Goal: Task Accomplishment & Management: Use online tool/utility

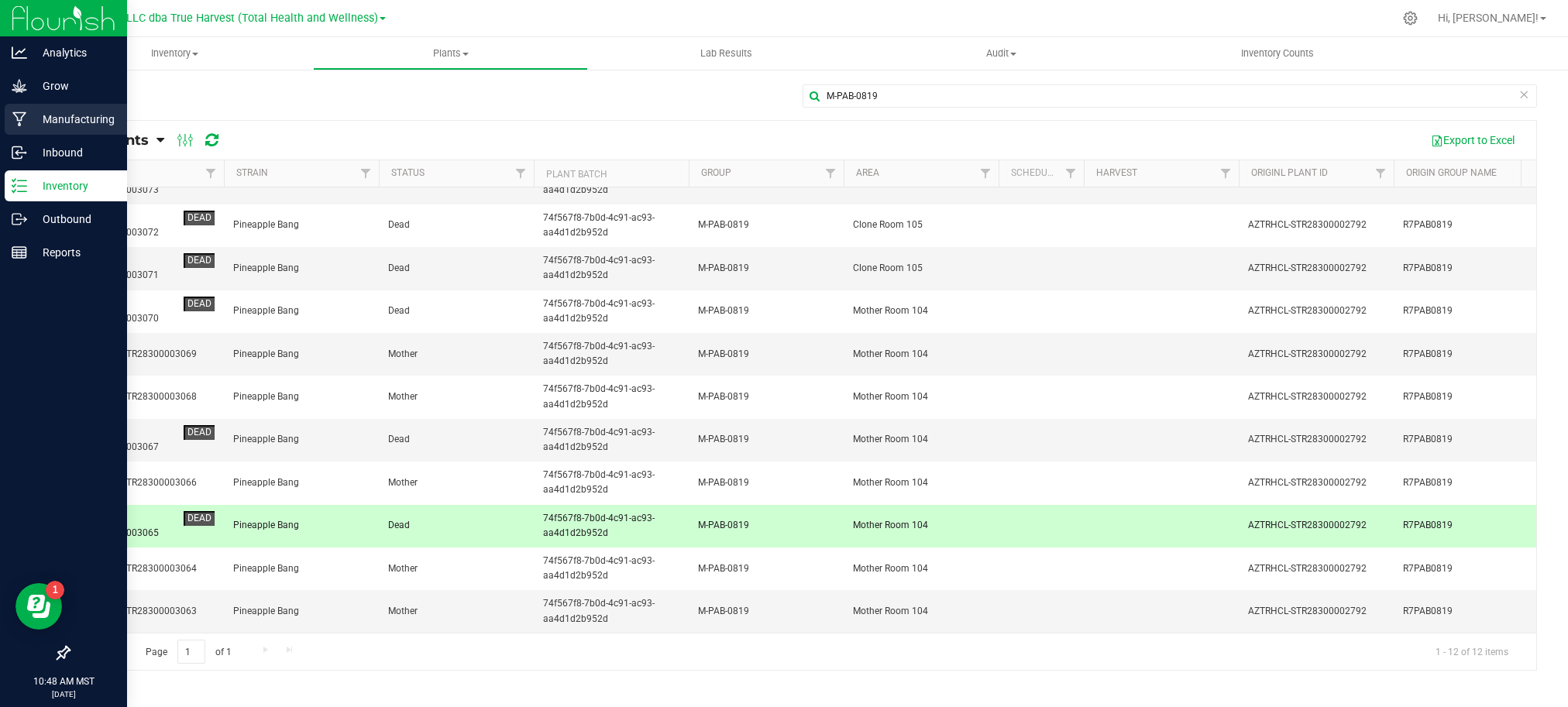
click at [69, 115] on p "Manufacturing" at bounding box center [73, 119] width 93 height 19
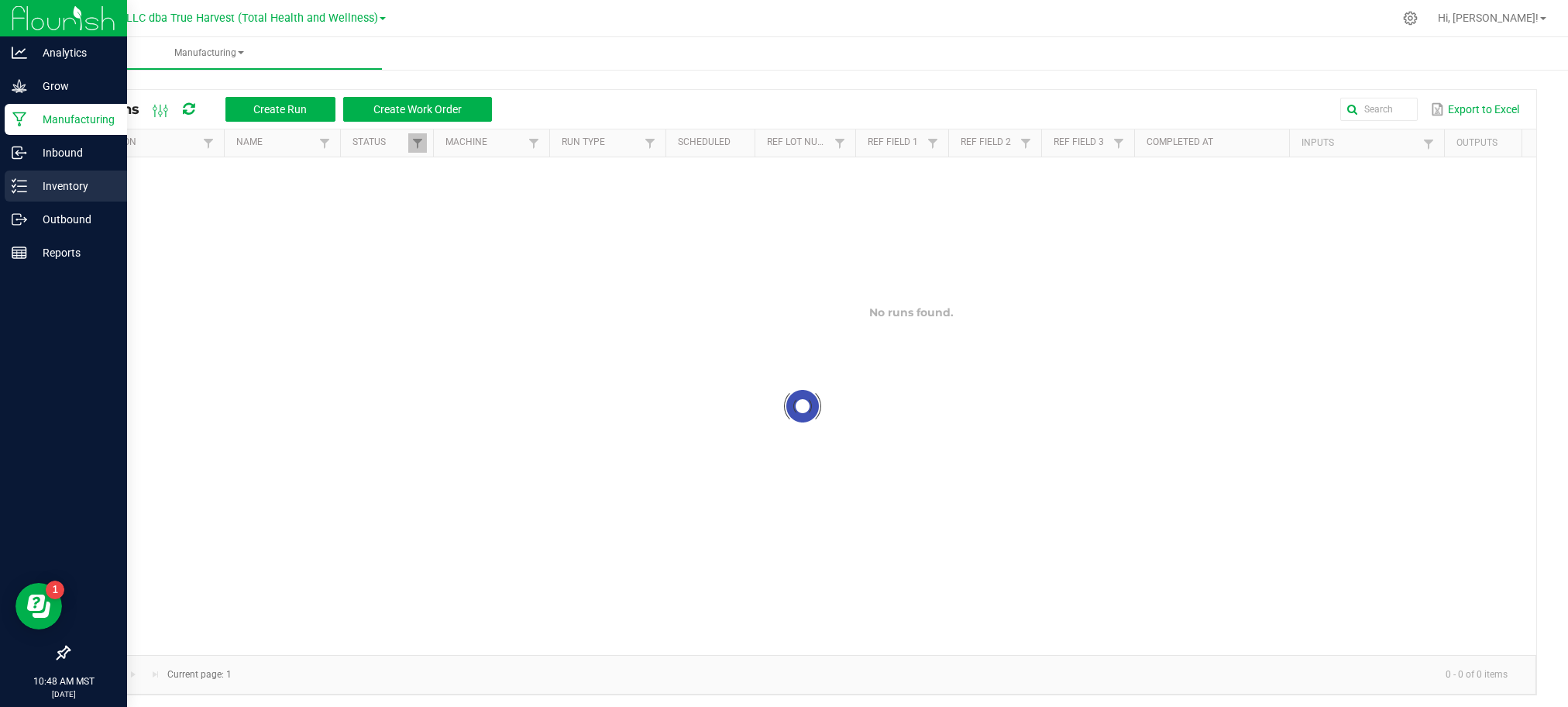
click at [90, 185] on p "Inventory" at bounding box center [73, 186] width 93 height 19
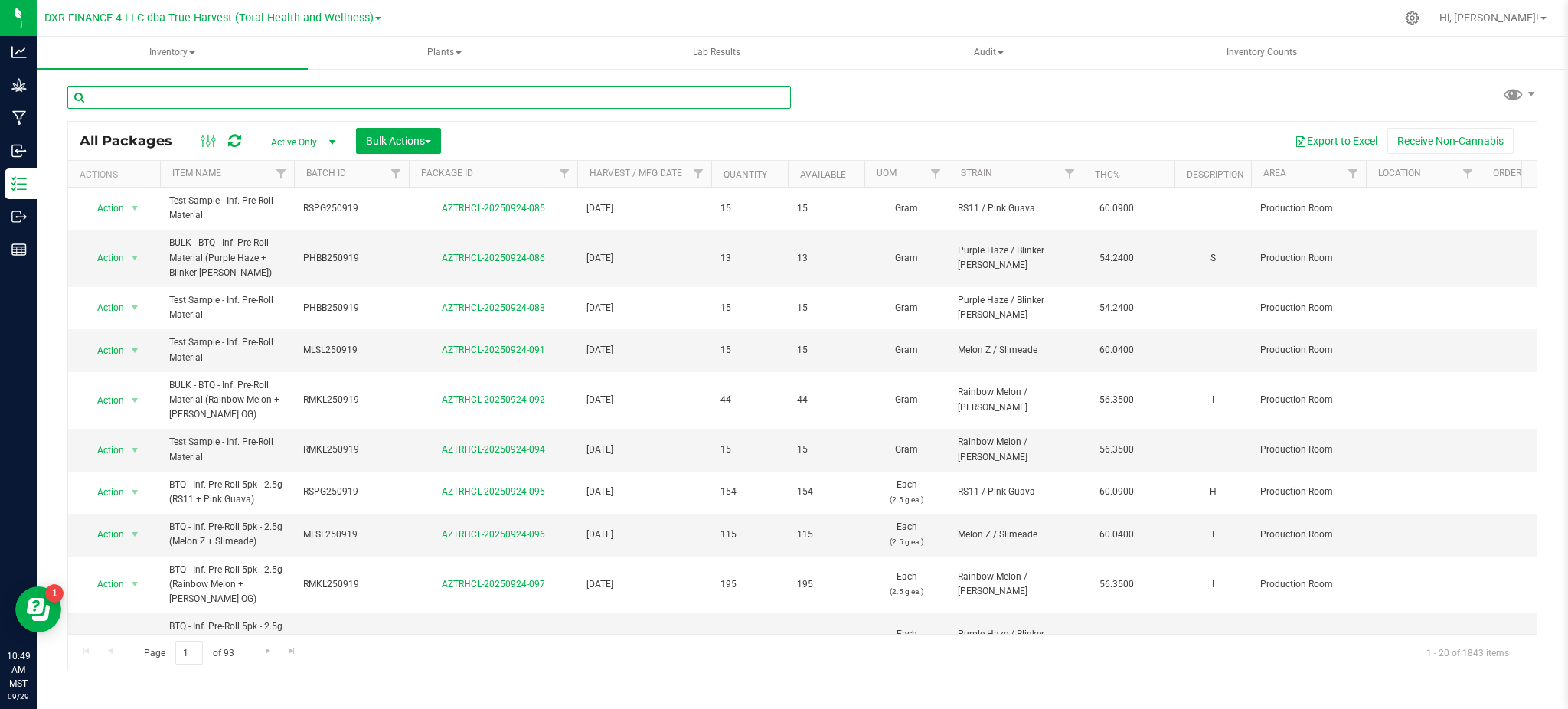
click at [370, 107] on input "text" at bounding box center [429, 97] width 724 height 23
paste input "AZTRHCL-20250915-012"
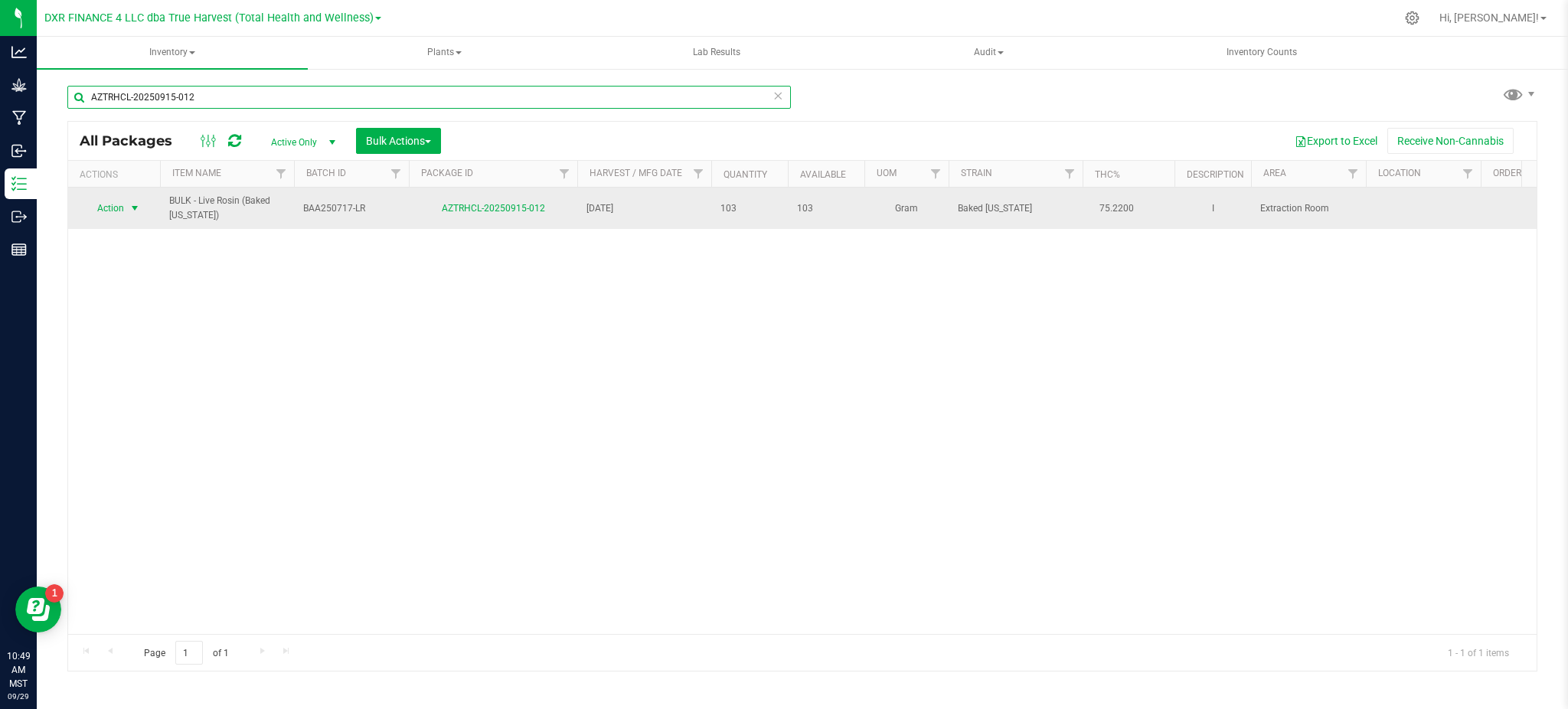
type input "AZTRHCL-20250915-012"
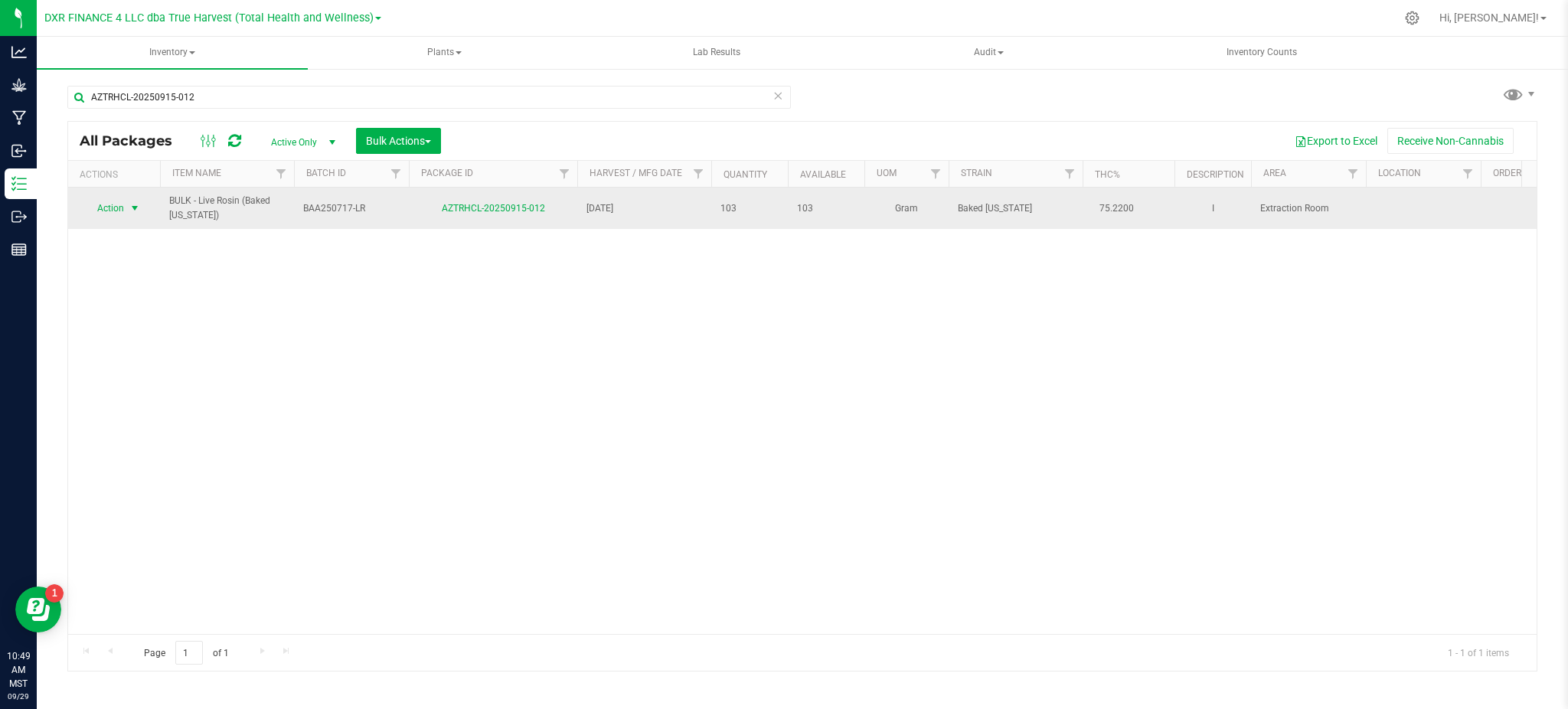
click at [106, 211] on span "Action" at bounding box center [104, 207] width 41 height 21
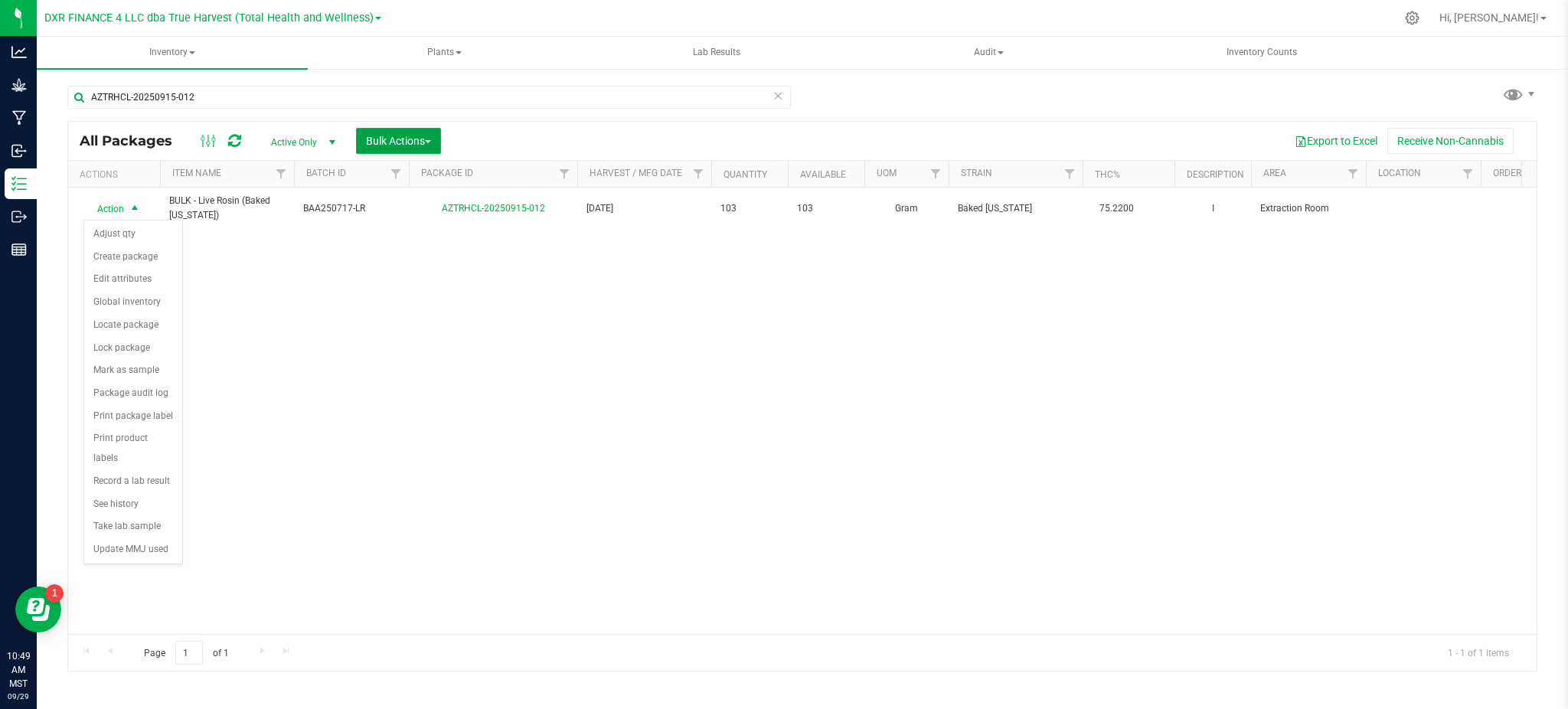
click at [380, 144] on span "Bulk Actions" at bounding box center [398, 141] width 65 height 12
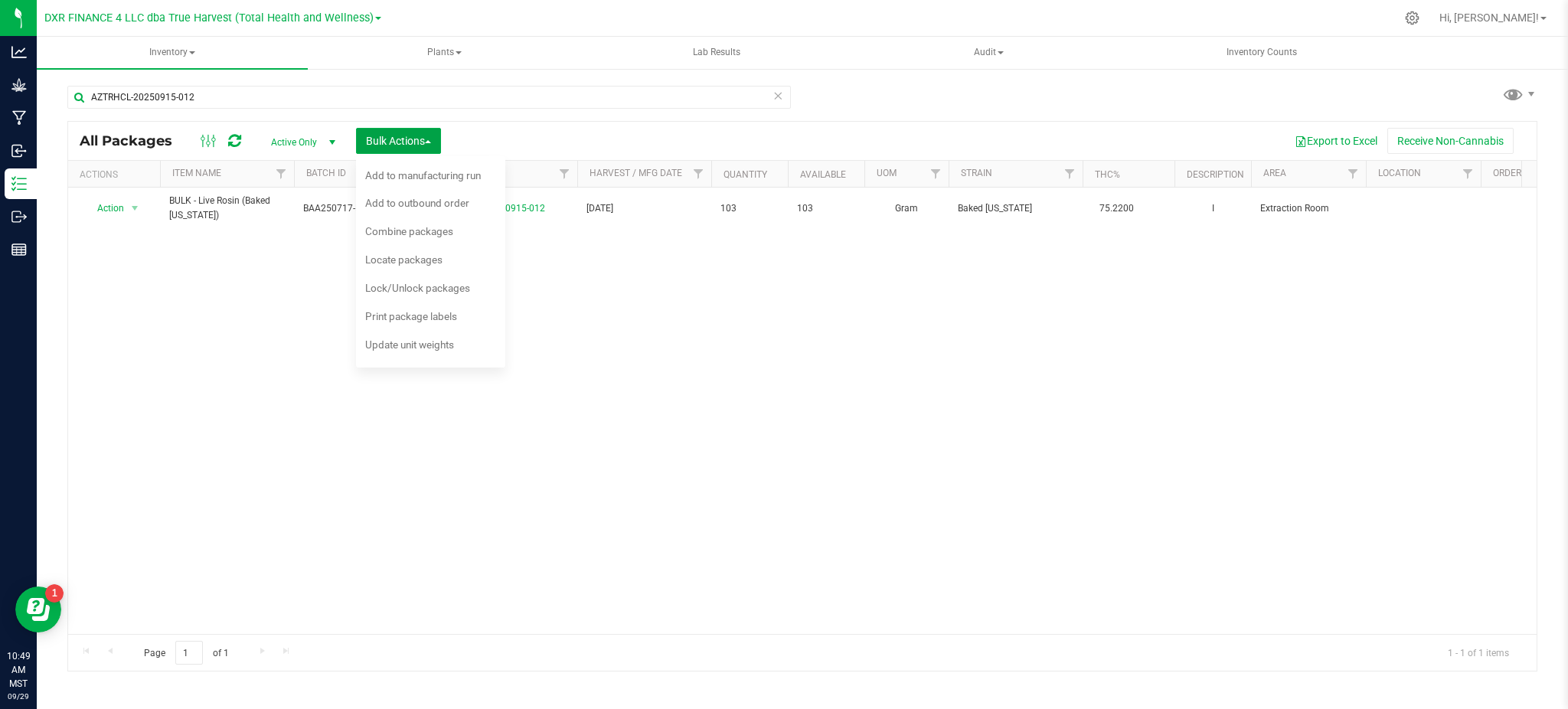
click at [410, 172] on div at bounding box center [409, 174] width 7 height 27
click at [630, 133] on div "Export to Excel Receive Non-Cannabis" at bounding box center [989, 140] width 1073 height 26
click at [453, 179] on span "Add to manufacturing run" at bounding box center [423, 175] width 115 height 12
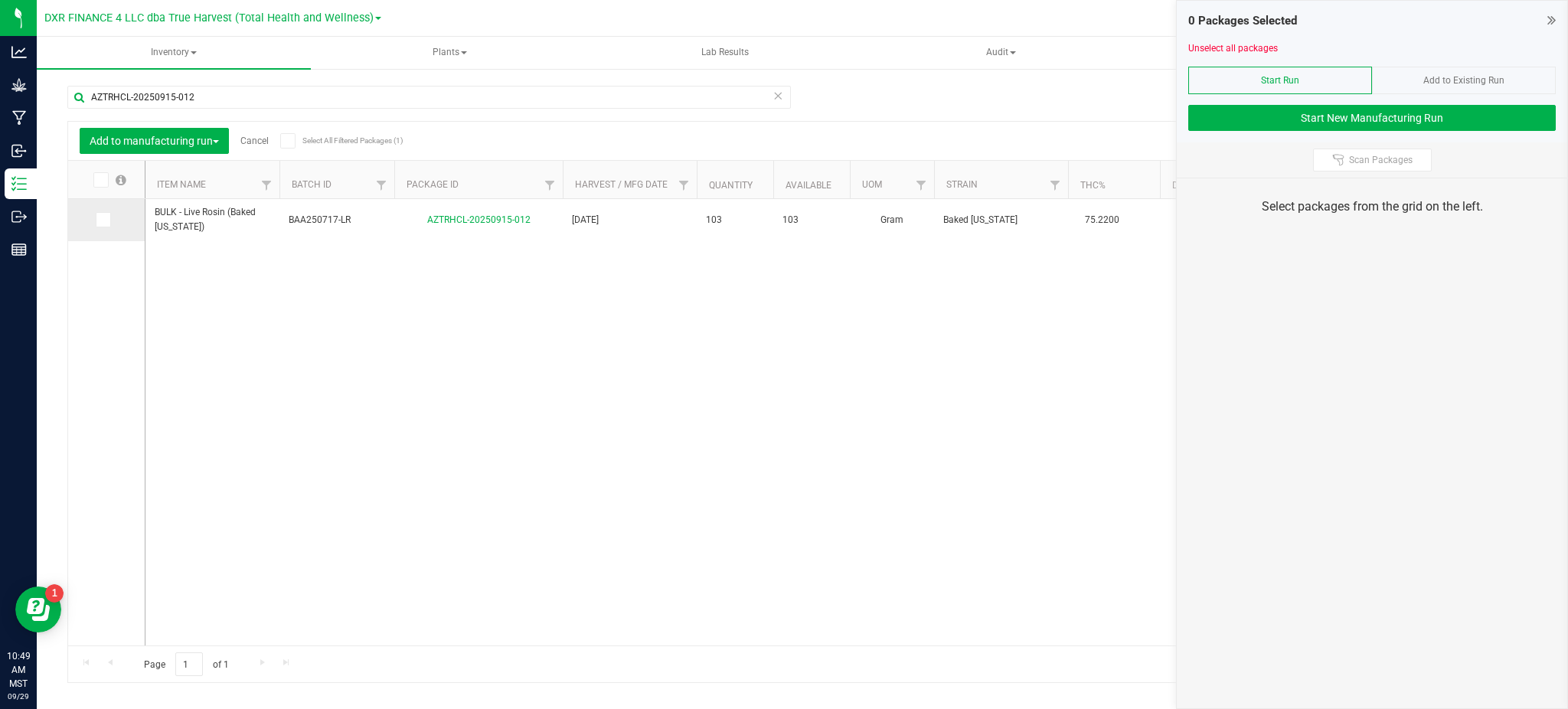
click at [107, 221] on span at bounding box center [104, 220] width 16 height 16
click at [0, 0] on input "checkbox" at bounding box center [0, 0] width 0 height 0
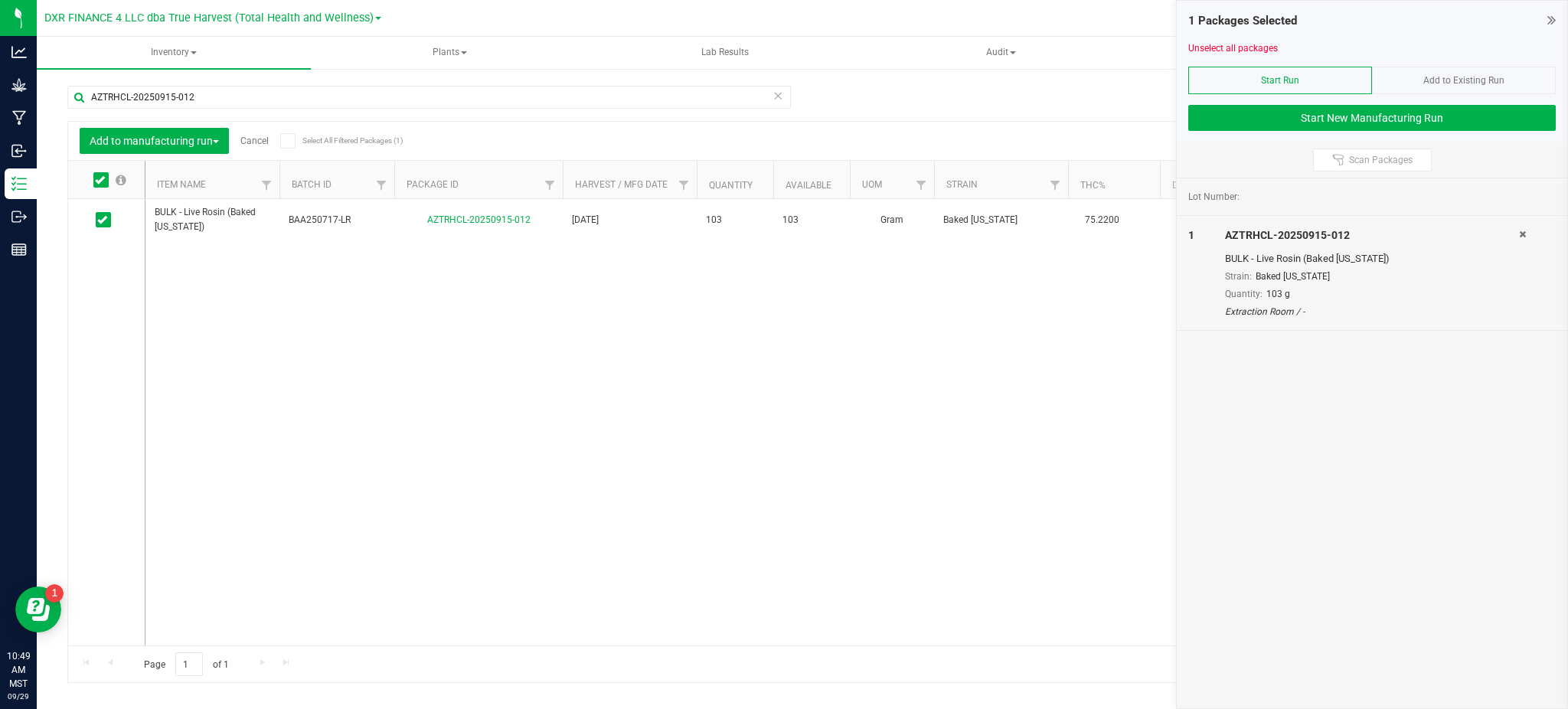
drag, startPoint x: 1218, startPoint y: 169, endPoint x: 1269, endPoint y: 133, distance: 62.4
click at [1219, 168] on div "Scan Packages" at bounding box center [1372, 160] width 391 height 35
click at [1275, 129] on button "Start New Manufacturing Run" at bounding box center [1372, 118] width 367 height 26
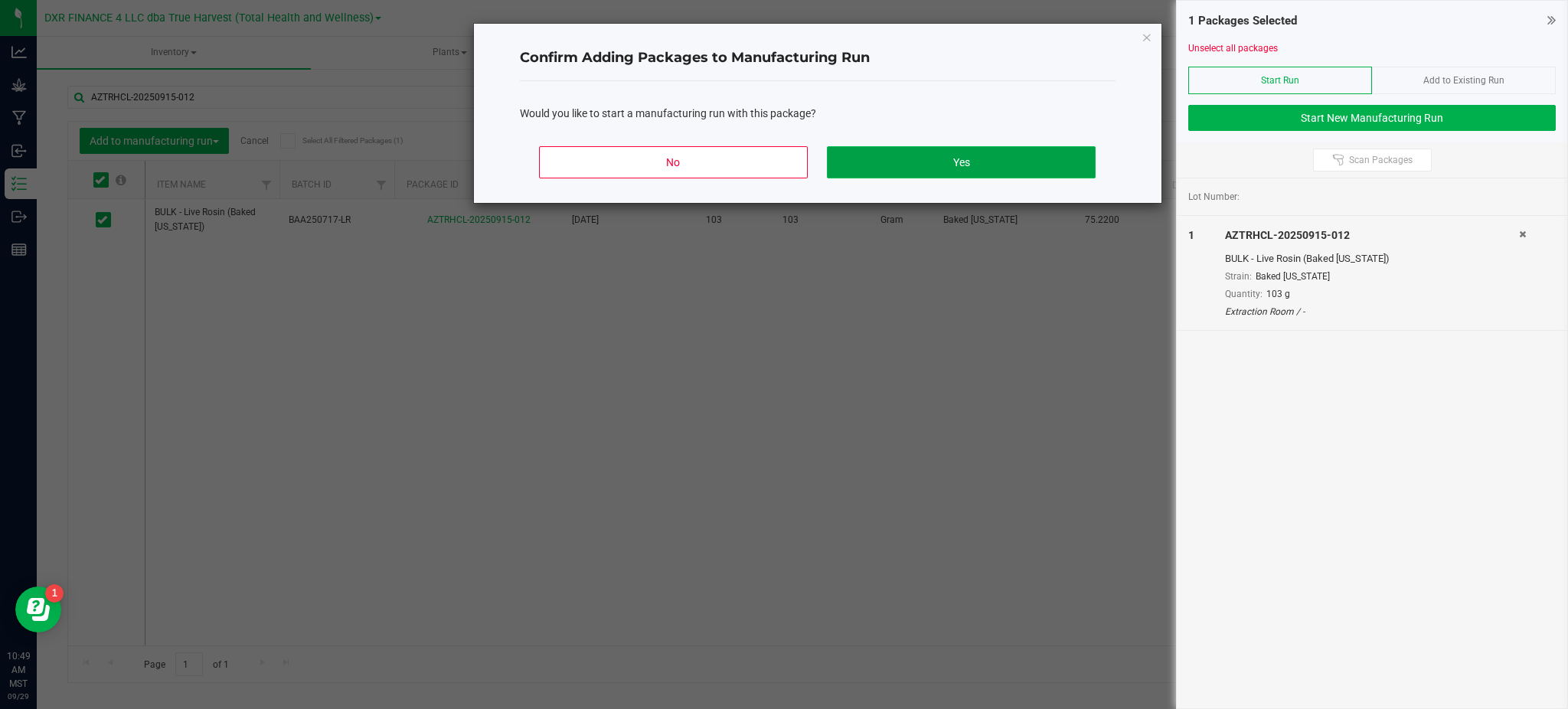
click at [951, 177] on button "Yes" at bounding box center [961, 162] width 268 height 32
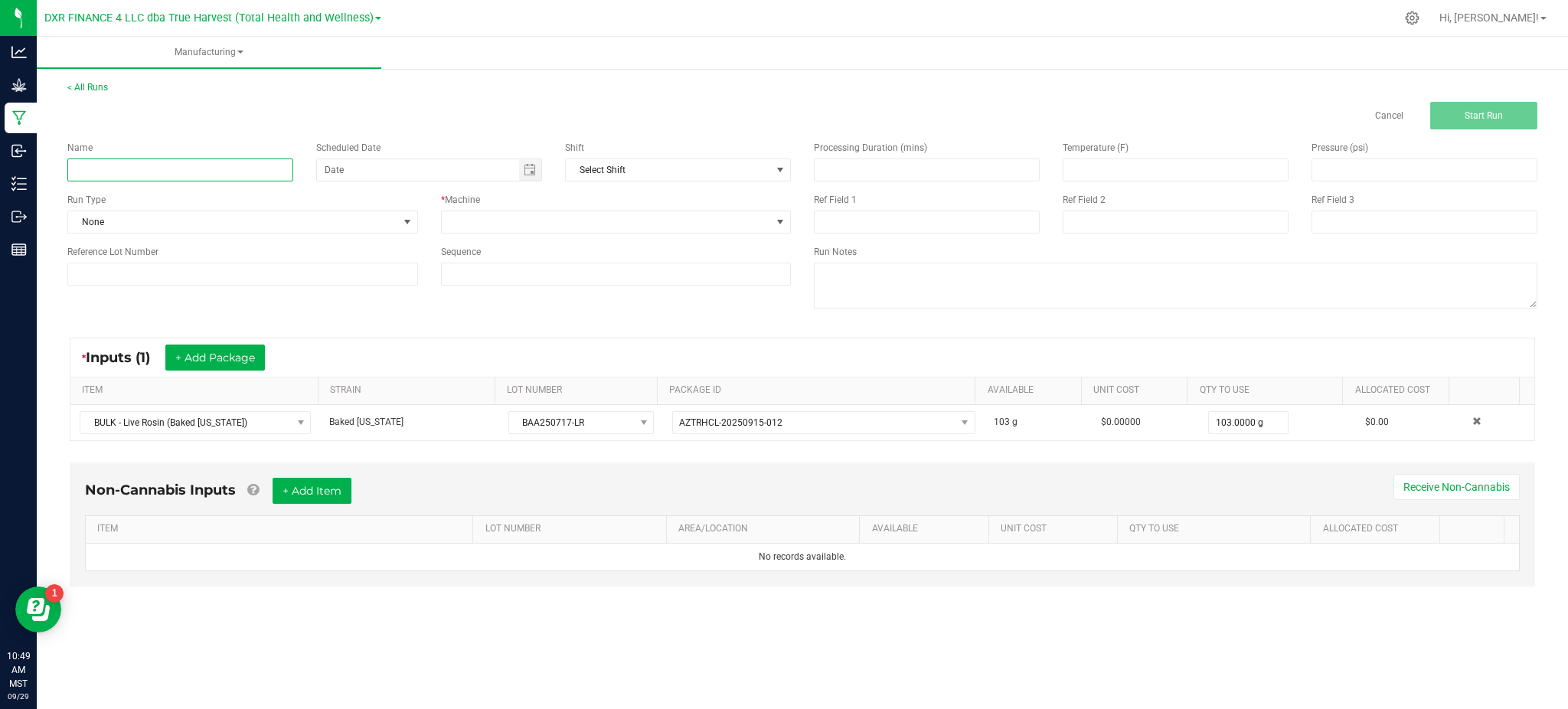
click at [164, 168] on input at bounding box center [180, 169] width 226 height 23
type input "Baked Alaska - 1g Live Rosin"
click at [164, 302] on div "Name Baked Alaska - 1g Live Rosin Scheduled Date Shift Select Shift Run Type No…" at bounding box center [802, 226] width 1493 height 194
click at [147, 278] on input at bounding box center [242, 274] width 351 height 23
click at [157, 277] on input at bounding box center [242, 274] width 351 height 23
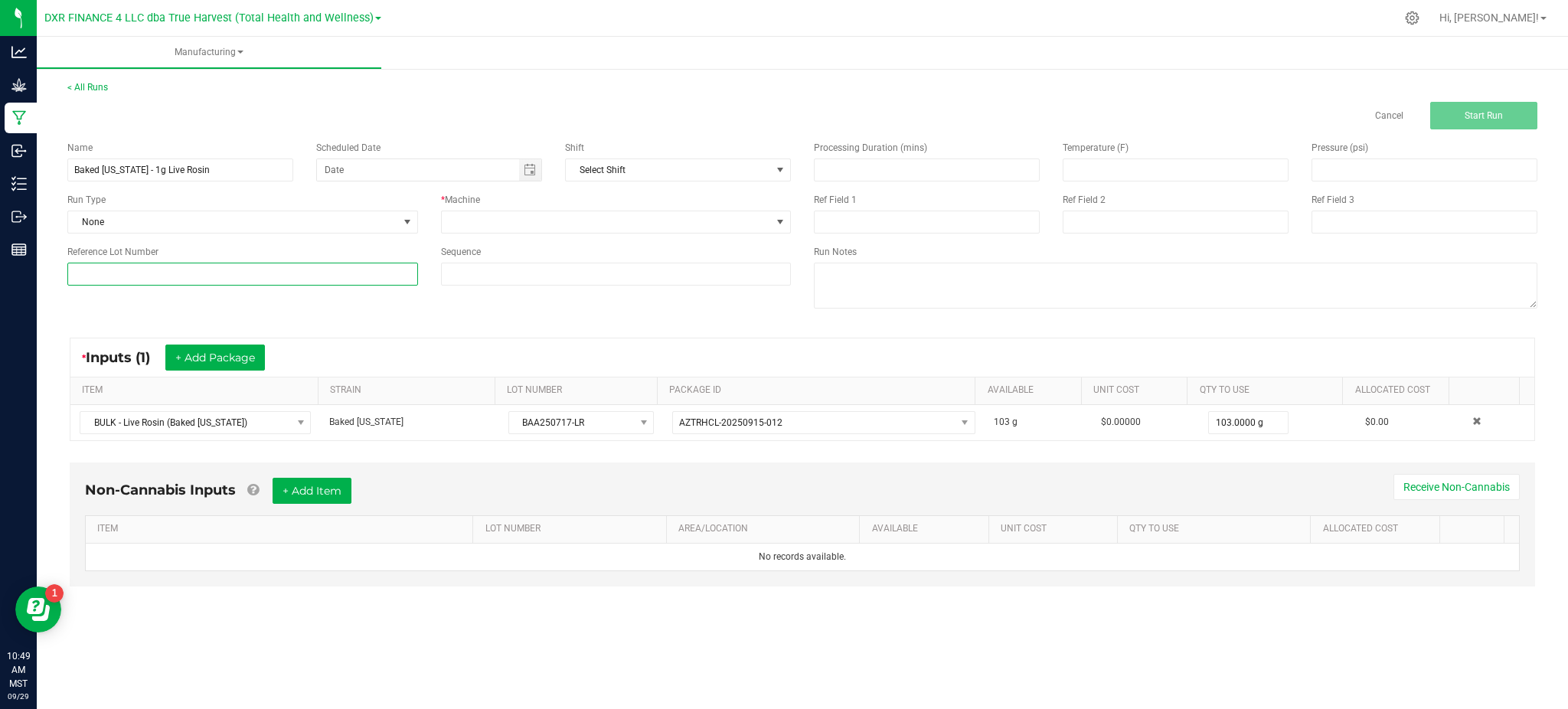
paste input "BAA250717-LR"
type input "BAA250717-LR"
drag, startPoint x: 456, startPoint y: 319, endPoint x: 481, endPoint y: 296, distance: 34.0
click at [458, 317] on div "Name Baked Alaska - 1g Live Rosin Scheduled Date Shift Select Shift Run Type No…" at bounding box center [802, 226] width 1493 height 194
click at [539, 216] on span at bounding box center [607, 222] width 330 height 21
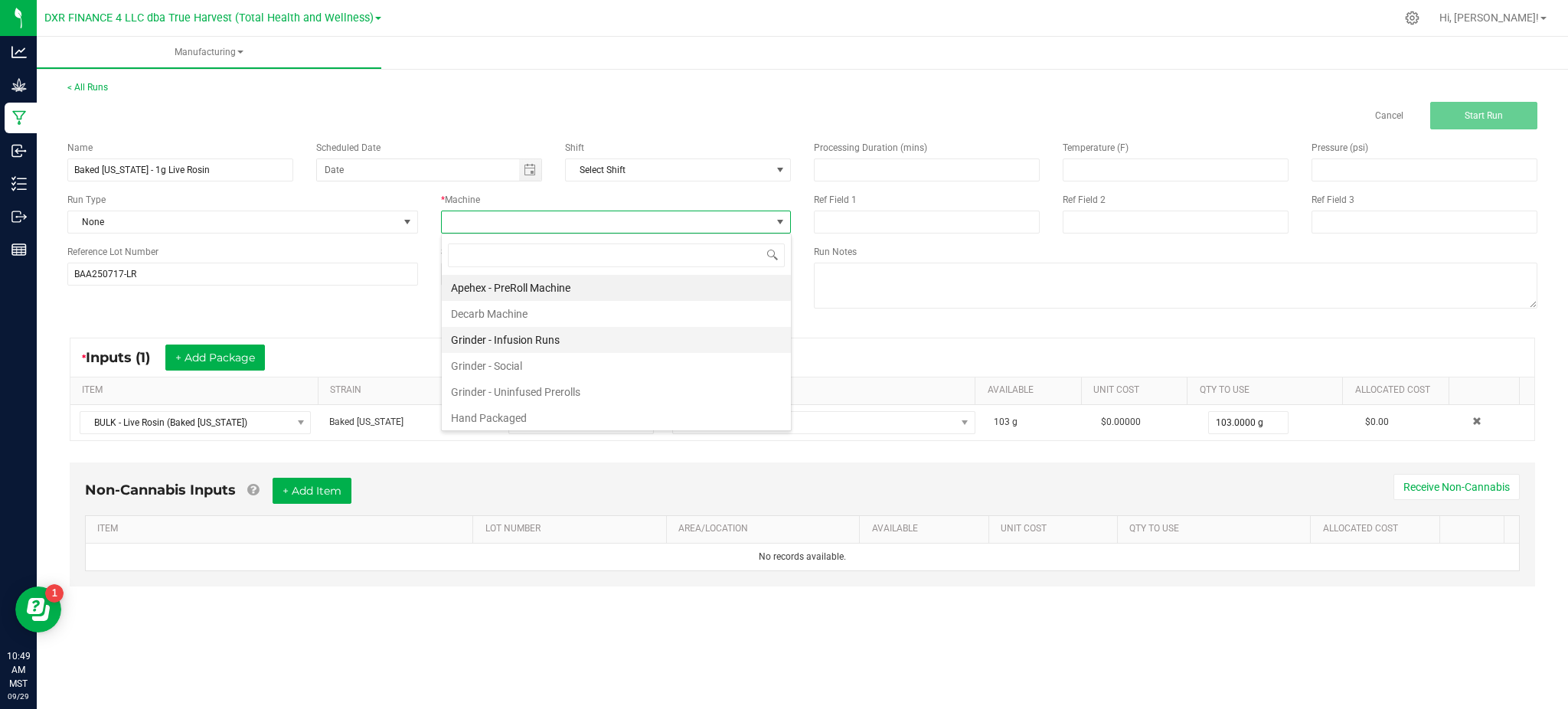
scroll to position [23, 350]
click at [494, 417] on li "Hand Packaged" at bounding box center [617, 417] width 349 height 26
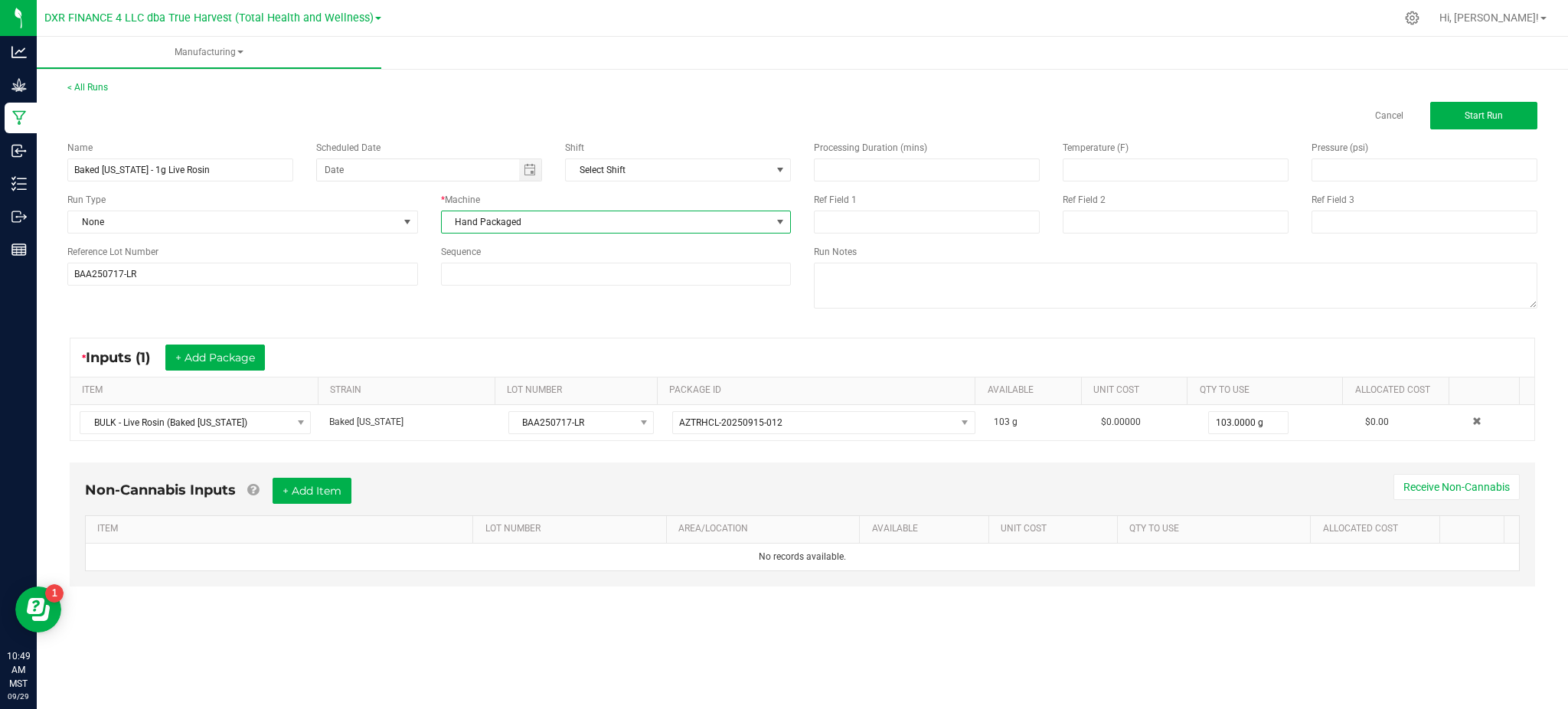
click at [839, 330] on div "* Inputs (1) + Add Package ITEM STRAIN LOT NUMBER PACKAGE ID AVAILABLE Unit Cos…" at bounding box center [802, 389] width 1493 height 131
click at [874, 218] on input at bounding box center [927, 222] width 226 height 23
paste input "BAA250717-LR"
drag, startPoint x: 926, startPoint y: 217, endPoint x: 646, endPoint y: 181, distance: 282.3
click at [660, 219] on div "Name Baked Alaska - 1g Live Rosin Scheduled Date Shift Select Shift Run Type No…" at bounding box center [802, 226] width 1493 height 194
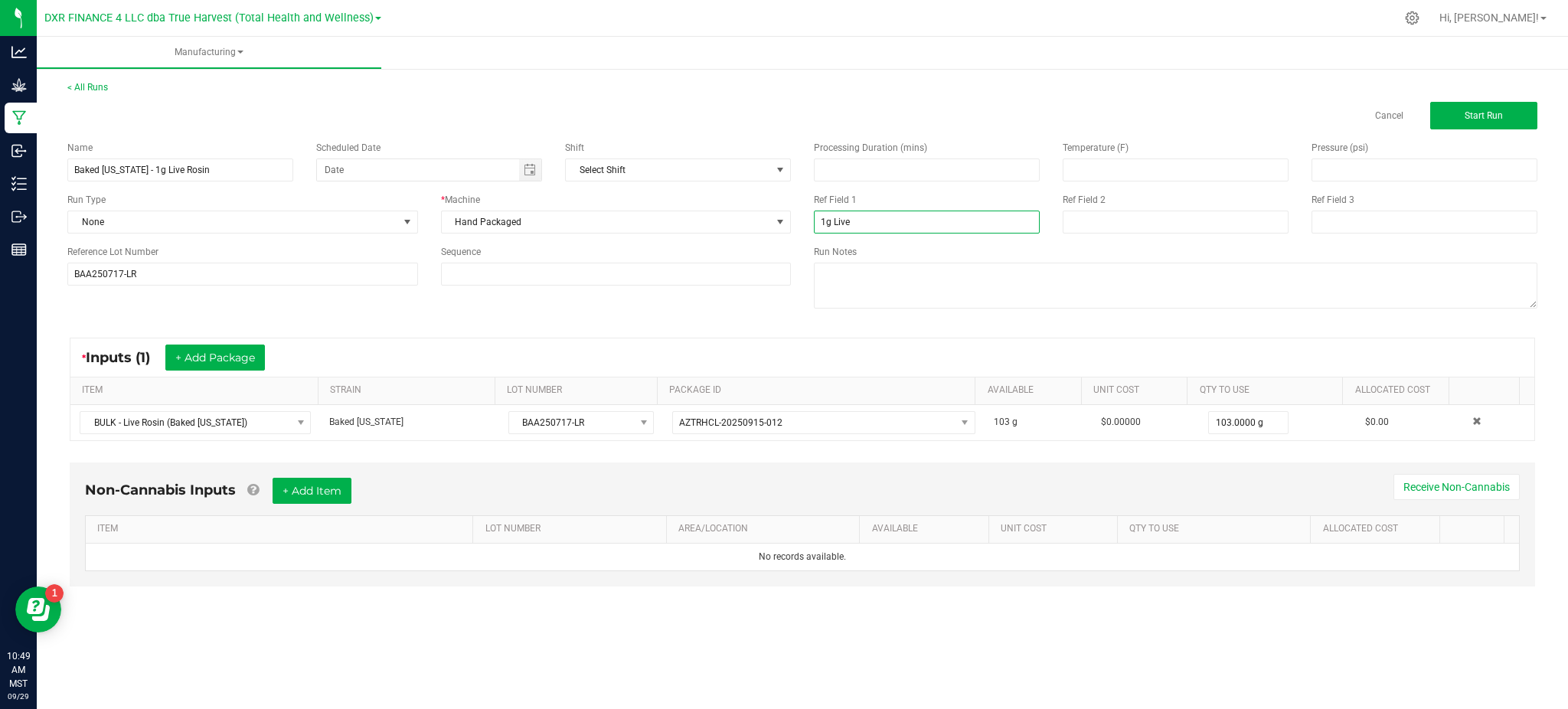
type input "1g Live Rosin"
click at [1107, 237] on div "Processing Duration (mins) Temperature (F) Pressure (psi) Ref Field 1 1g Live R…" at bounding box center [1175, 226] width 746 height 194
click at [1099, 218] on input at bounding box center [1176, 222] width 226 height 23
type input "[DATE]"
drag, startPoint x: 670, startPoint y: 327, endPoint x: 725, endPoint y: 366, distance: 67.4
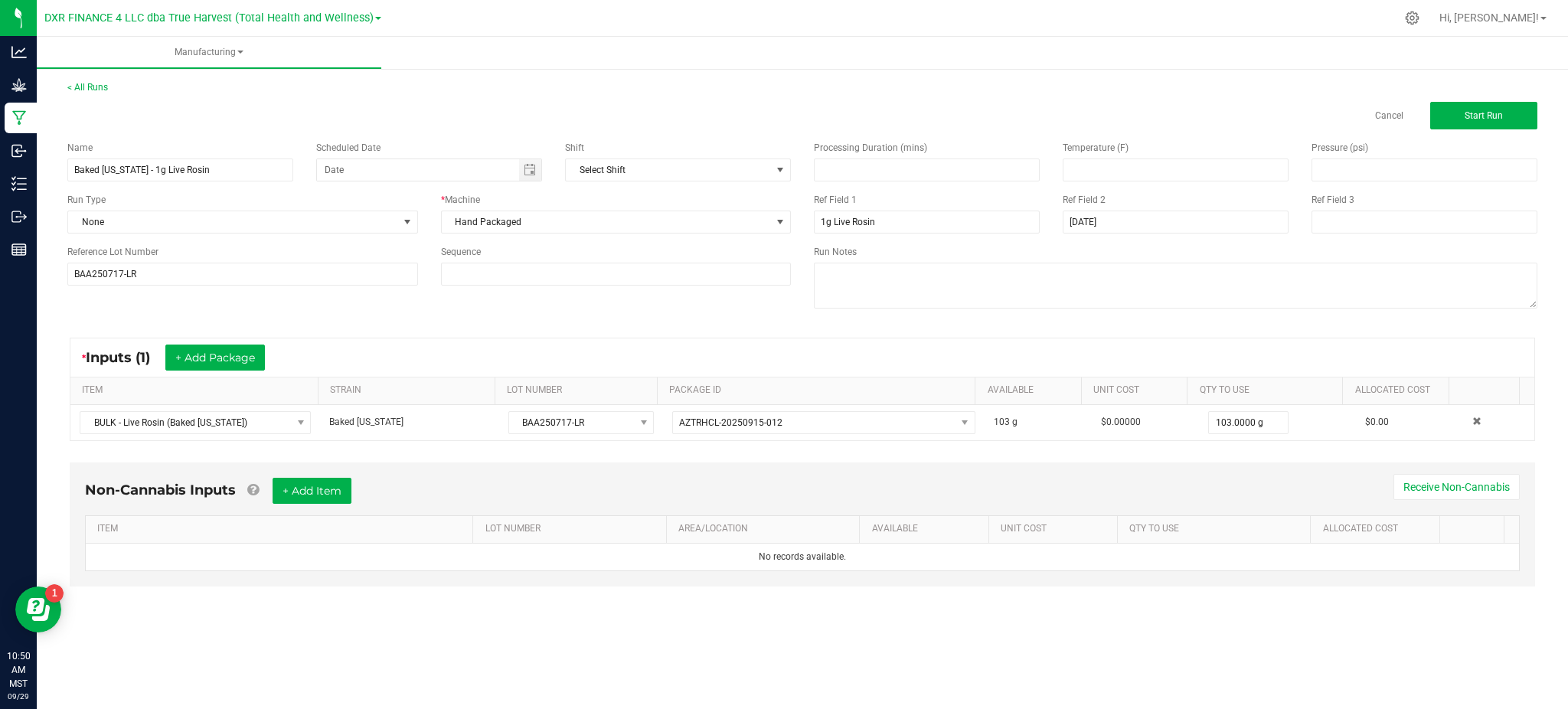
click at [671, 326] on div "* Inputs (1) + Add Package ITEM STRAIN LOT NUMBER PACKAGE ID AVAILABLE Unit Cos…" at bounding box center [802, 389] width 1493 height 131
click at [1478, 112] on span "Start Run" at bounding box center [1484, 115] width 38 height 11
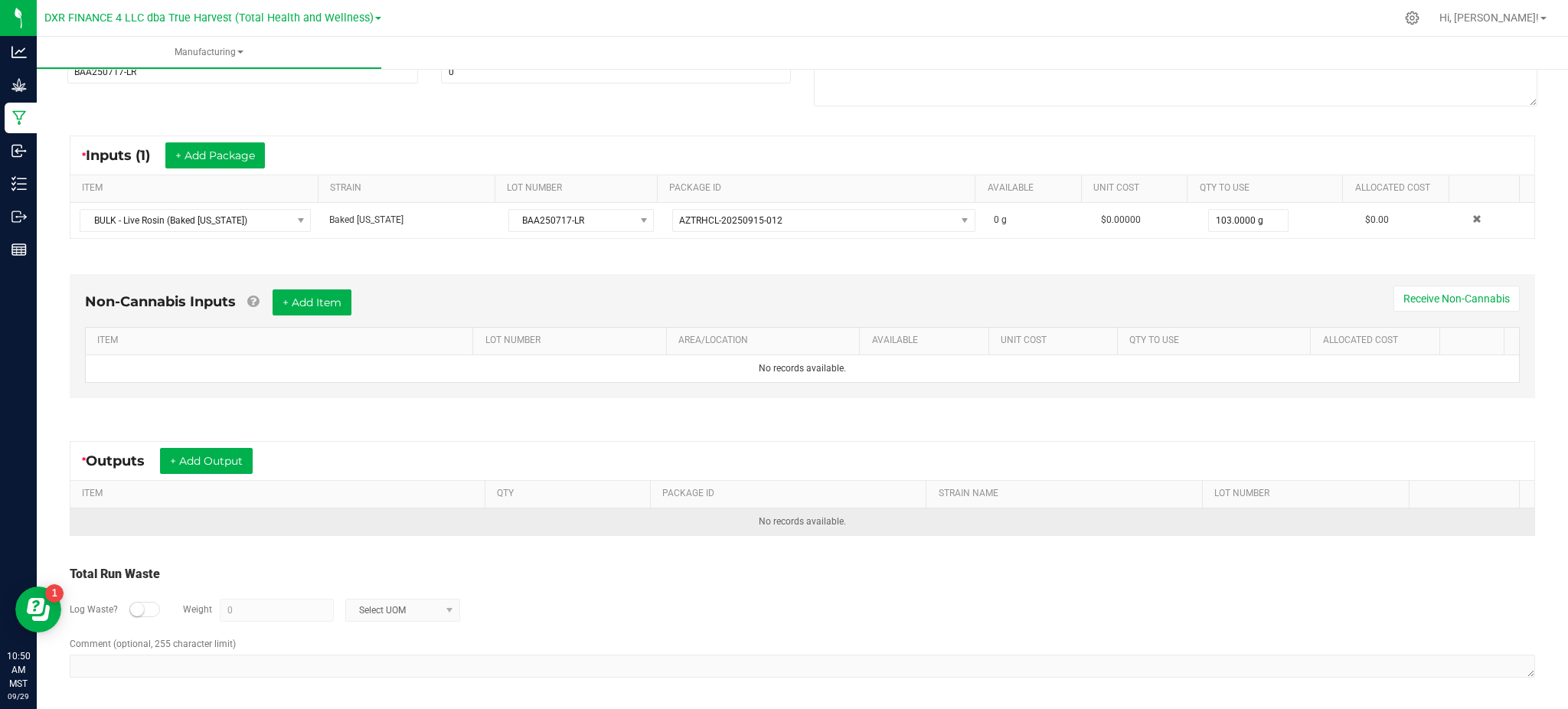
scroll to position [236, 0]
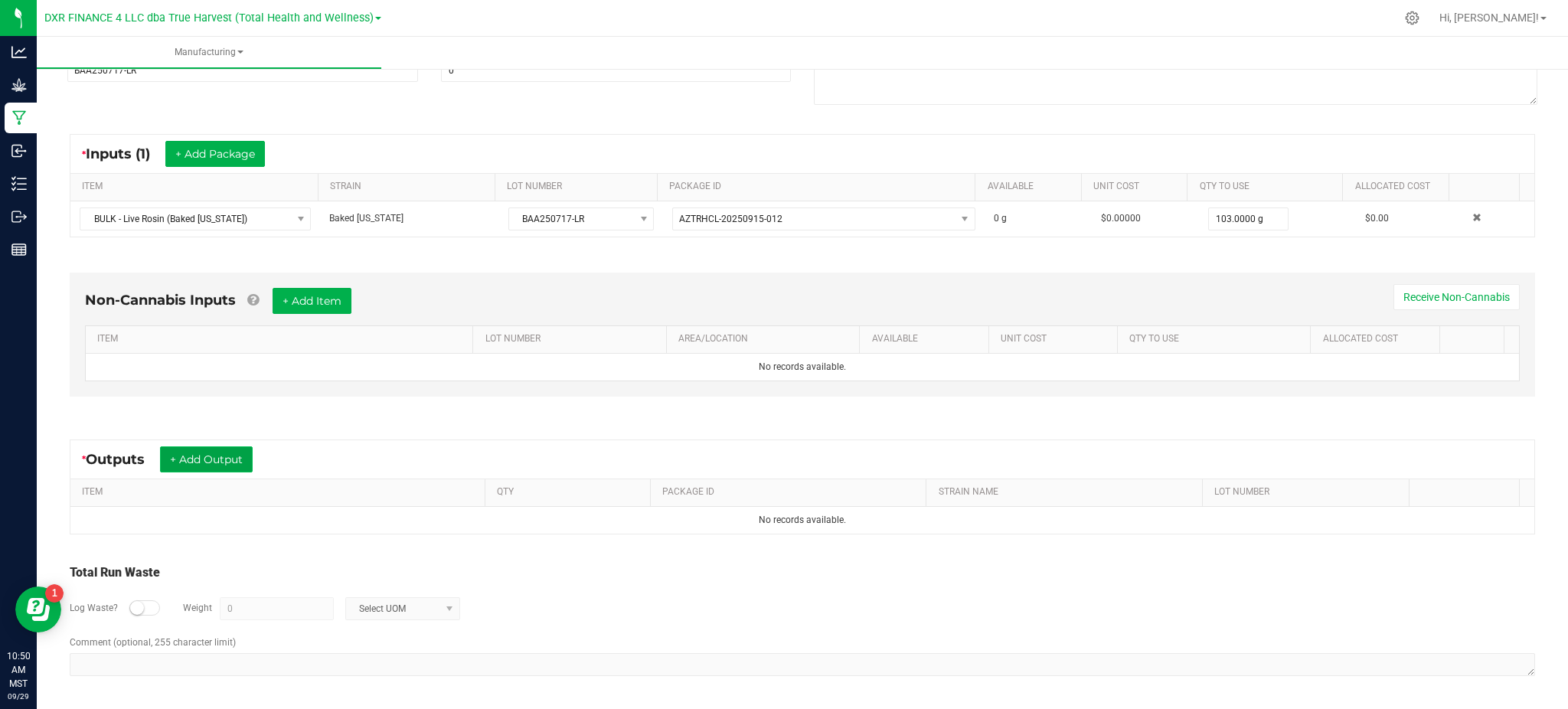
click at [217, 463] on button "+ Add Output" at bounding box center [206, 459] width 93 height 26
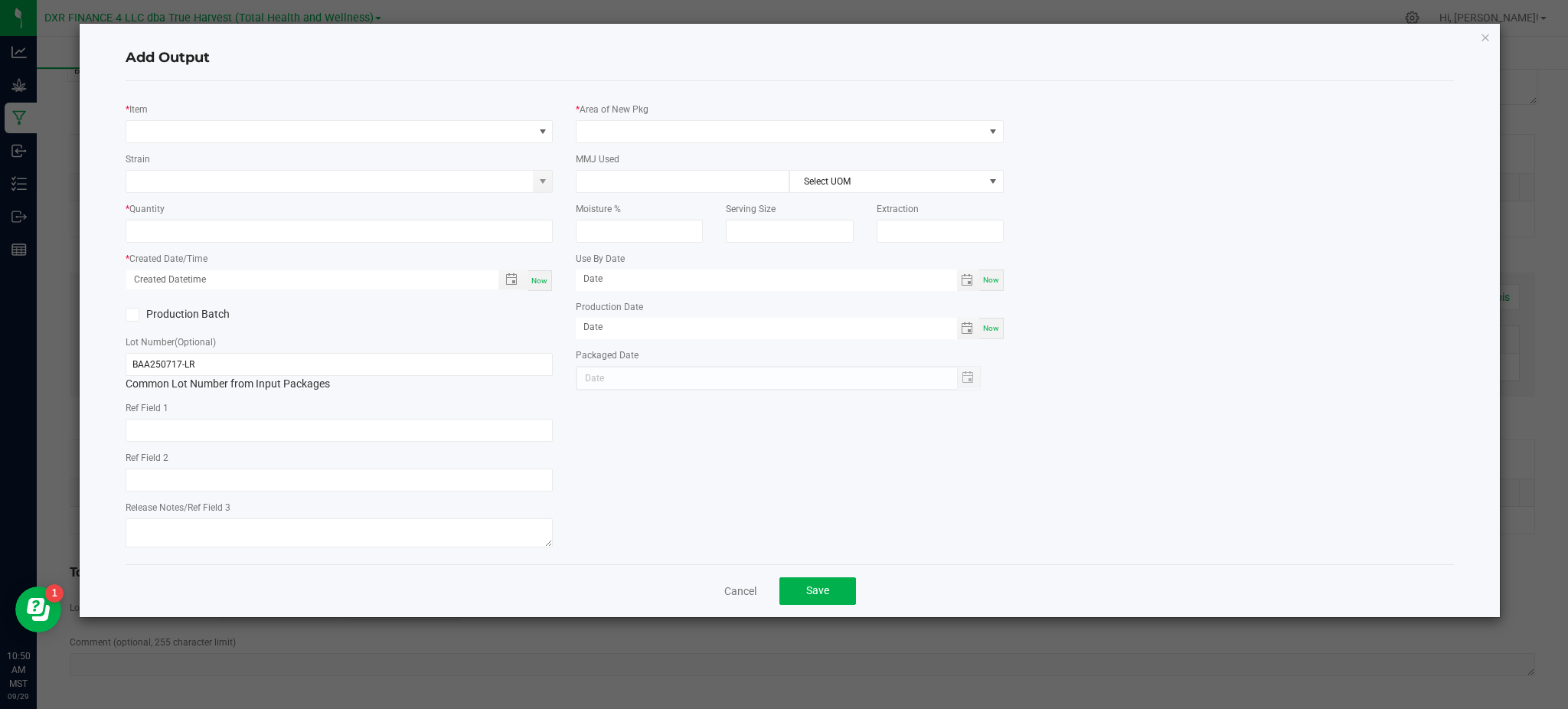
click at [206, 146] on div "* Item Strain * Quantity * Created Date/Time Now Production Batch Lot Number (O…" at bounding box center [338, 323] width 450 height 459
type input "[DATE]"
click at [210, 132] on span "NO DATA FOUND" at bounding box center [329, 131] width 406 height 21
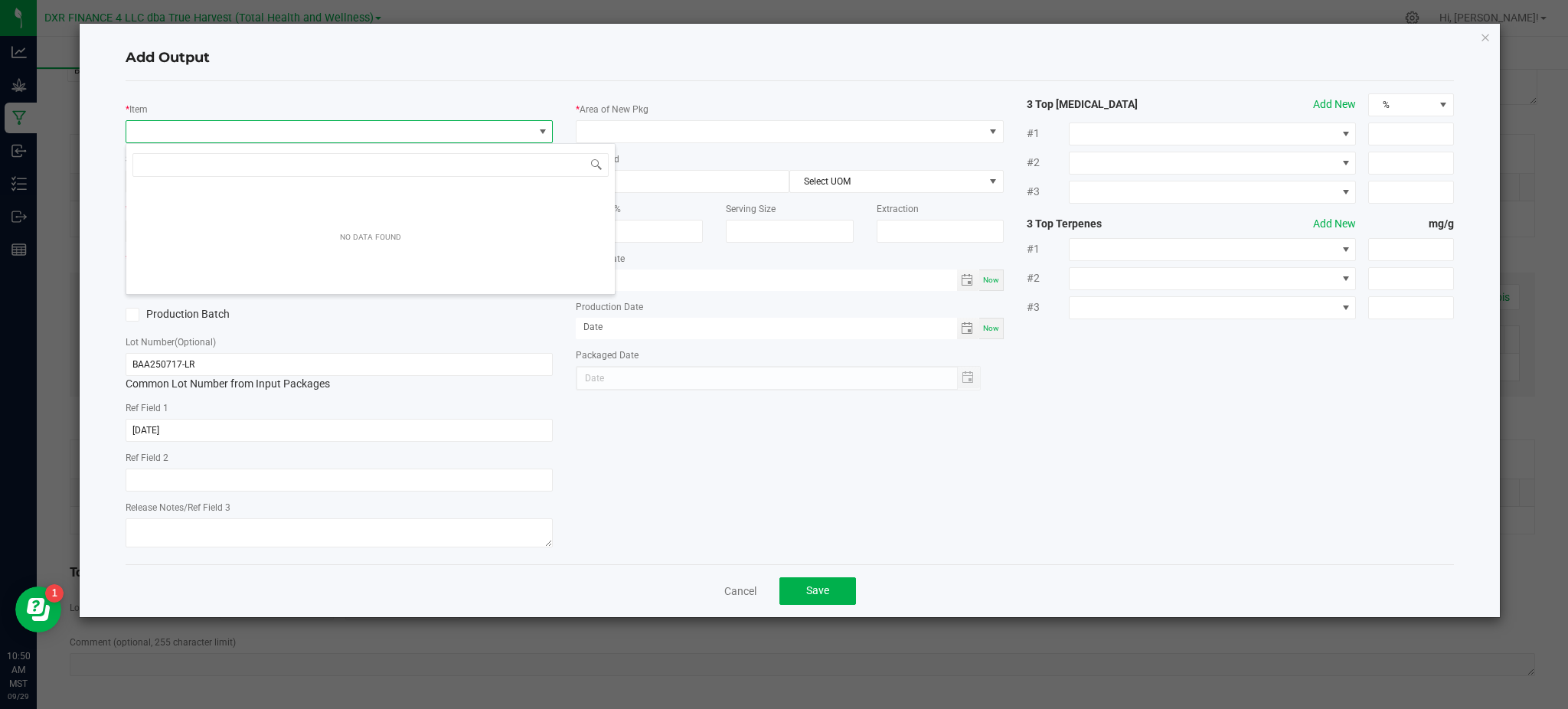
scroll to position [23, 427]
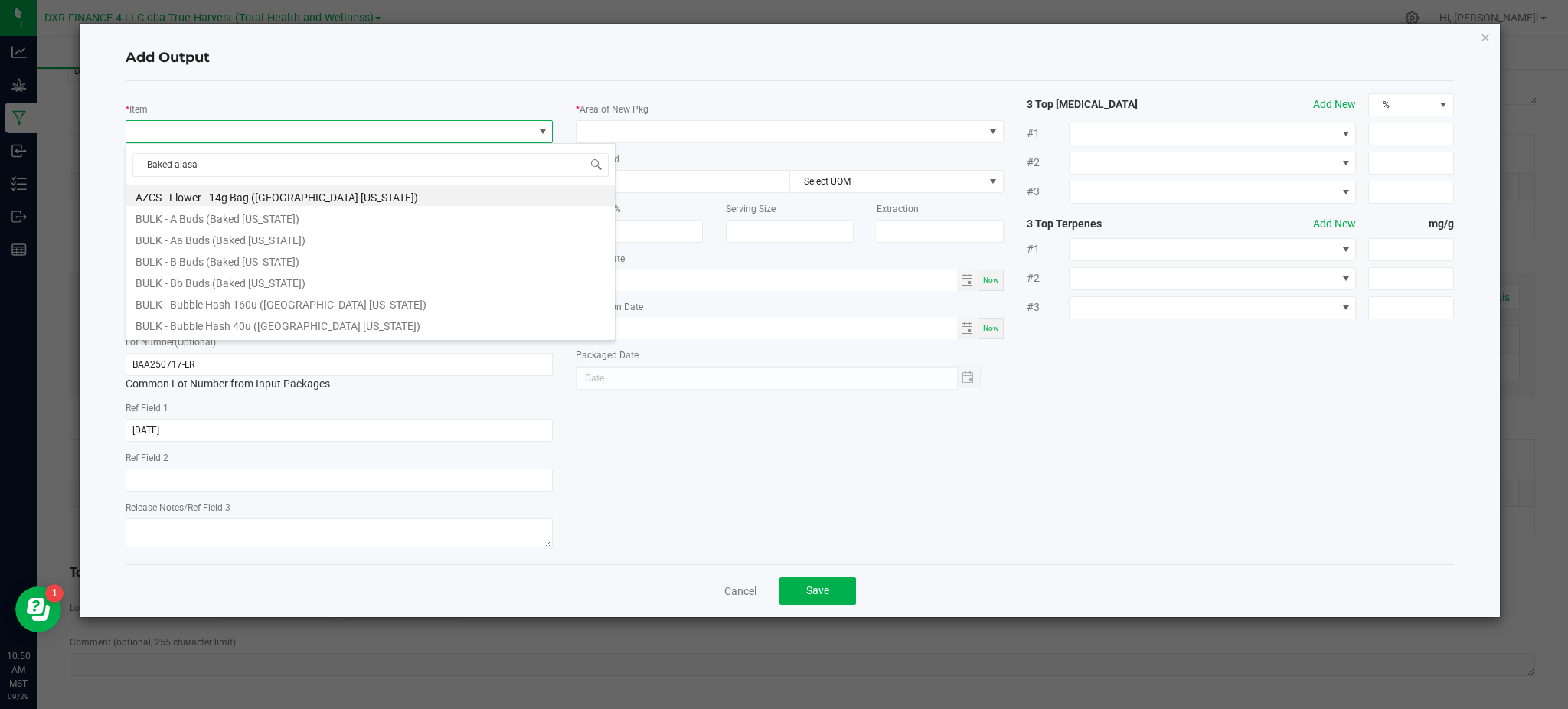
type input "Baked alas"
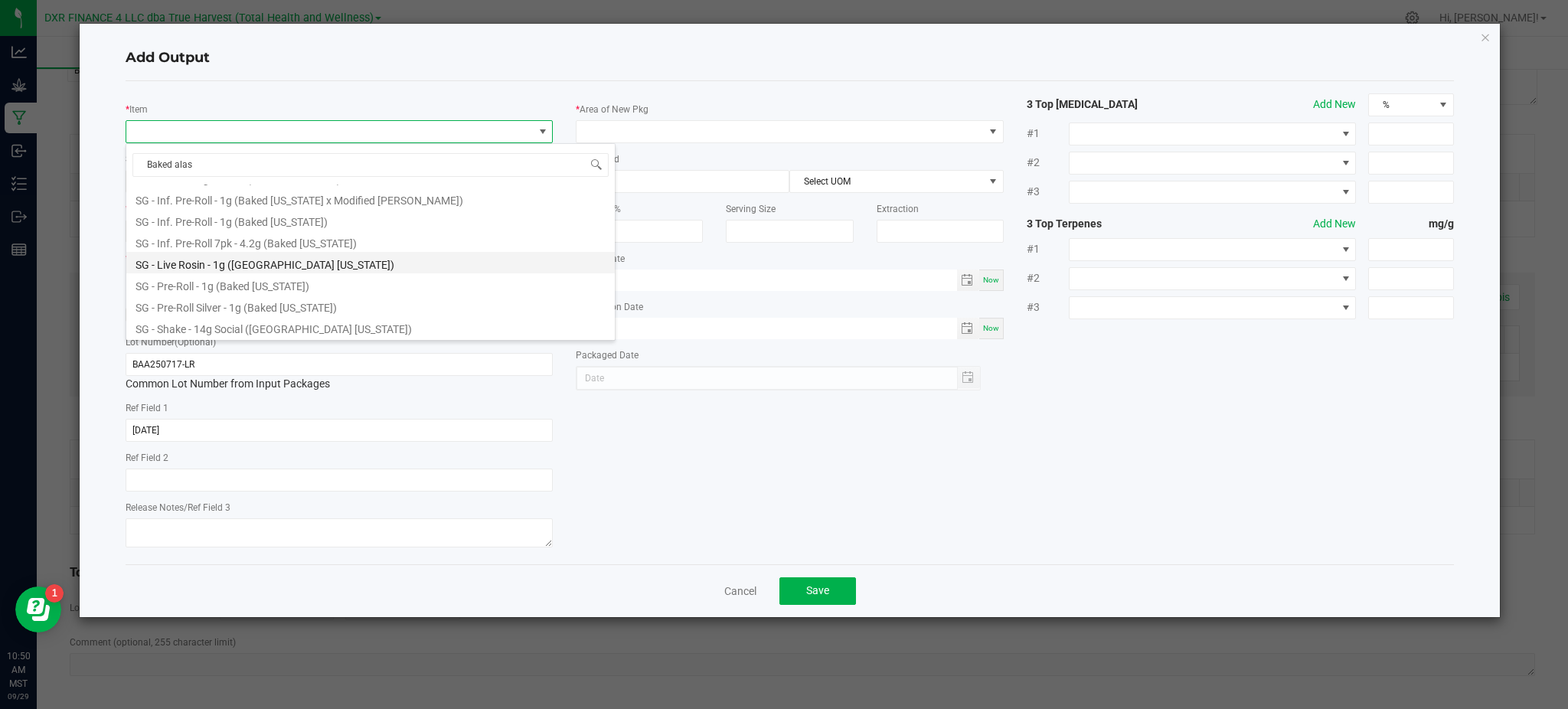
click at [254, 271] on li "SG - Live Rosin - 1g ([GEOGRAPHIC_DATA] [US_STATE])" at bounding box center [370, 262] width 489 height 21
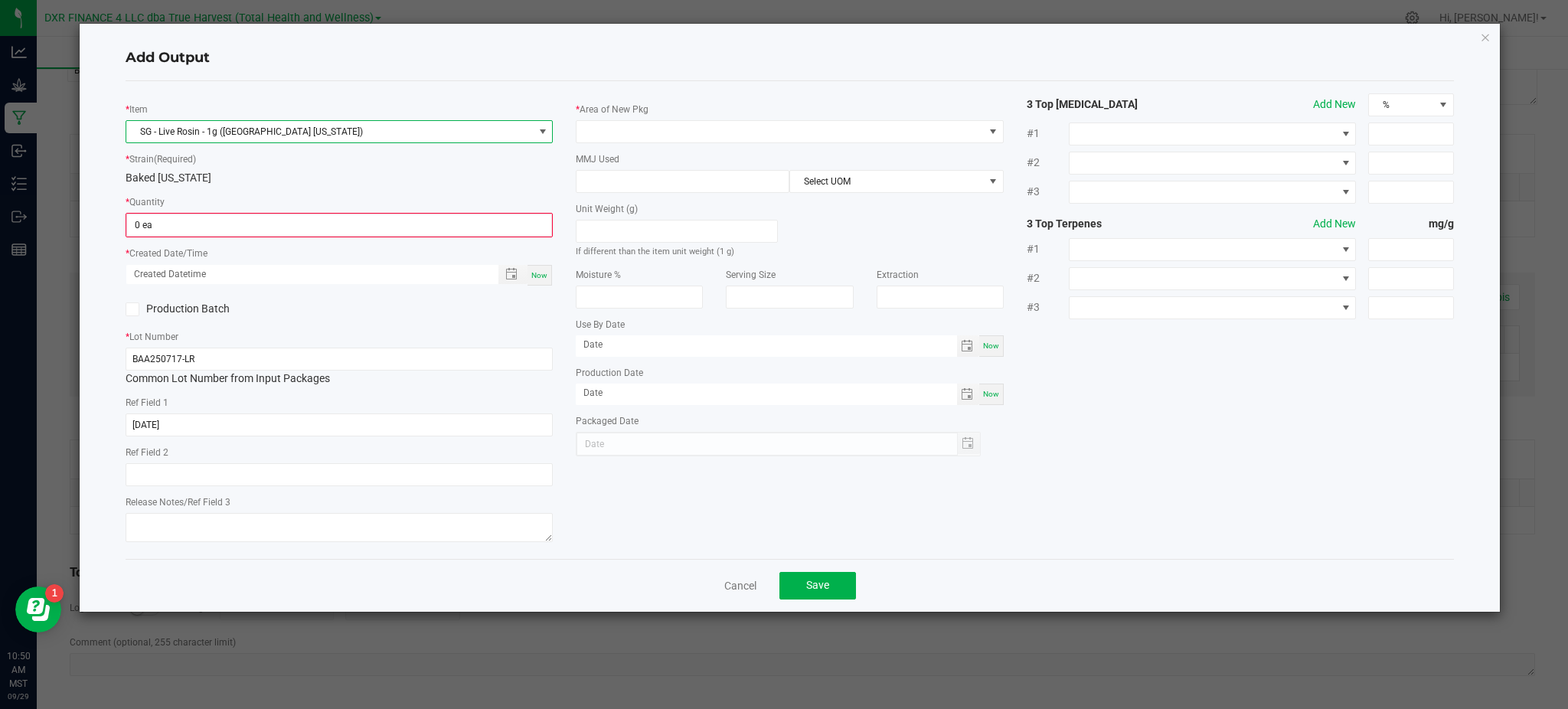
click at [243, 151] on div "* Strain (Required) Baked Alaska" at bounding box center [339, 168] width 427 height 35
click at [207, 226] on input "0" at bounding box center [339, 225] width 424 height 21
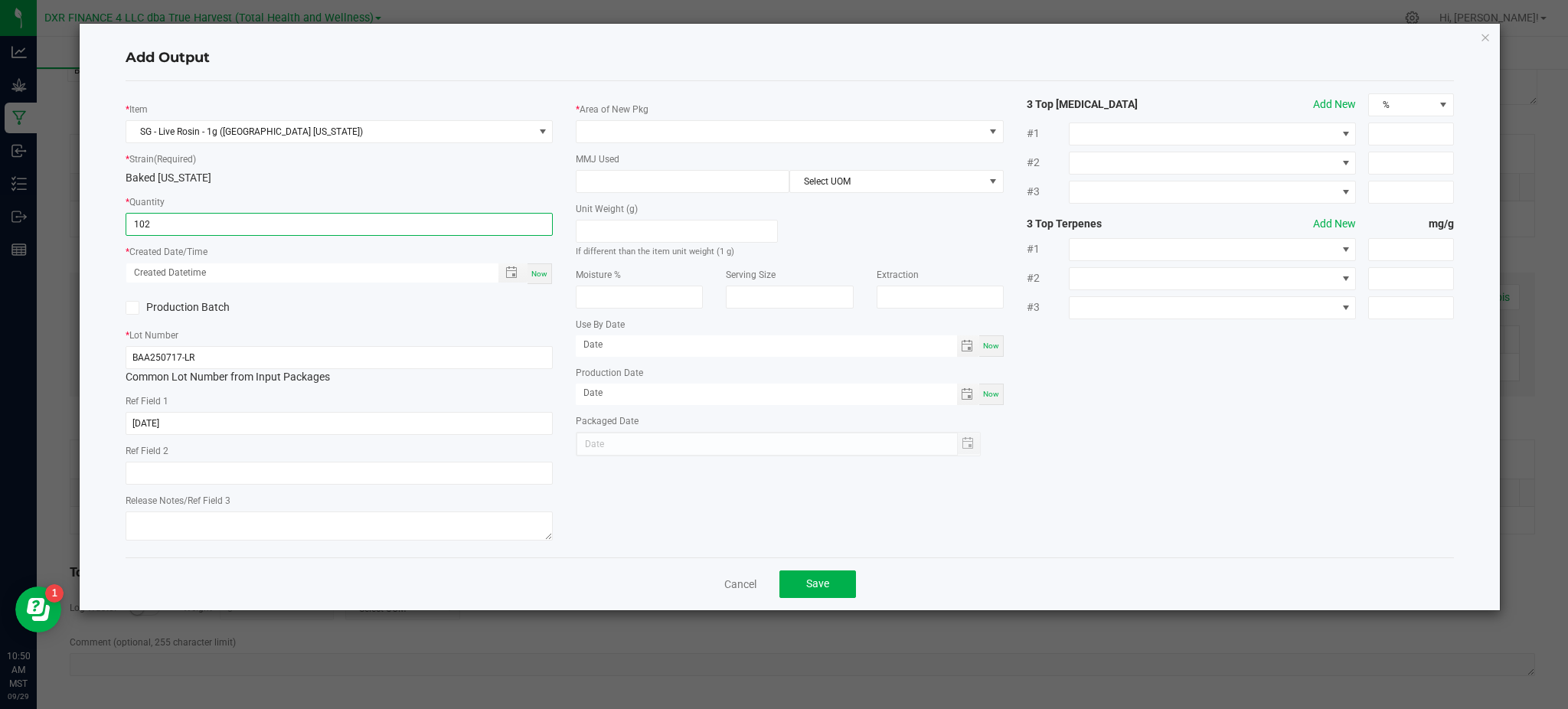
type input "102 ea"
click at [367, 307] on div "Production Batch" at bounding box center [338, 307] width 450 height 23
click at [506, 278] on span "Toggle popup" at bounding box center [511, 273] width 12 height 12
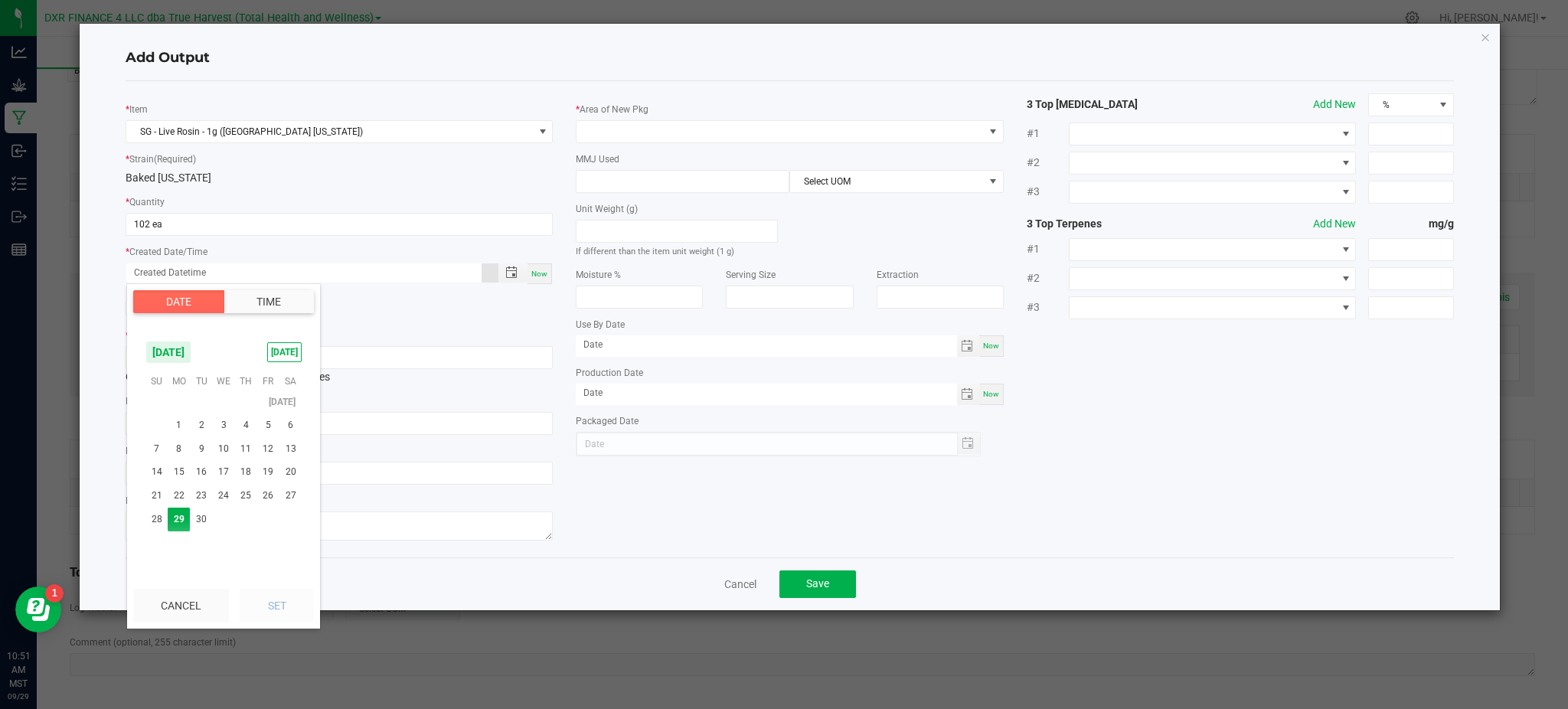
scroll to position [248457, 0]
click at [270, 426] on span "12" at bounding box center [268, 428] width 22 height 23
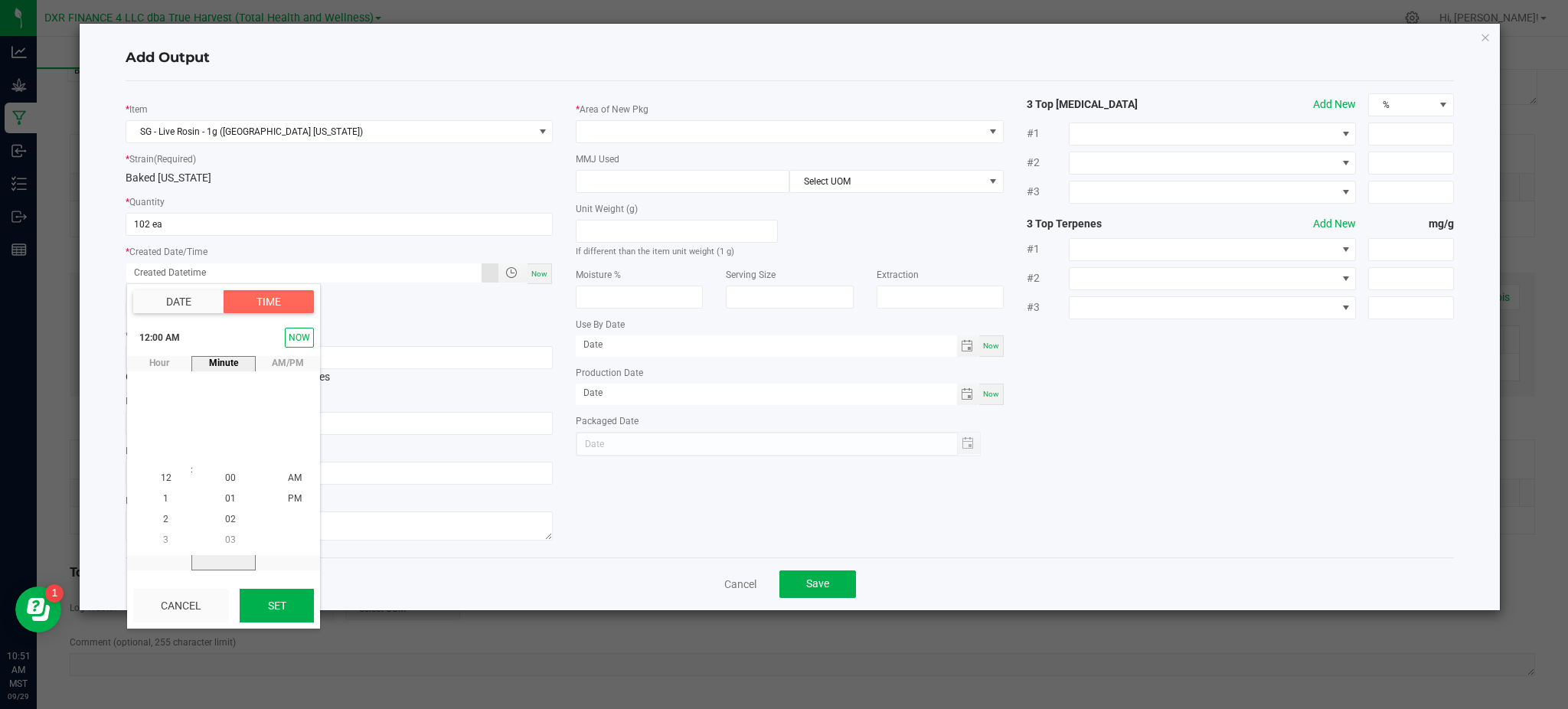
click at [267, 593] on button "Set" at bounding box center [276, 605] width 74 height 34
type input "09/12/2025 12:00 AM"
type input "09/12/2025"
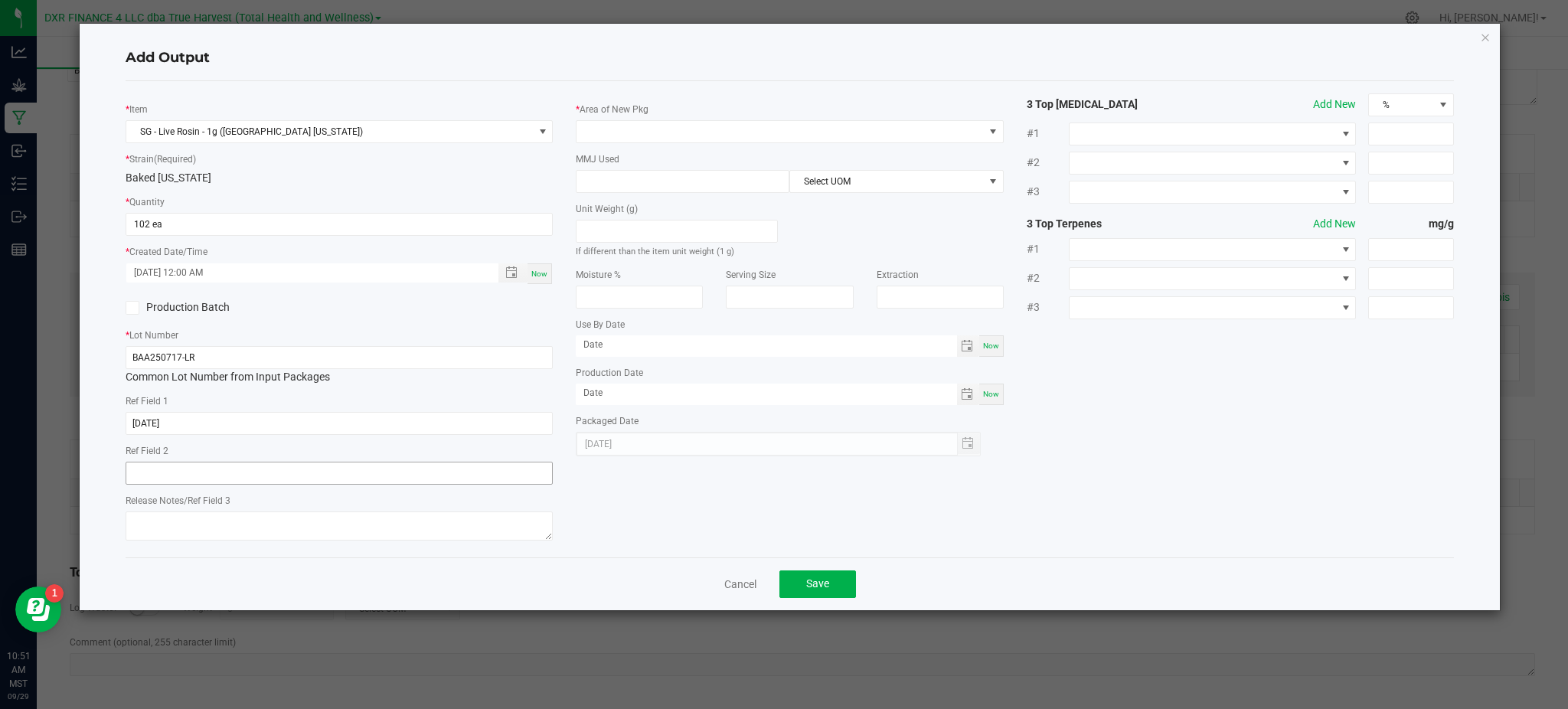
drag, startPoint x: 671, startPoint y: 502, endPoint x: 375, endPoint y: 466, distance: 298.2
click at [658, 502] on div "* Item SG - Live Rosin - 1g (Baked Alaska) * Strain (Required) Baked Alaska * Q…" at bounding box center [789, 319] width 1351 height 452
click at [167, 441] on div "* Item SG - Live Rosin - 1g (Baked Alaska) * Strain (Required) Baked Alaska * Q…" at bounding box center [338, 319] width 450 height 452
click at [679, 140] on span at bounding box center [779, 131] width 406 height 21
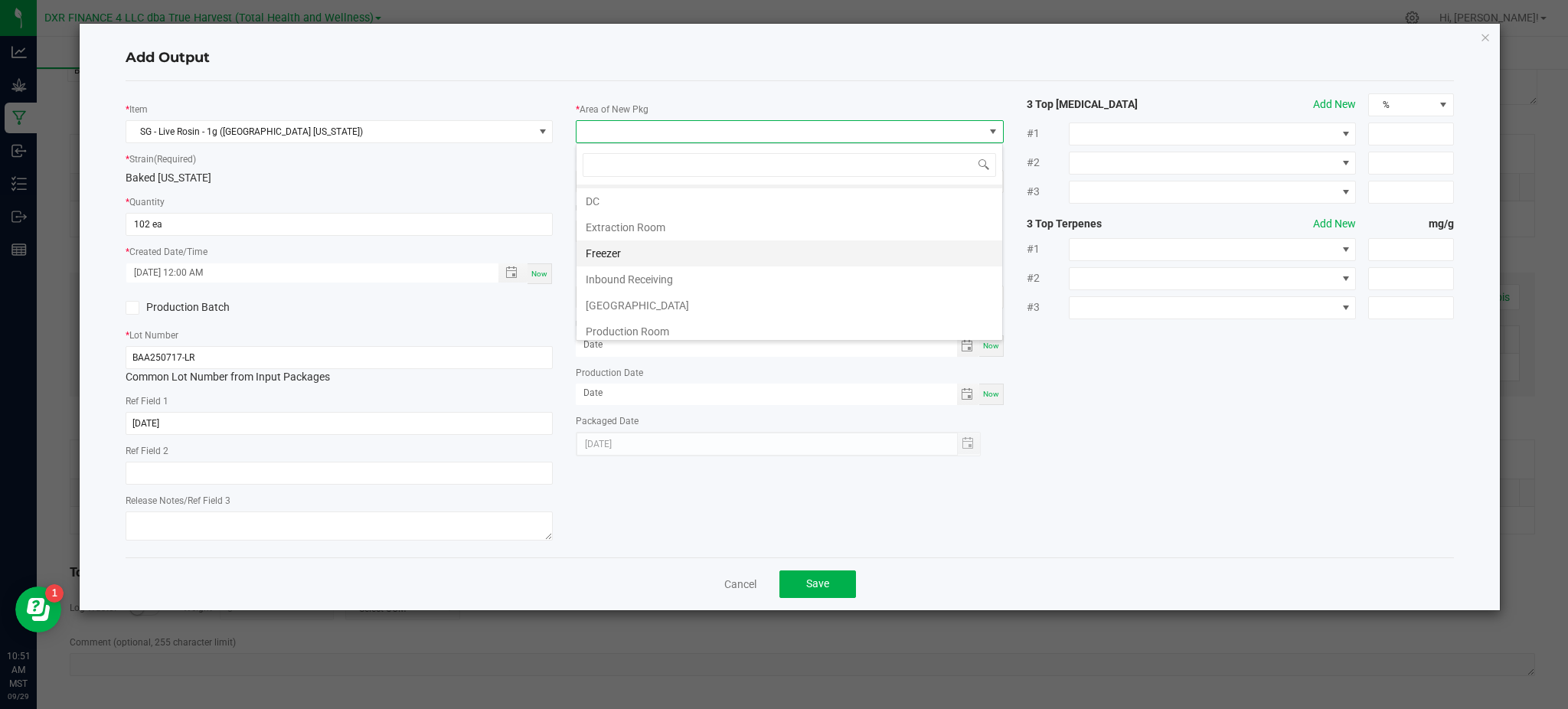
scroll to position [0, 0]
drag, startPoint x: 647, startPoint y: 250, endPoint x: 634, endPoint y: 236, distance: 19.1
click at [647, 249] on li "Extraction Room" at bounding box center [789, 249] width 426 height 26
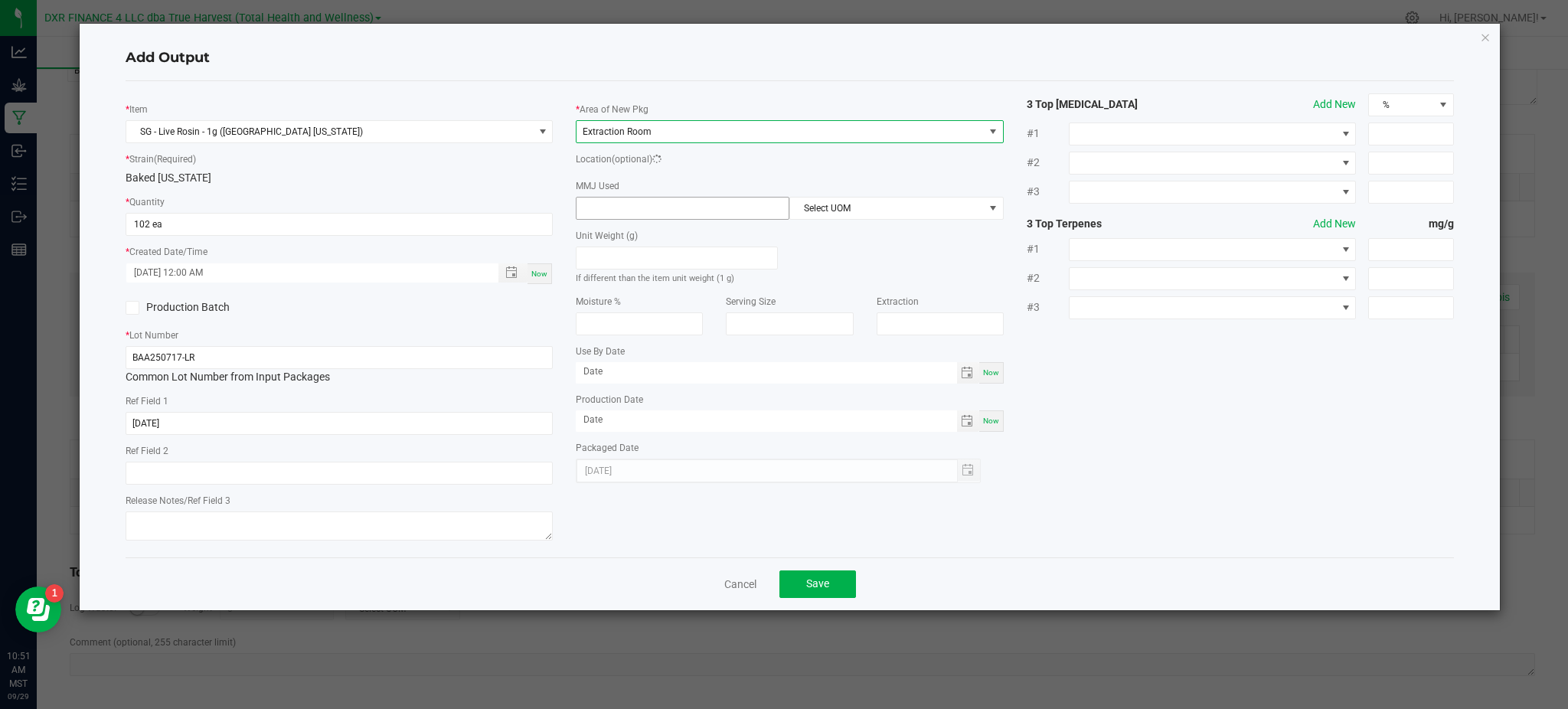
click at [621, 214] on input at bounding box center [682, 207] width 212 height 21
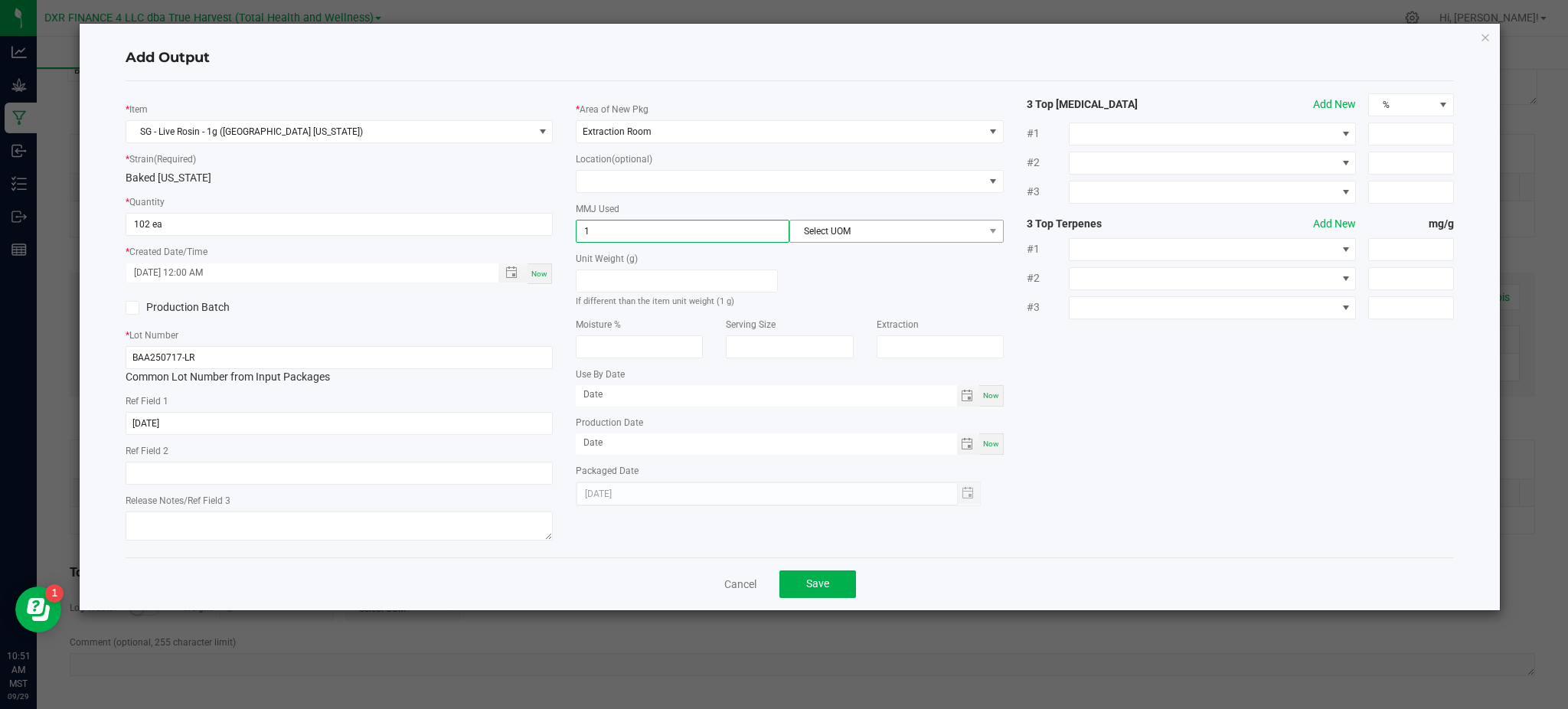
type input "1"
click at [816, 231] on span "Select UOM" at bounding box center [886, 231] width 193 height 21
click at [851, 317] on li "Gram" at bounding box center [896, 323] width 212 height 26
click at [1074, 426] on div "* Item SG - Live Rosin - 1g (Baked Alaska) * Strain (Required) Baked Alaska * Q…" at bounding box center [789, 319] width 1351 height 452
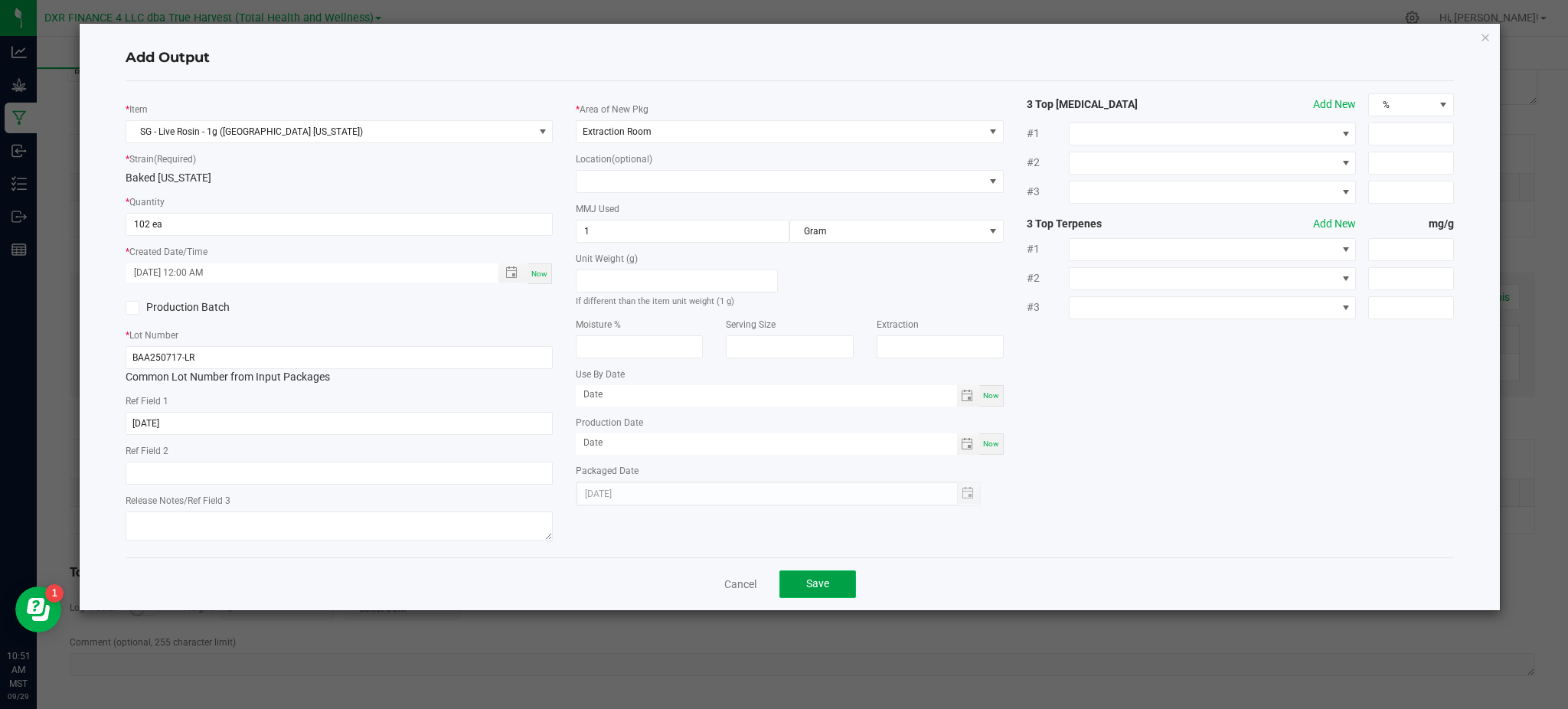
click at [816, 584] on span "Save" at bounding box center [817, 583] width 23 height 12
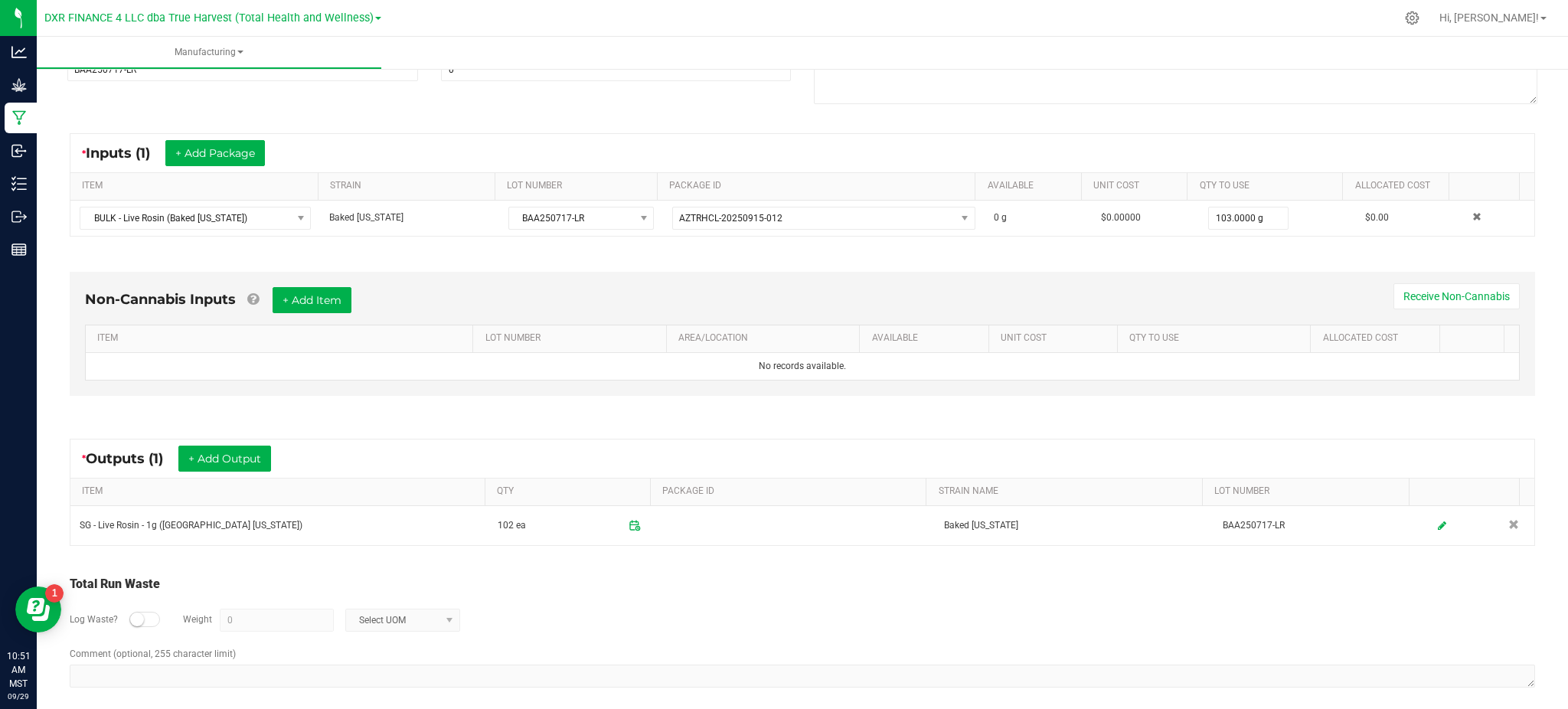
drag, startPoint x: 759, startPoint y: 642, endPoint x: 770, endPoint y: 629, distance: 17.0
click at [763, 638] on div "Log Waste? Weight 0 Select UOM" at bounding box center [802, 620] width 1466 height 54
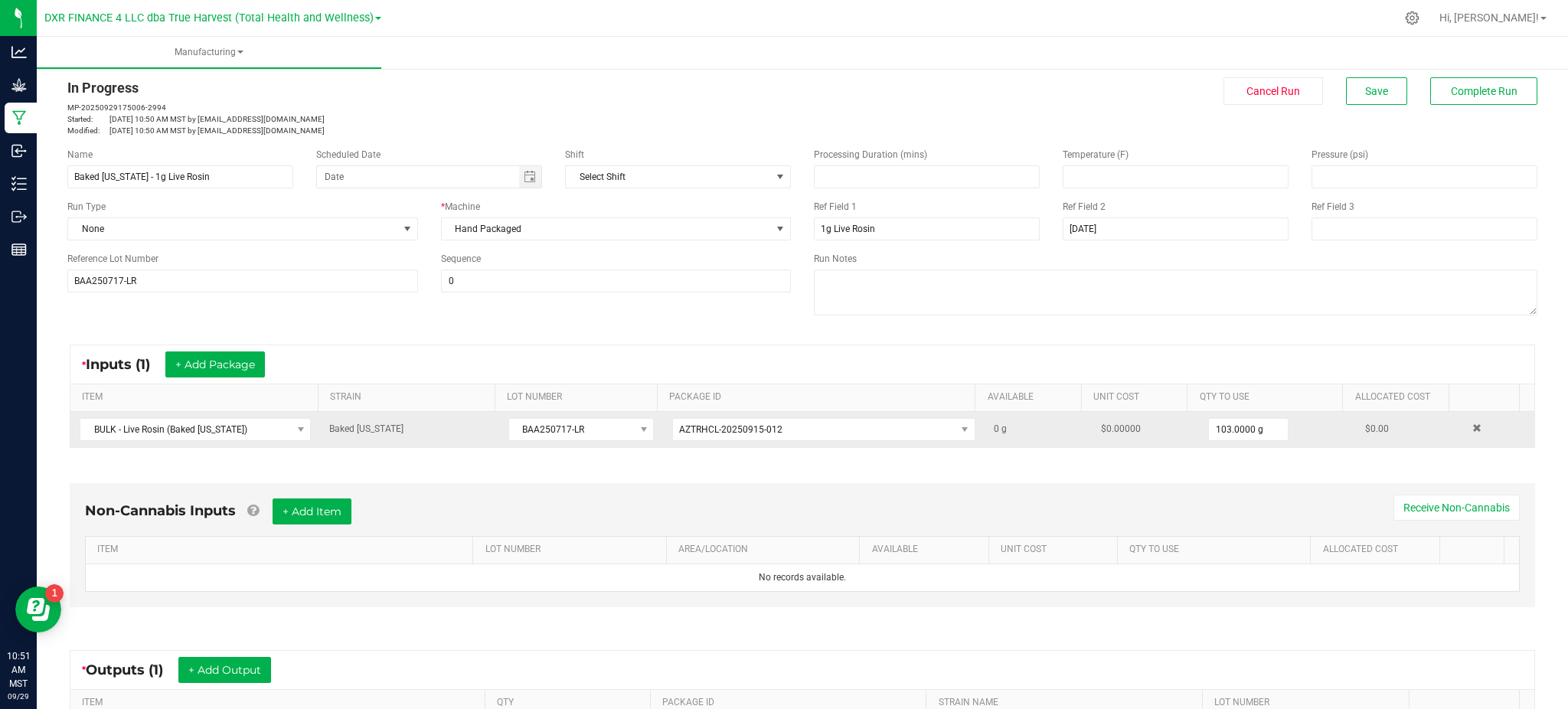
scroll to position [0, 0]
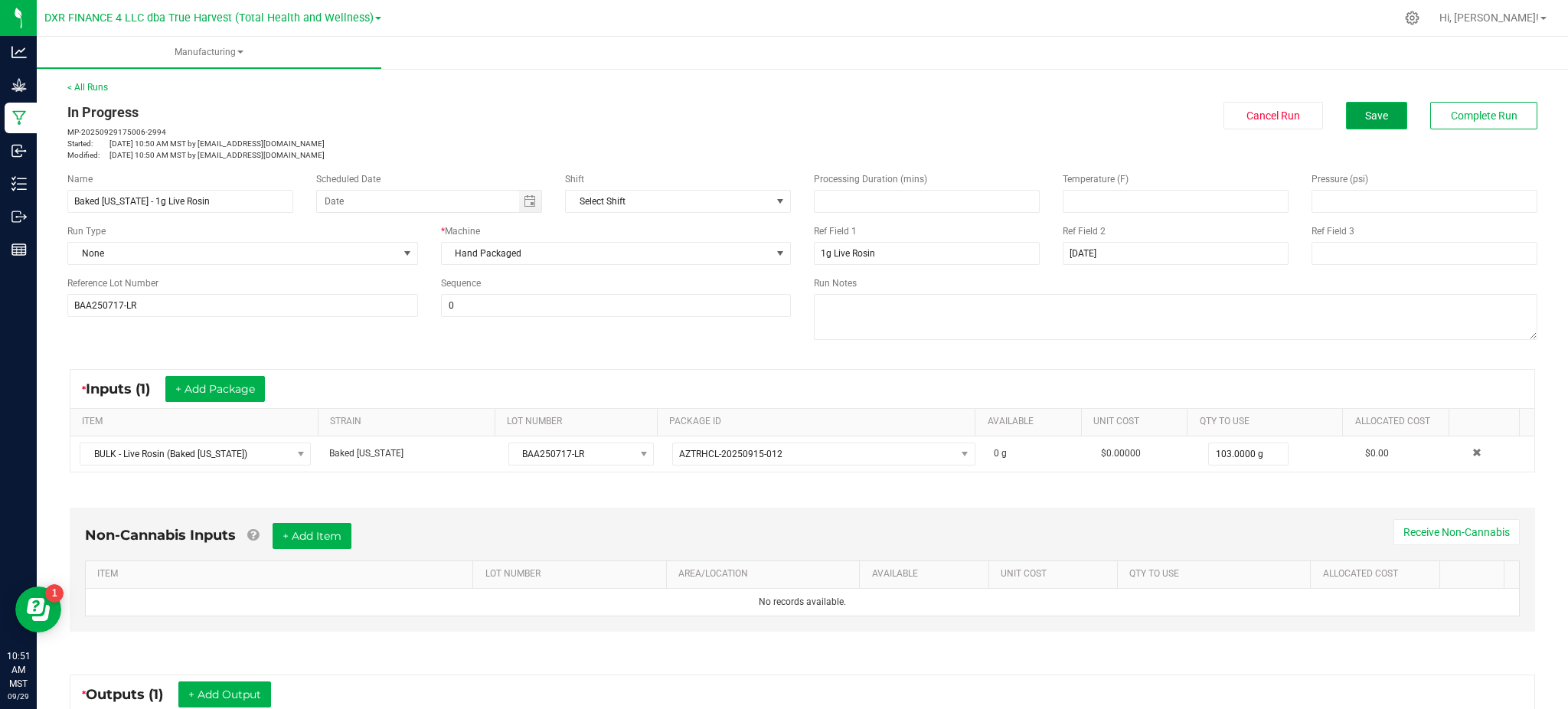
drag, startPoint x: 1352, startPoint y: 116, endPoint x: 1362, endPoint y: 111, distance: 11.2
click at [1365, 116] on span "Save" at bounding box center [1376, 115] width 23 height 12
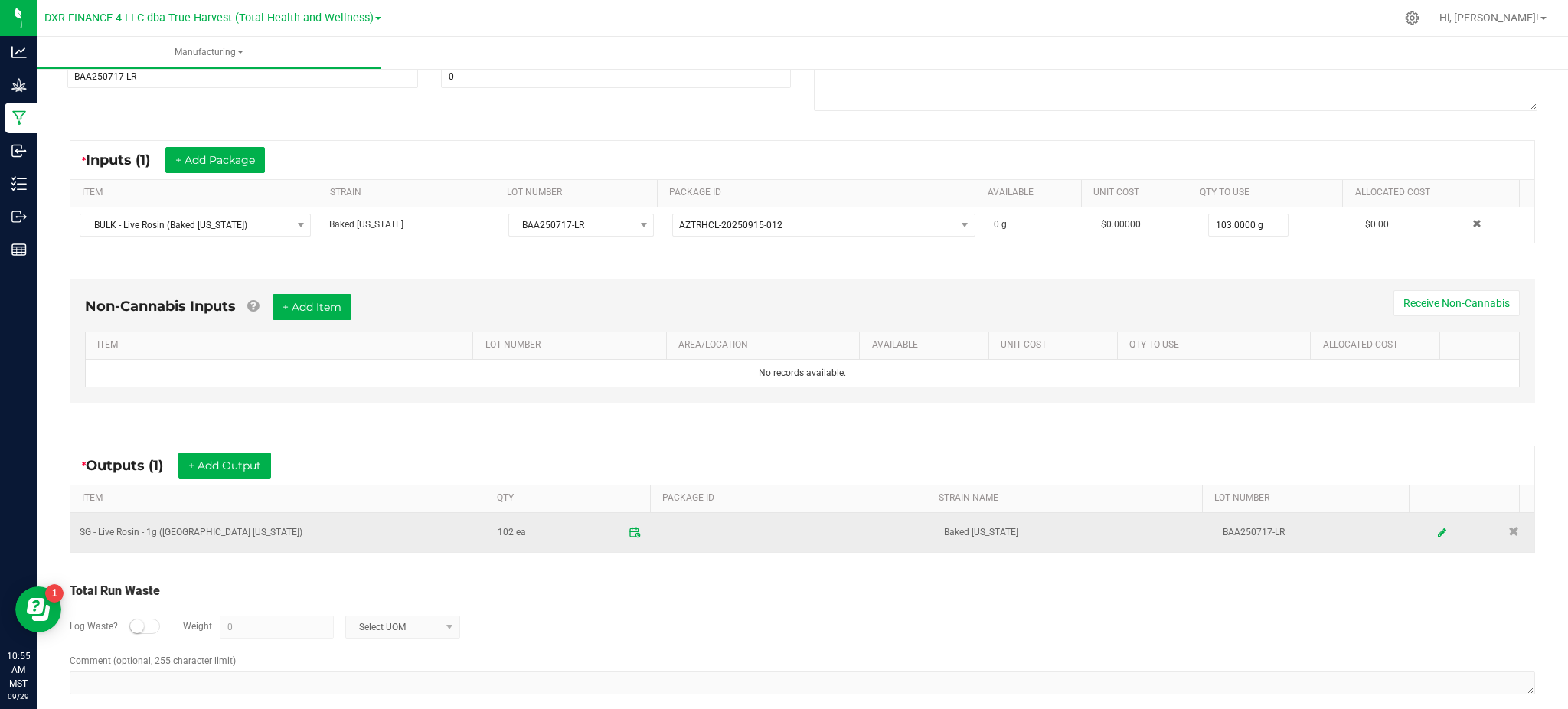
scroll to position [248, 0]
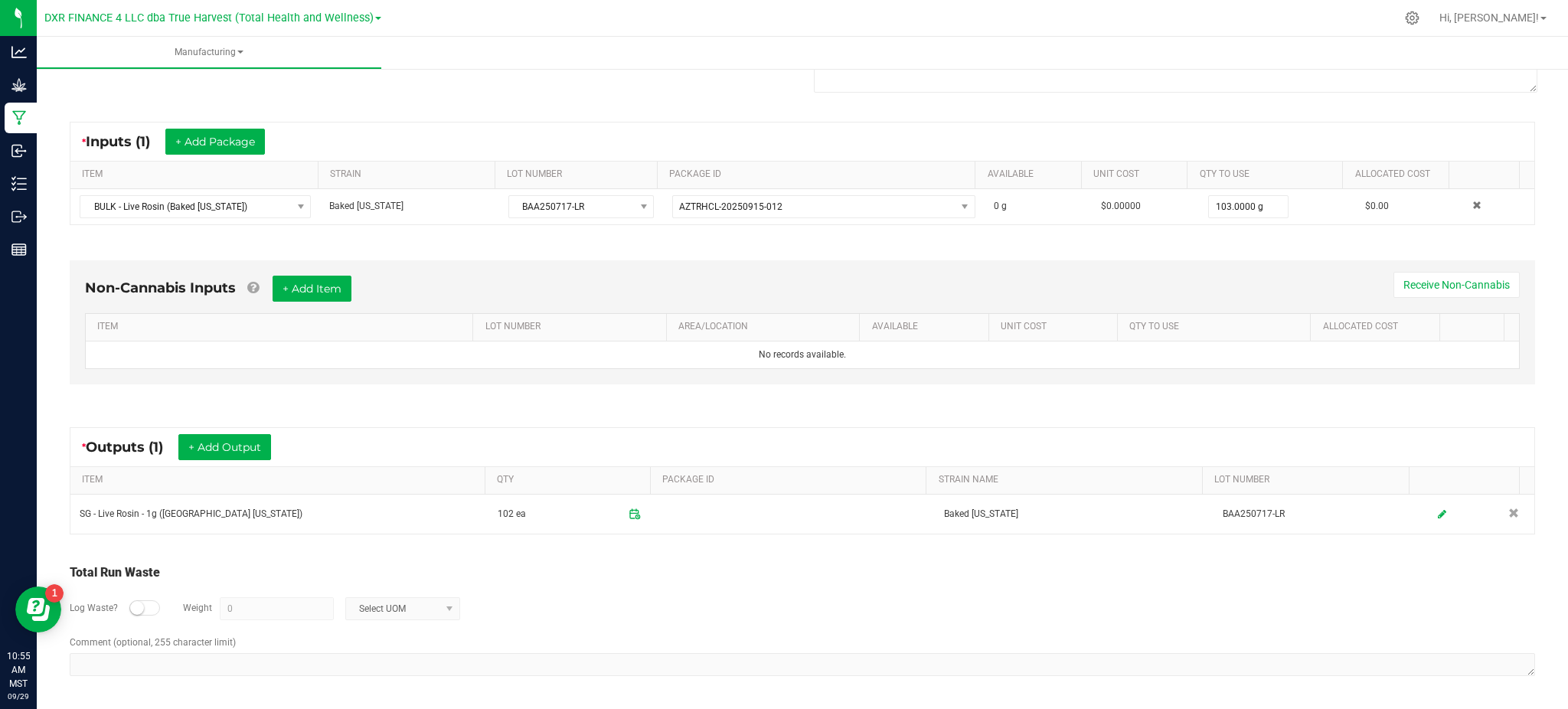
click at [674, 562] on div "Total Run Waste Log Waste? Weight 0 Select UOM Comment (optional, 255 character…" at bounding box center [802, 621] width 1493 height 146
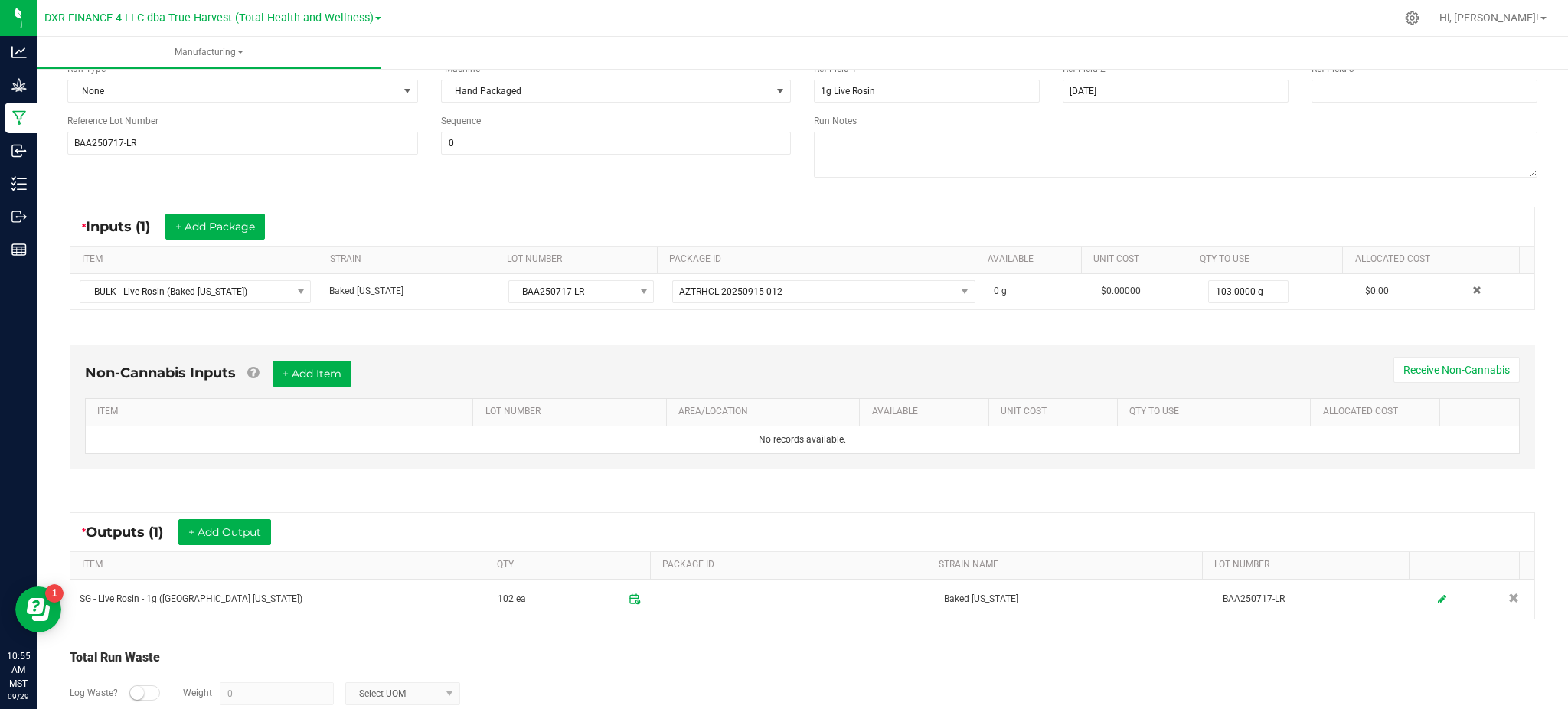
scroll to position [0, 0]
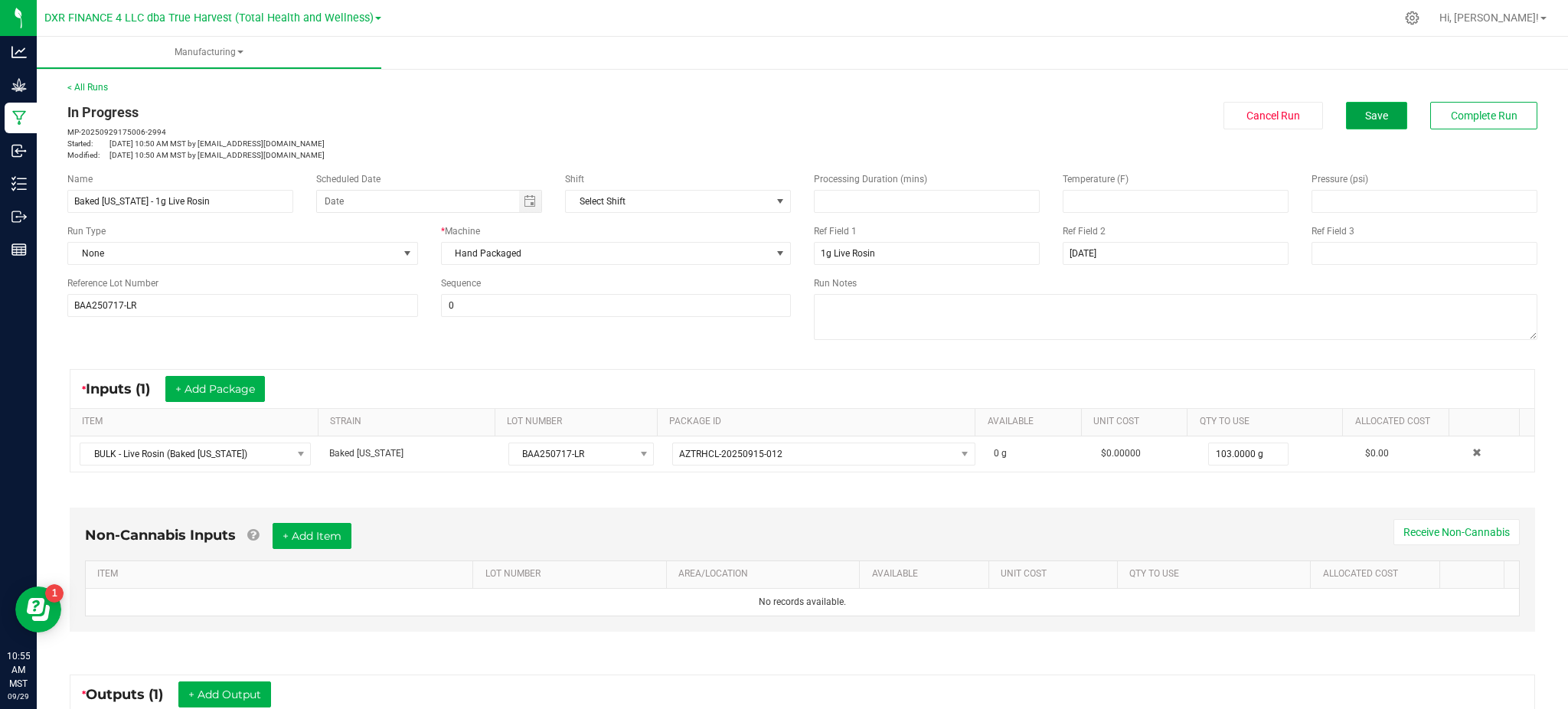
click at [1365, 115] on span "Save" at bounding box center [1376, 115] width 23 height 12
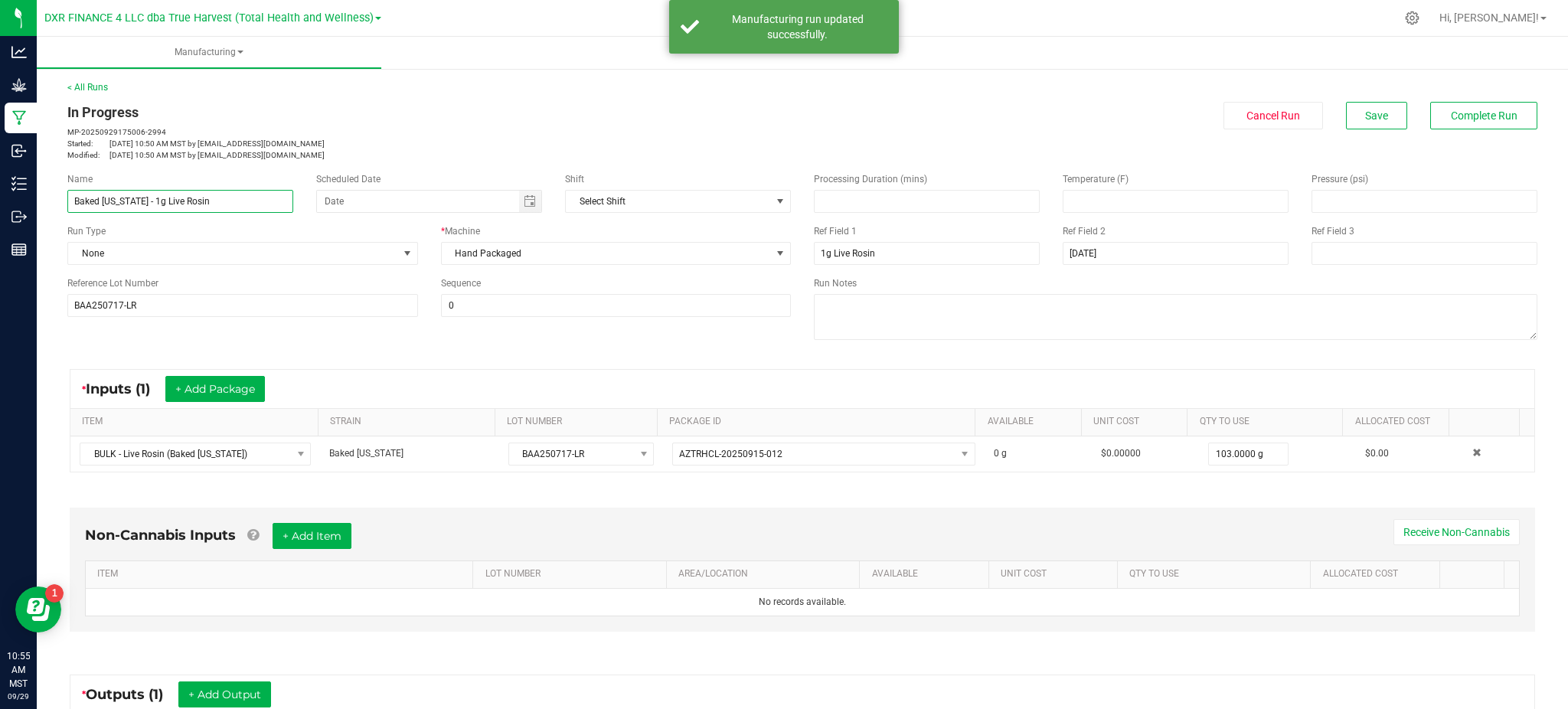
click at [215, 197] on input "Baked [US_STATE] - 1g Live Rosin" at bounding box center [180, 201] width 226 height 23
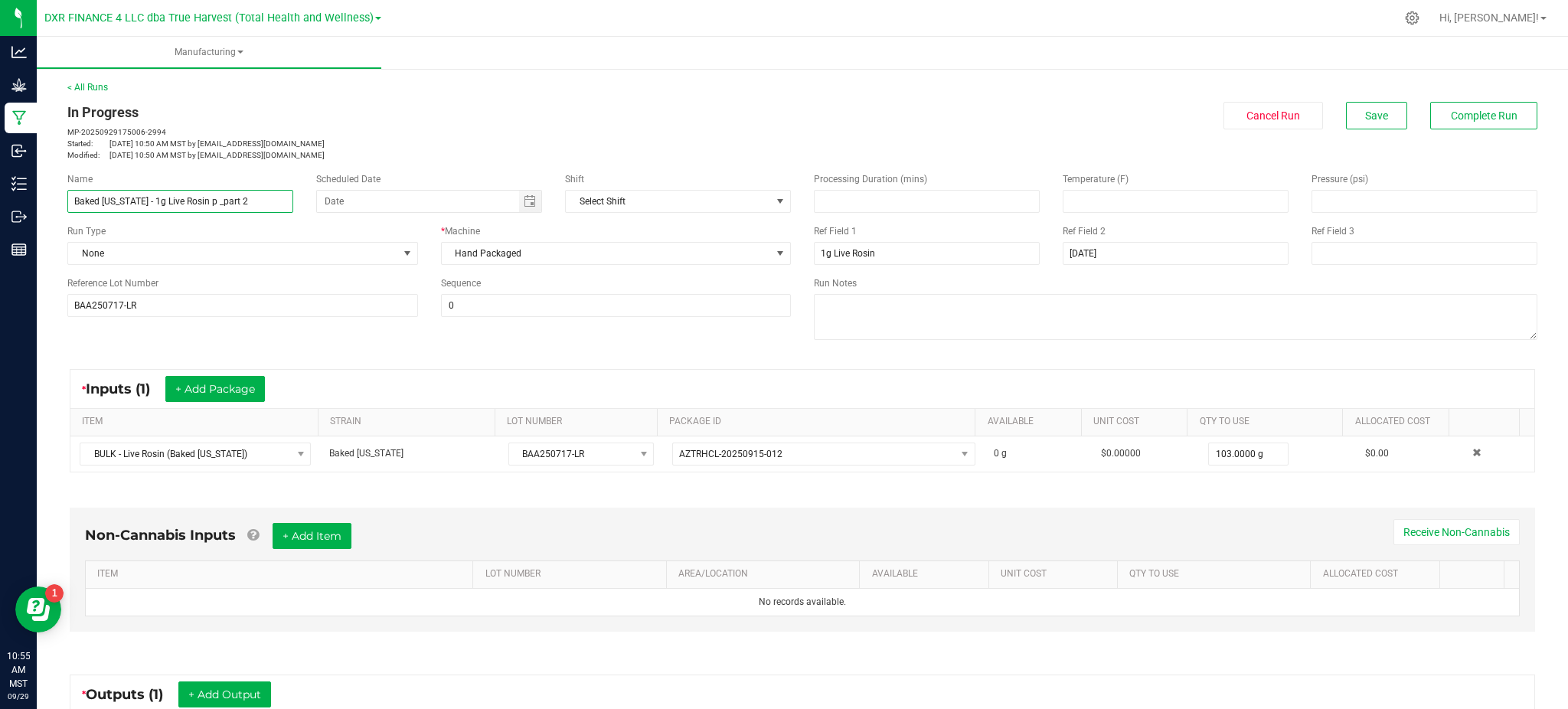
drag, startPoint x: 225, startPoint y: 200, endPoint x: 221, endPoint y: 190, distance: 10.8
click at [221, 190] on input "Baked Alaska - 1g Live Rosin p _part 2" at bounding box center [180, 201] width 226 height 23
drag, startPoint x: 238, startPoint y: 199, endPoint x: 186, endPoint y: 197, distance: 52.0
click at [186, 197] on input "Baked Alaska - 1g Live Rosin p _part 2" at bounding box center [180, 201] width 226 height 23
type input "Baked [US_STATE] - 1g Live Rosin - Pt 2"
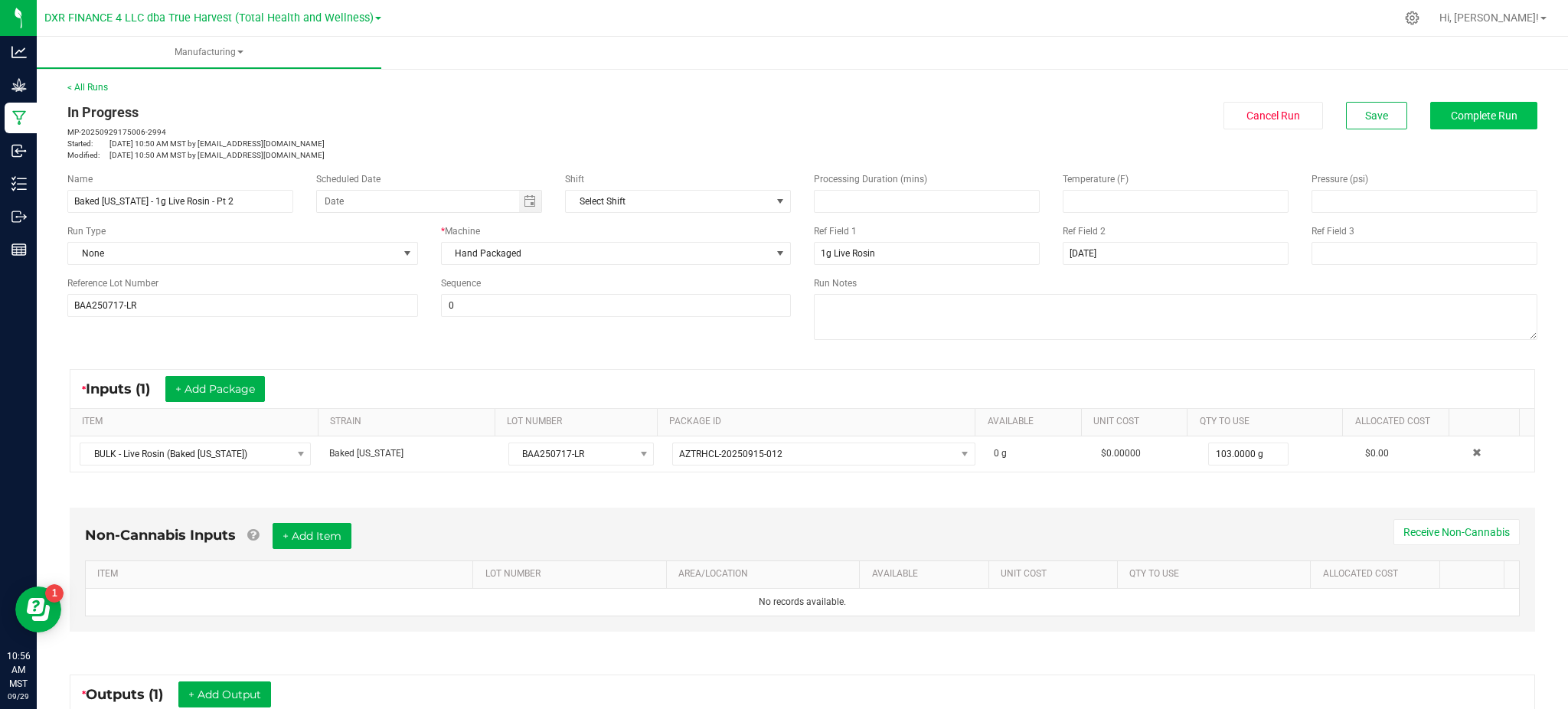
drag, startPoint x: 1472, startPoint y: 144, endPoint x: 1474, endPoint y: 123, distance: 21.1
click at [1474, 123] on div "In Progress MP-20250929175006-2994 Started: Sep 29, 2025 10:50 AM MST by hvicke…" at bounding box center [802, 132] width 1493 height 59
click at [1374, 115] on button "Save" at bounding box center [1376, 115] width 62 height 27
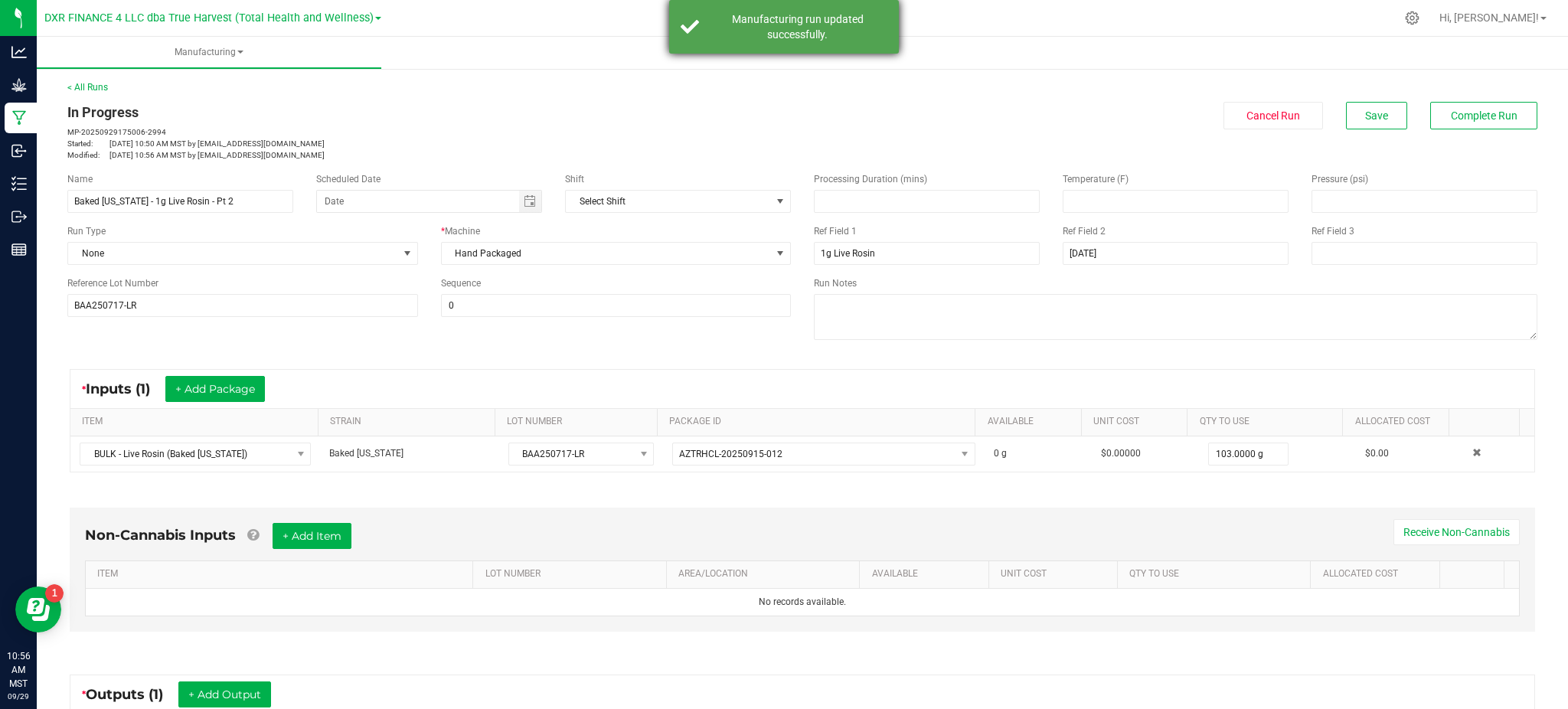
click at [778, 42] on div "Manufacturing run updated successfully." at bounding box center [784, 27] width 230 height 54
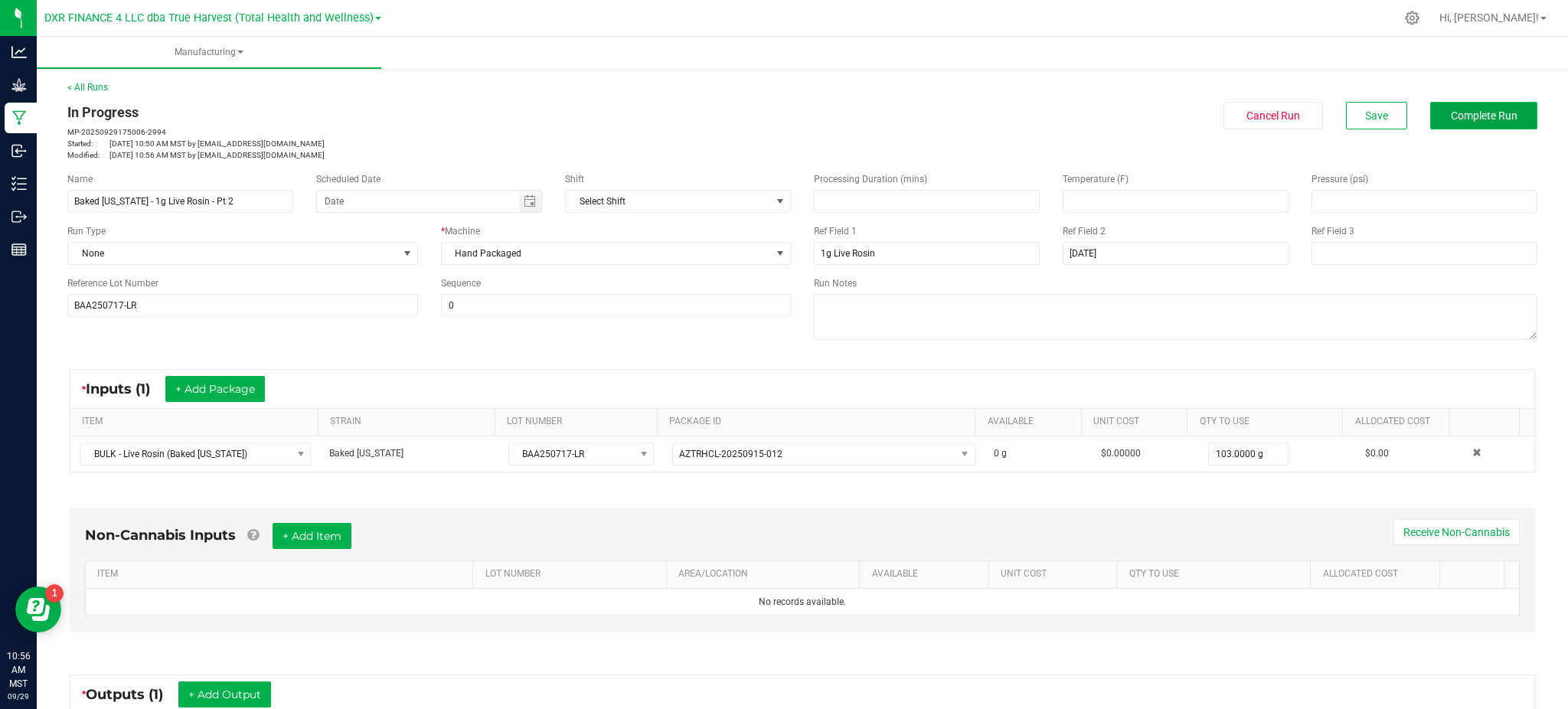
click at [1468, 126] on button "Complete Run" at bounding box center [1483, 115] width 107 height 27
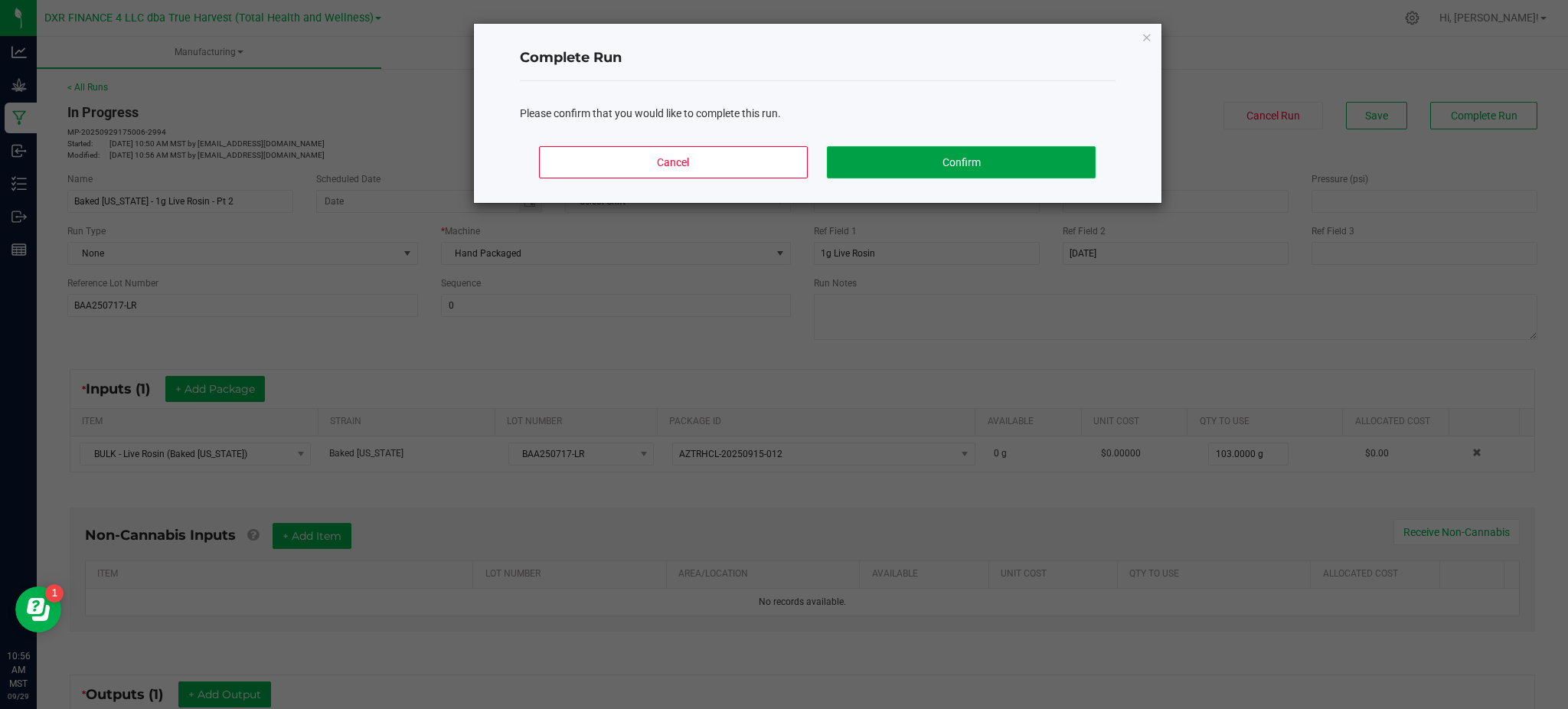
click at [923, 153] on button "Confirm" at bounding box center [961, 162] width 268 height 32
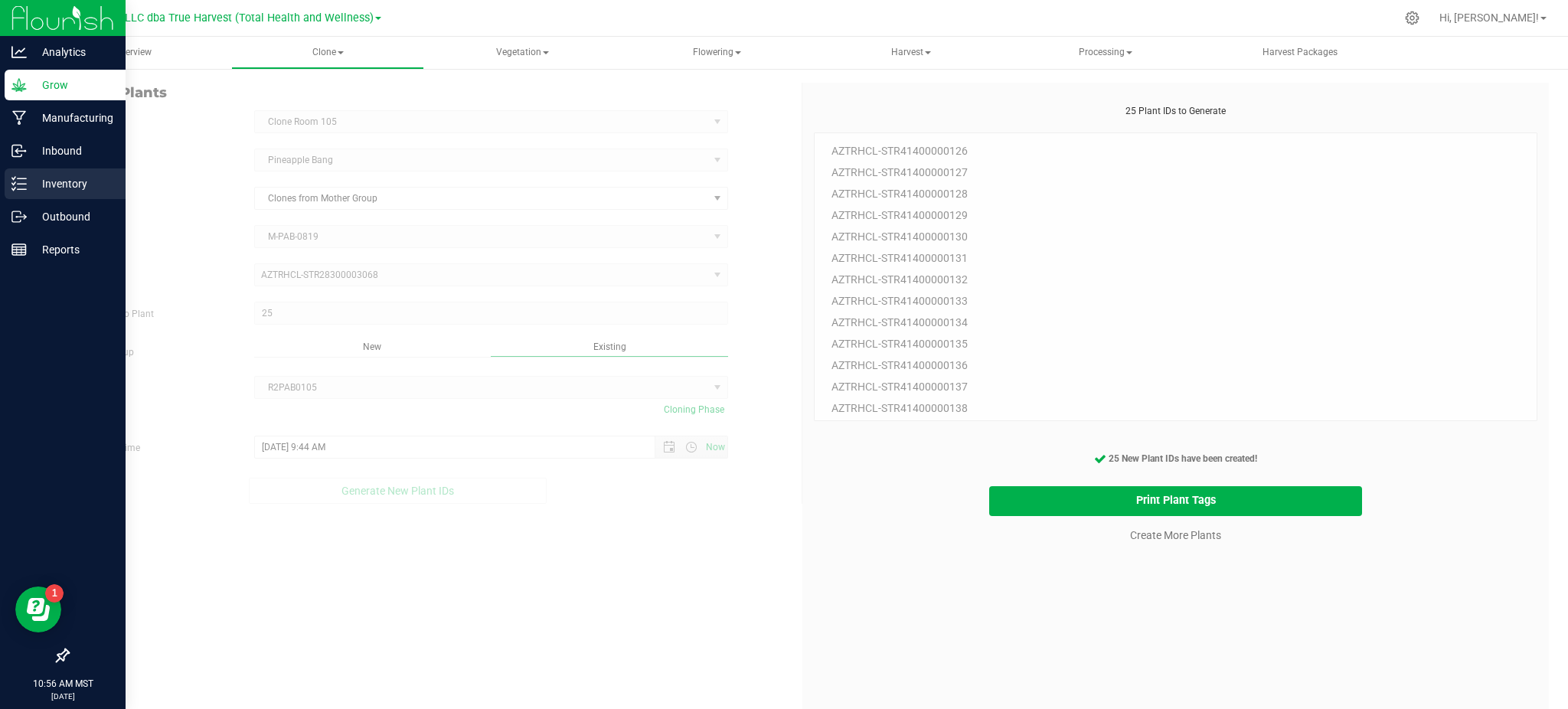
scroll to position [45, 0]
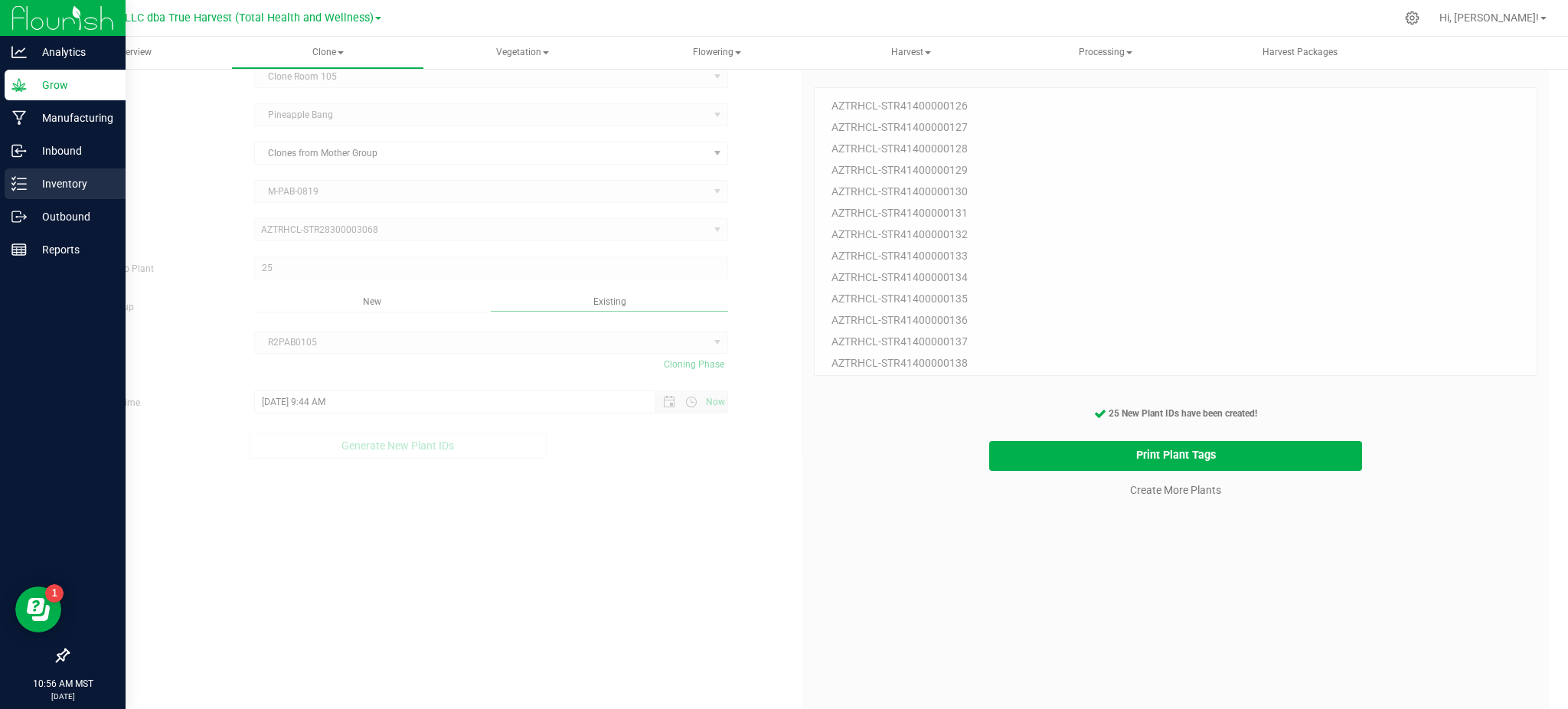
click at [67, 182] on p "Inventory" at bounding box center [73, 184] width 92 height 19
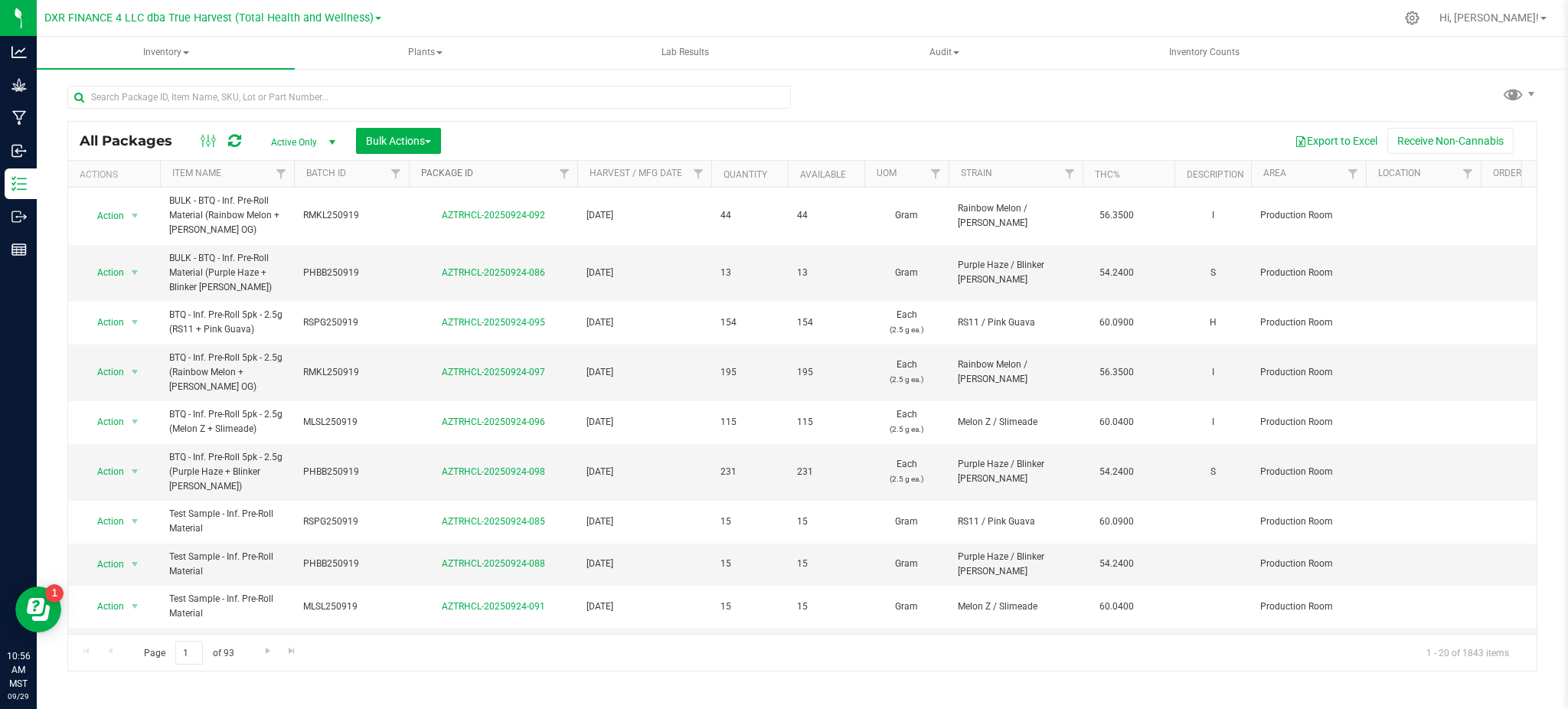
click at [436, 175] on link "Package ID" at bounding box center [447, 173] width 52 height 11
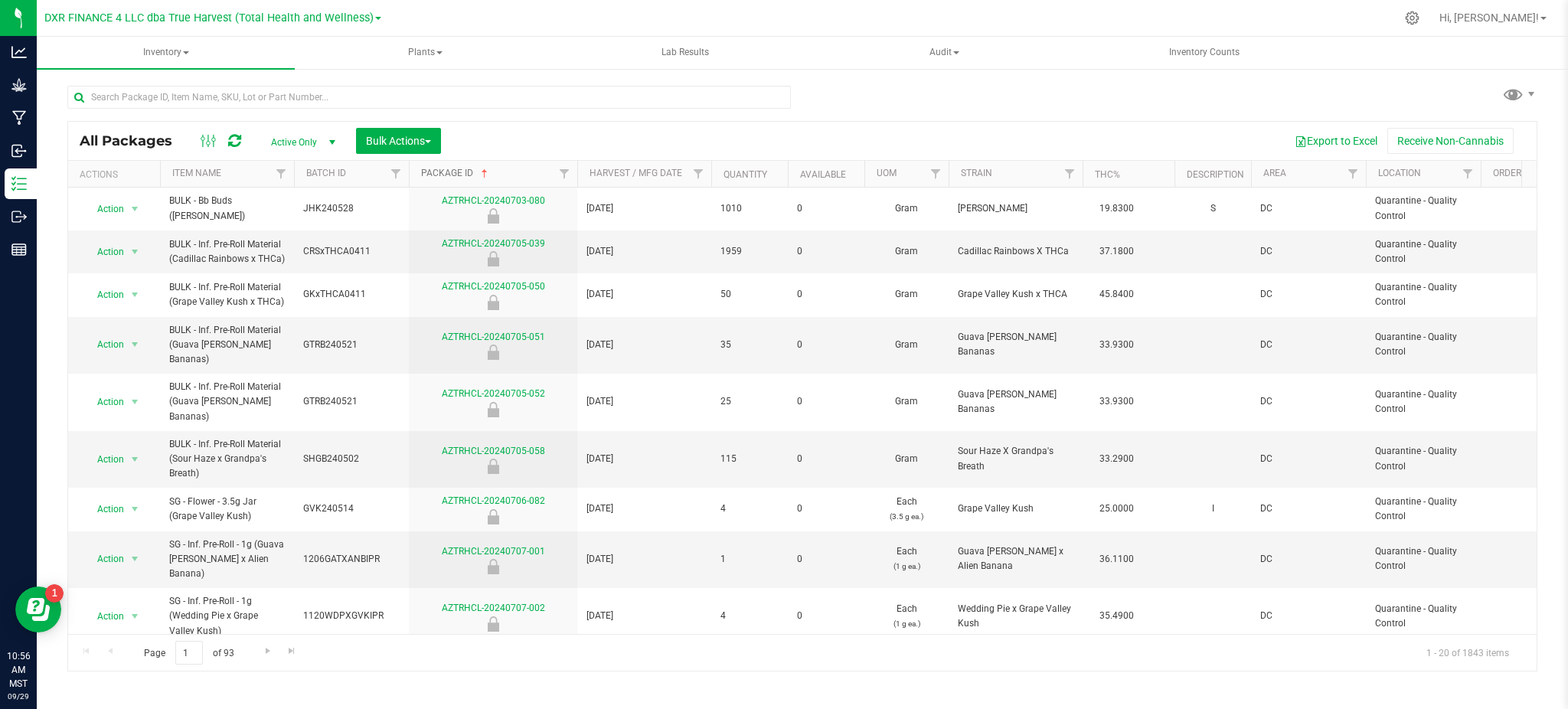
click at [442, 176] on link "Package ID" at bounding box center [455, 173] width 69 height 11
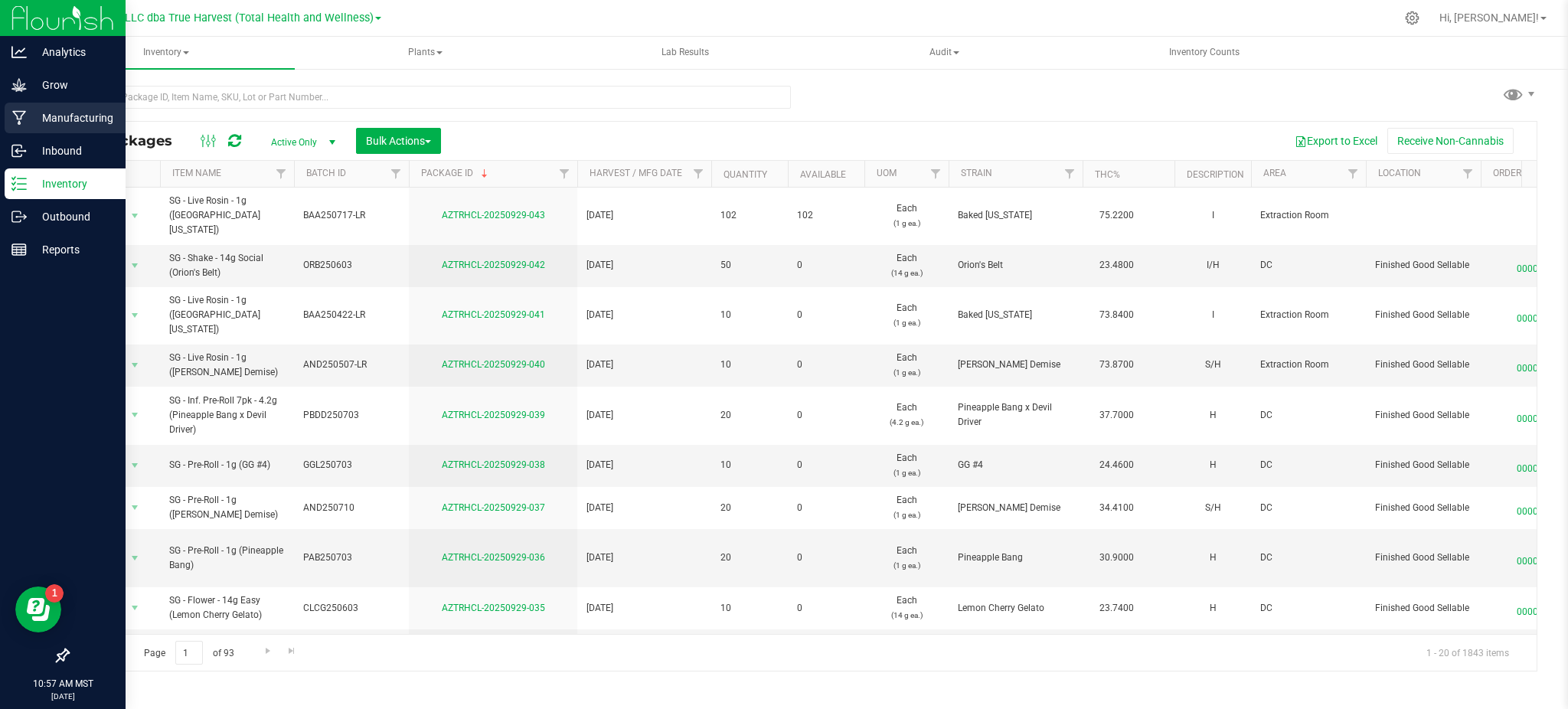
click at [51, 110] on p "Manufacturing" at bounding box center [73, 118] width 92 height 19
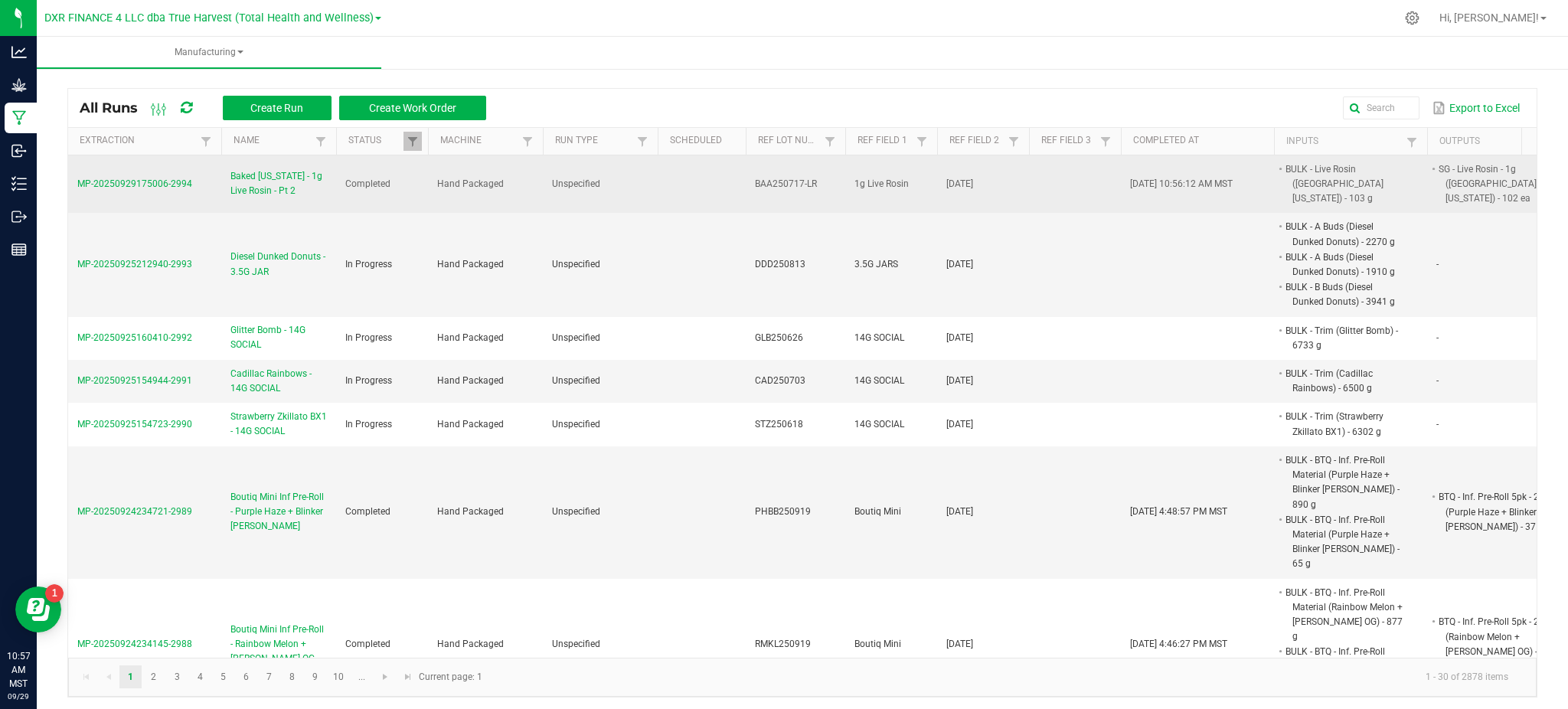
click at [259, 171] on span "Baked Alaska - 1g Live Rosin - Pt 2" at bounding box center [279, 183] width 97 height 29
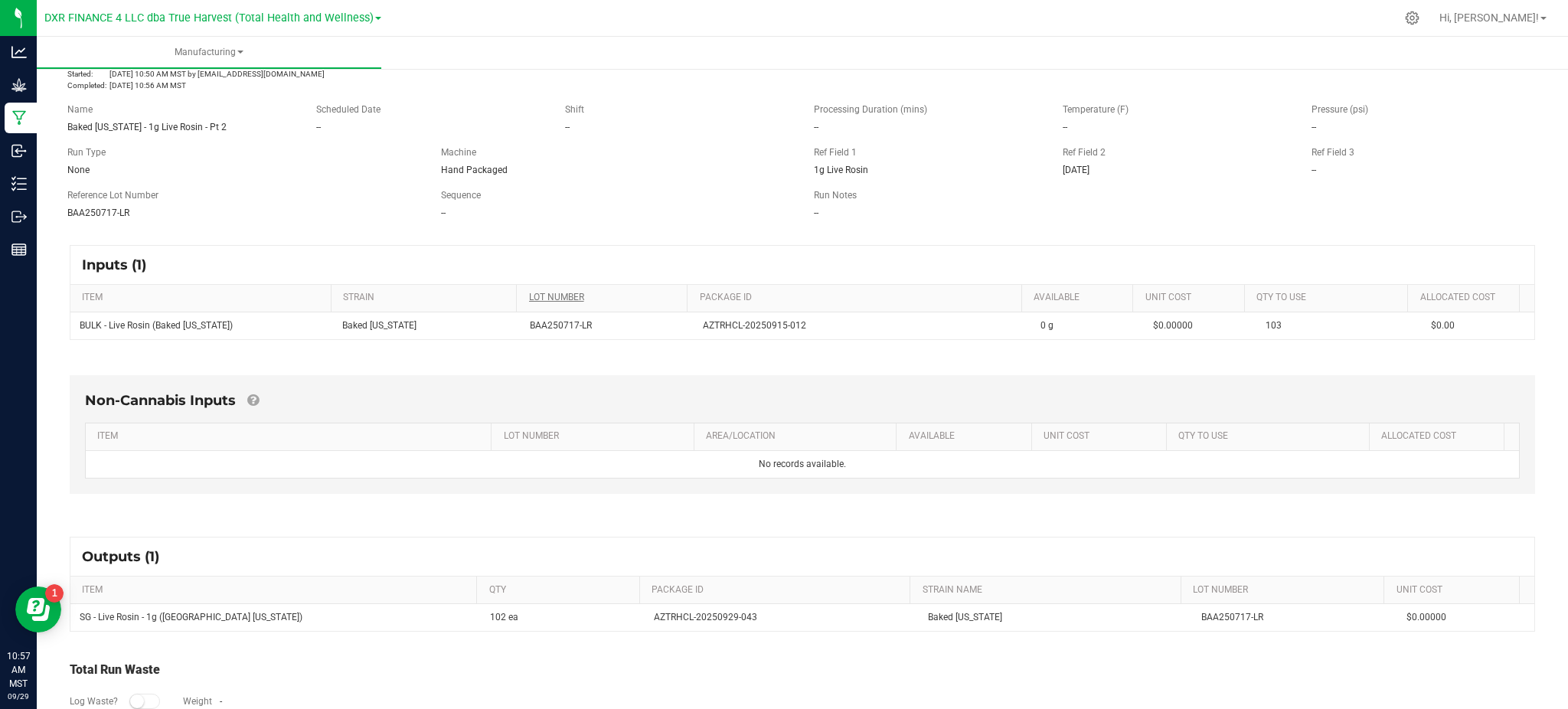
scroll to position [136, 0]
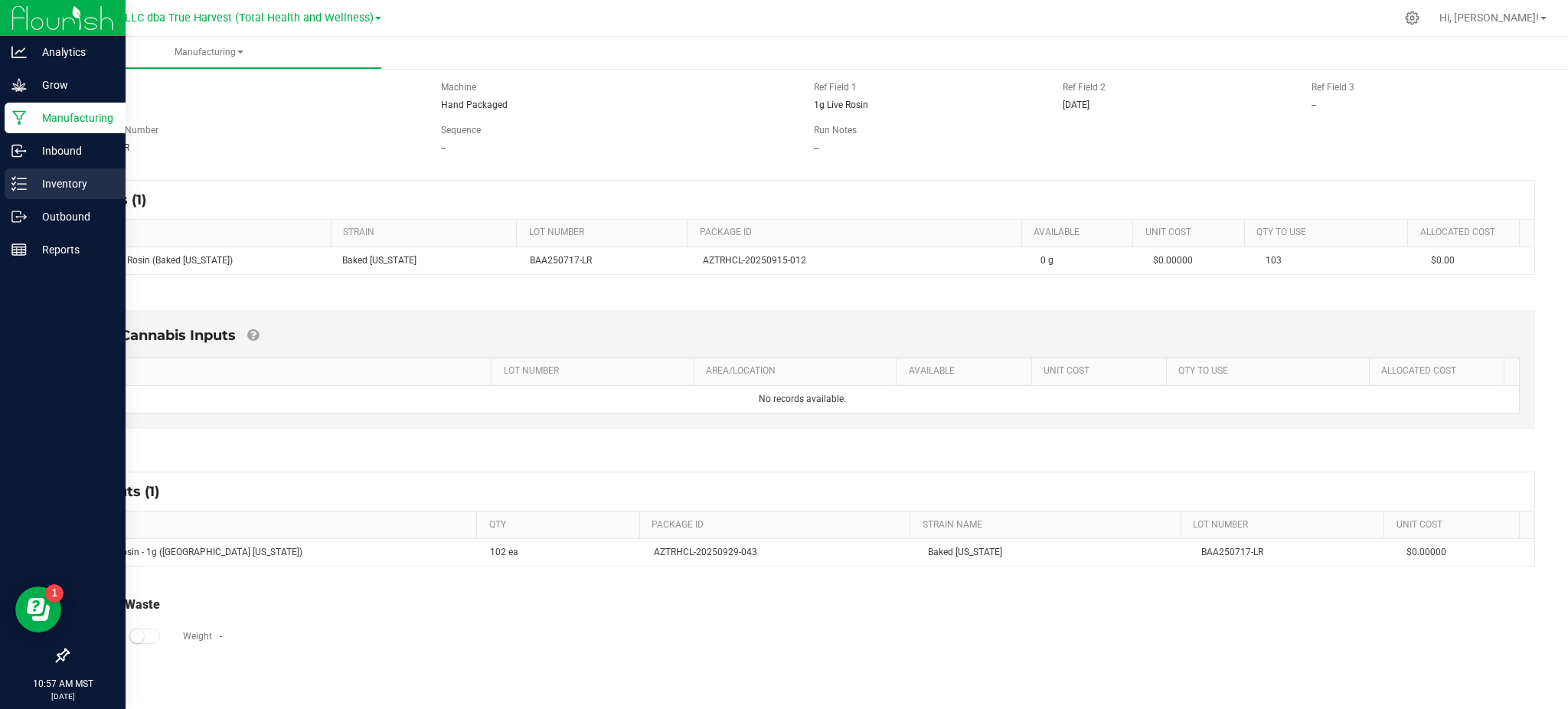
click at [67, 177] on p "Inventory" at bounding box center [73, 184] width 92 height 19
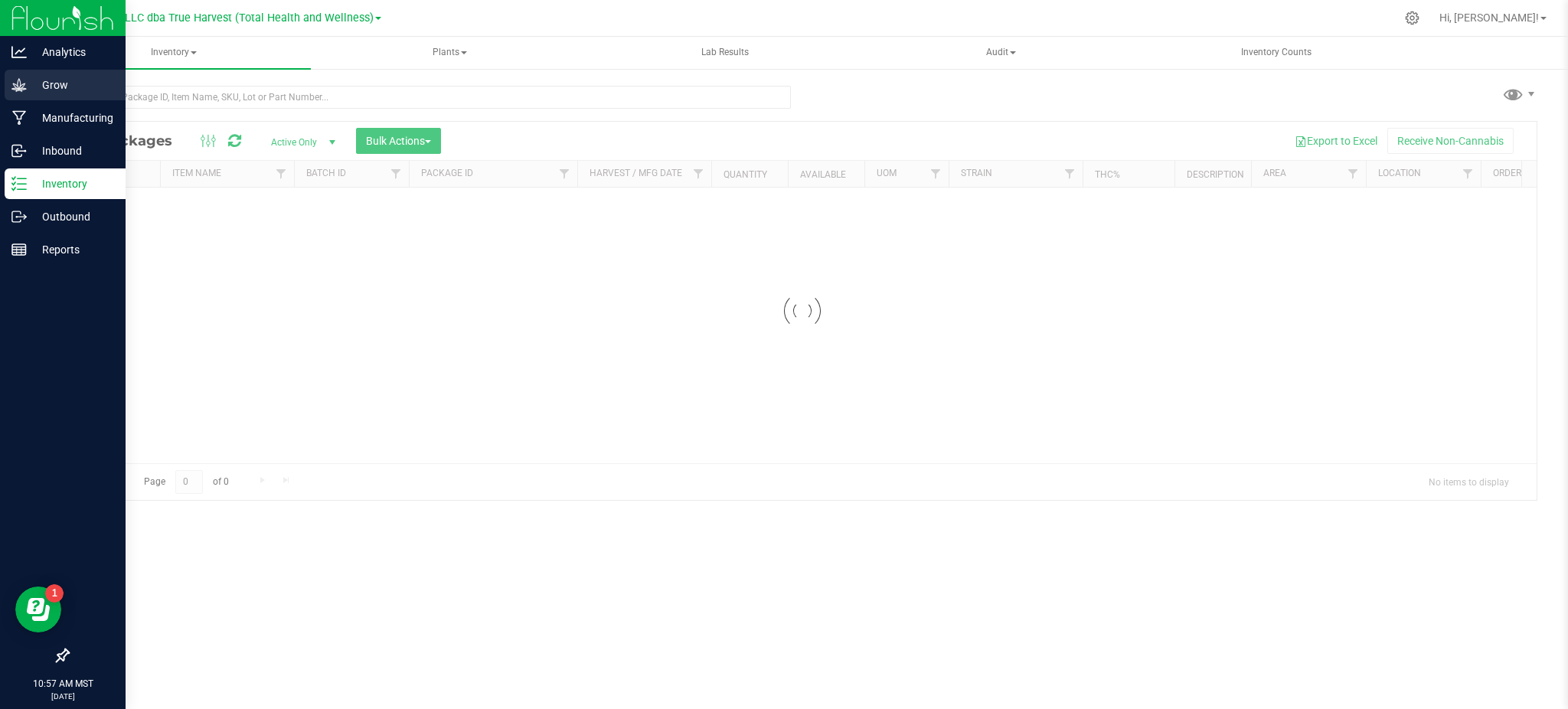
click at [69, 83] on p "Grow" at bounding box center [73, 85] width 92 height 19
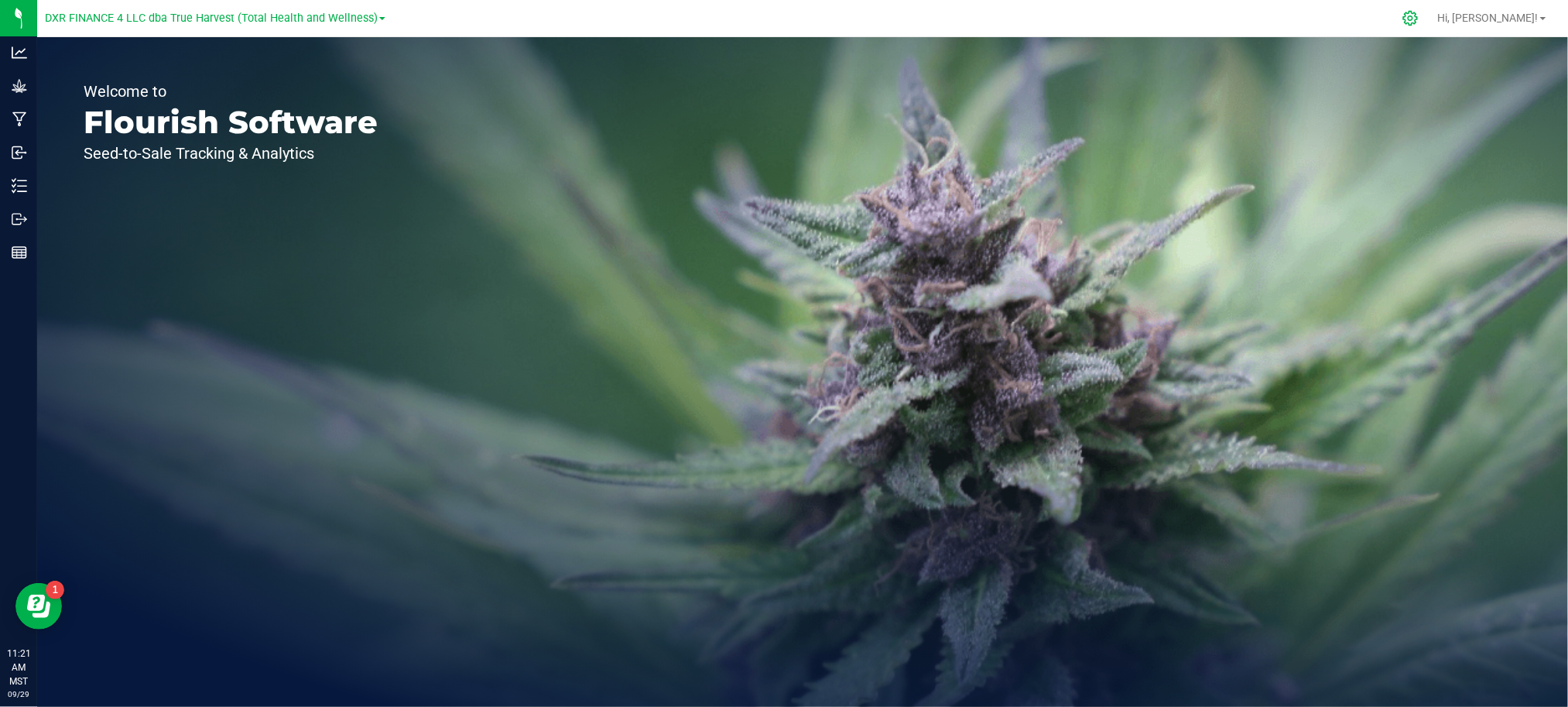
click at [1418, 17] on icon at bounding box center [1410, 18] width 17 height 17
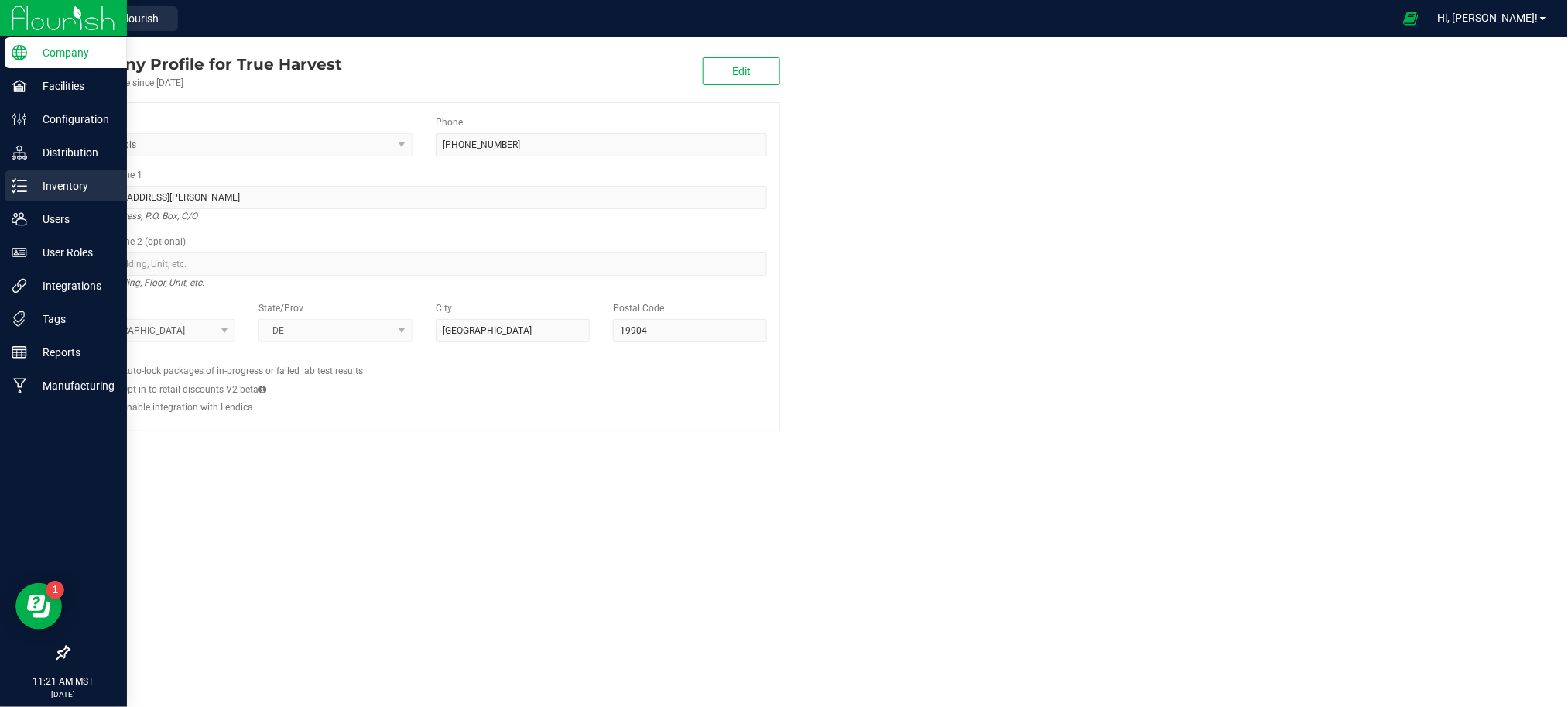
click at [54, 189] on p "Inventory" at bounding box center [73, 186] width 93 height 19
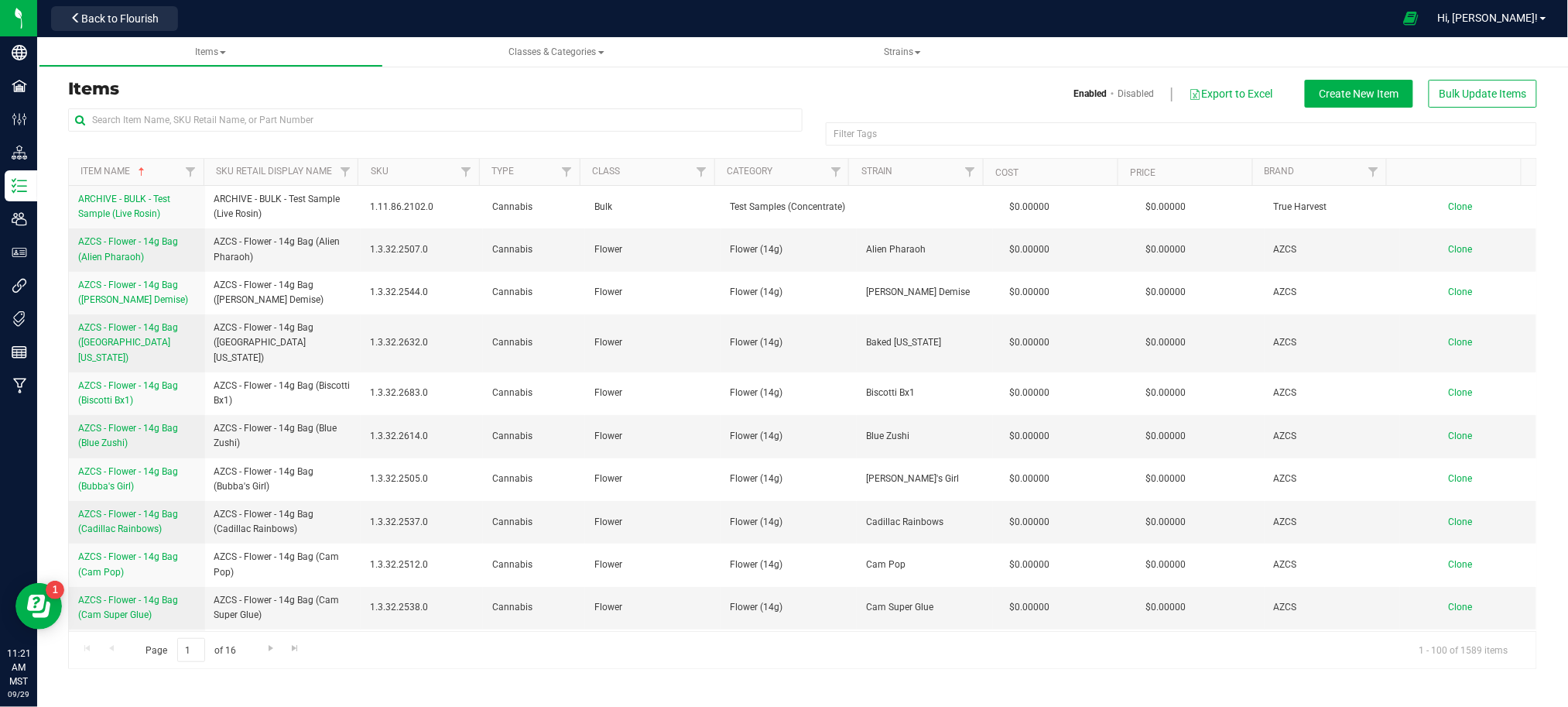
click at [233, 84] on h3 "Items" at bounding box center [429, 89] width 723 height 19
click at [167, 117] on input "text" at bounding box center [435, 119] width 734 height 23
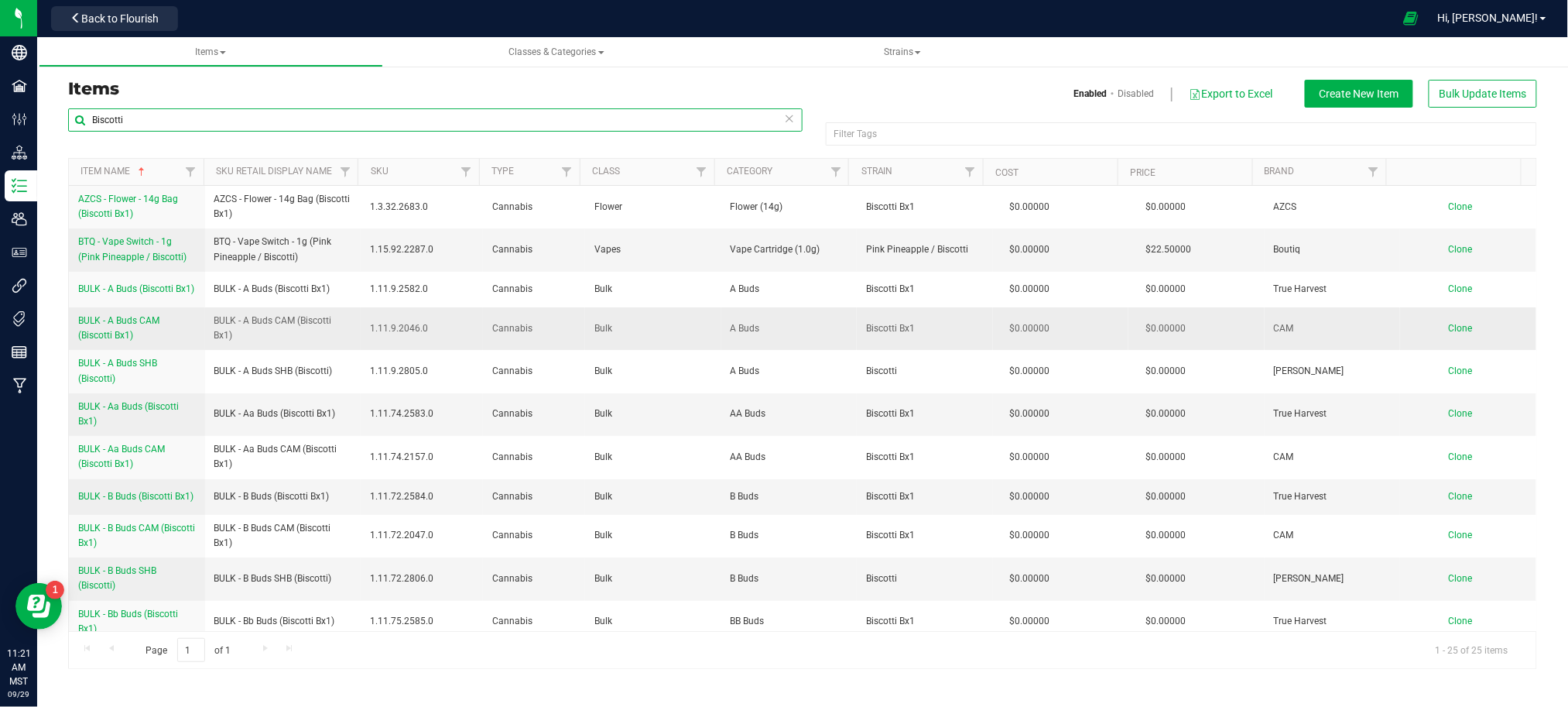
type input "Biscotti"
click at [109, 340] on span "BULK - A Buds CAM (Biscotti Bx1)" at bounding box center [118, 328] width 81 height 25
click at [124, 501] on span "BULK - B Buds (Biscotti Bx1)" at bounding box center [136, 497] width 115 height 11
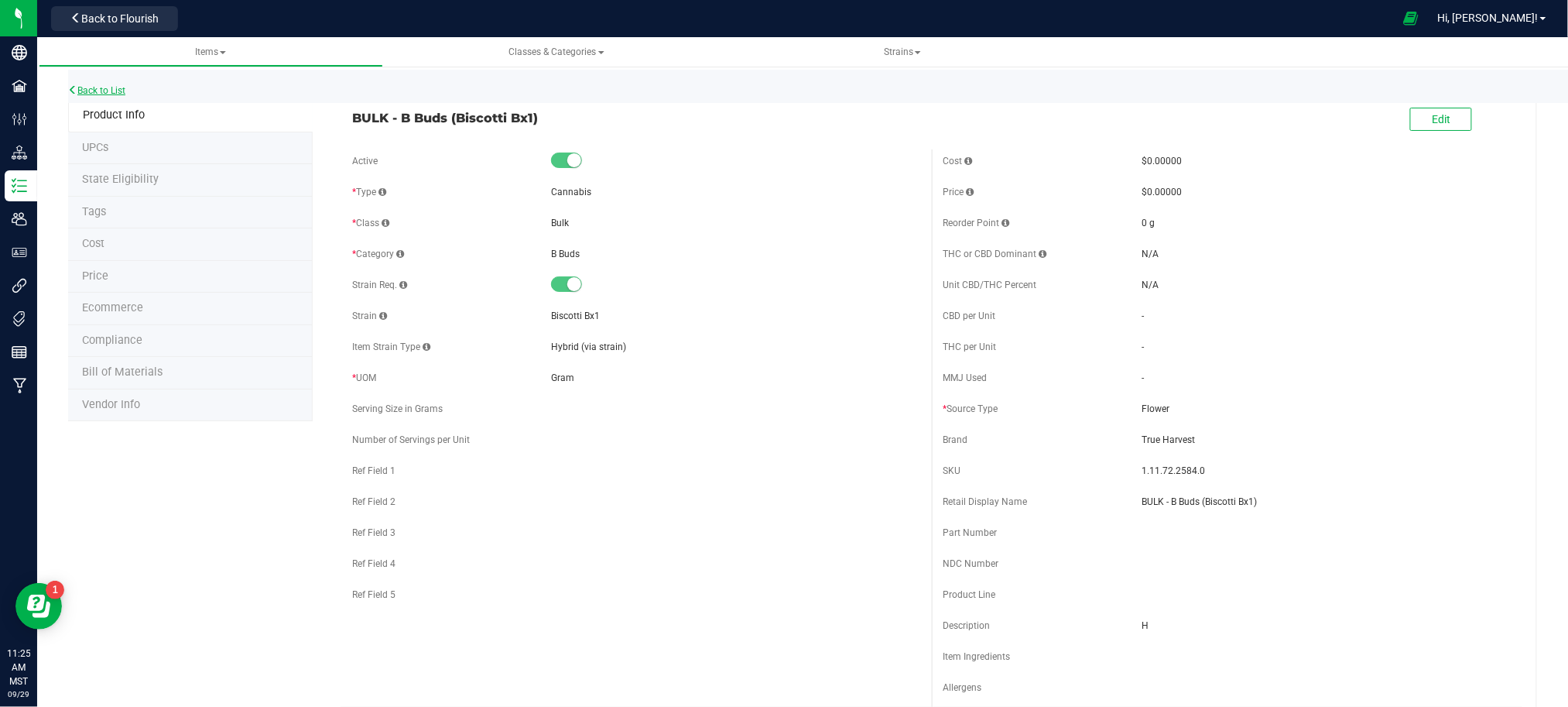
click at [113, 87] on link "Back to List" at bounding box center [96, 91] width 58 height 11
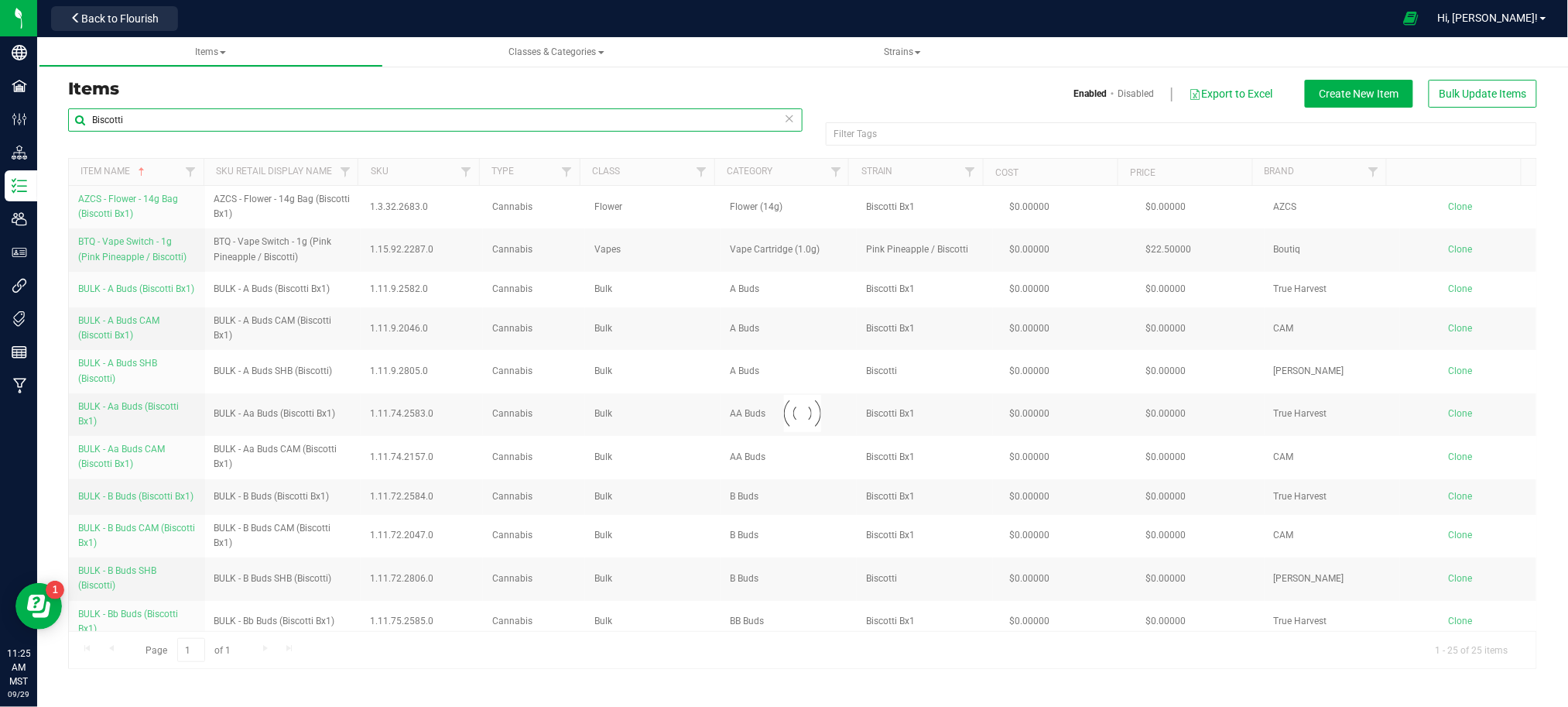
click at [223, 121] on input "Biscotti" at bounding box center [435, 119] width 734 height 23
drag, startPoint x: 217, startPoint y: 121, endPoint x: -161, endPoint y: 127, distance: 378.0
click at [0, 127] on html "Company Facilities Configuration Distribution Inventory Users User Roles Integr…" at bounding box center [784, 353] width 1568 height 707
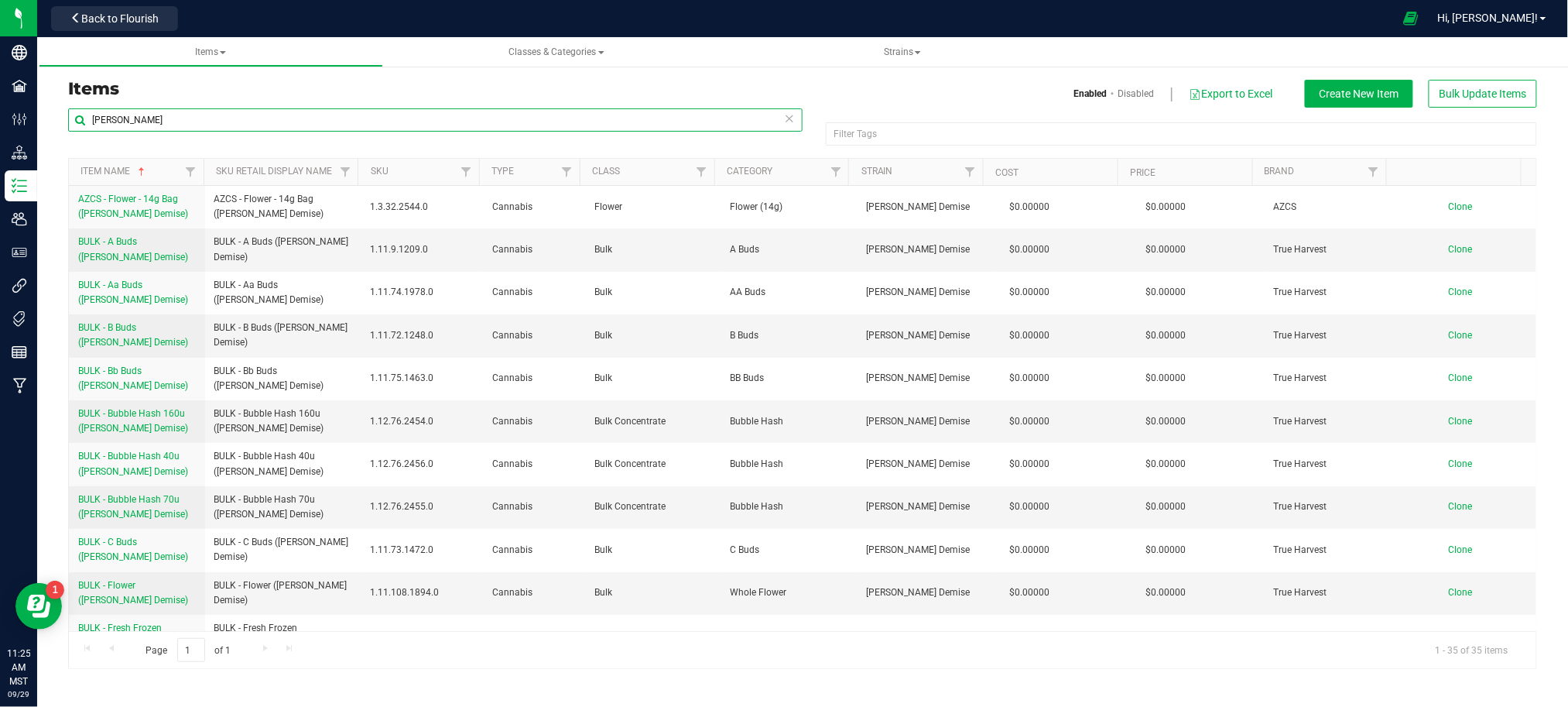
type input "anslinger"
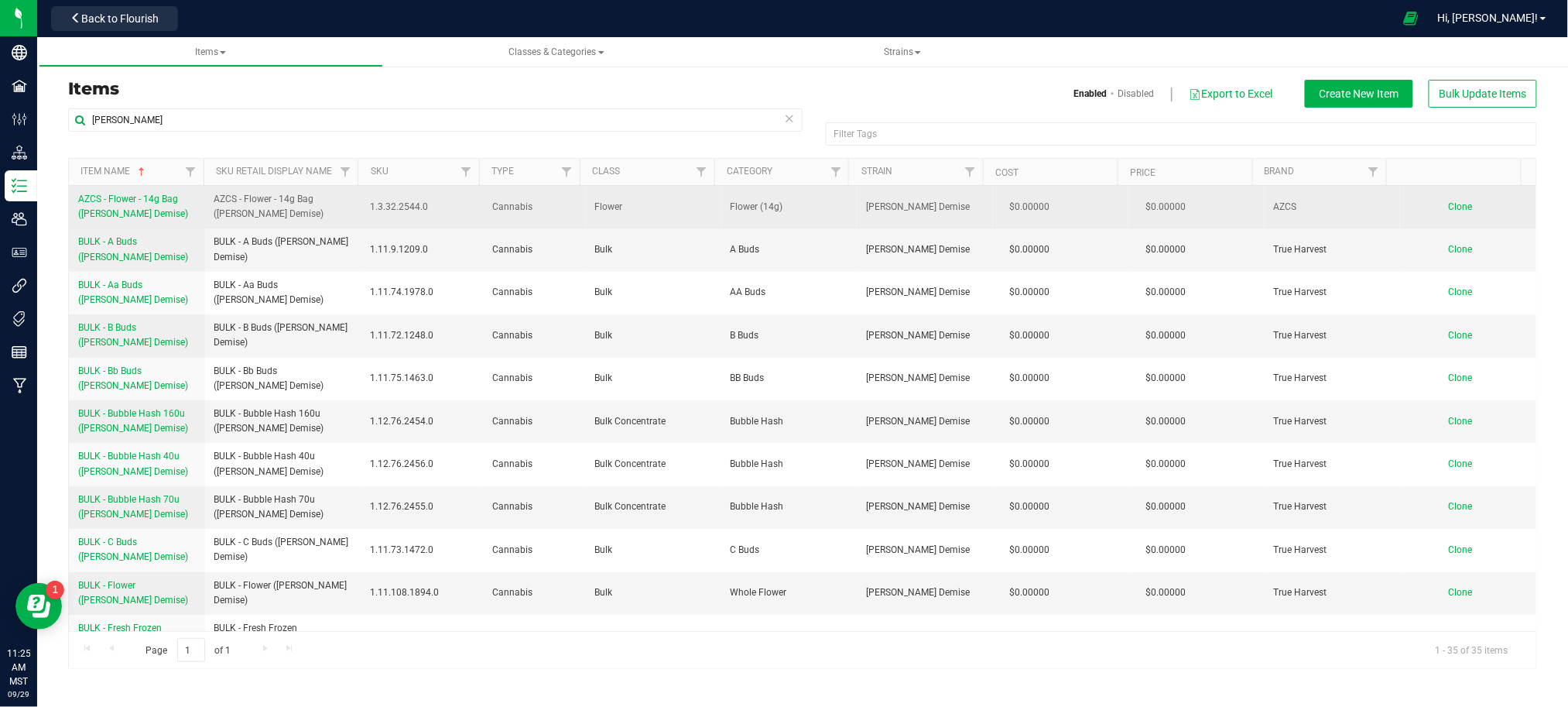
drag, startPoint x: 106, startPoint y: 194, endPoint x: 111, endPoint y: 210, distance: 16.8
click at [111, 210] on span "AZCS - Flower - 14g Bag (Anslinger's Demise)" at bounding box center [132, 207] width 110 height 25
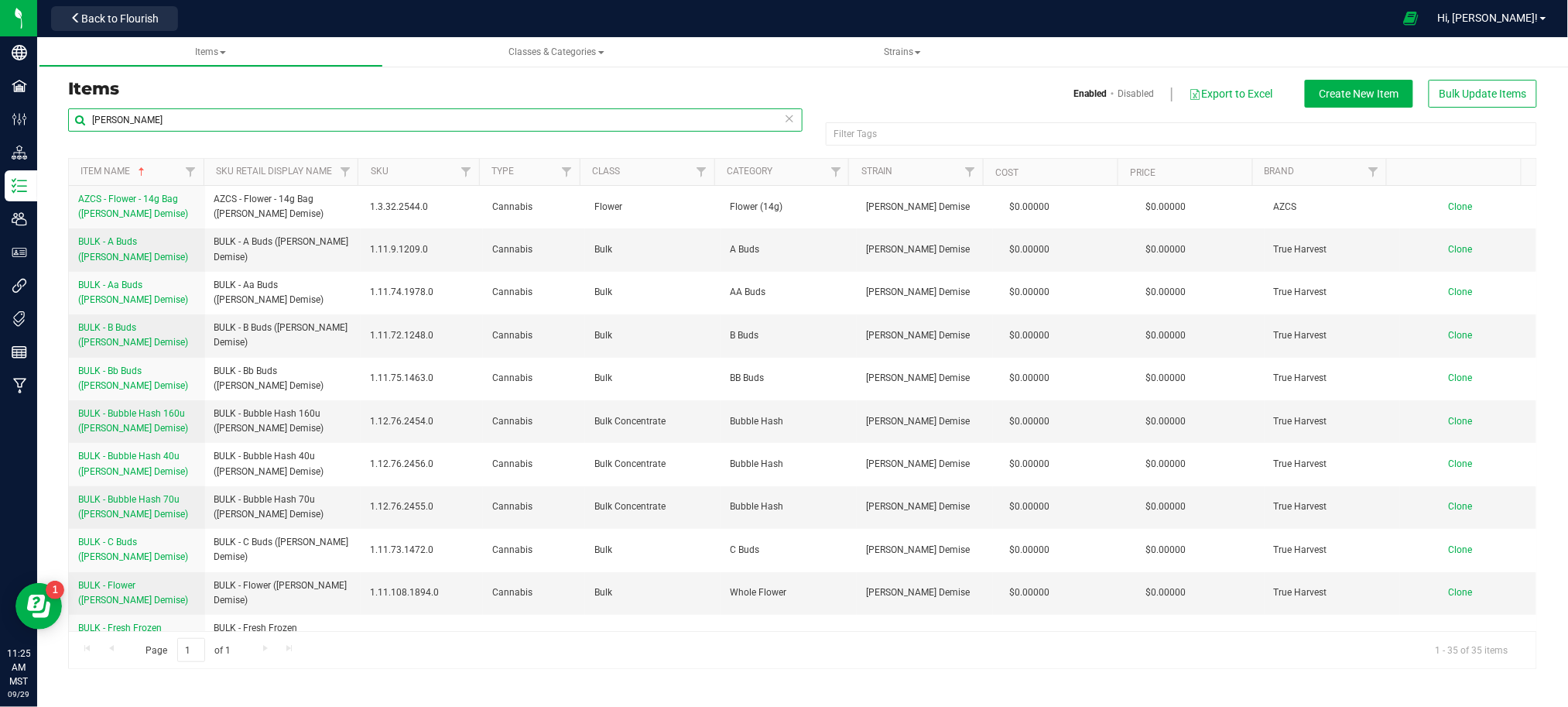
click at [183, 116] on input "anslinger" at bounding box center [435, 119] width 734 height 23
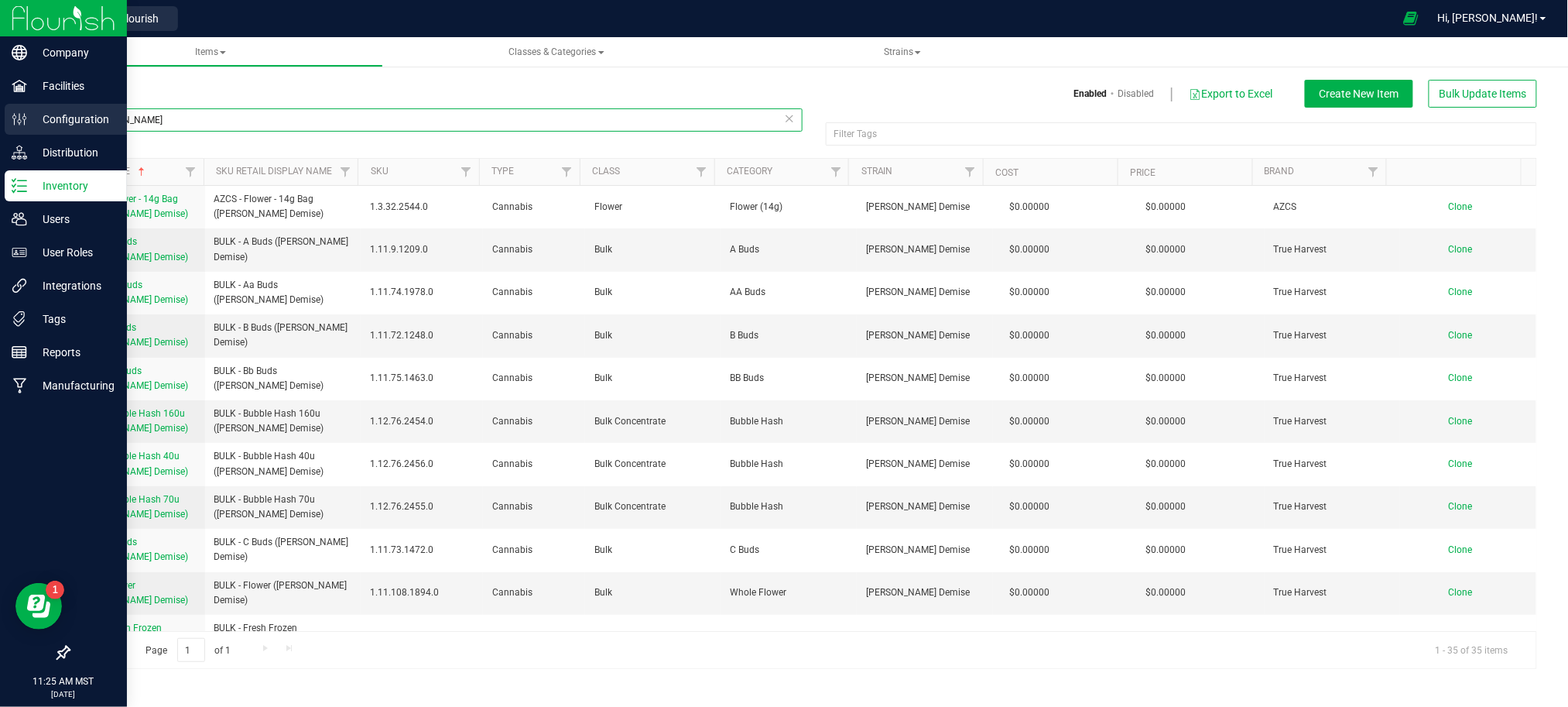
drag, startPoint x: 156, startPoint y: 121, endPoint x: 28, endPoint y: 127, distance: 128.1
click at [48, 127] on div "Items Enabled Disabled Export to Excel Create New Item Bulk Update Items anslin…" at bounding box center [802, 364] width 1530 height 639
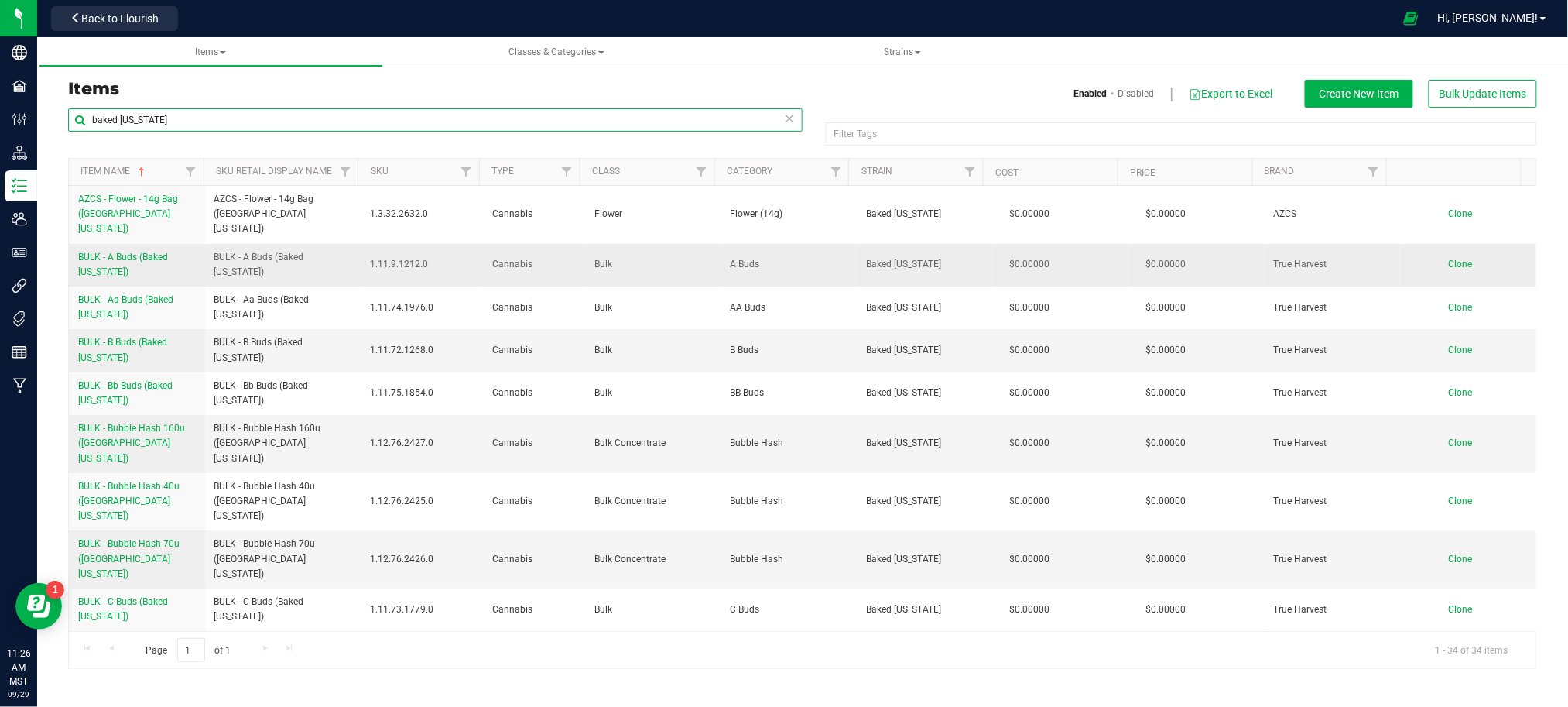
type input "baked alaska"
click at [143, 251] on span "BULK - A Buds (Baked Alaska)" at bounding box center [123, 264] width 90 height 25
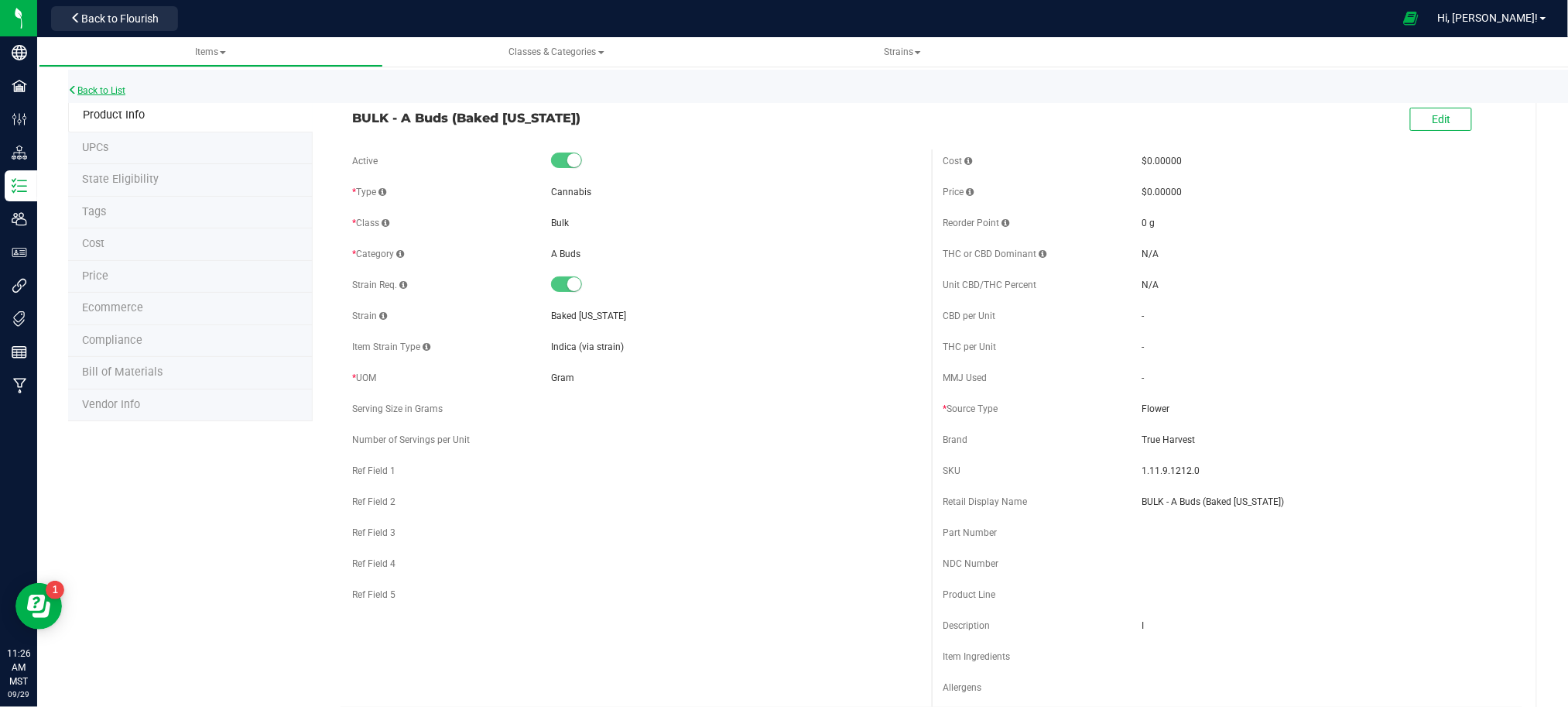
click at [117, 87] on link "Back to List" at bounding box center [96, 91] width 58 height 11
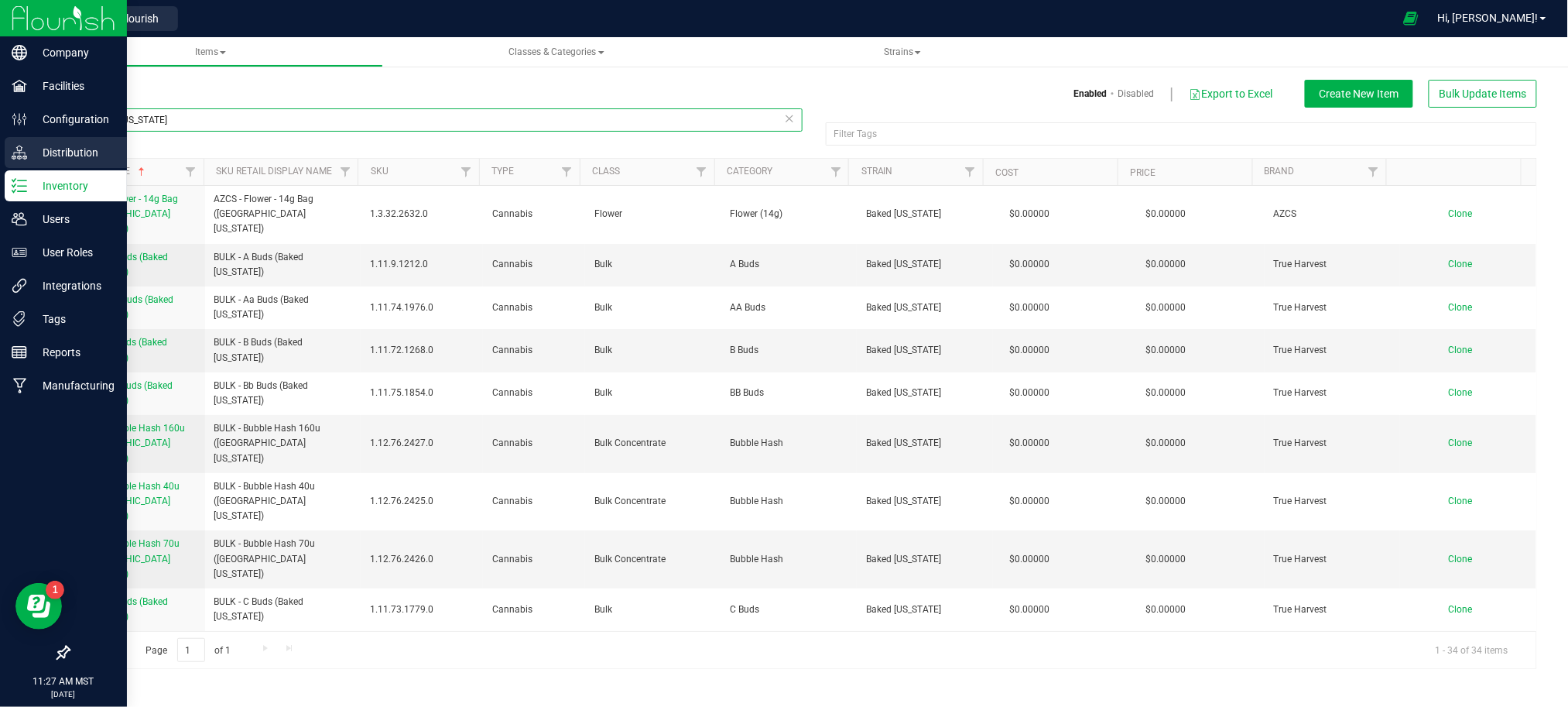
drag, startPoint x: 181, startPoint y: 124, endPoint x: 35, endPoint y: 136, distance: 146.5
click at [41, 136] on div "Items Enabled Disabled Export to Excel Create New Item Bulk Update Items baked …" at bounding box center [802, 364] width 1530 height 639
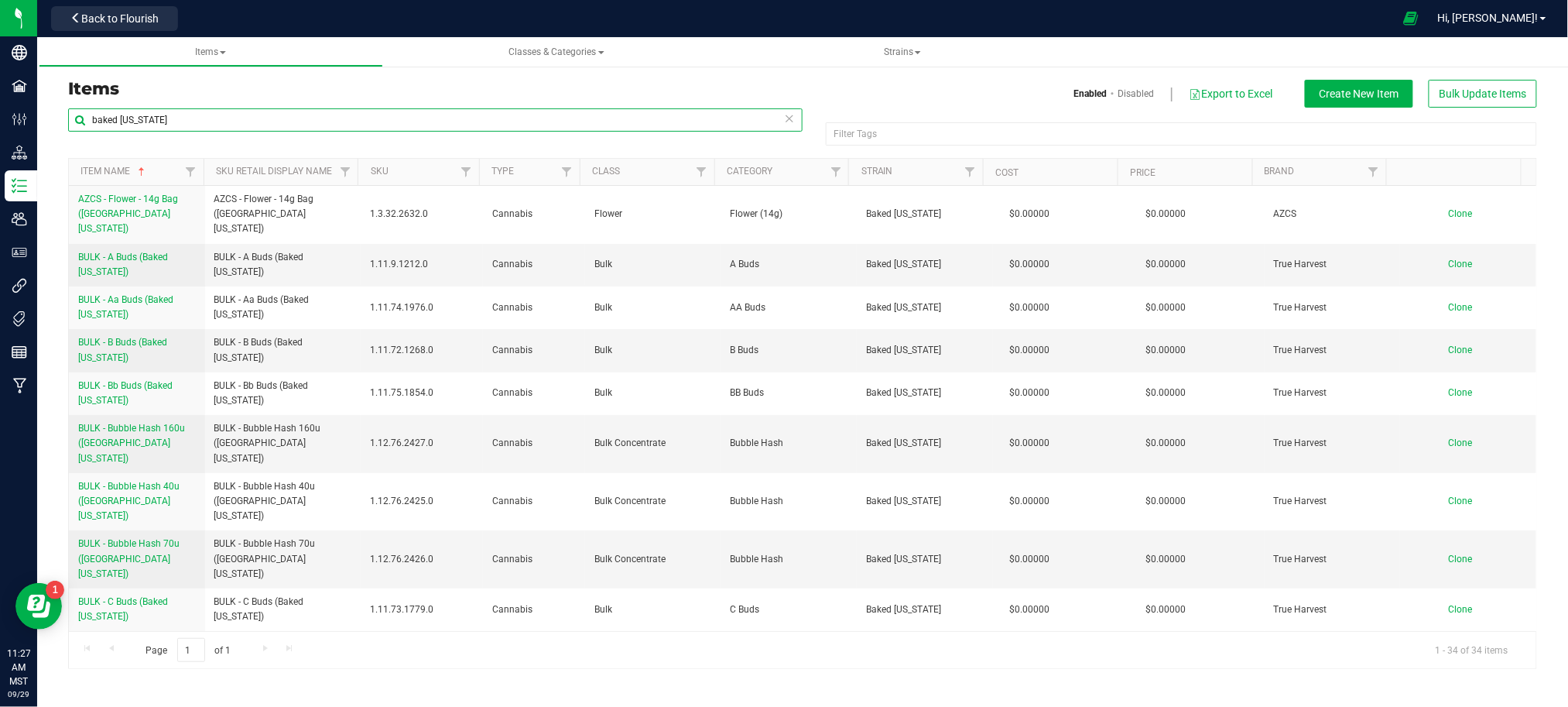
click at [167, 117] on input "baked alaska" at bounding box center [435, 119] width 734 height 23
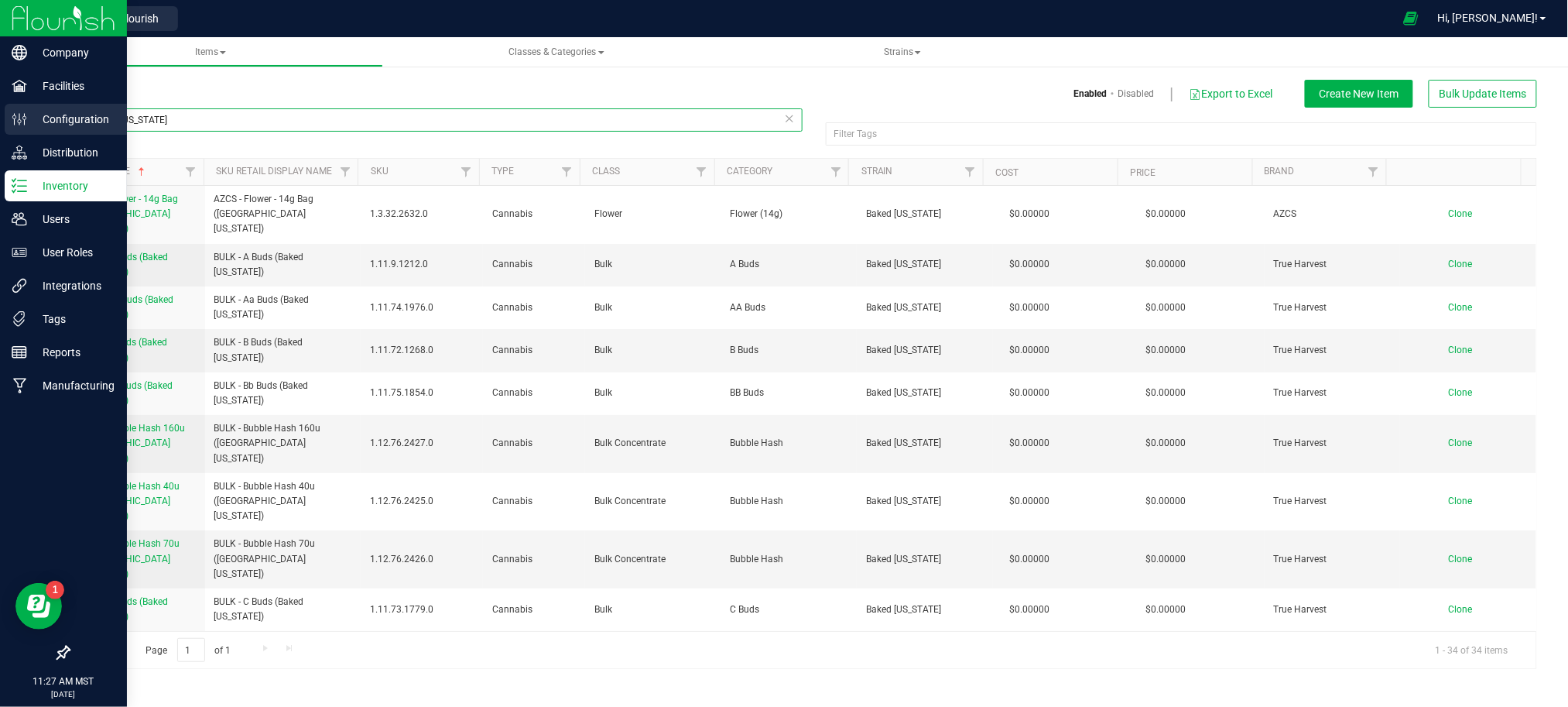
drag, startPoint x: 167, startPoint y: 117, endPoint x: 34, endPoint y: 125, distance: 133.2
click at [35, 125] on div "Company Facilities Configuration Distribution Inventory Users User Roles Integr…" at bounding box center [784, 353] width 1568 height 707
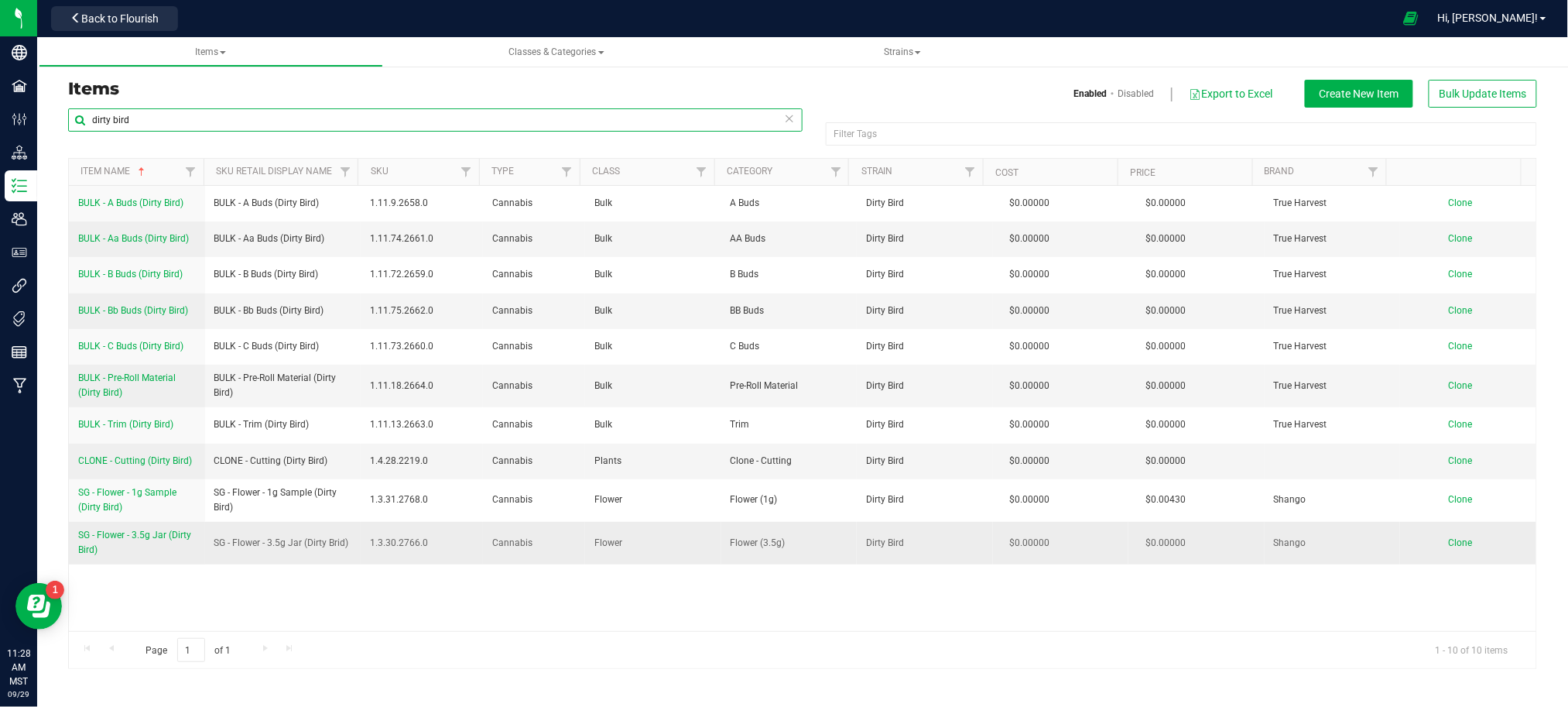
type input "dirty bird"
click at [133, 542] on span "SG - Flower - 3.5g Jar (Dirty Bird)" at bounding box center [134, 542] width 113 height 25
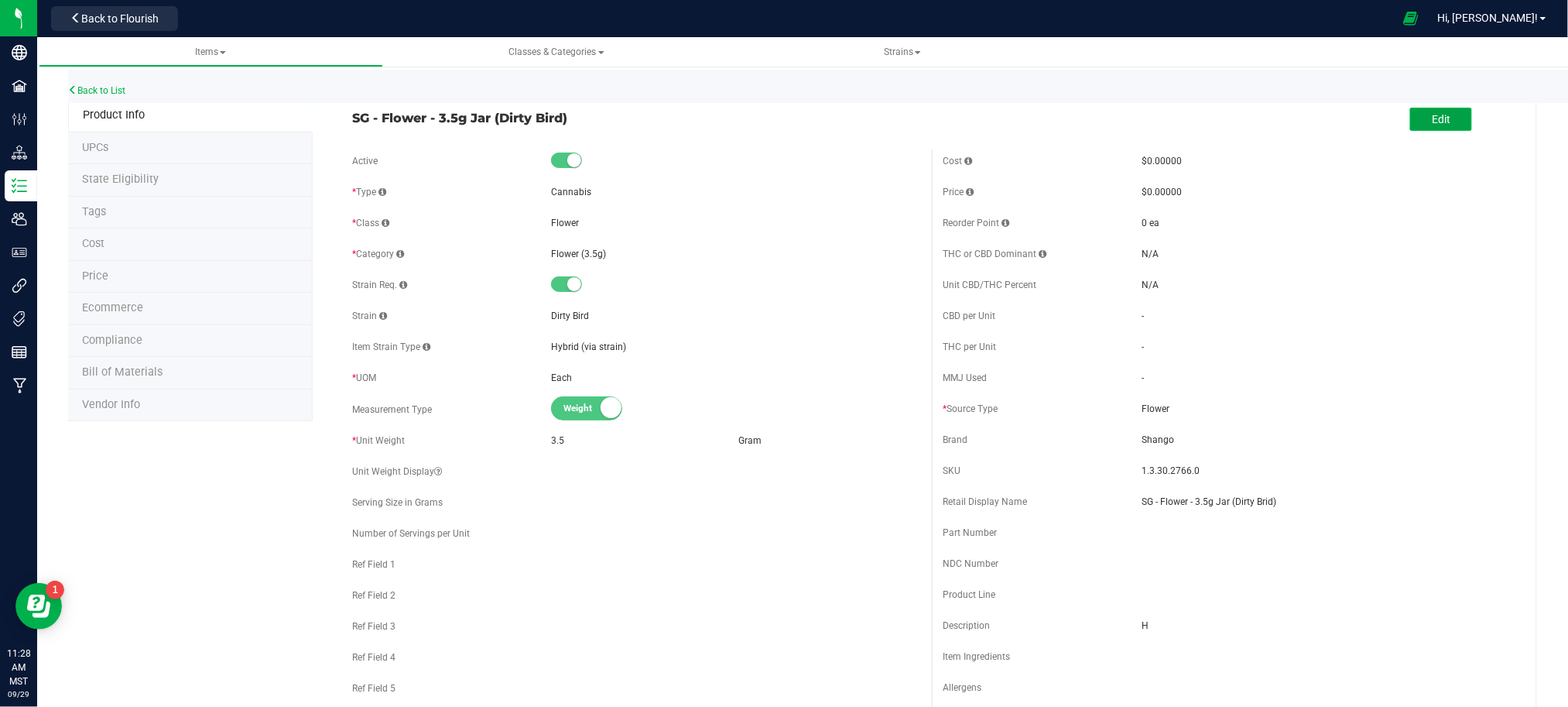
click at [1432, 121] on span "Edit" at bounding box center [1441, 119] width 19 height 13
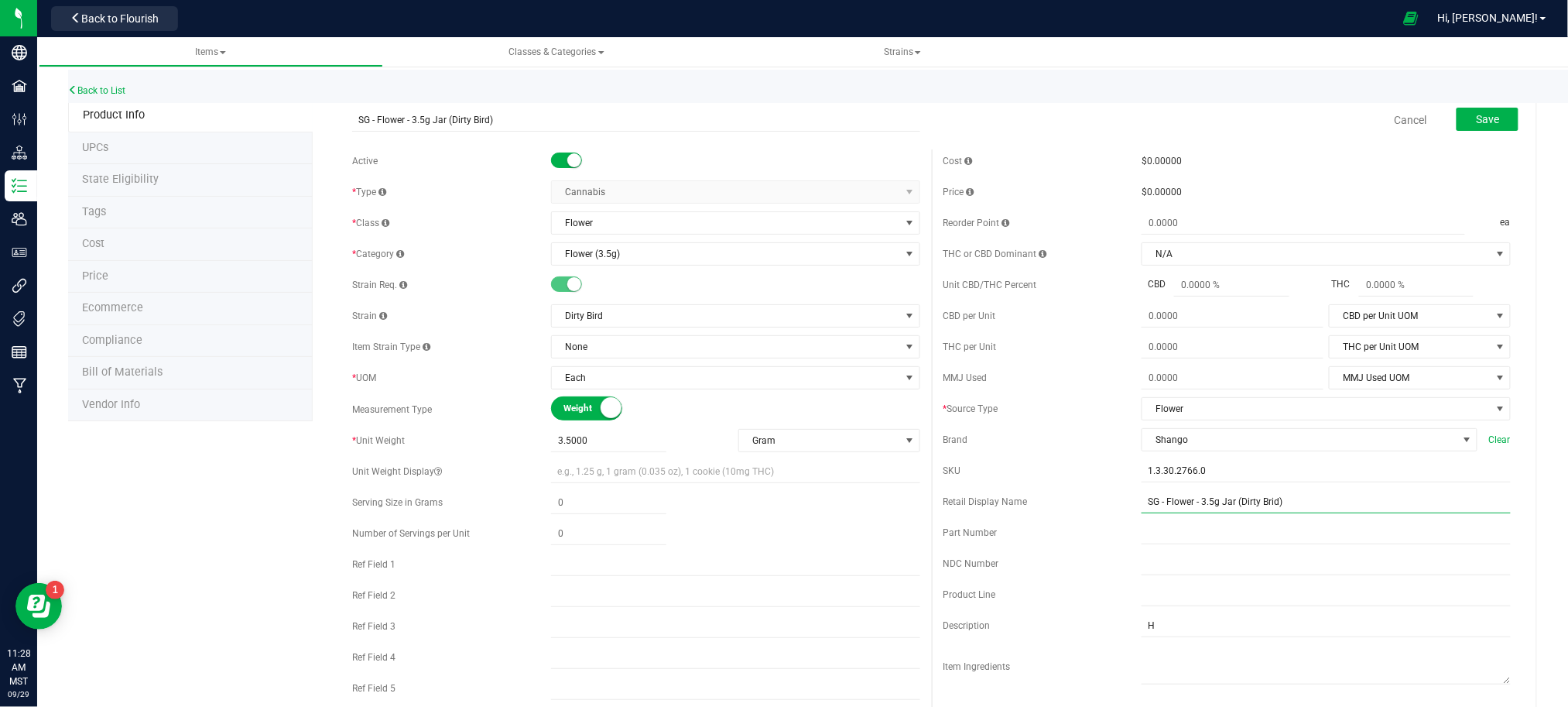
drag, startPoint x: 1257, startPoint y: 509, endPoint x: 1275, endPoint y: 506, distance: 18.2
click at [1260, 509] on input "SG - Flower - 3.5g Jar (Dirty Brid)" at bounding box center [1326, 501] width 369 height 23
type input "SG - Flower - 3.5g Jar (Dirty Bird)"
click at [1481, 119] on span "Save" at bounding box center [1487, 119] width 23 height 13
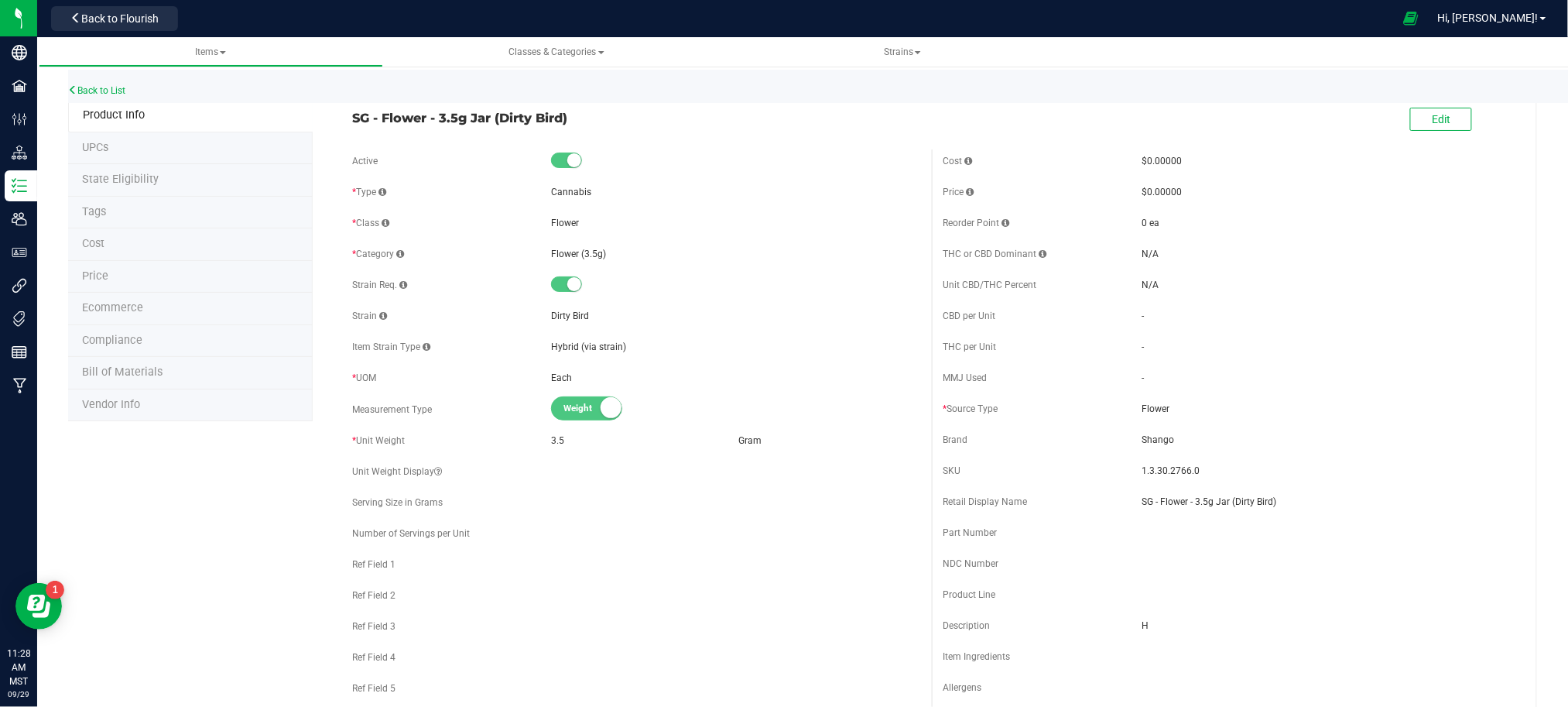
drag, startPoint x: 1419, startPoint y: 498, endPoint x: 1169, endPoint y: 384, distance: 274.8
click at [1405, 499] on span "SG - Flower - 3.5g Jar (Dirty Bird)" at bounding box center [1326, 502] width 369 height 14
click at [87, 90] on link "Back to List" at bounding box center [96, 91] width 58 height 11
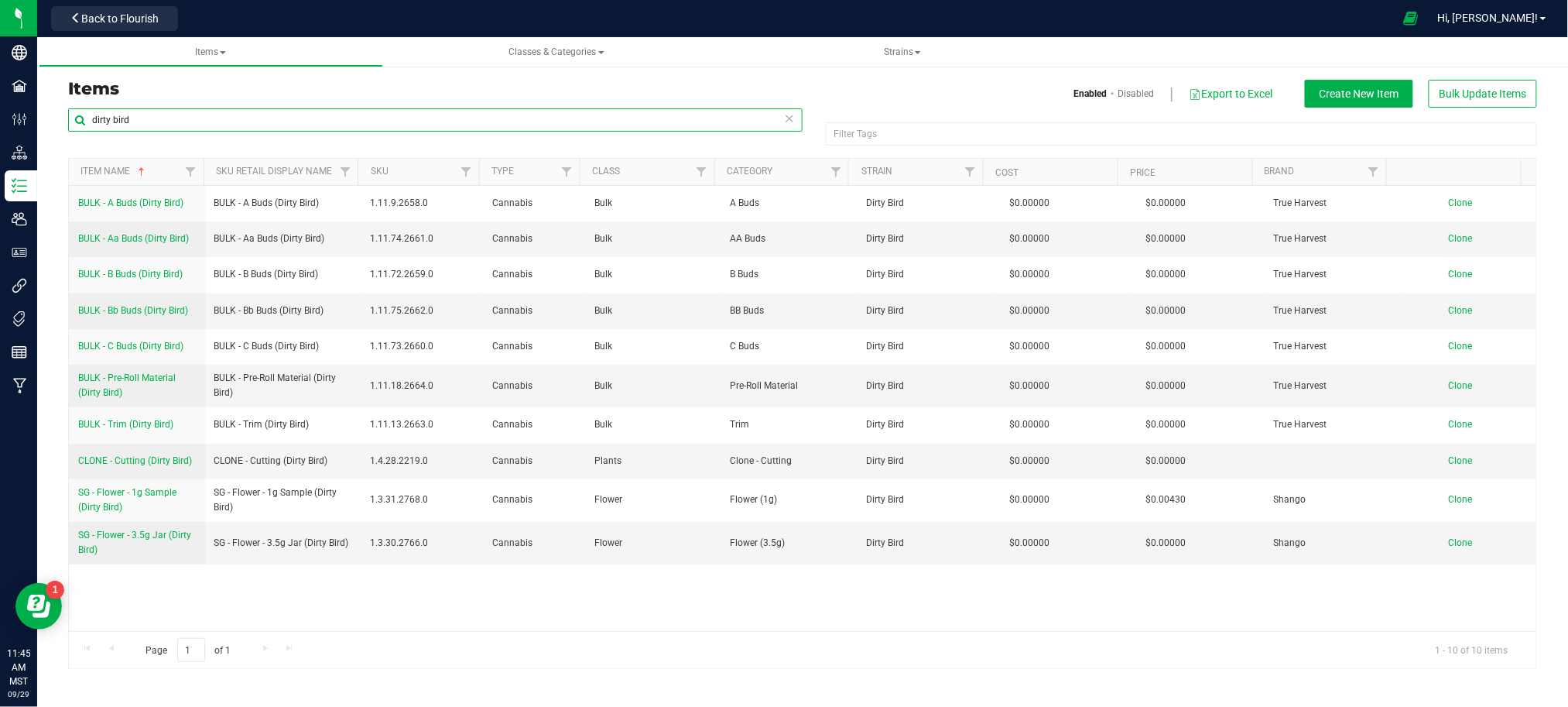
drag, startPoint x: 215, startPoint y: 122, endPoint x: -28, endPoint y: 121, distance: 243.0
click at [0, 121] on html "Company Facilities Configuration Distribution Inventory Users User Roles Integr…" at bounding box center [784, 353] width 1568 height 707
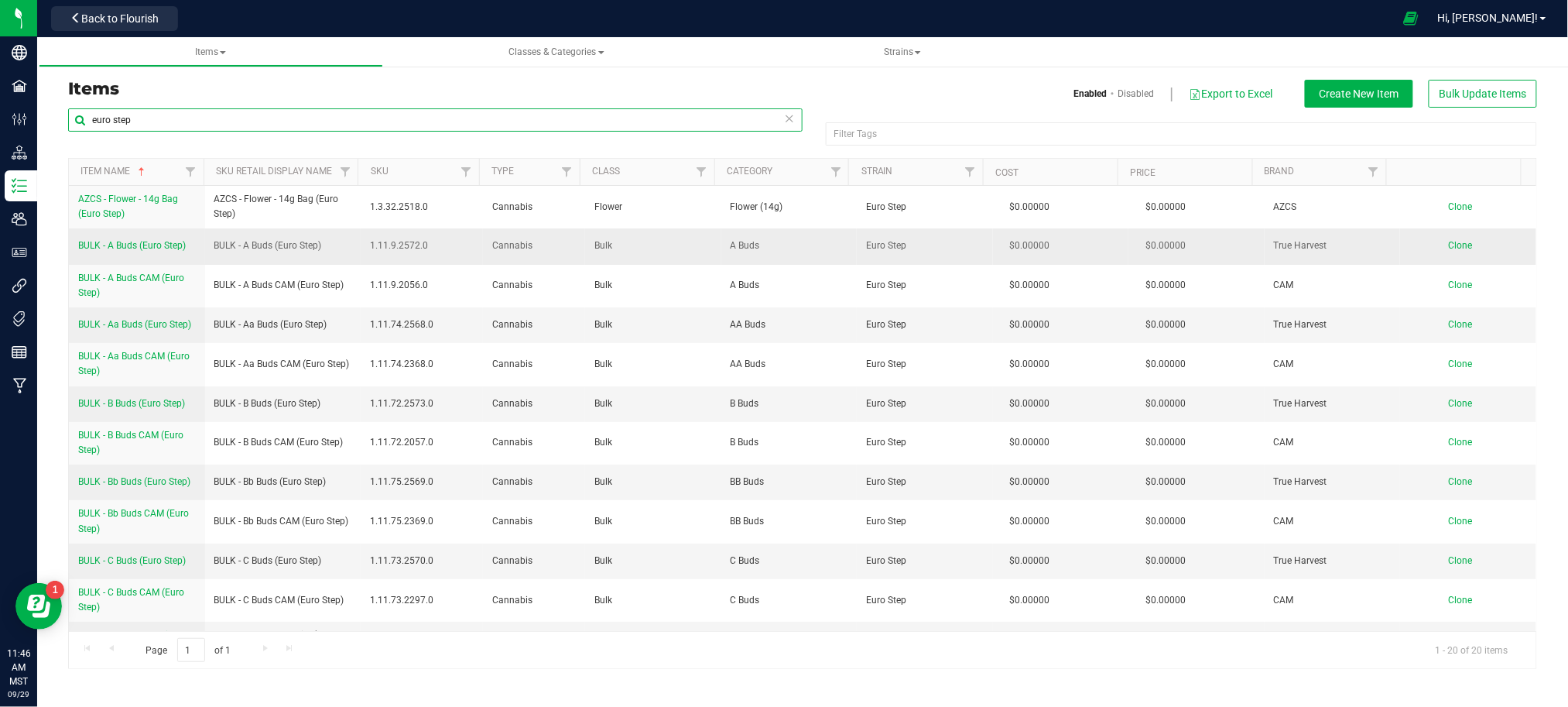
type input "euro step"
click at [143, 244] on span "BULK - A Buds (Euro Step)" at bounding box center [132, 245] width 108 height 11
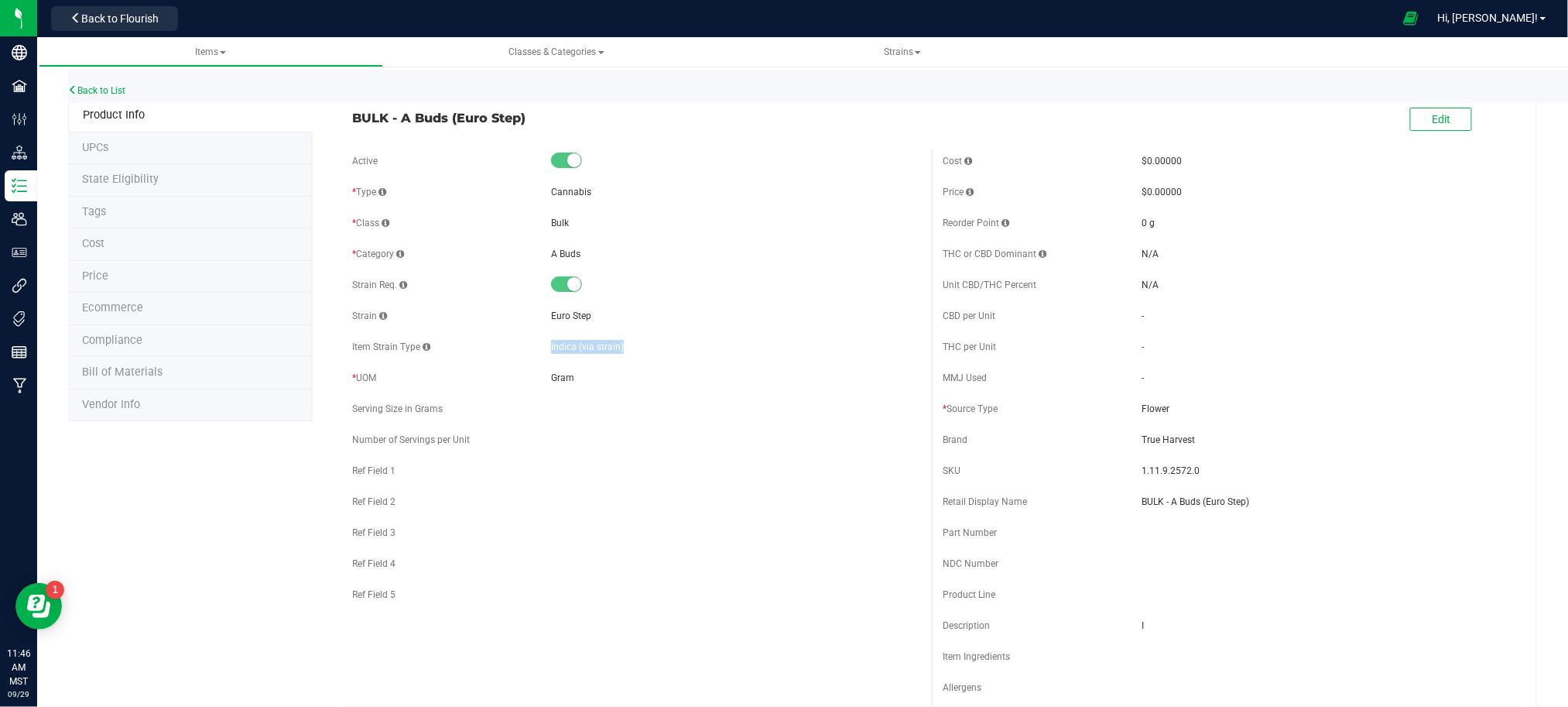
drag, startPoint x: 543, startPoint y: 348, endPoint x: 628, endPoint y: 350, distance: 85.0
click at [628, 350] on div "Item Strain Type Indica (via strain)" at bounding box center [636, 346] width 567 height 23
click at [570, 599] on div "Ref Field 5" at bounding box center [636, 594] width 567 height 23
click at [101, 87] on link "Back to List" at bounding box center [96, 91] width 58 height 11
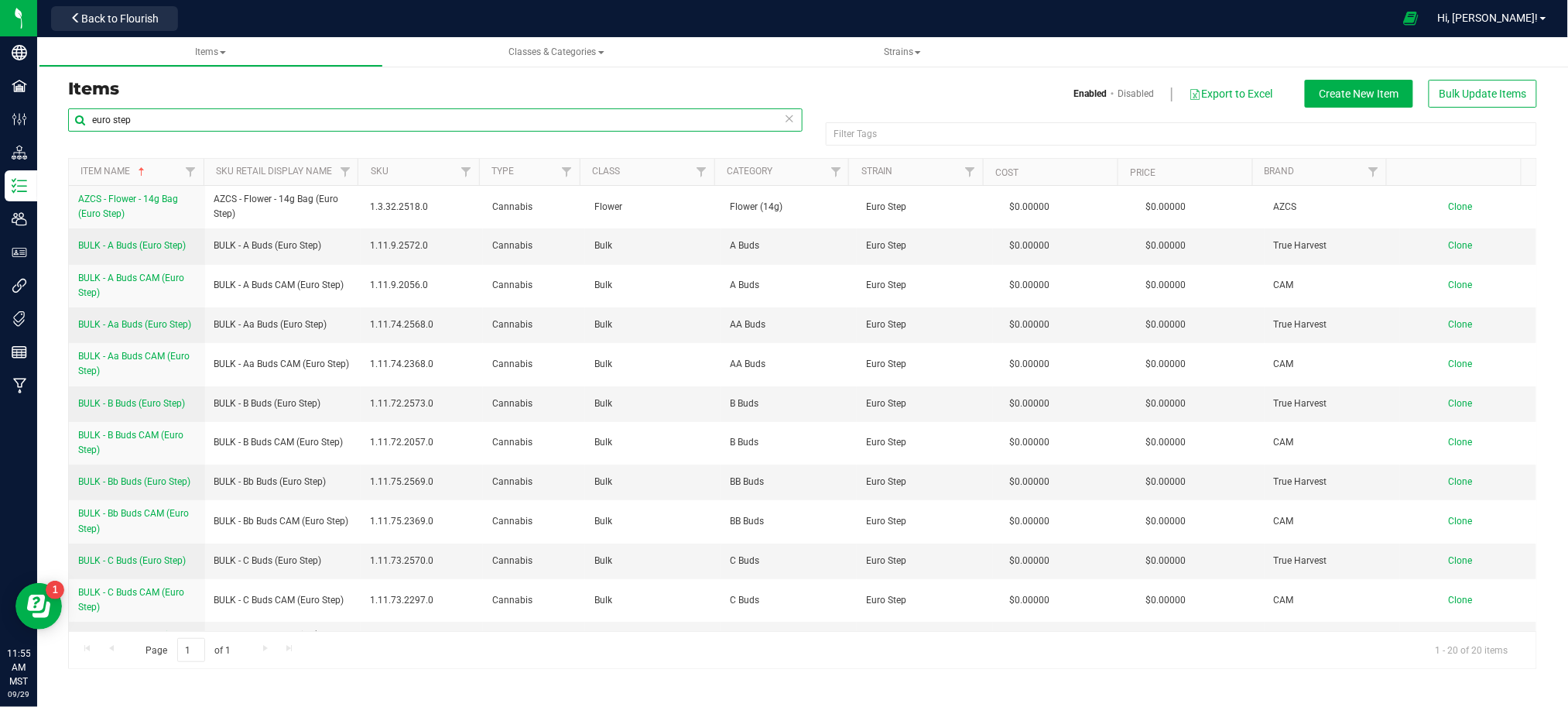
drag, startPoint x: 88, startPoint y: 121, endPoint x: -20, endPoint y: 118, distance: 108.0
click at [0, 118] on html "Company Facilities Configuration Distribution Inventory Users User Roles Integr…" at bounding box center [784, 353] width 1568 height 707
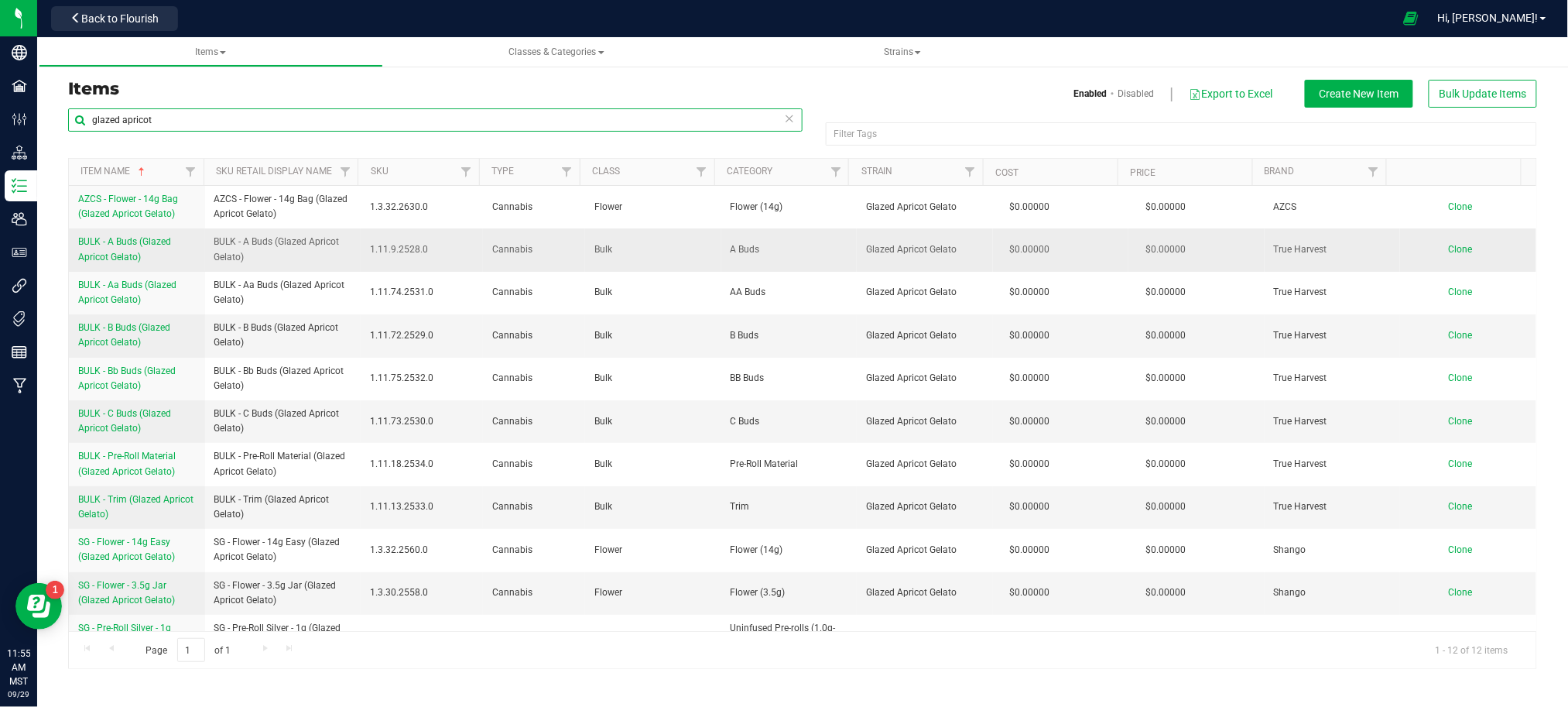
type input "glazed apricot"
click at [108, 244] on span "BULK - A Buds (Glazed Apricot Gelato)" at bounding box center [124, 249] width 93 height 25
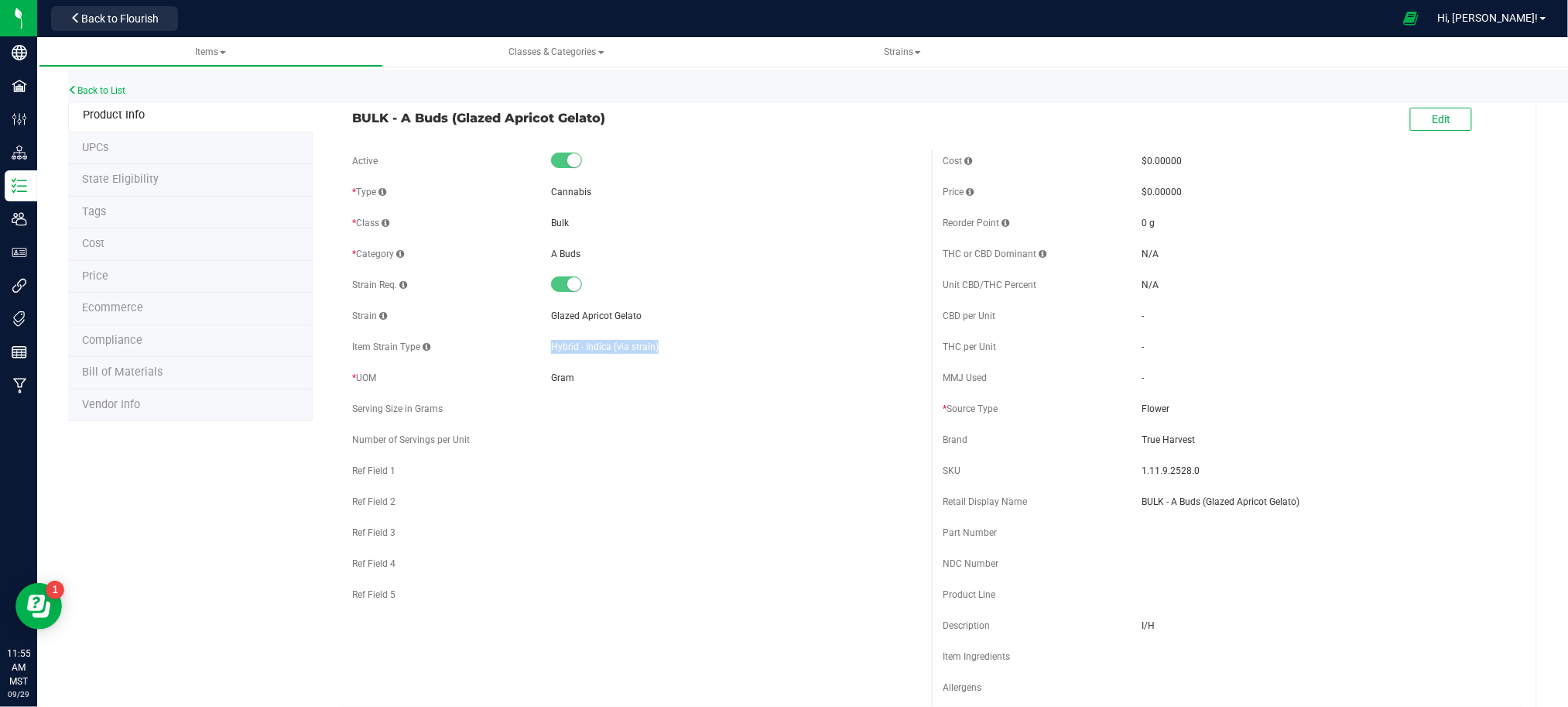
drag, startPoint x: 540, startPoint y: 347, endPoint x: 678, endPoint y: 344, distance: 138.0
click at [678, 344] on div "Item Strain Type Hybrid - Indica (via strain)" at bounding box center [636, 346] width 567 height 23
click at [121, 84] on div "Back to List" at bounding box center [852, 86] width 1568 height 33
click at [94, 91] on link "Back to List" at bounding box center [96, 91] width 58 height 11
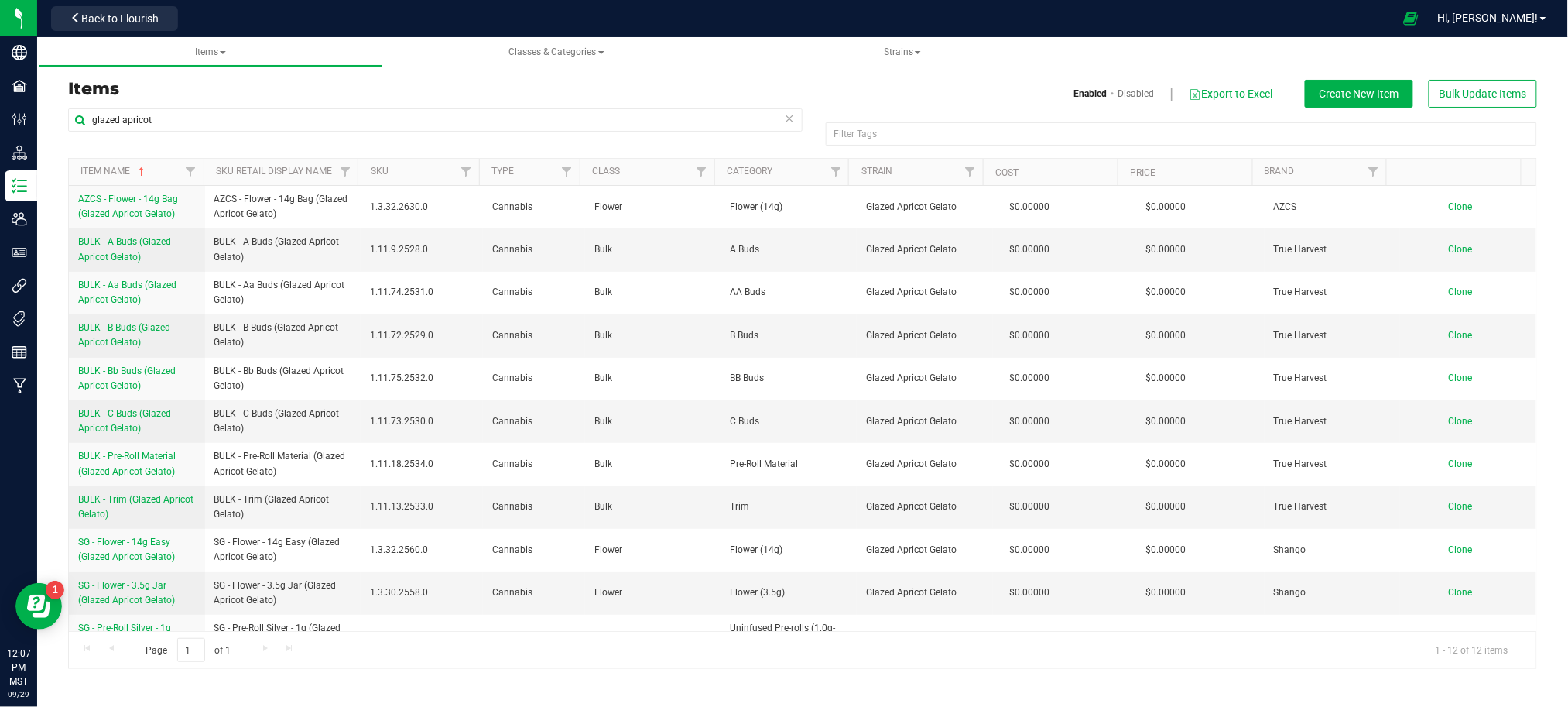
click at [211, 106] on div "Items Enabled Disabled Export to Excel Create New Item Bulk Update Items" at bounding box center [802, 93] width 1492 height 28
drag, startPoint x: 170, startPoint y: 121, endPoint x: -214, endPoint y: 134, distance: 384.2
click at [0, 134] on html "Company Facilities Configuration Distribution Inventory Users User Roles Integr…" at bounding box center [784, 353] width 1568 height 707
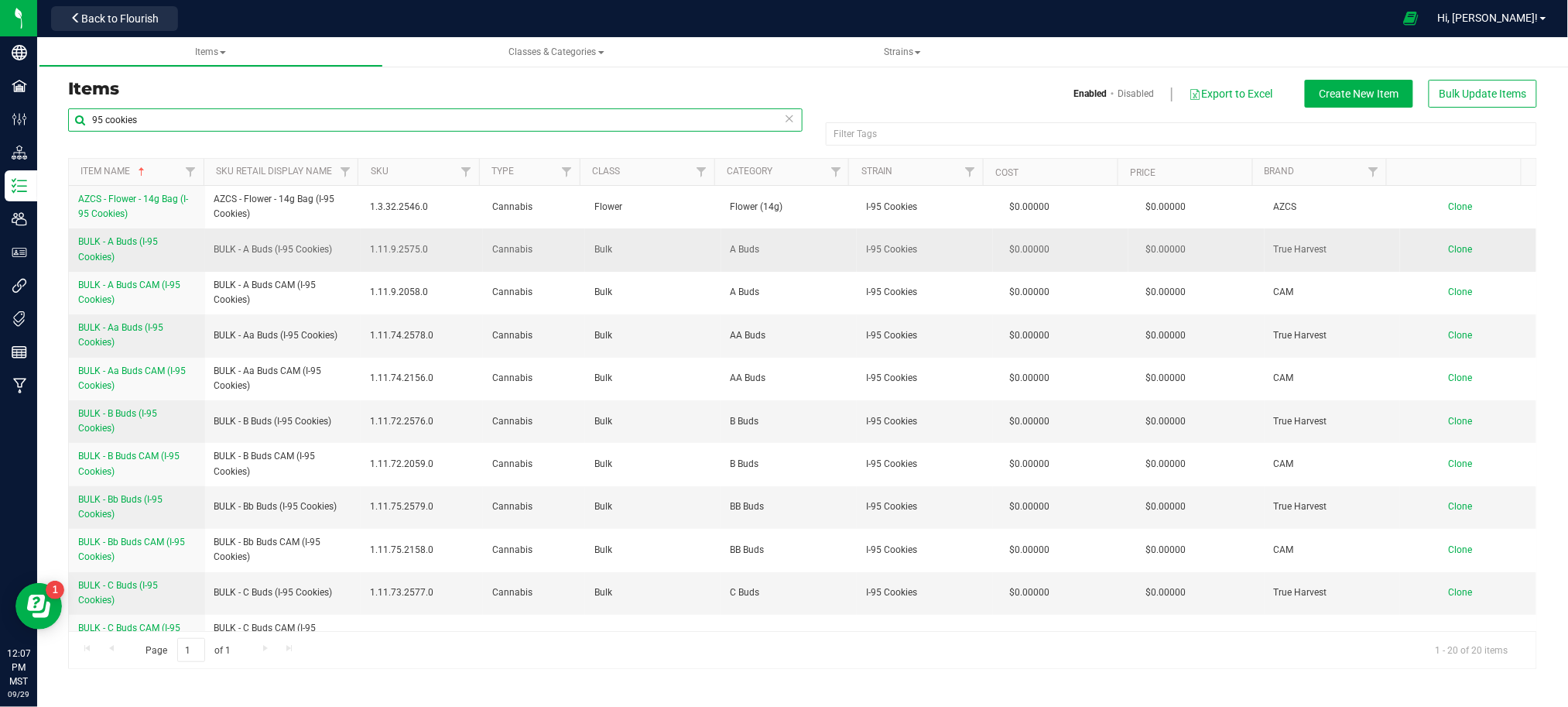
type input "95 cookies"
click at [99, 237] on span "BULK - A Buds (I-95 Cookies)" at bounding box center [117, 249] width 80 height 25
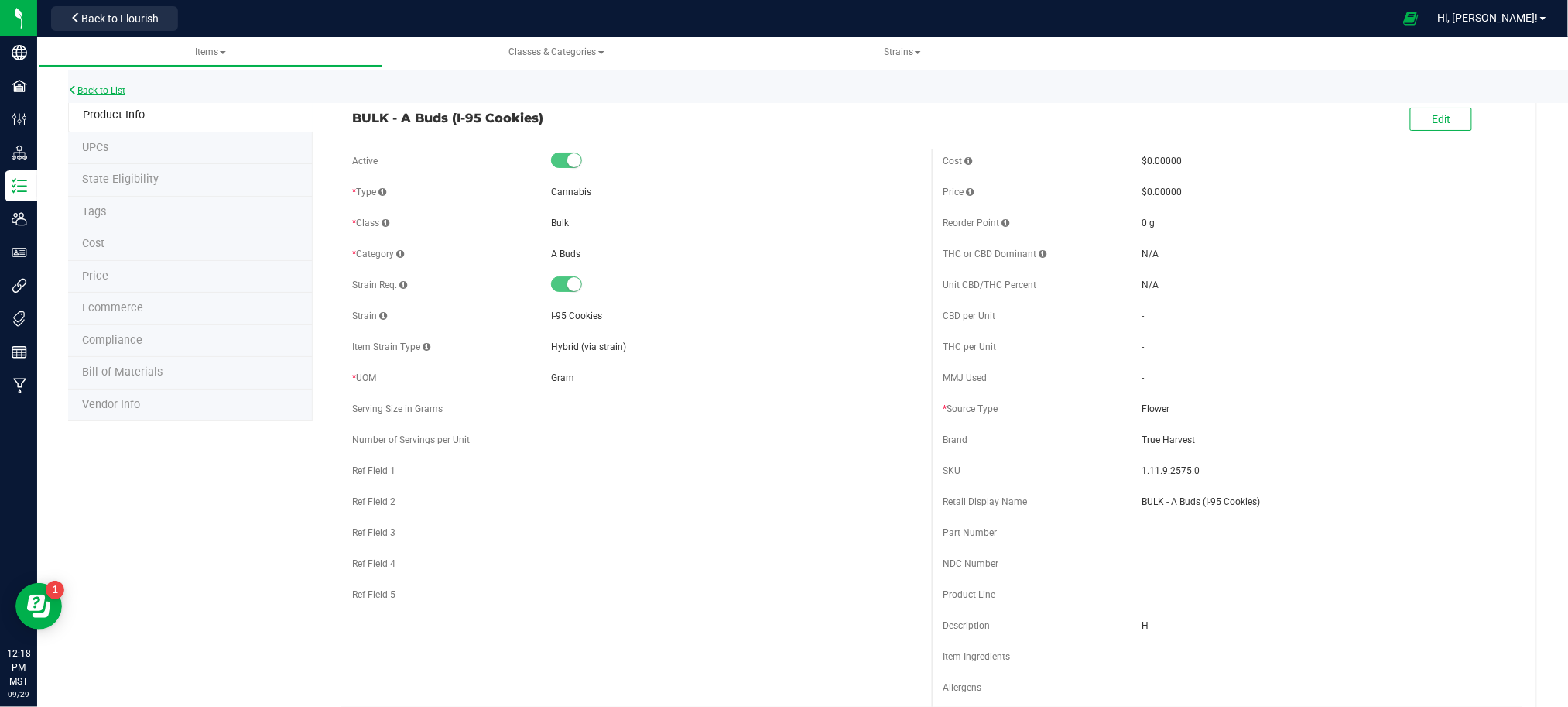
click at [113, 87] on link "Back to List" at bounding box center [96, 91] width 58 height 11
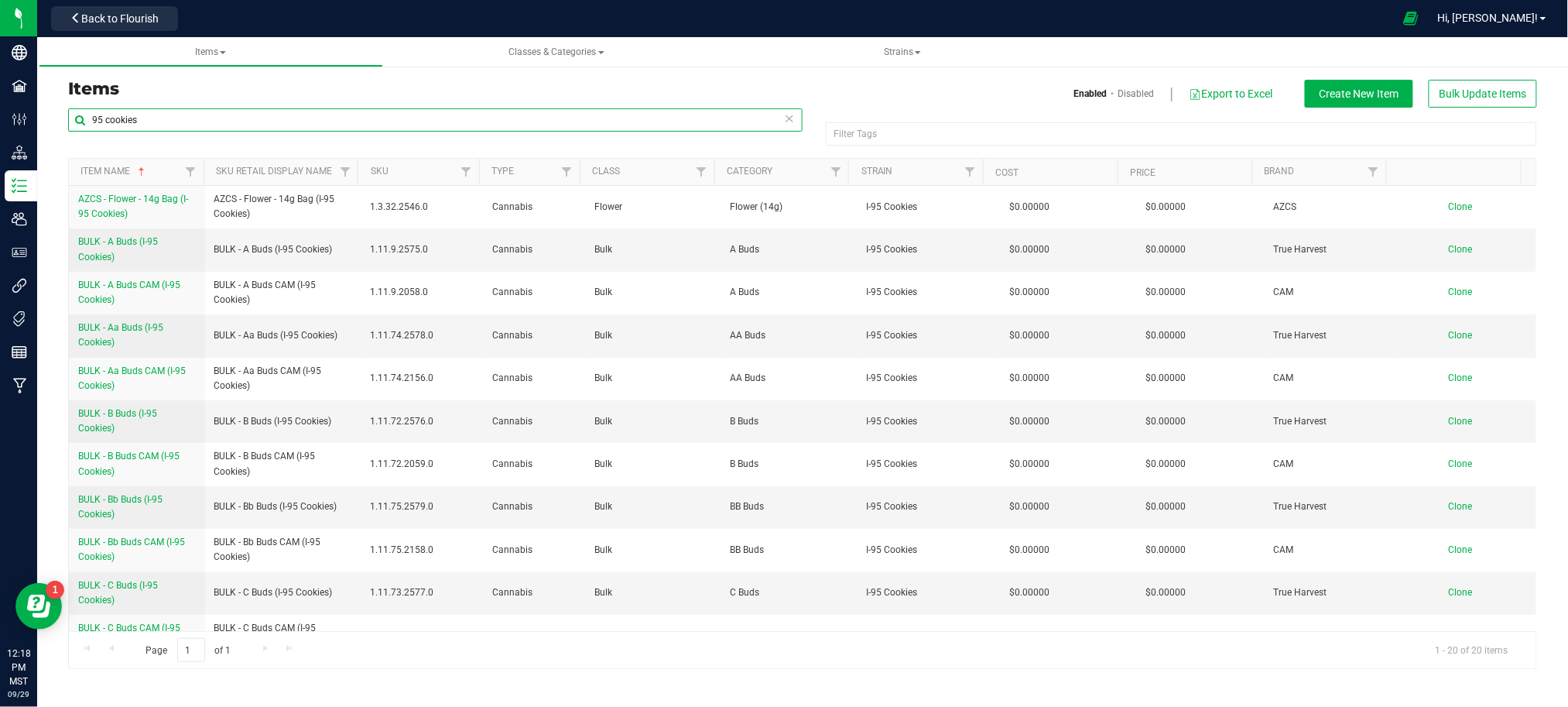
drag, startPoint x: 193, startPoint y: 118, endPoint x: -68, endPoint y: 130, distance: 261.3
click at [0, 130] on html "Company Facilities Configuration Distribution Inventory Users User Roles Integr…" at bounding box center [784, 353] width 1568 height 707
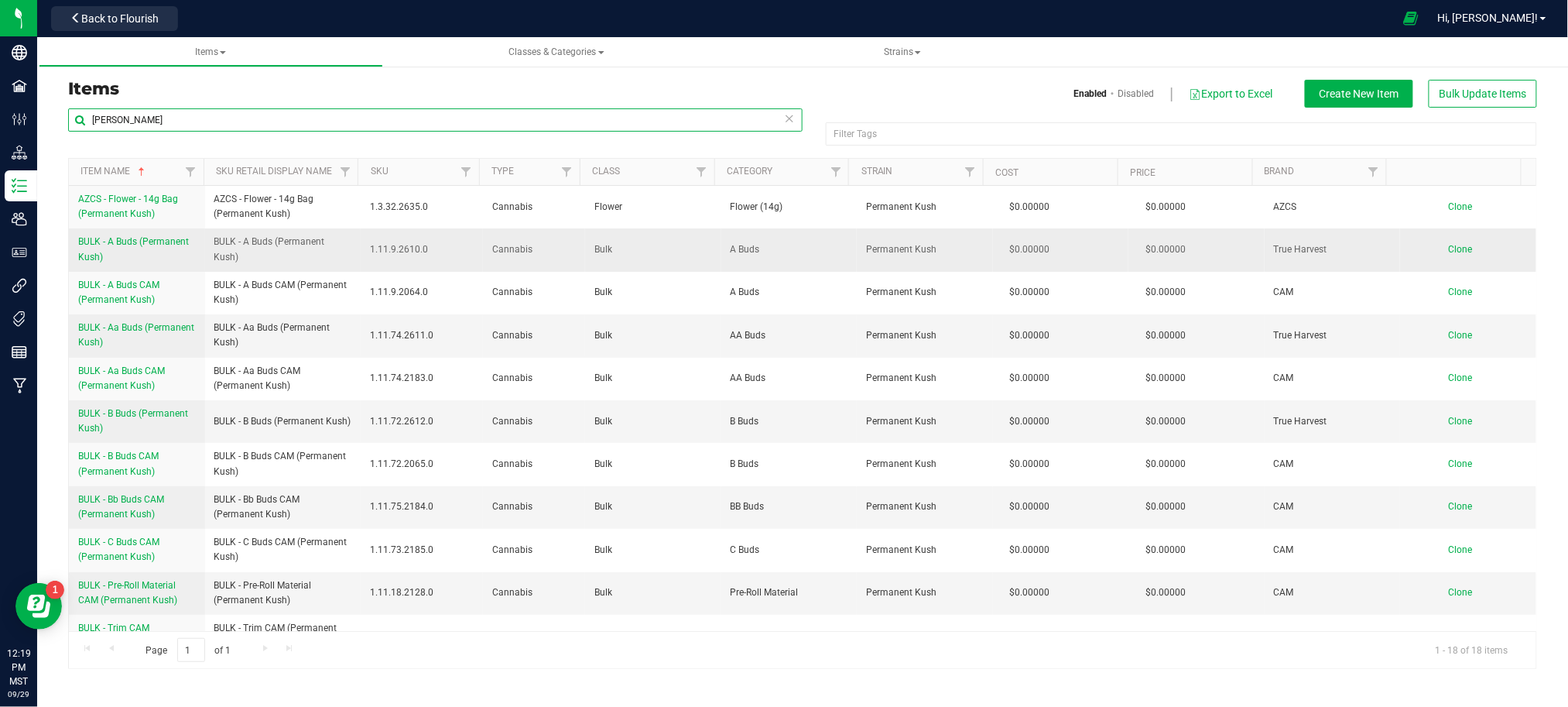
type input "perman"
click at [147, 244] on span "BULK - A Buds (Permanent Kush)" at bounding box center [133, 249] width 110 height 25
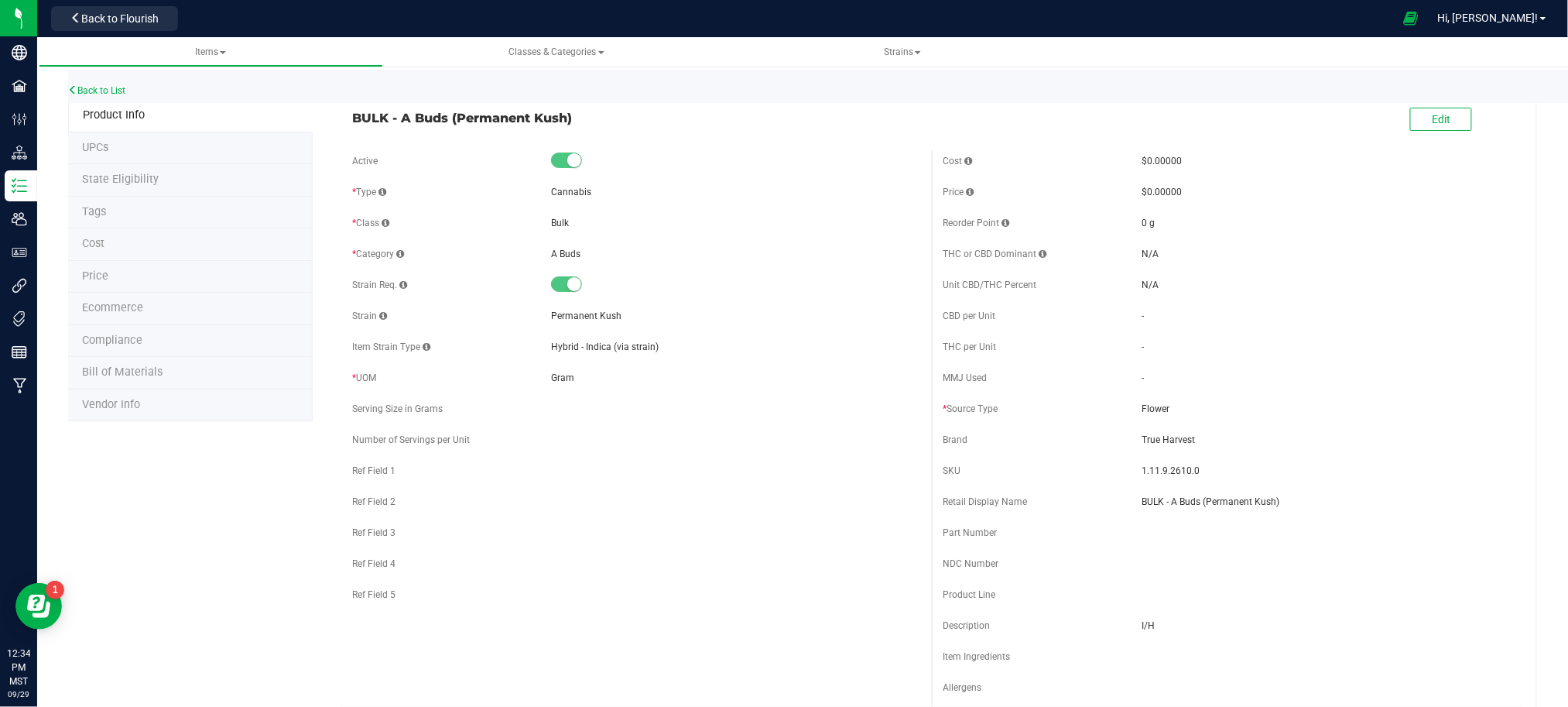
click at [115, 82] on div "Back to List" at bounding box center [852, 86] width 1568 height 33
click at [111, 88] on link "Back to List" at bounding box center [96, 91] width 58 height 11
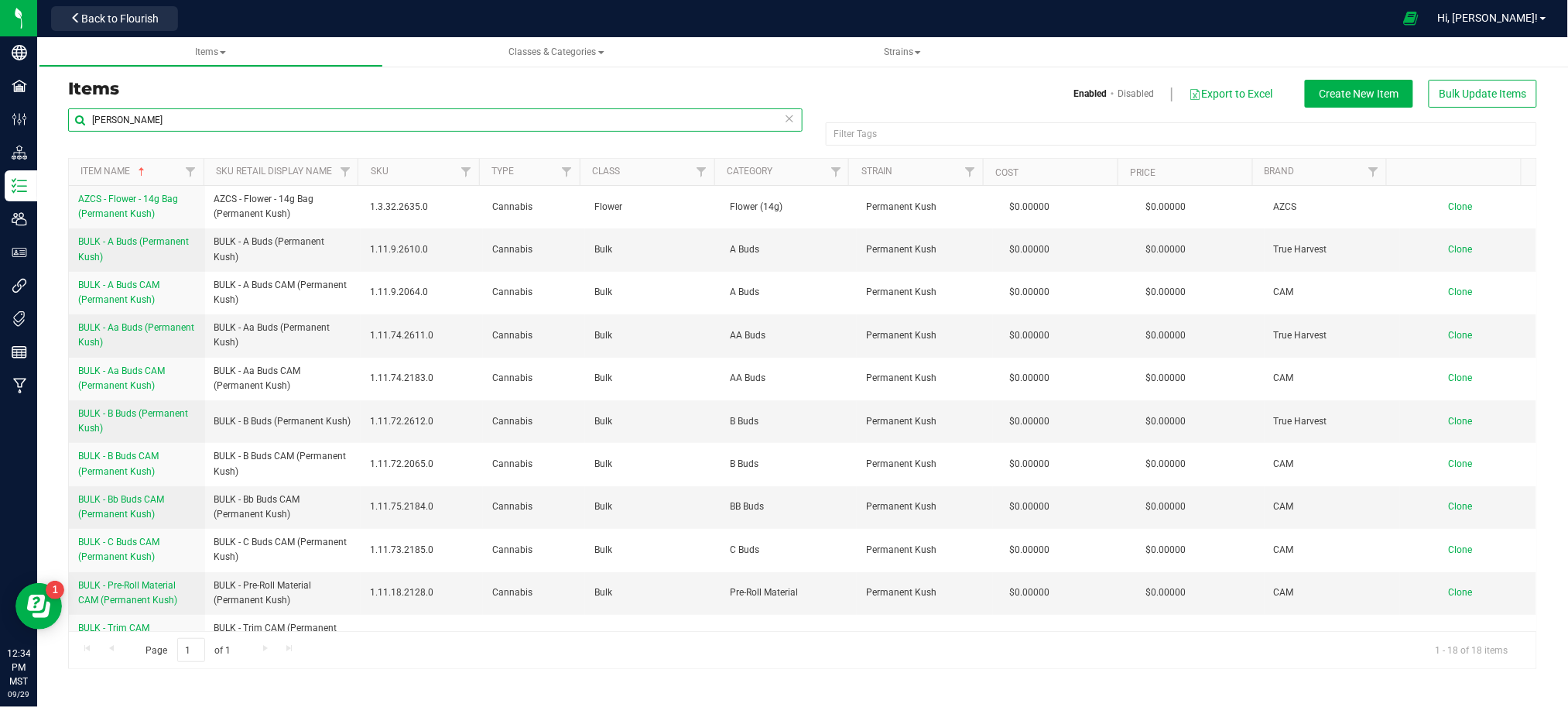
click at [225, 108] on input "perman" at bounding box center [435, 119] width 734 height 23
click at [790, 116] on icon at bounding box center [790, 117] width 11 height 19
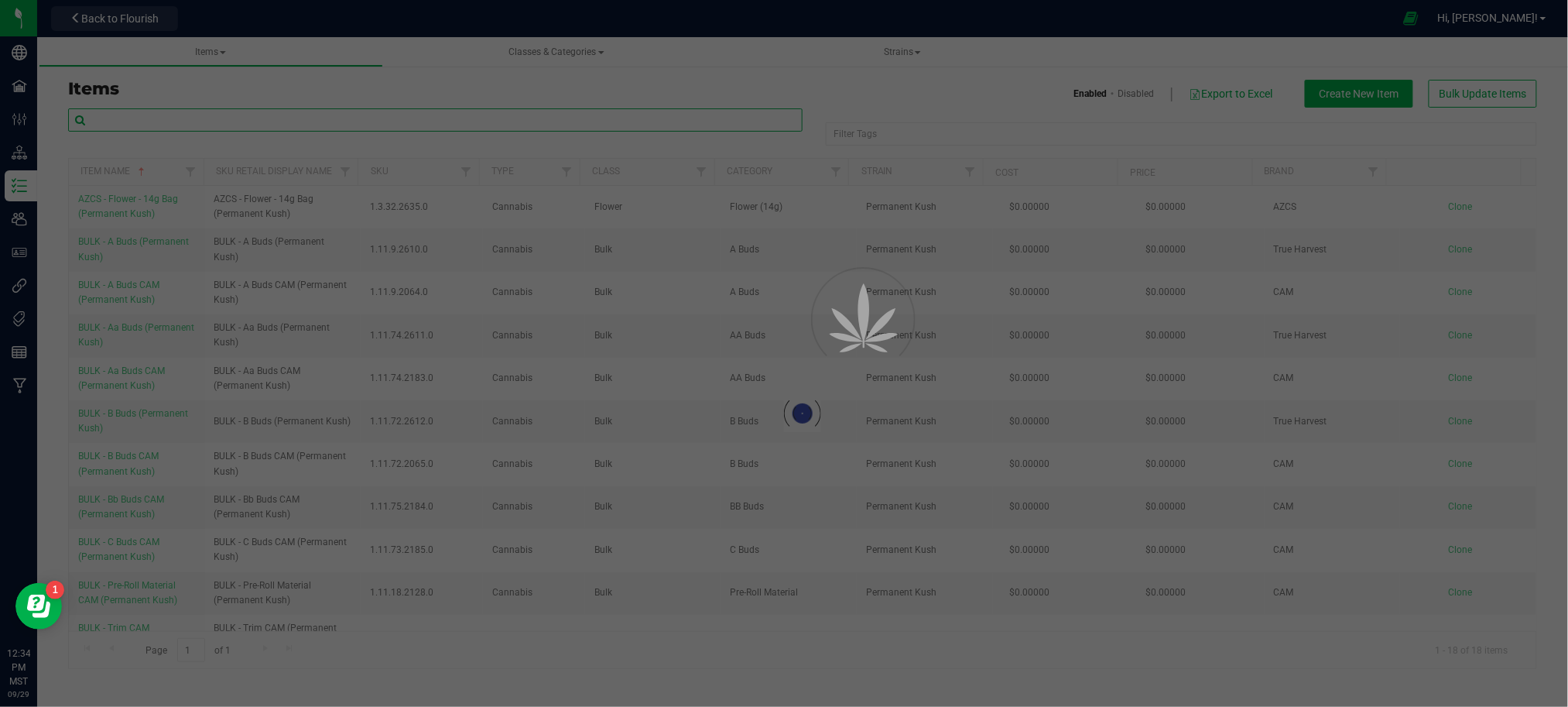
click at [474, 125] on input "text" at bounding box center [435, 119] width 734 height 23
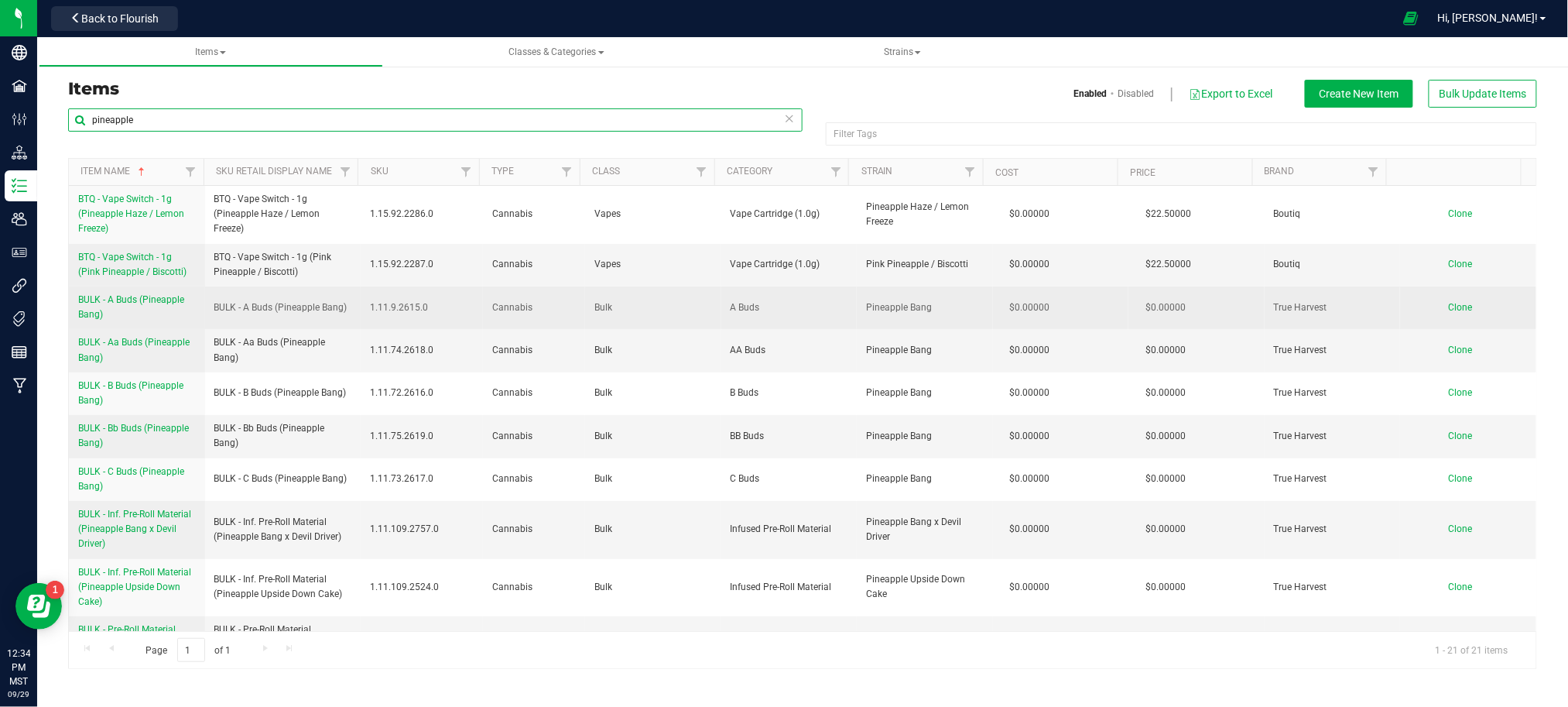
type input "pineapple"
click at [141, 299] on span "BULK - A Buds (Pineapple Bang)" at bounding box center [131, 307] width 106 height 25
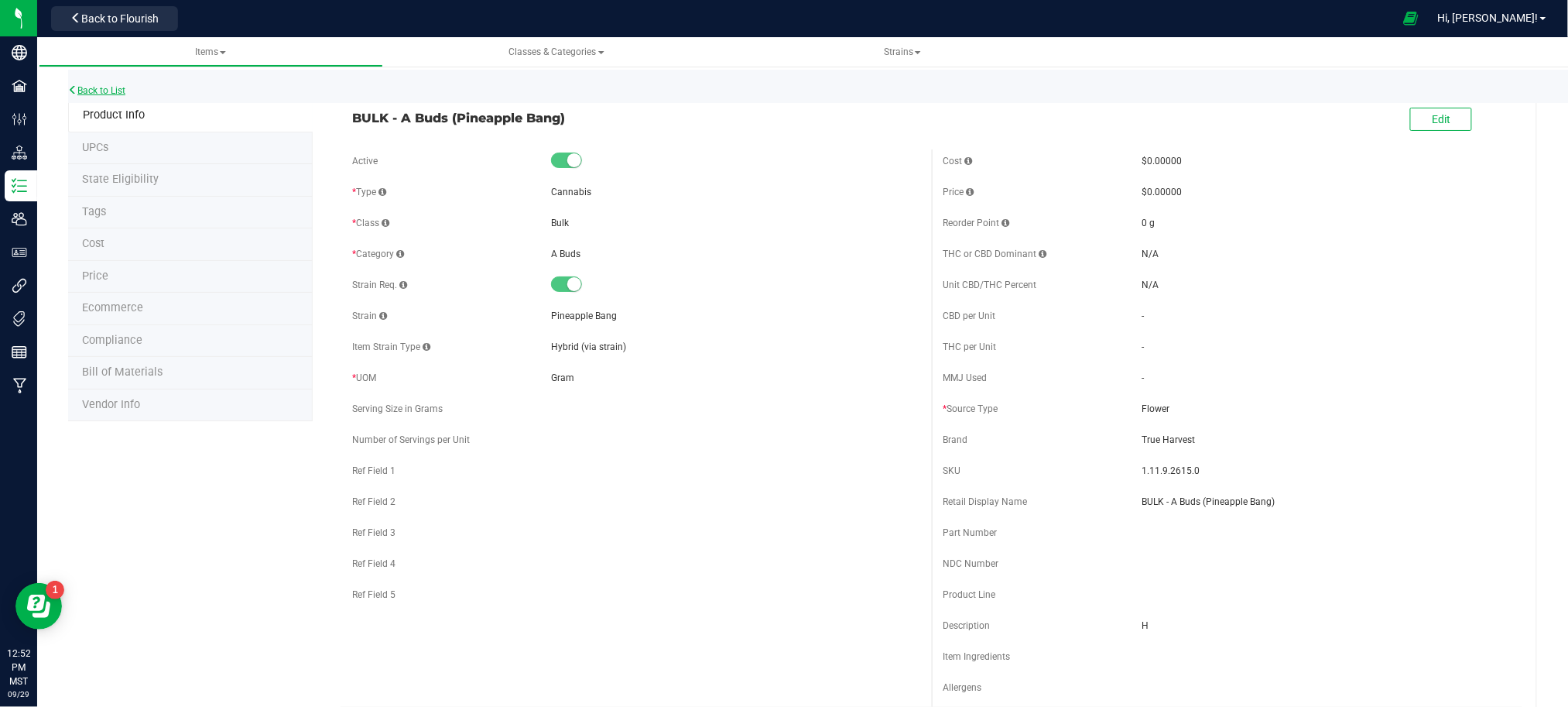
click at [80, 85] on link "Back to List" at bounding box center [96, 91] width 58 height 11
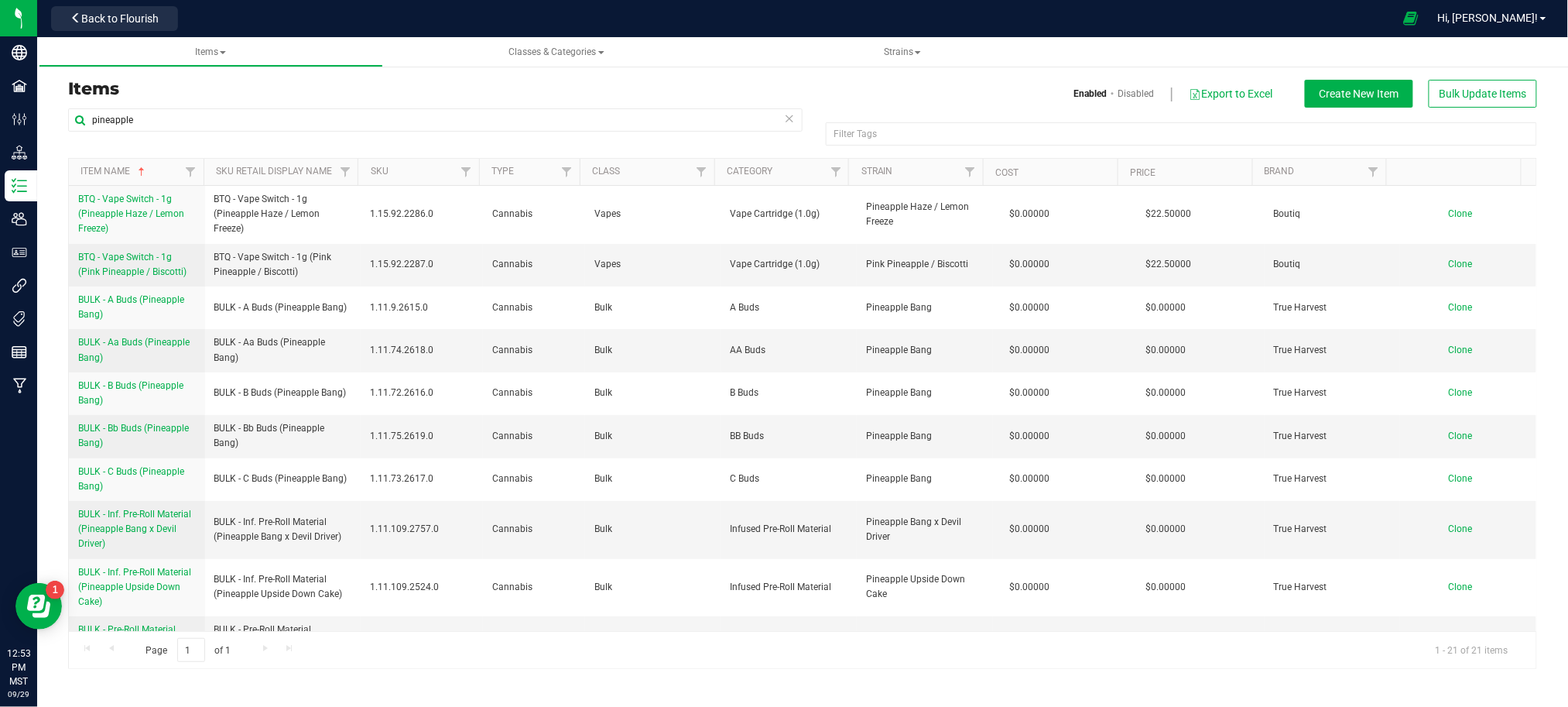
click at [195, 137] on div "pineapple" at bounding box center [435, 125] width 734 height 35
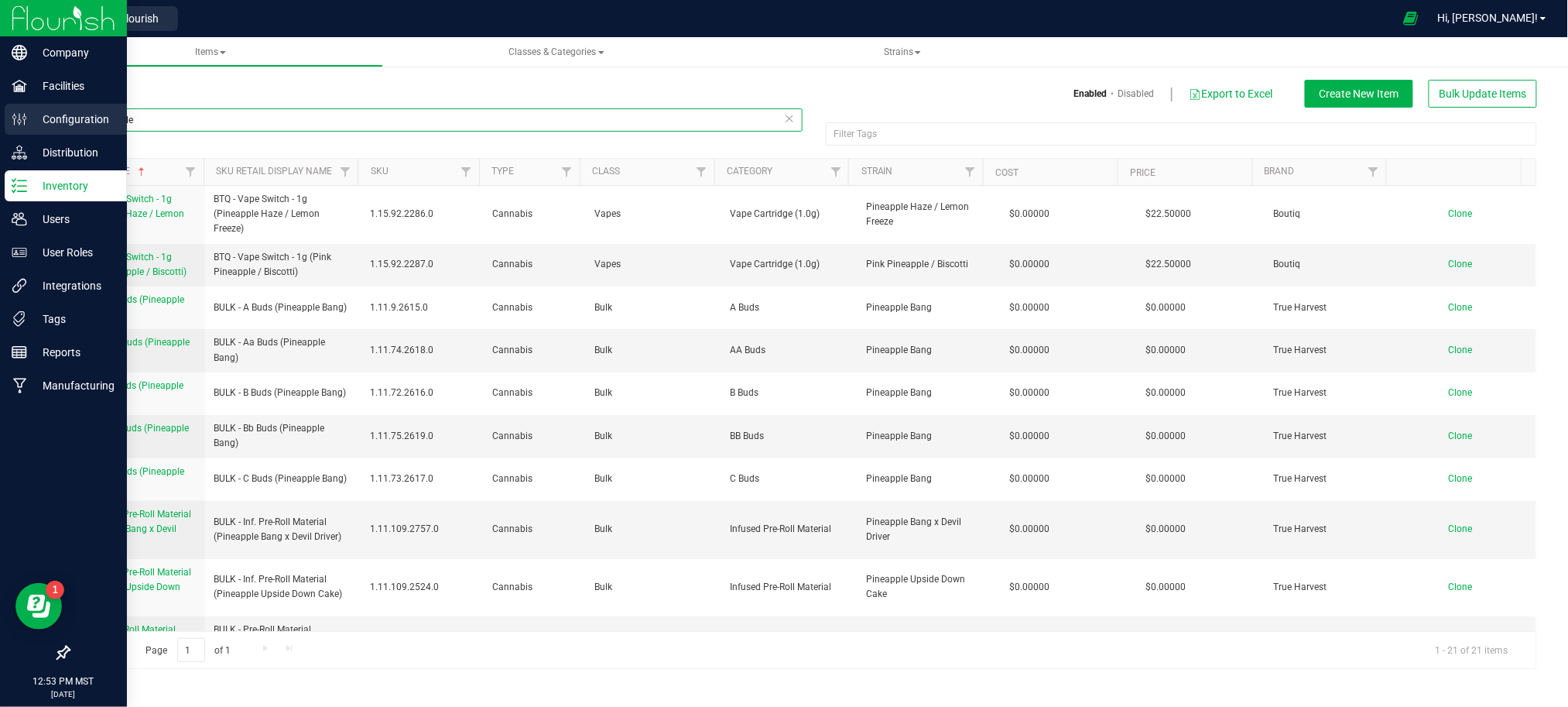
drag, startPoint x: 195, startPoint y: 127, endPoint x: 37, endPoint y: 107, distance: 159.3
click at [8, 128] on div "Company Facilities Configuration Distribution Inventory Users User Roles Integr…" at bounding box center [784, 353] width 1568 height 707
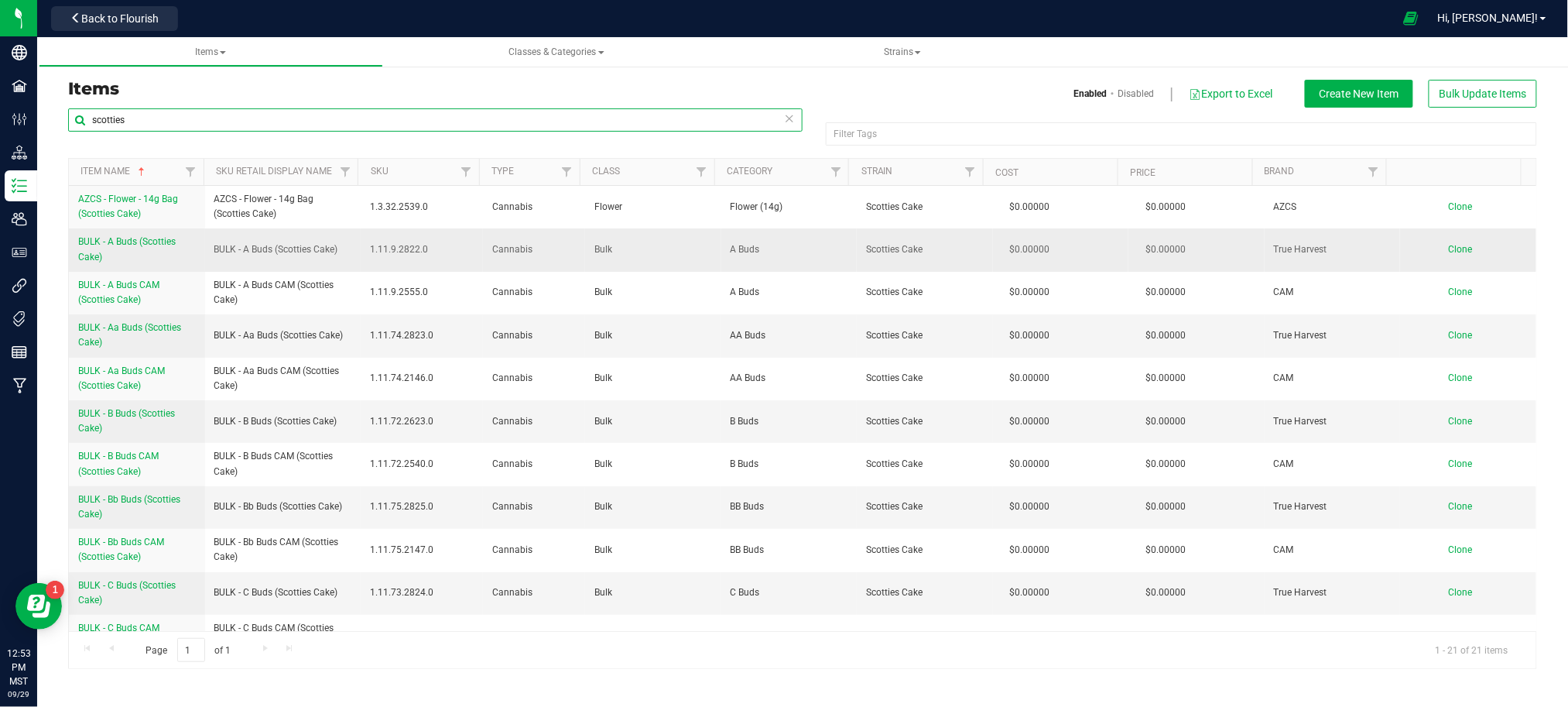
type input "scotties"
click at [248, 254] on span "BULK - A Buds (Scotties Cake)" at bounding box center [276, 249] width 124 height 15
click at [97, 245] on span "BULK - A Buds (Scotties Cake)" at bounding box center [127, 249] width 98 height 25
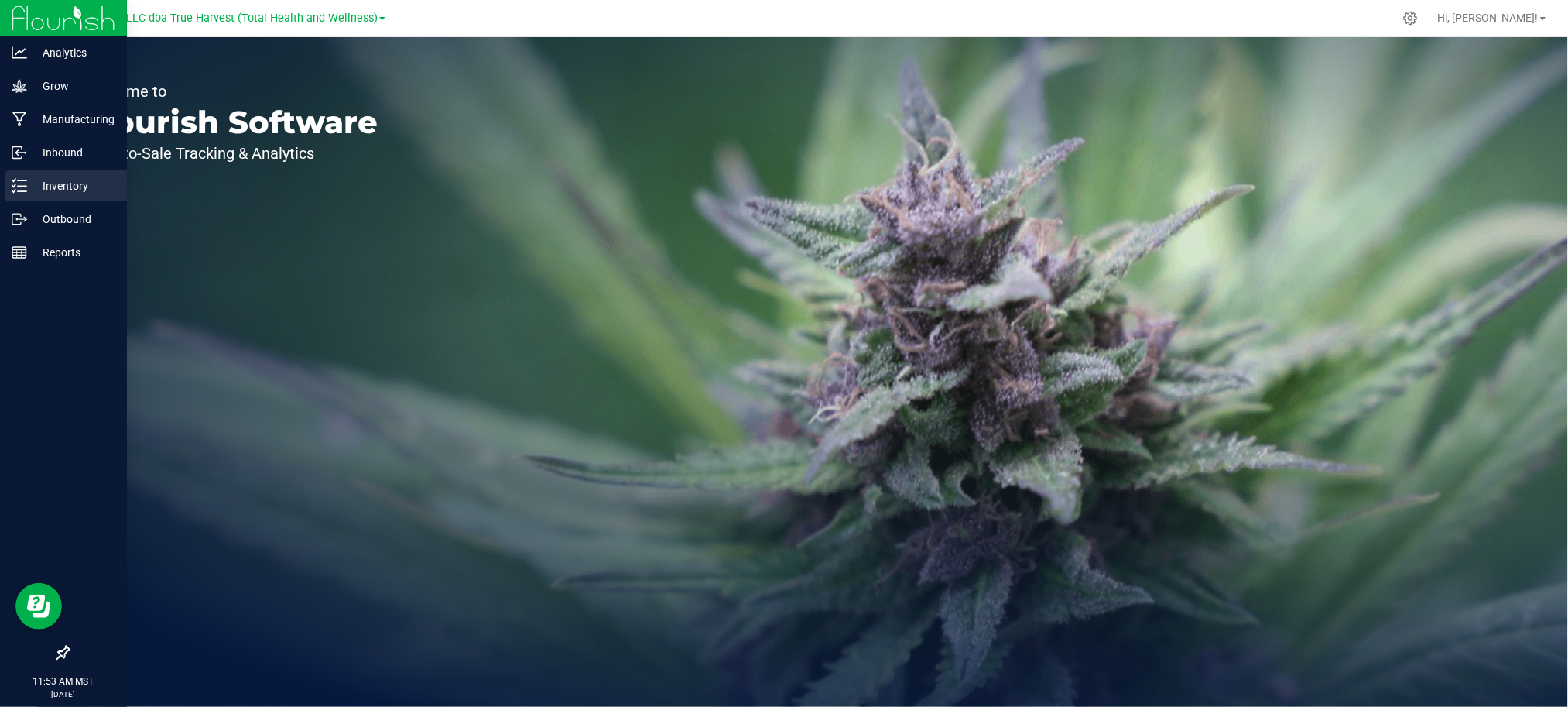
click at [63, 186] on p "Inventory" at bounding box center [73, 186] width 93 height 19
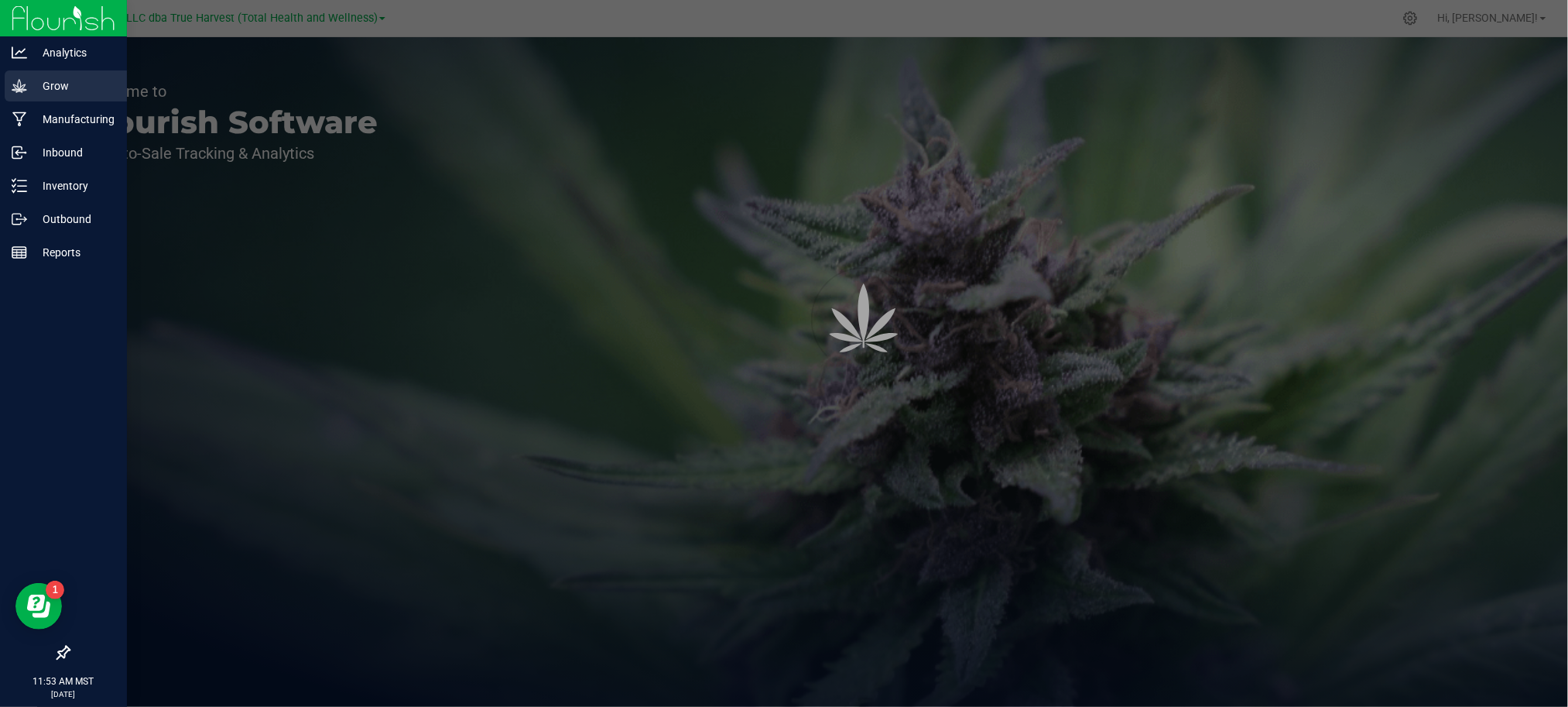
click at [54, 84] on p "Grow" at bounding box center [73, 86] width 93 height 19
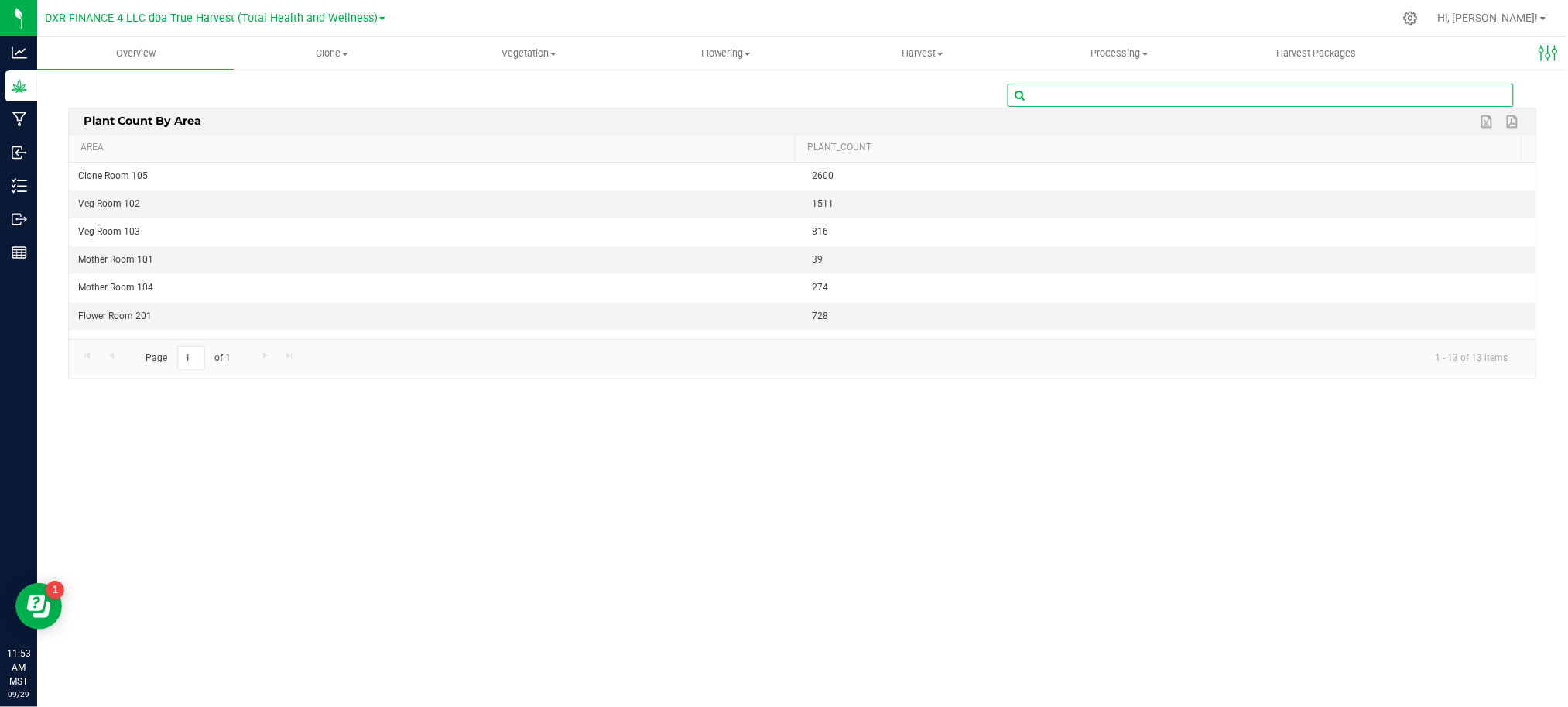
click at [1170, 102] on input "text" at bounding box center [1261, 95] width 504 height 21
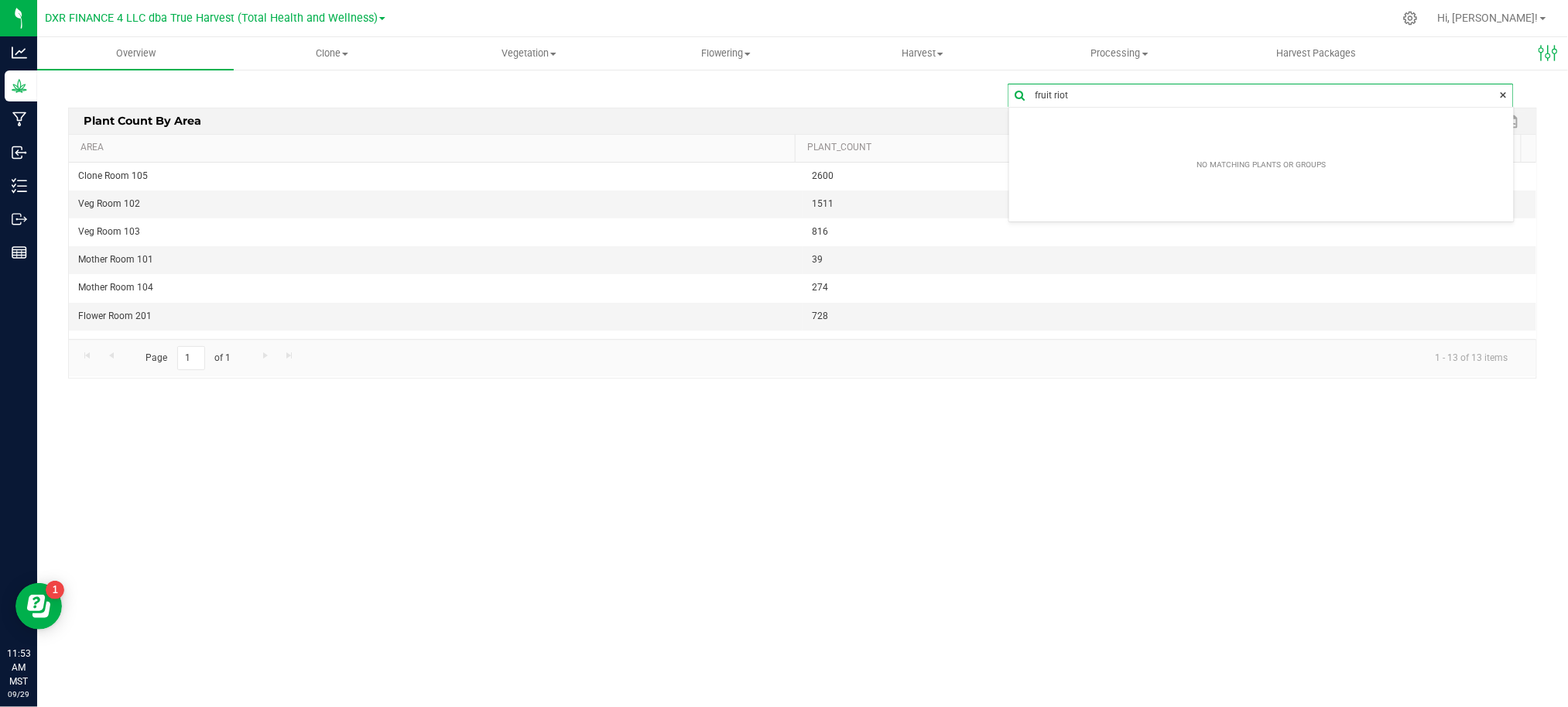
drag, startPoint x: 1151, startPoint y: 102, endPoint x: 837, endPoint y: 119, distance: 314.5
click at [858, 115] on div "fruit riot Edit dashboard Plant Count By Area Export to Excel Export to PDF Are…" at bounding box center [802, 236] width 1469 height 304
type input "fruit riot"
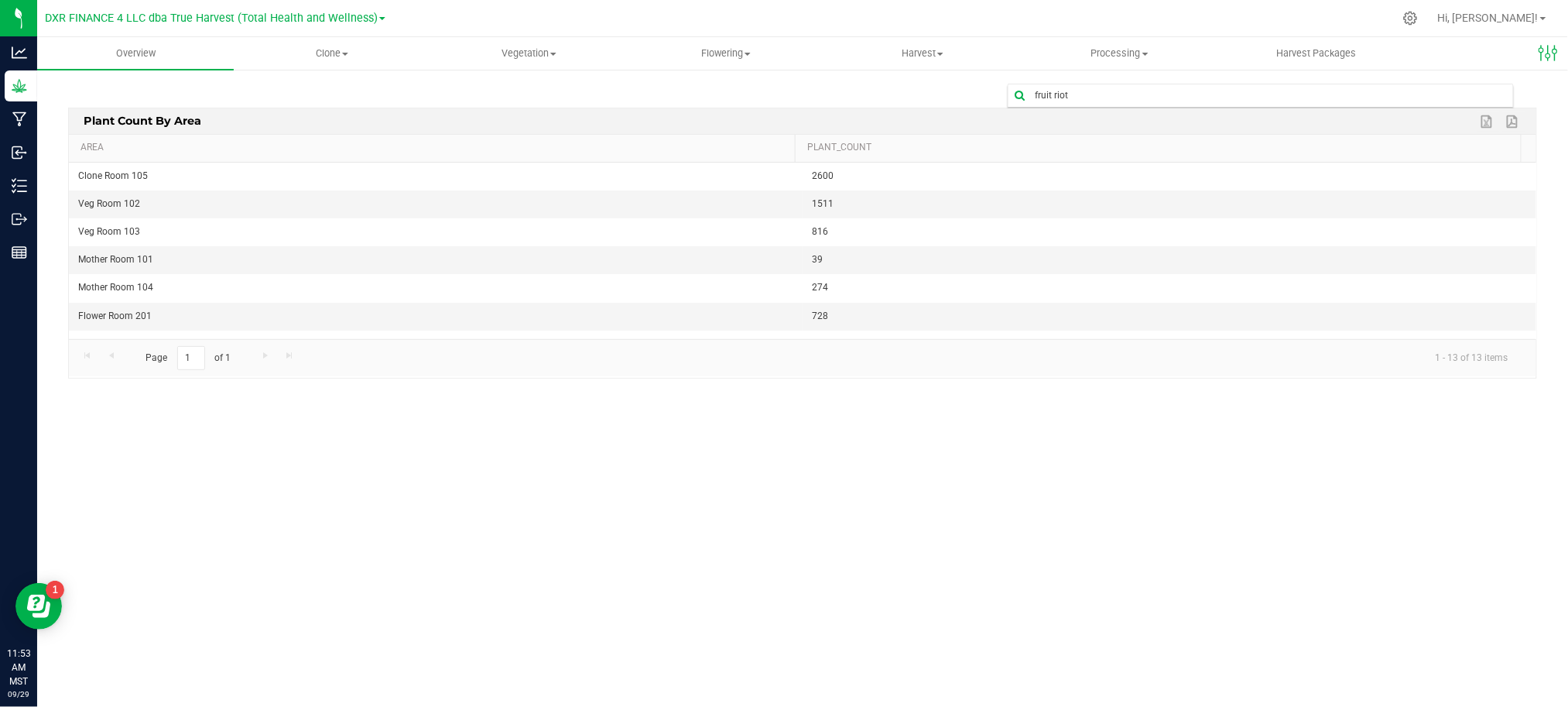
click at [440, 84] on div "fruit riot" at bounding box center [802, 95] width 1469 height 23
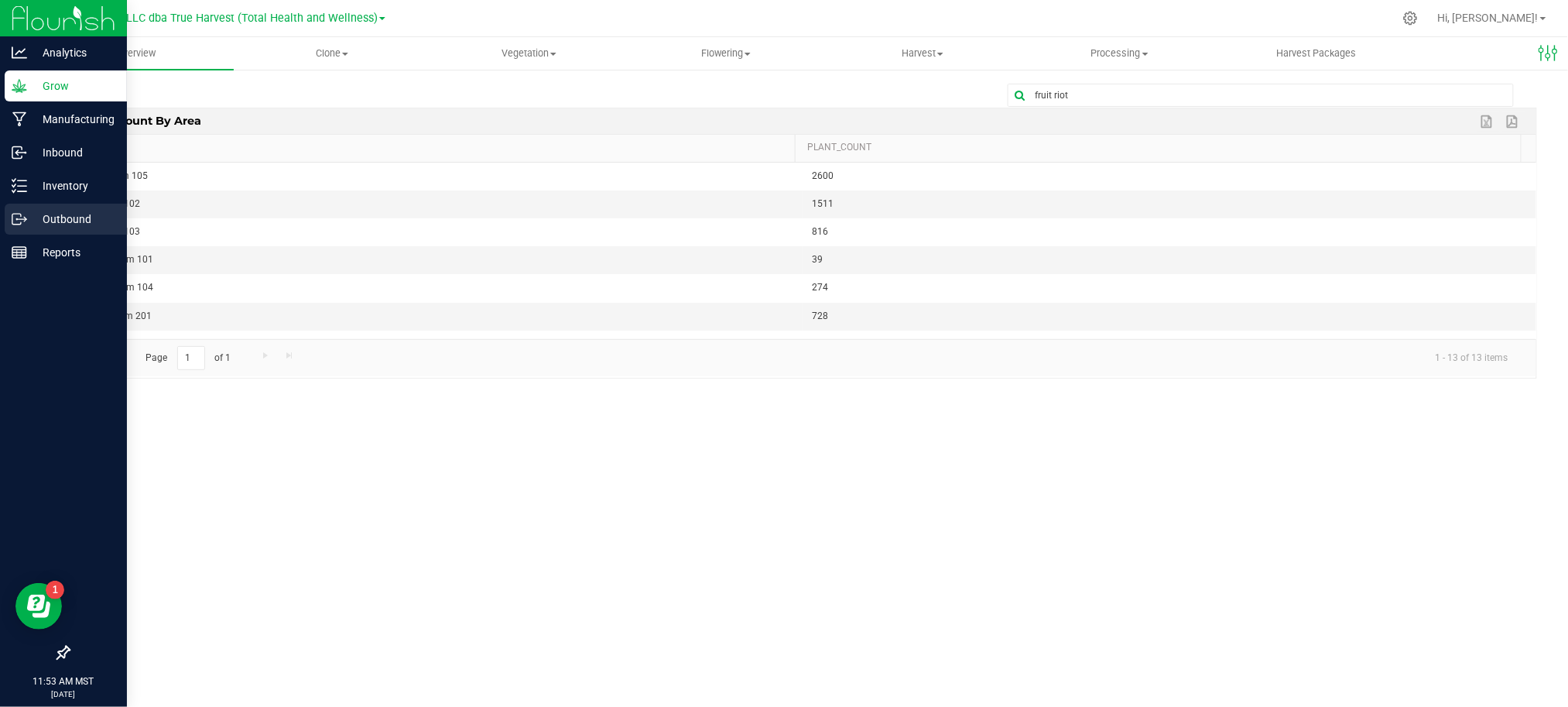
click at [56, 210] on p "Outbound" at bounding box center [73, 219] width 93 height 19
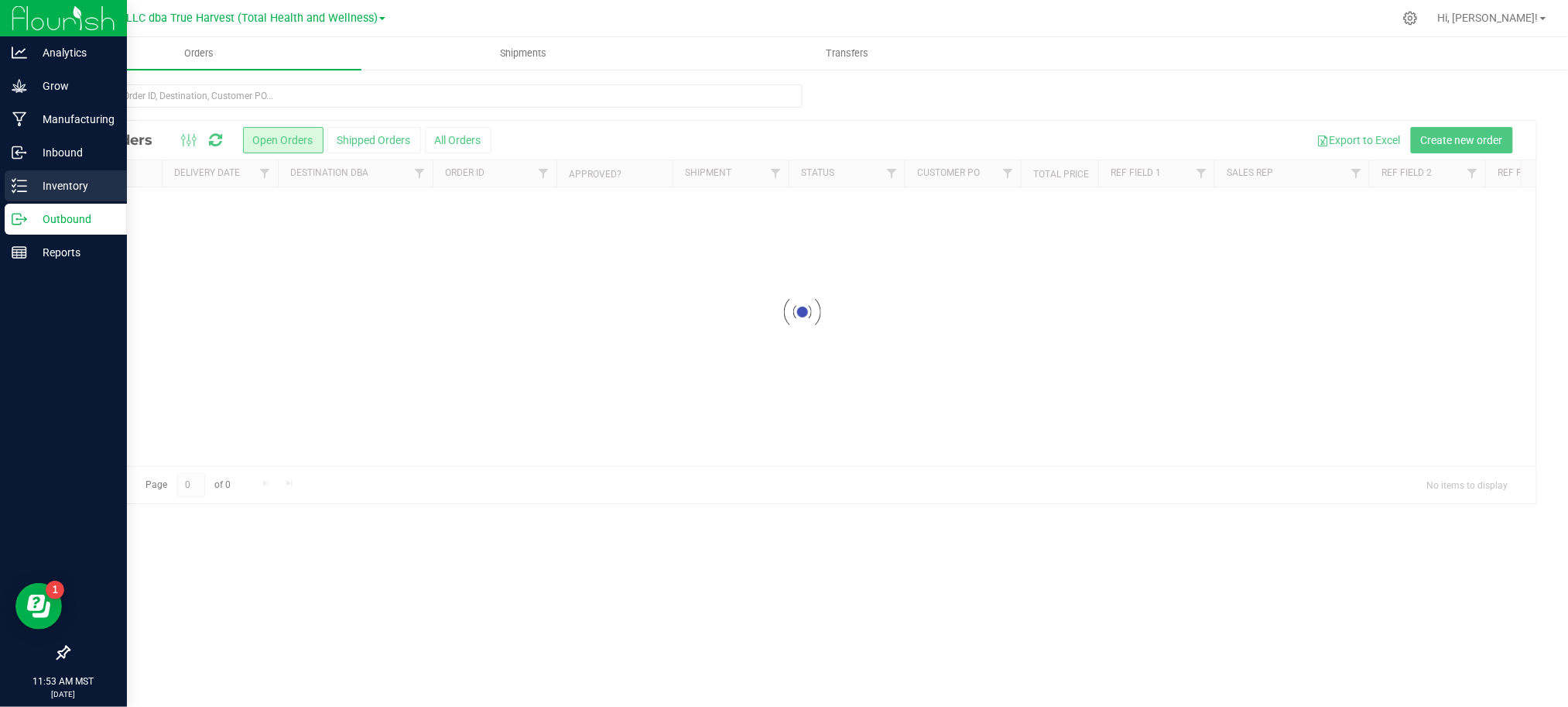
click at [59, 184] on p "Inventory" at bounding box center [73, 186] width 93 height 19
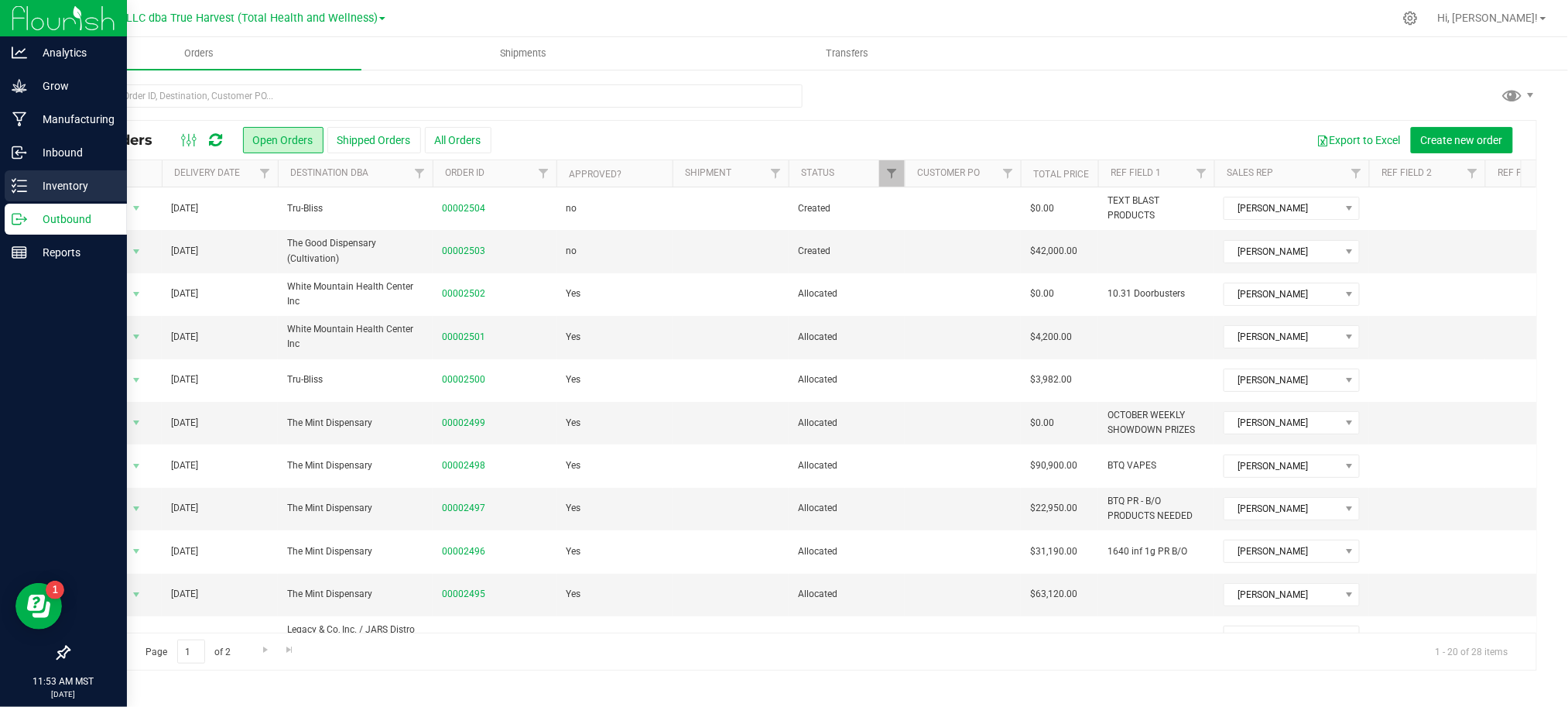
click at [90, 187] on p "Inventory" at bounding box center [73, 186] width 93 height 19
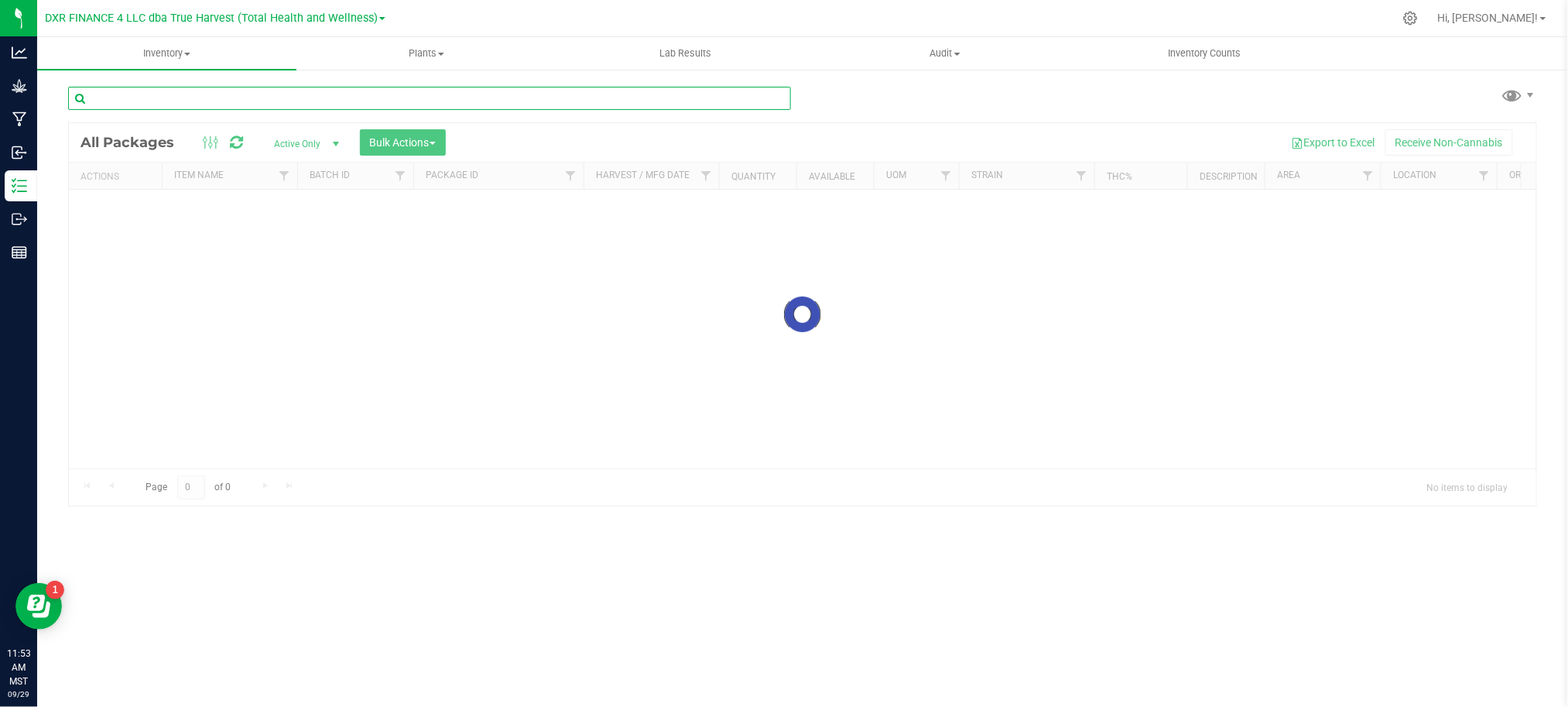
click at [177, 95] on div "Inventory All packages All inventory Waste log Create inventory Plants All plan…" at bounding box center [802, 371] width 1530 height 669
paste input "fruit riot"
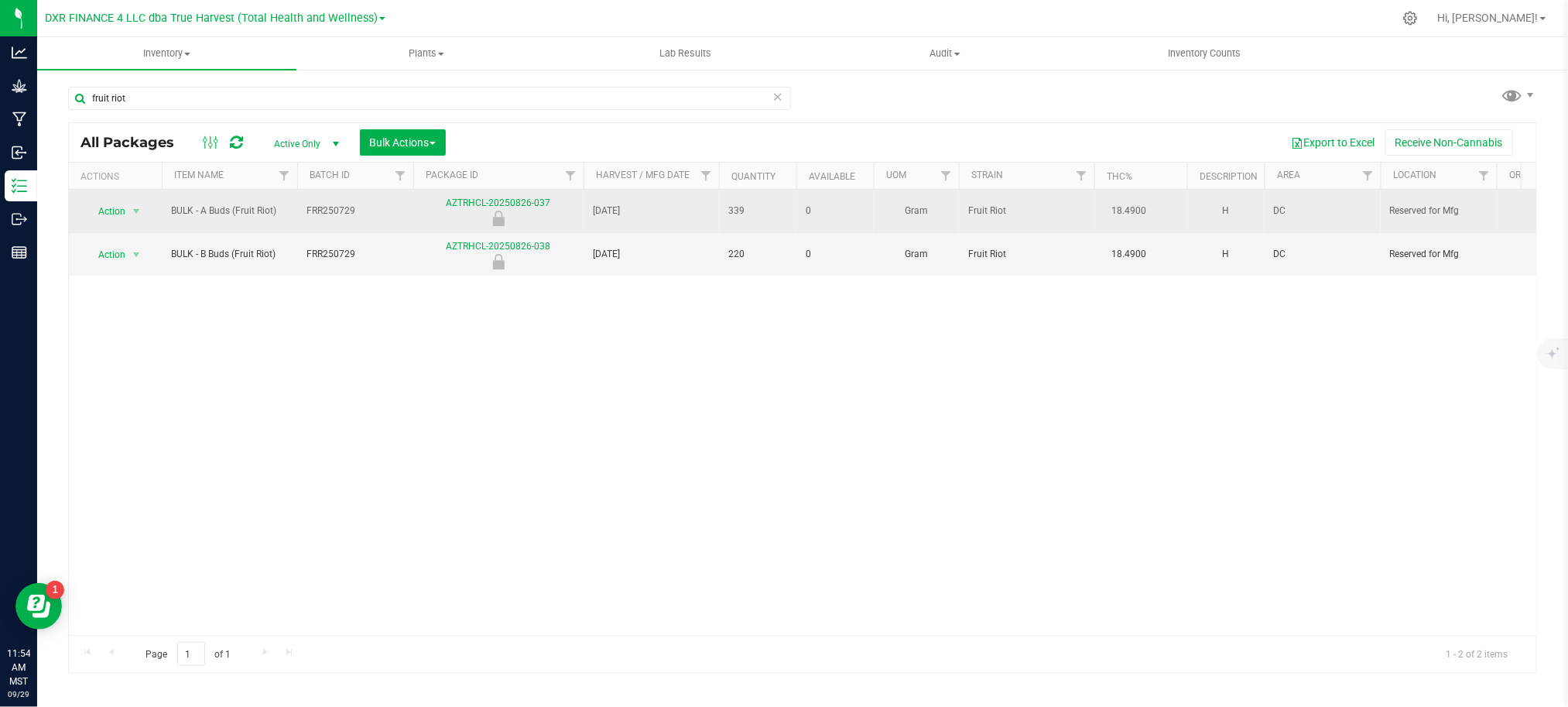
drag, startPoint x: 354, startPoint y: 211, endPoint x: 292, endPoint y: 214, distance: 62.1
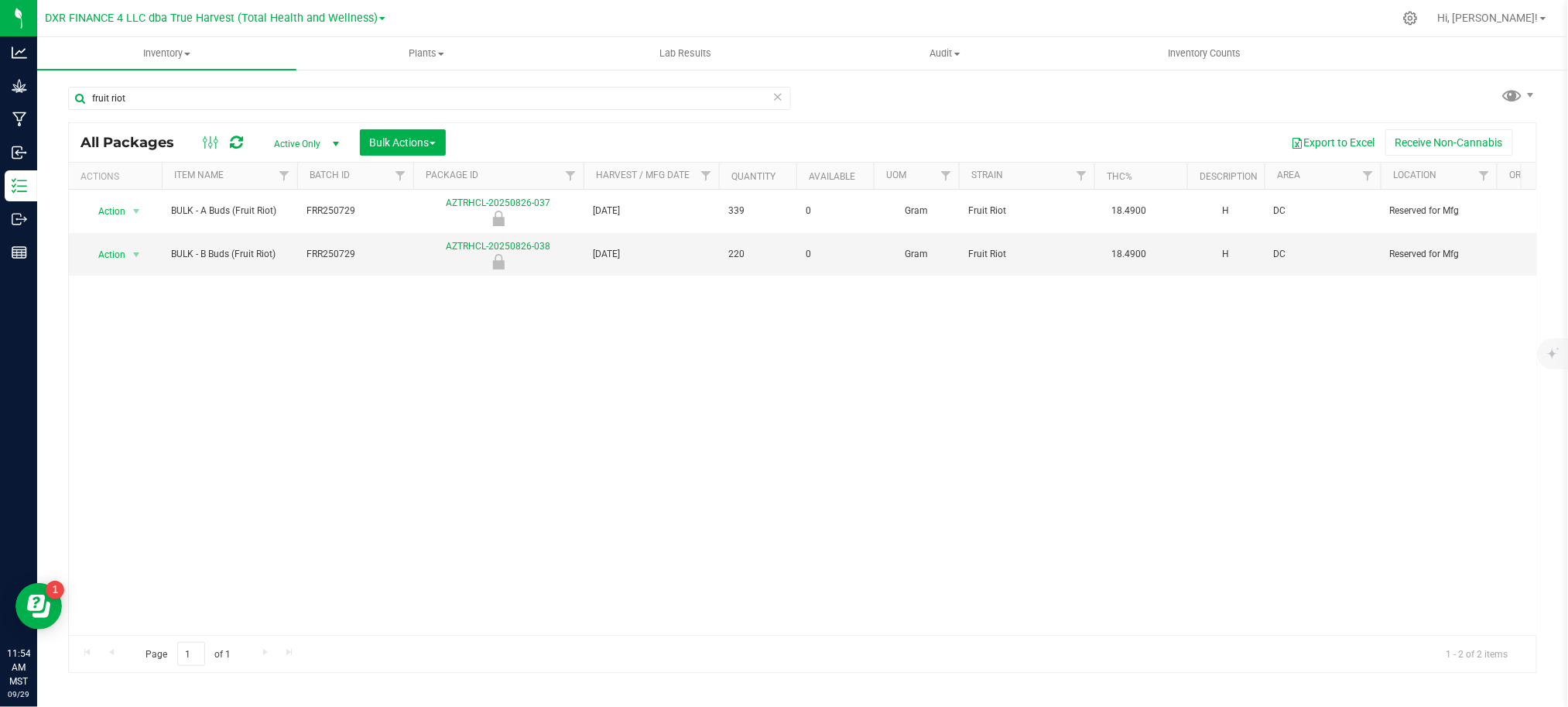
copy tr "FRR250729"
click at [979, 95] on div "fruit riot All Packages Active Only Active Only Lab Samples Locked All Bulk Act…" at bounding box center [802, 372] width 1469 height 601
drag, startPoint x: 207, startPoint y: 102, endPoint x: -2, endPoint y: 111, distance: 209.2
click at [0, 111] on html "Analytics Grow Manufacturing Inbound Inventory Outbound Reports 11:54 AM MST 09…" at bounding box center [784, 353] width 1568 height 707
paste input "FRR250729"
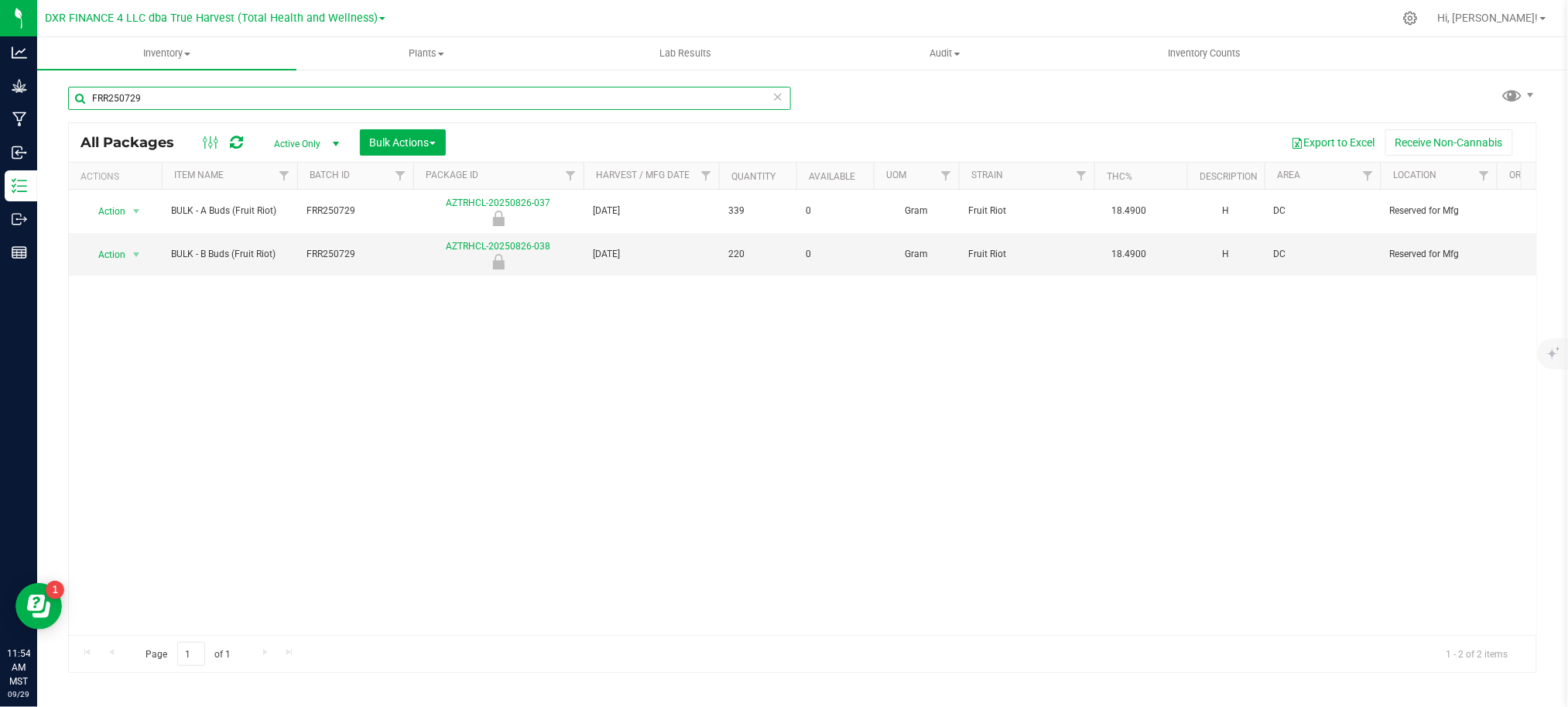
drag, startPoint x: 124, startPoint y: 97, endPoint x: 72, endPoint y: 106, distance: 52.8
click at [75, 104] on input "FRR250729" at bounding box center [429, 98] width 723 height 23
type input "250729"
click at [926, 104] on div "250729 All Packages Active Only Active Only Lab Samples Locked All Bulk Actions…" at bounding box center [802, 372] width 1469 height 601
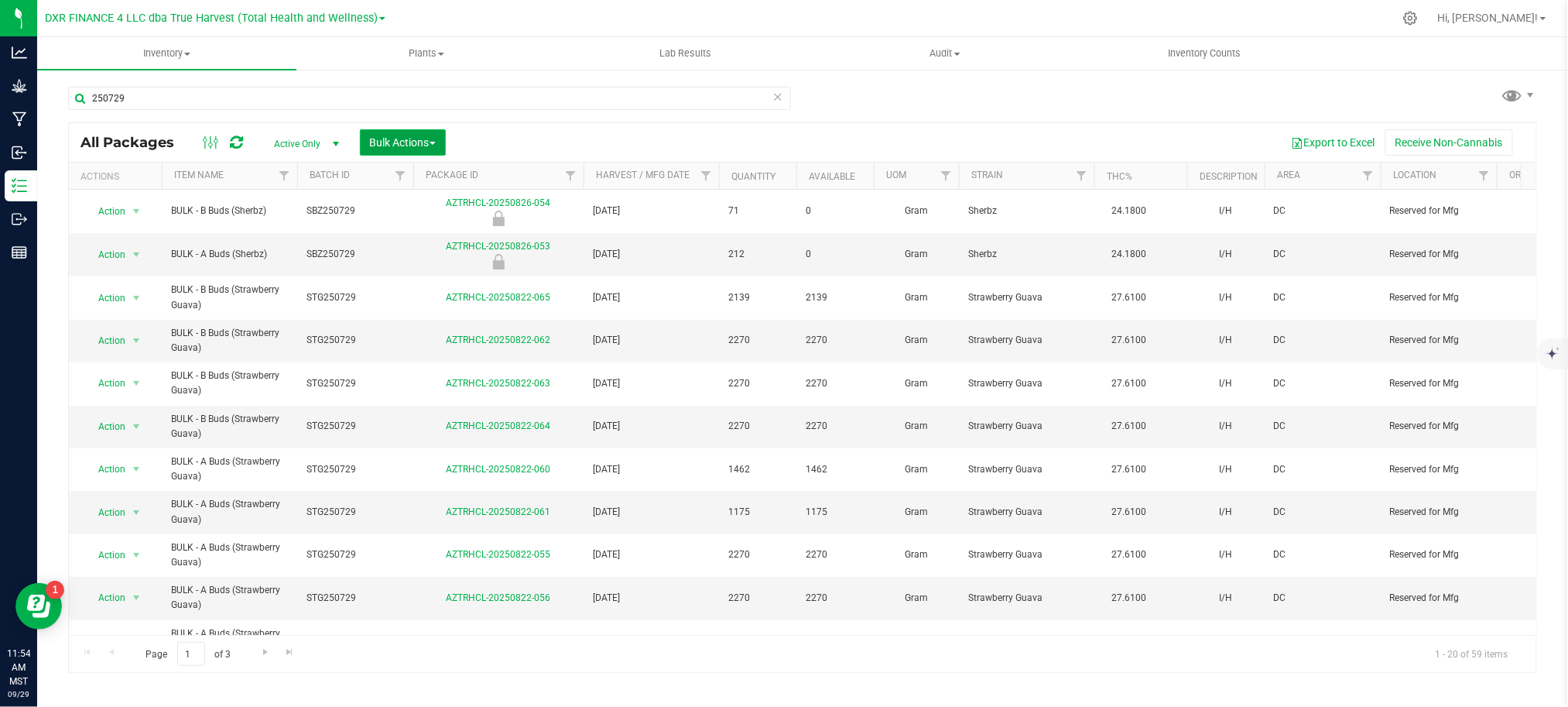
click at [388, 143] on span "Bulk Actions" at bounding box center [402, 143] width 65 height 13
click at [441, 300] on div "Lock/Unlock packages" at bounding box center [432, 292] width 127 height 24
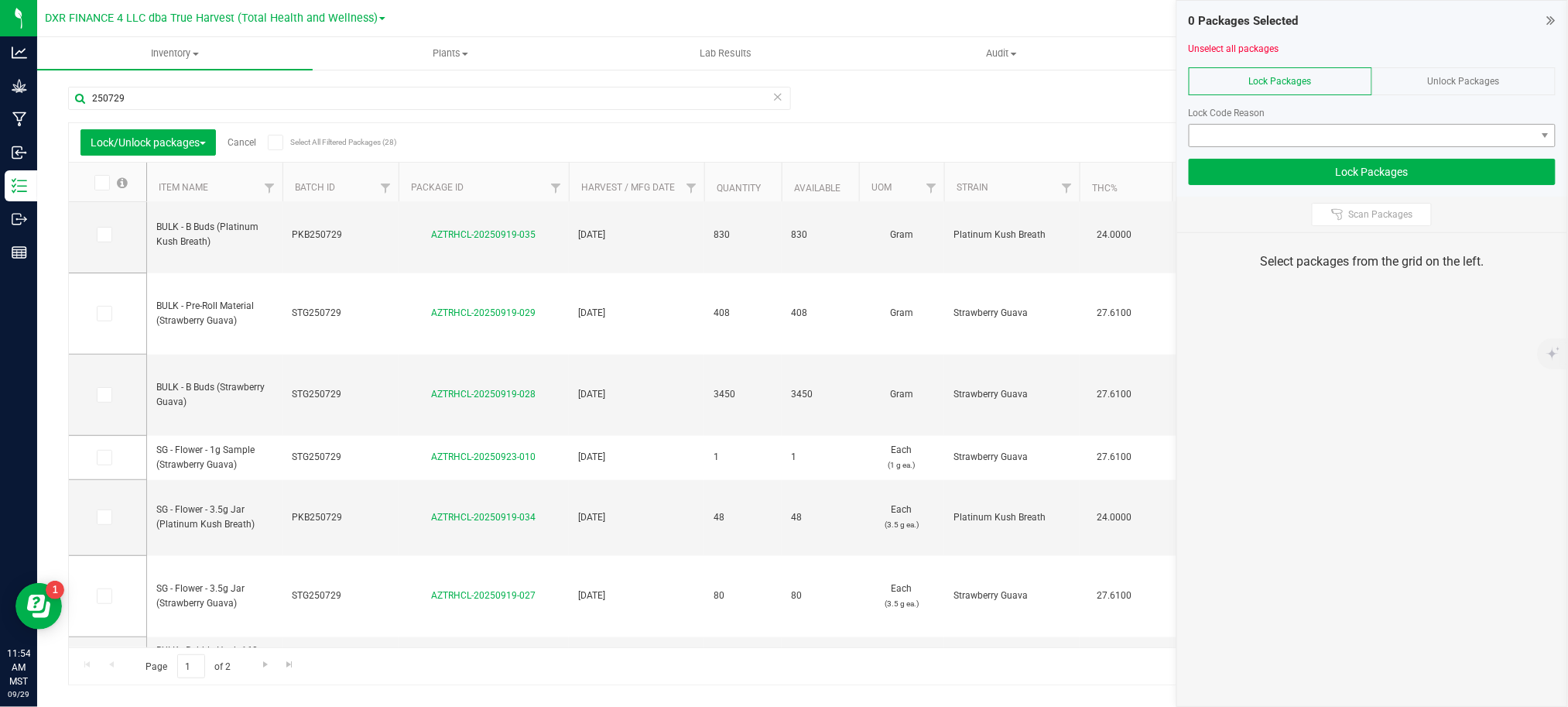
scroll to position [620, 0]
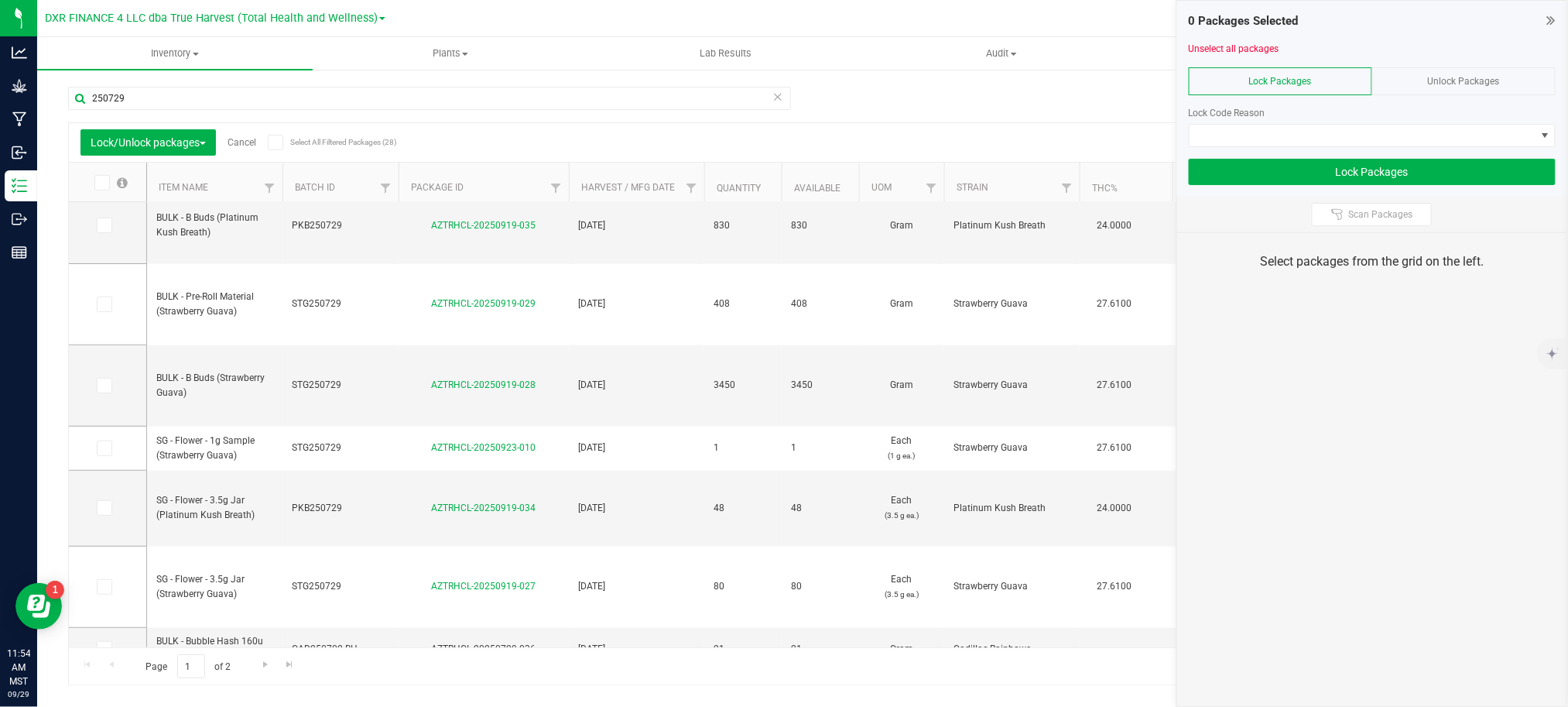
click at [1484, 65] on div at bounding box center [1372, 61] width 367 height 12
click at [1478, 72] on div "Unlock Packages" at bounding box center [1463, 80] width 184 height 28
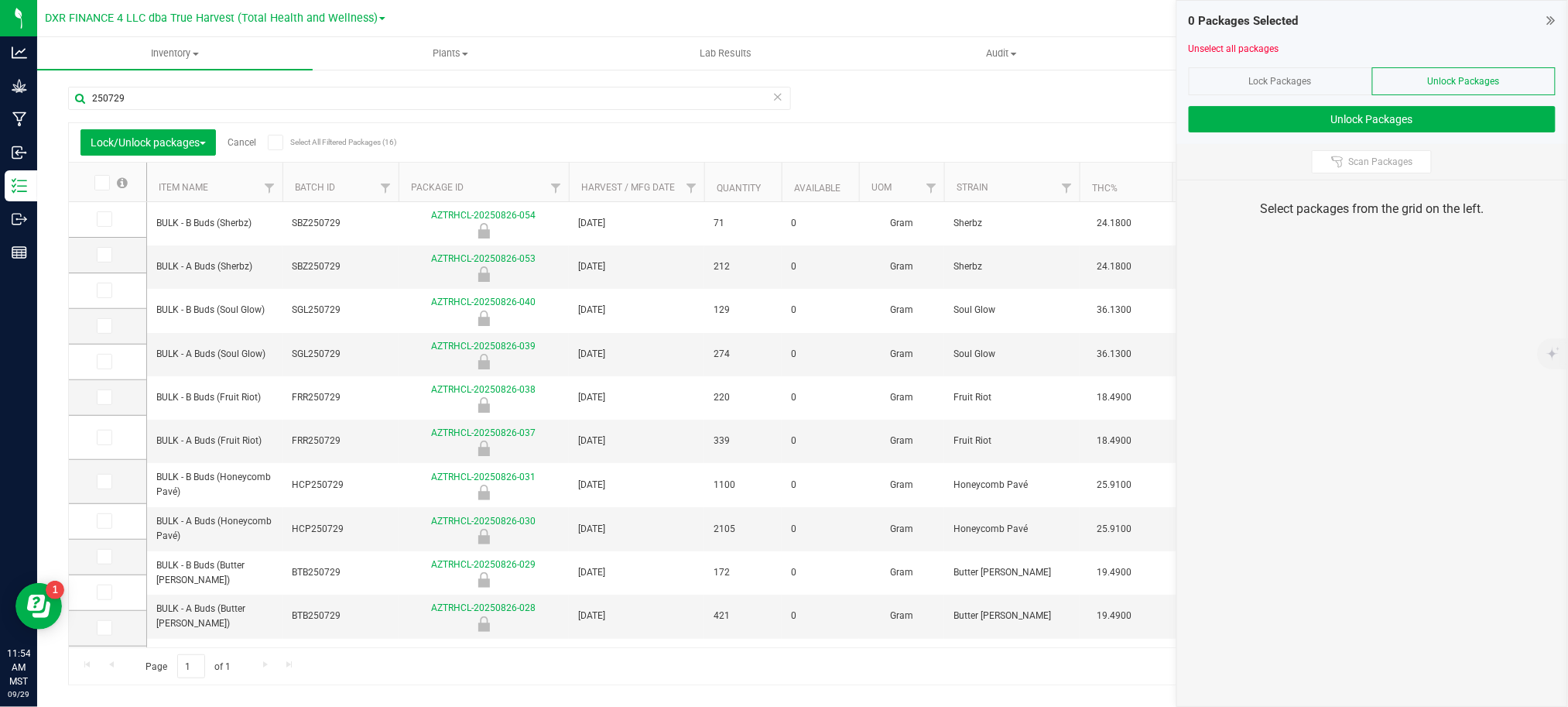
click at [103, 183] on icon at bounding box center [101, 183] width 10 height 0
click at [0, 0] on input "checkbox" at bounding box center [0, 0] width 0 height 0
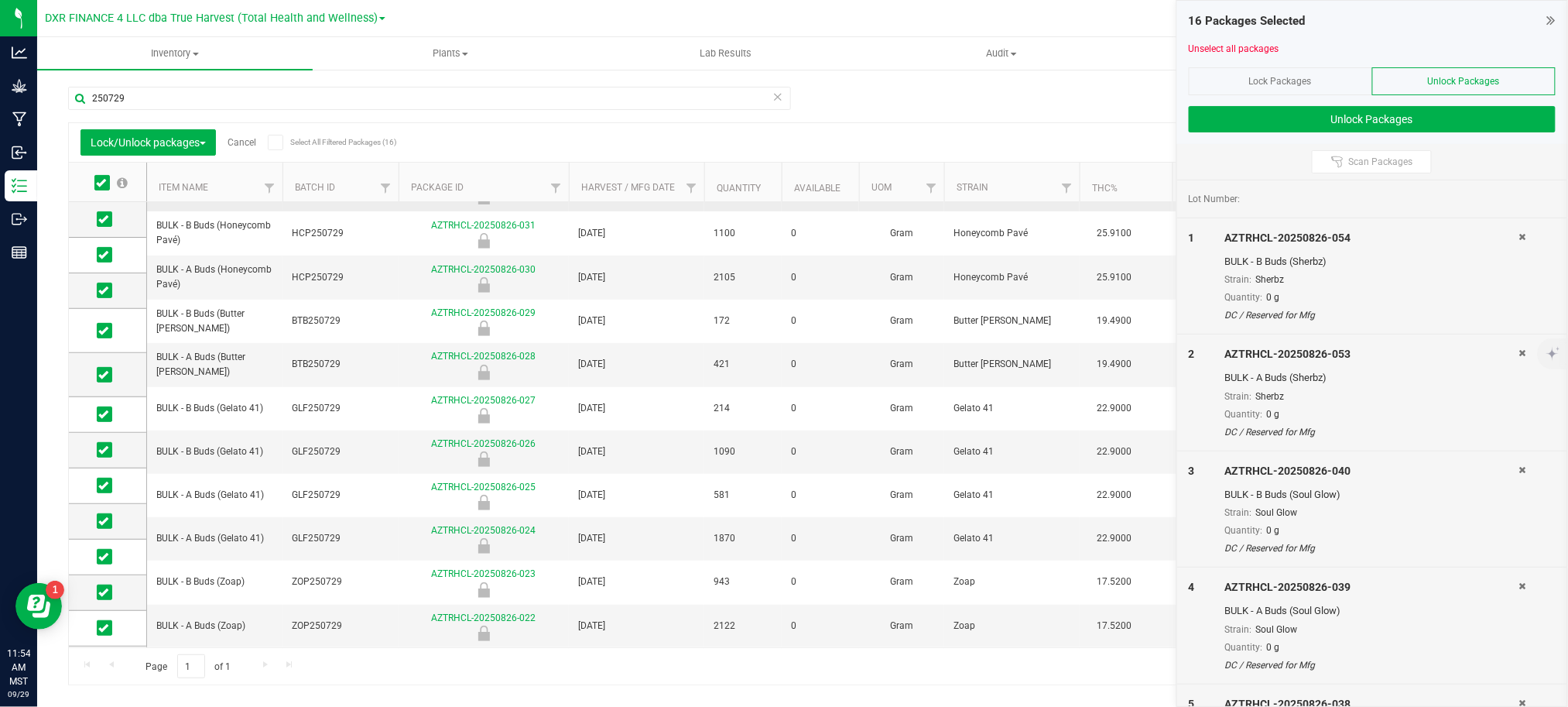
scroll to position [151, 0]
drag, startPoint x: 111, startPoint y: 631, endPoint x: 108, endPoint y: 608, distance: 23.2
click at [110, 629] on span at bounding box center [105, 629] width 16 height 16
click at [0, 0] on input "checkbox" at bounding box center [0, 0] width 0 height 0
click at [100, 592] on icon at bounding box center [103, 592] width 10 height 0
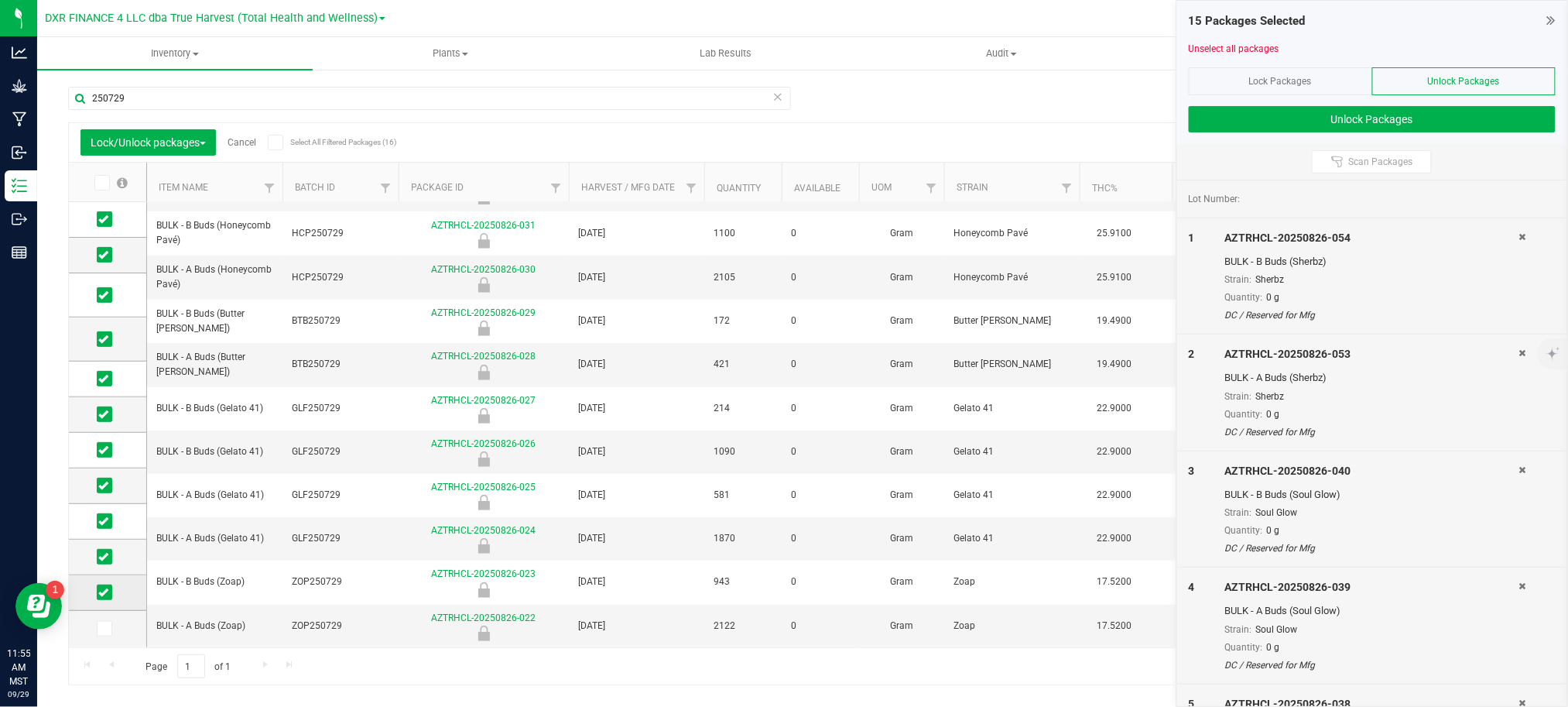
click at [0, 0] on input "checkbox" at bounding box center [0, 0] width 0 height 0
click at [1337, 119] on button "Unlock Packages" at bounding box center [1372, 119] width 367 height 26
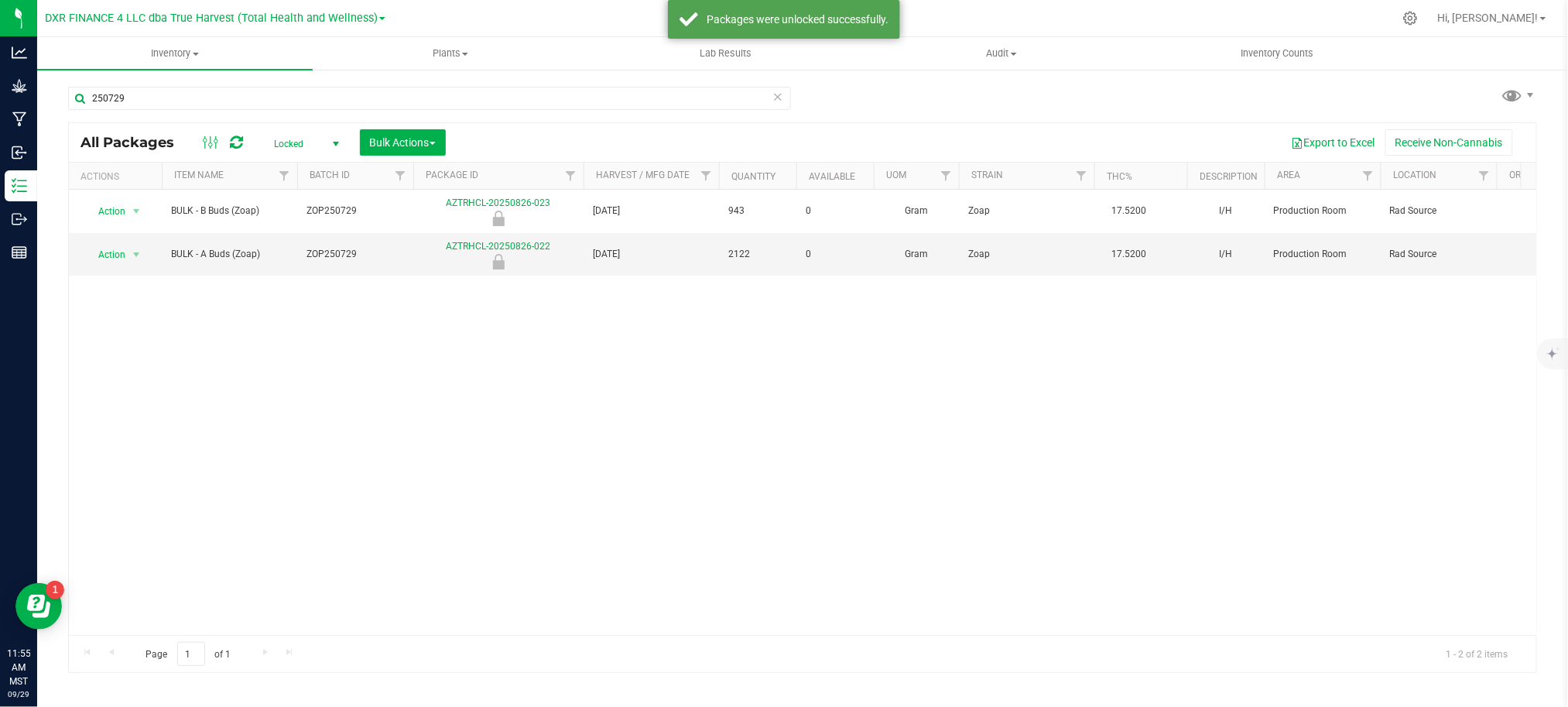
click at [463, 411] on div "Action Action Edit attributes Global inventory Locate package Mark as sample Pa…" at bounding box center [802, 412] width 1467 height 445
drag, startPoint x: 994, startPoint y: 99, endPoint x: 846, endPoint y: 43, distance: 158.2
click at [992, 99] on div "250729 All Packages Locked Active Only Lab Samples Locked All Bulk Actions Add …" at bounding box center [802, 372] width 1469 height 601
click at [831, 27] on div "Packages were unlocked successfully." at bounding box center [797, 20] width 182 height 16
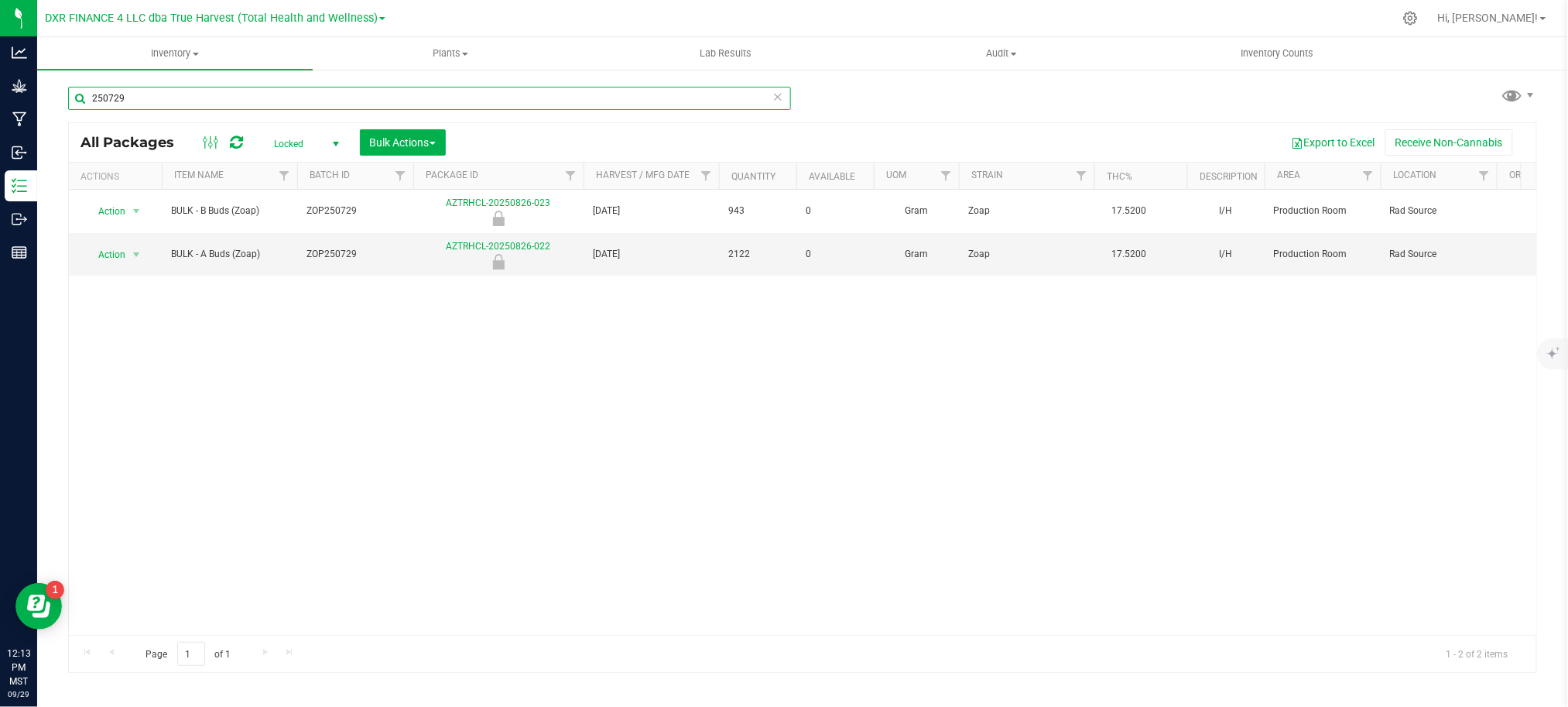
drag, startPoint x: 154, startPoint y: 99, endPoint x: -70, endPoint y: 115, distance: 224.6
click at [0, 115] on html "Analytics Grow Manufacturing Inbound Inventory Outbound Reports 12:13 PM MST 09…" at bounding box center [784, 353] width 1568 height 707
type input "j"
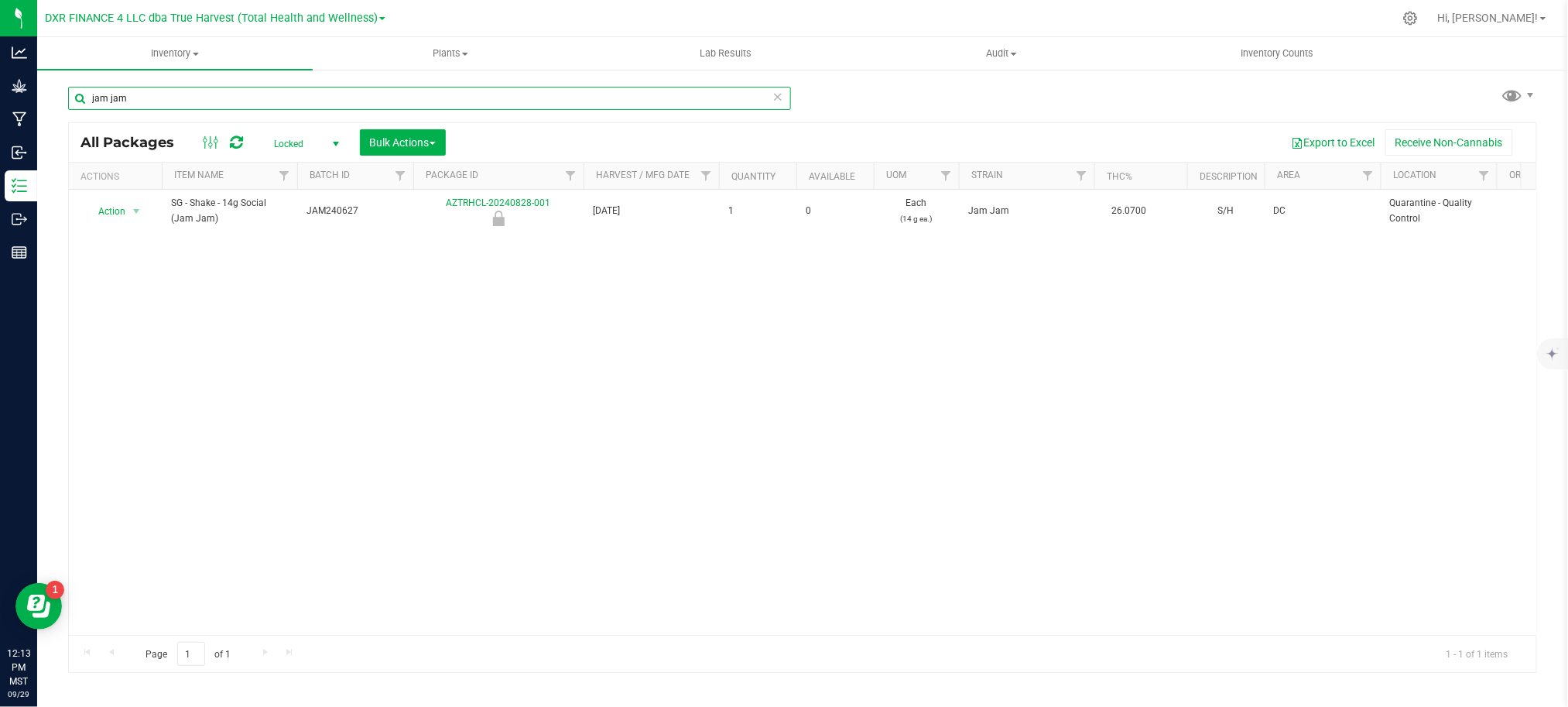
type input "jam jam"
drag, startPoint x: 187, startPoint y: 700, endPoint x: 172, endPoint y: 538, distance: 162.7
click at [782, 103] on div "jam jam" at bounding box center [429, 98] width 723 height 23
click at [778, 99] on icon at bounding box center [778, 96] width 11 height 19
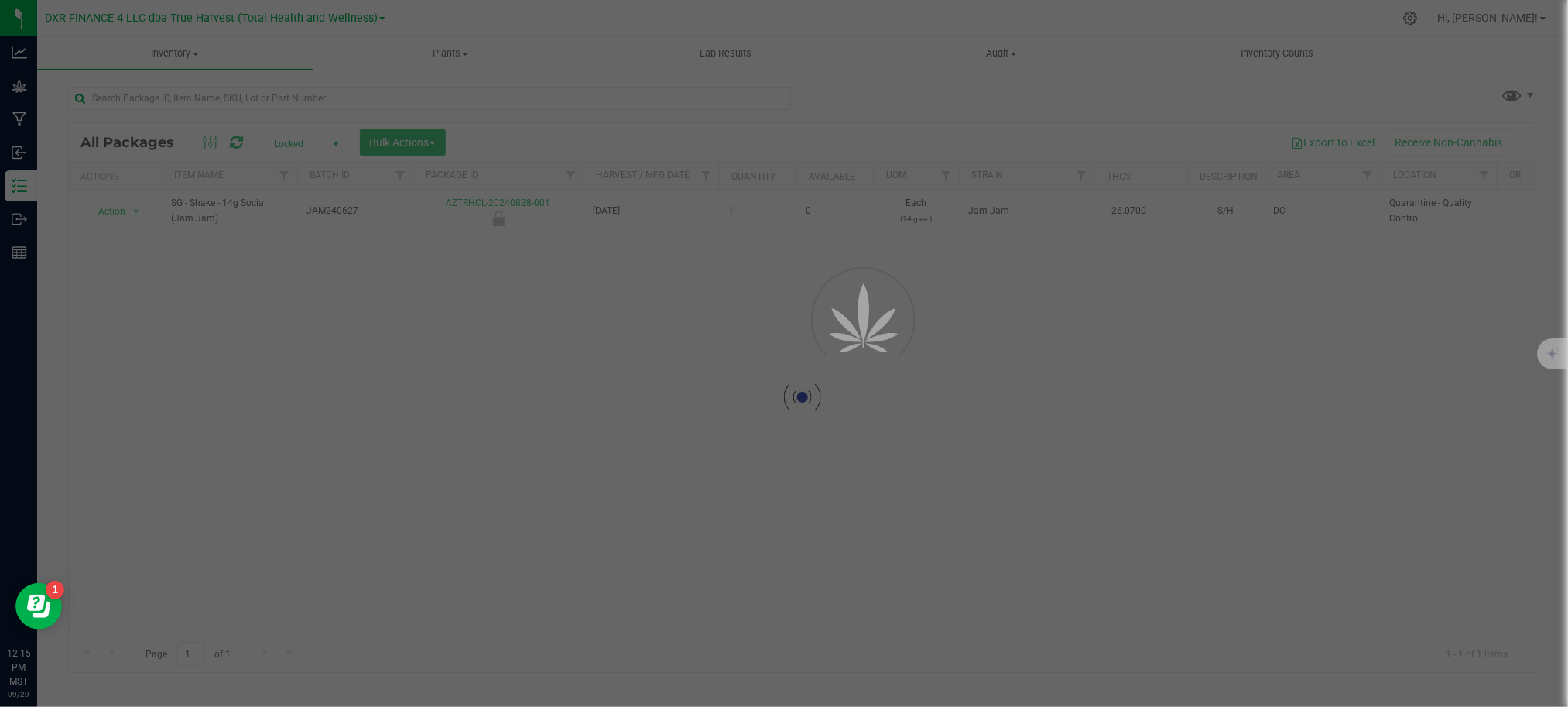
click at [893, 94] on div at bounding box center [784, 353] width 1568 height 707
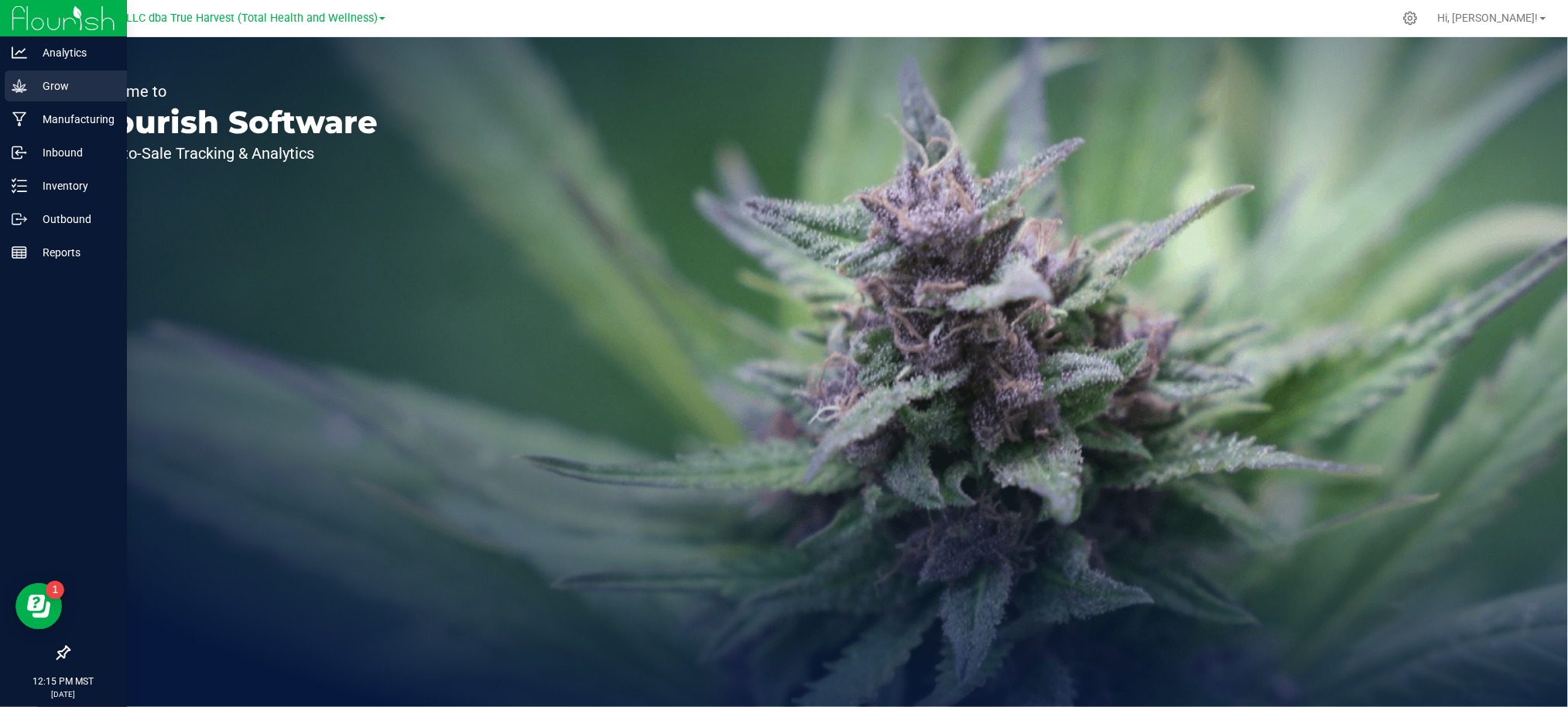
click at [41, 93] on p "Grow" at bounding box center [73, 86] width 93 height 19
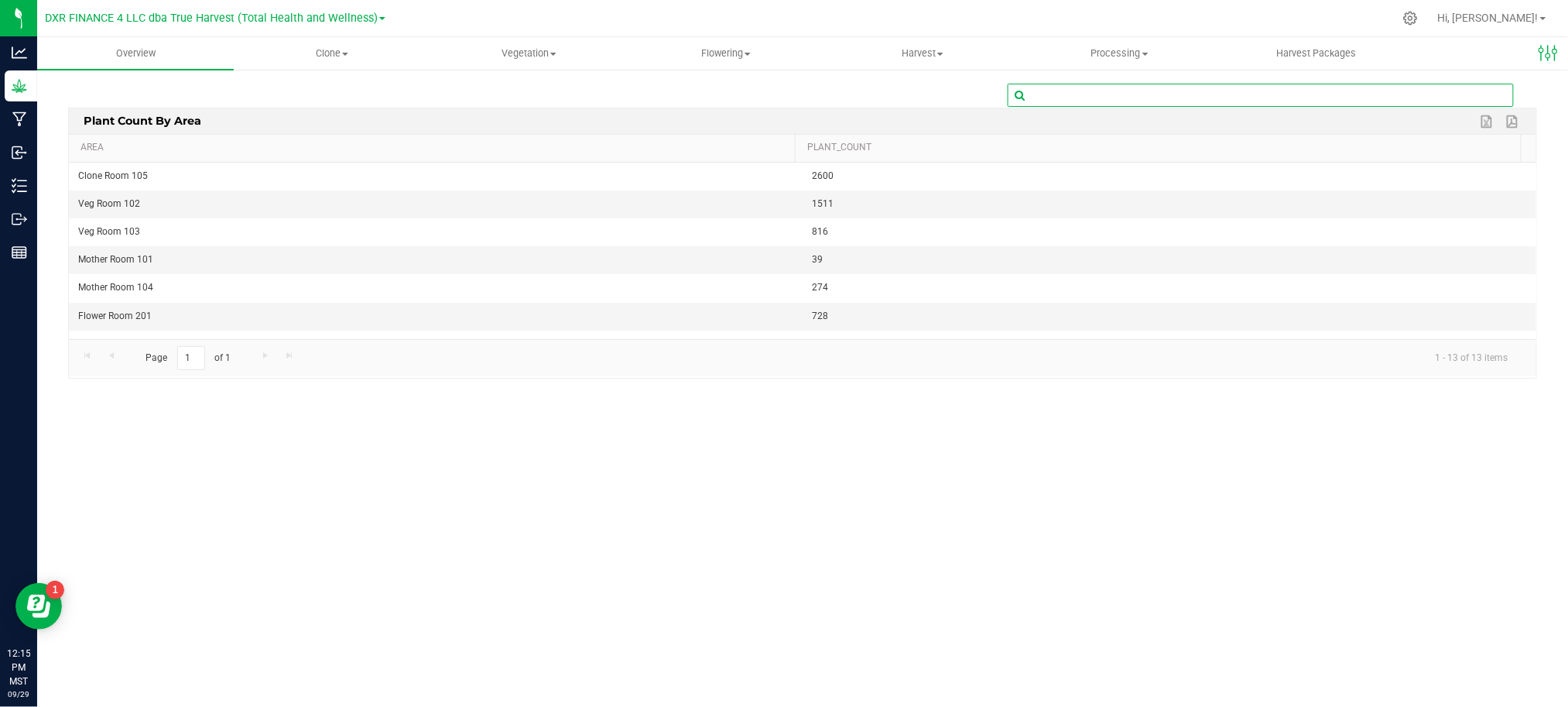
click at [1159, 104] on input "text" at bounding box center [1261, 95] width 504 height 21
click at [966, 477] on div "Overview Clone Create plants Cloning groups Cloning plants Apply to plants Vege…" at bounding box center [802, 371] width 1530 height 669
drag, startPoint x: 1134, startPoint y: 91, endPoint x: 681, endPoint y: 101, distance: 453.1
click at [681, 101] on div "jam jam" at bounding box center [802, 95] width 1469 height 23
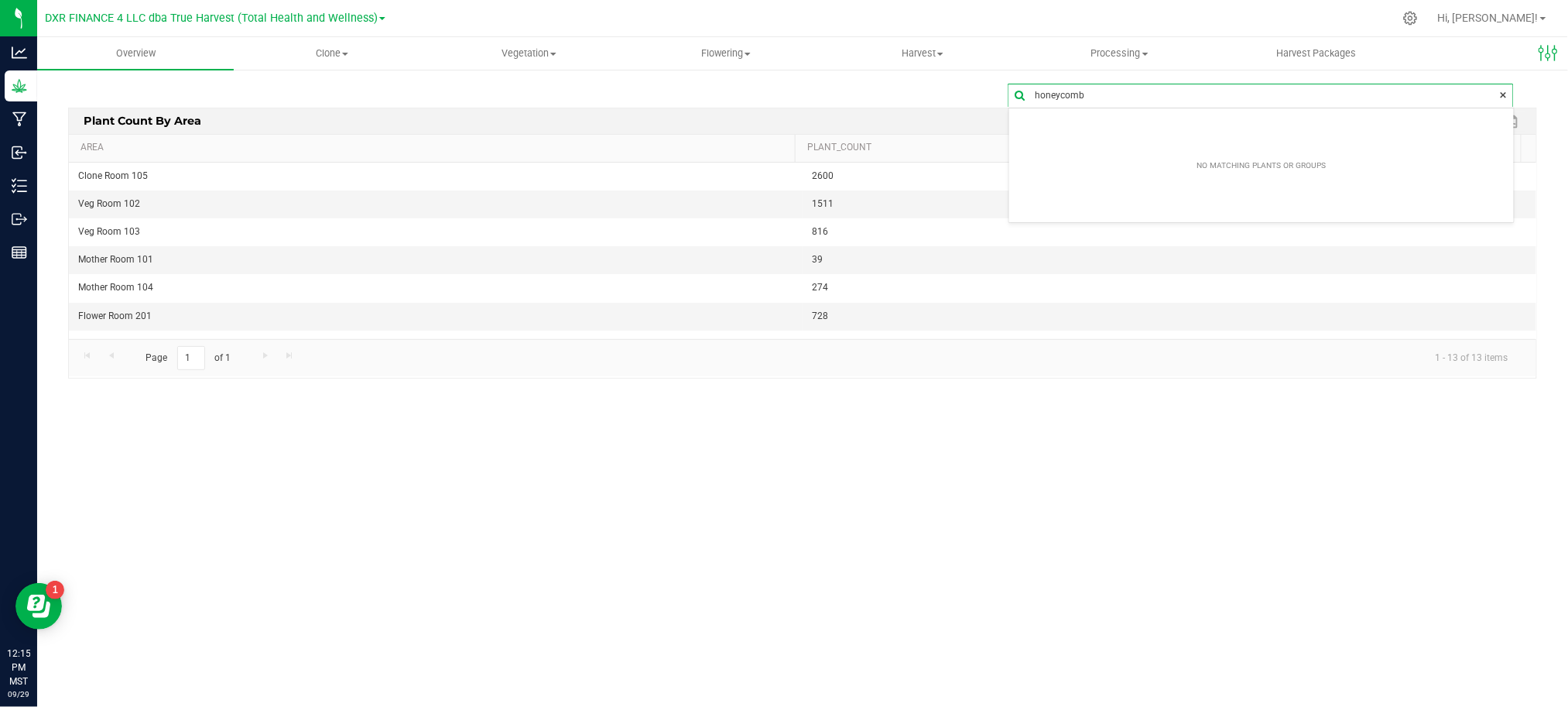
drag, startPoint x: 1102, startPoint y: 101, endPoint x: 952, endPoint y: 118, distance: 151.0
click at [952, 118] on div "honeycomb Edit dashboard Plant Count By Area Export to Excel Export to PDF Area…" at bounding box center [802, 236] width 1469 height 304
type input "honeycomb"
drag, startPoint x: 629, startPoint y: 96, endPoint x: 409, endPoint y: 54, distance: 224.0
click at [613, 93] on div "honeycomb" at bounding box center [802, 95] width 1469 height 23
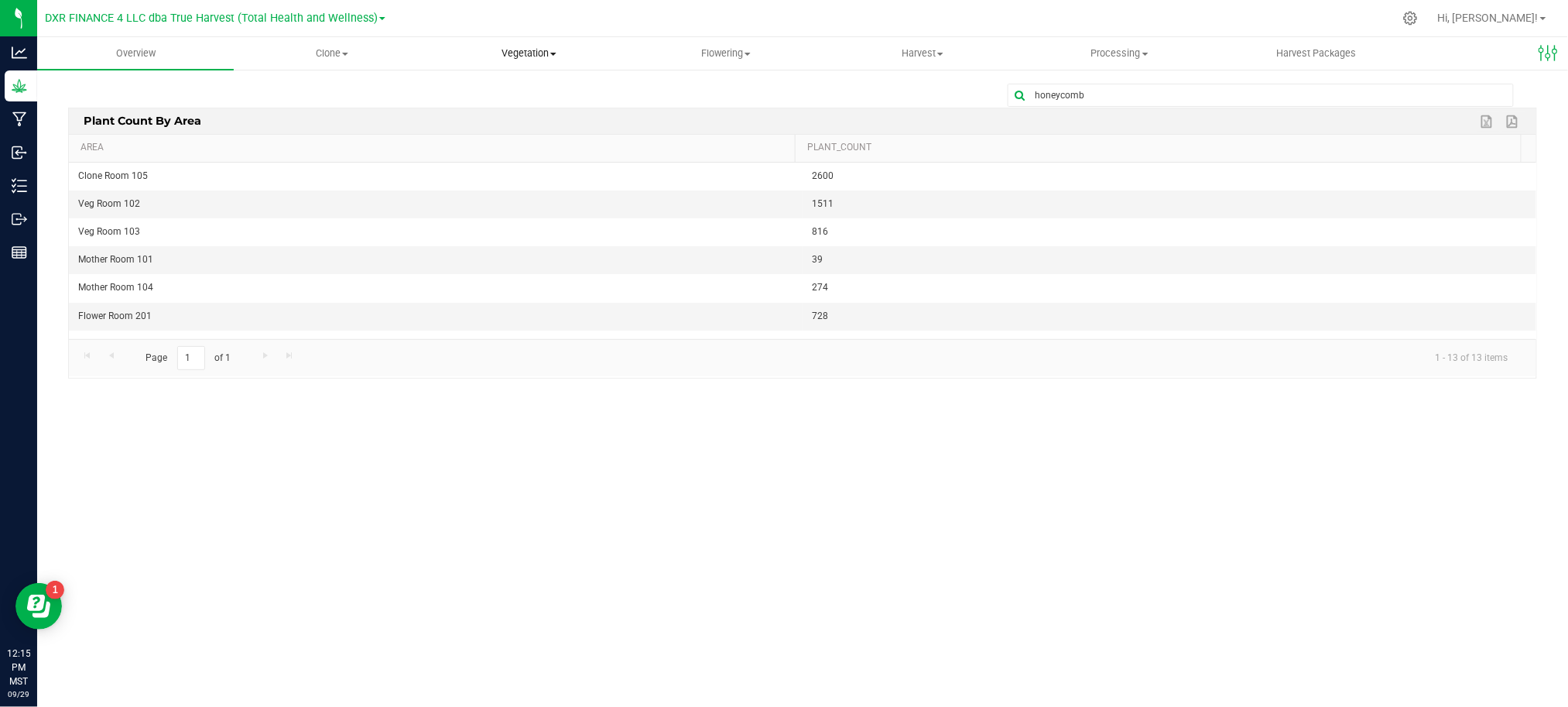
click at [555, 42] on uib-tab-heading "Vegetation Veg groups Veg plants Mother groups Mother plants Apply to plants" at bounding box center [529, 53] width 195 height 31
click at [502, 110] on span "Veg plants" at bounding box center [478, 112] width 95 height 13
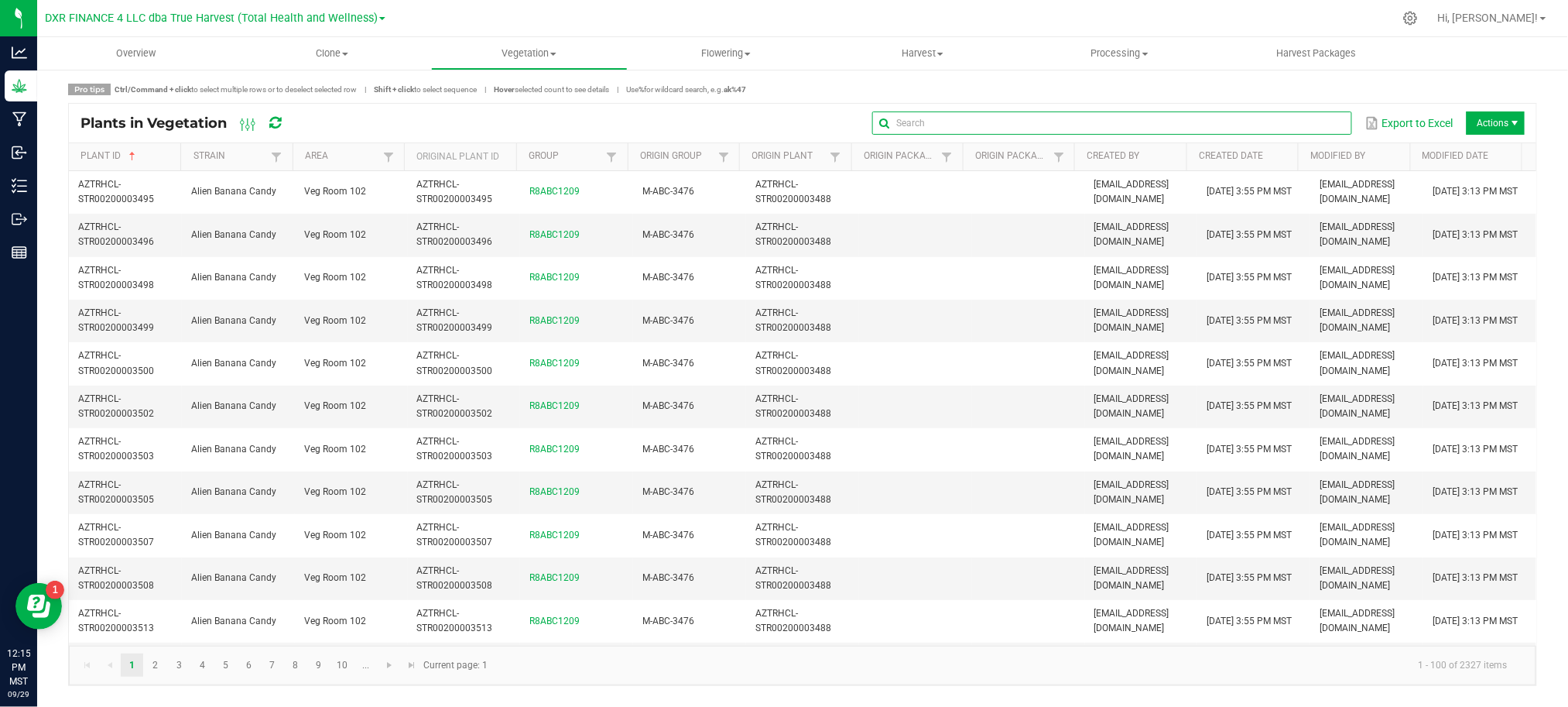
click at [1321, 131] on input "text" at bounding box center [1112, 122] width 480 height 23
paste input "honeycomb"
type input "honeycomb"
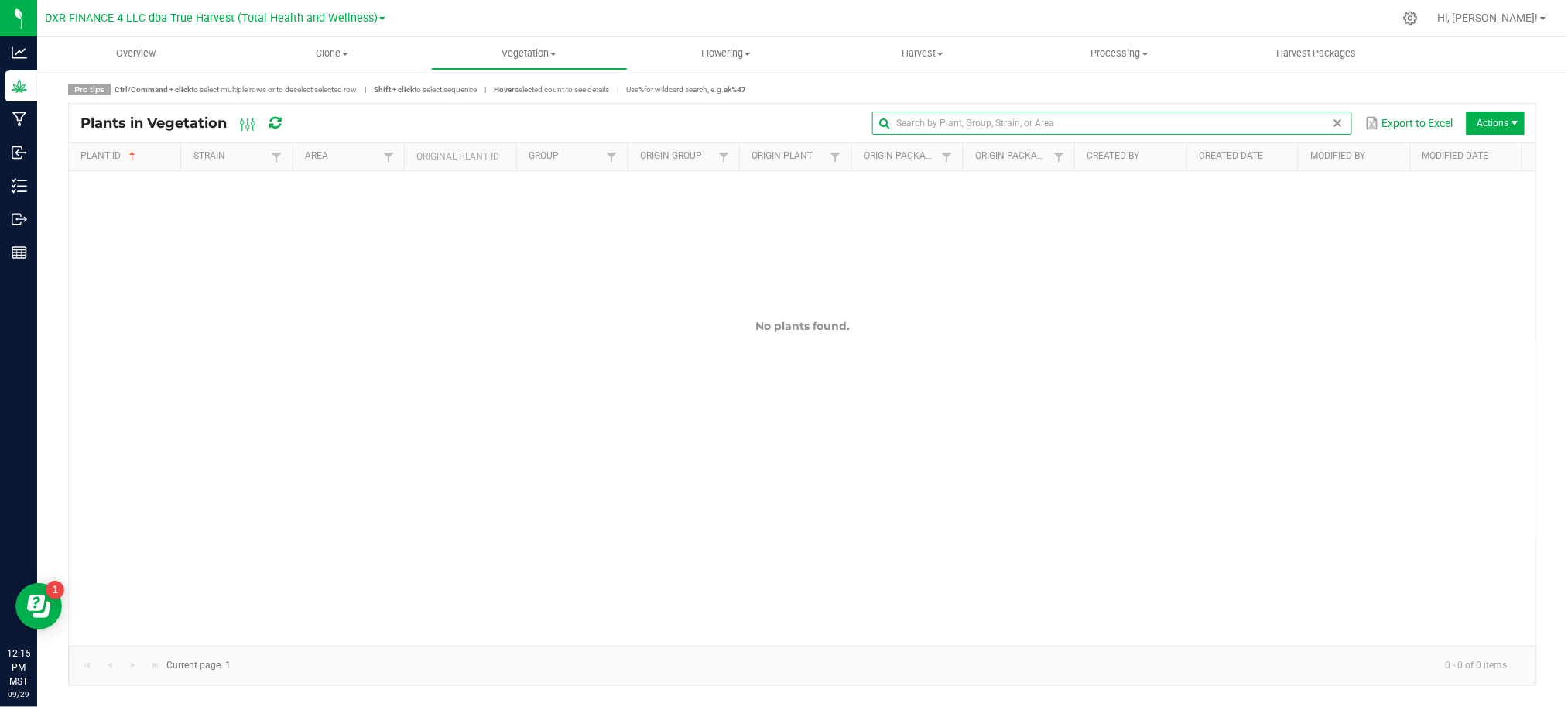
click at [1335, 124] on span at bounding box center [1338, 123] width 13 height 13
click at [775, 100] on div "Pro tips Ctrl/Command + click to select multiple rows or to deselect selected r…" at bounding box center [802, 385] width 1469 height 602
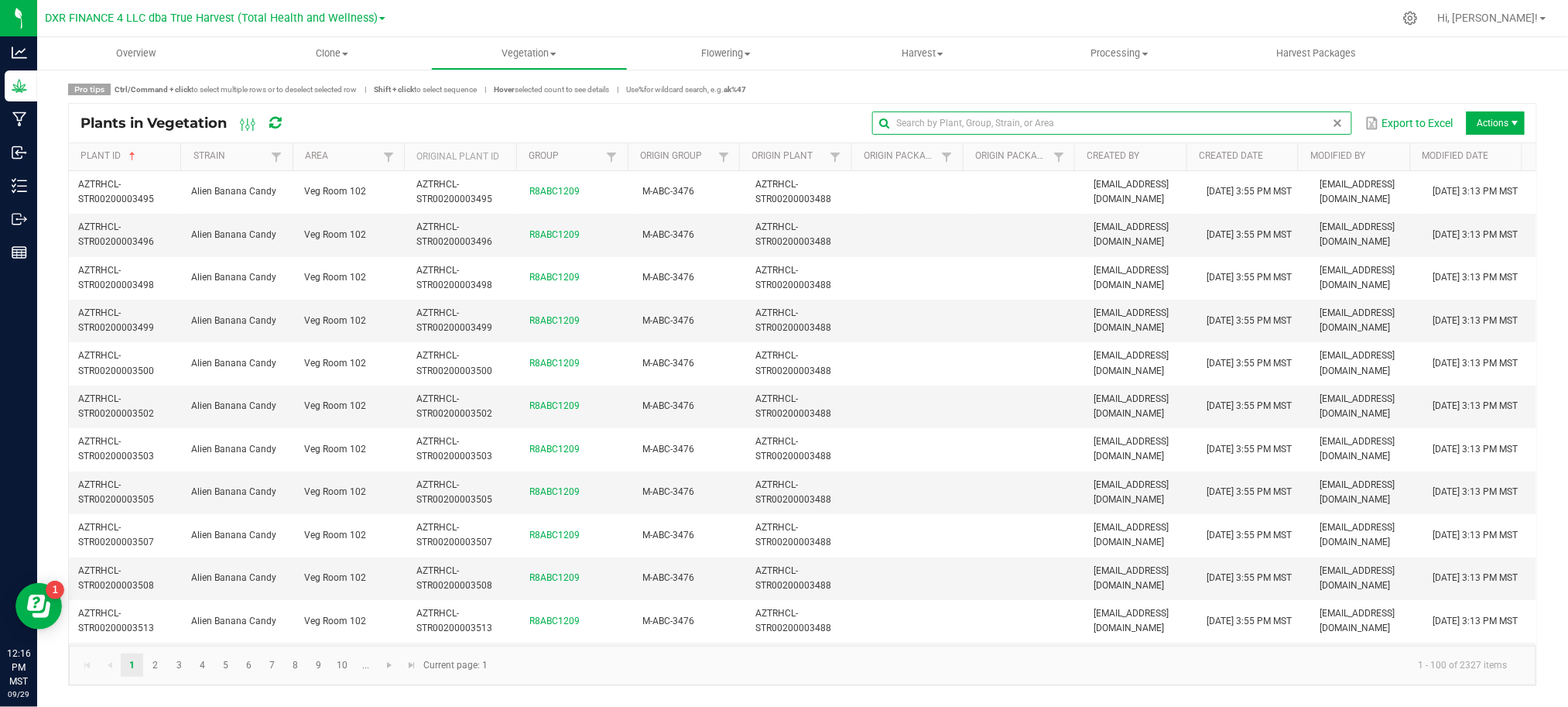
click at [1291, 117] on input "text" at bounding box center [1112, 122] width 480 height 23
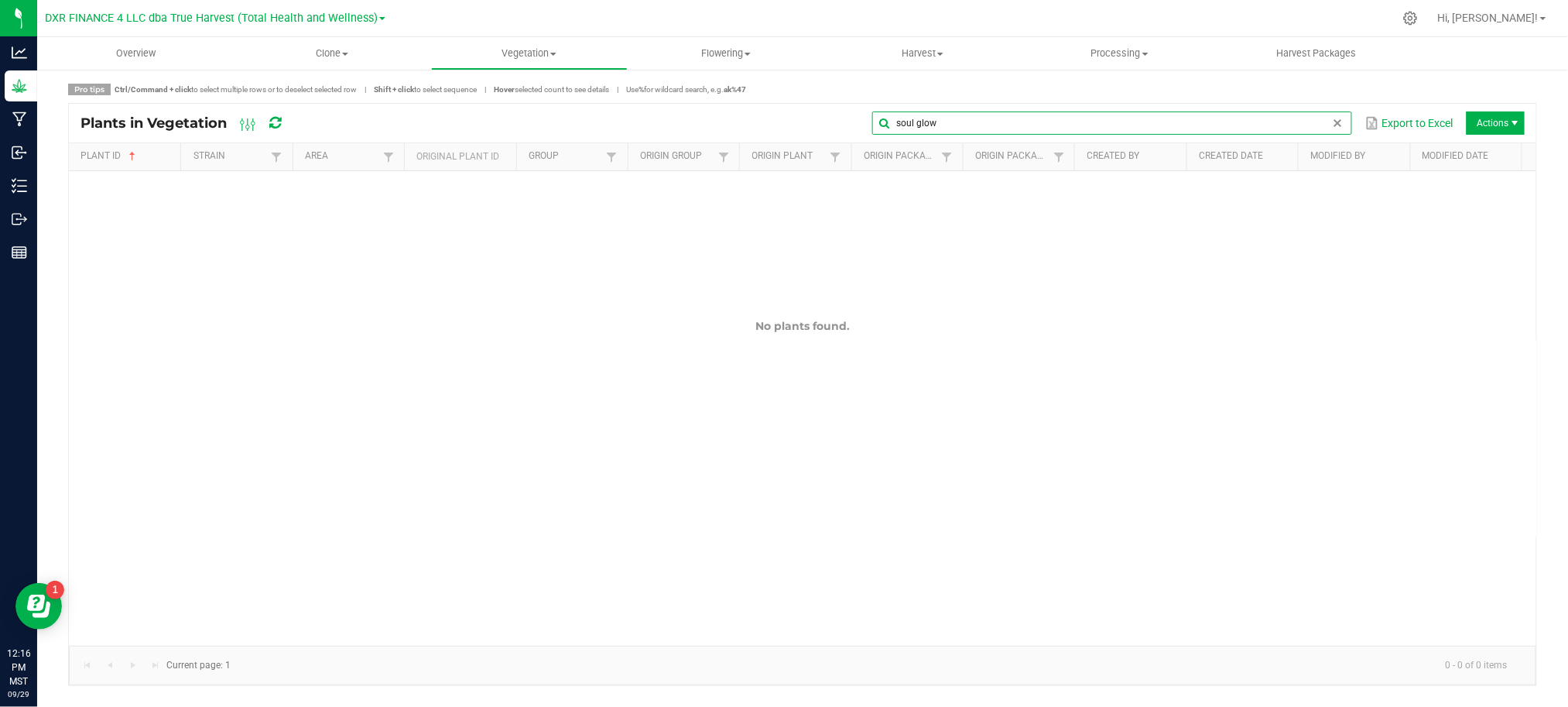
drag, startPoint x: 957, startPoint y: 128, endPoint x: 854, endPoint y: 125, distance: 103.0
click at [854, 124] on div "soul glow Export to Excel Actions" at bounding box center [916, 122] width 1216 height 26
type input "soul glow"
drag, startPoint x: 721, startPoint y: 118, endPoint x: 226, endPoint y: 35, distance: 501.9
click at [719, 118] on div "soul glow Export to Excel Actions" at bounding box center [916, 122] width 1216 height 26
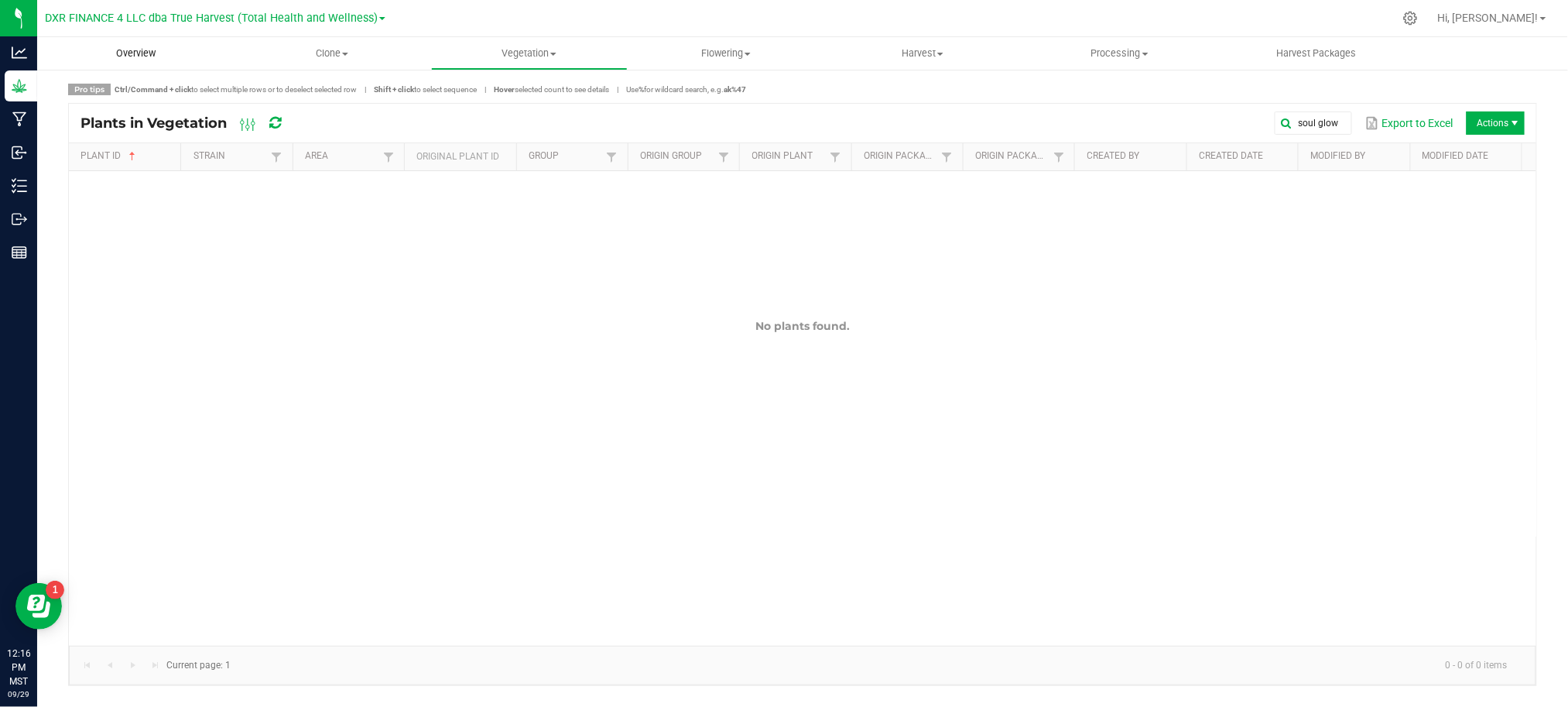
click at [138, 50] on span "Overview" at bounding box center [136, 54] width 81 height 14
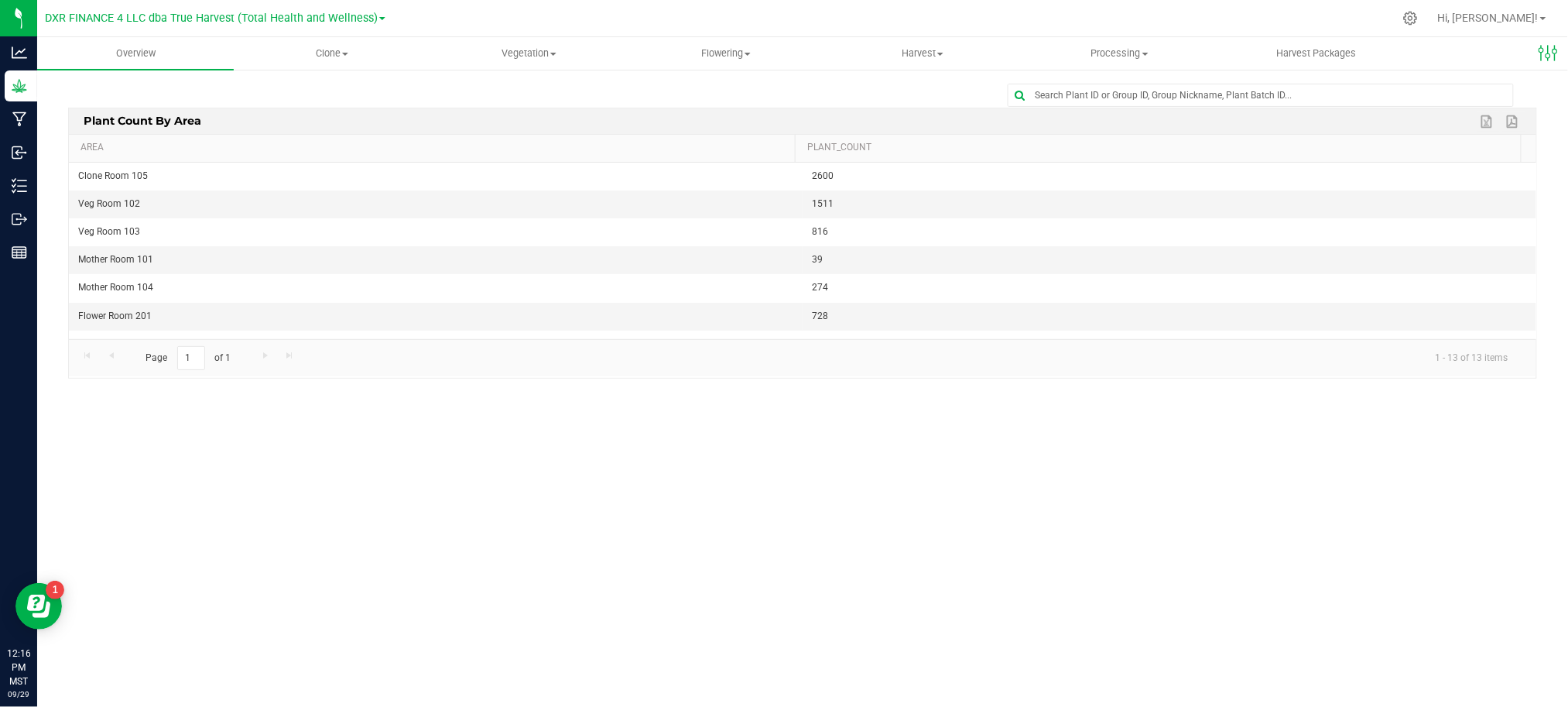
click at [1137, 81] on div "Edit dashboard Plant Count By Area Export to Excel Export to PDF Area Plant_Cou…" at bounding box center [802, 235] width 1530 height 335
click at [1141, 91] on input "text" at bounding box center [1261, 95] width 504 height 21
paste input "soul glow"
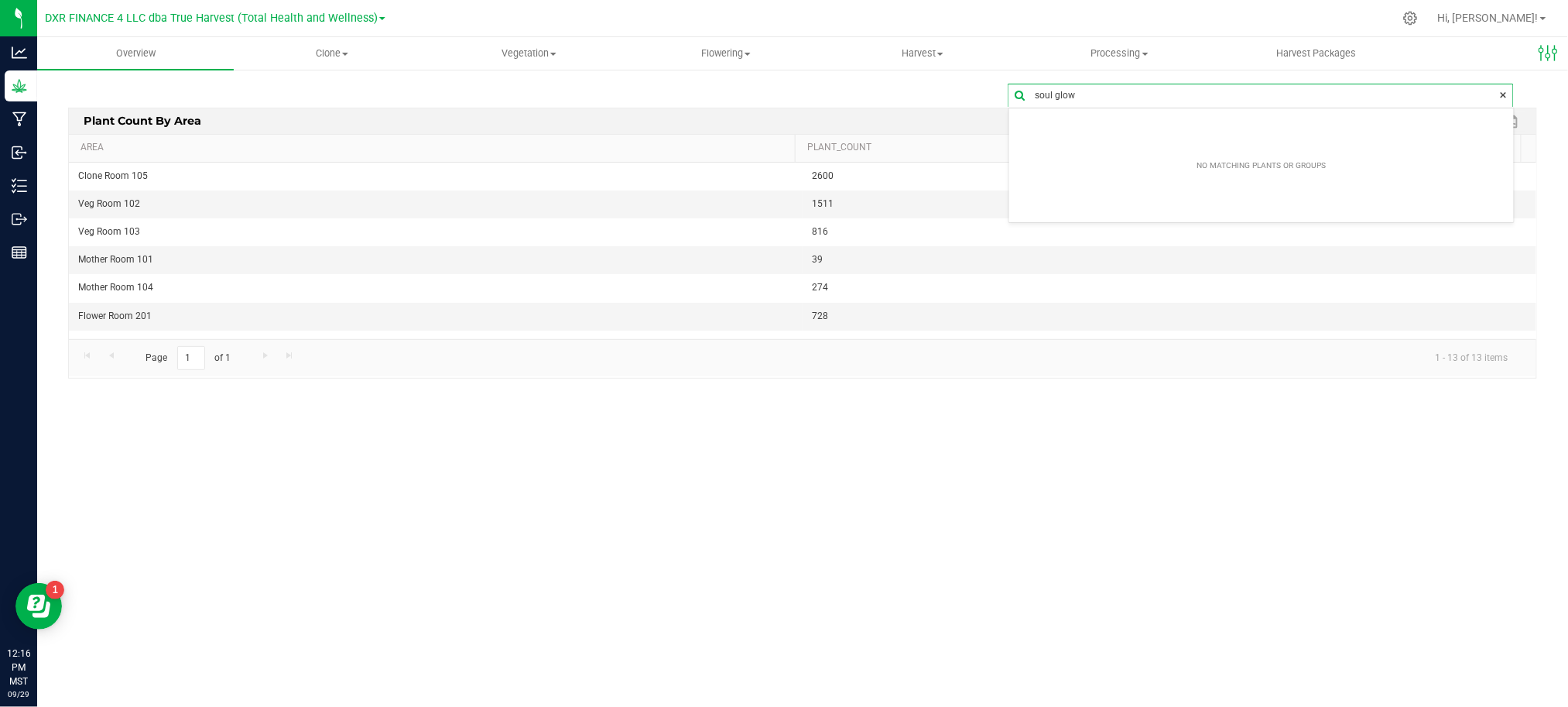
drag, startPoint x: 1138, startPoint y: 98, endPoint x: 808, endPoint y: 102, distance: 330.0
click at [827, 109] on div "soul glow Edit dashboard Plant Count By Area Export to Excel Export to PDF Area…" at bounding box center [802, 236] width 1469 height 304
type input "zoap"
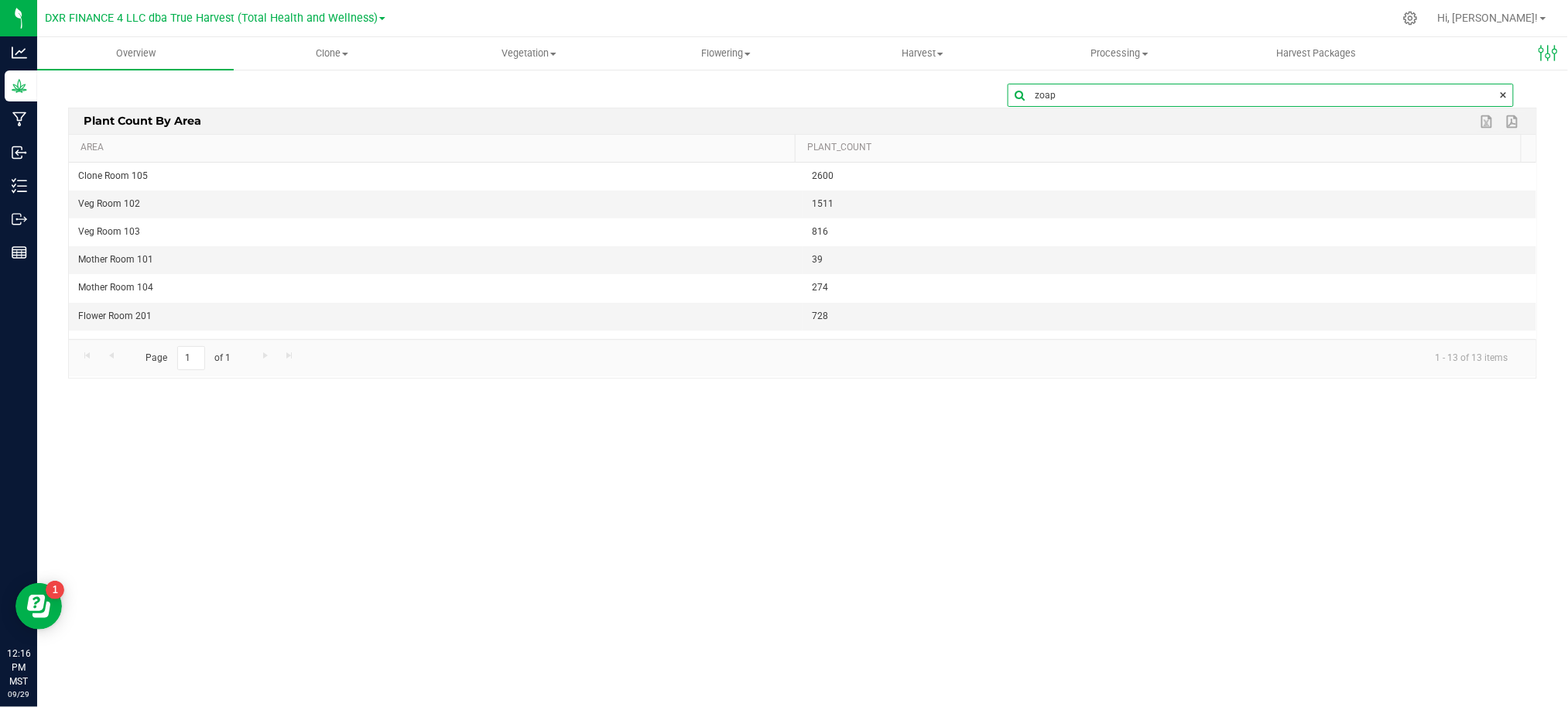
drag, startPoint x: 1077, startPoint y: 91, endPoint x: 931, endPoint y: 96, distance: 146.1
click at [931, 96] on div "zoap" at bounding box center [802, 95] width 1469 height 23
type input "z"
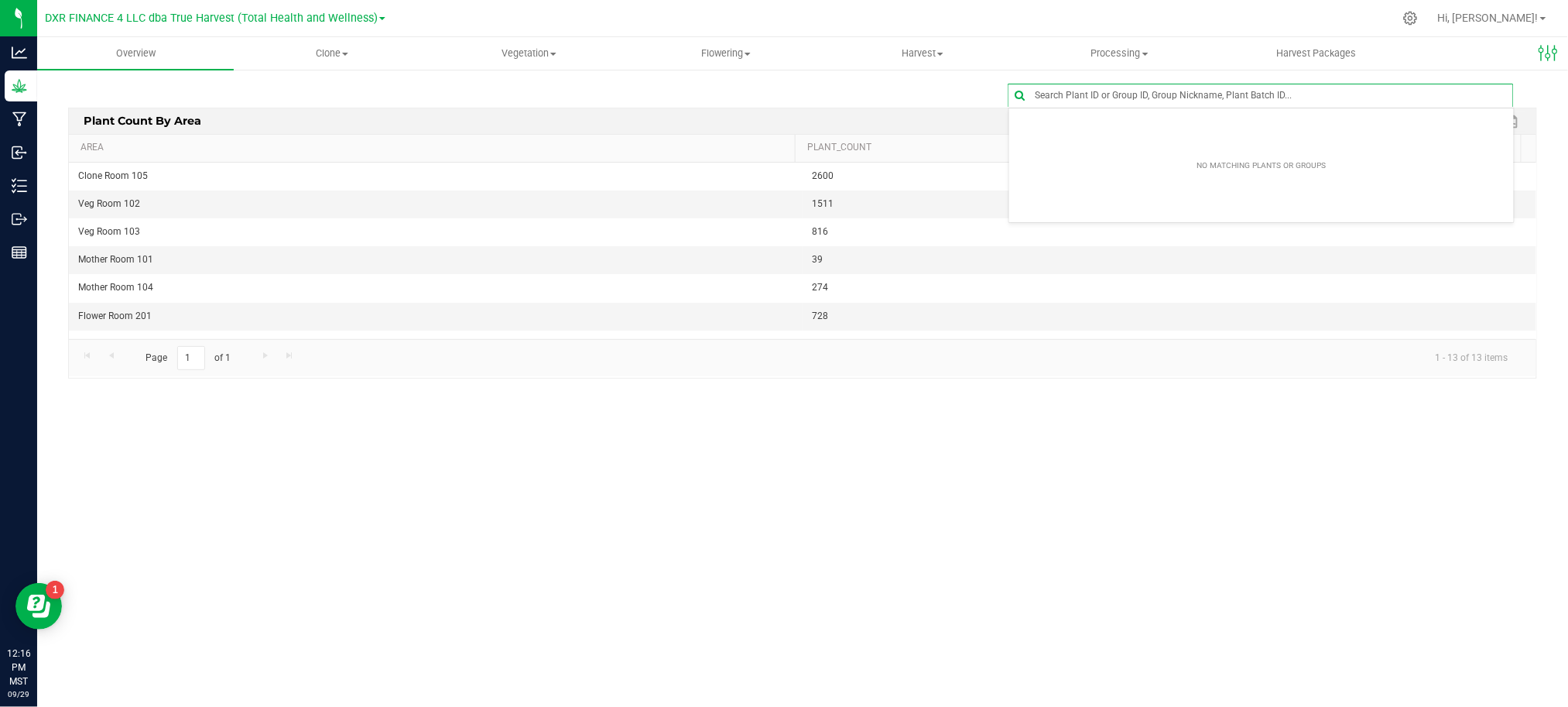
click at [366, 69] on link "Clone Create plants Cloning groups Cloning plants Apply to plants" at bounding box center [332, 53] width 196 height 32
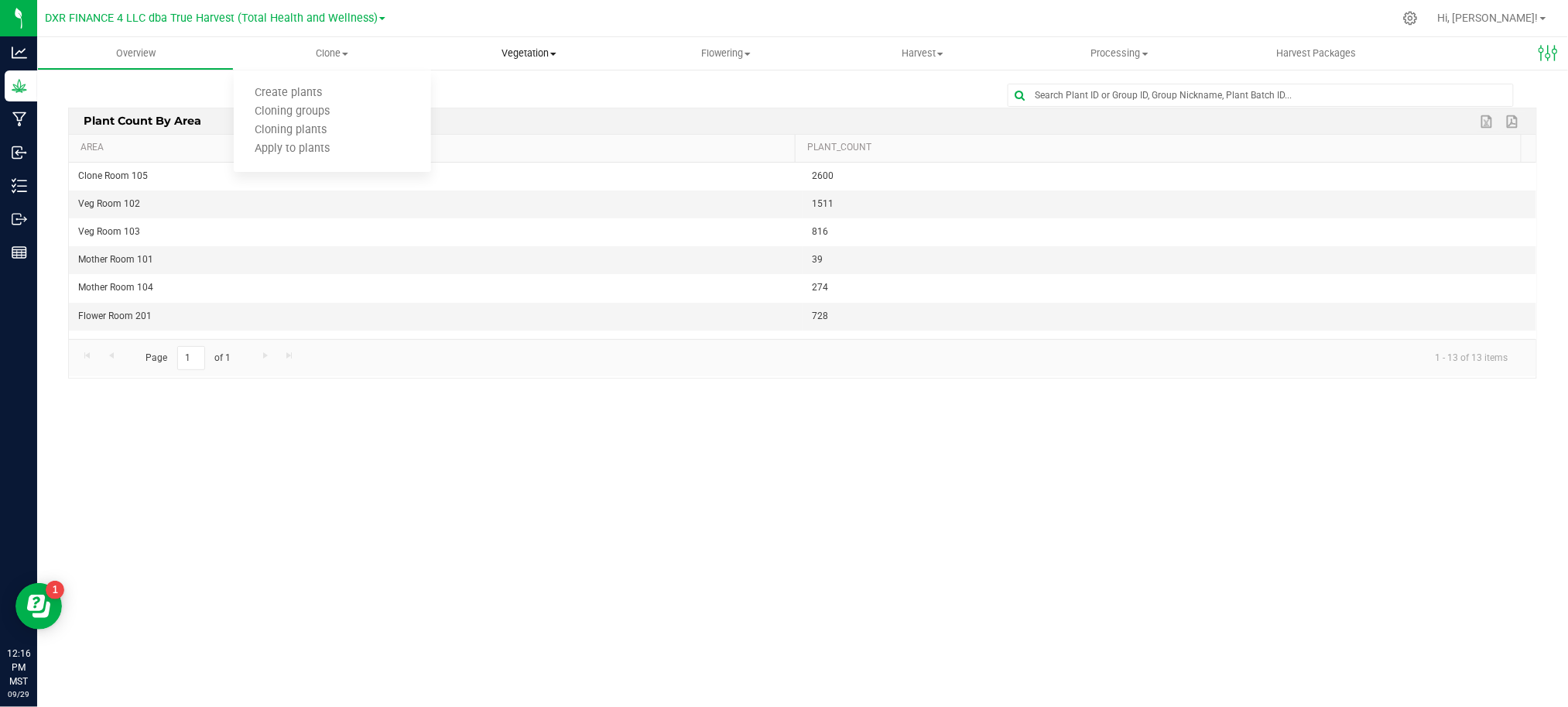
click at [536, 51] on span "Vegetation" at bounding box center [529, 54] width 195 height 14
click at [523, 112] on span "Veg plants" at bounding box center [478, 112] width 95 height 13
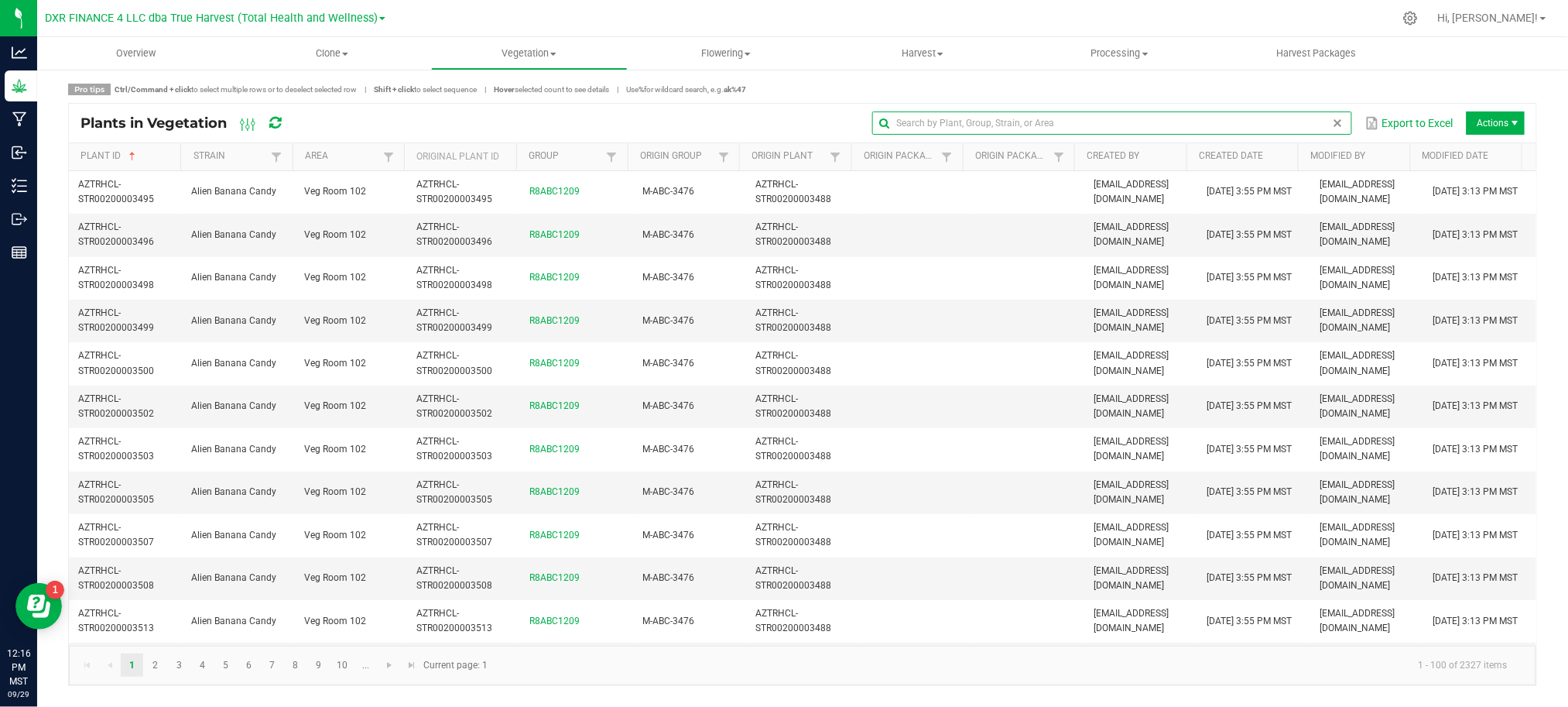
drag, startPoint x: 1297, startPoint y: 121, endPoint x: 1305, endPoint y: 114, distance: 10.6
click at [1297, 122] on input "text" at bounding box center [1112, 122] width 480 height 23
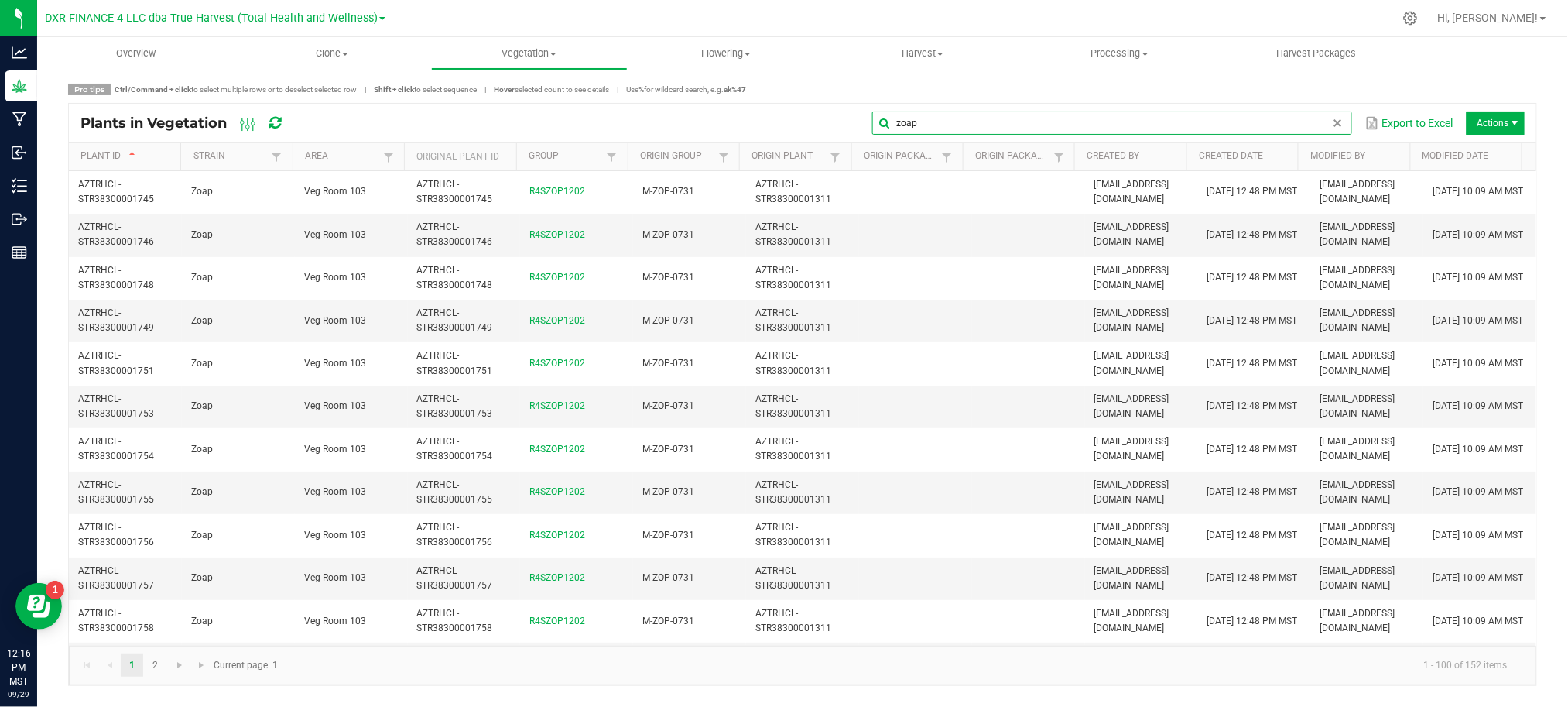
drag, startPoint x: 964, startPoint y: 124, endPoint x: 701, endPoint y: 121, distance: 263.0
click at [700, 135] on div "zoap Export to Excel Actions" at bounding box center [916, 122] width 1216 height 26
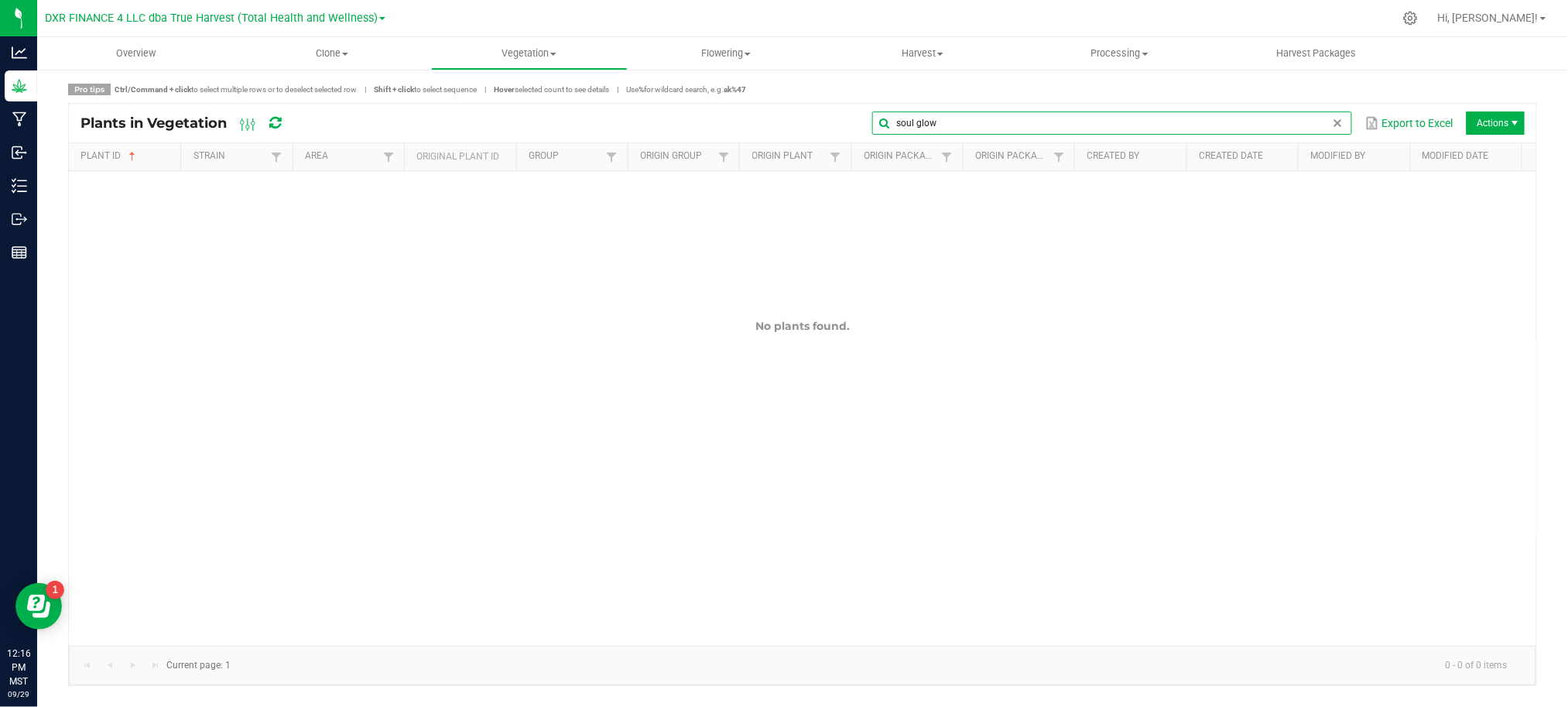
type input "soul glow"
drag, startPoint x: 775, startPoint y: 122, endPoint x: 804, endPoint y: 121, distance: 29.0
click at [778, 121] on div "soul glow Export to Excel Actions" at bounding box center [916, 122] width 1216 height 26
click at [1313, 130] on input "soul glow" at bounding box center [1112, 122] width 480 height 23
drag, startPoint x: 540, startPoint y: 57, endPoint x: 558, endPoint y: 75, distance: 25.5
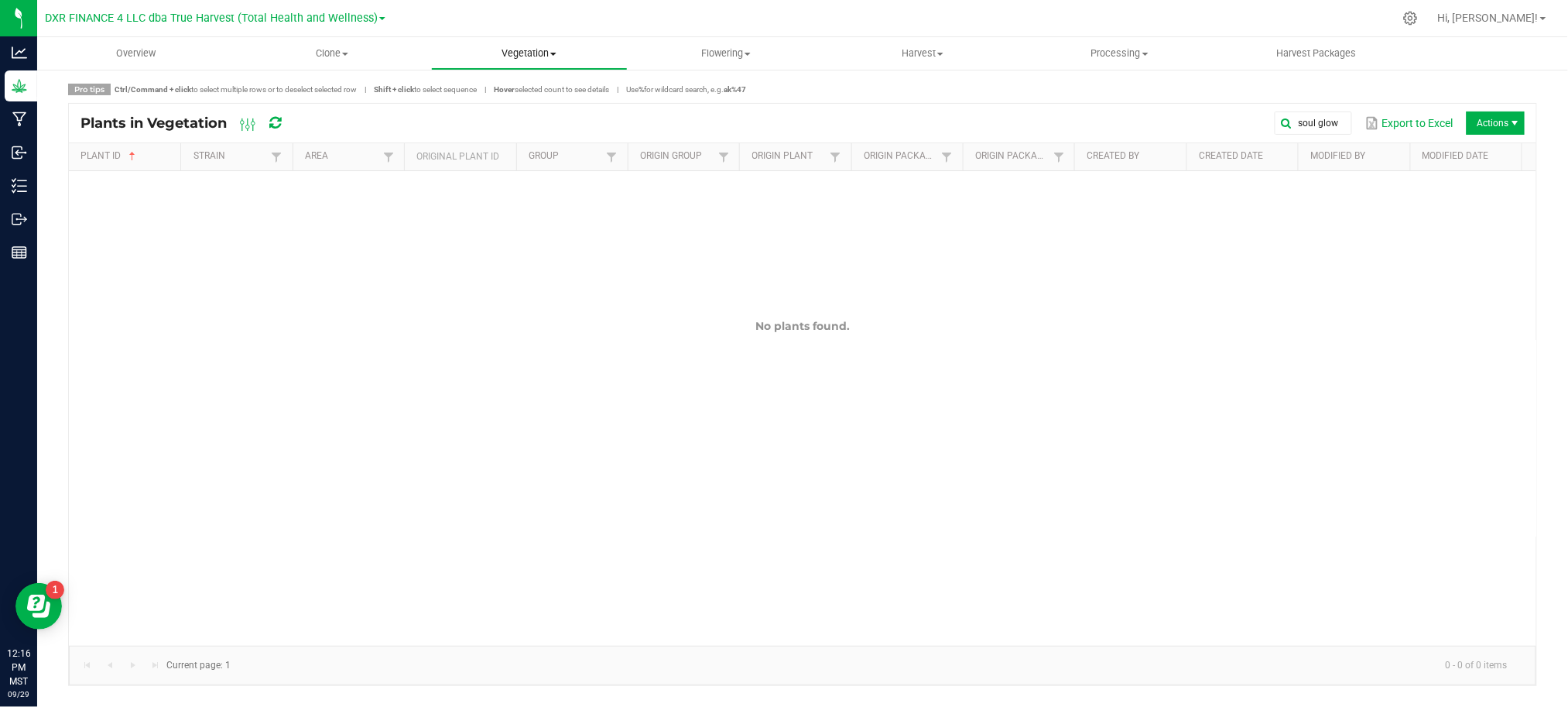
click at [541, 57] on span "Vegetation" at bounding box center [529, 54] width 195 height 14
drag, startPoint x: 856, startPoint y: 124, endPoint x: 845, endPoint y: 116, distance: 13.6
click at [852, 121] on div "soul glow Export to Excel Actions" at bounding box center [916, 122] width 1216 height 26
click at [755, 60] on span "Flowering" at bounding box center [725, 54] width 195 height 14
click at [723, 121] on li "Flowering plants" at bounding box center [725, 131] width 196 height 19
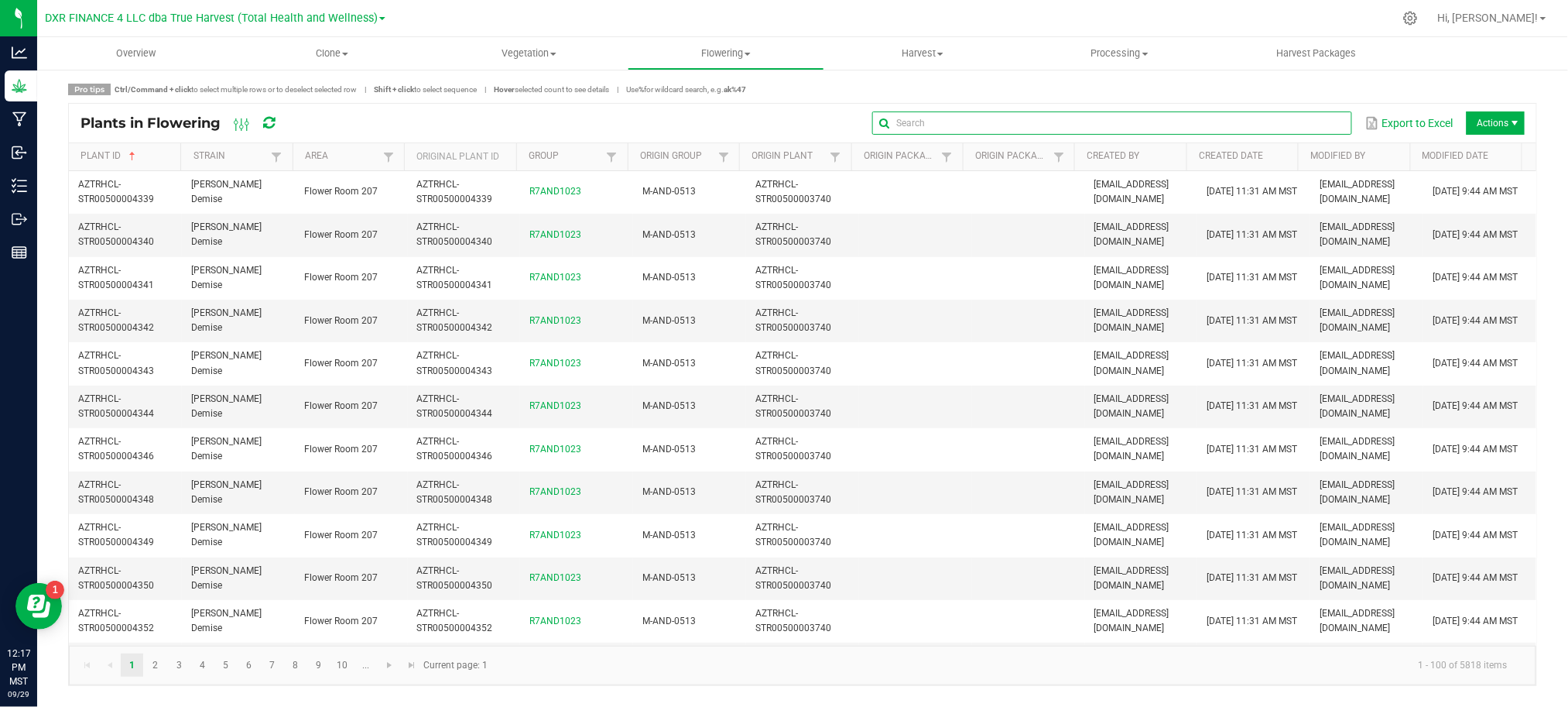
click at [1329, 127] on global-search-input-ngx at bounding box center [1112, 123] width 480 height 11
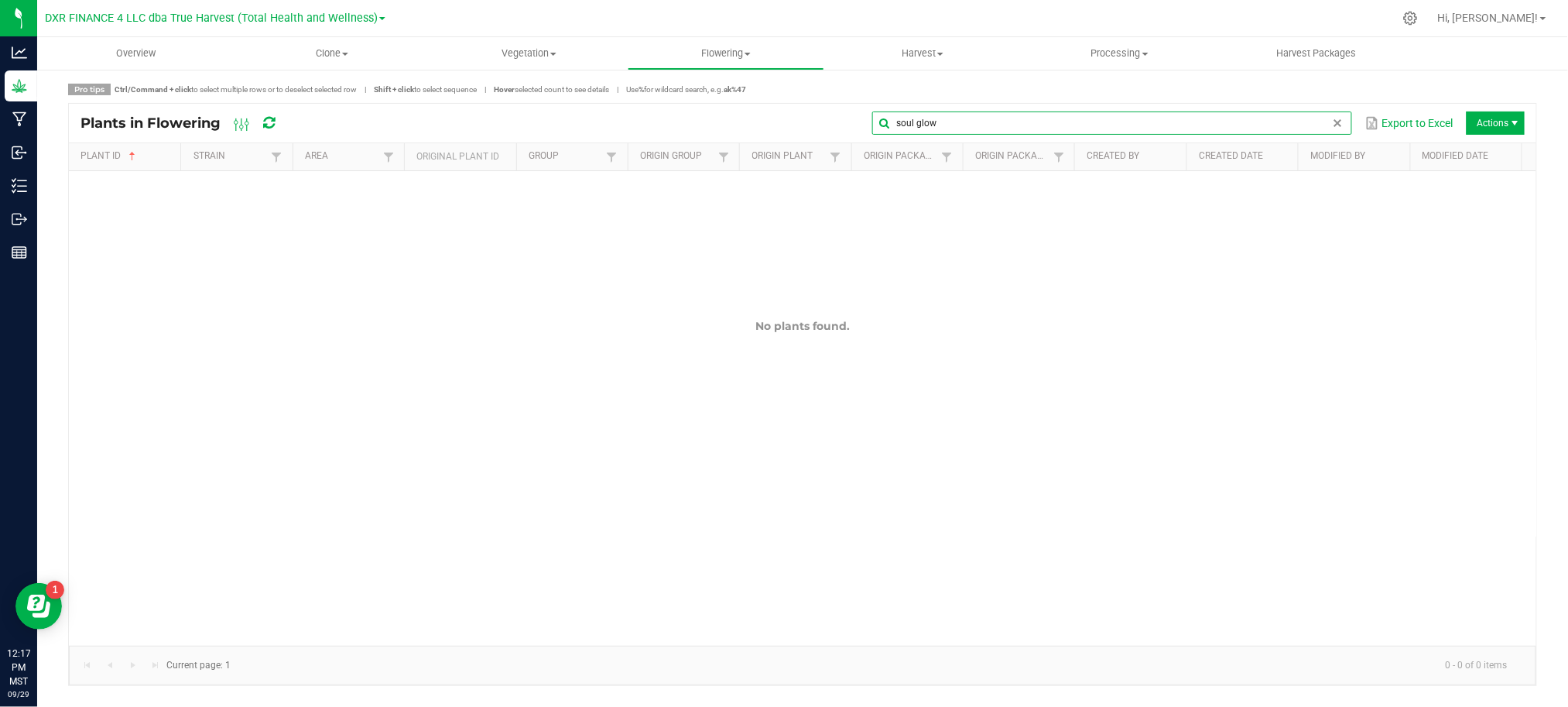
type input "soul glow"
click at [518, 95] on span "Hover selected count to see details" at bounding box center [552, 89] width 115 height 12
click at [518, 44] on uib-tab-heading "Vegetation Veg groups Veg plants Mother groups Mother plants Apply to plants" at bounding box center [529, 53] width 195 height 31
click at [539, 154] on span "Mother plants" at bounding box center [487, 149] width 112 height 13
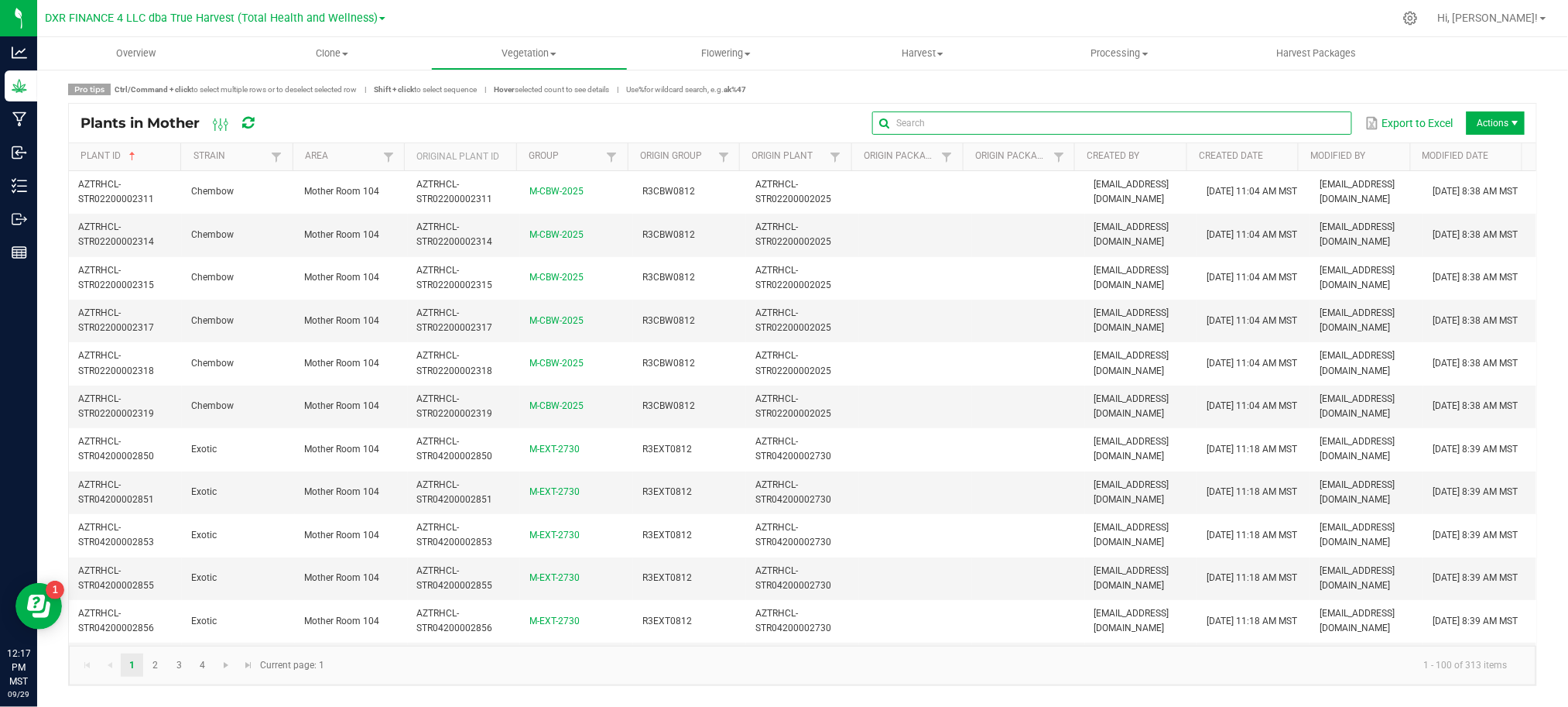
click at [1310, 121] on input "text" at bounding box center [1112, 122] width 480 height 23
paste input "soul glow"
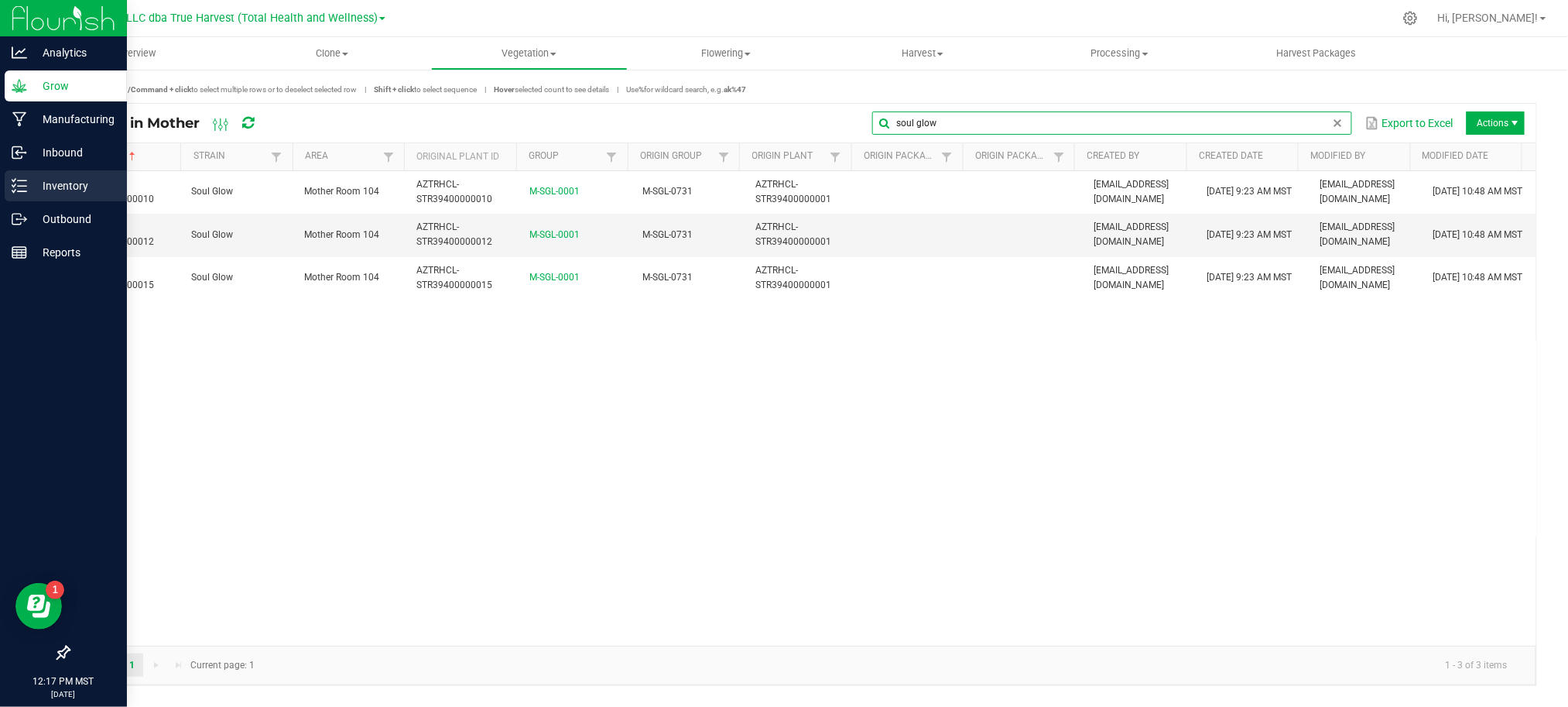
type input "soul glow"
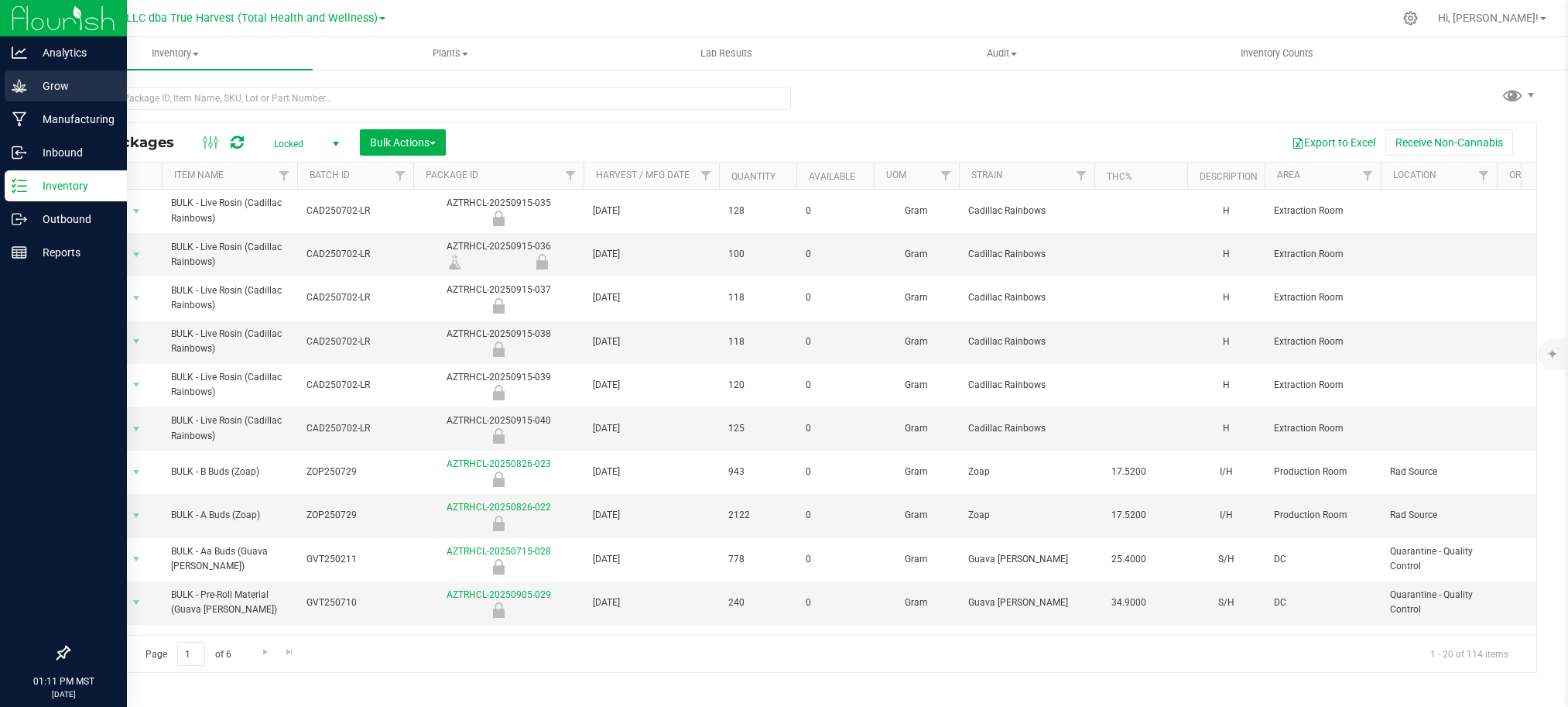
drag, startPoint x: 0, startPoint y: 0, endPoint x: 63, endPoint y: 76, distance: 98.7
click at [32, 84] on p "Grow" at bounding box center [73, 86] width 93 height 19
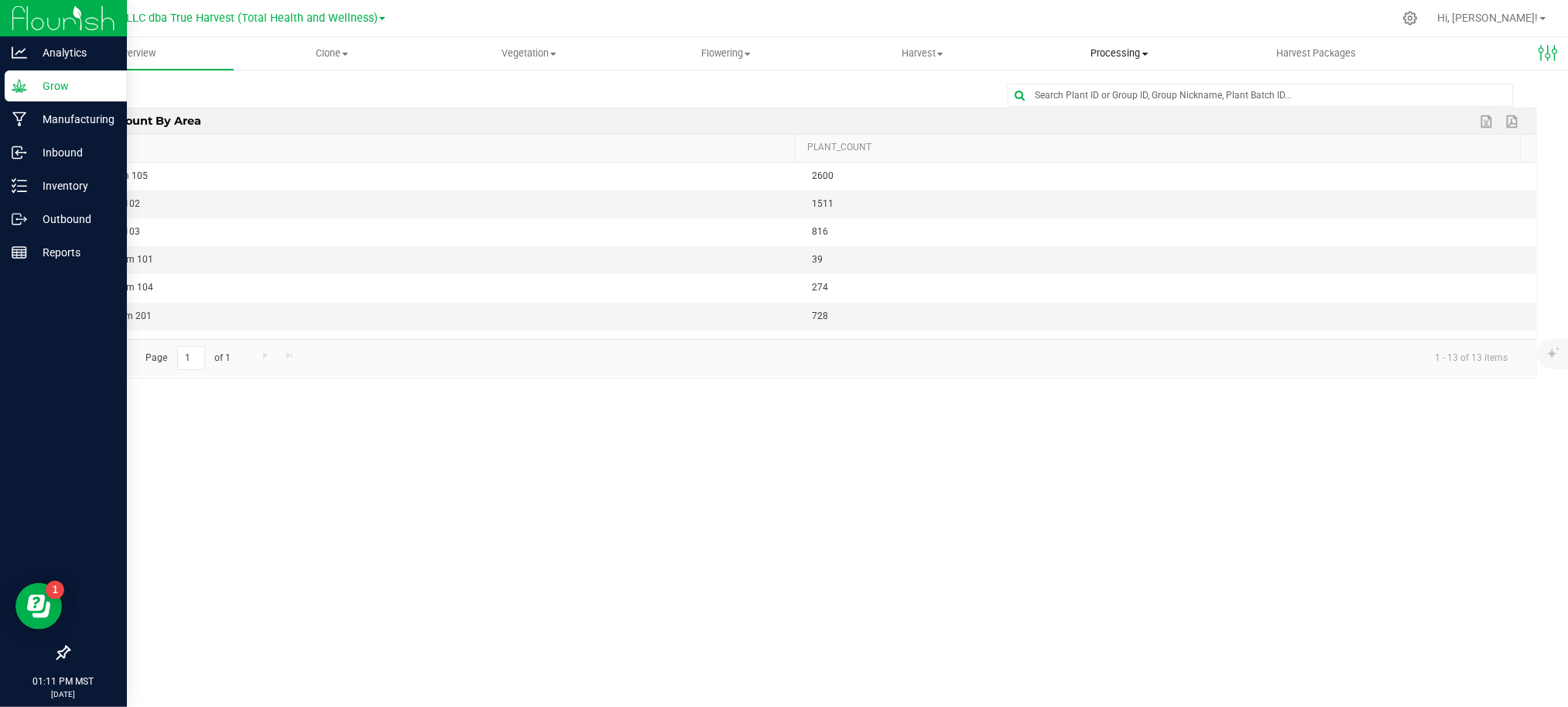
click at [1102, 43] on uib-tab-heading "Processing Create package Processing harvests Processing plants Completed harve…" at bounding box center [1119, 53] width 195 height 31
click at [921, 56] on span "Harvest" at bounding box center [922, 54] width 195 height 14
click at [864, 94] on span "Harvests" at bounding box center [867, 93] width 86 height 13
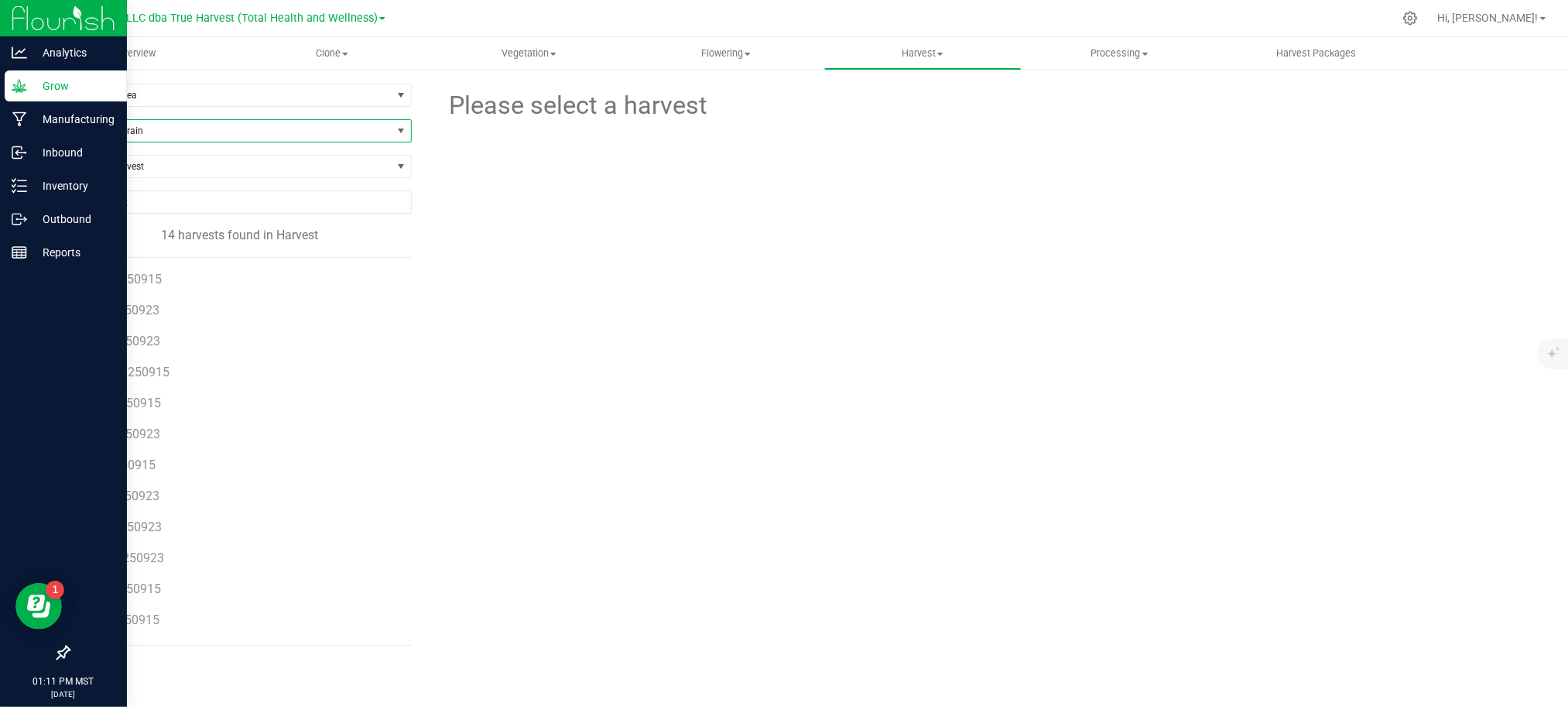
click at [191, 133] on span "Filter by Strain" at bounding box center [230, 130] width 323 height 21
type input "250915"
drag, startPoint x: 96, startPoint y: 175, endPoint x: 6, endPoint y: 172, distance: 90.0
click at [6, 173] on body "Analytics Grow Manufacturing Inbound Inventory Outbound Reports 01:11 PM MST [D…" at bounding box center [784, 353] width 1568 height 707
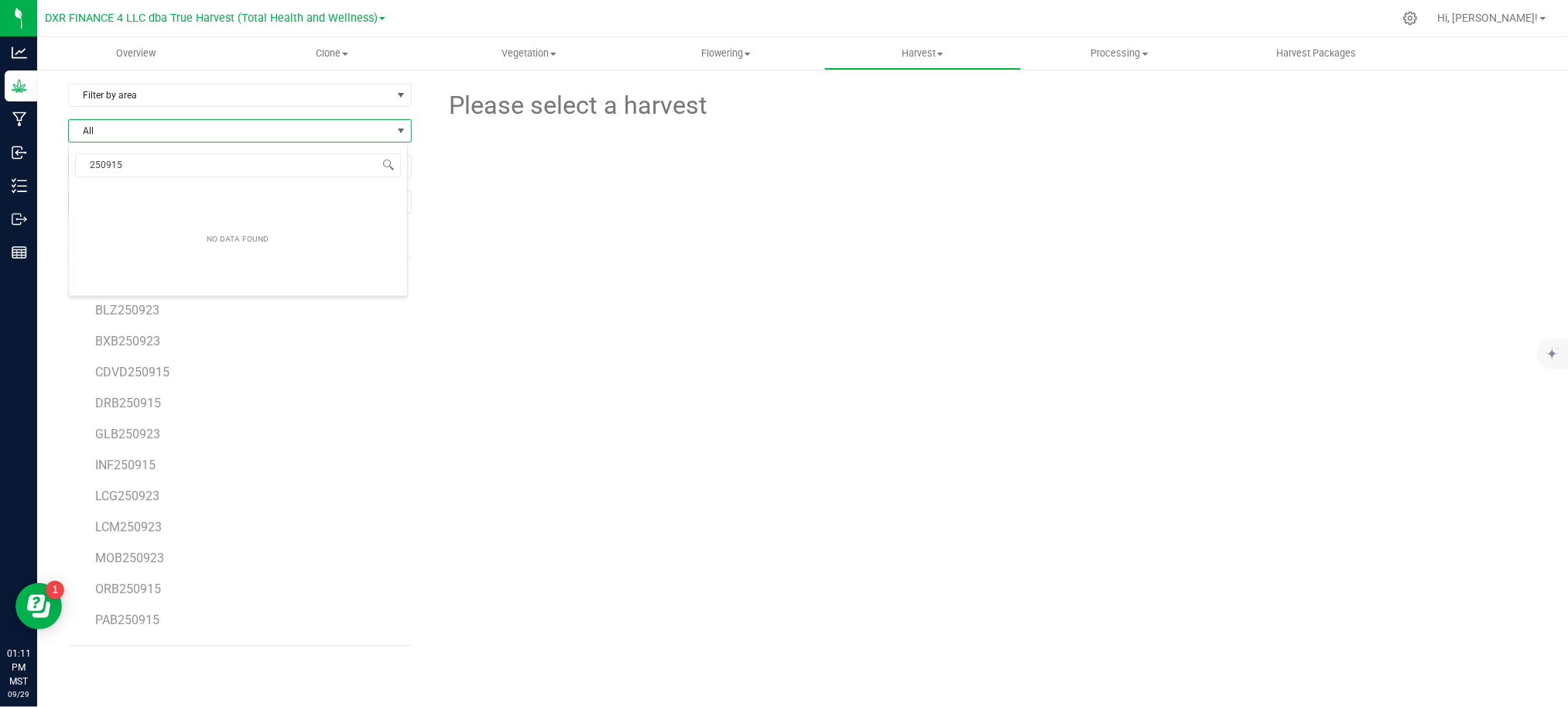
drag, startPoint x: 803, startPoint y: 392, endPoint x: 594, endPoint y: 331, distance: 217.7
click at [803, 392] on div "Please select a harvest" at bounding box center [987, 370] width 1102 height 575
click at [210, 172] on span "Find a Harvest" at bounding box center [230, 166] width 323 height 21
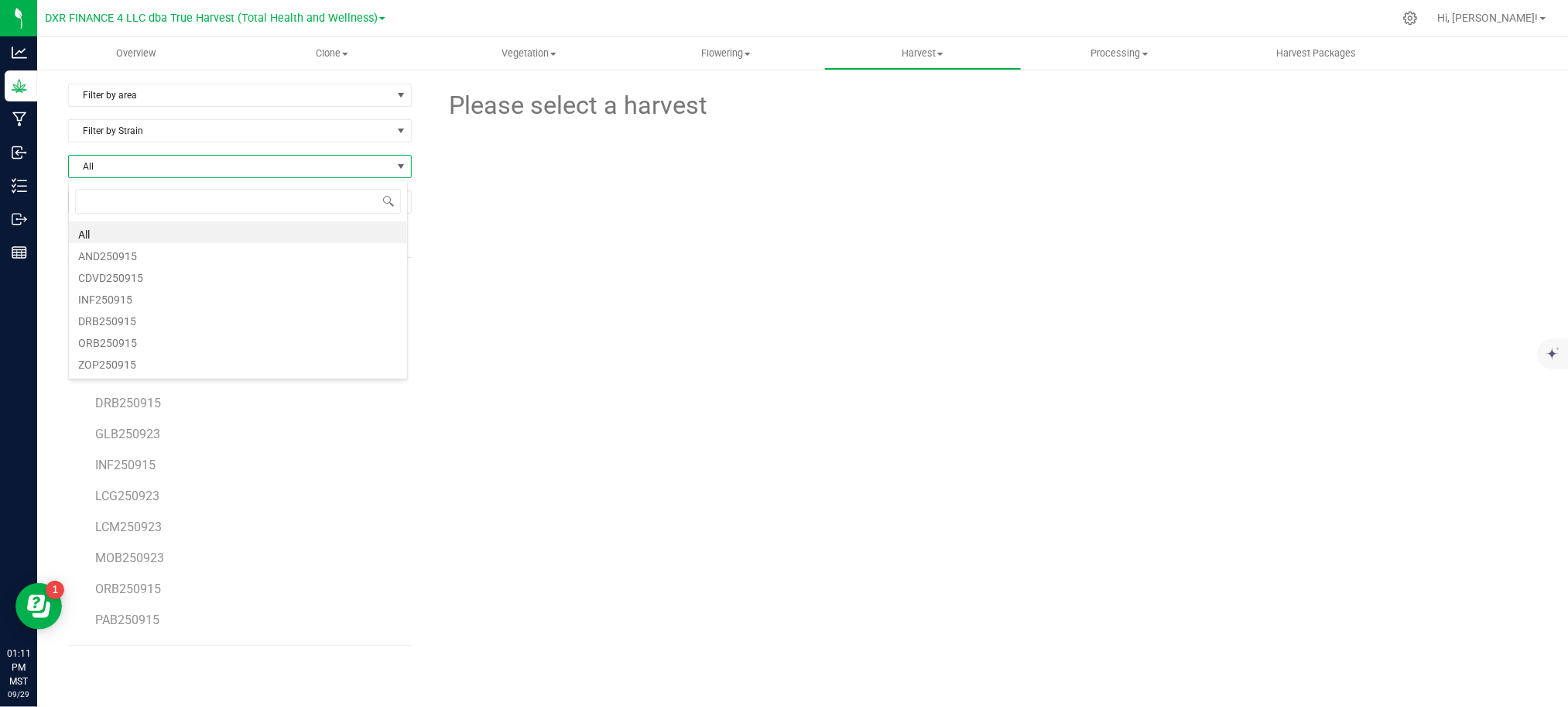
type input "250915"
click at [112, 228] on li "AND250915" at bounding box center [237, 232] width 338 height 21
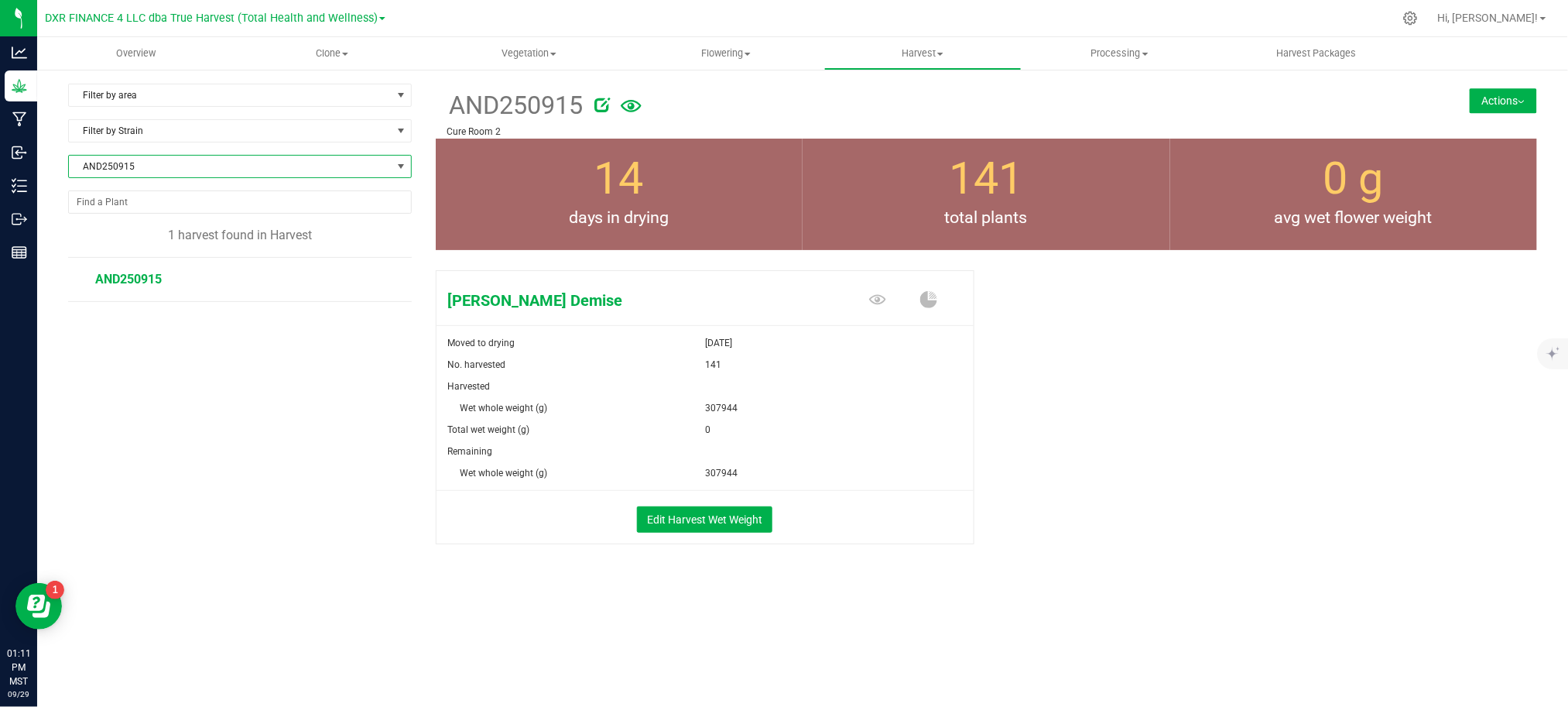
click at [388, 168] on span "AND250915" at bounding box center [230, 166] width 323 height 21
click at [114, 255] on li "AND250915" at bounding box center [240, 253] width 342 height 21
drag, startPoint x: 1294, startPoint y: 487, endPoint x: 1297, endPoint y: 456, distance: 31.1
click at [1292, 478] on div "[PERSON_NAME] Demise Moved to drying [DATE] No. harvested 141 Harvested Wet who…" at bounding box center [987, 423] width 1102 height 319
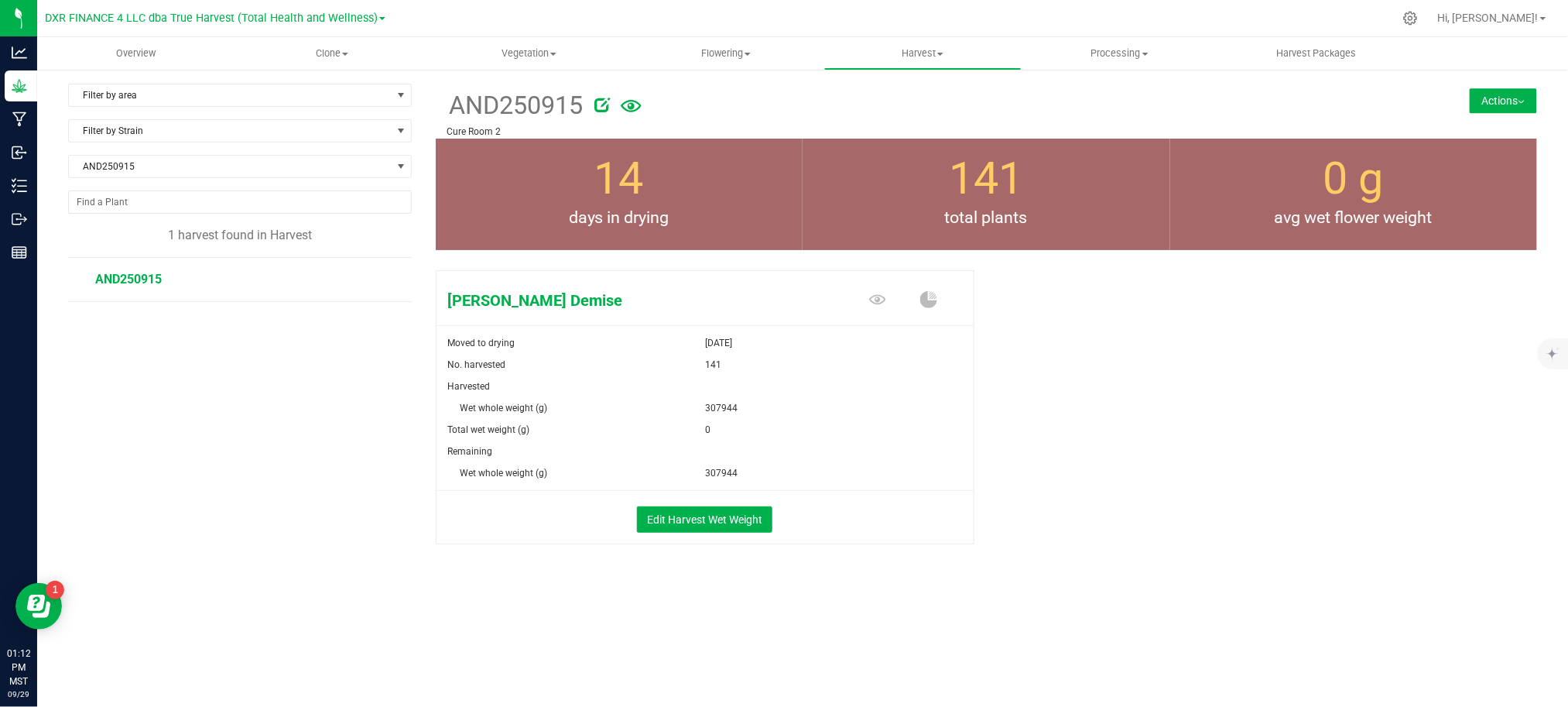
click at [1489, 79] on div "Filter by area Filter by area All Cure Room 1 Cure Room 2 Cure Room 3 Cure Room…" at bounding box center [802, 350] width 1530 height 565
click at [1481, 97] on button "Actions" at bounding box center [1503, 100] width 67 height 24
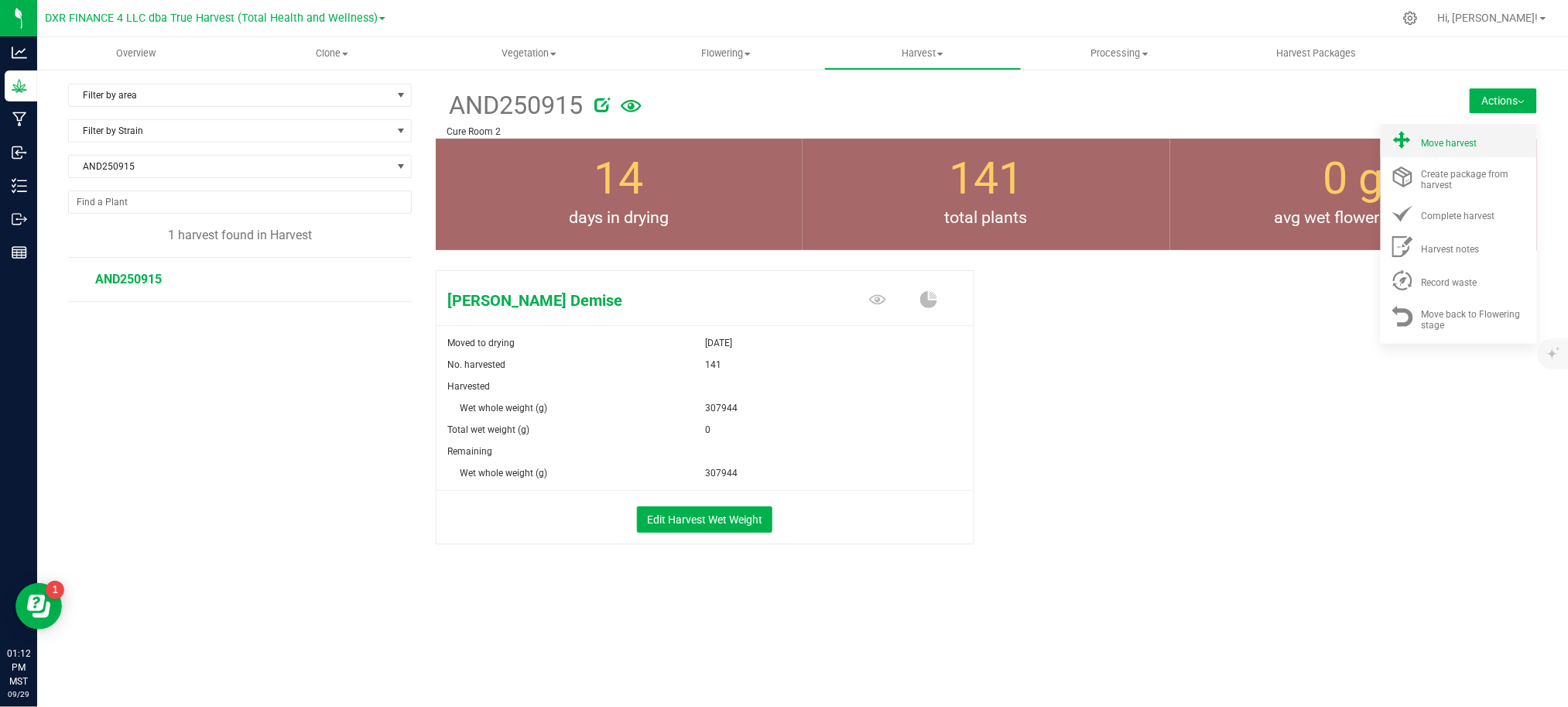
click at [1411, 144] on icon at bounding box center [1403, 140] width 21 height 21
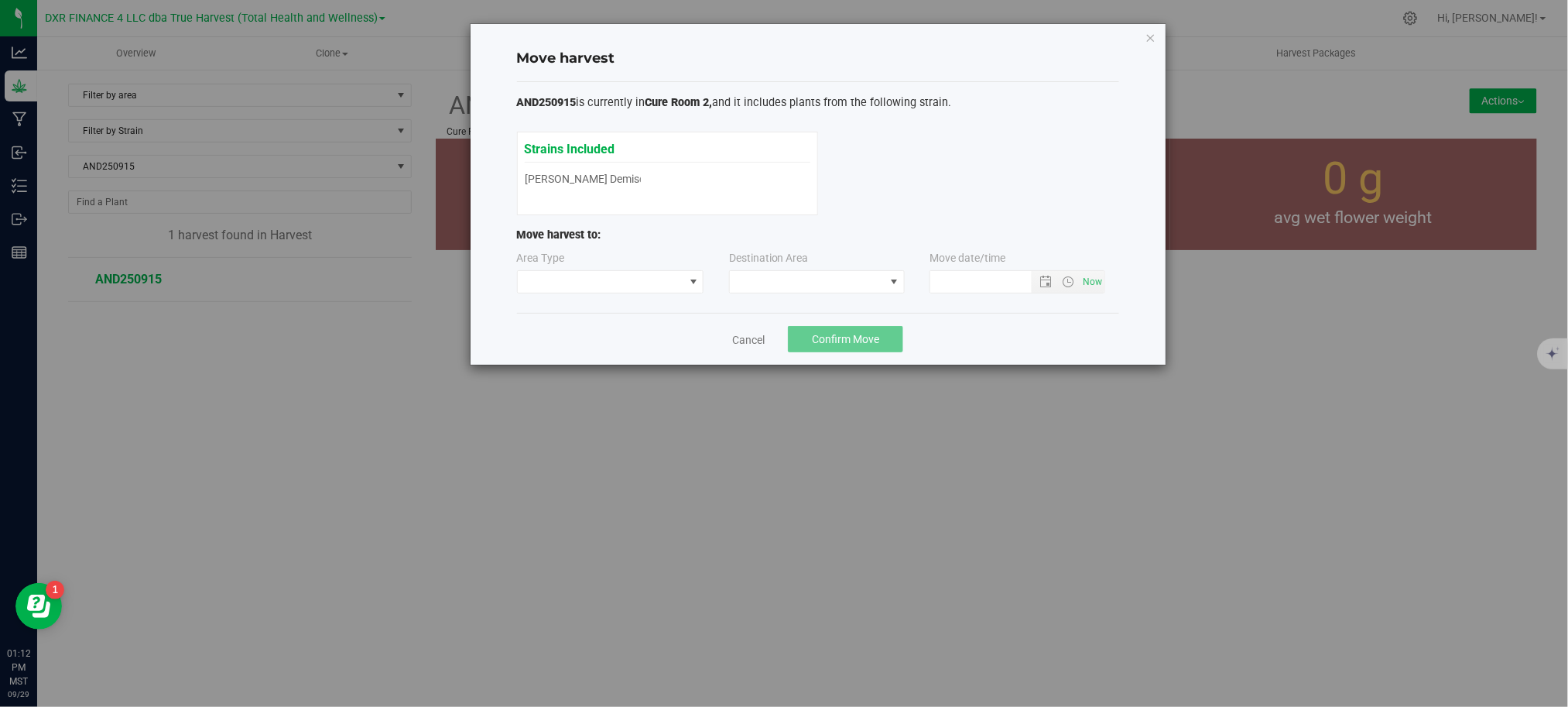
type input "[DATE] 1:12 PM"
click at [610, 281] on span at bounding box center [600, 281] width 166 height 21
drag, startPoint x: 558, startPoint y: 341, endPoint x: 864, endPoint y: 336, distance: 306.0
click at [559, 341] on li "Processing" at bounding box center [611, 337] width 186 height 26
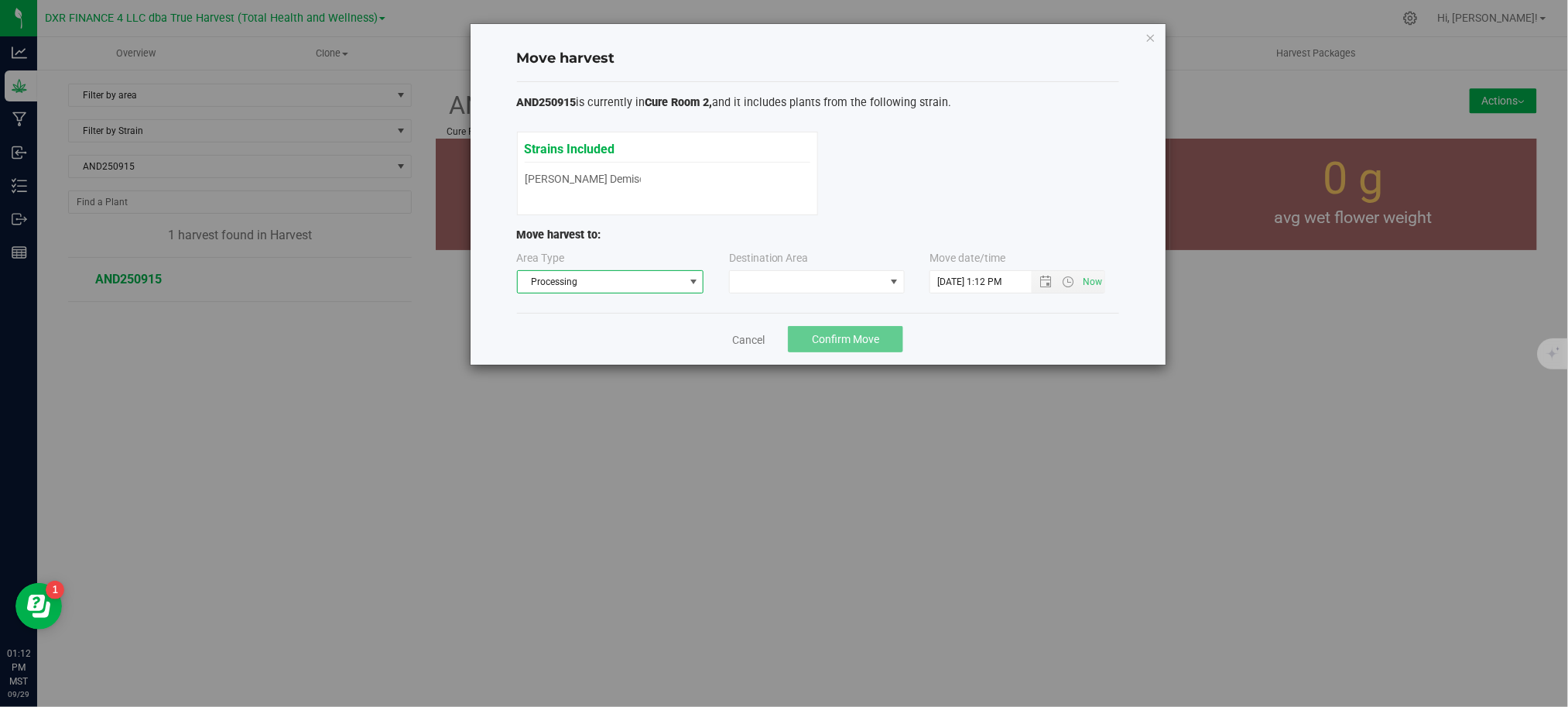
drag, startPoint x: 1026, startPoint y: 334, endPoint x: 803, endPoint y: 280, distance: 229.4
click at [1025, 333] on div "Cancel Confirm Move" at bounding box center [818, 339] width 602 height 52
click at [803, 279] on span at bounding box center [807, 281] width 154 height 21
drag, startPoint x: 775, startPoint y: 348, endPoint x: 982, endPoint y: 347, distance: 207.0
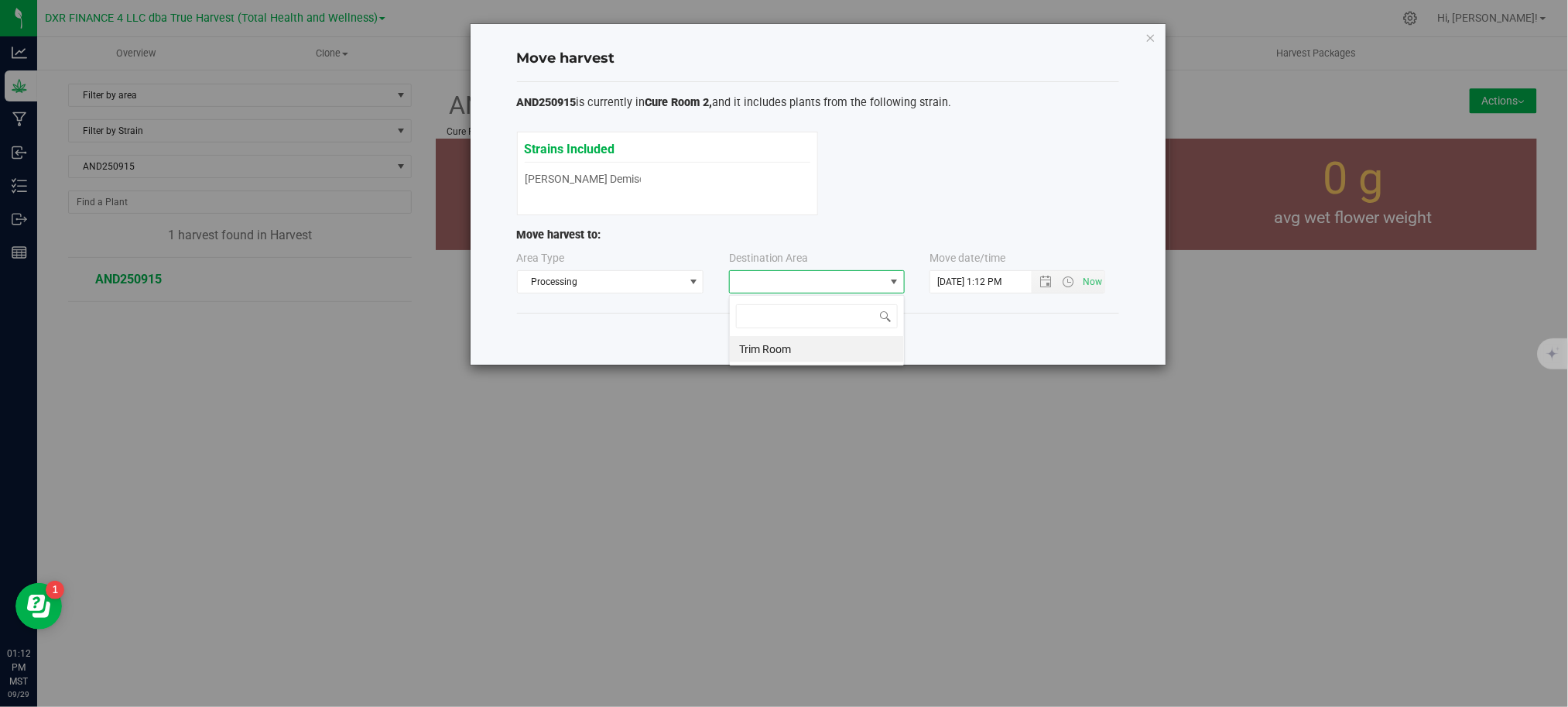
click at [782, 348] on li "Trim Room" at bounding box center [816, 348] width 174 height 26
drag, startPoint x: 1046, startPoint y: 333, endPoint x: 1048, endPoint y: 295, distance: 38.1
click at [1046, 329] on div "Cancel Confirm Move" at bounding box center [818, 339] width 602 height 52
click at [1003, 337] on div "Cancel Confirm Move" at bounding box center [818, 339] width 602 height 52
click at [1022, 326] on div "Cancel Confirm Move" at bounding box center [818, 339] width 602 height 52
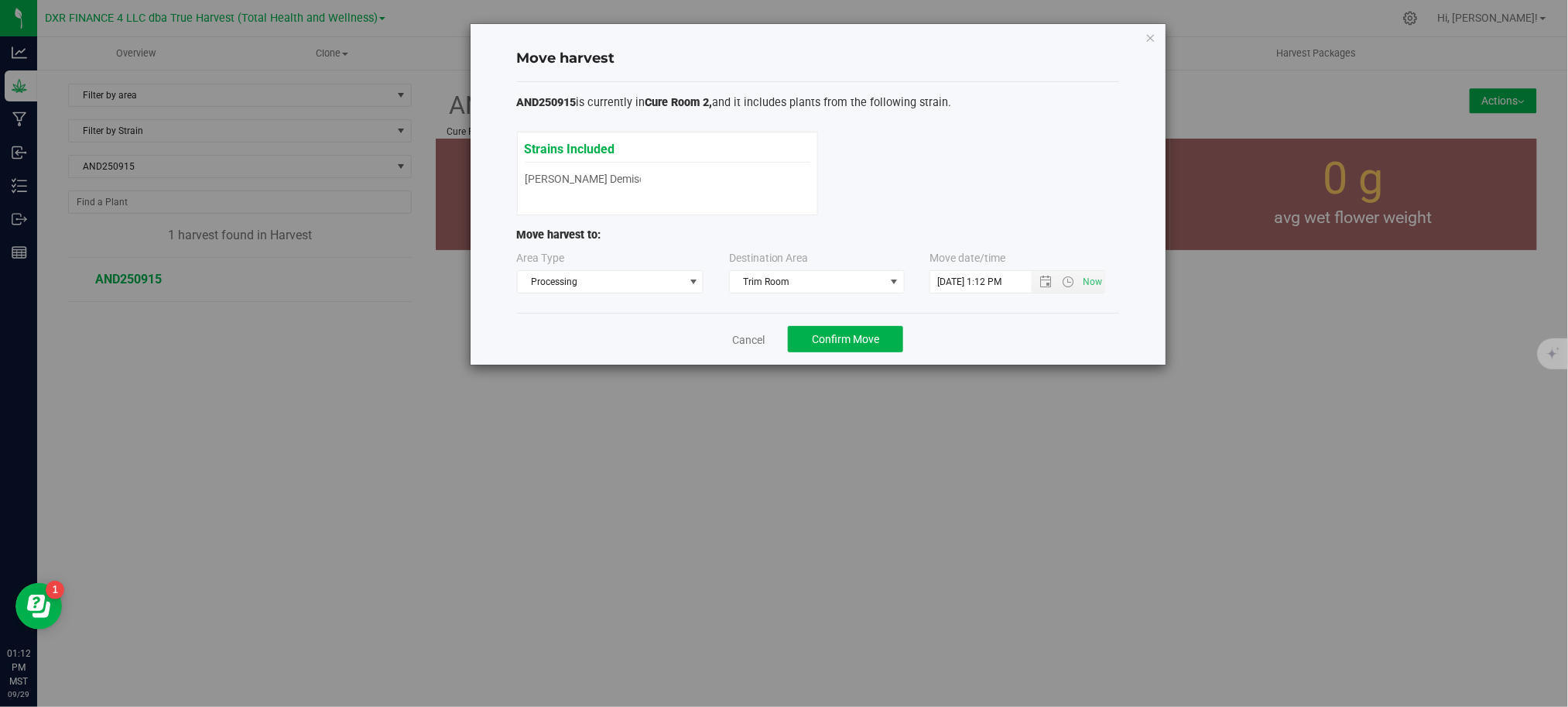
click at [895, 169] on div "Strains Included [PERSON_NAME] [PERSON_NAME] Demise" at bounding box center [818, 173] width 602 height 84
click at [1000, 348] on div "Cancel Confirm Move" at bounding box center [818, 339] width 602 height 52
click at [840, 336] on span "Confirm Move" at bounding box center [845, 339] width 67 height 13
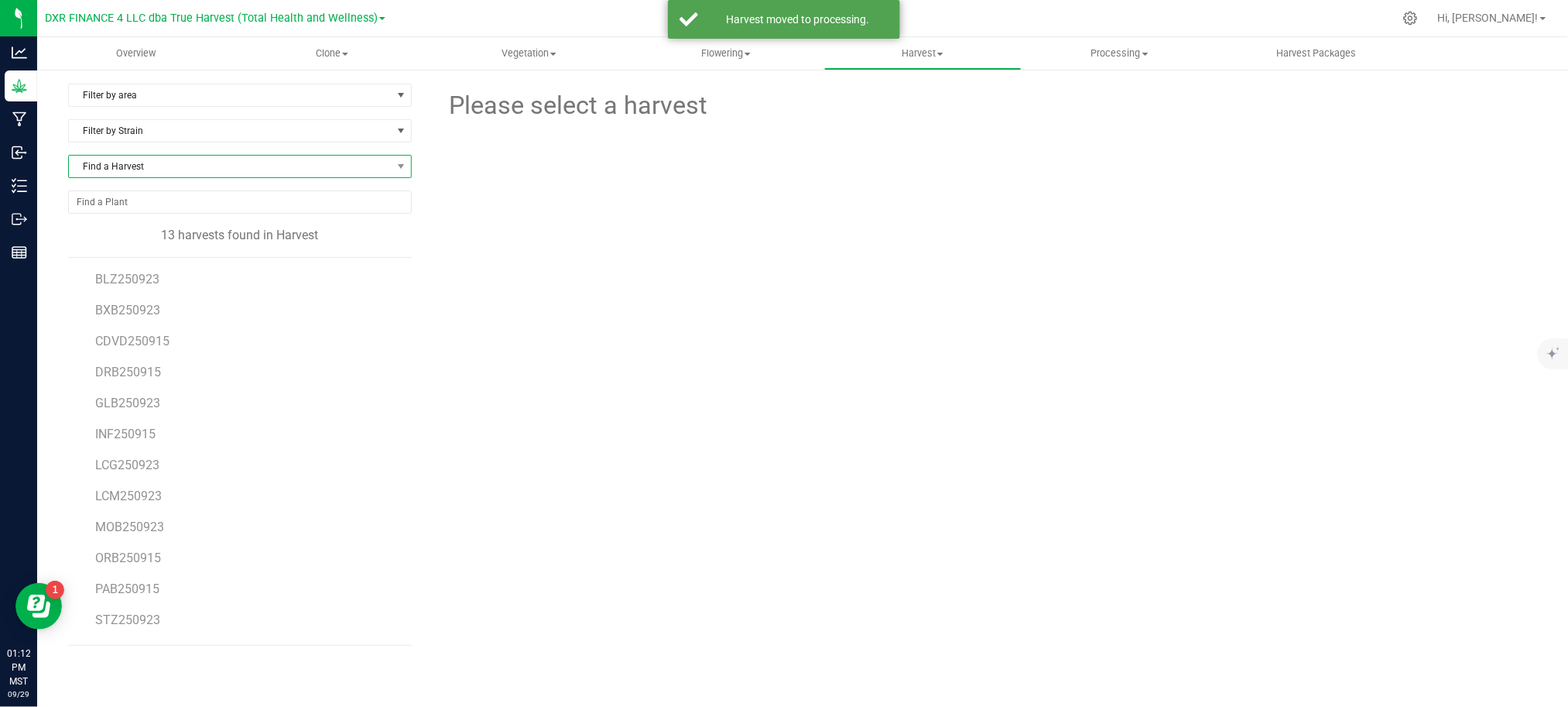
click at [158, 165] on span "Find a Harvest" at bounding box center [230, 166] width 323 height 21
type input "250915"
click at [112, 233] on li "CDVD250915" at bounding box center [237, 232] width 338 height 21
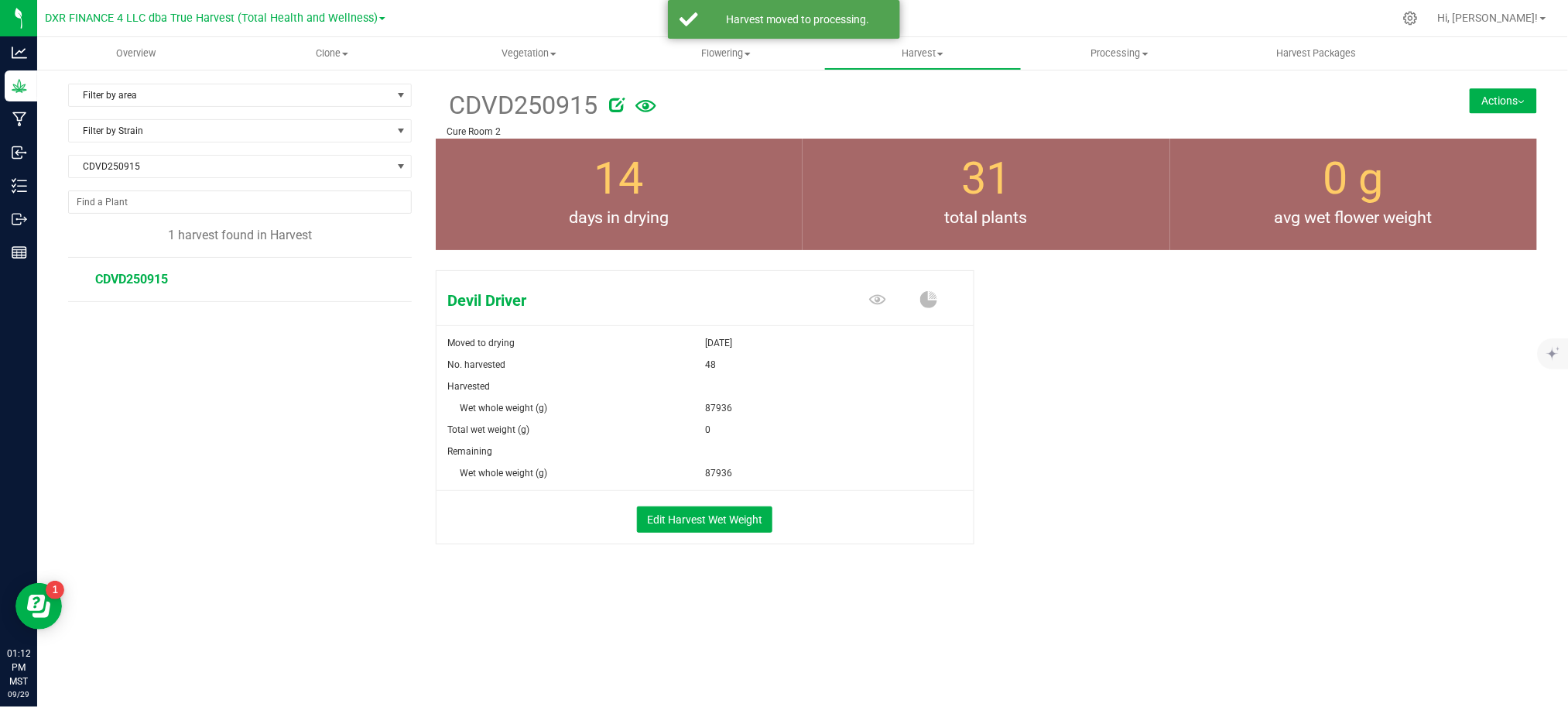
drag, startPoint x: 1138, startPoint y: 458, endPoint x: 1193, endPoint y: 375, distance: 99.6
click at [1140, 458] on div "Devil Driver Moved to drying [DATE] No. harvested 48 Harvested Wet whole weight…" at bounding box center [987, 423] width 1102 height 319
click at [1514, 102] on button "Actions" at bounding box center [1503, 100] width 67 height 24
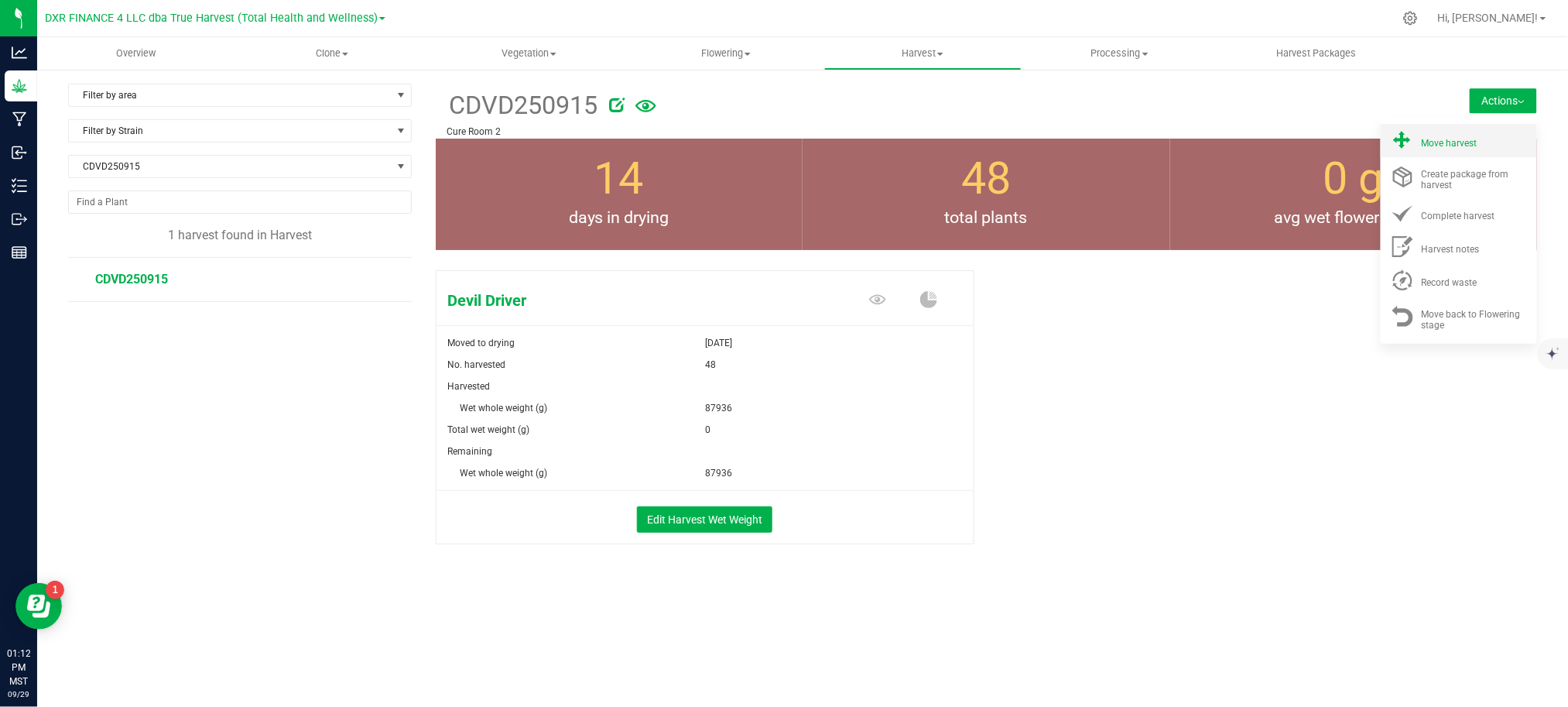
click at [1467, 140] on span "Move harvest" at bounding box center [1449, 143] width 56 height 11
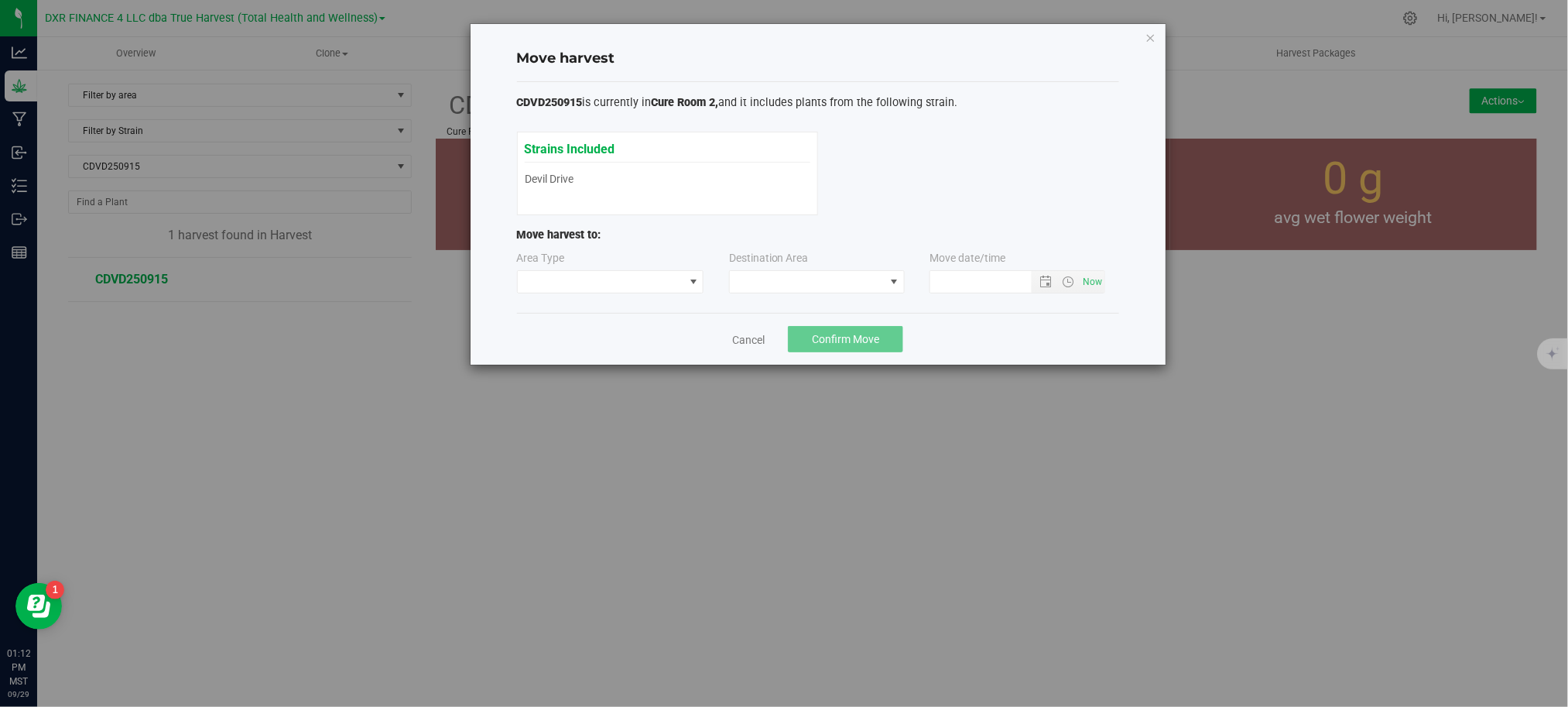
type input "[DATE] 1:12 PM"
click at [591, 261] on div "Area Type" at bounding box center [611, 271] width 189 height 43
drag, startPoint x: 594, startPoint y: 277, endPoint x: 610, endPoint y: 266, distance: 19.4
click at [593, 277] on span at bounding box center [600, 281] width 166 height 21
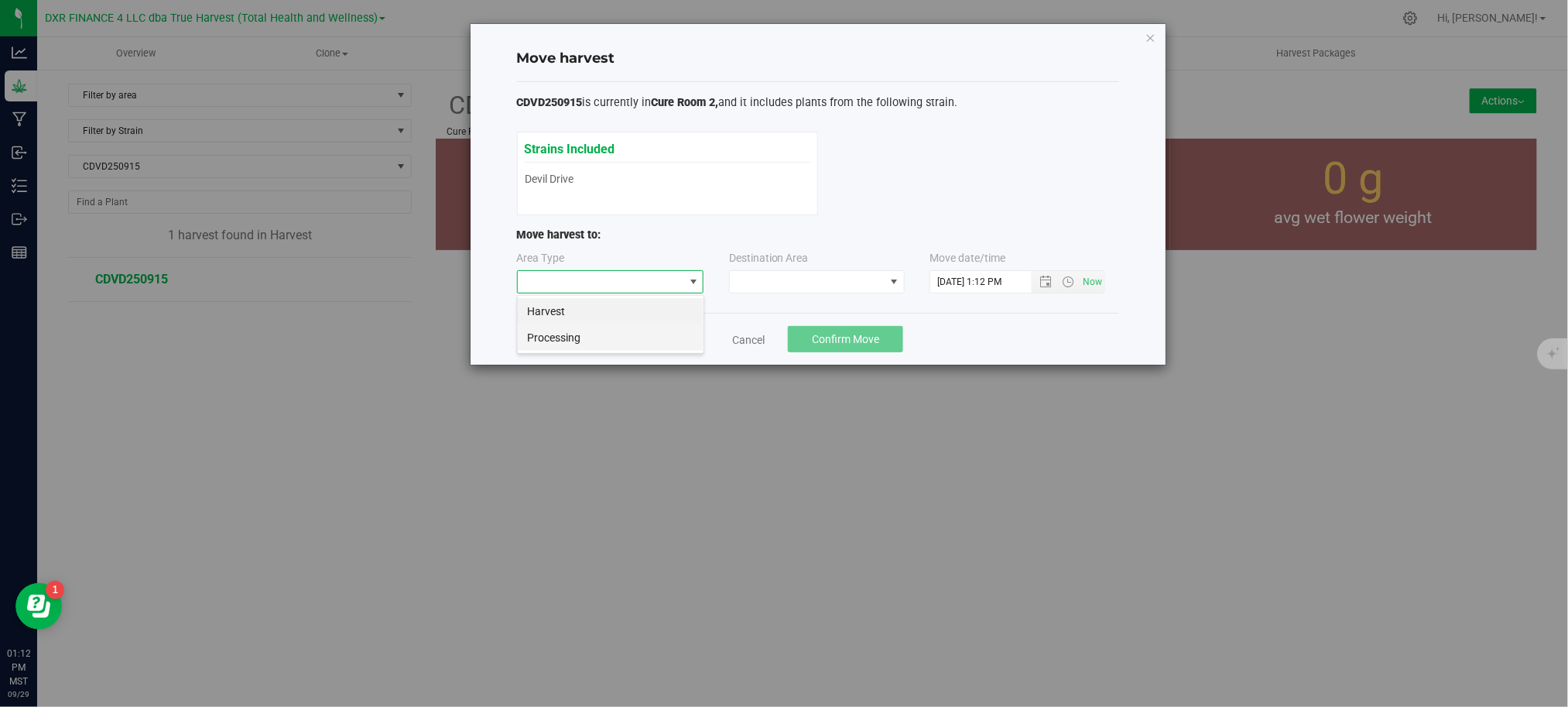
click at [578, 326] on li "Processing" at bounding box center [611, 337] width 186 height 26
click at [768, 281] on span at bounding box center [807, 281] width 154 height 21
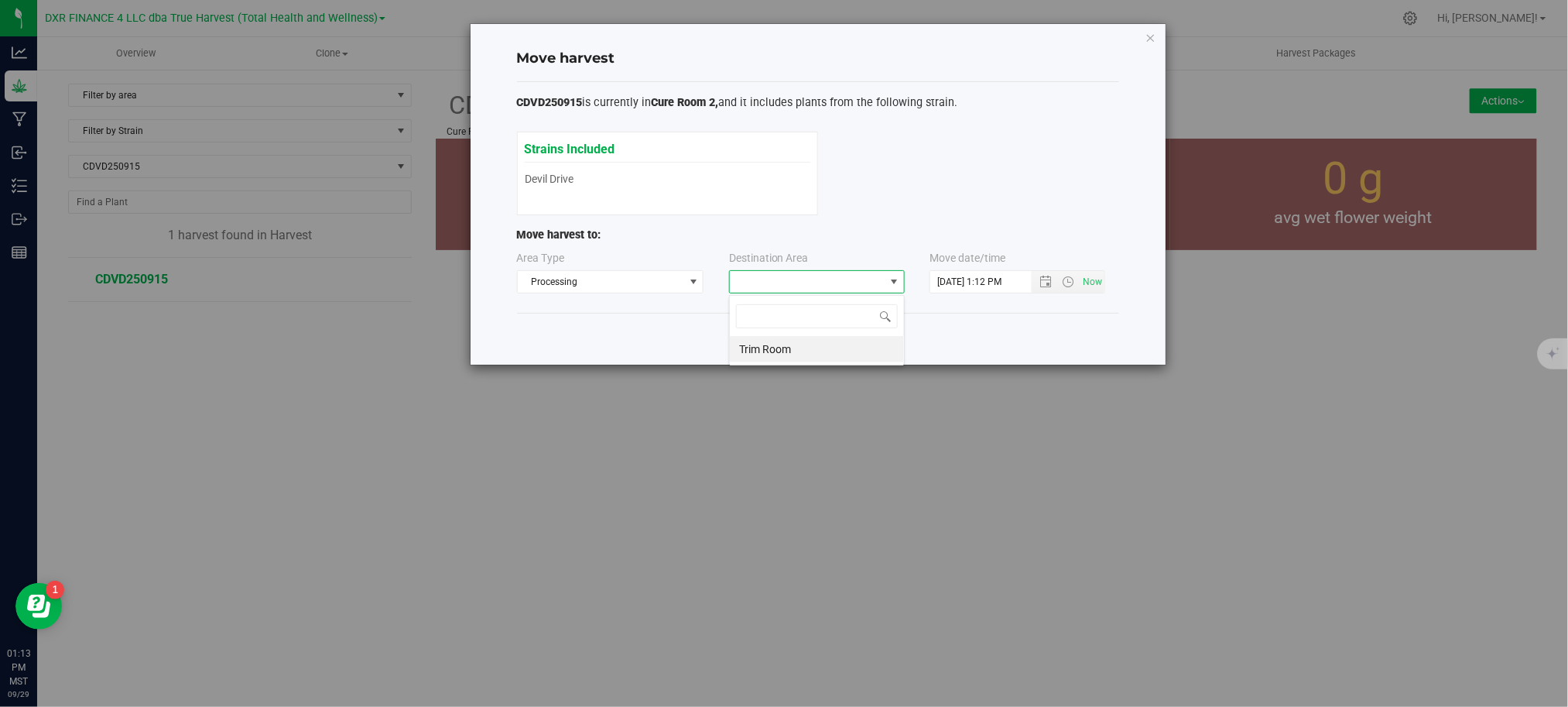
scroll to position [23, 175]
drag, startPoint x: 782, startPoint y: 347, endPoint x: 905, endPoint y: 338, distance: 123.3
click at [799, 344] on li "Trim Room" at bounding box center [816, 348] width 174 height 26
drag, startPoint x: 1026, startPoint y: 325, endPoint x: 1034, endPoint y: 316, distance: 12.0
click at [1027, 325] on div "Cancel Confirm Move" at bounding box center [818, 339] width 602 height 52
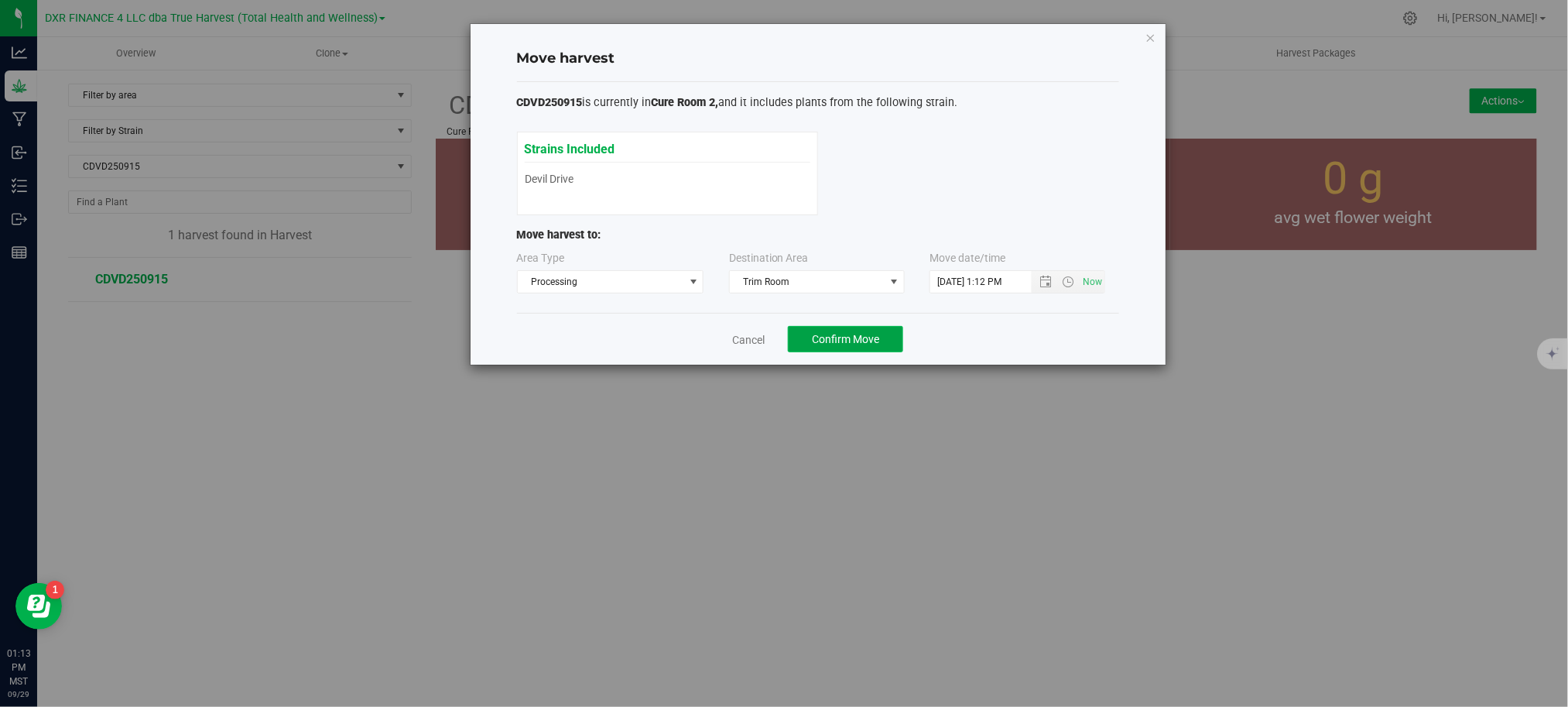
click at [837, 341] on span "Confirm Move" at bounding box center [845, 339] width 67 height 13
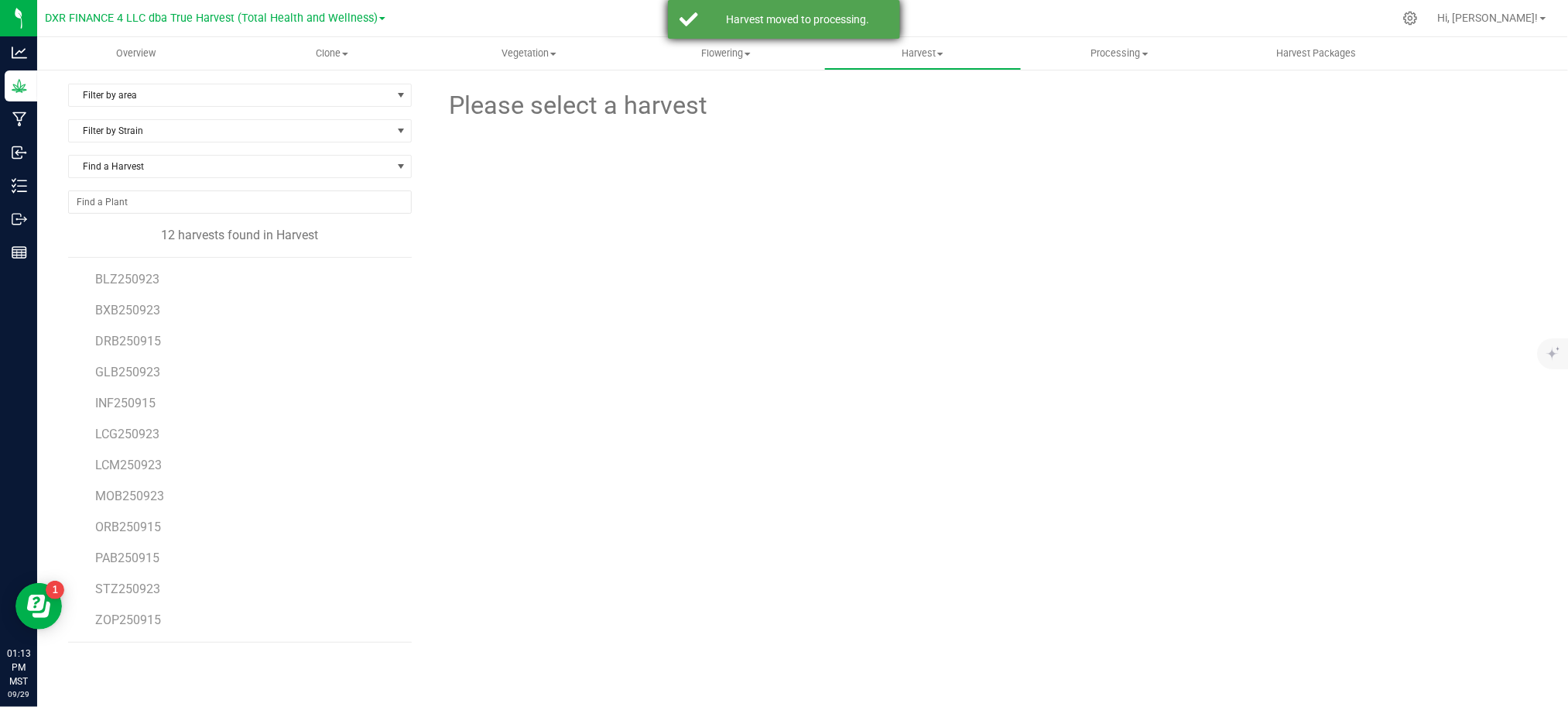
click at [860, 20] on div "Harvest moved to processing." at bounding box center [797, 20] width 182 height 16
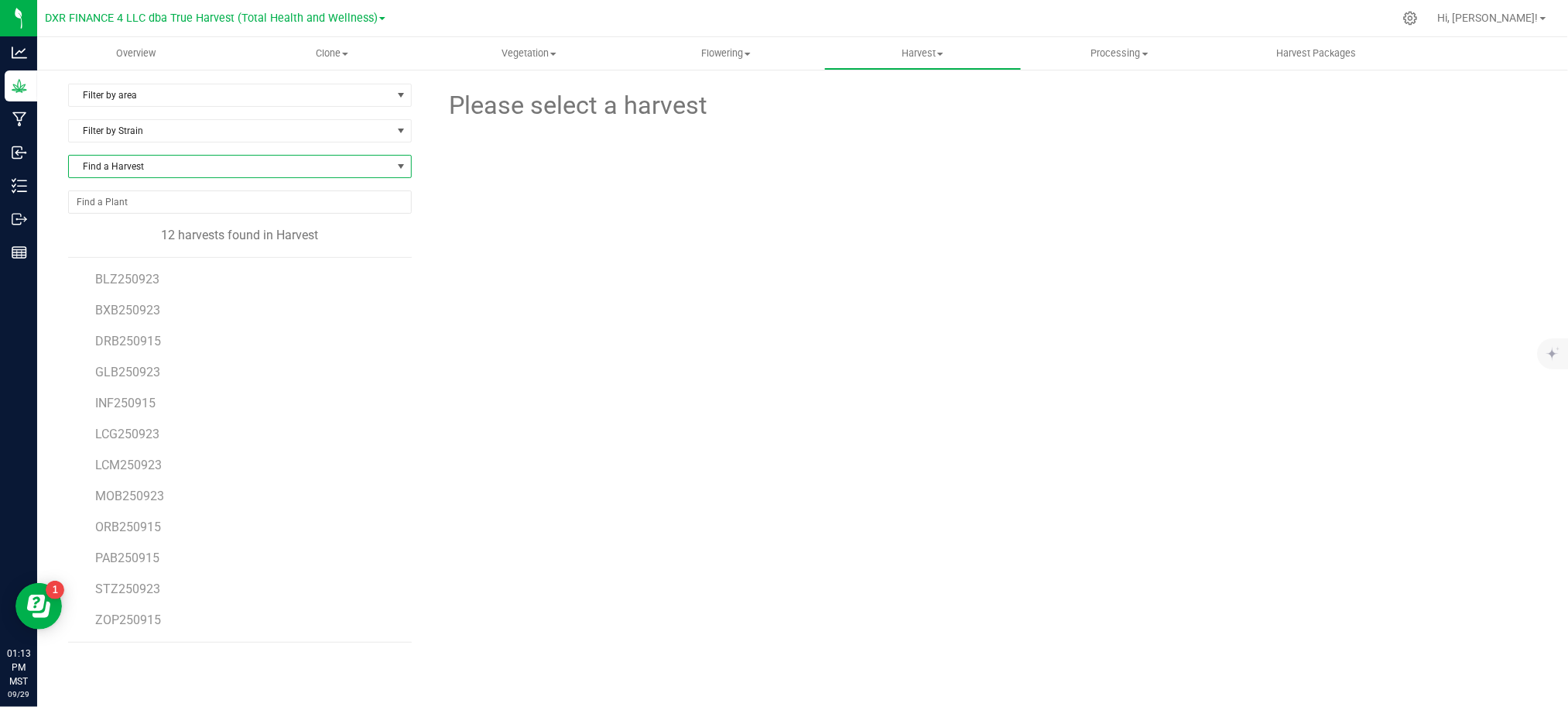
click at [238, 165] on span "Find a Harvest" at bounding box center [230, 166] width 323 height 21
type input "250915"
click at [124, 236] on li "INF250915" at bounding box center [237, 232] width 338 height 21
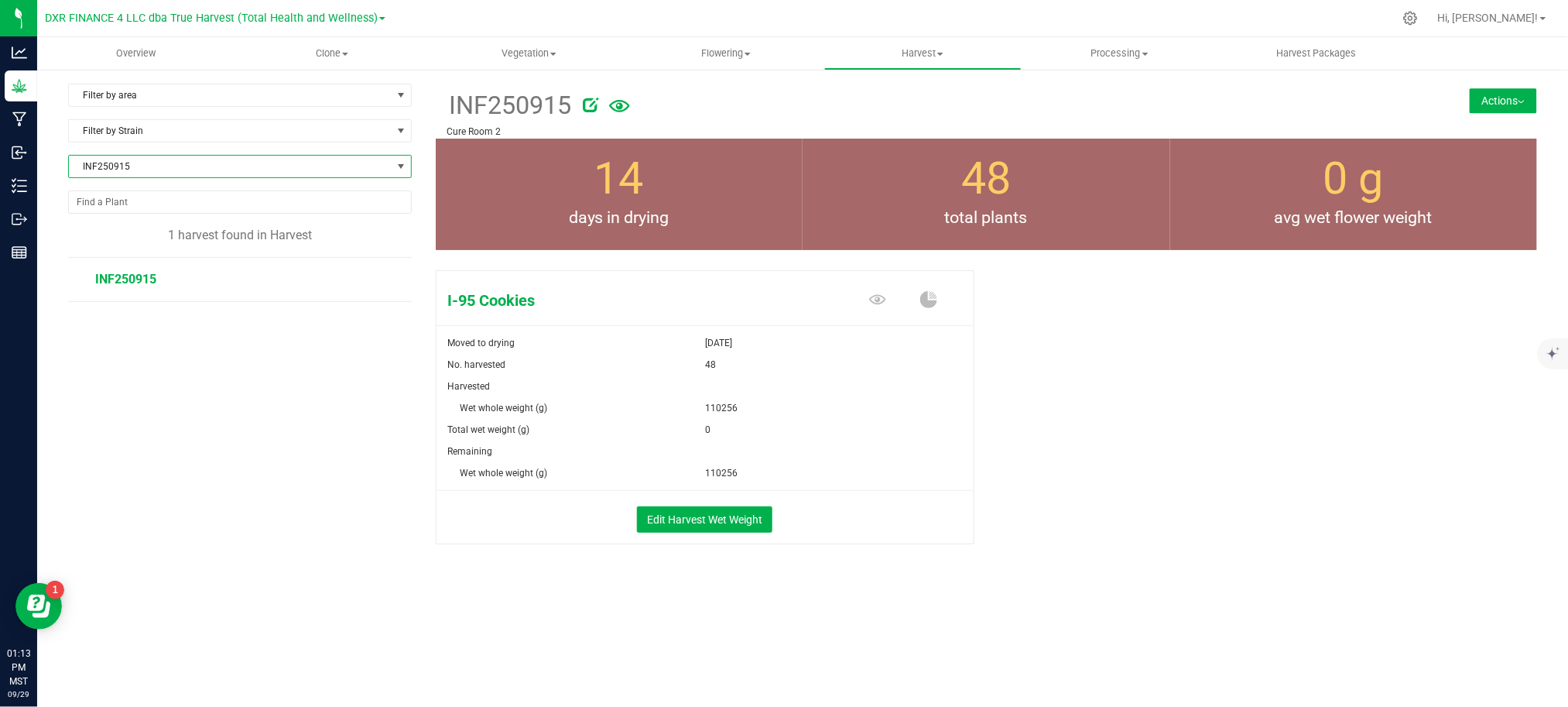
click at [1510, 93] on button "Actions" at bounding box center [1503, 100] width 67 height 24
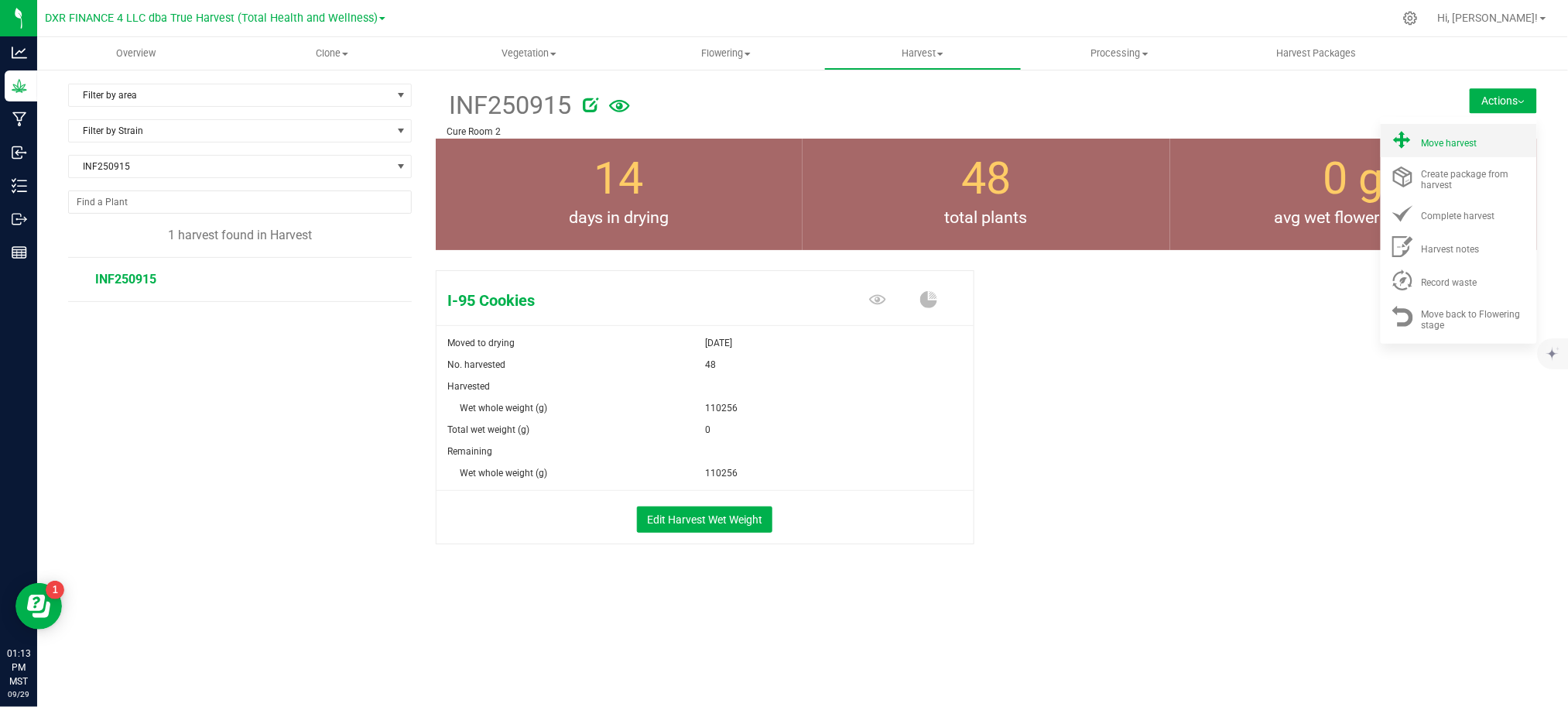
click at [1416, 143] on span at bounding box center [1402, 140] width 37 height 21
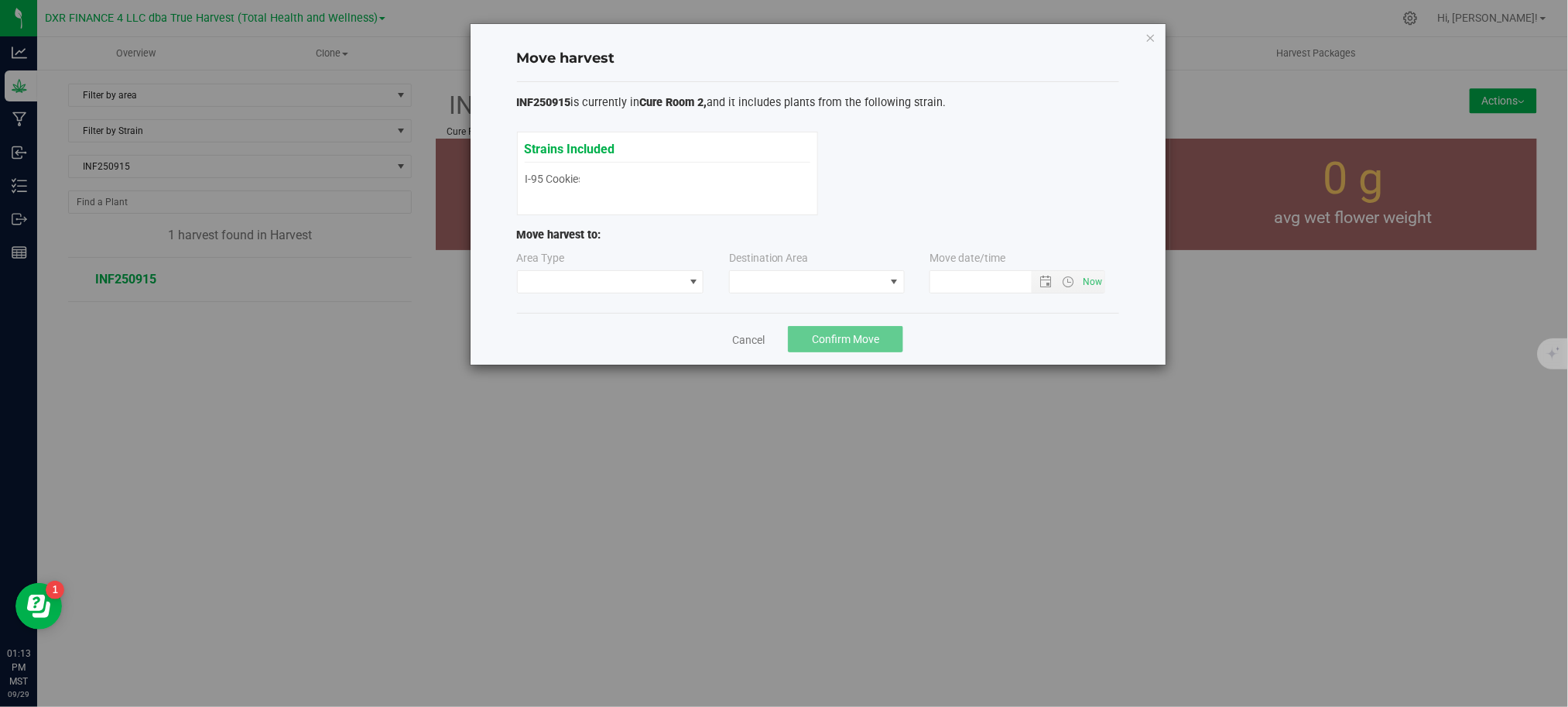
type input "9/29/2025 1:13 PM"
click at [630, 285] on span at bounding box center [600, 281] width 166 height 21
drag, startPoint x: 586, startPoint y: 334, endPoint x: 753, endPoint y: 298, distance: 170.8
click at [588, 333] on li "Processing" at bounding box center [611, 337] width 186 height 26
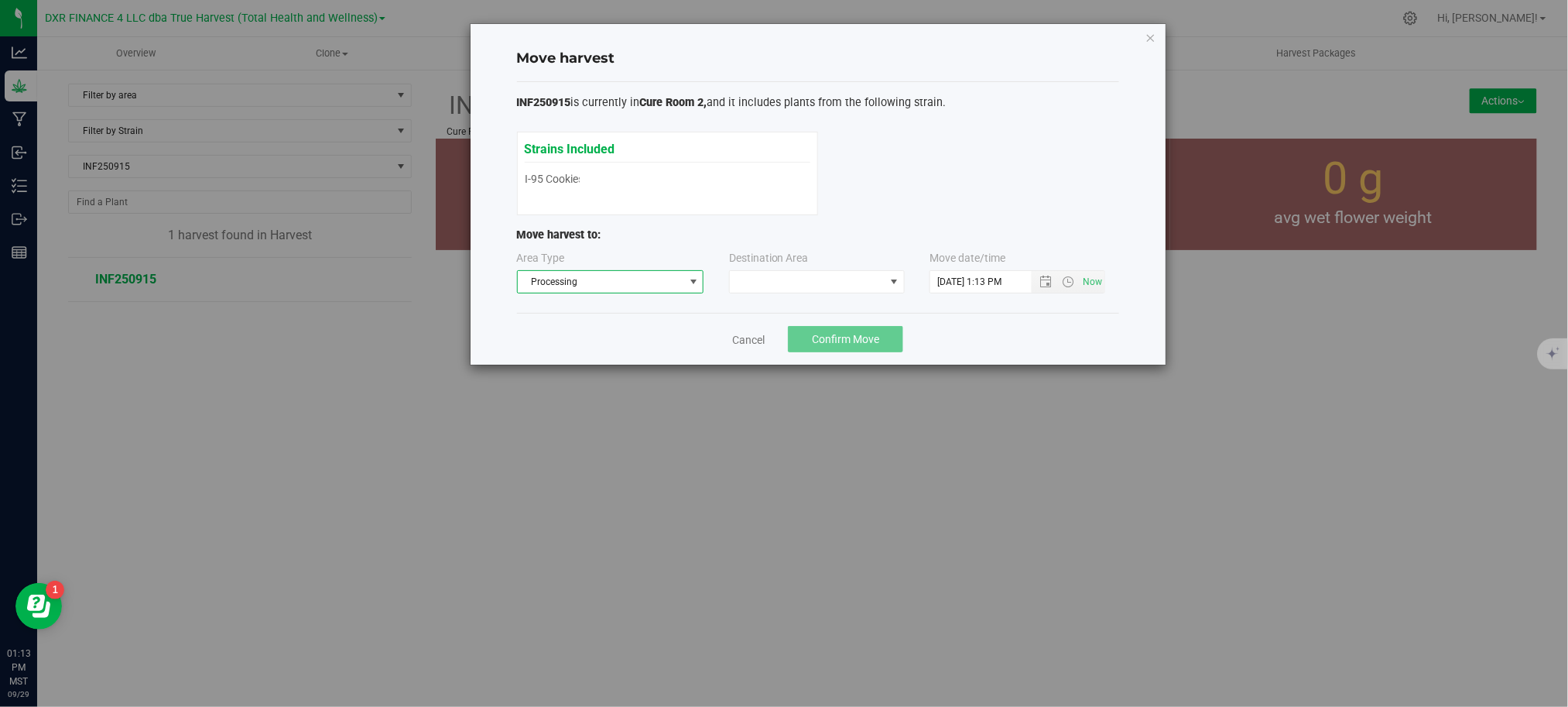
click at [758, 295] on div "Area Type Processing Destination Area Move date/time" at bounding box center [818, 275] width 602 height 50
click at [756, 285] on span at bounding box center [807, 281] width 154 height 21
click at [772, 350] on li "Trim Room" at bounding box center [816, 348] width 174 height 26
drag, startPoint x: 991, startPoint y: 325, endPoint x: 998, endPoint y: 317, distance: 10.6
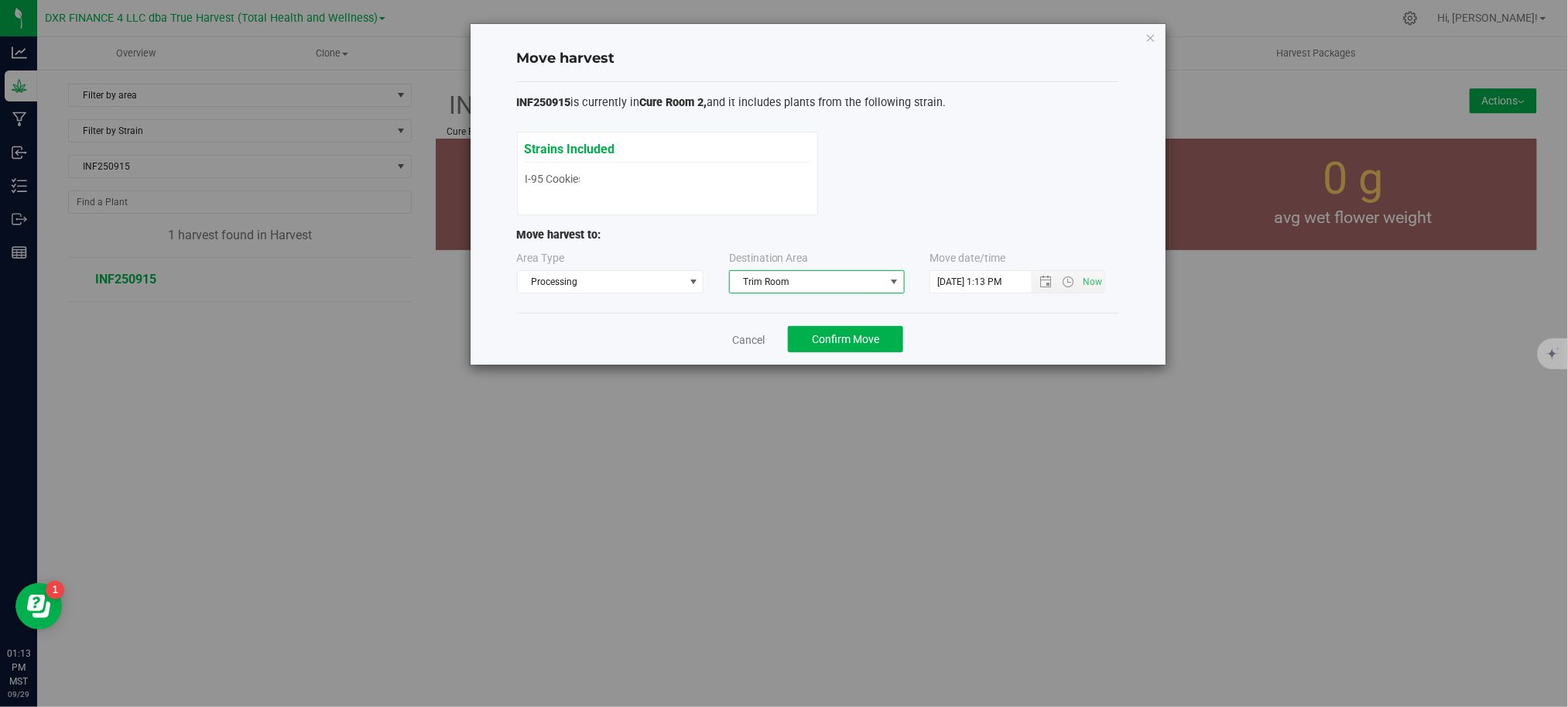
click at [990, 325] on div "Cancel Confirm Move" at bounding box center [818, 339] width 602 height 52
drag, startPoint x: 871, startPoint y: 344, endPoint x: 885, endPoint y: 334, distance: 17.2
click at [876, 344] on span "Confirm Move" at bounding box center [845, 339] width 67 height 13
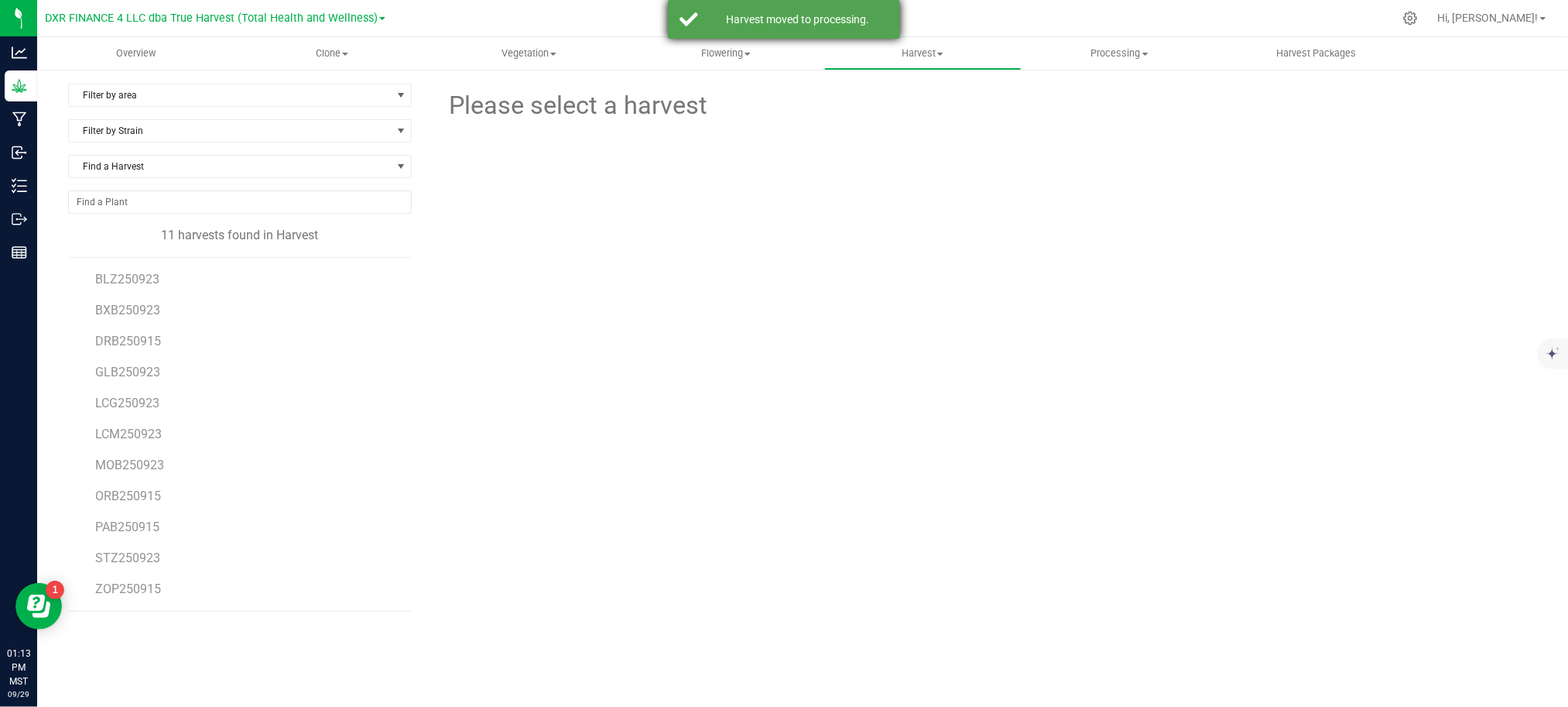
click at [797, 9] on div "Harvest moved to processing." at bounding box center [783, 19] width 232 height 39
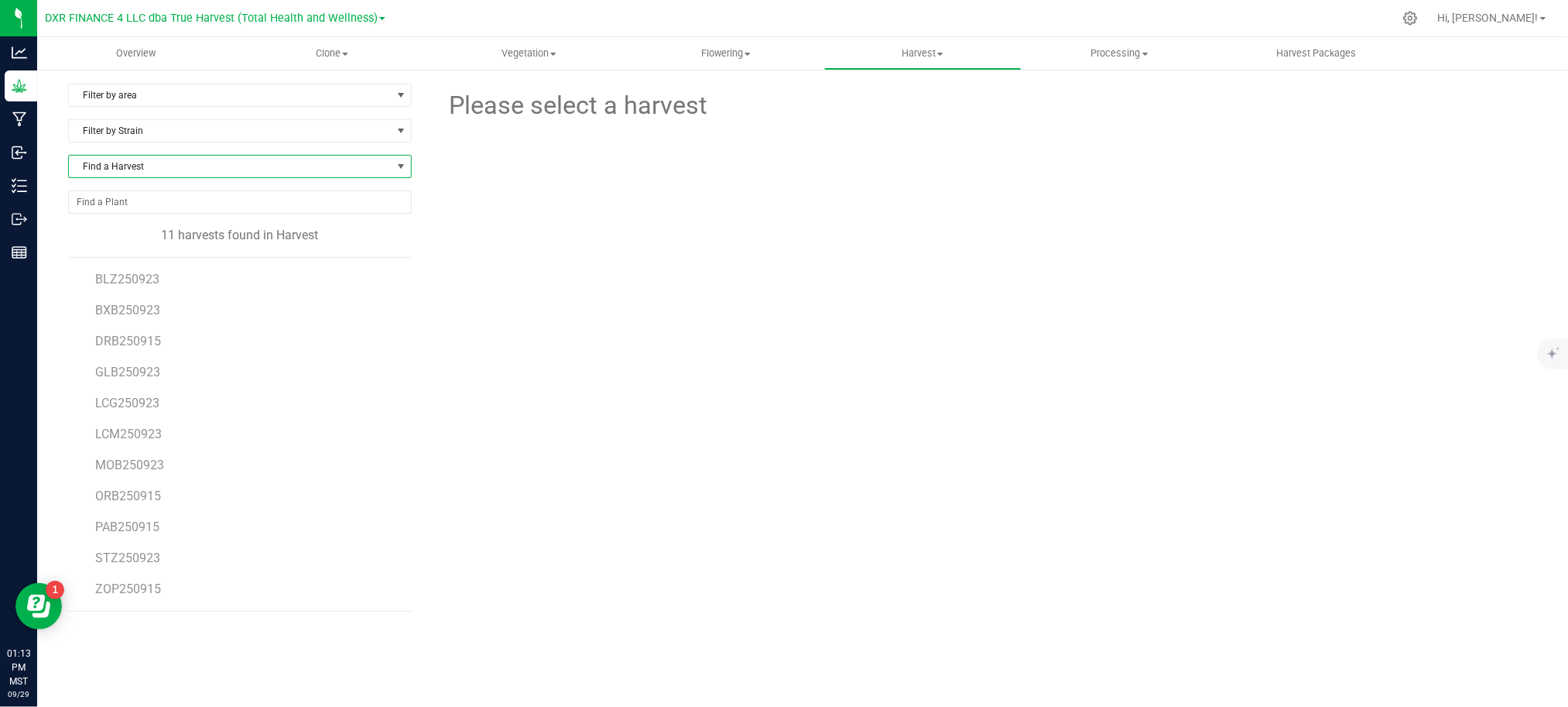
click at [196, 170] on span "Find a Harvest" at bounding box center [230, 166] width 323 height 21
type input "250915"
click at [124, 233] on li "DRB250915" at bounding box center [240, 232] width 342 height 21
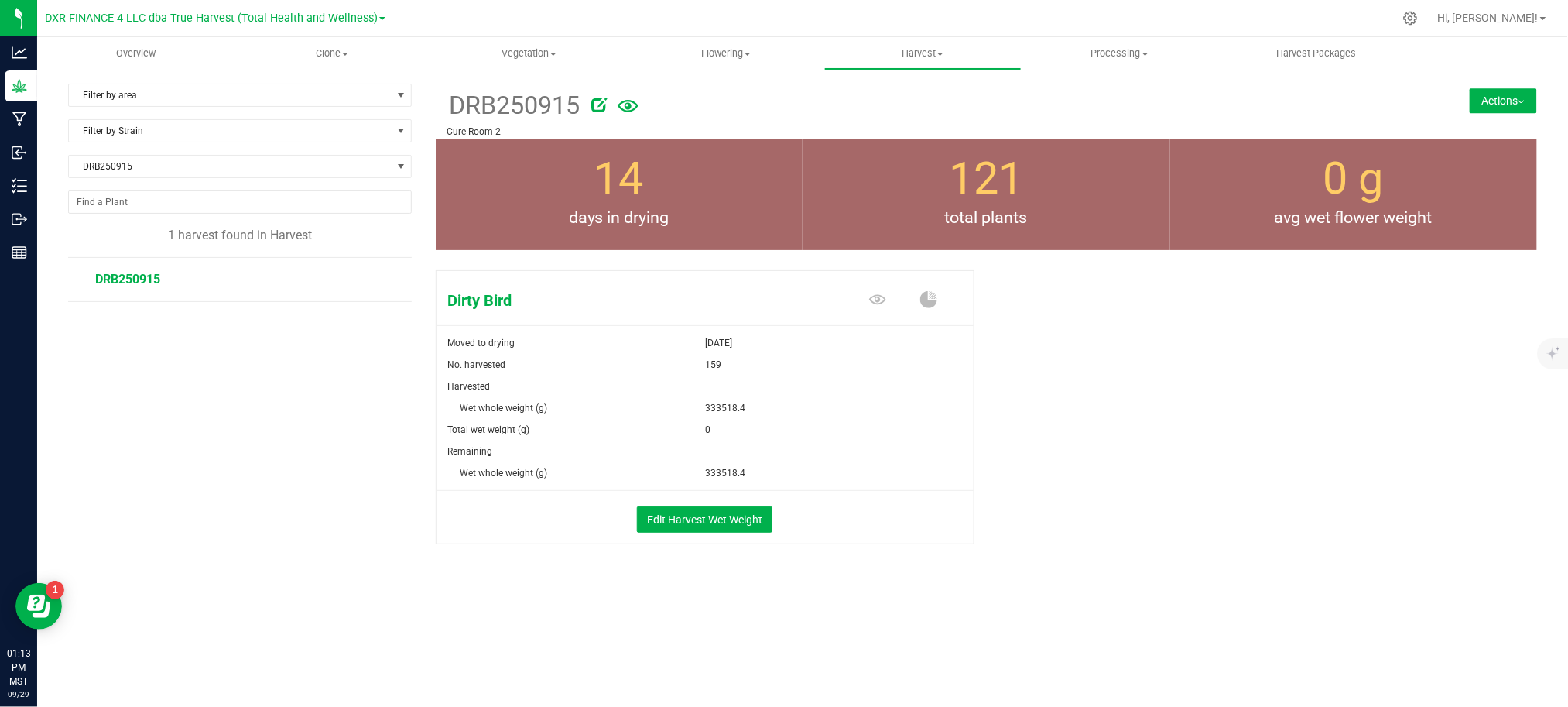
click at [1509, 101] on button "Actions" at bounding box center [1503, 100] width 67 height 24
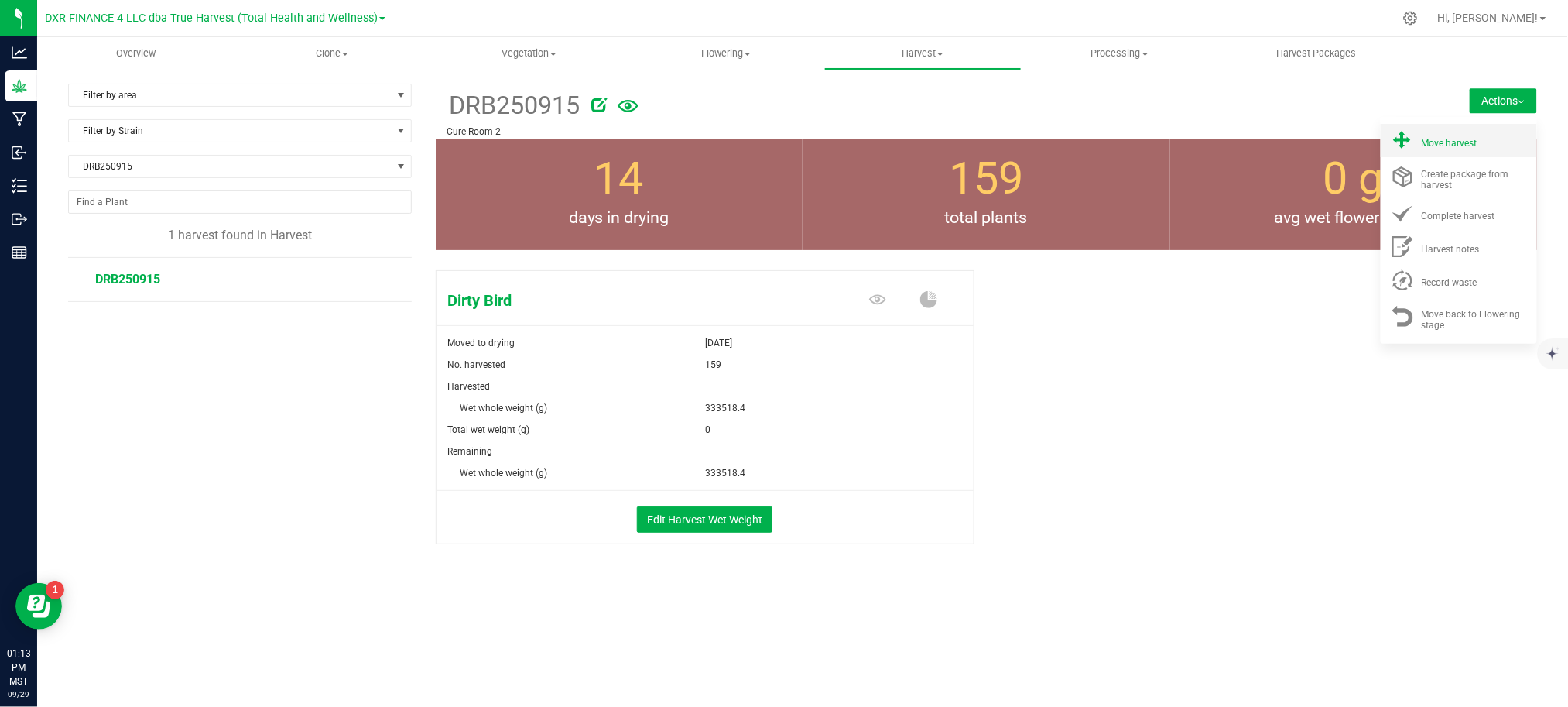
click at [1441, 146] on span "Move harvest" at bounding box center [1449, 143] width 56 height 11
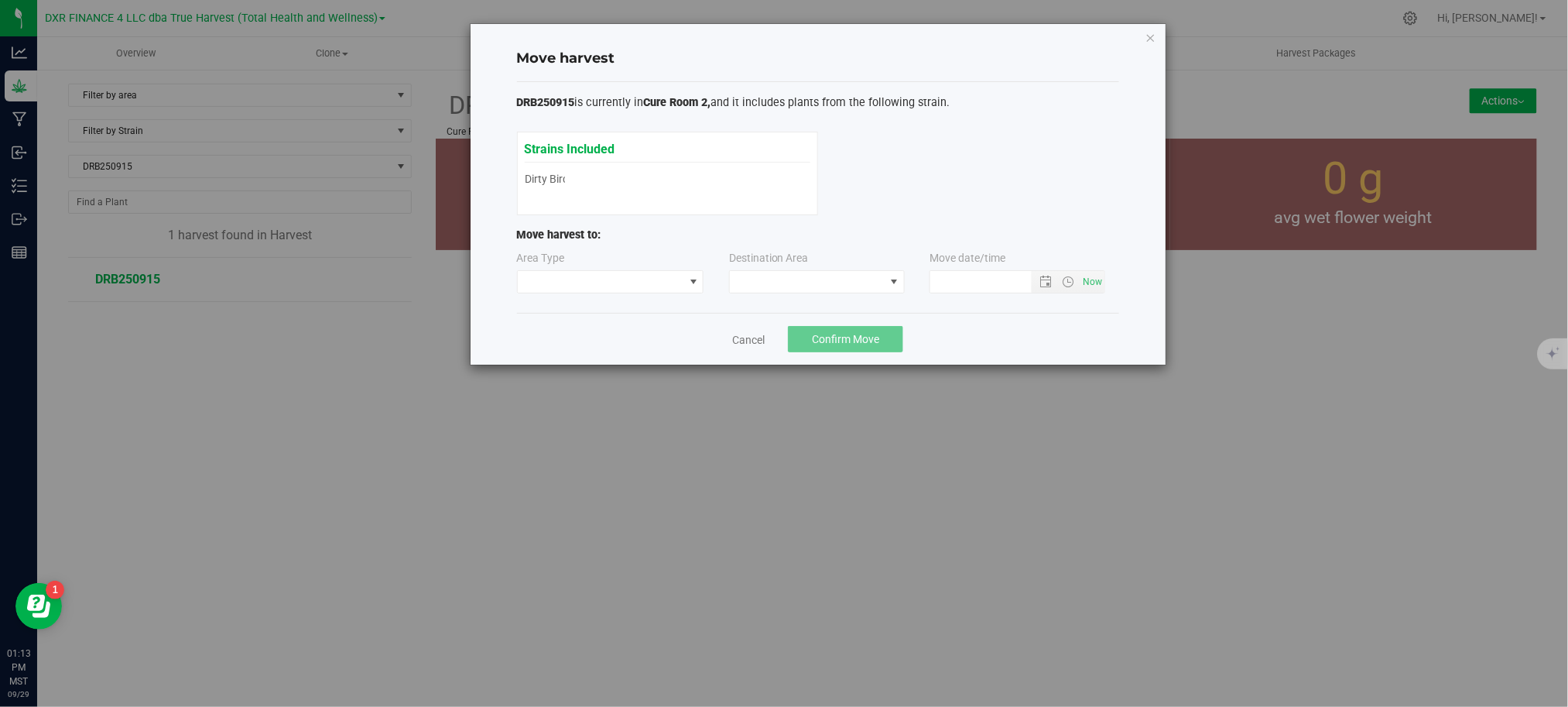
type input "9/29/2025 1:13 PM"
drag, startPoint x: 605, startPoint y: 274, endPoint x: 624, endPoint y: 273, distance: 19.0
click at [608, 274] on span at bounding box center [600, 281] width 166 height 21
drag, startPoint x: 610, startPoint y: 336, endPoint x: 771, endPoint y: 296, distance: 165.9
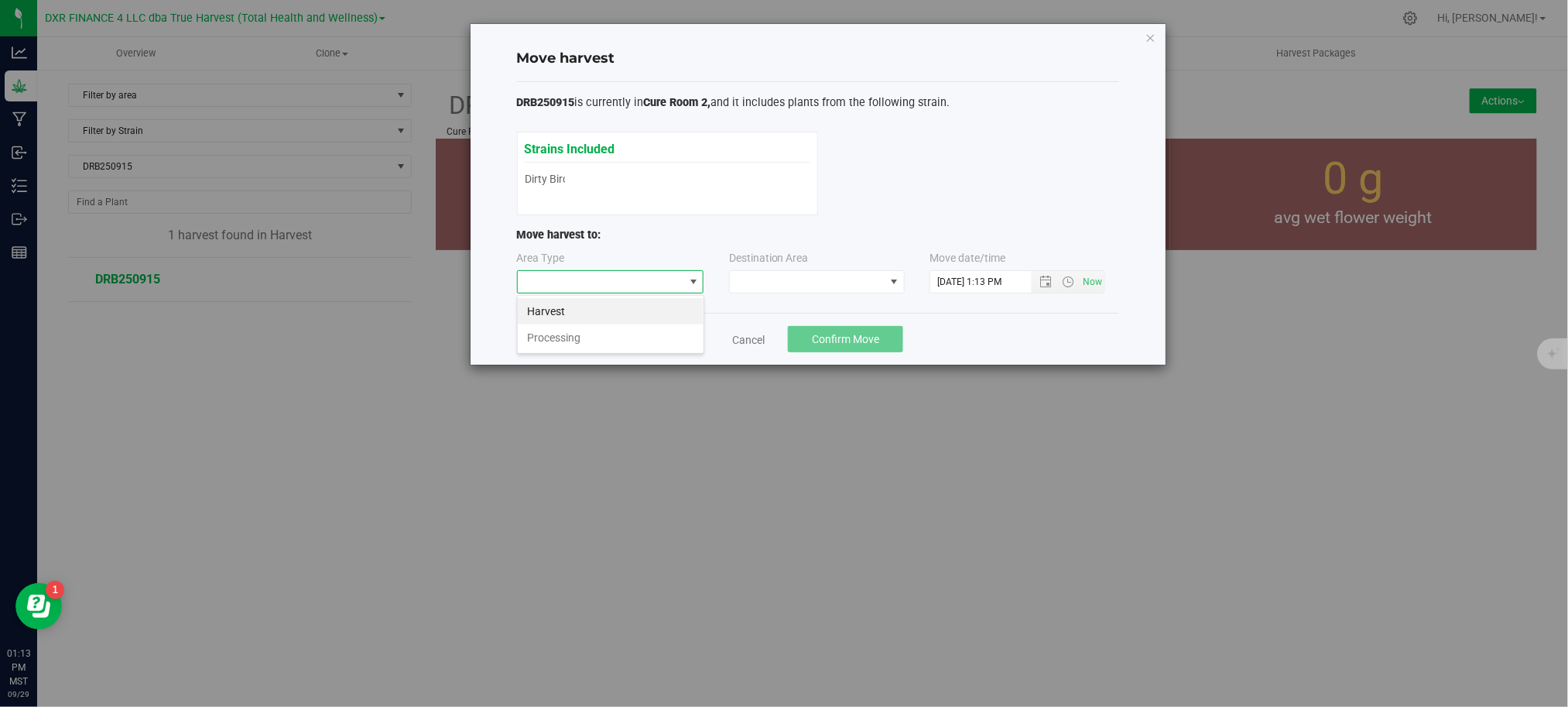
click at [619, 334] on li "Processing" at bounding box center [611, 337] width 186 height 26
click at [774, 288] on span at bounding box center [807, 281] width 154 height 21
drag, startPoint x: 782, startPoint y: 345, endPoint x: 967, endPoint y: 331, distance: 185.5
click at [785, 345] on li "Trim Room" at bounding box center [816, 348] width 174 height 26
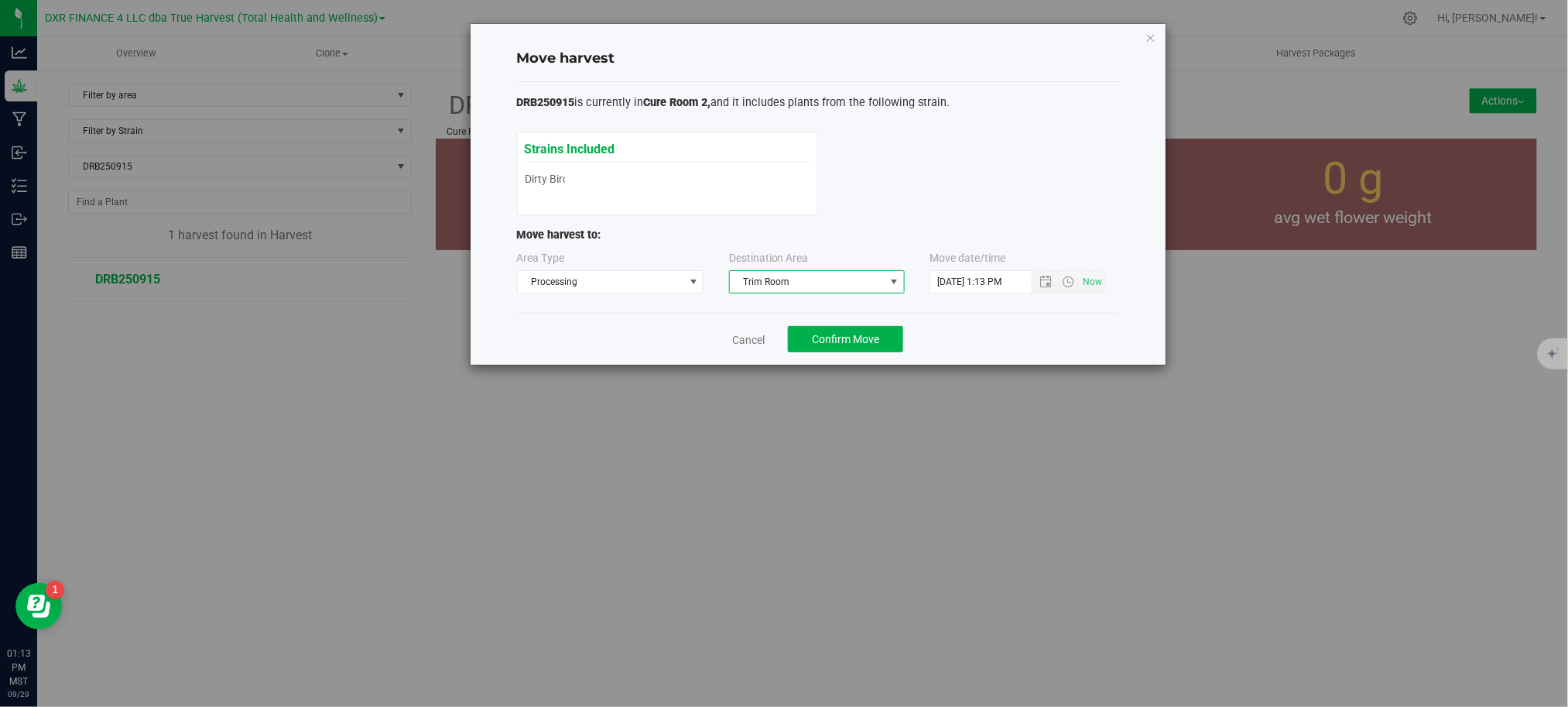
drag, startPoint x: 1010, startPoint y: 321, endPoint x: 975, endPoint y: 303, distance: 39.4
click at [1011, 321] on div "Cancel Confirm Move" at bounding box center [818, 339] width 602 height 52
click at [849, 344] on span "Confirm Move" at bounding box center [845, 339] width 67 height 13
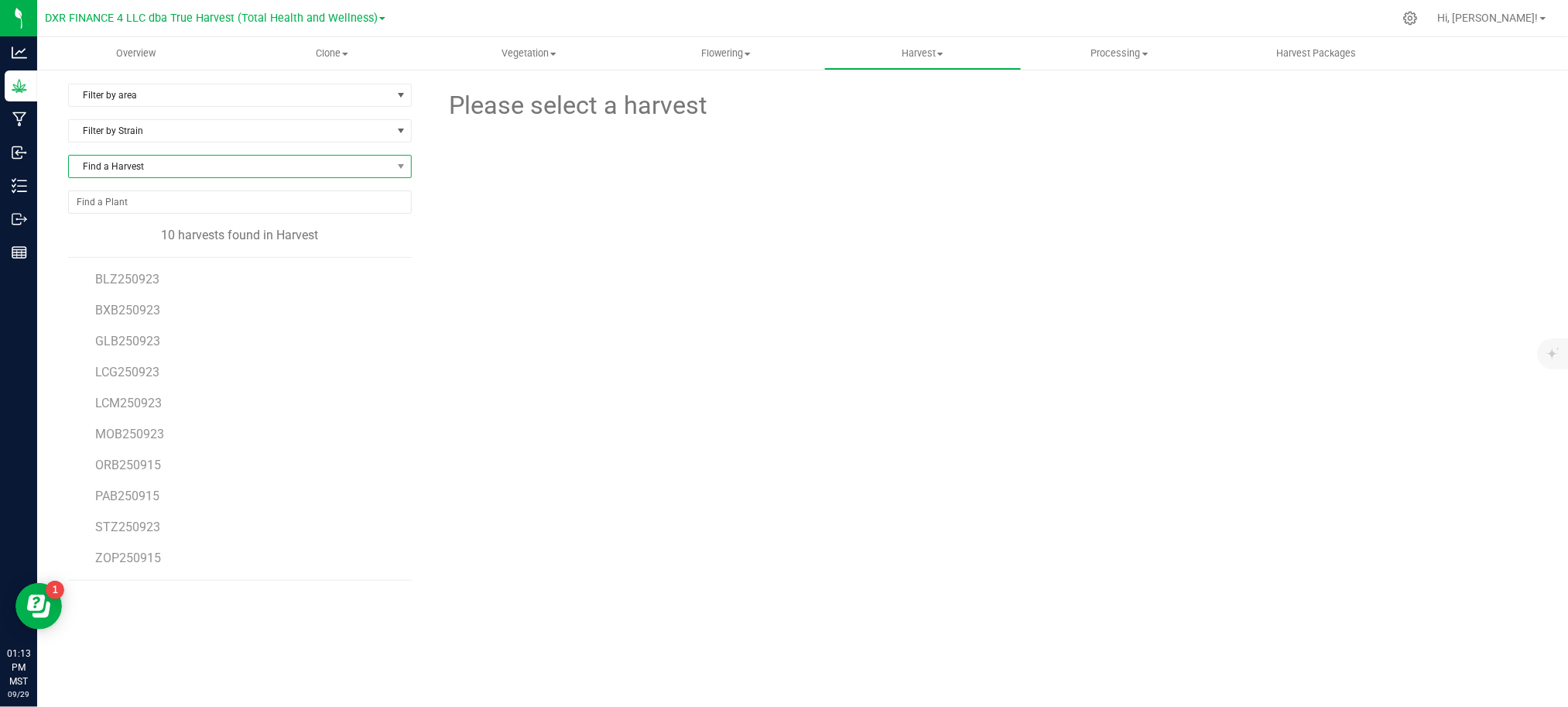
click at [180, 159] on span "Find a Harvest" at bounding box center [230, 166] width 323 height 21
type input "250915"
click at [139, 238] on li "ORB250915" at bounding box center [240, 232] width 342 height 21
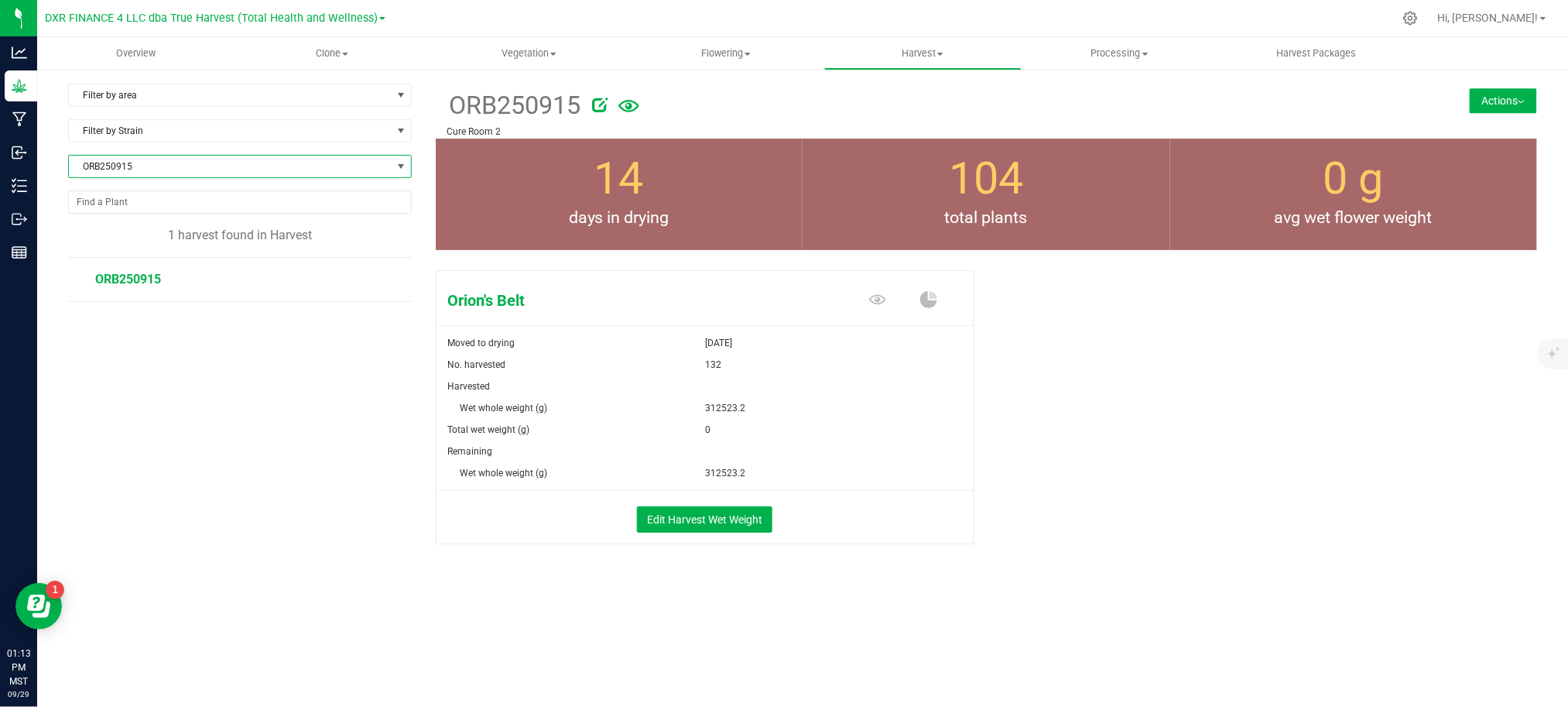
drag, startPoint x: 1263, startPoint y: 378, endPoint x: 1313, endPoint y: 350, distance: 57.3
click at [1264, 381] on div "Orion's Belt Moved to drying Sep 15, 2025 No. harvested 132 Harvested Wet whole…" at bounding box center [987, 423] width 1102 height 319
click at [1510, 91] on button "Actions" at bounding box center [1503, 100] width 67 height 24
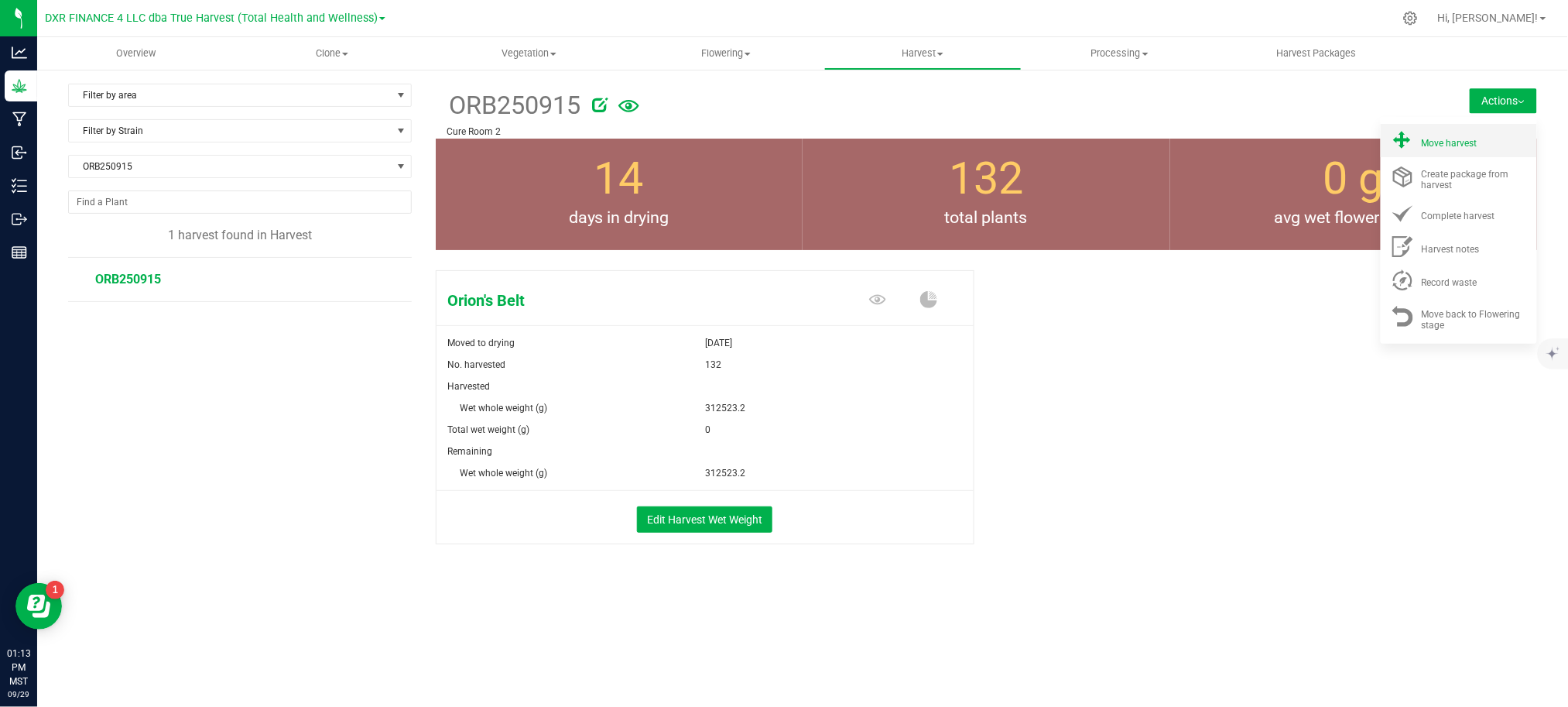
click at [1470, 144] on span "Move harvest" at bounding box center [1449, 143] width 56 height 11
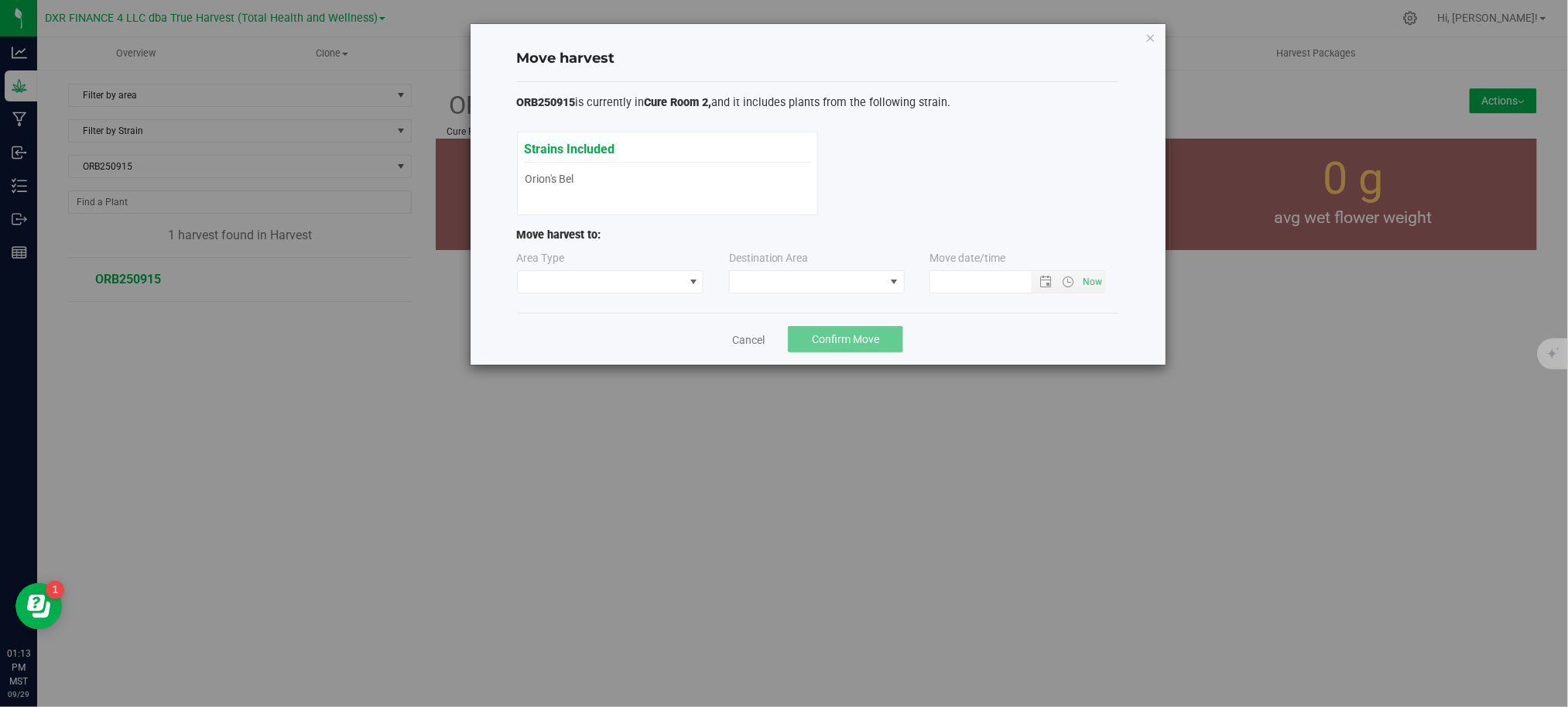
type input "9/29/2025 1:13 PM"
click at [626, 288] on span at bounding box center [600, 281] width 166 height 21
drag, startPoint x: 585, startPoint y: 342, endPoint x: 771, endPoint y: 292, distance: 192.6
click at [591, 339] on li "Processing" at bounding box center [611, 337] width 186 height 26
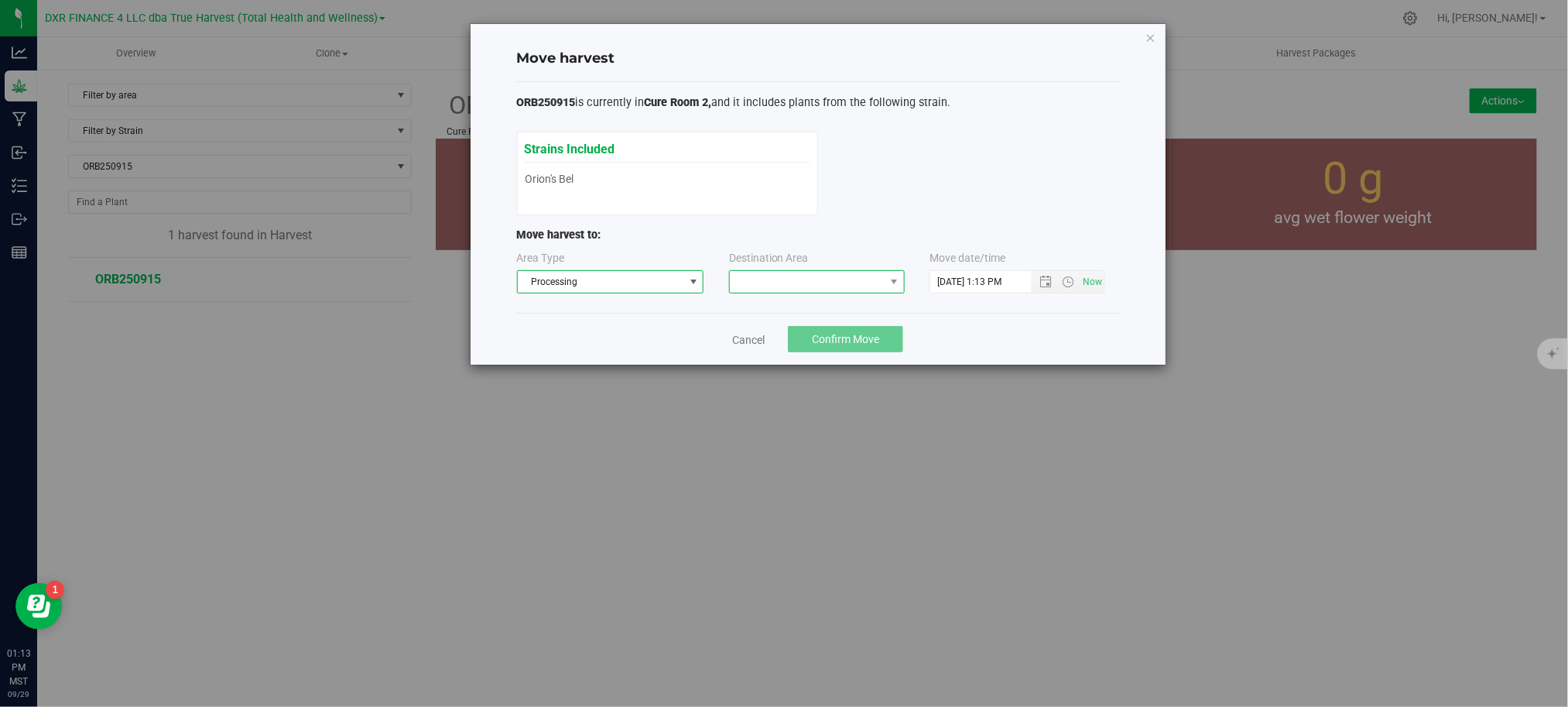
click at [777, 285] on span at bounding box center [807, 281] width 154 height 21
drag, startPoint x: 805, startPoint y: 355, endPoint x: 994, endPoint y: 335, distance: 190.1
click at [805, 354] on li "Trim Room" at bounding box center [816, 348] width 174 height 26
click at [1001, 334] on div "Cancel Confirm Move" at bounding box center [818, 339] width 602 height 52
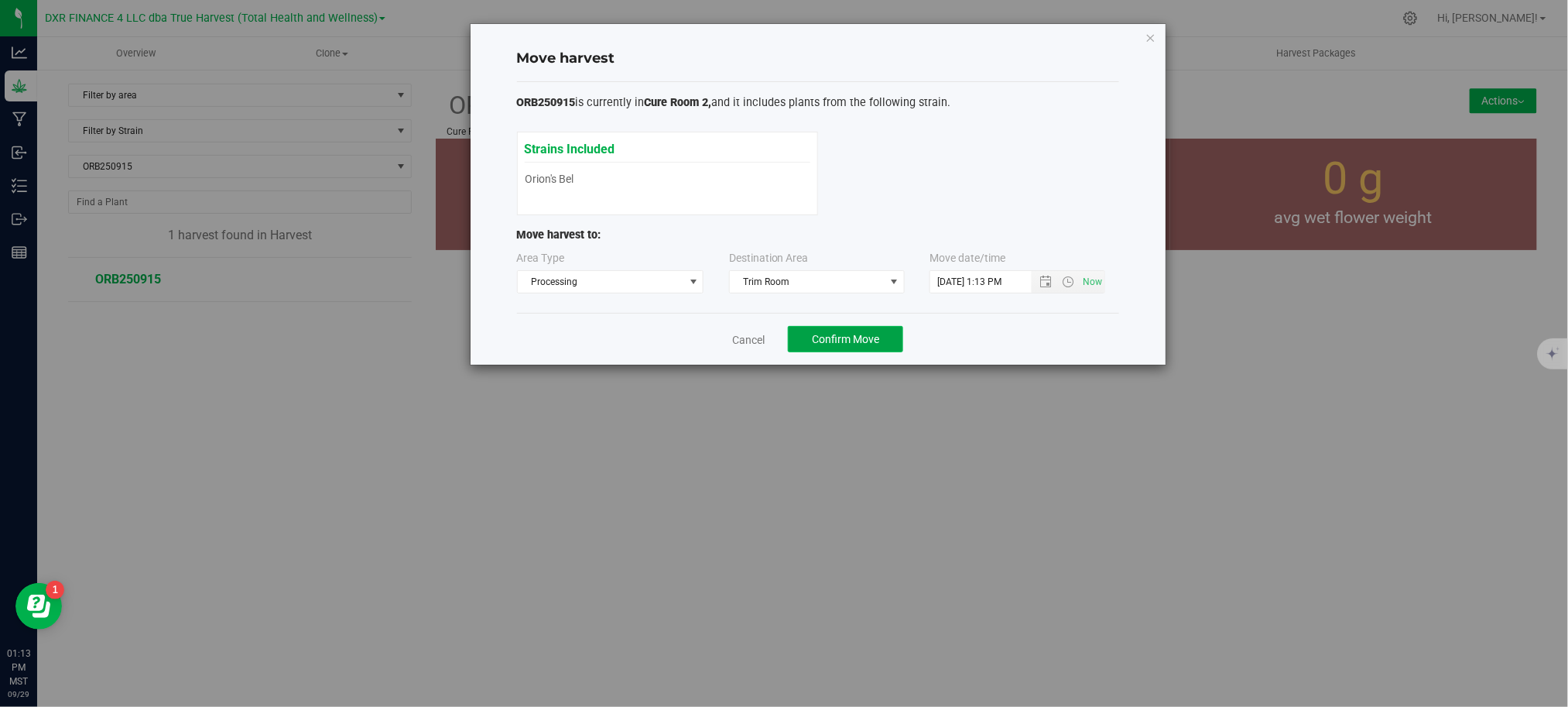
click at [830, 340] on span "Confirm Move" at bounding box center [845, 339] width 67 height 13
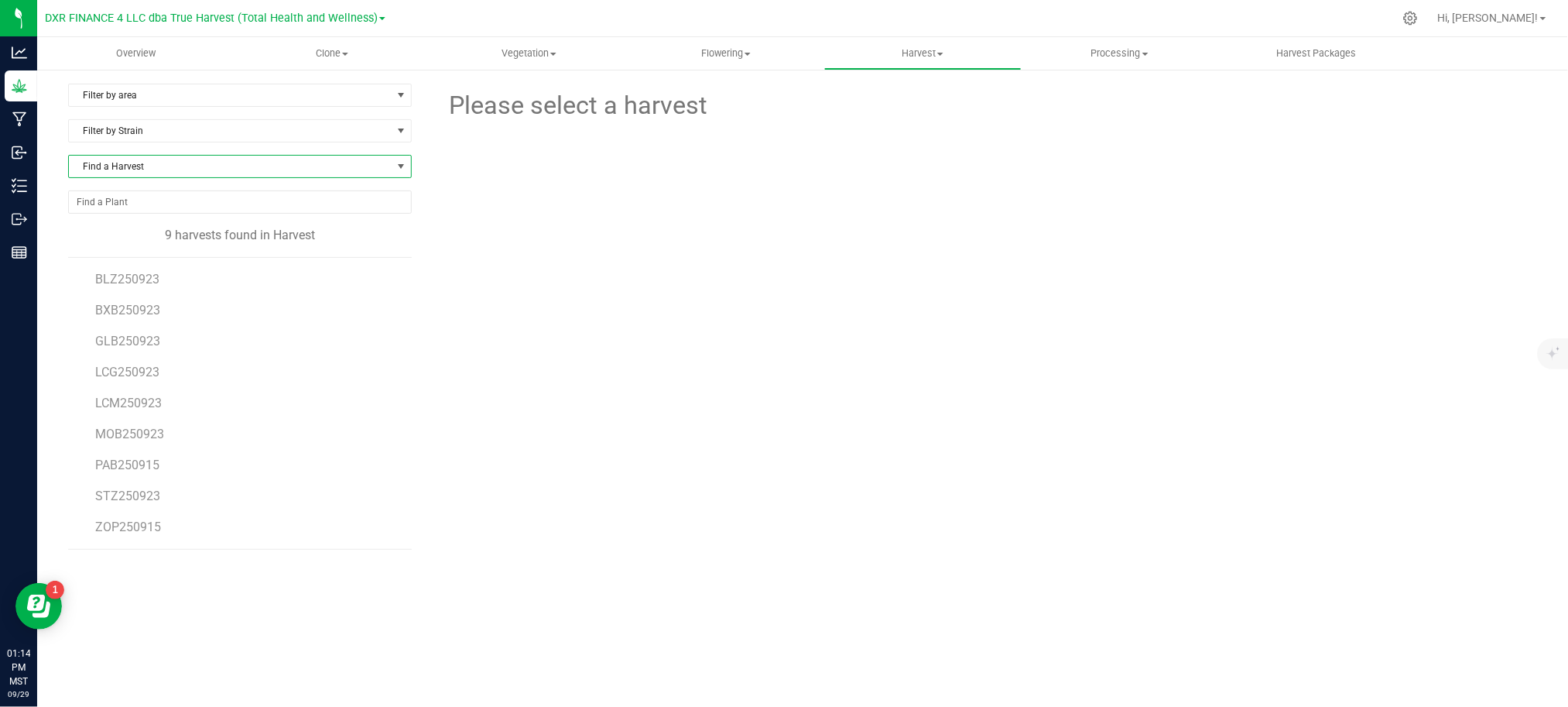
click at [203, 156] on span "Find a Harvest" at bounding box center [230, 166] width 323 height 21
type input "250915"
click at [196, 221] on ul "ZOP250915 PAB250915" at bounding box center [240, 221] width 342 height 0
click at [100, 230] on li "ZOP250915" at bounding box center [240, 232] width 342 height 21
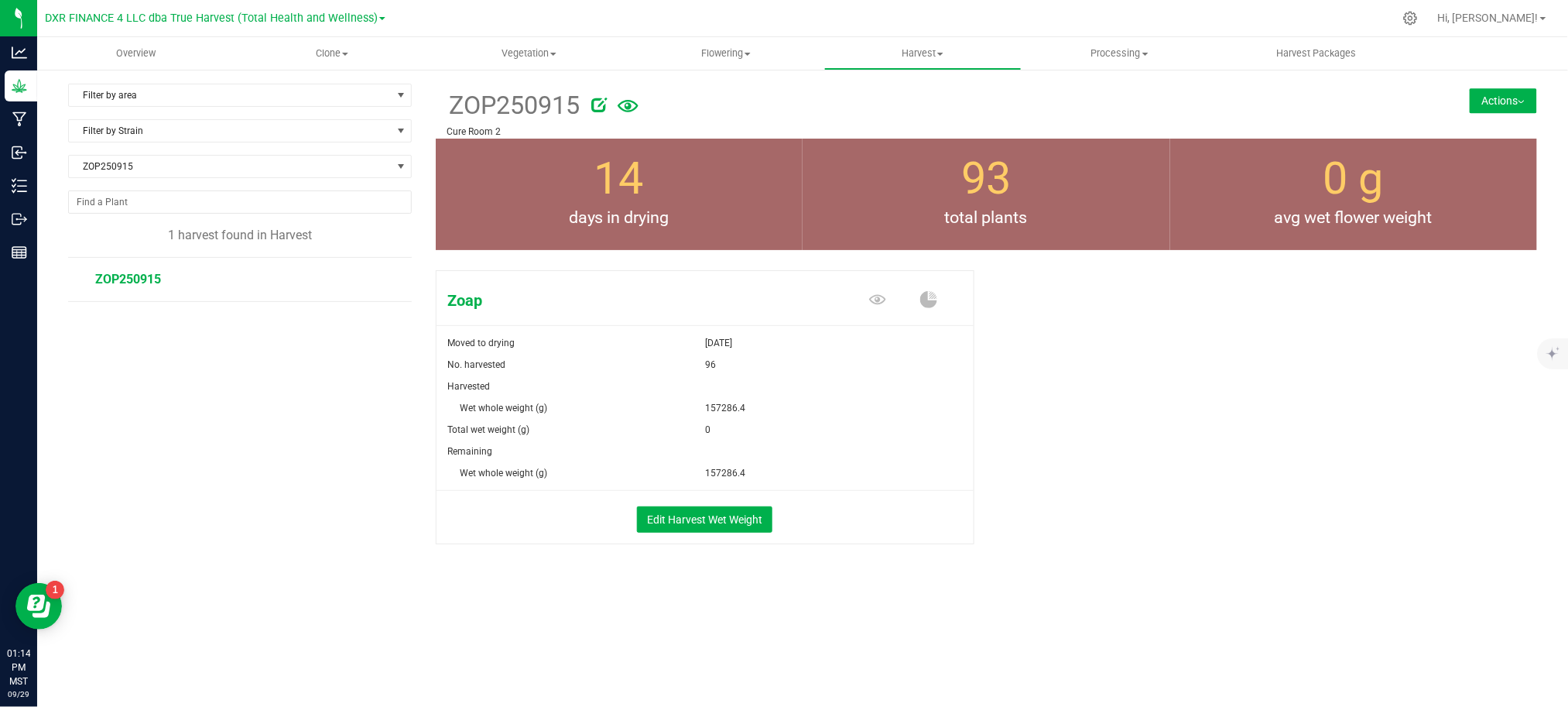
click at [1308, 456] on div "Zoap Moved to drying Sep 15, 2025 No. harvested 96 Harvested Wet whole weight (…" at bounding box center [987, 423] width 1102 height 319
click at [1518, 95] on button "Actions" at bounding box center [1503, 100] width 67 height 24
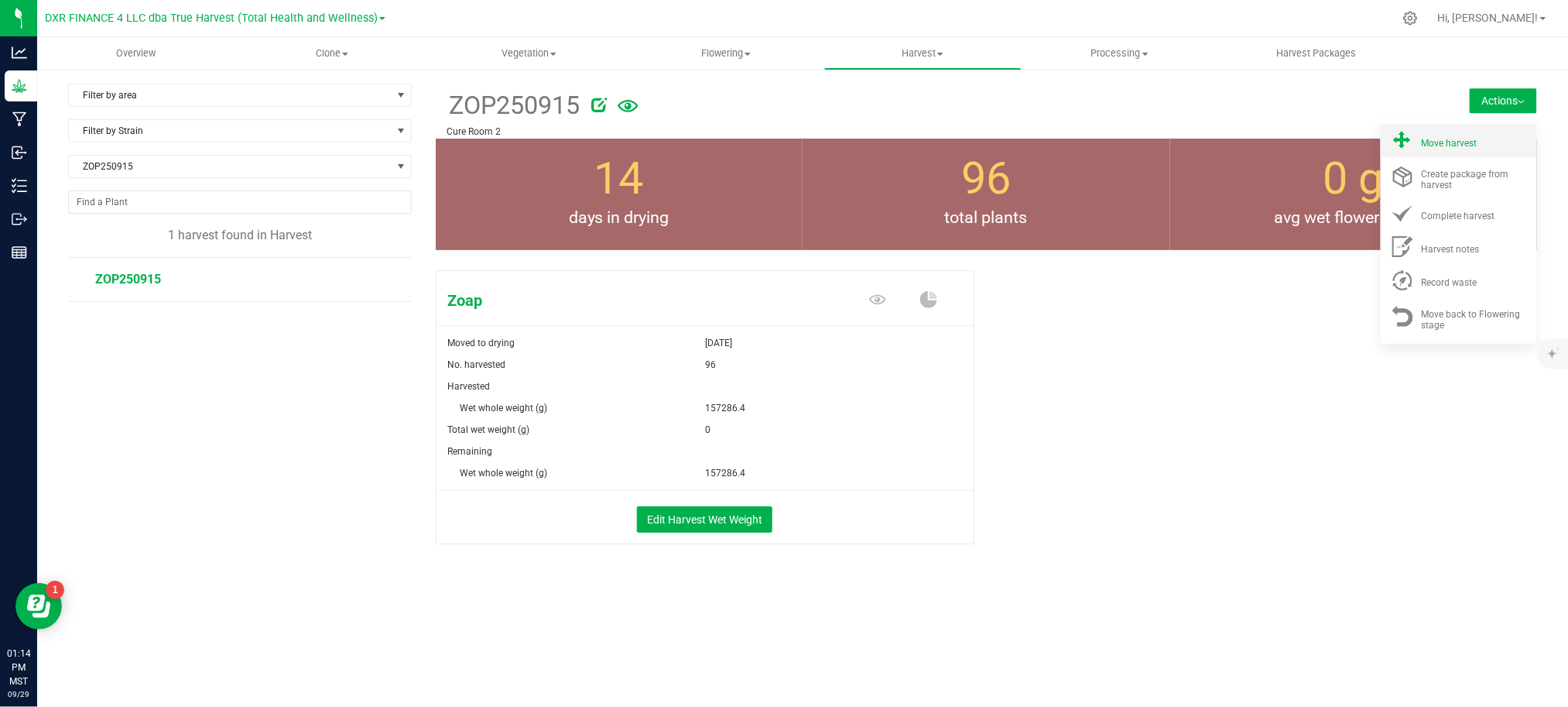
click at [1469, 147] on span "Move harvest" at bounding box center [1449, 143] width 56 height 11
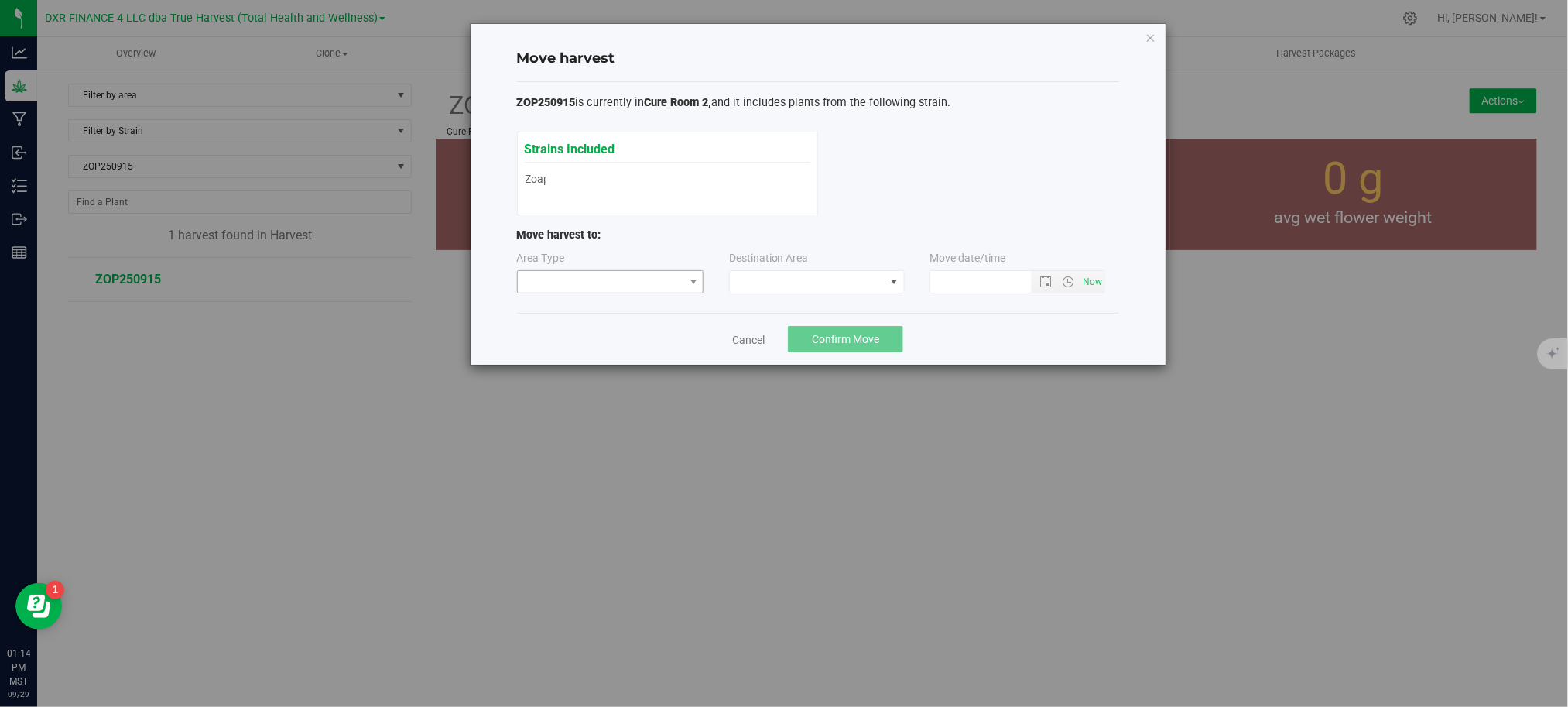
type input "9/29/2025 1:14 PM"
drag, startPoint x: 562, startPoint y: 283, endPoint x: 580, endPoint y: 280, distance: 18.2
click at [563, 283] on span at bounding box center [600, 281] width 166 height 21
drag, startPoint x: 580, startPoint y: 335, endPoint x: 719, endPoint y: 301, distance: 143.1
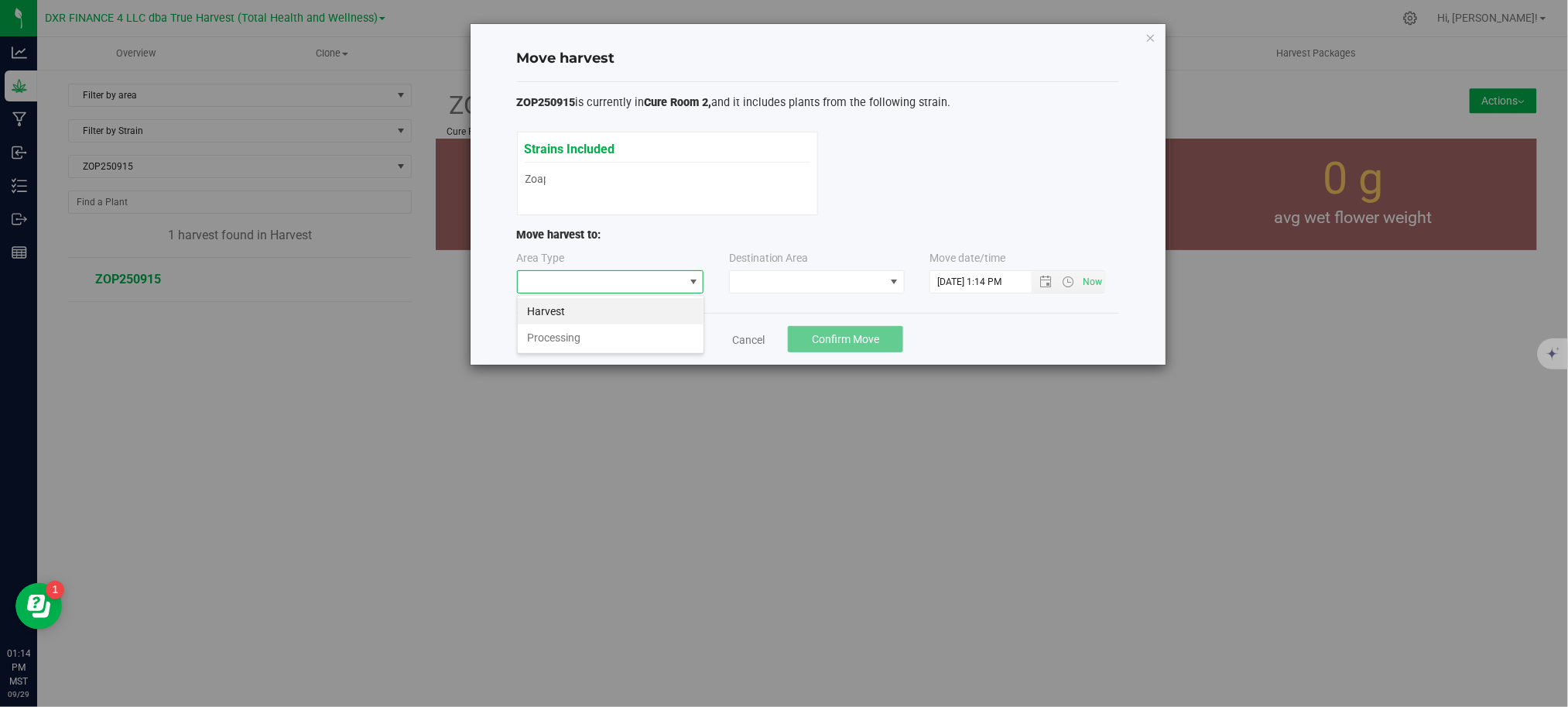
click at [589, 329] on li "Processing" at bounding box center [611, 337] width 186 height 26
click at [783, 282] on span at bounding box center [807, 281] width 154 height 21
click at [785, 355] on li "Trim Room" at bounding box center [816, 348] width 174 height 26
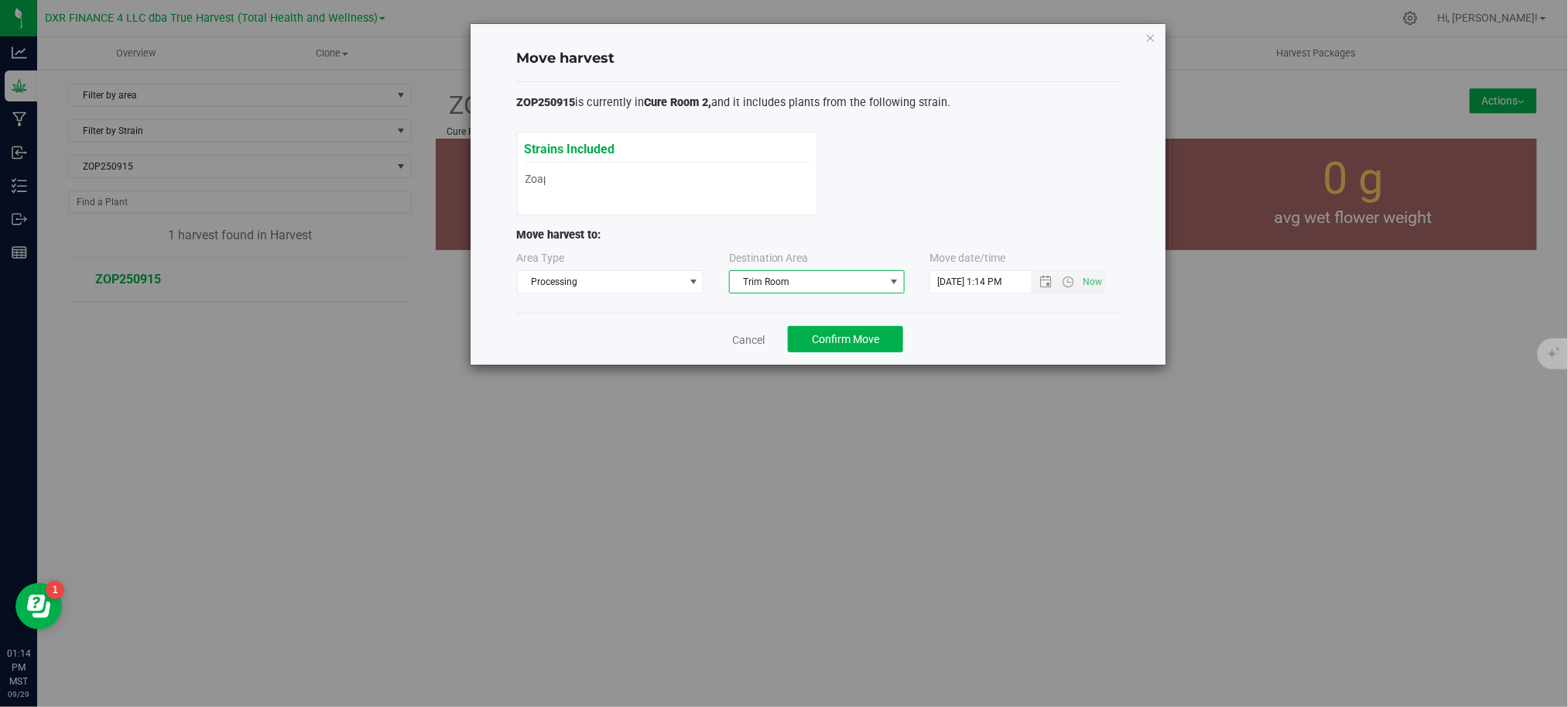
drag, startPoint x: 1013, startPoint y: 342, endPoint x: 986, endPoint y: 341, distance: 27.0
click at [1008, 341] on div "Cancel Confirm Move" at bounding box center [818, 339] width 602 height 52
click at [842, 344] on span "Confirm Move" at bounding box center [845, 339] width 67 height 13
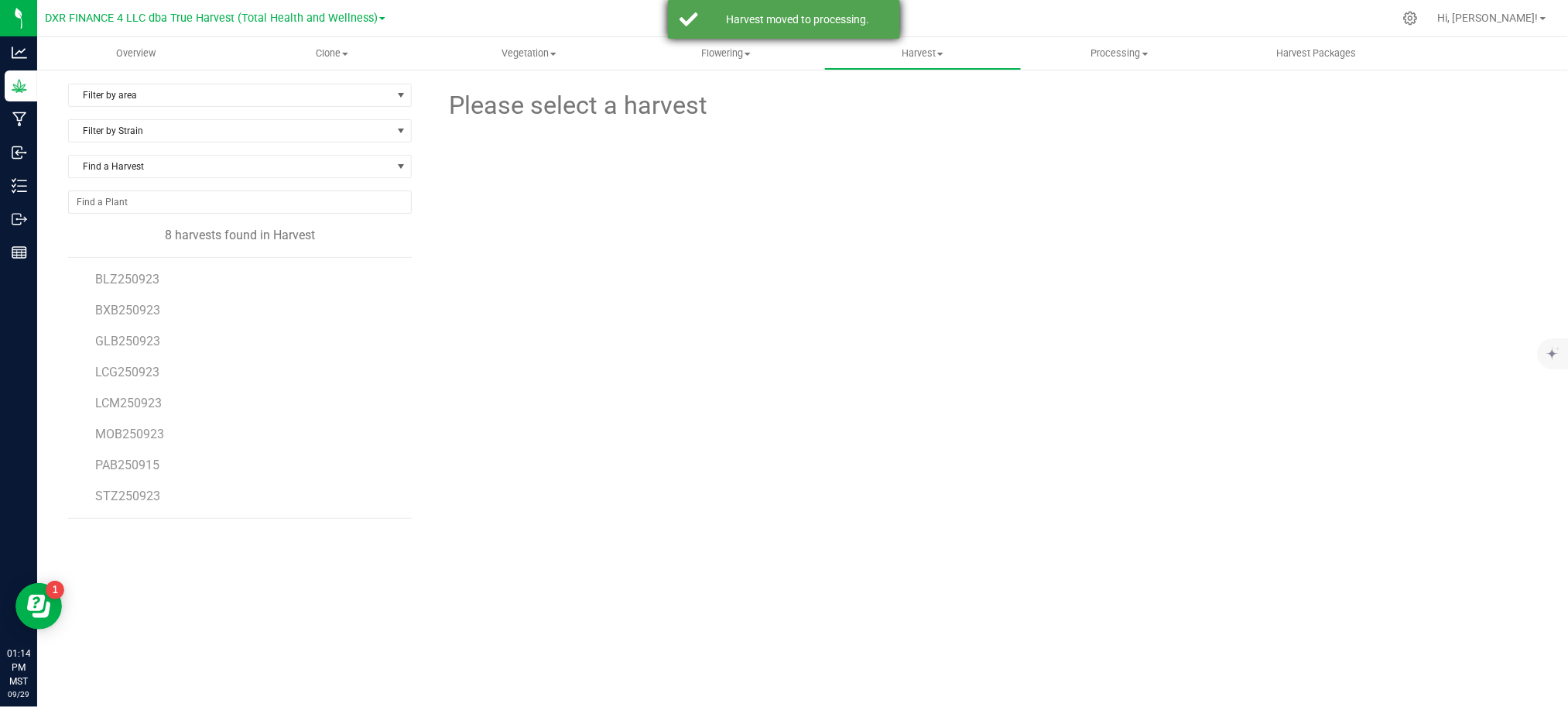
click at [761, 23] on div "Harvest moved to processing." at bounding box center [797, 20] width 182 height 16
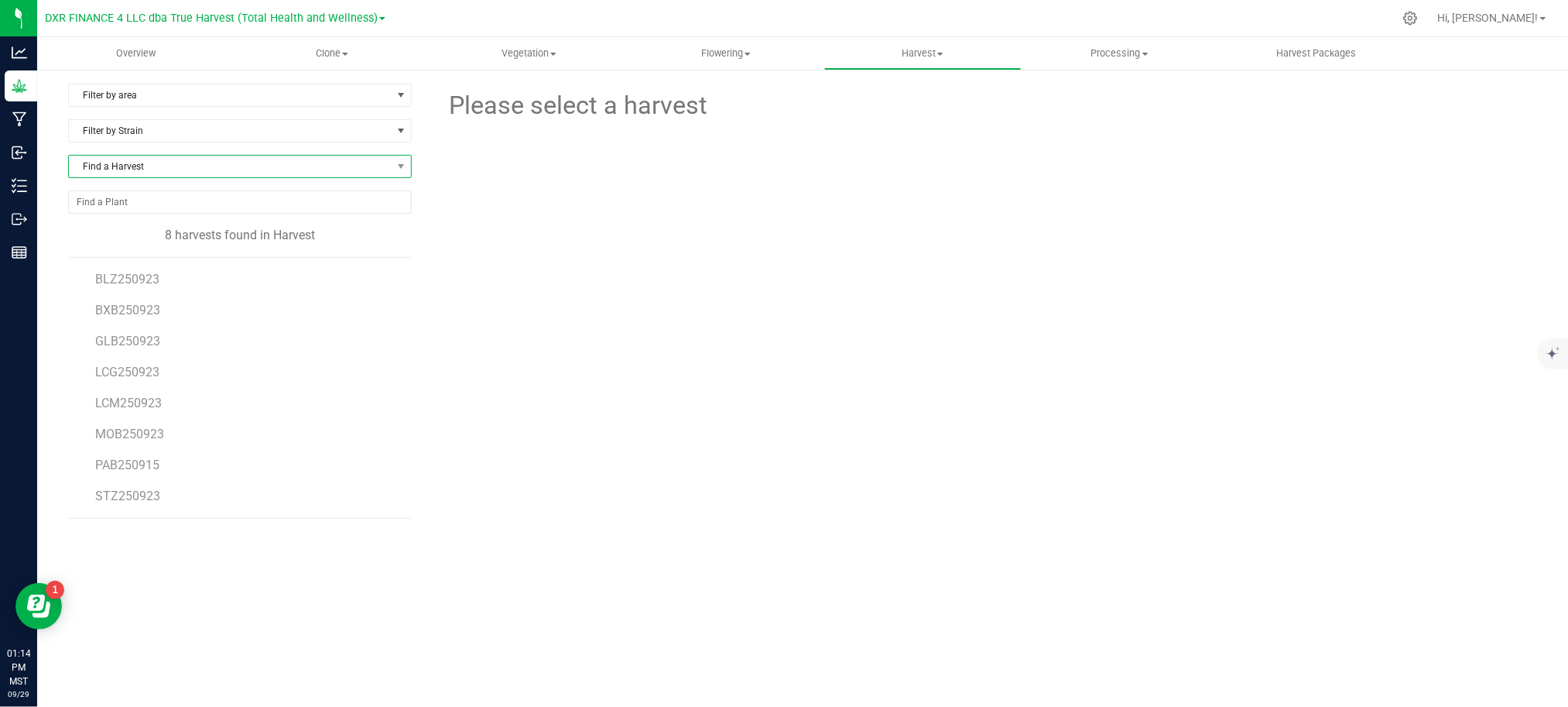
click at [184, 172] on span "Find a Harvest" at bounding box center [230, 166] width 323 height 21
type input "250915"
click at [153, 227] on li "PAB250915" at bounding box center [240, 232] width 342 height 21
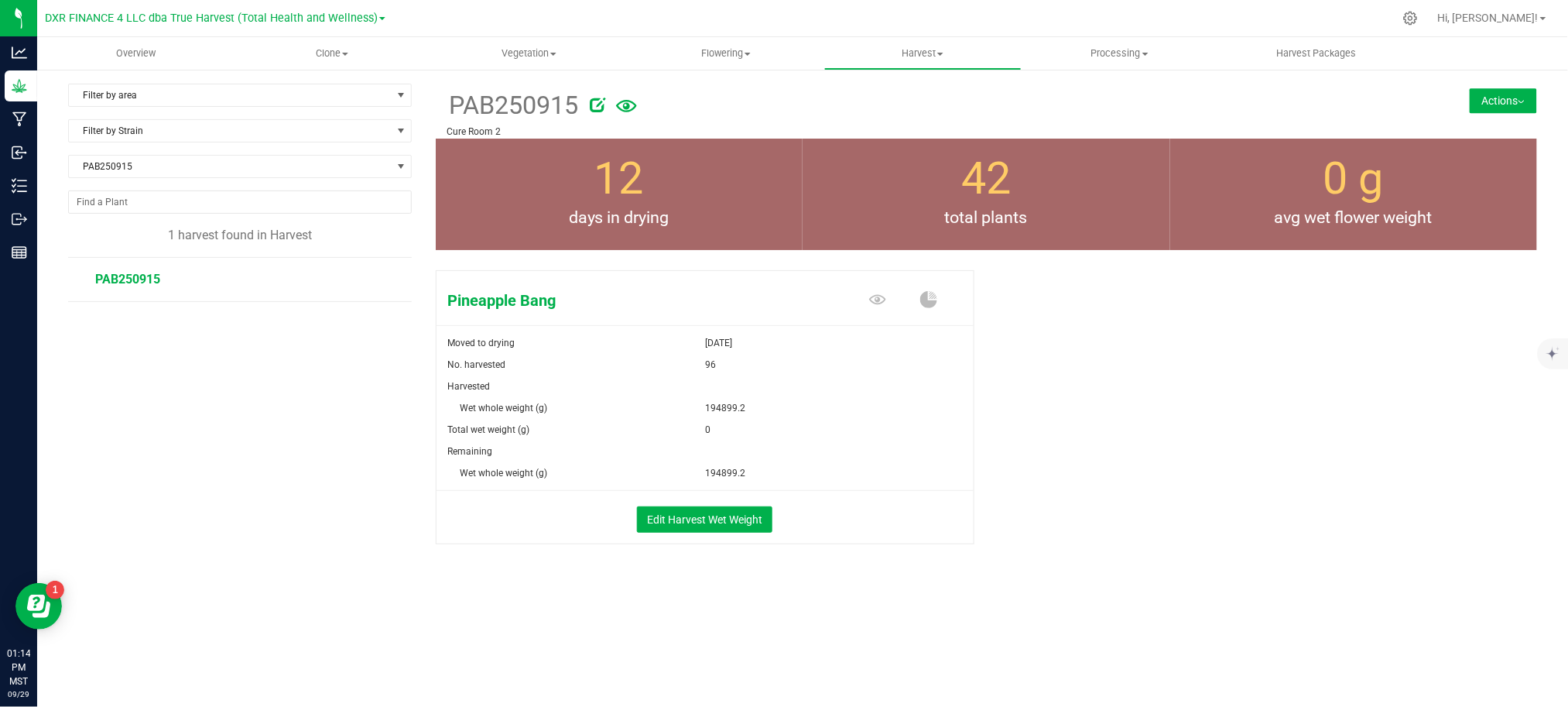
click at [1078, 452] on div "Pineapple Bang Moved to drying Sep 15, 2025 No. harvested 96 Harvested Wet whol…" at bounding box center [987, 423] width 1102 height 319
click at [1511, 108] on button "Actions" at bounding box center [1503, 100] width 67 height 24
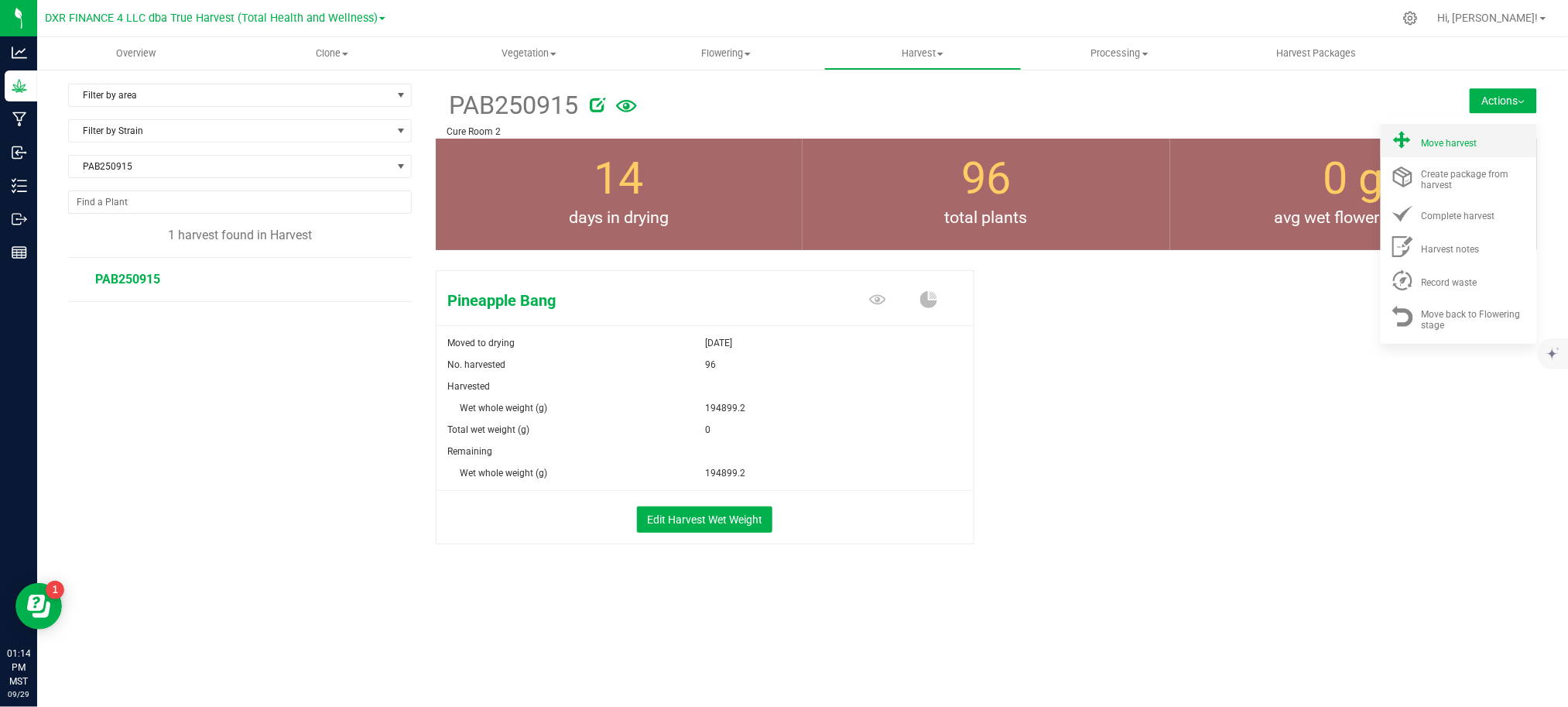
click at [1499, 149] on div "Move harvest" at bounding box center [1474, 140] width 106 height 17
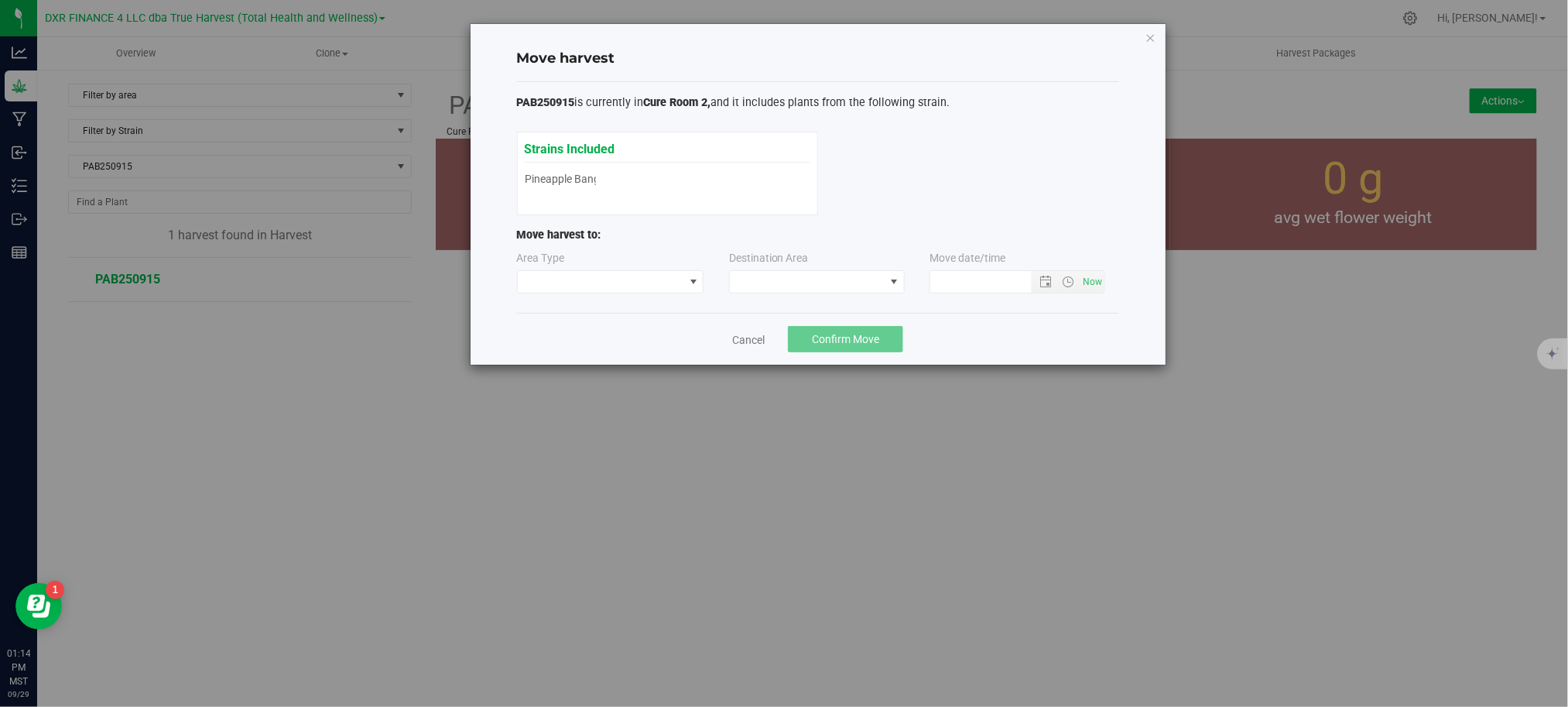
type input "9/29/2025 1:14 PM"
drag, startPoint x: 593, startPoint y: 270, endPoint x: 592, endPoint y: 280, distance: 10.0
click at [592, 270] on span at bounding box center [611, 281] width 188 height 23
drag, startPoint x: 567, startPoint y: 336, endPoint x: 764, endPoint y: 314, distance: 198.2
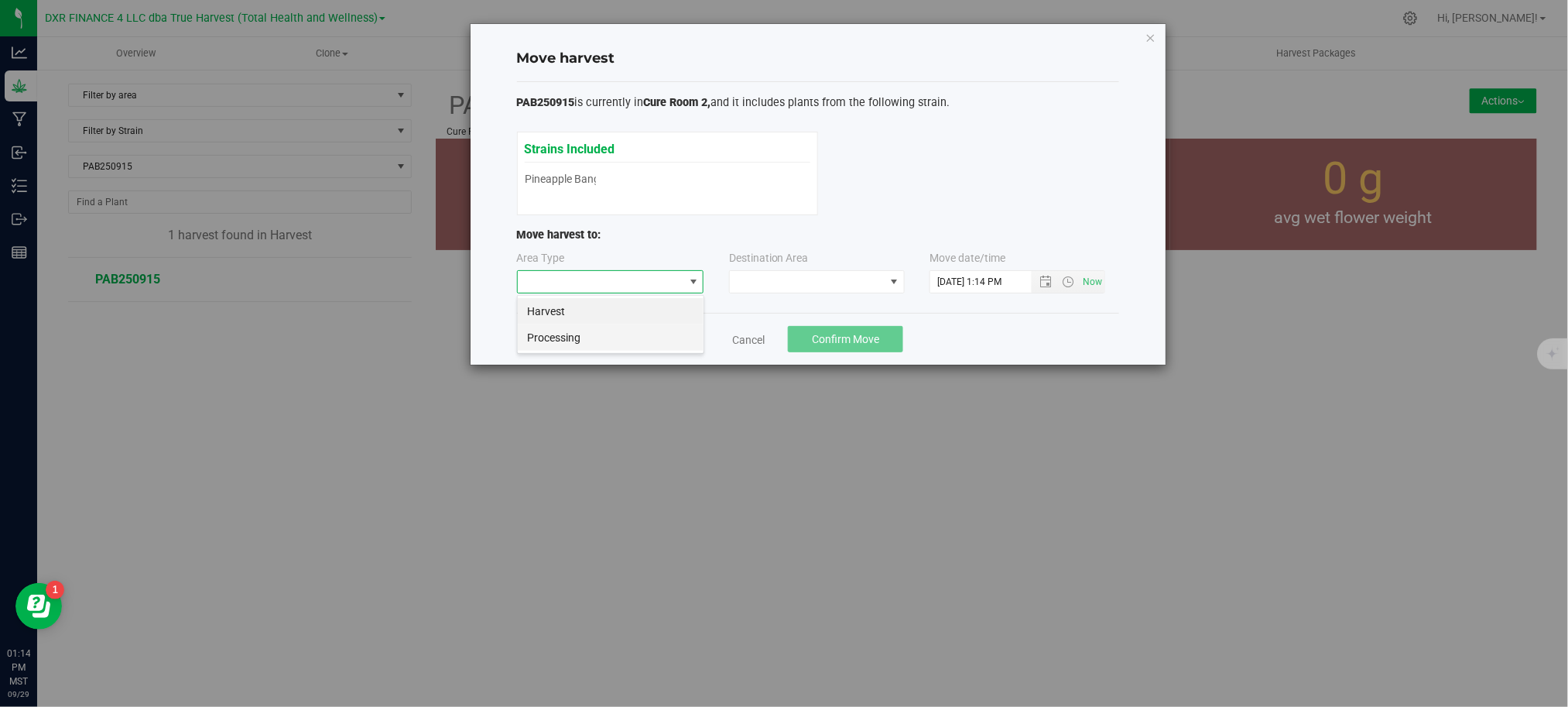
click at [574, 336] on li "Processing" at bounding box center [611, 337] width 186 height 26
click at [793, 283] on span at bounding box center [807, 281] width 154 height 21
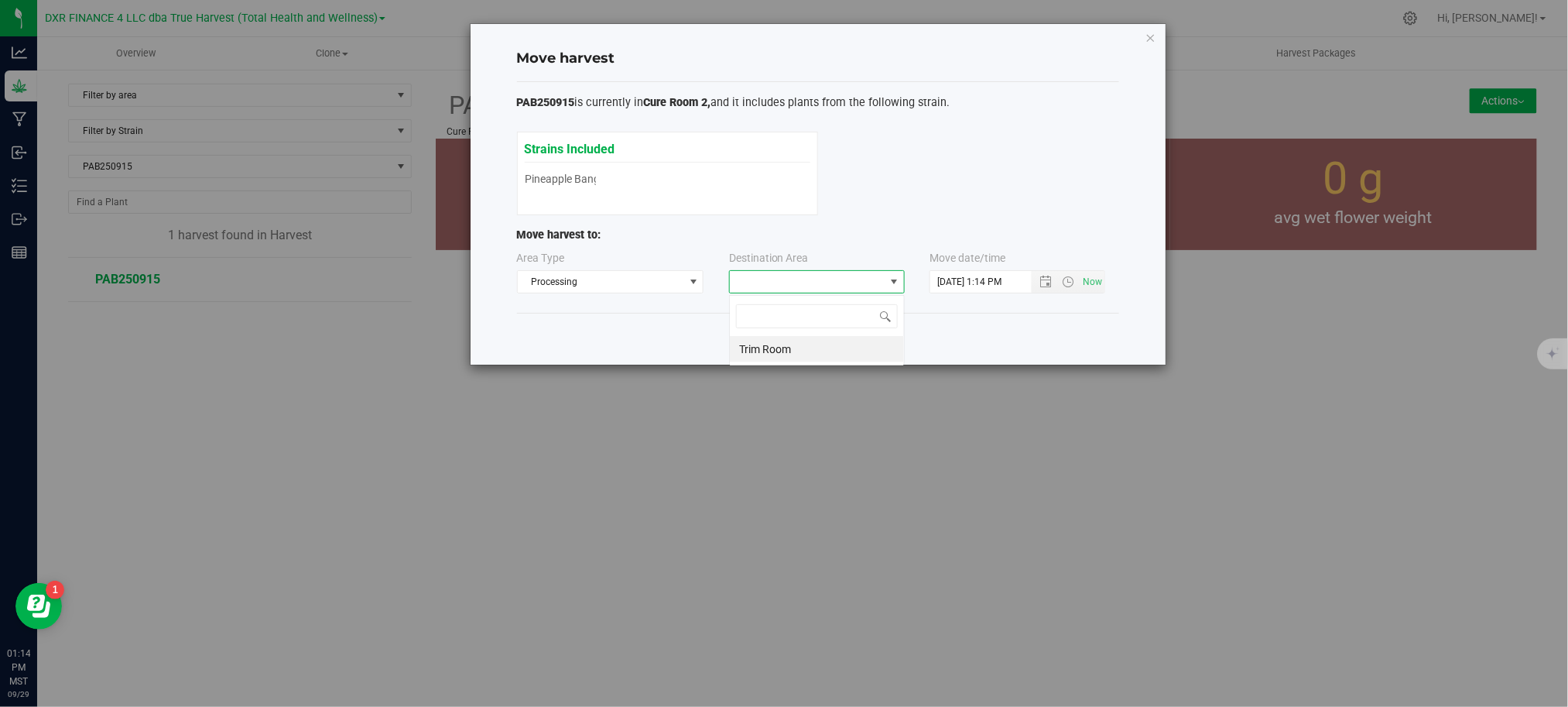
scroll to position [23, 175]
click at [811, 348] on li "Trim Room" at bounding box center [816, 348] width 174 height 26
click at [972, 338] on div "Cancel Confirm Move" at bounding box center [818, 339] width 602 height 52
click at [1041, 279] on span "Open the date view" at bounding box center [1046, 282] width 13 height 13
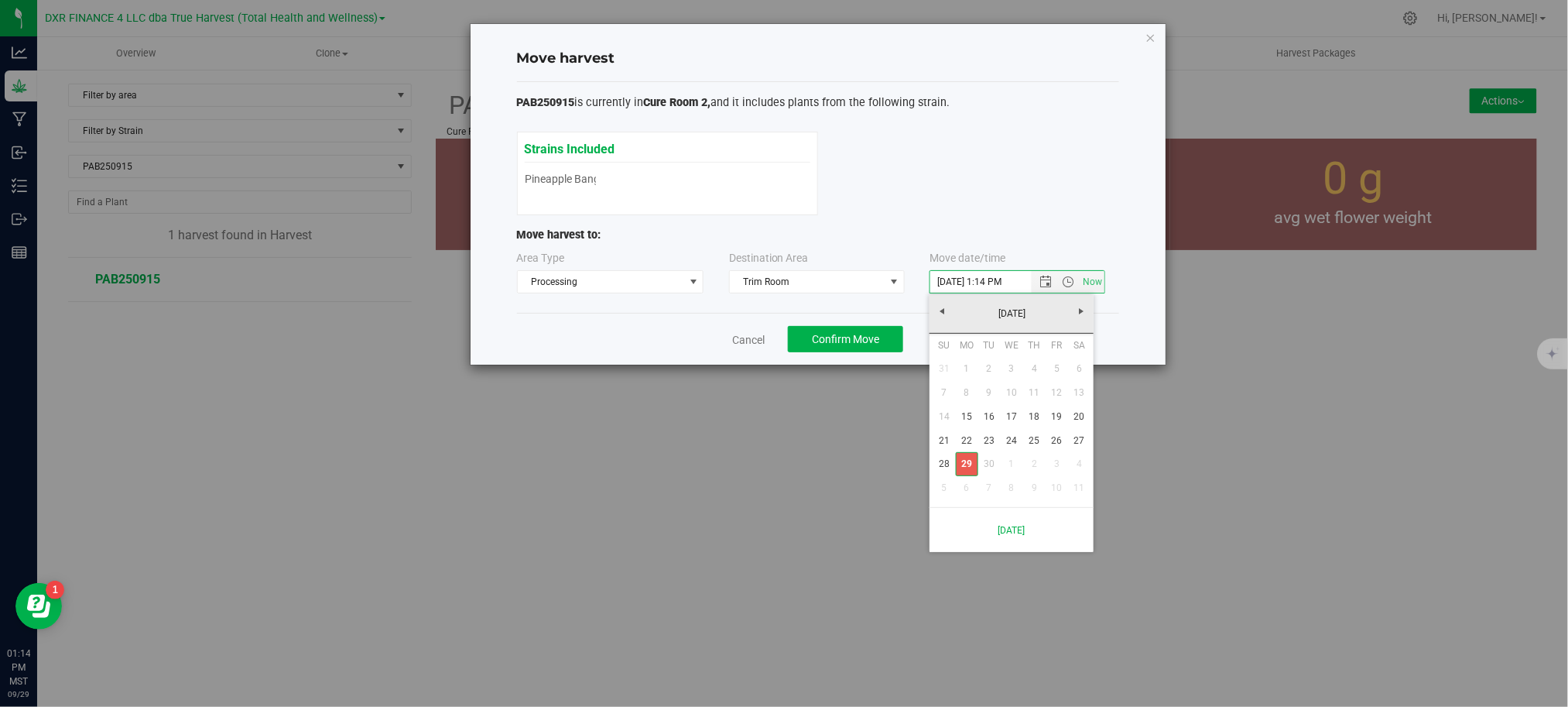
click at [969, 468] on link "29" at bounding box center [967, 464] width 22 height 24
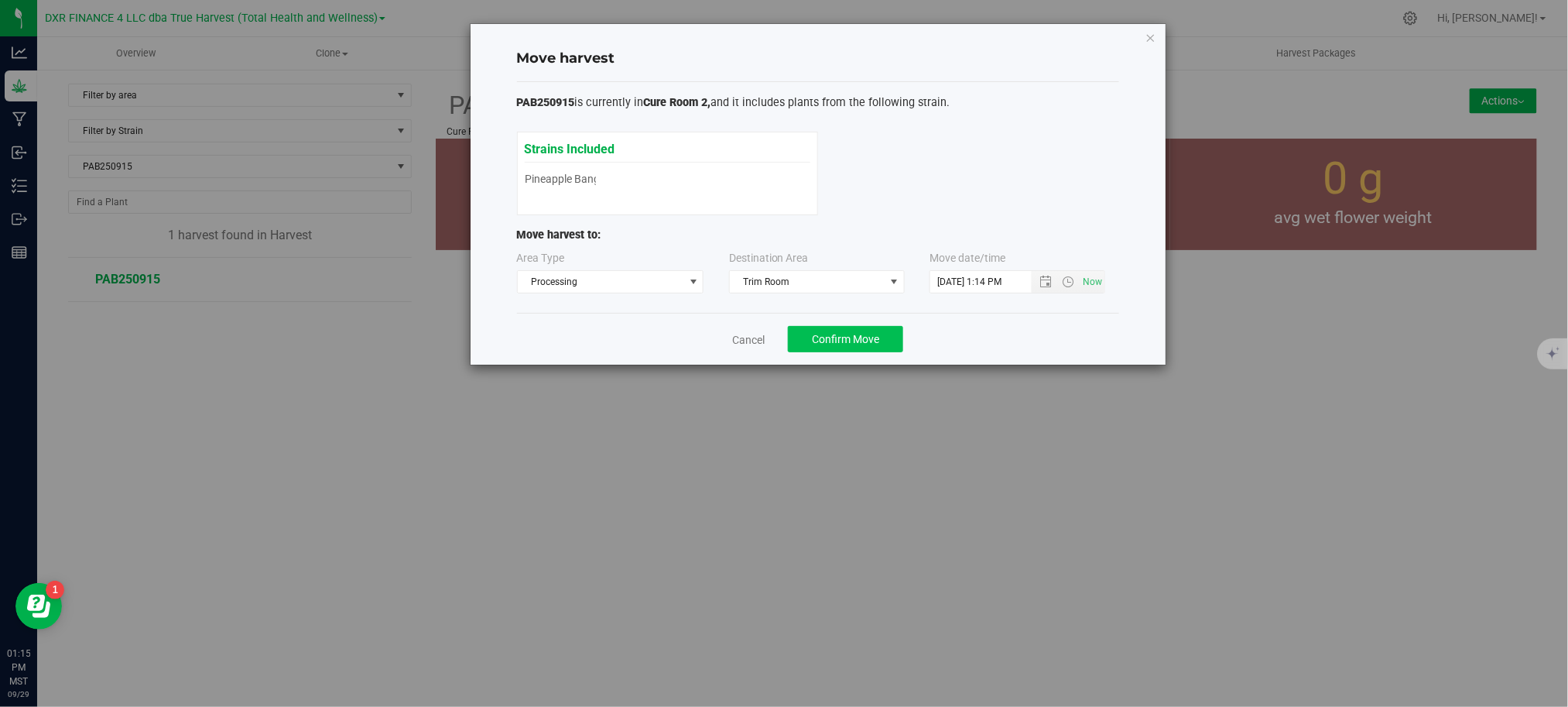
drag, startPoint x: 1008, startPoint y: 335, endPoint x: 886, endPoint y: 331, distance: 122.1
click at [1003, 335] on div "Cancel Confirm Move" at bounding box center [818, 339] width 602 height 52
click at [845, 338] on span "Confirm Move" at bounding box center [845, 339] width 67 height 13
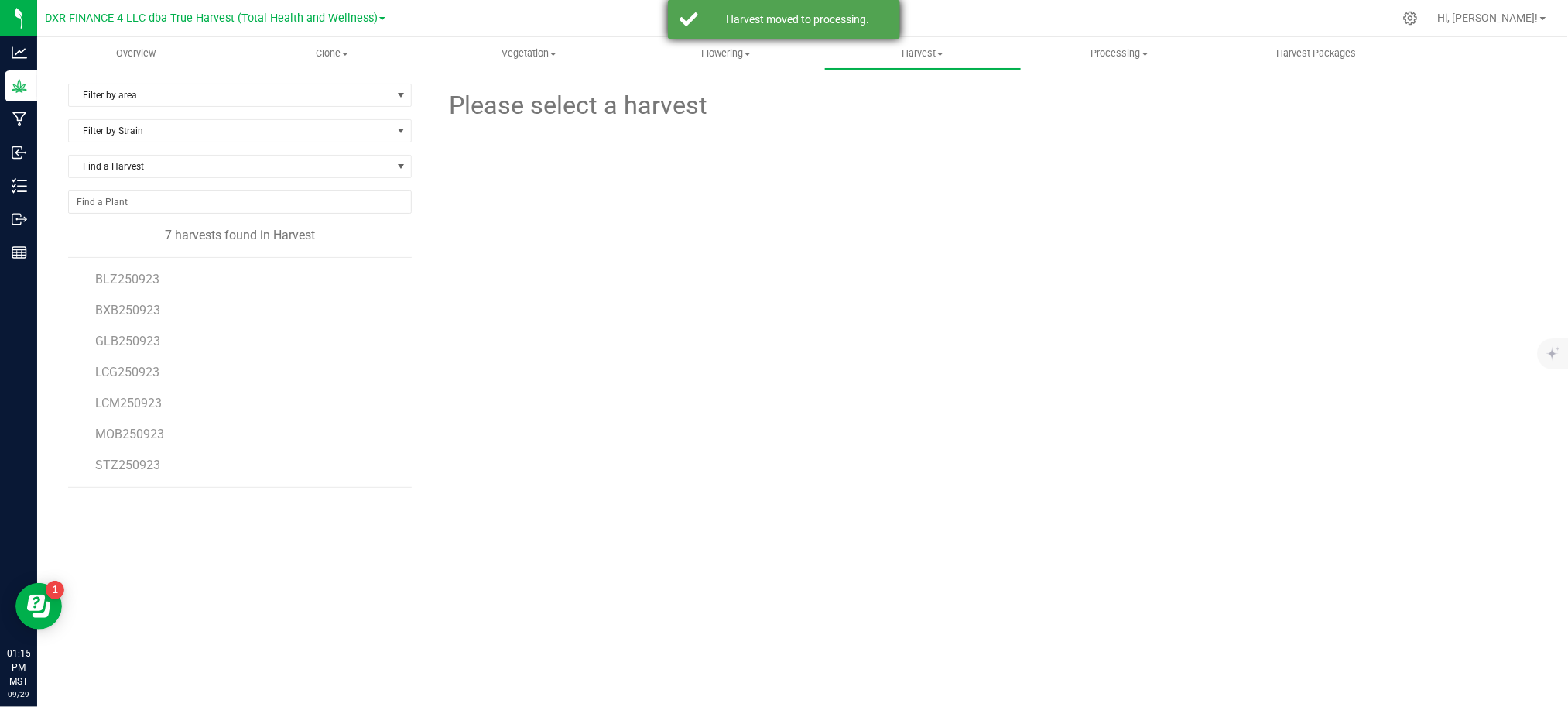
click at [765, 9] on div "Harvest moved to processing." at bounding box center [783, 19] width 232 height 39
click at [1076, 162] on div at bounding box center [987, 214] width 563 height 180
drag, startPoint x: 1143, startPoint y: 153, endPoint x: 1122, endPoint y: 84, distance: 72.1
click at [1141, 144] on div at bounding box center [987, 214] width 563 height 180
click at [1114, 60] on span "Processing" at bounding box center [1119, 54] width 195 height 14
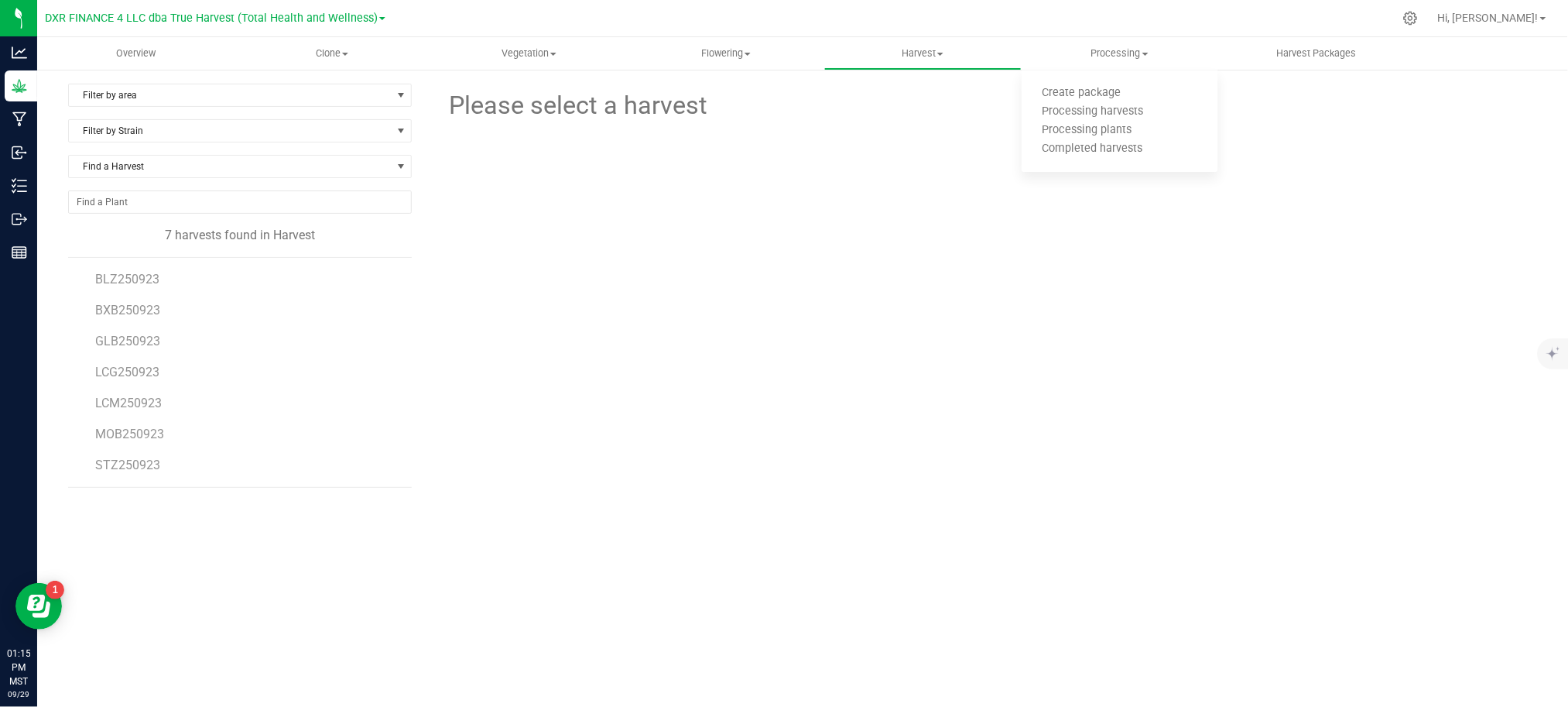
click at [756, 247] on div at bounding box center [987, 214] width 563 height 180
click at [1100, 60] on span "Processing" at bounding box center [1119, 54] width 196 height 14
click at [1162, 112] on span "Processing harvests" at bounding box center [1093, 112] width 143 height 13
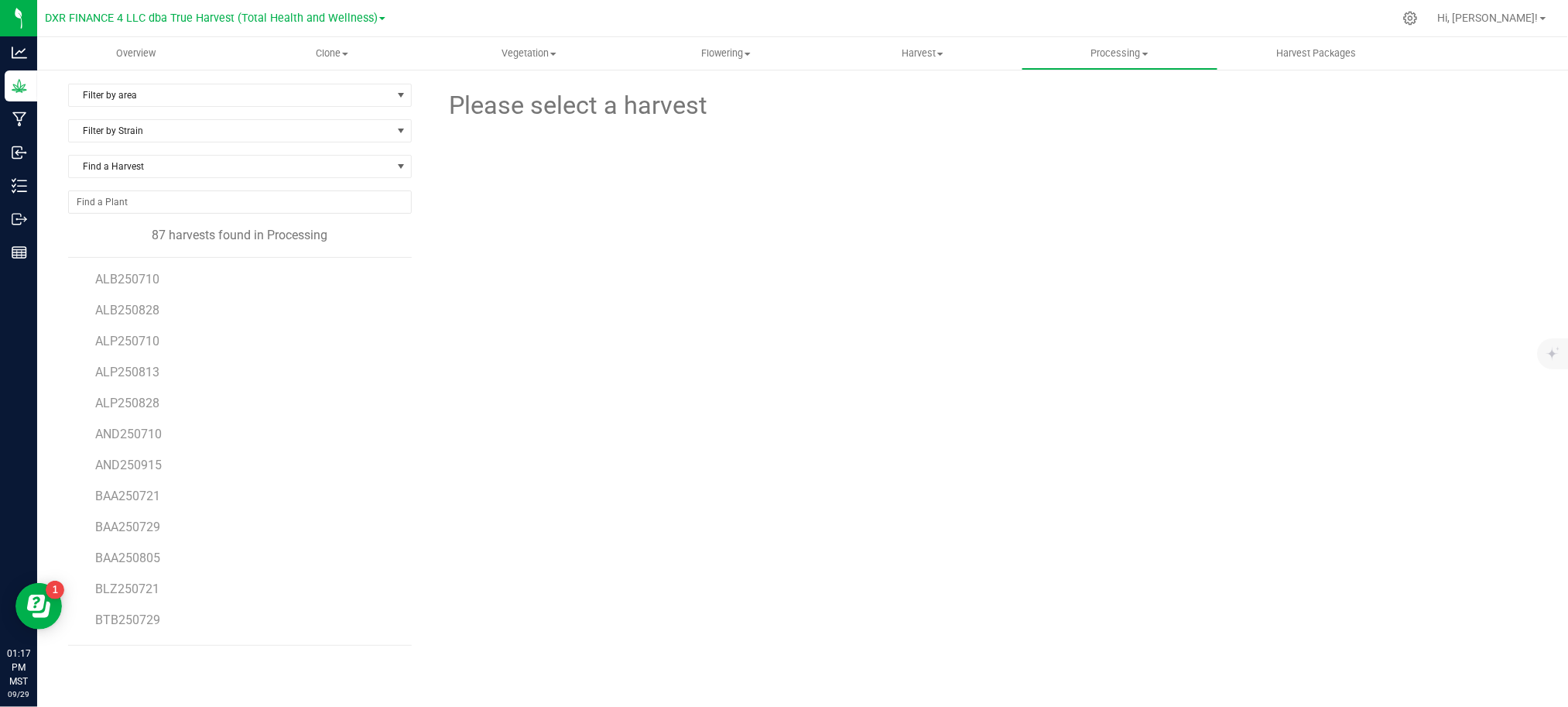
click at [693, 458] on div "Please select a harvest" at bounding box center [987, 370] width 1102 height 575
click at [172, 159] on span "Find a Harvest" at bounding box center [230, 166] width 323 height 21
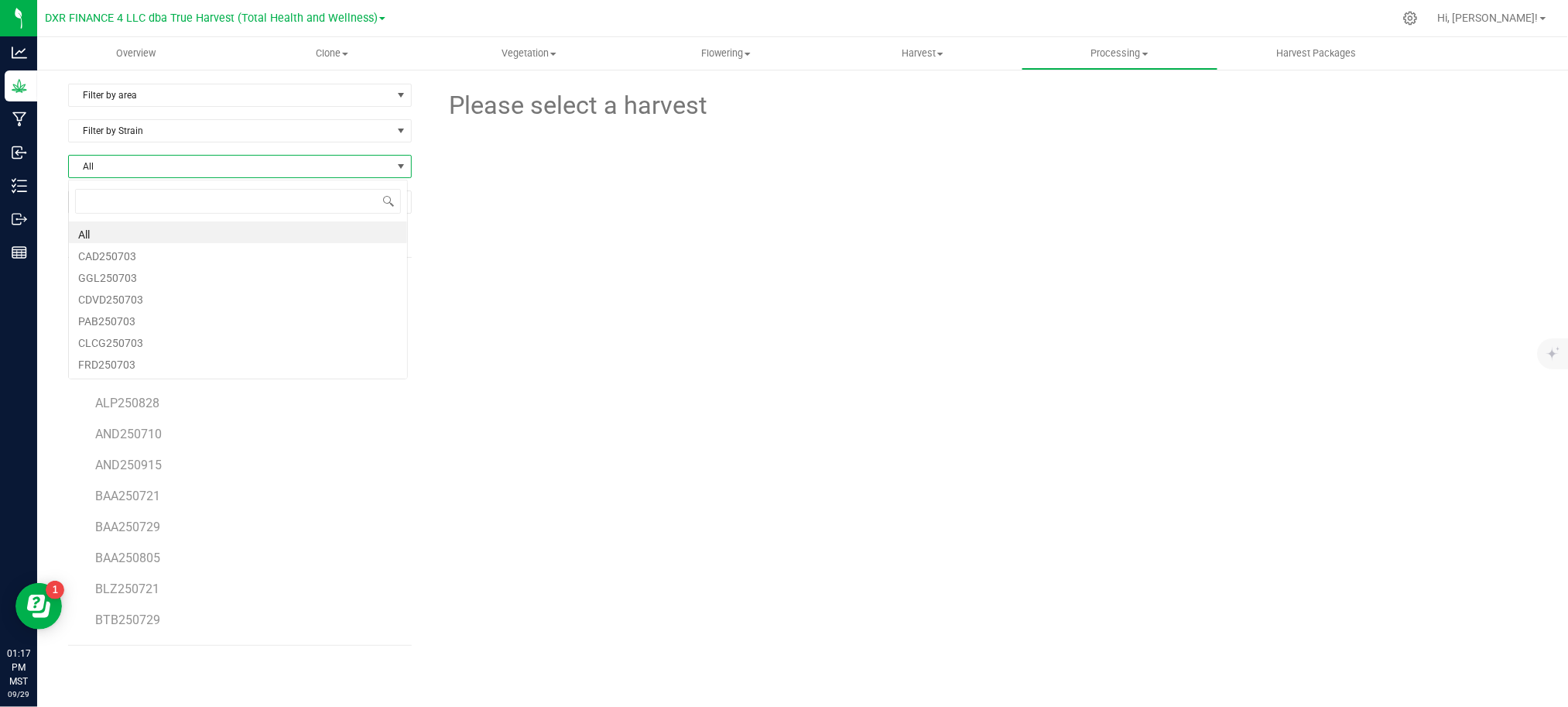
scroll to position [23, 339]
type input "250915"
click at [94, 233] on li "AND250915" at bounding box center [237, 232] width 338 height 21
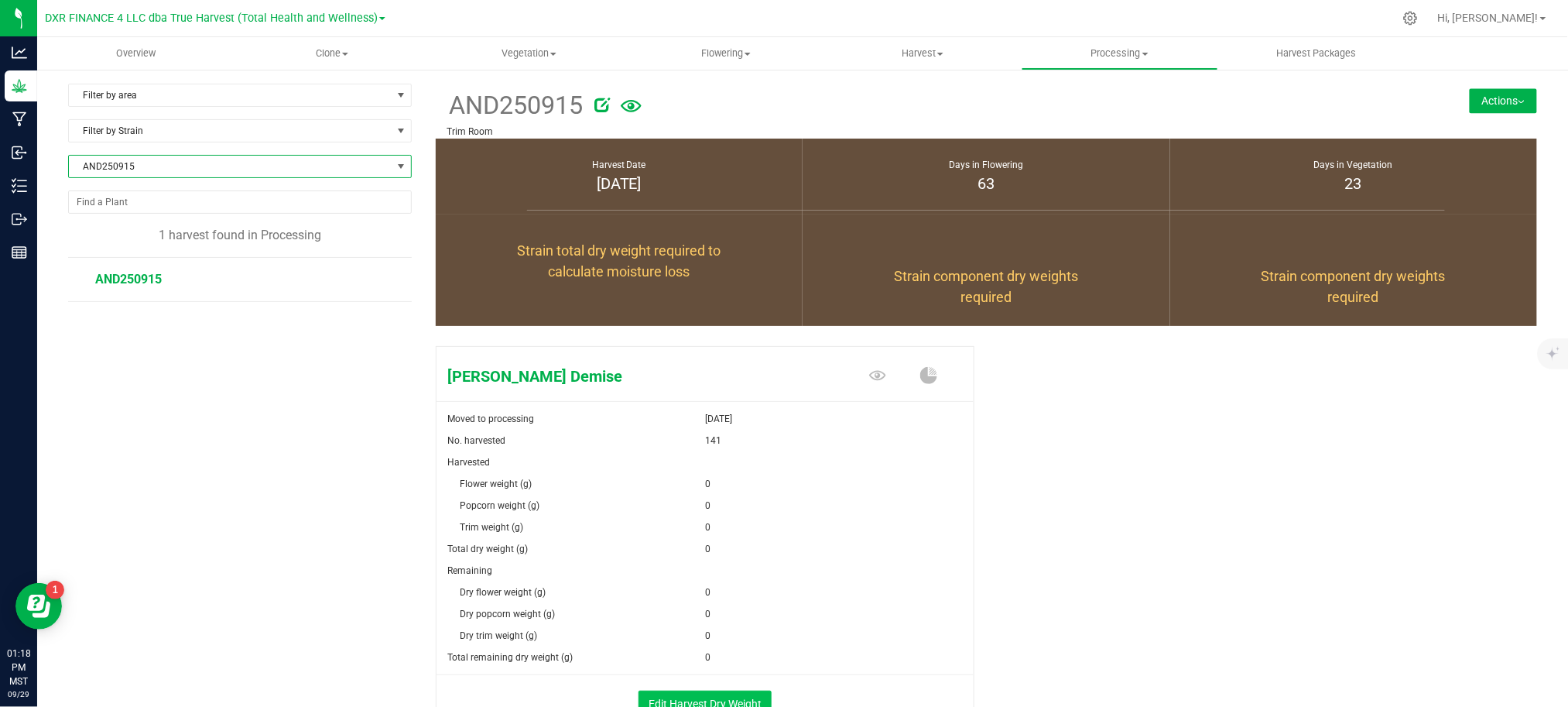
scroll to position [111, 0]
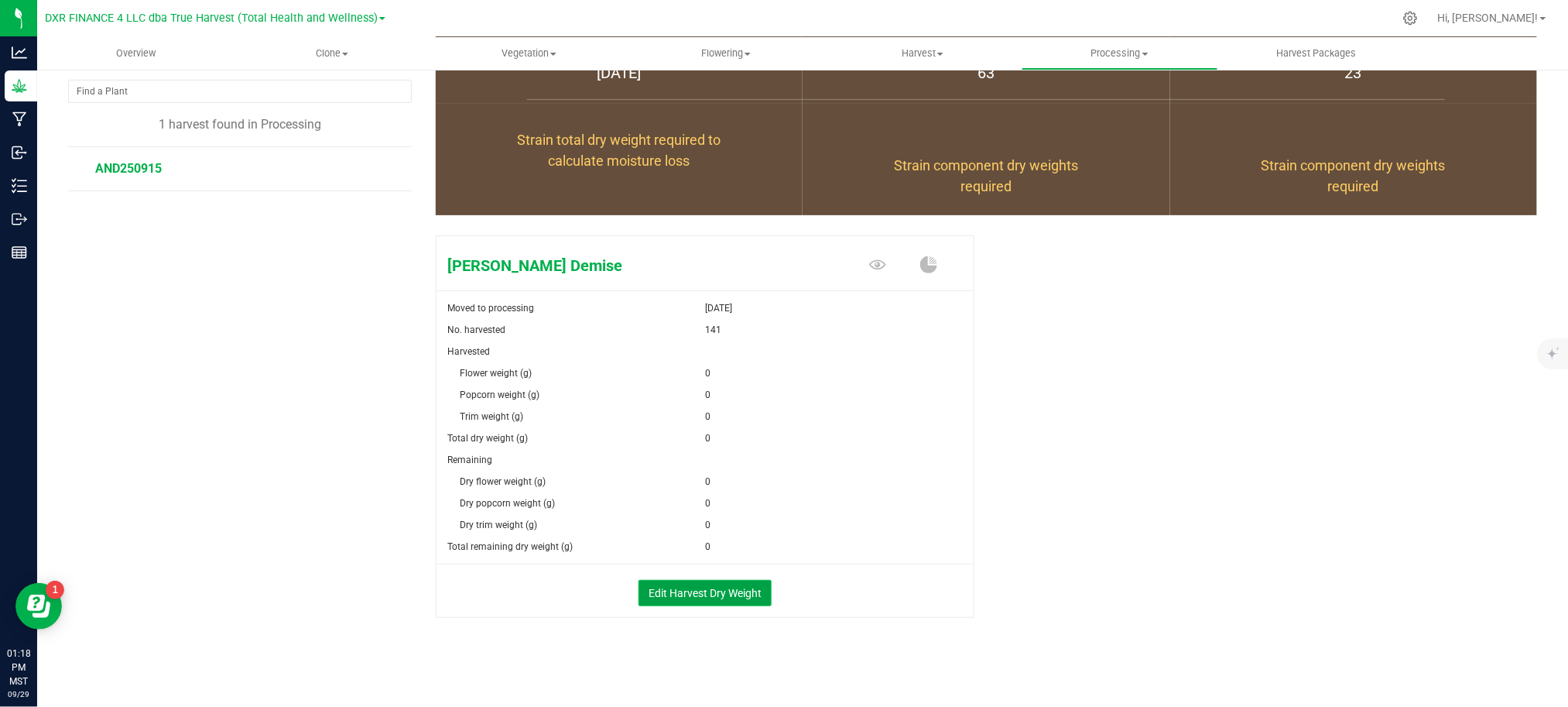
click at [685, 592] on button "Edit Harvest Dry Weight" at bounding box center [704, 593] width 133 height 26
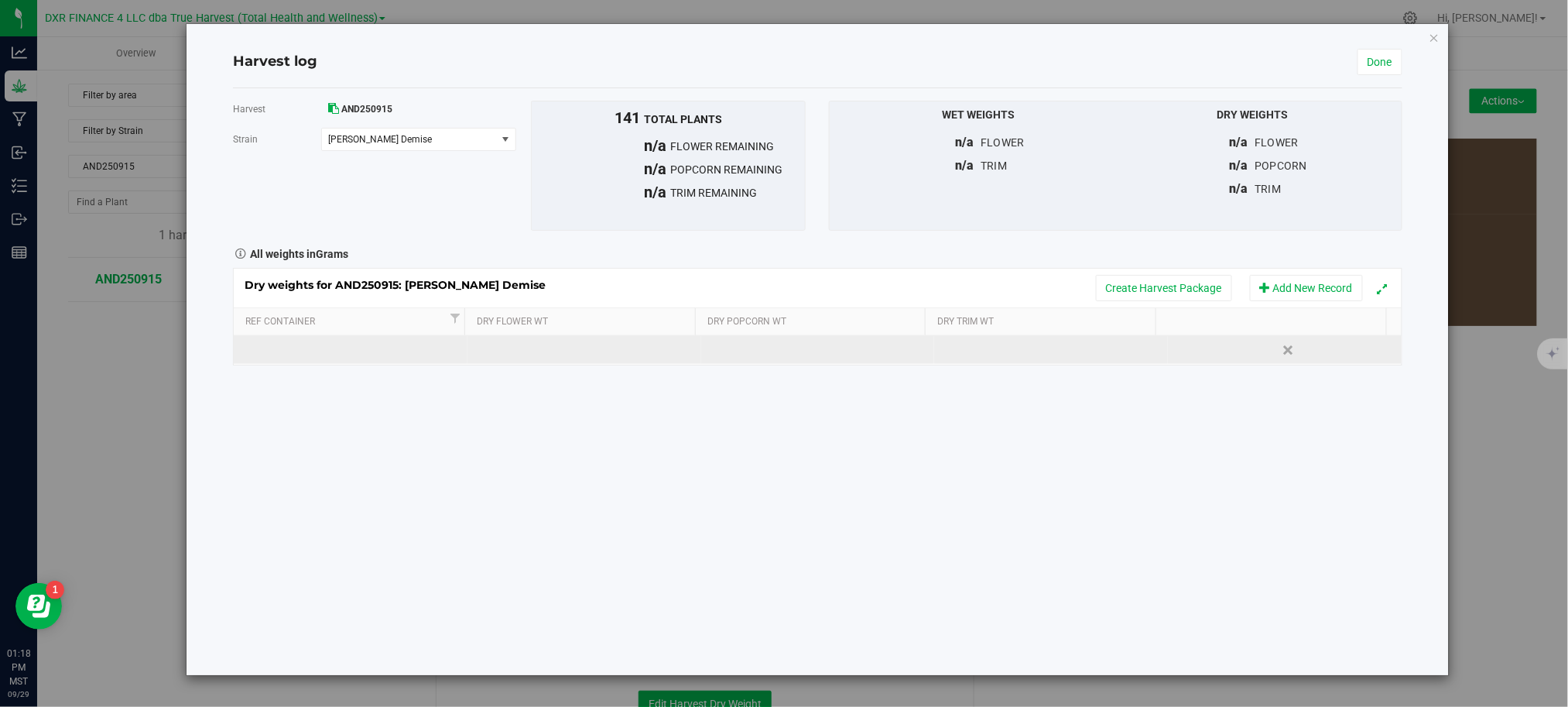
click at [540, 355] on td at bounding box center [584, 349] width 234 height 28
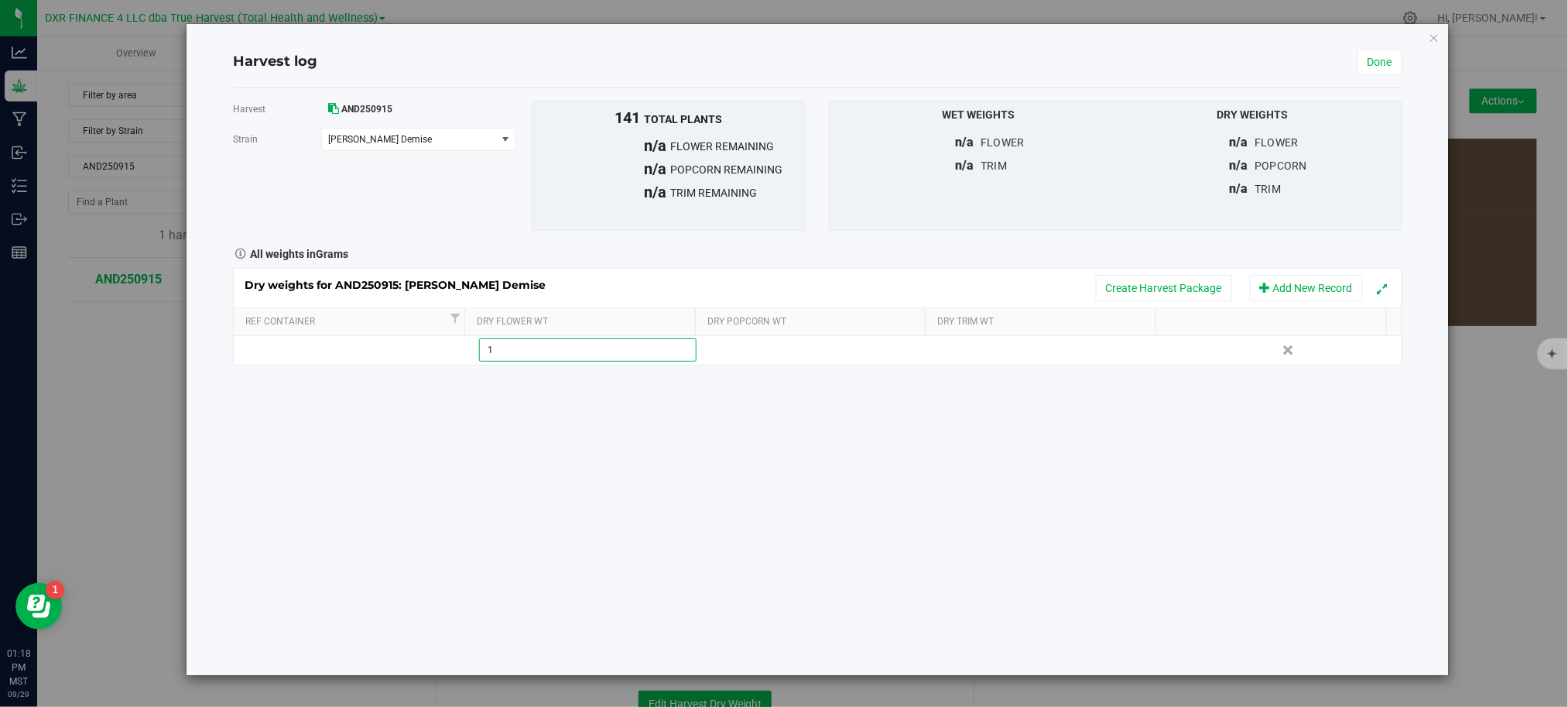
type input "15"
drag, startPoint x: 731, startPoint y: 500, endPoint x: 864, endPoint y: 504, distance: 133.1
click at [748, 496] on div "Harvest AND250915 Strain Anslinger's Demise Select strain Anslinger's Demise To…" at bounding box center [818, 381] width 1169 height 586
click at [1374, 59] on link "Done" at bounding box center [1379, 61] width 45 height 26
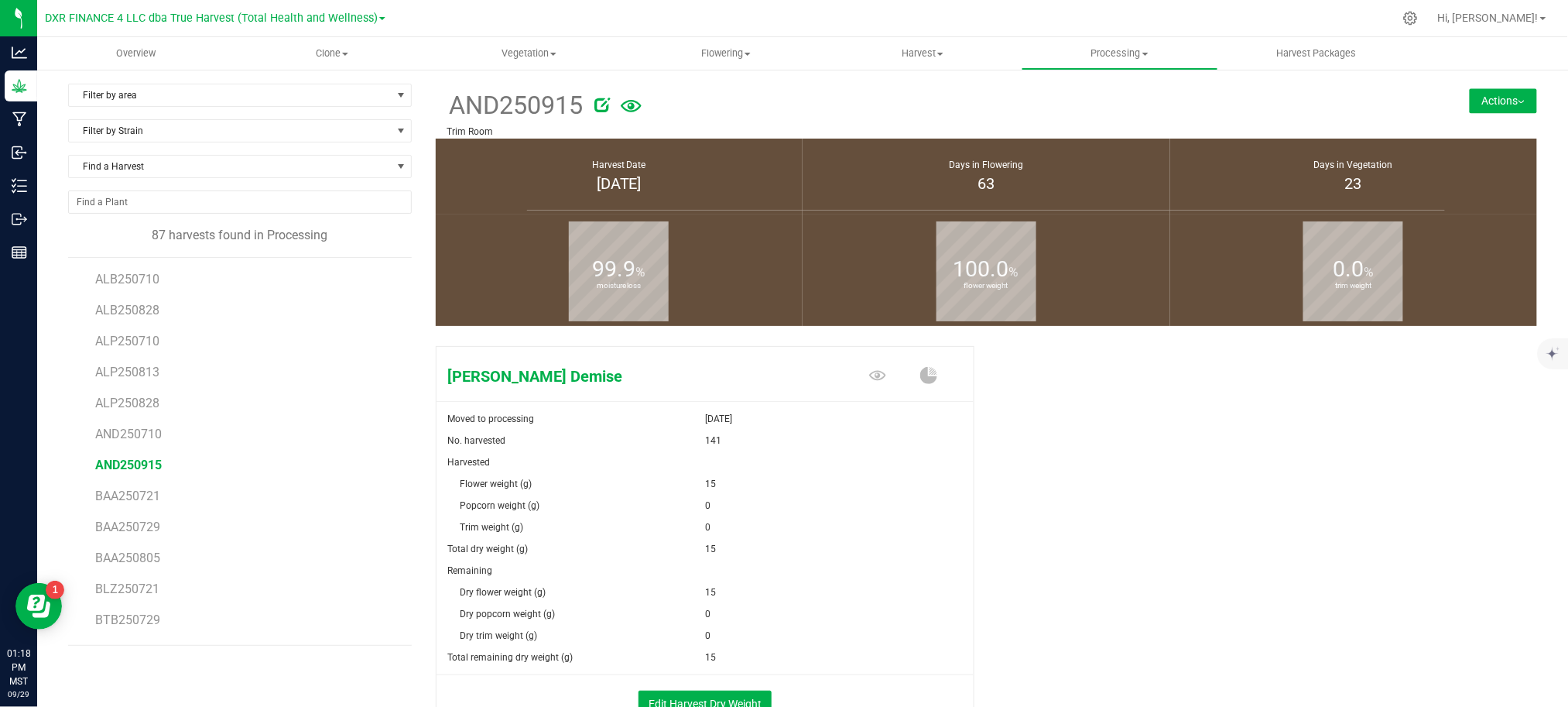
click at [1250, 398] on div "Anslinger's Demise Moved to processing Sep 29, 2025 No. harvested 141 Harvested…" at bounding box center [987, 553] width 1102 height 427
drag, startPoint x: 1484, startPoint y: 100, endPoint x: 1499, endPoint y: 84, distance: 21.9
click at [1486, 97] on button "Actions" at bounding box center [1503, 100] width 67 height 24
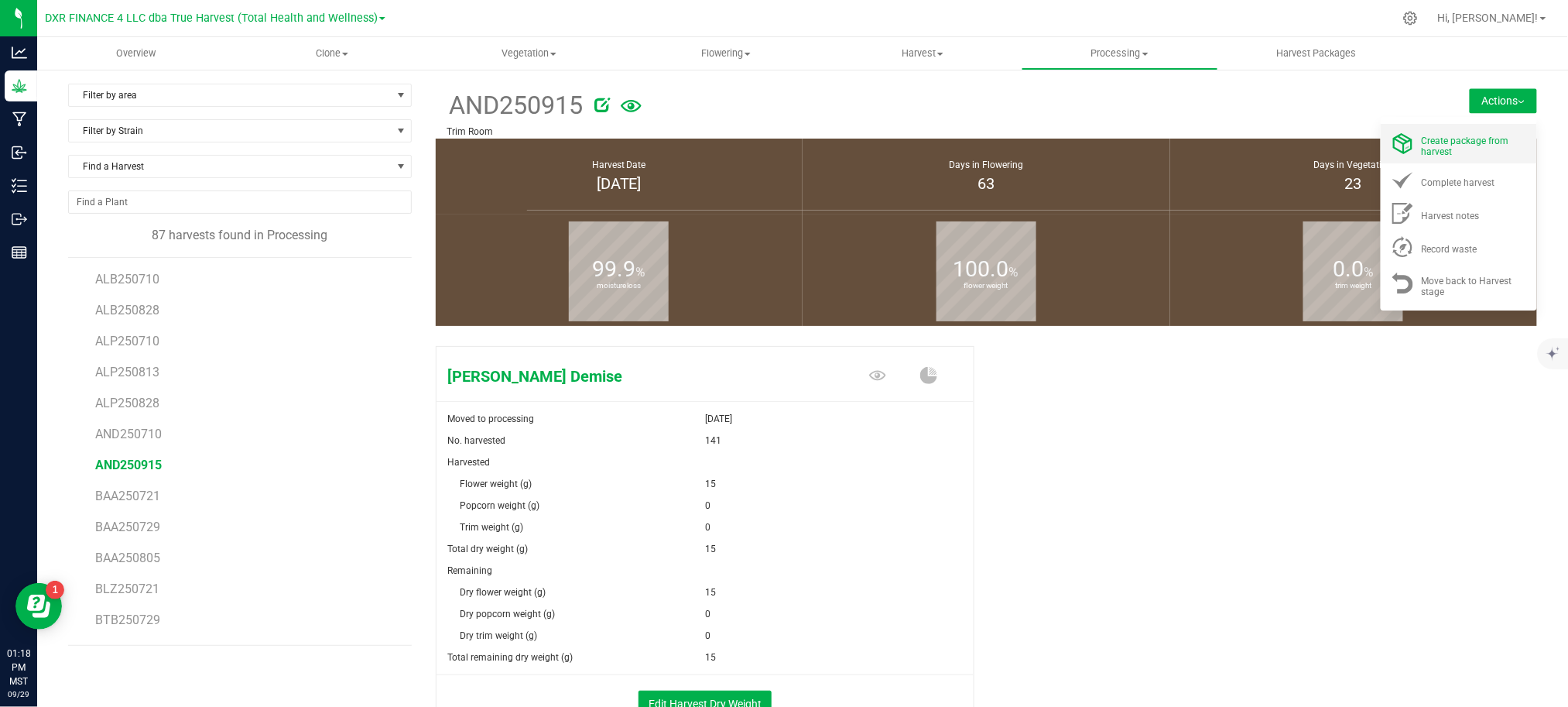
click at [1466, 136] on span "Create package from harvest" at bounding box center [1465, 146] width 87 height 21
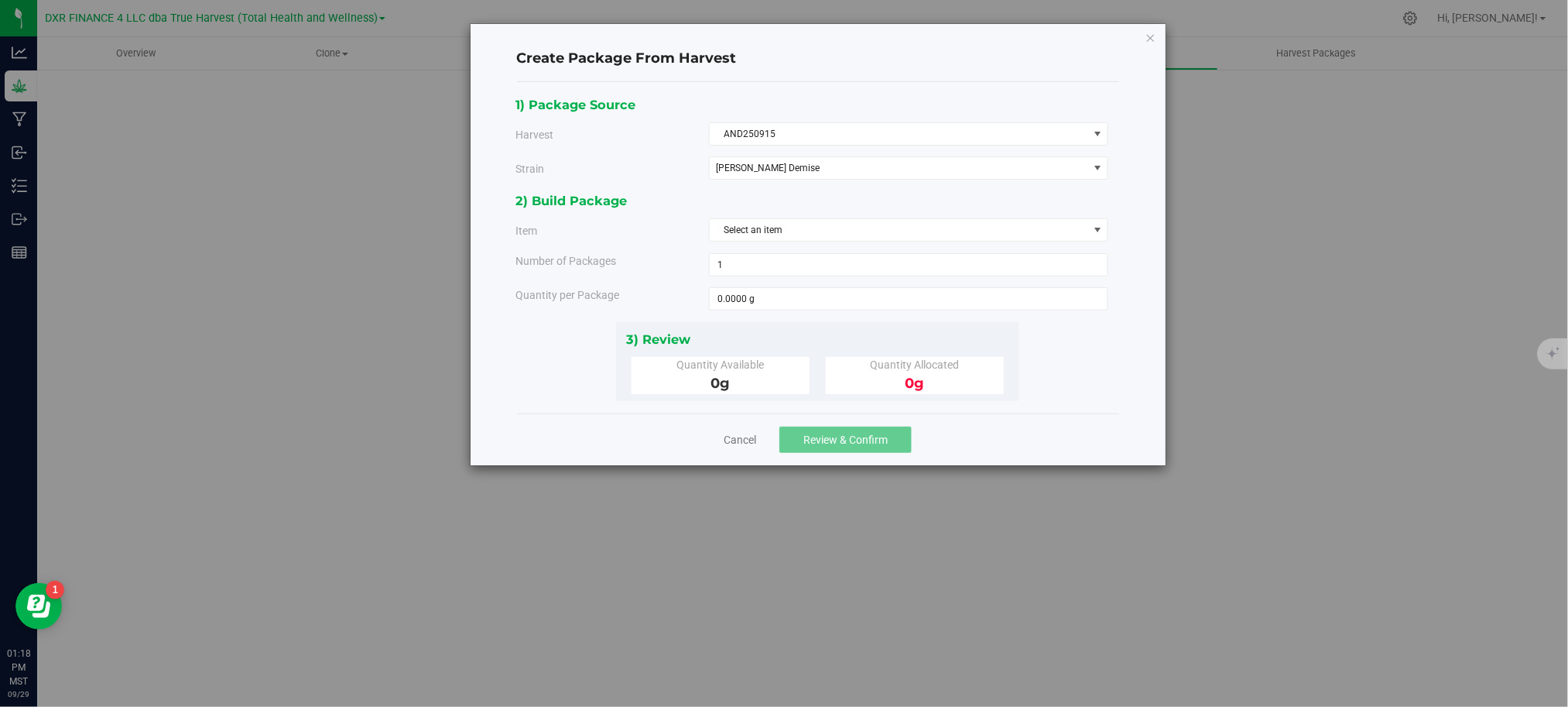
click at [753, 244] on div "2) Build Package Item Select an item BULK - A Buds (Anslinger's Demise) BULK - …" at bounding box center [817, 256] width 604 height 131
click at [760, 234] on span "Select an item" at bounding box center [899, 229] width 378 height 21
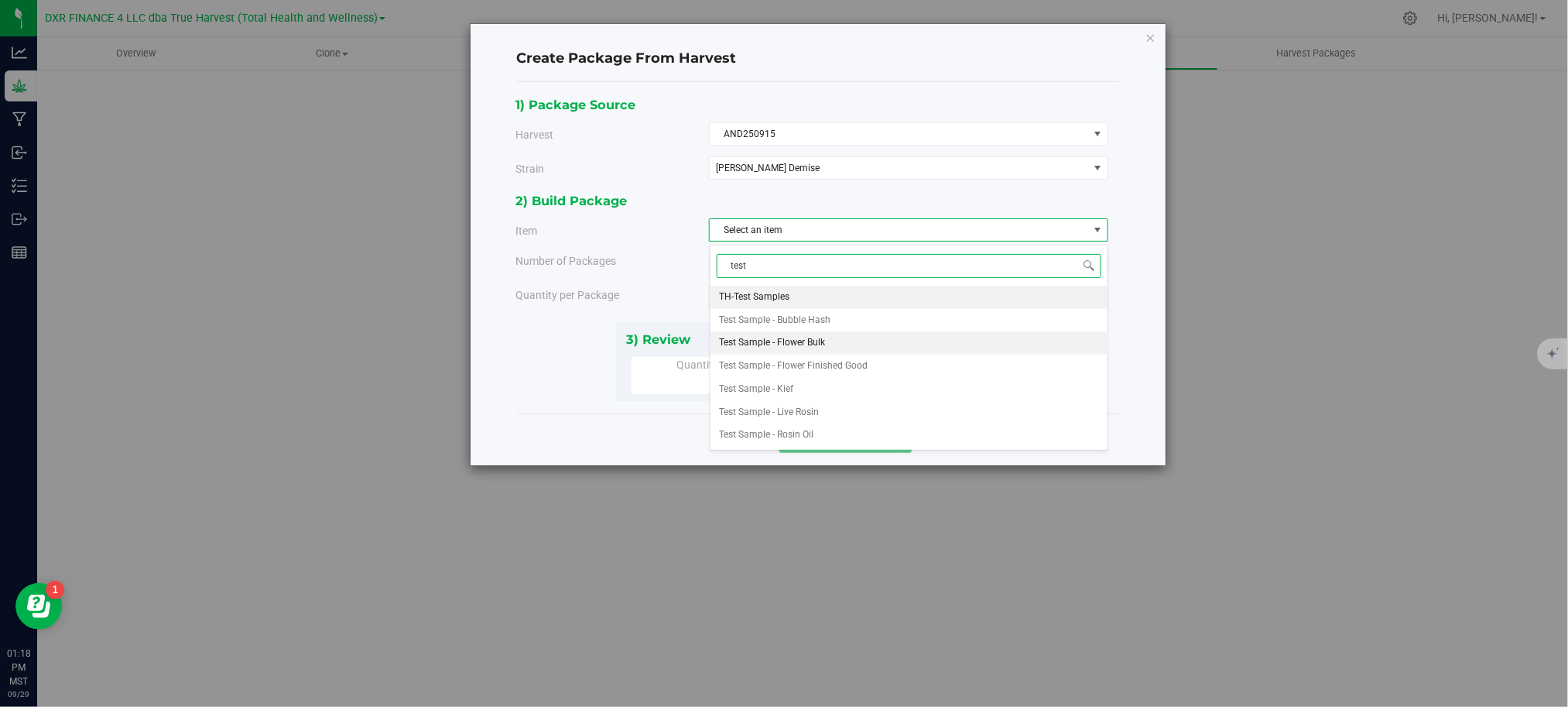
click at [797, 342] on span "Test Sample - Flower Bulk" at bounding box center [772, 343] width 106 height 20
type input "test"
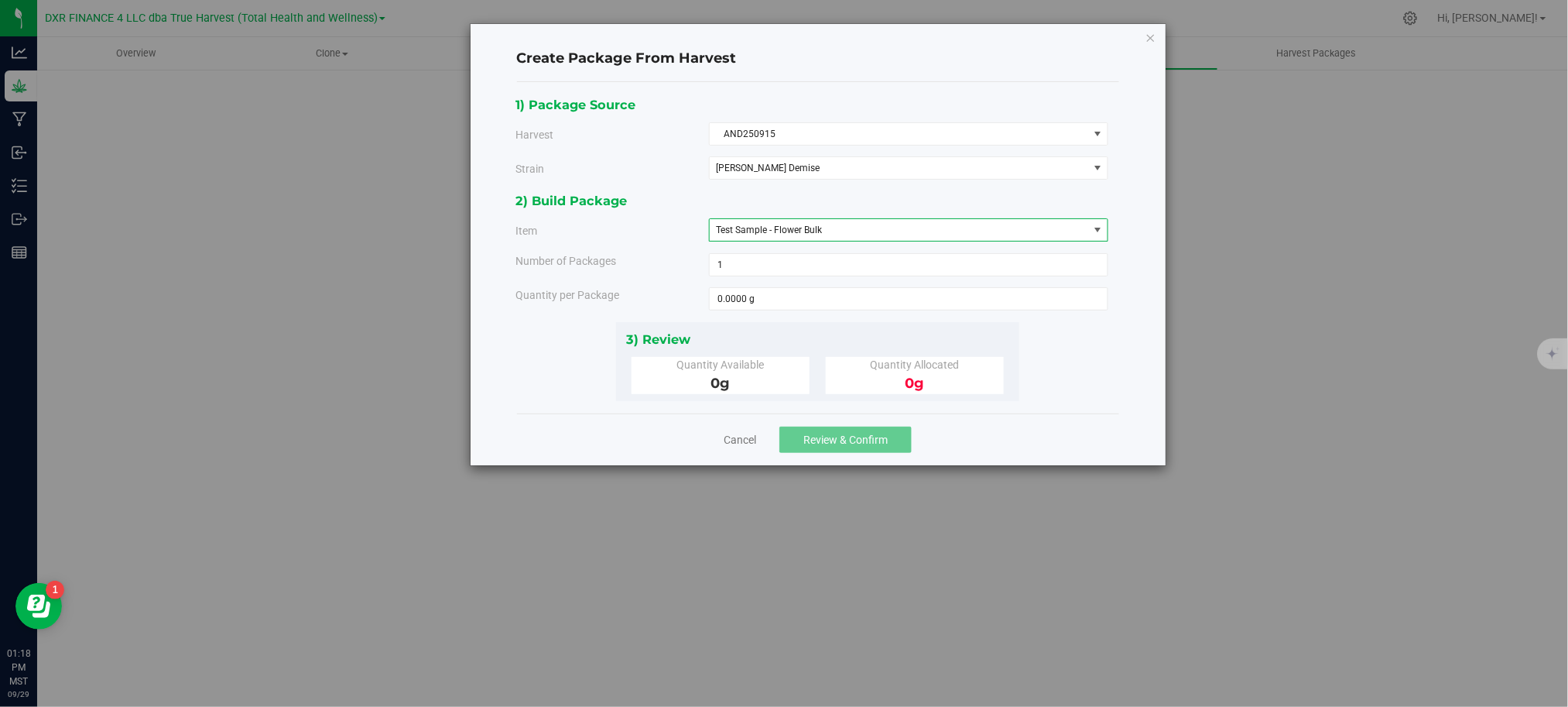
click at [655, 292] on div "Quantity per Package" at bounding box center [606, 295] width 205 height 17
click at [738, 300] on span at bounding box center [908, 298] width 399 height 23
type input "15"
type input "15.0000 g"
click at [1027, 398] on div "1) Package Source Harvest AND250915 Select ALB250710 ALB250828 ALP250710 ALP250…" at bounding box center [817, 247] width 604 height 307
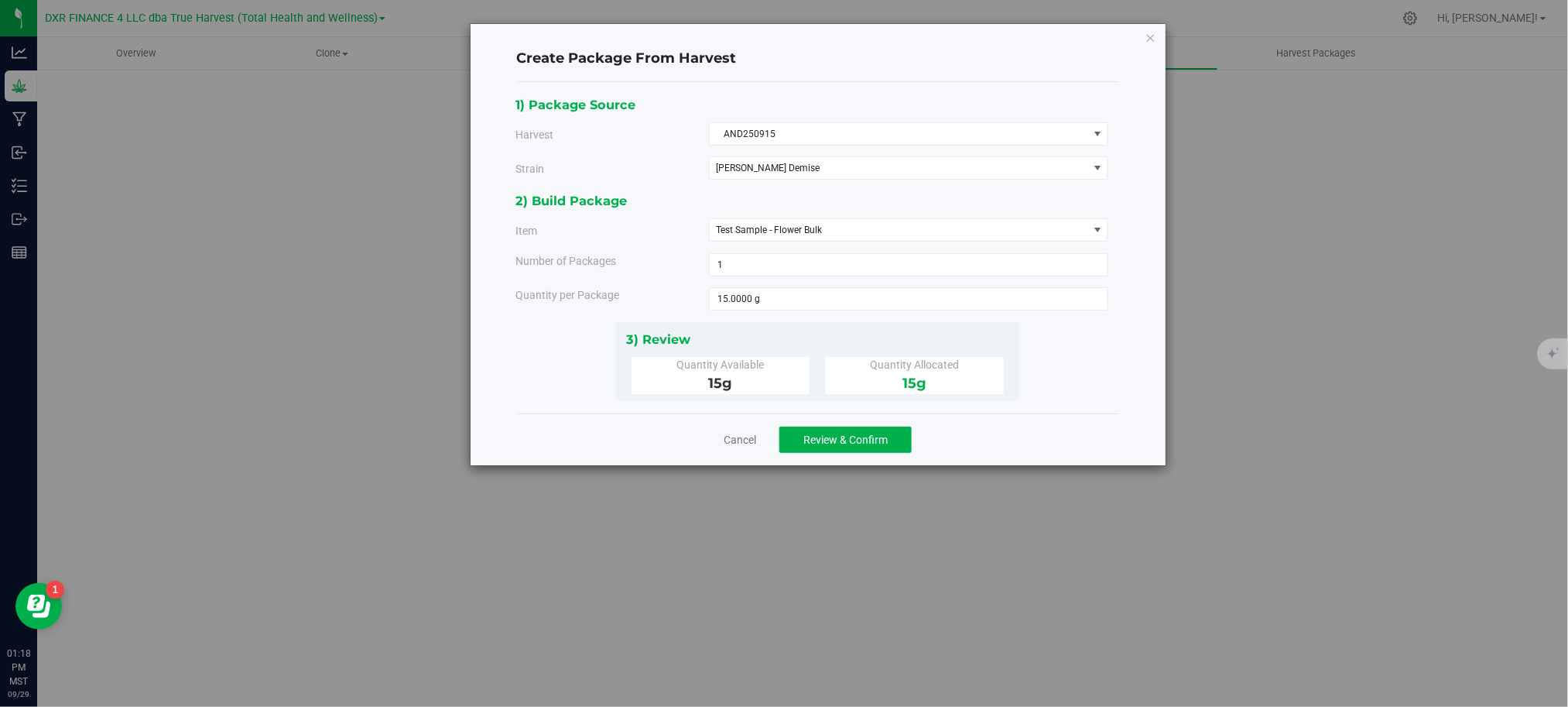
click at [1068, 367] on div "1) Package Source Harvest AND250915 Select ALB250710 ALB250828 ALP250710 ALP250…" at bounding box center [817, 247] width 604 height 307
click at [803, 440] on span "Review & Confirm" at bounding box center [845, 440] width 84 height 13
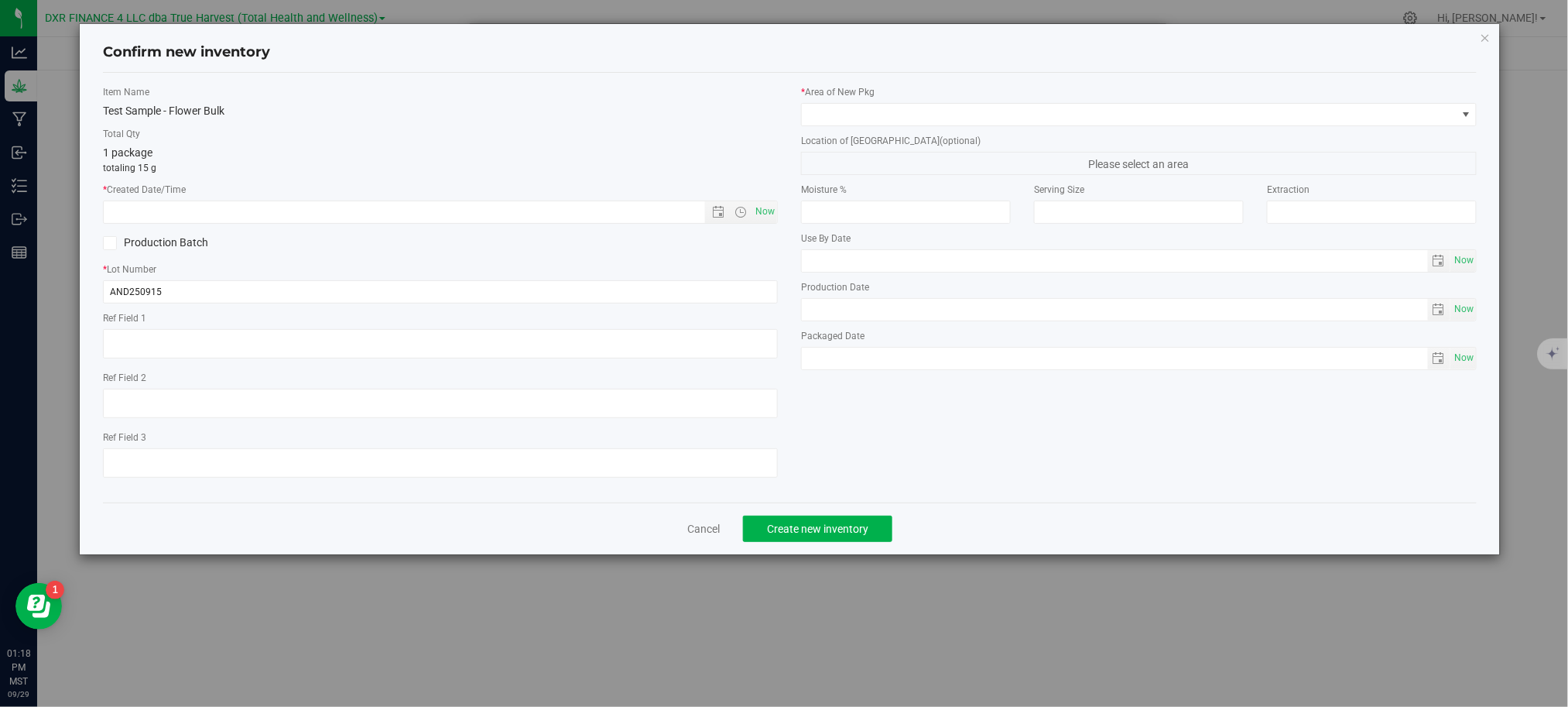
click at [344, 363] on div at bounding box center [440, 345] width 674 height 34
click at [344, 350] on textarea at bounding box center [440, 343] width 674 height 29
drag, startPoint x: 344, startPoint y: 348, endPoint x: -191, endPoint y: 372, distance: 535.5
click at [0, 372] on html "Confirm new inventory Item Name Test Sample - Flower Bulk Total Qty 1 package t…" at bounding box center [784, 353] width 1568 height 707
type textarea "[DATE]"
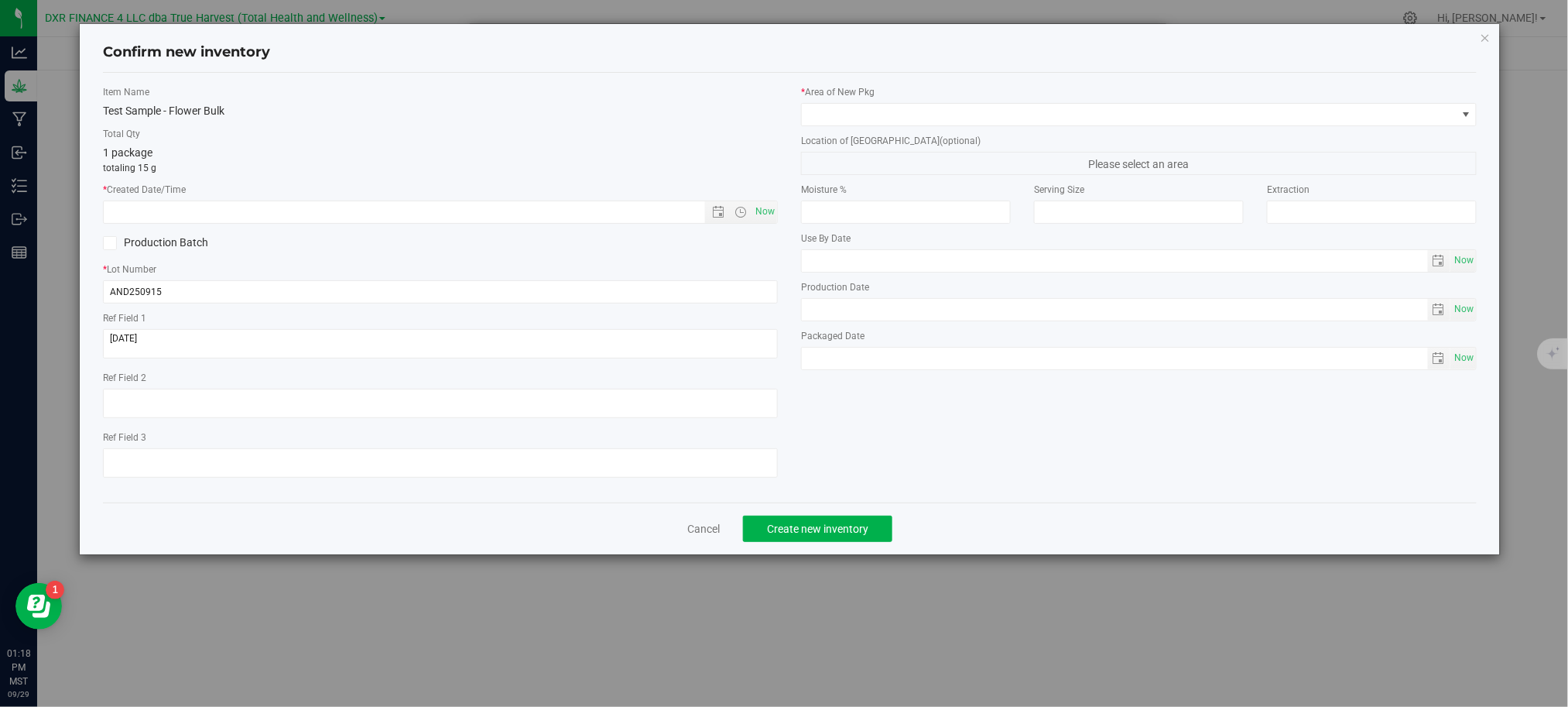
click at [571, 177] on div "Item Name Test Sample - Flower Bulk Total Qty 1 package totaling 15 g * Created…" at bounding box center [440, 288] width 698 height 405
click at [534, 208] on input "text" at bounding box center [417, 211] width 626 height 21
paste input "[DATE]"
type input "9/15/2025 1:18 PM"
click at [546, 171] on p "totaling 15 g" at bounding box center [440, 168] width 674 height 14
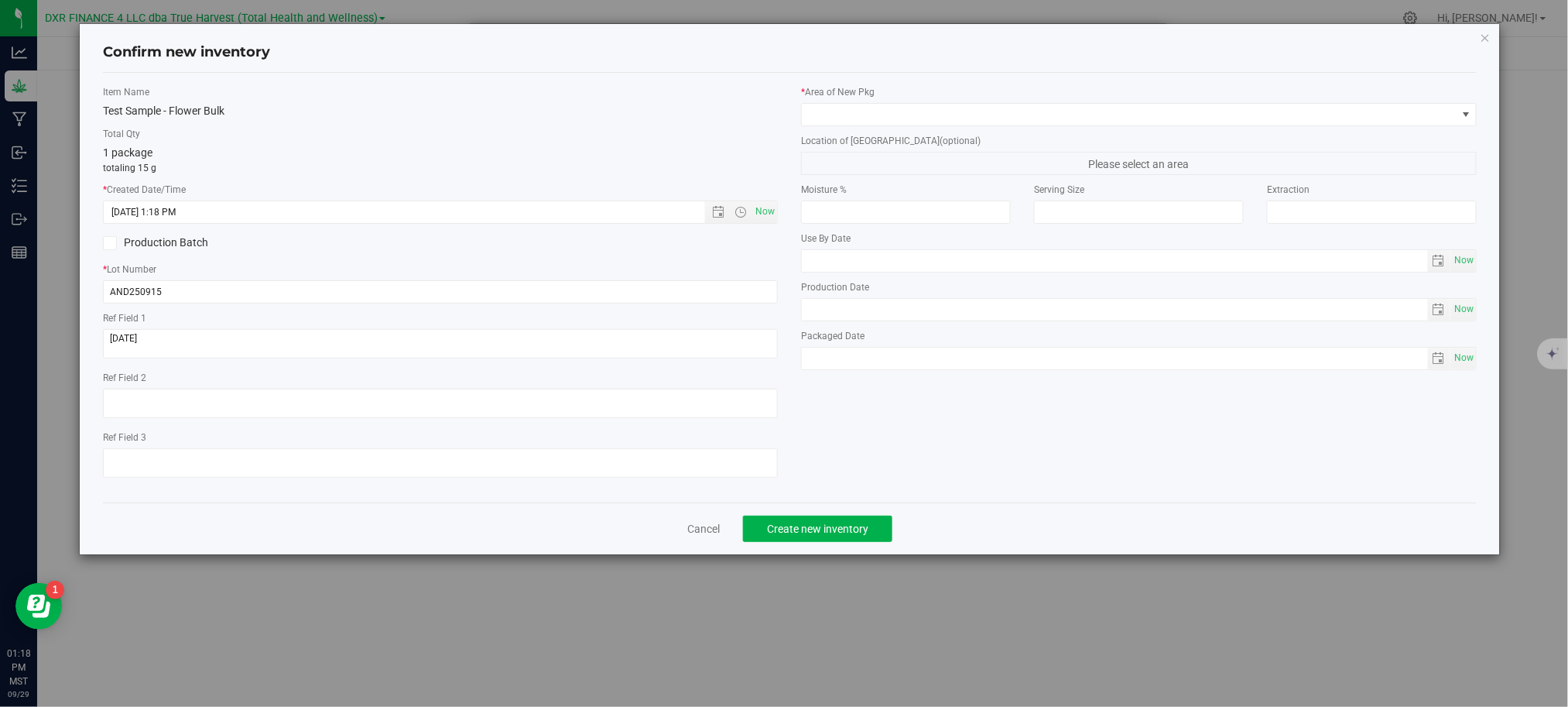
drag, startPoint x: 741, startPoint y: 100, endPoint x: 797, endPoint y: 96, distance: 56.1
click at [746, 98] on div "Item Name Test Sample - Flower Bulk" at bounding box center [440, 102] width 674 height 34
click at [886, 103] on div "* Area of New Pkg" at bounding box center [1138, 106] width 674 height 41
click at [879, 114] on span at bounding box center [1128, 114] width 654 height 21
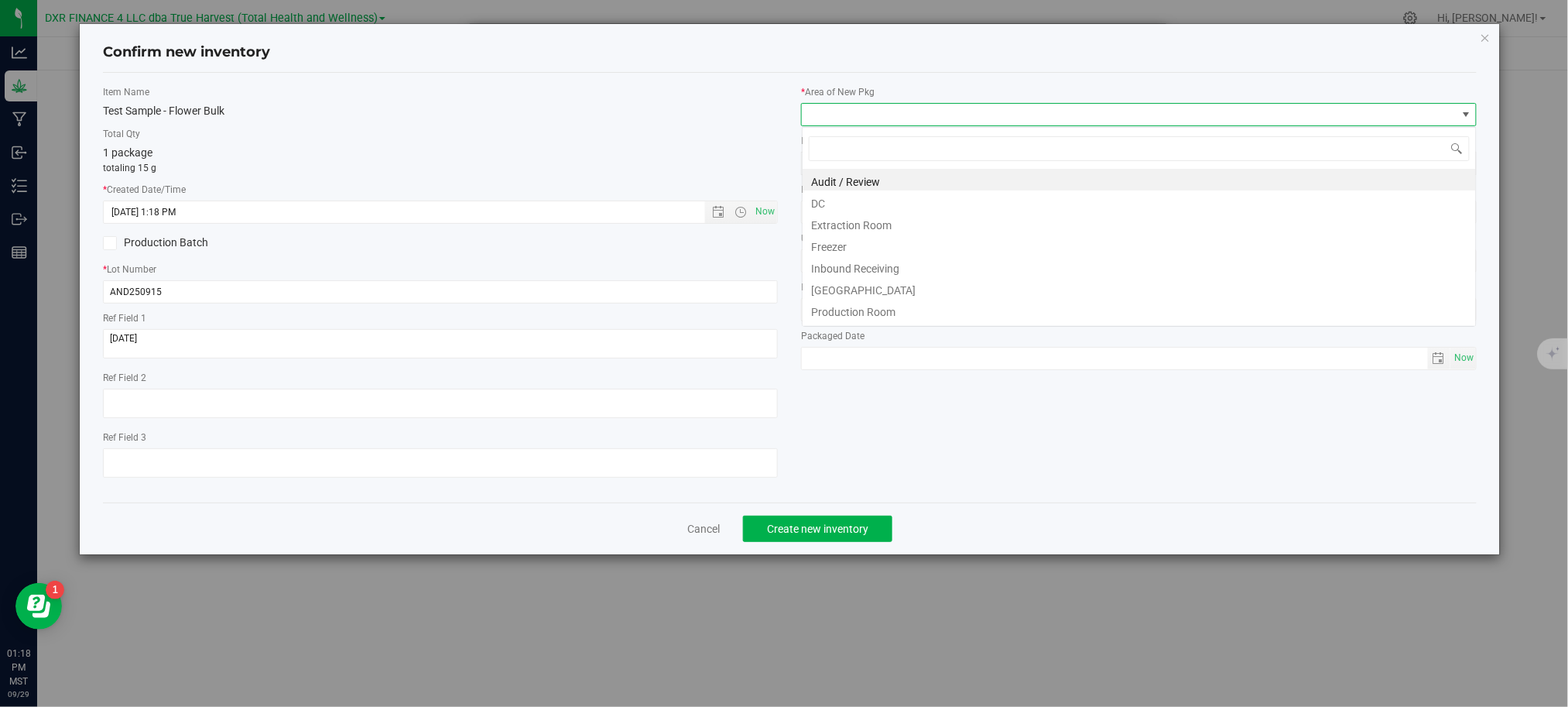
scroll to position [23, 675]
click at [834, 212] on li "Extraction Room" at bounding box center [1139, 222] width 673 height 21
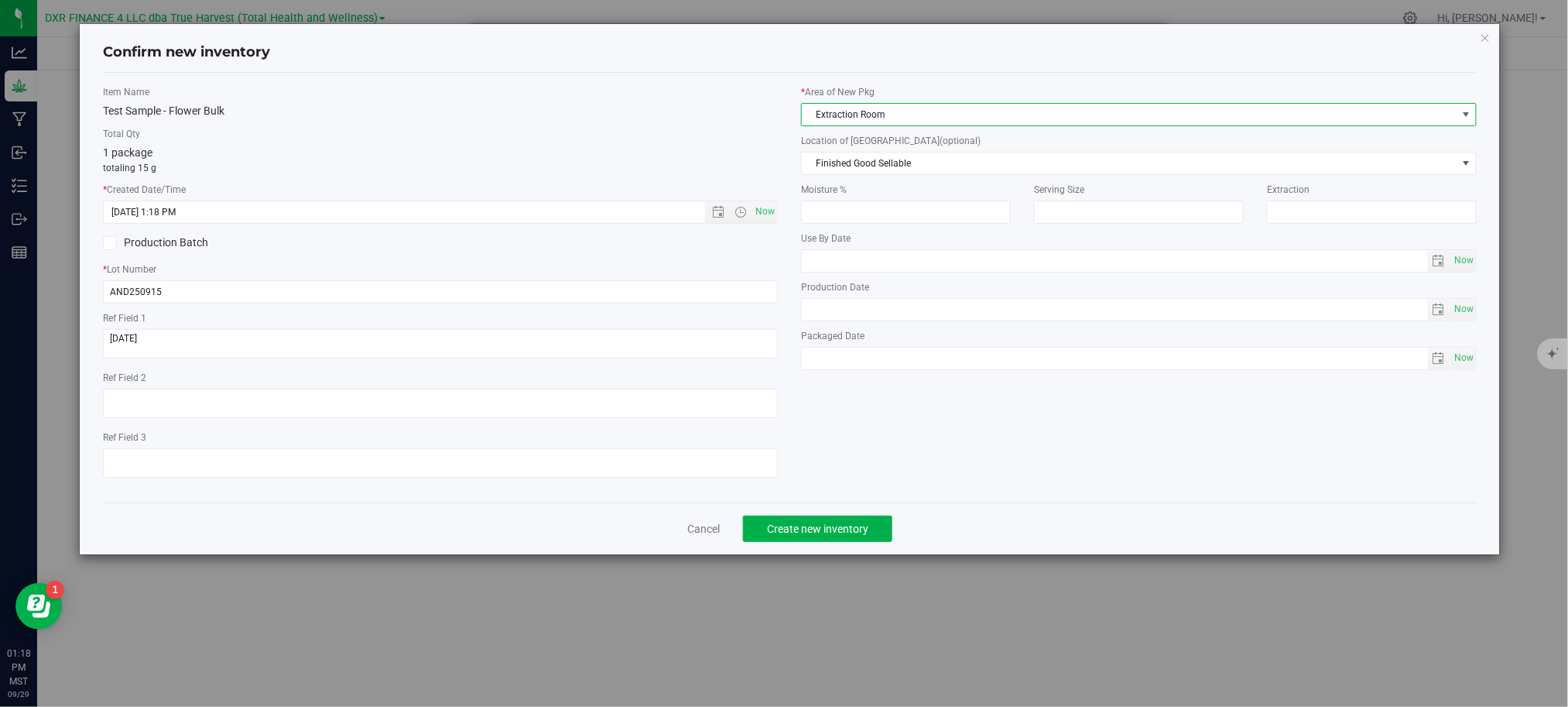
click at [864, 108] on span "Extraction Room" at bounding box center [1128, 114] width 654 height 21
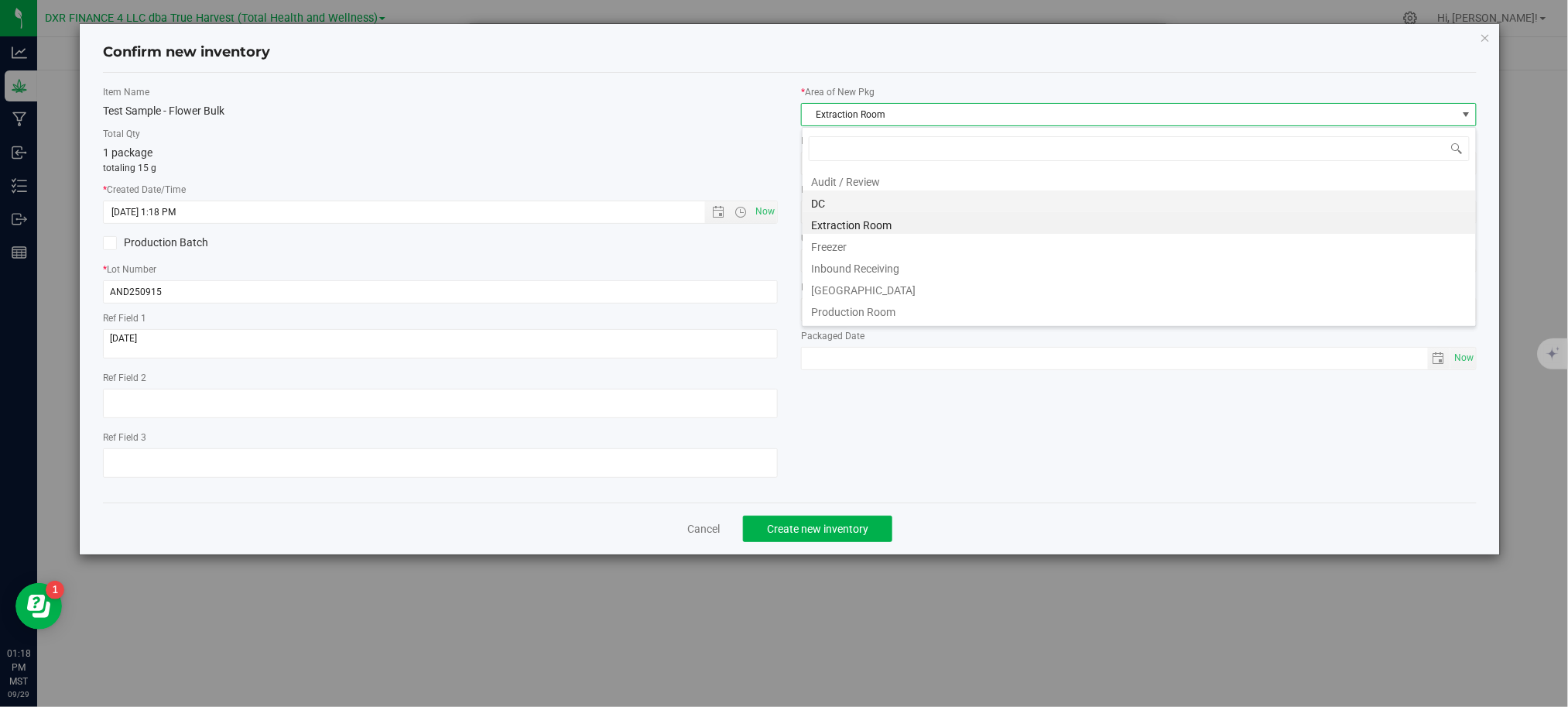
click at [855, 196] on li "DC" at bounding box center [1139, 201] width 673 height 21
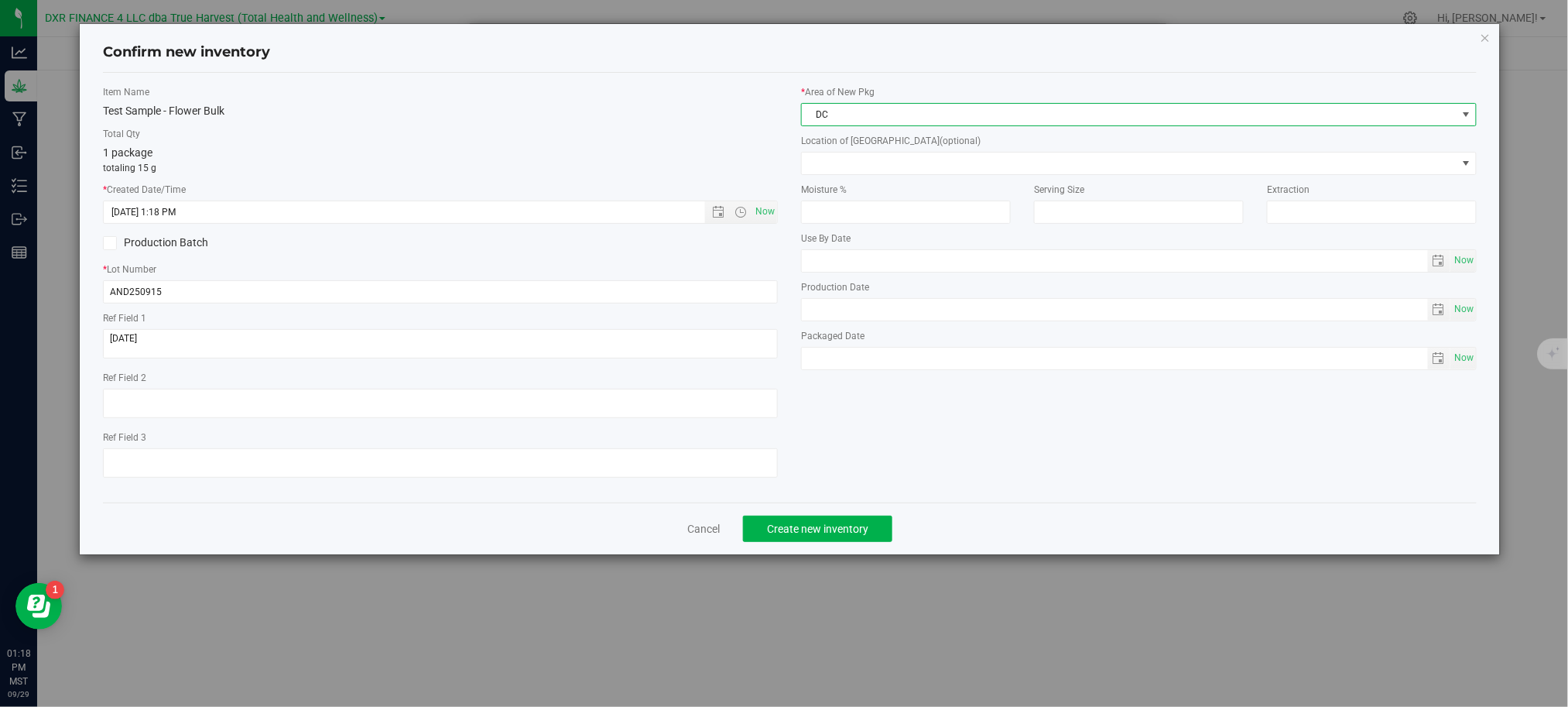
click at [719, 132] on label "Total Qty" at bounding box center [440, 134] width 674 height 14
click at [828, 533] on span "Create new inventory" at bounding box center [817, 529] width 102 height 13
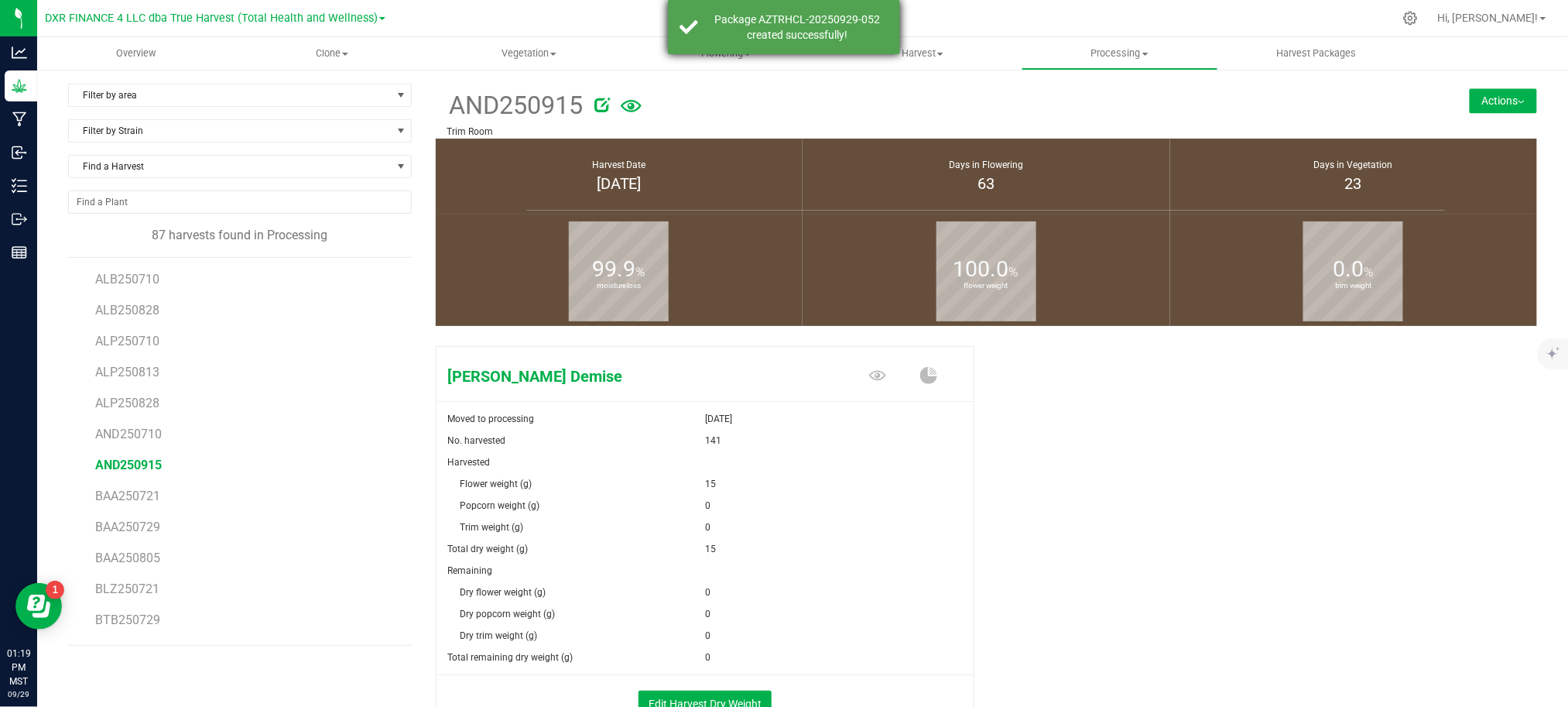
drag, startPoint x: 741, startPoint y: 31, endPoint x: 753, endPoint y: 17, distance: 18.4
click at [746, 31] on div "Package AZTRHCL-20250929-052 created successfully!" at bounding box center [797, 27] width 182 height 31
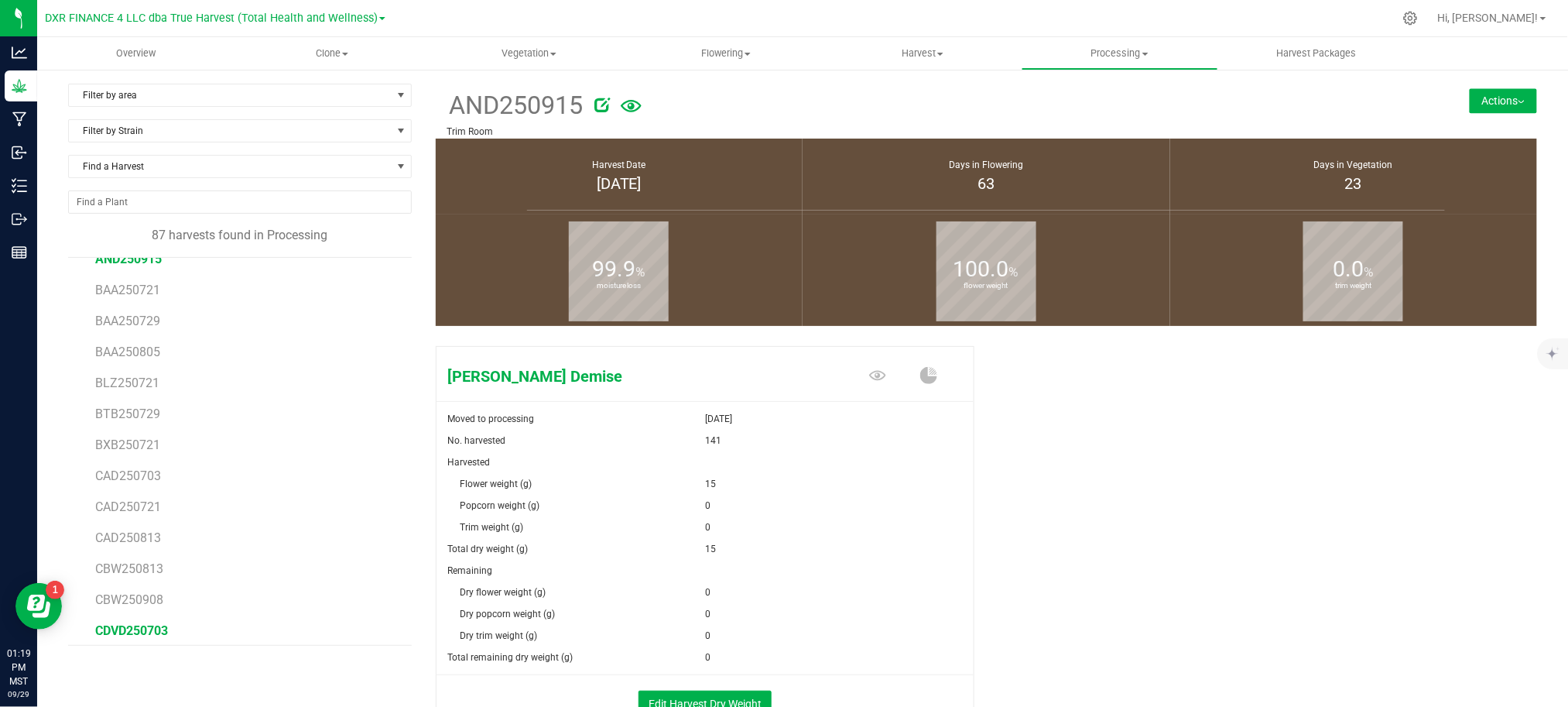
scroll to position [310, 0]
click at [158, 594] on span "CDVD250915" at bounding box center [132, 589] width 72 height 15
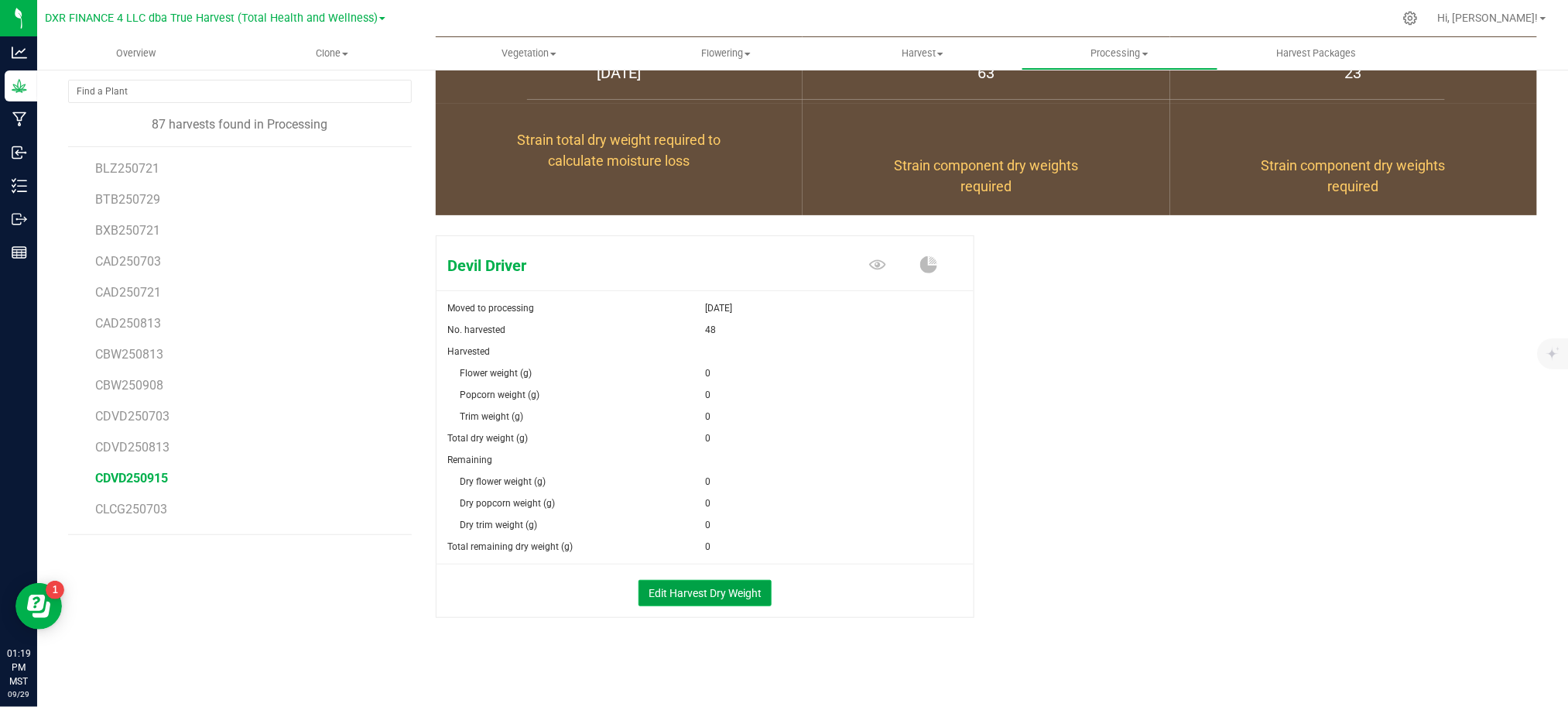
click at [711, 585] on button "Edit Harvest Dry Weight" at bounding box center [704, 593] width 133 height 26
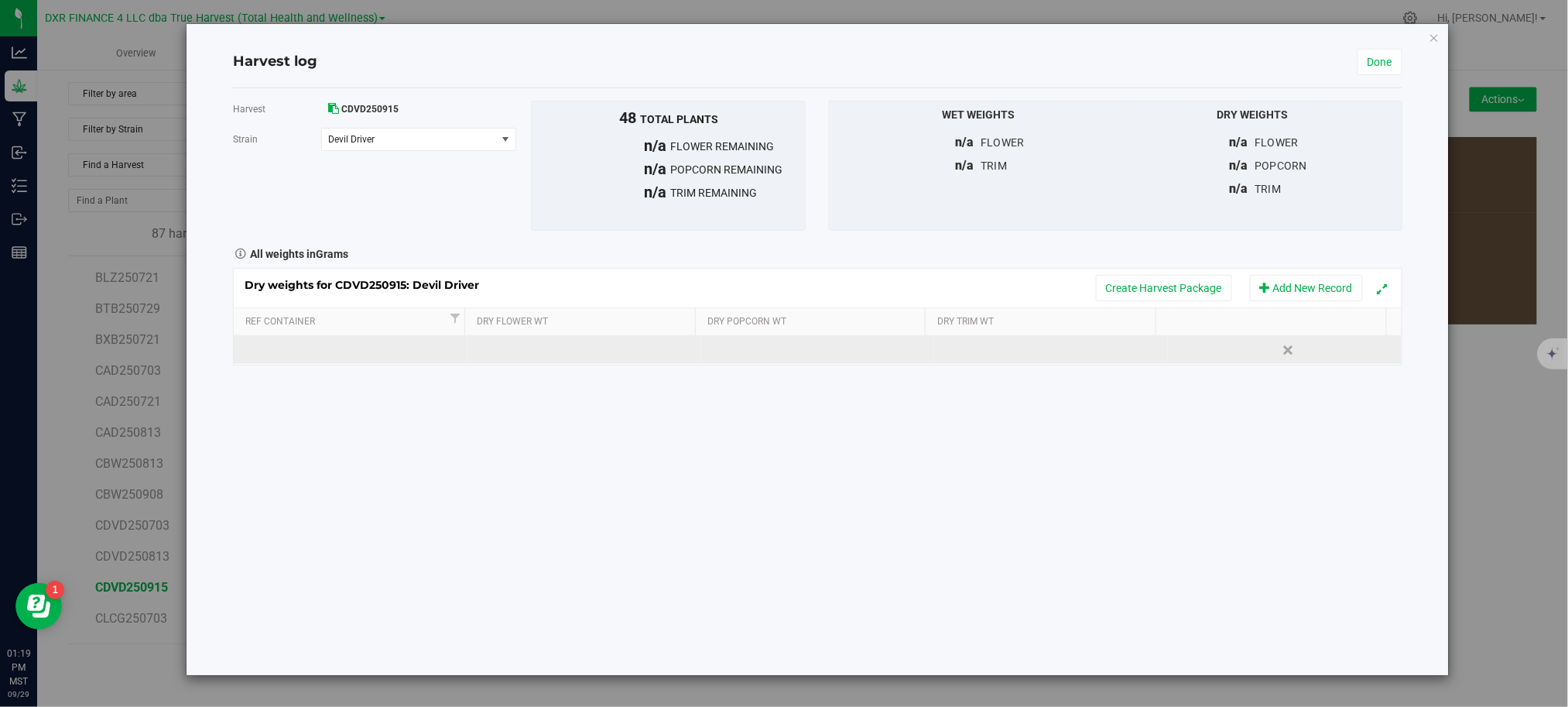
scroll to position [111, 0]
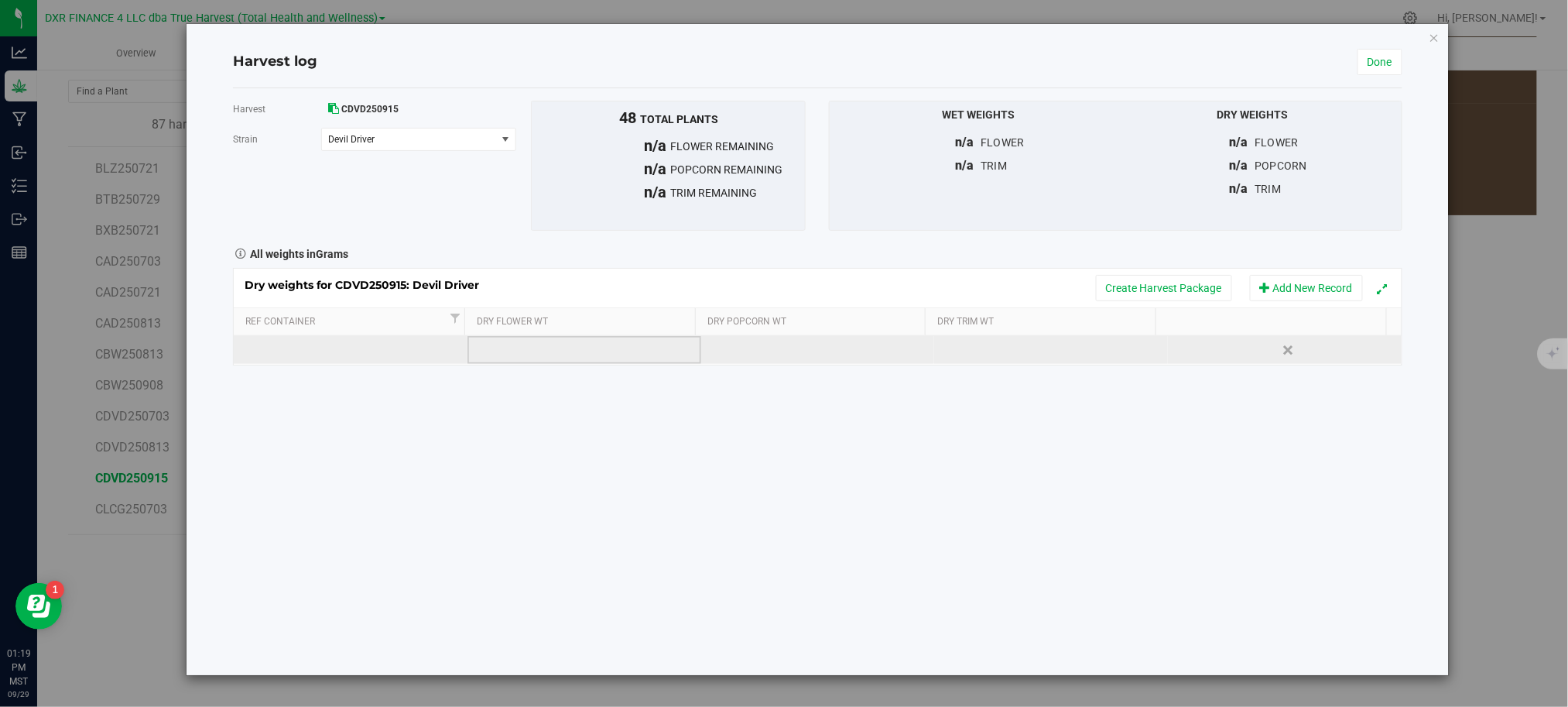
click at [538, 350] on td at bounding box center [584, 349] width 234 height 28
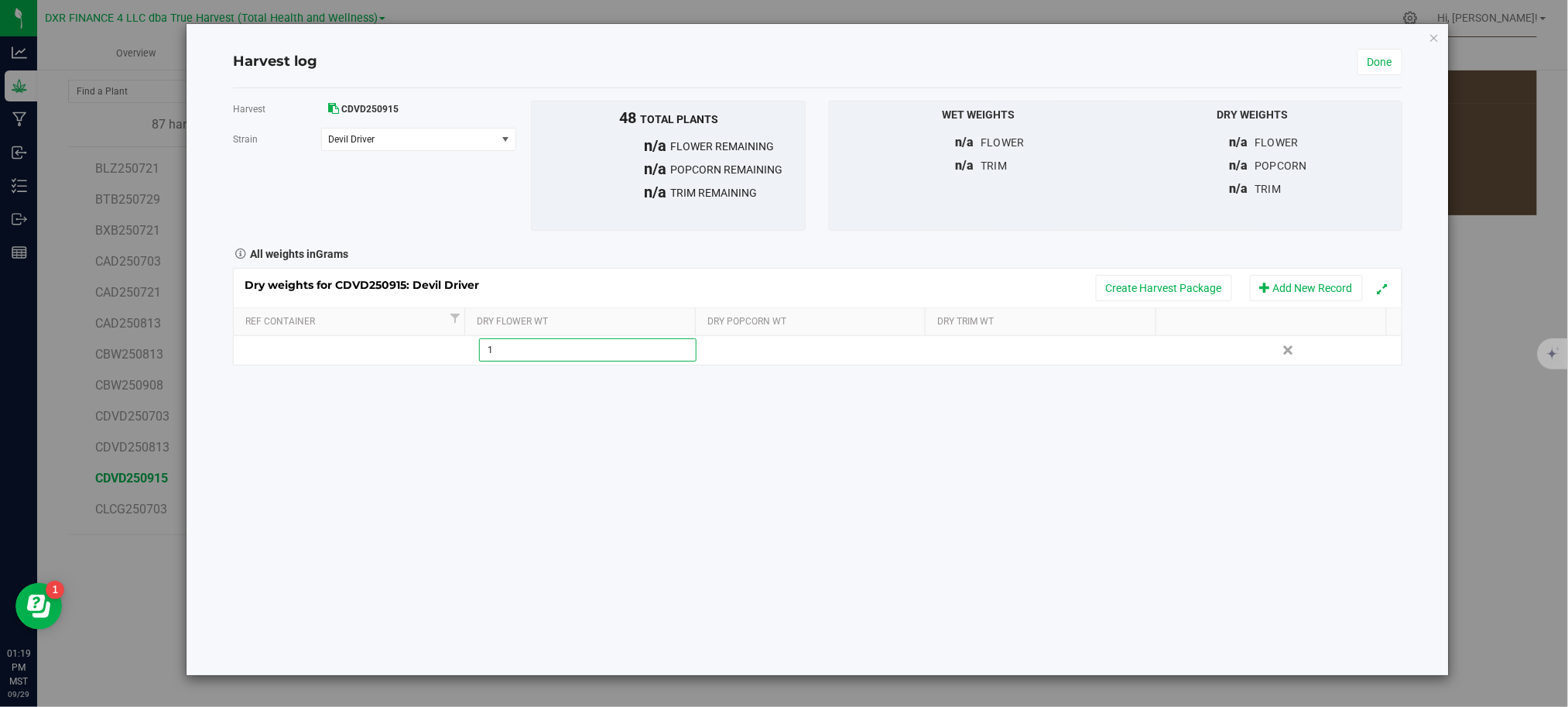
type input "15"
click at [636, 500] on div "Harvest CDVD250915 Strain Devil Driver Select strain Devil Driver To bulk uploa…" at bounding box center [818, 381] width 1169 height 586
click at [1366, 59] on link "Done" at bounding box center [1379, 61] width 45 height 26
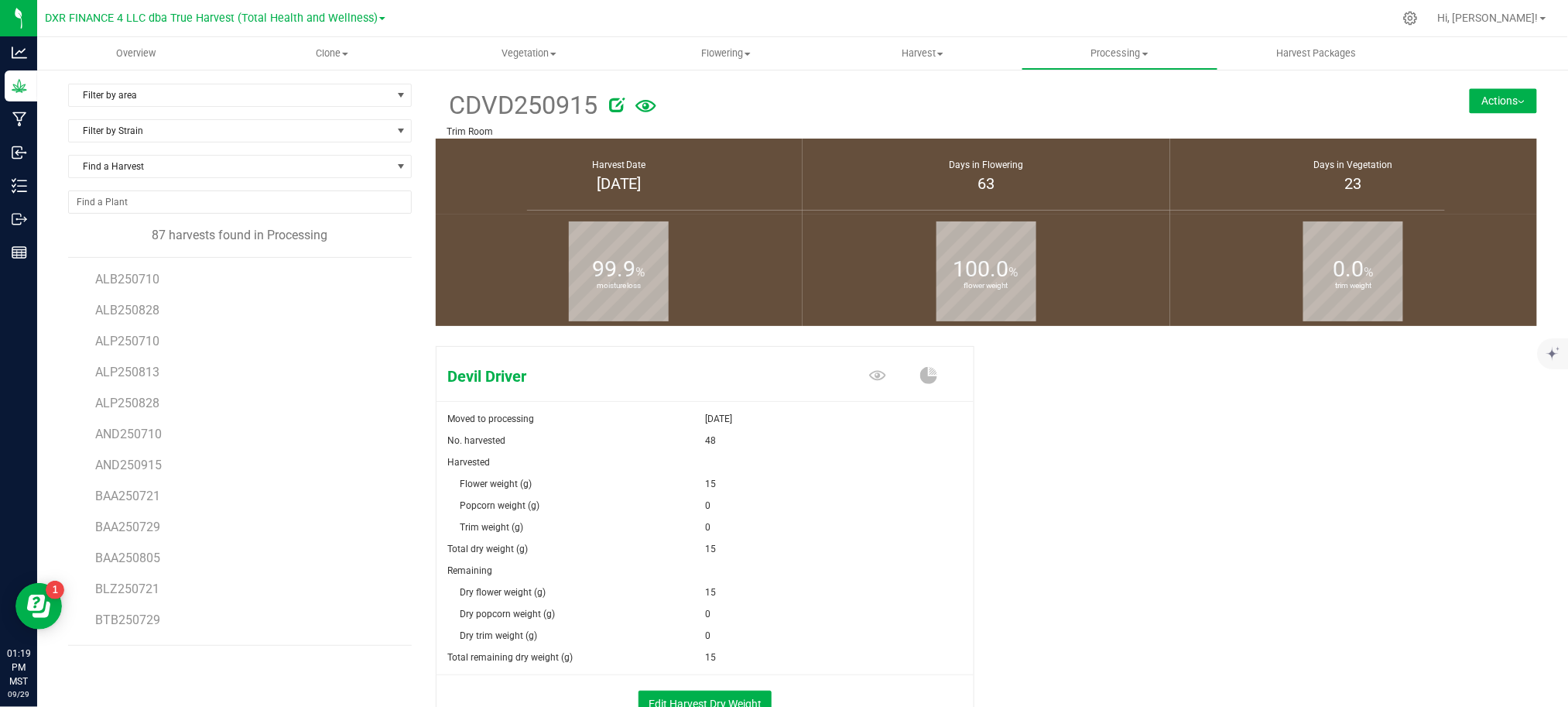
click at [1492, 95] on button "Actions" at bounding box center [1503, 100] width 67 height 24
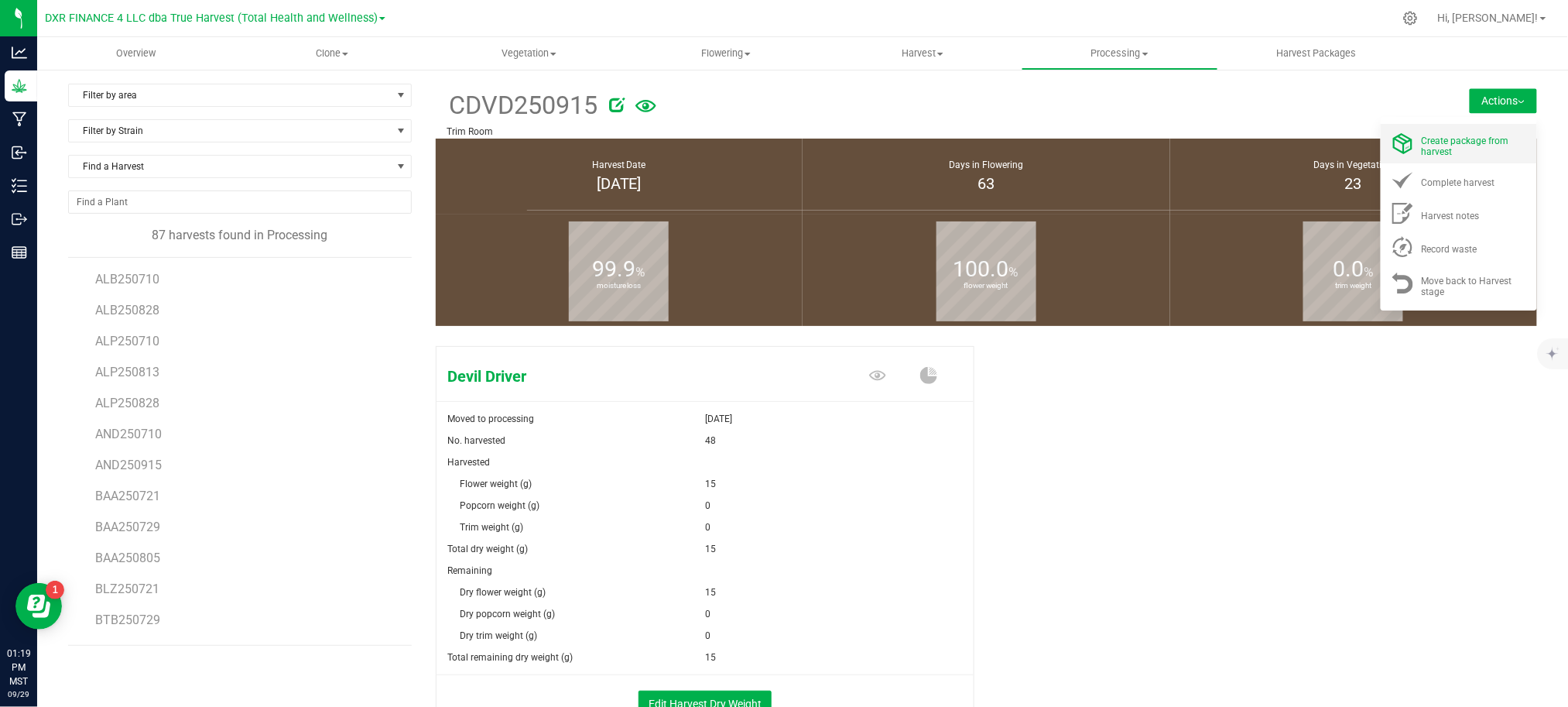
click at [1421, 143] on span "Create package from harvest" at bounding box center [1465, 146] width 87 height 21
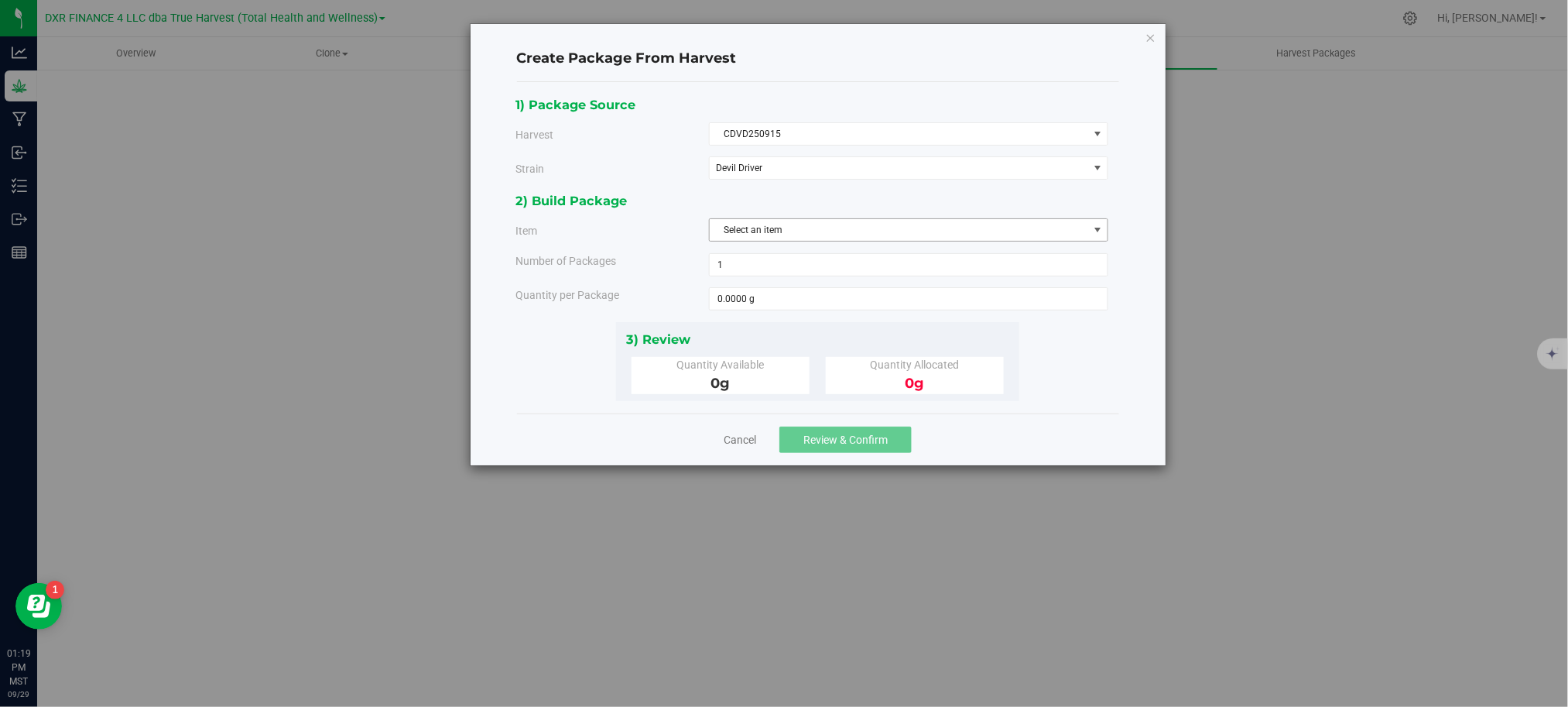
click at [806, 227] on span "Select an item" at bounding box center [899, 229] width 378 height 21
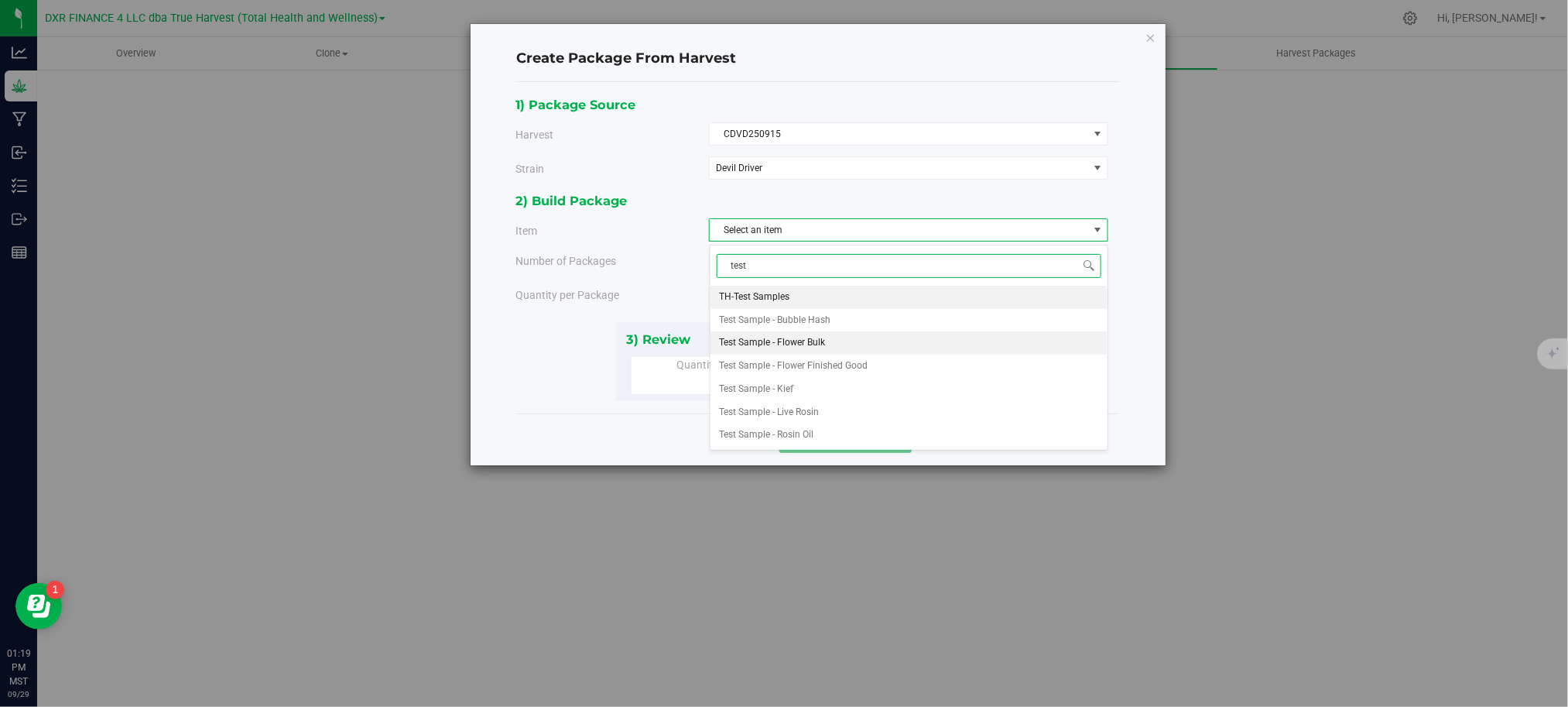
click at [797, 339] on span "Test Sample - Flower Bulk" at bounding box center [772, 343] width 106 height 20
type input "test"
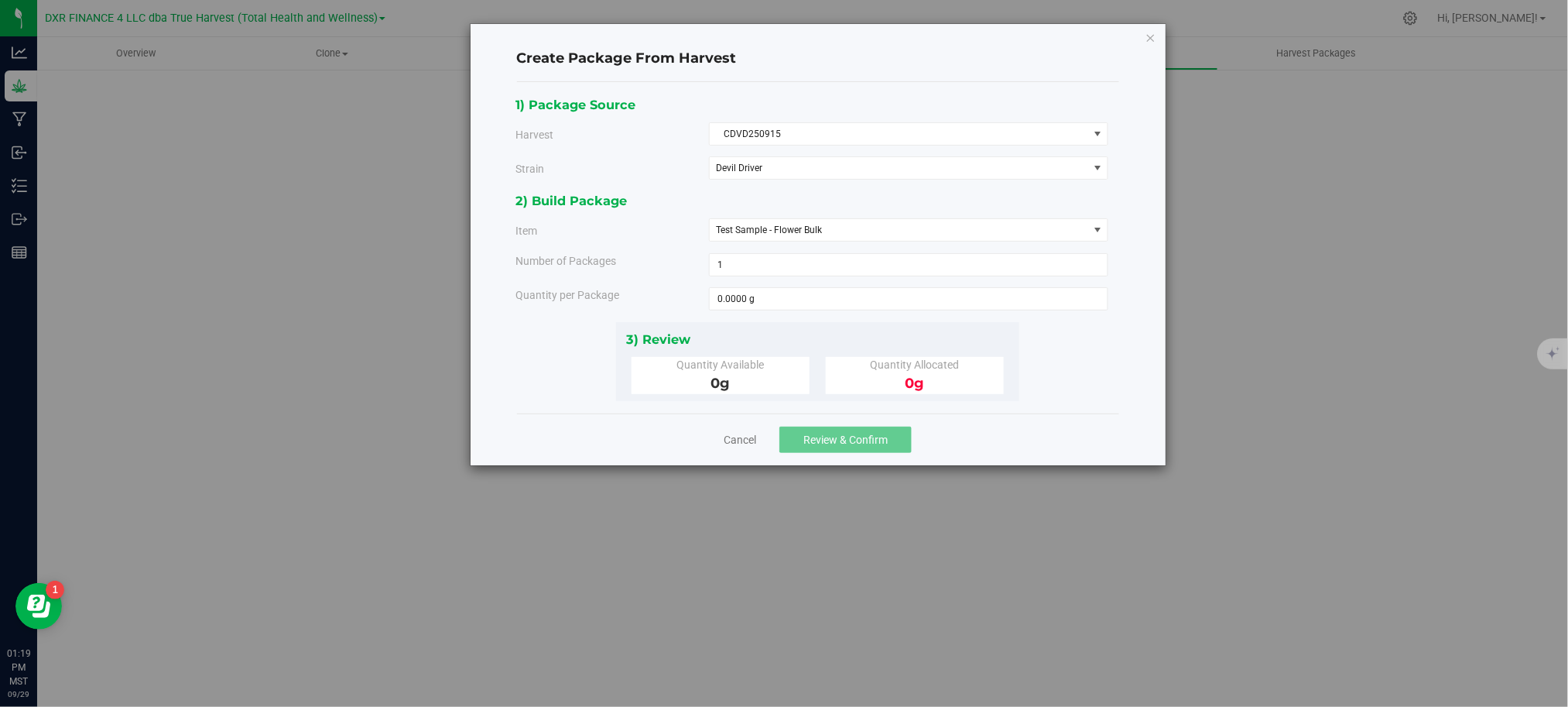
click at [697, 300] on div "Quantity per Package" at bounding box center [606, 295] width 205 height 17
click at [752, 302] on span at bounding box center [908, 298] width 399 height 23
type input "15"
type input "15.0000 g"
click at [1037, 426] on div "Cancel Review & Confirm" at bounding box center [818, 439] width 602 height 52
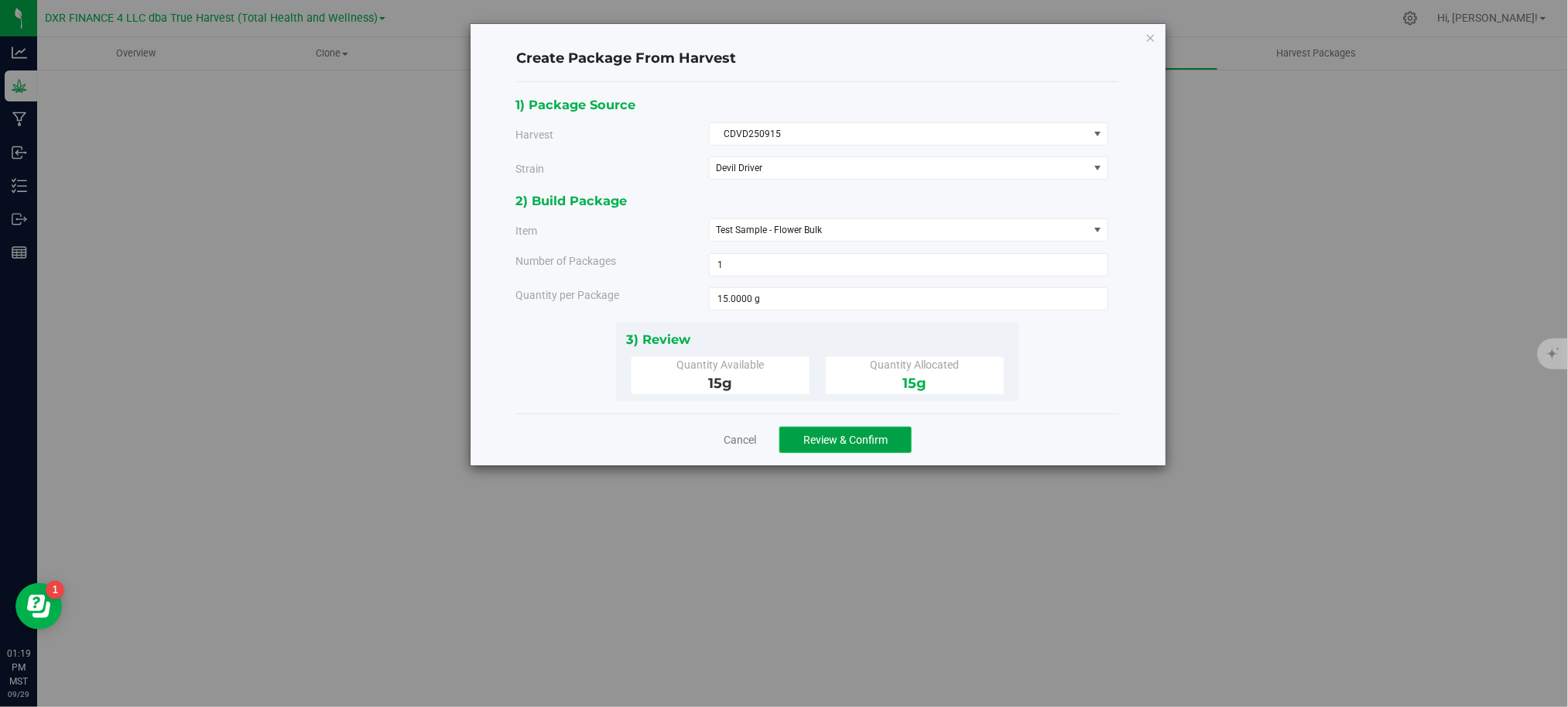
click at [867, 434] on button "Review & Confirm" at bounding box center [845, 439] width 132 height 26
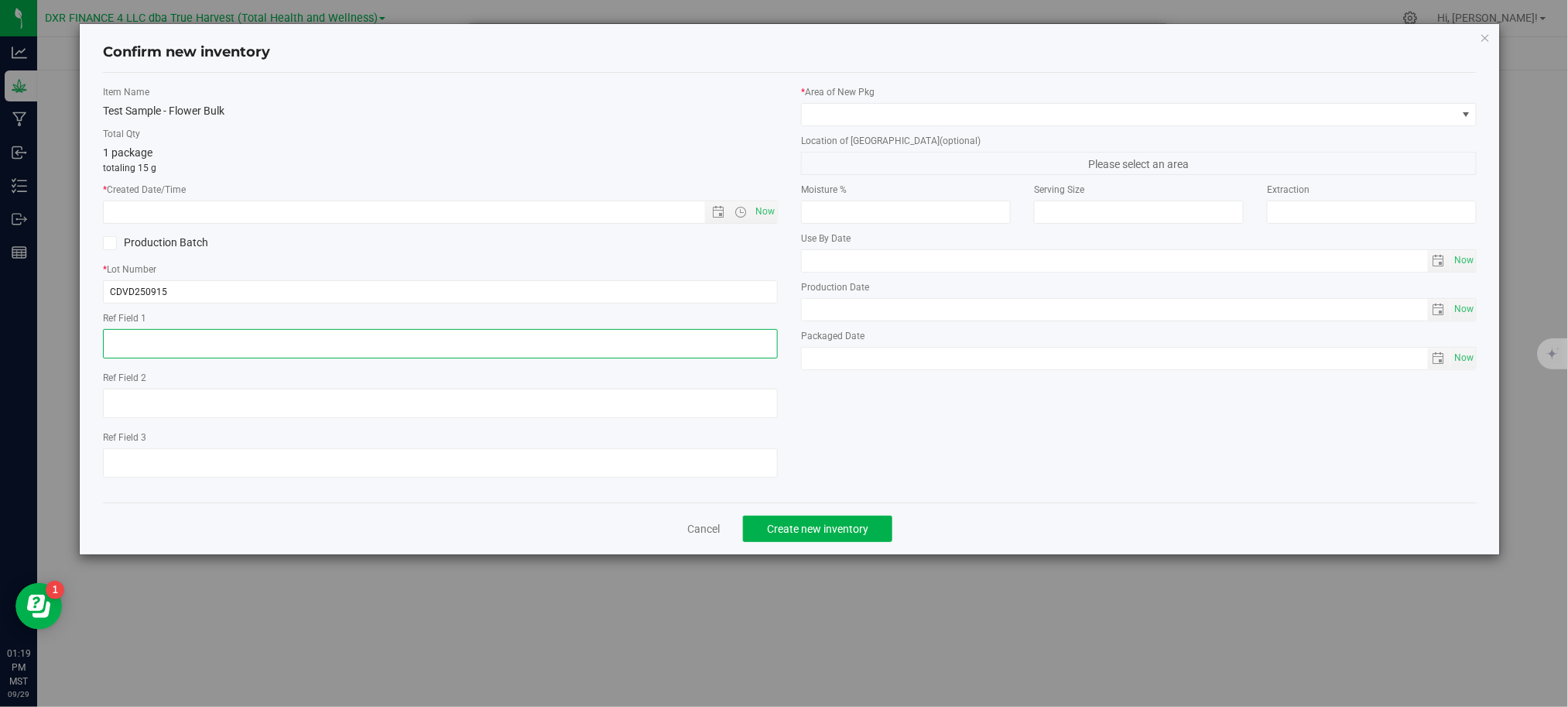
click at [245, 358] on textarea at bounding box center [440, 343] width 674 height 29
paste textarea "[DATE]"
type textarea "[DATE]"
click at [248, 214] on input "text" at bounding box center [417, 211] width 626 height 21
paste input "[DATE]"
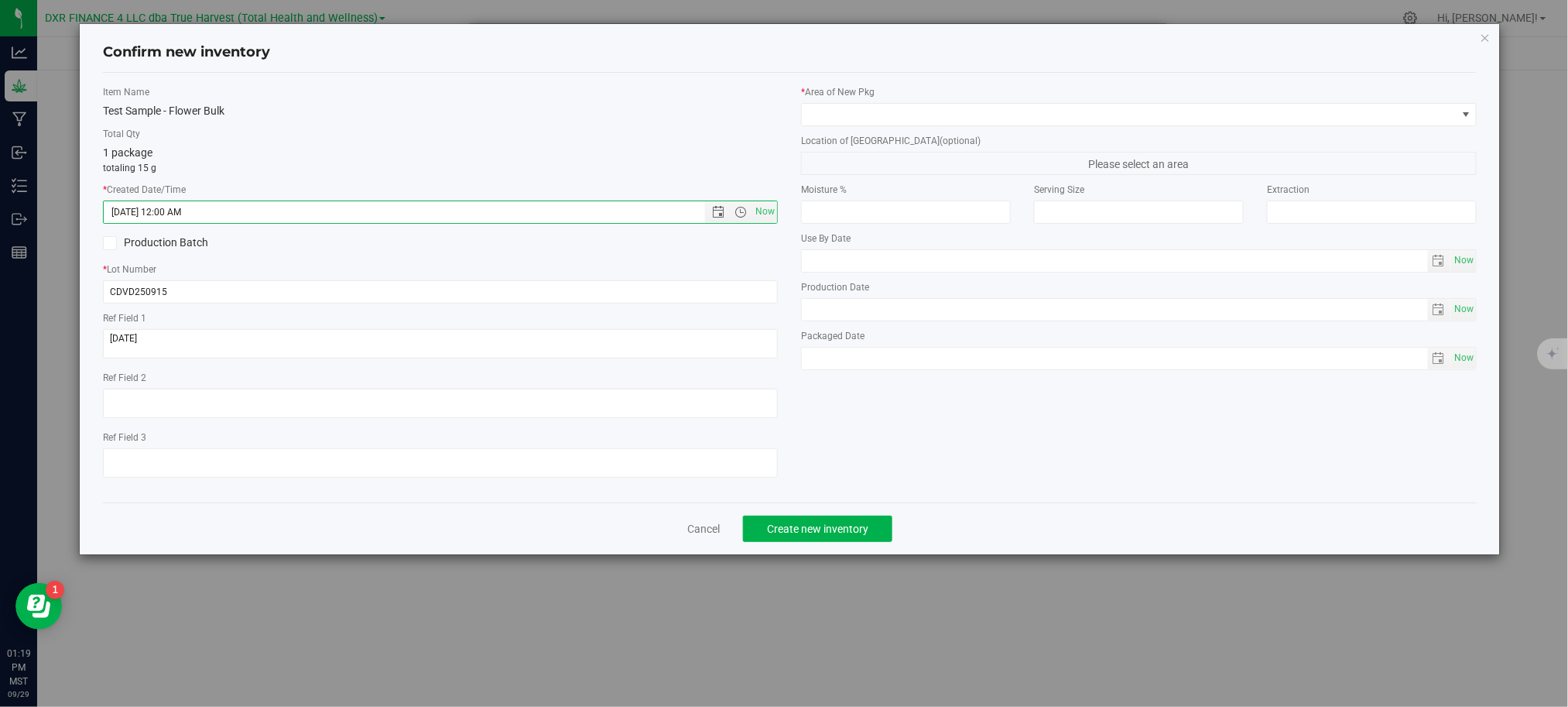
type input "9/15/2025 1:19 PM"
click at [362, 166] on p "totaling 15 g" at bounding box center [440, 168] width 674 height 14
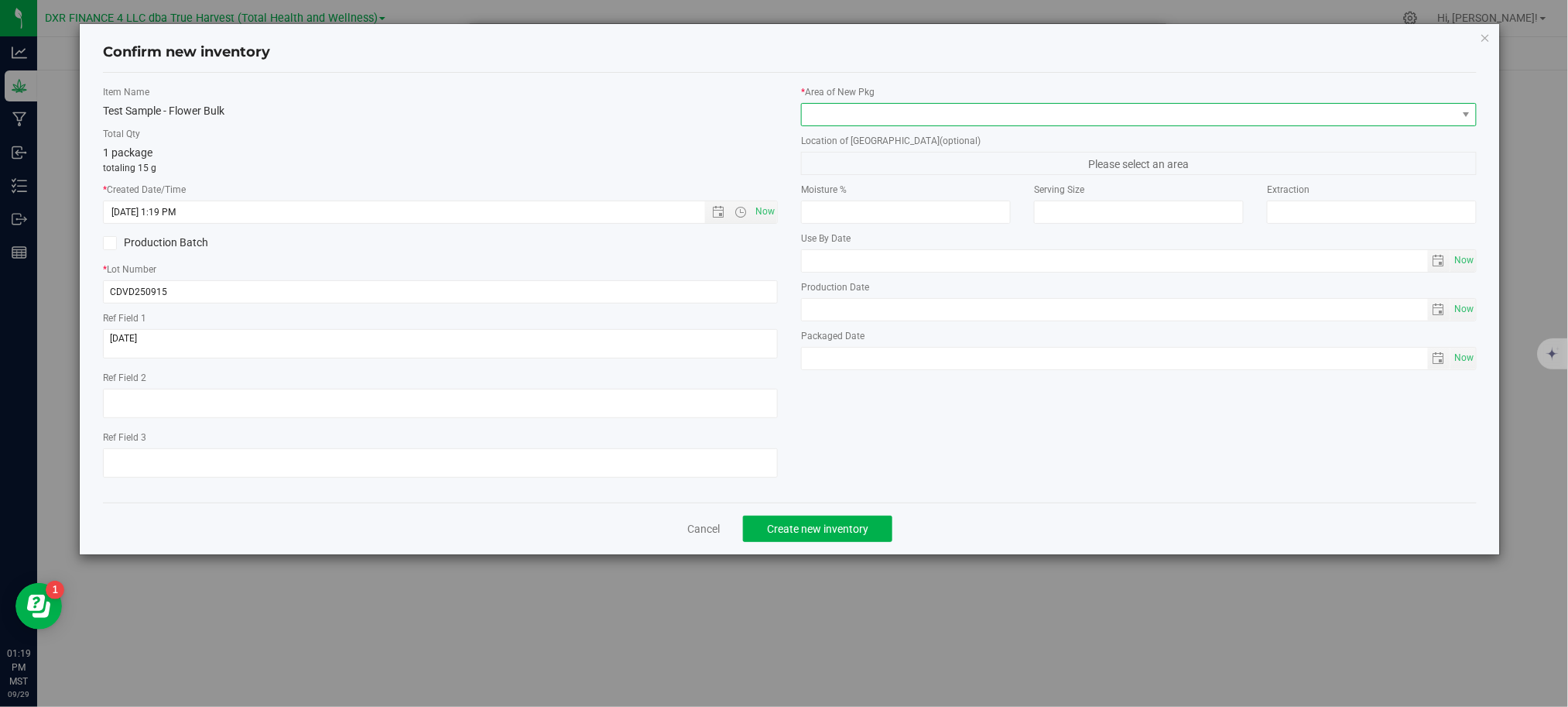
click at [907, 118] on span at bounding box center [1128, 114] width 654 height 21
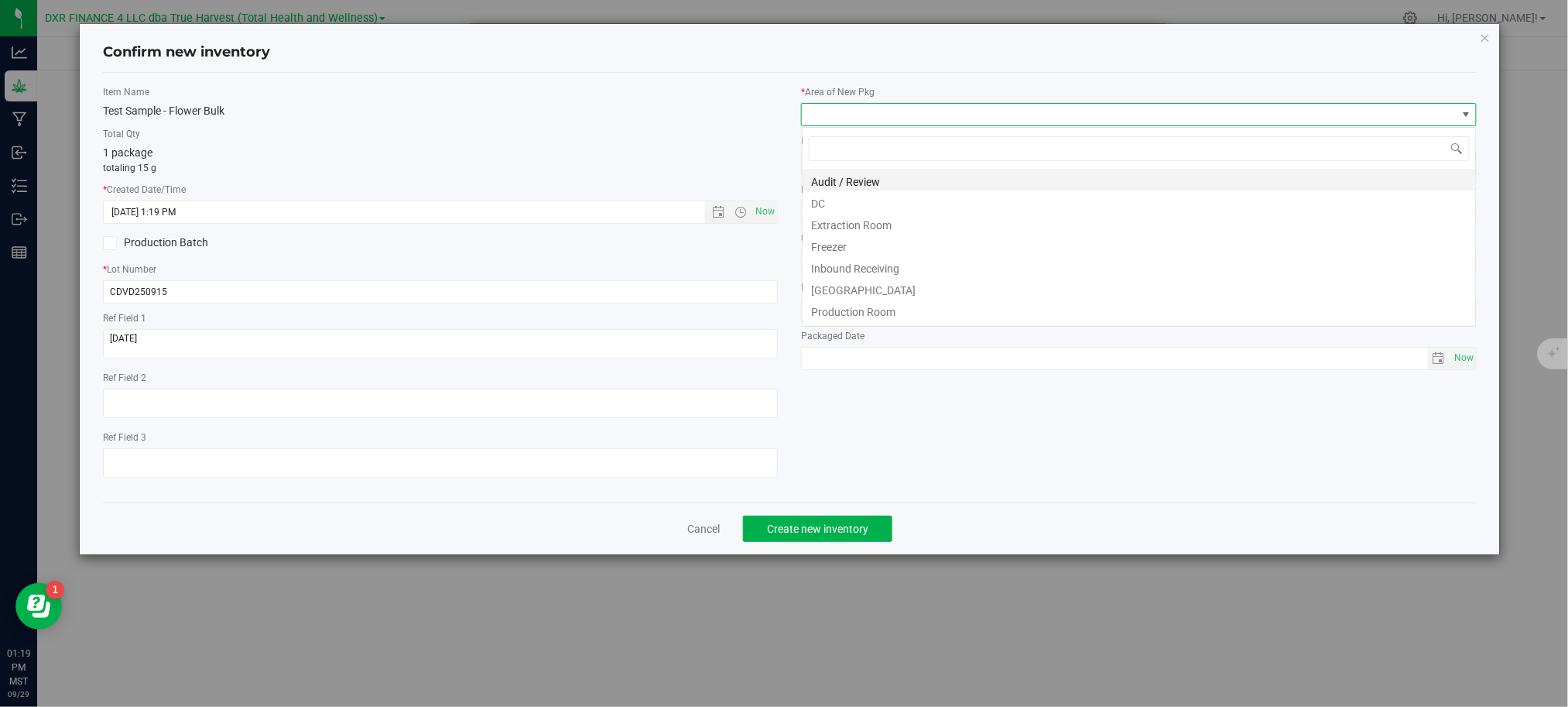
scroll to position [23, 675]
click at [871, 205] on li "DC" at bounding box center [1139, 201] width 673 height 21
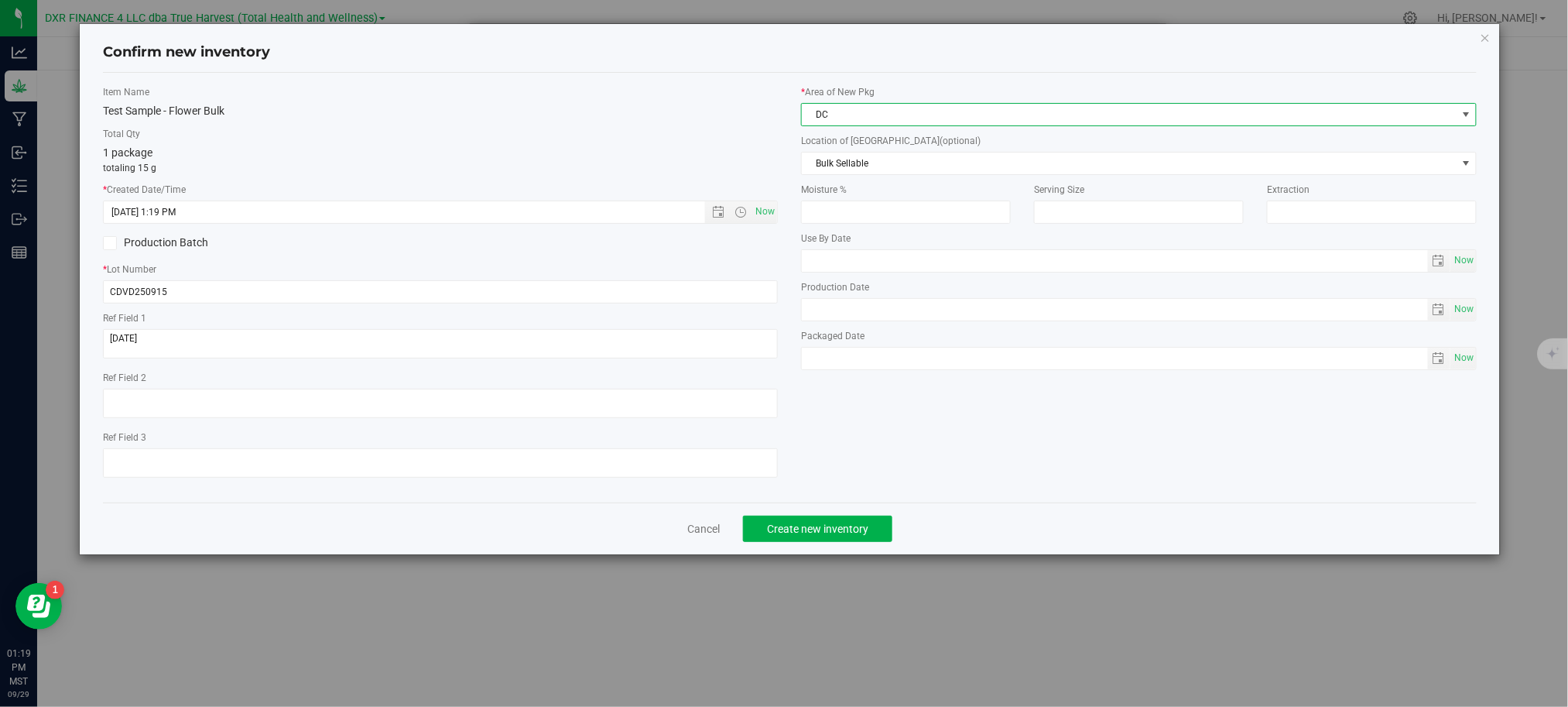
click at [960, 429] on div "Item Name Test Sample - Flower Bulk Total Qty 1 package totaling 15 g * Created…" at bounding box center [790, 288] width 1397 height 405
click at [842, 524] on button "Create new inventory" at bounding box center [818, 528] width 150 height 26
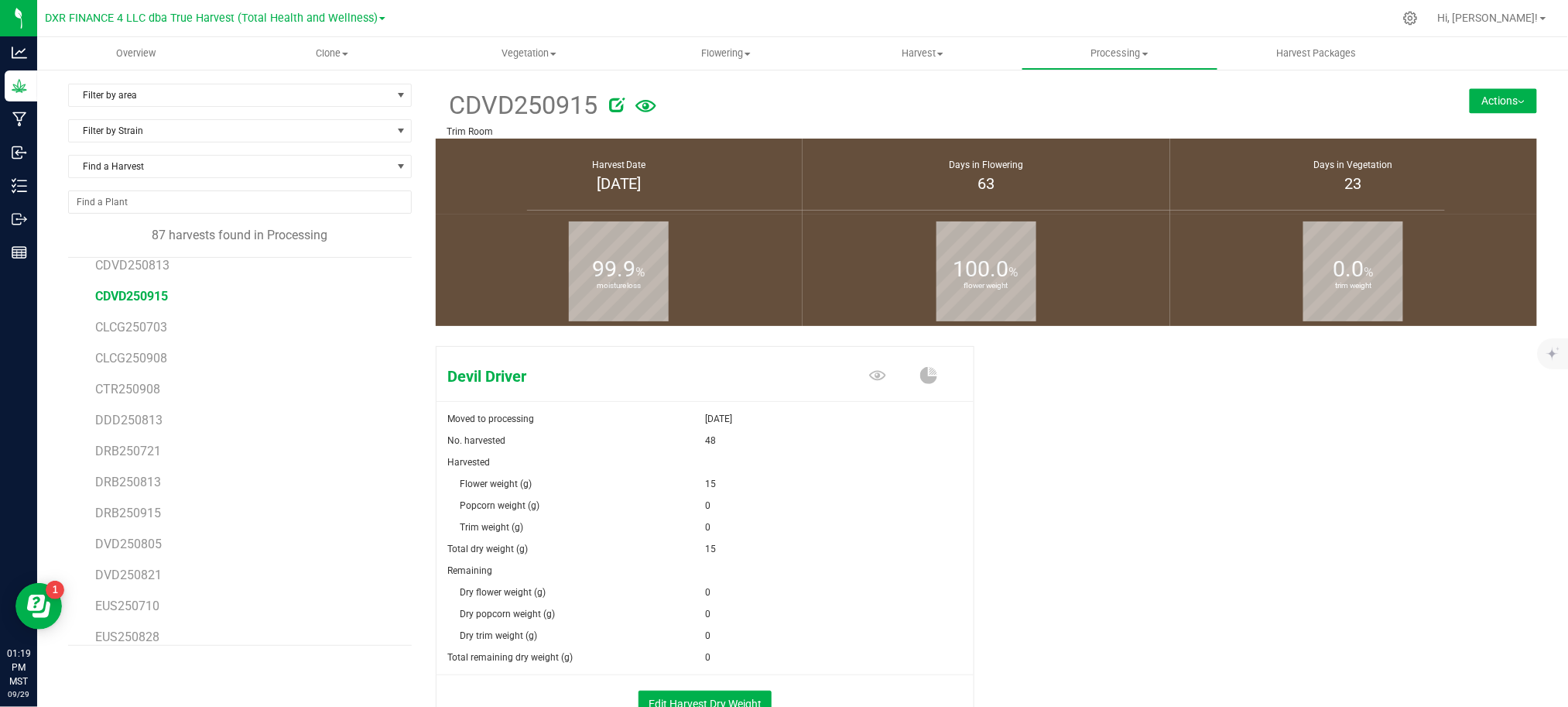
scroll to position [620, 0]
click at [137, 494] on span "DRB250915" at bounding box center [128, 496] width 65 height 15
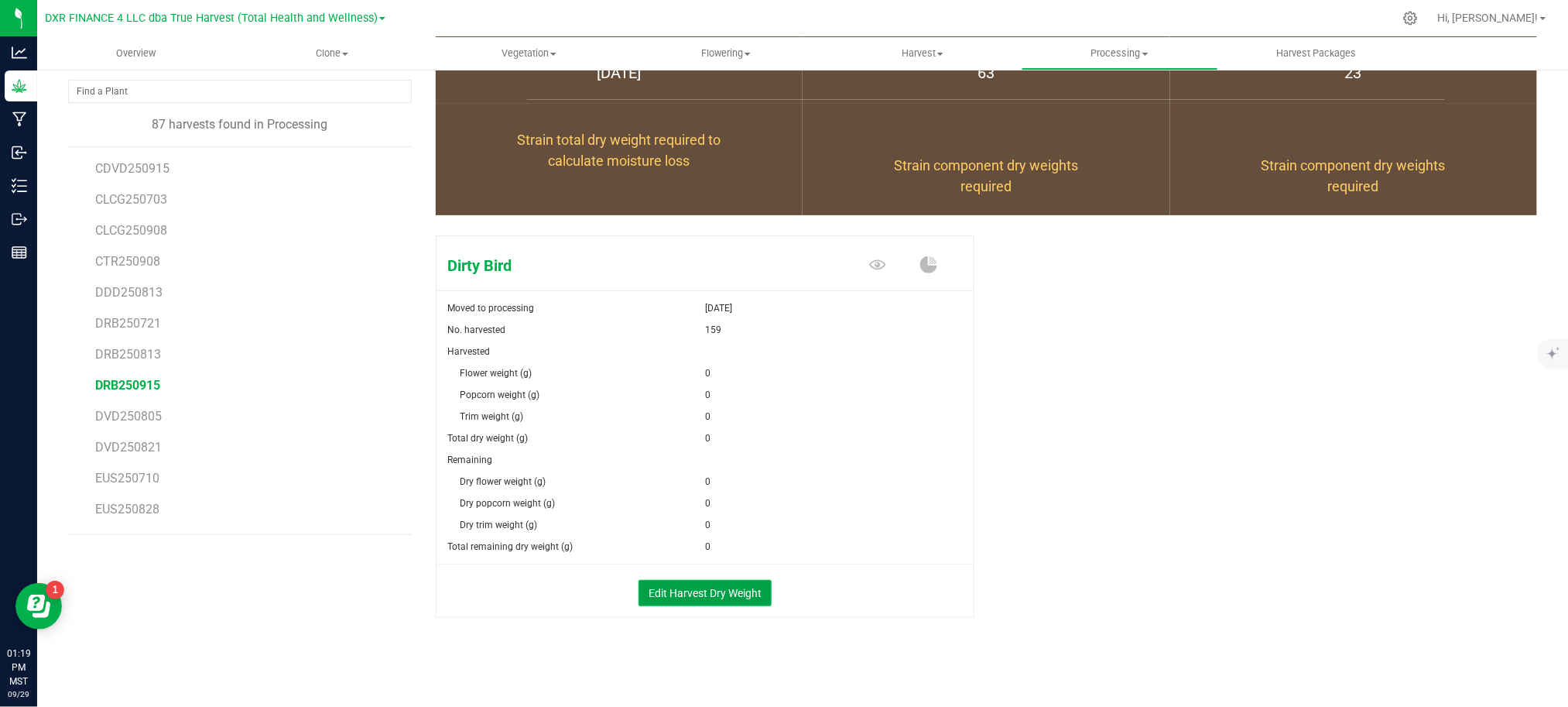
click at [678, 593] on button "Edit Harvest Dry Weight" at bounding box center [704, 593] width 133 height 26
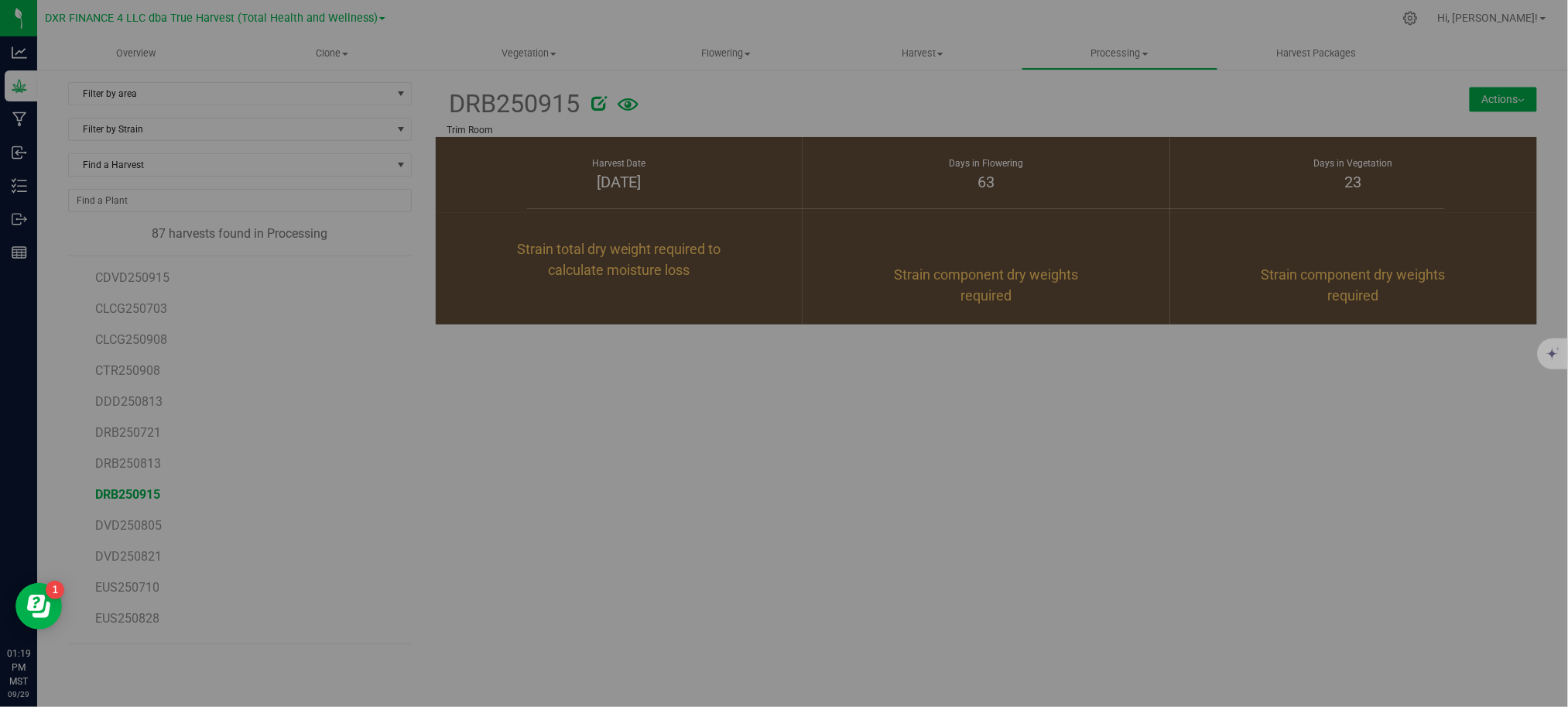
scroll to position [111, 0]
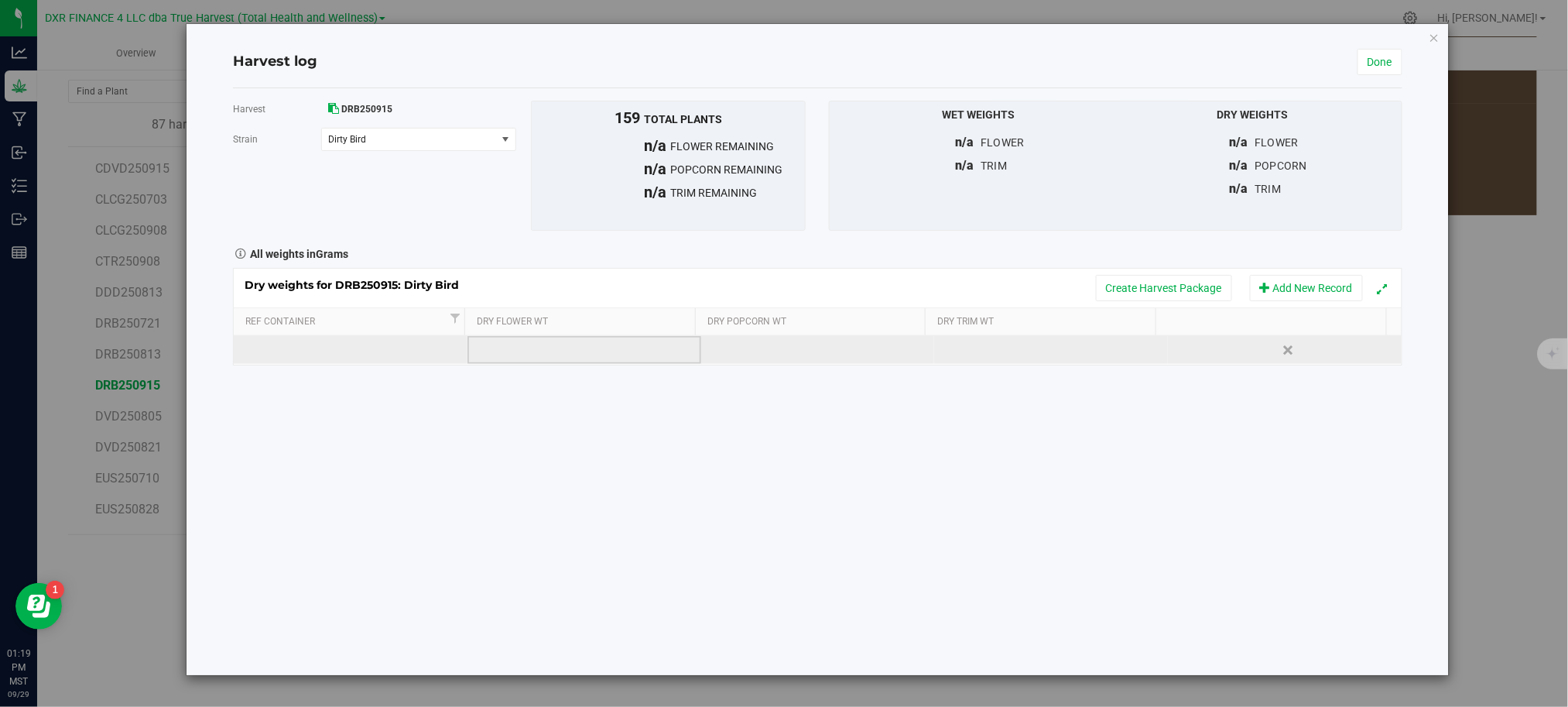
click at [505, 359] on td at bounding box center [584, 349] width 234 height 28
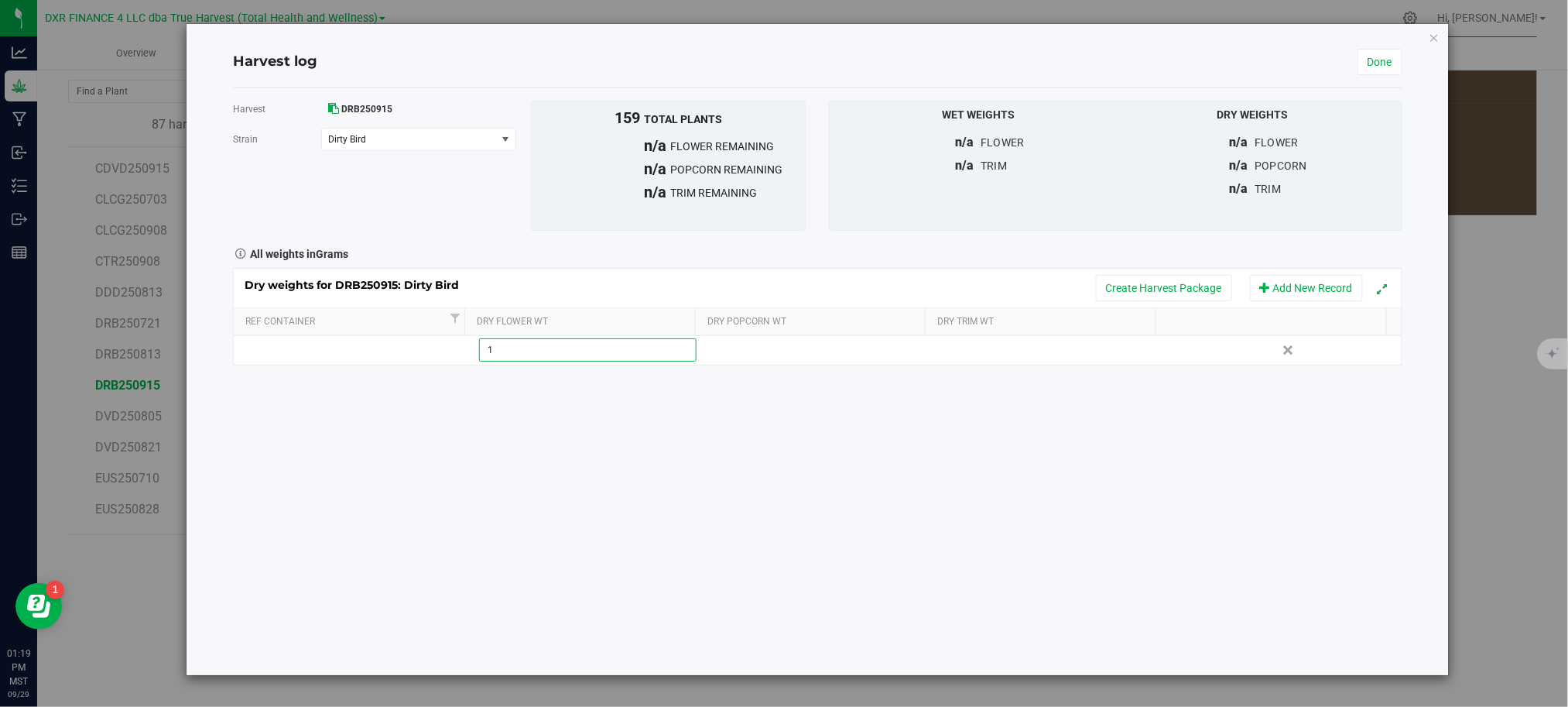
type input "15"
click at [700, 554] on div "Harvest DRB250915 Strain Dirty Bird Select strain Dirty Bird To bulk upload tri…" at bounding box center [818, 381] width 1169 height 586
click at [1375, 54] on link "Done" at bounding box center [1379, 61] width 45 height 26
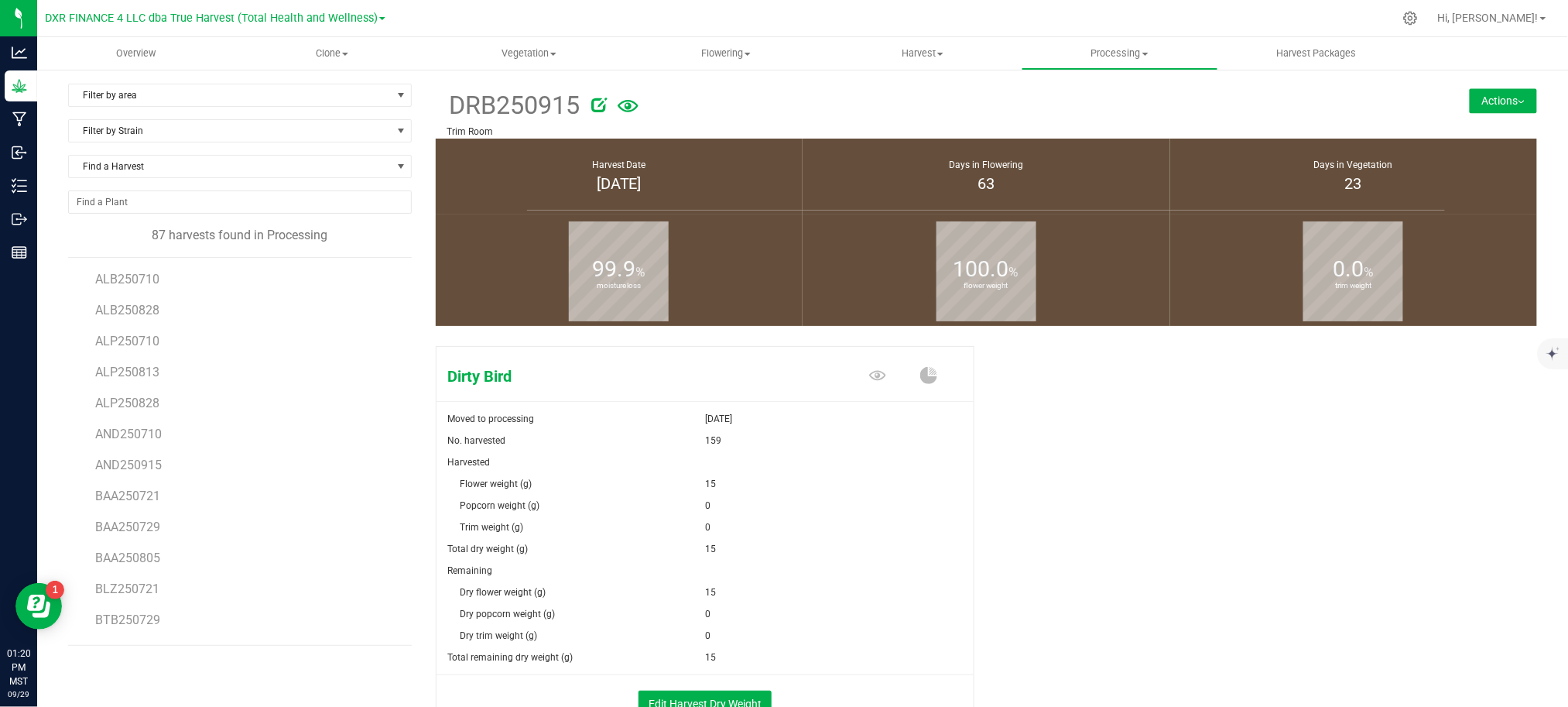
click at [1495, 91] on button "Actions" at bounding box center [1503, 100] width 67 height 24
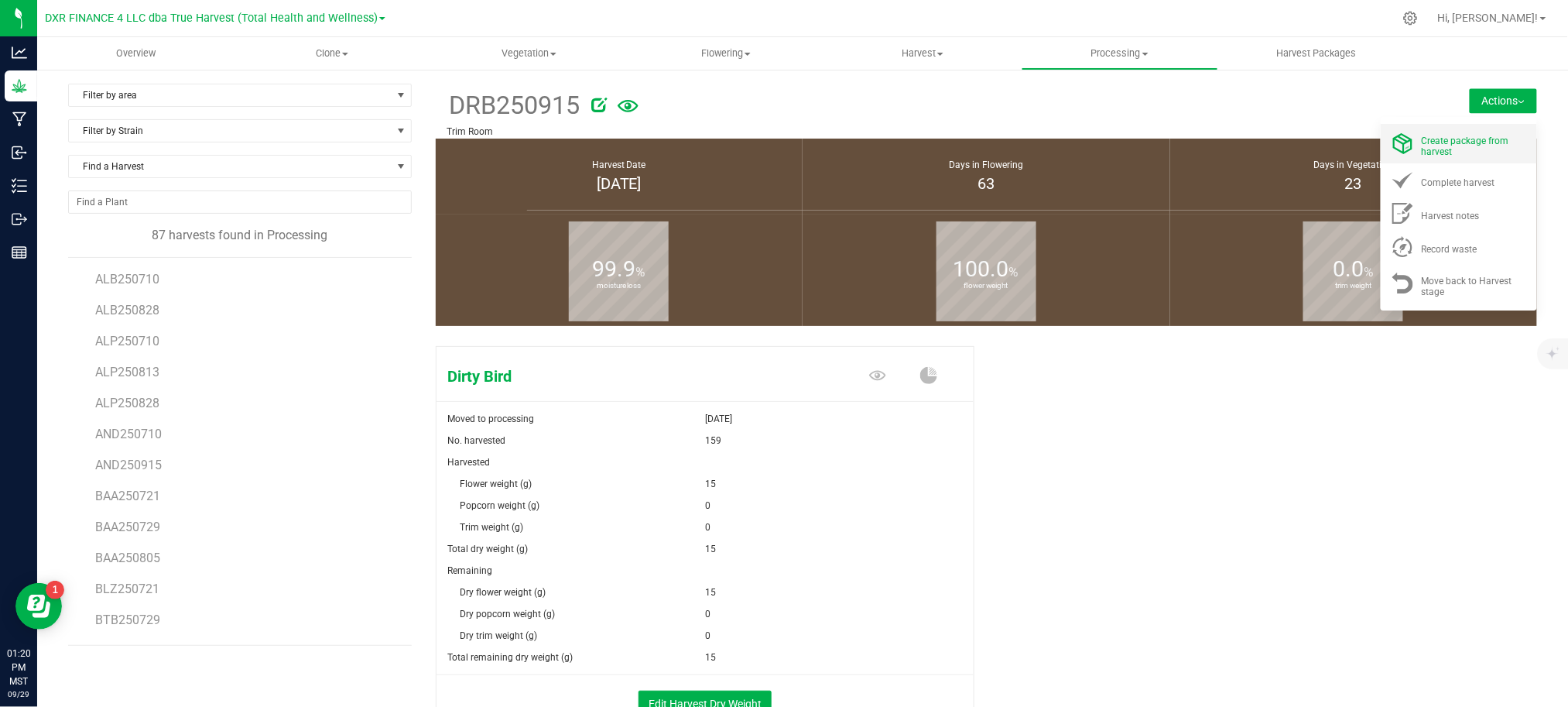
click at [1458, 136] on span "Create package from harvest" at bounding box center [1465, 146] width 87 height 21
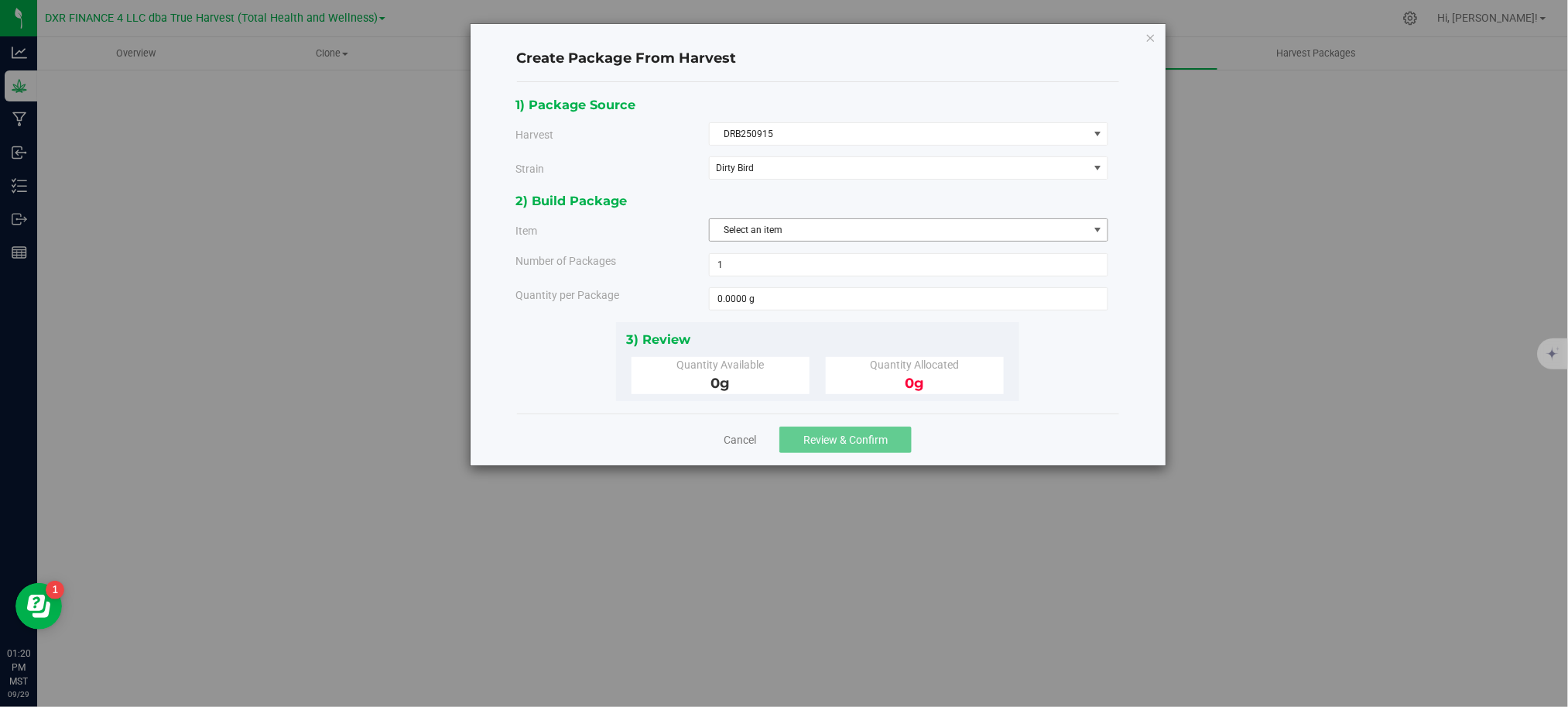
click at [805, 233] on span "Select an item" at bounding box center [899, 229] width 378 height 21
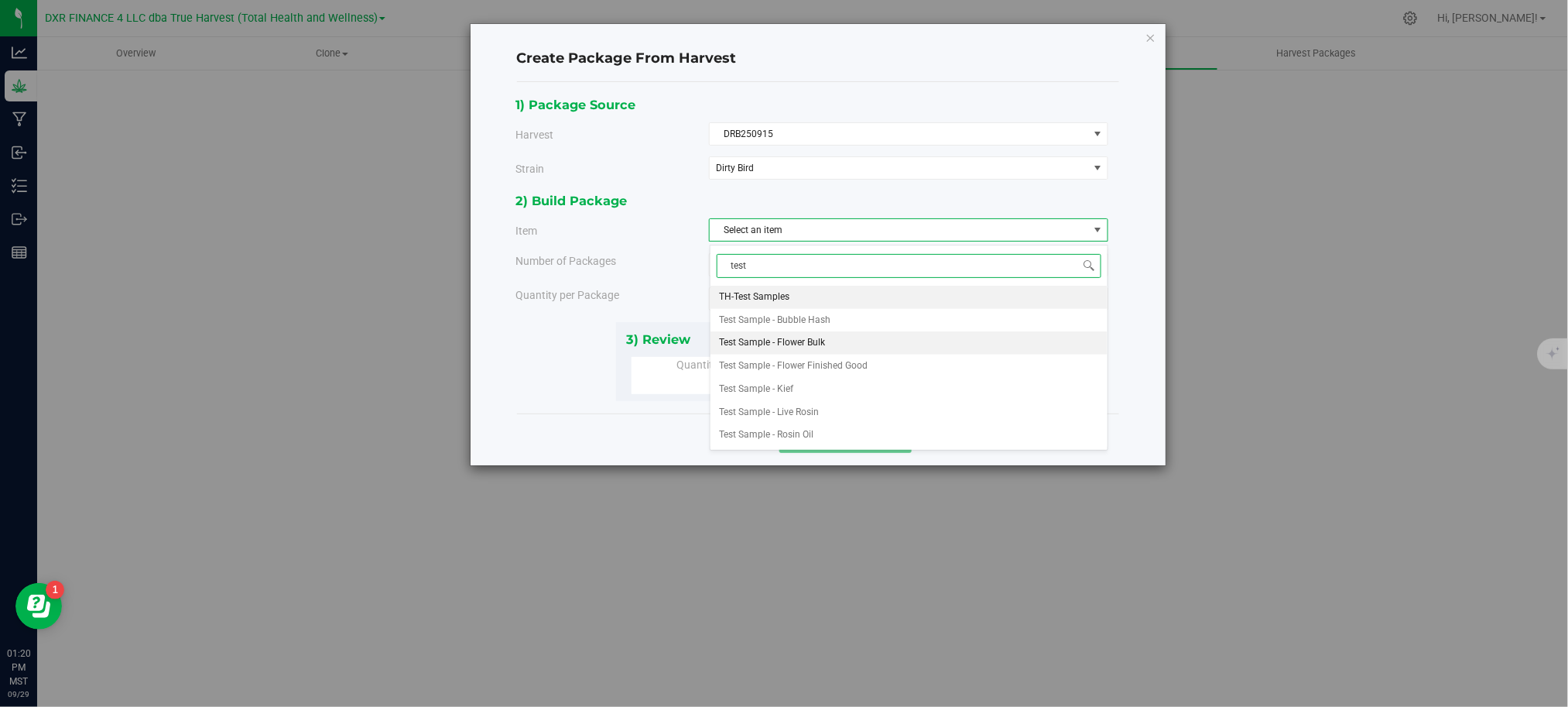
click at [772, 341] on span "Test Sample - Flower Bulk" at bounding box center [772, 343] width 106 height 20
type input "test"
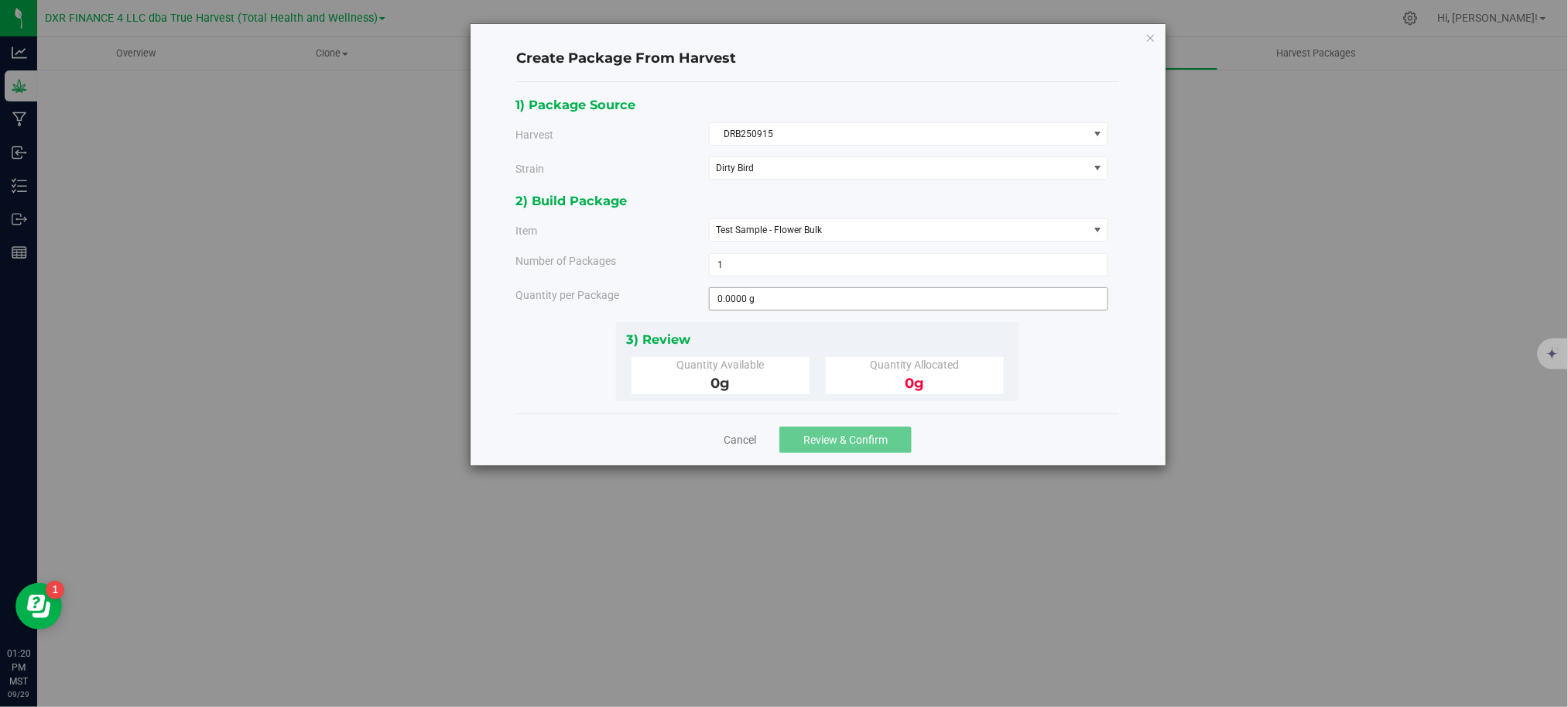
drag, startPoint x: 672, startPoint y: 299, endPoint x: 751, endPoint y: 300, distance: 79.0
click at [679, 299] on div "Quantity per Package" at bounding box center [606, 295] width 205 height 17
click at [784, 311] on span "0.0000 g 0" at bounding box center [908, 298] width 399 height 23
click at [774, 299] on span at bounding box center [908, 298] width 399 height 23
type input "15"
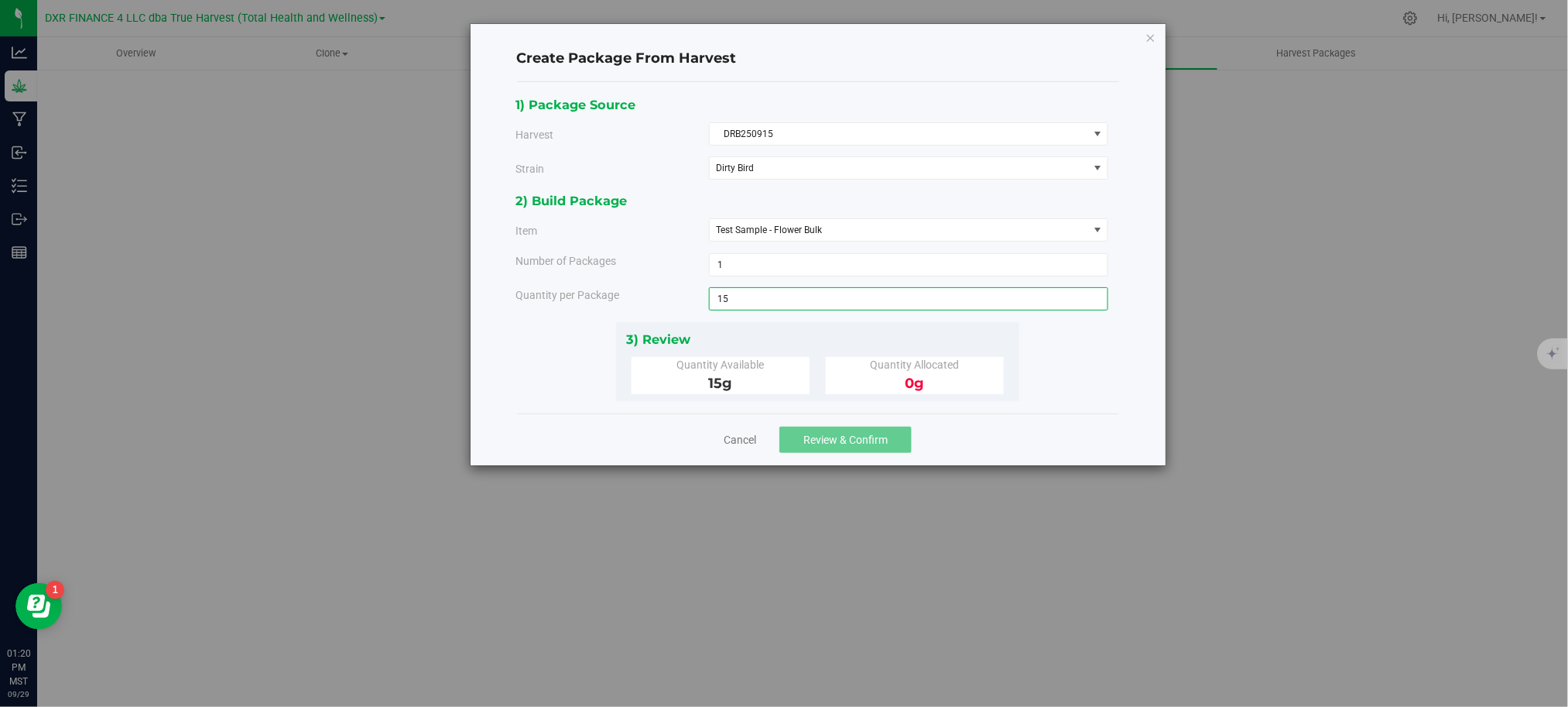
type input "15.0000 g"
click at [1113, 385] on div "1) Package Source Harvest DRB250915 Select ALB250710 ALB250828 ALP250710 ALP250…" at bounding box center [817, 247] width 604 height 307
click at [862, 446] on span "Review & Confirm" at bounding box center [845, 440] width 84 height 13
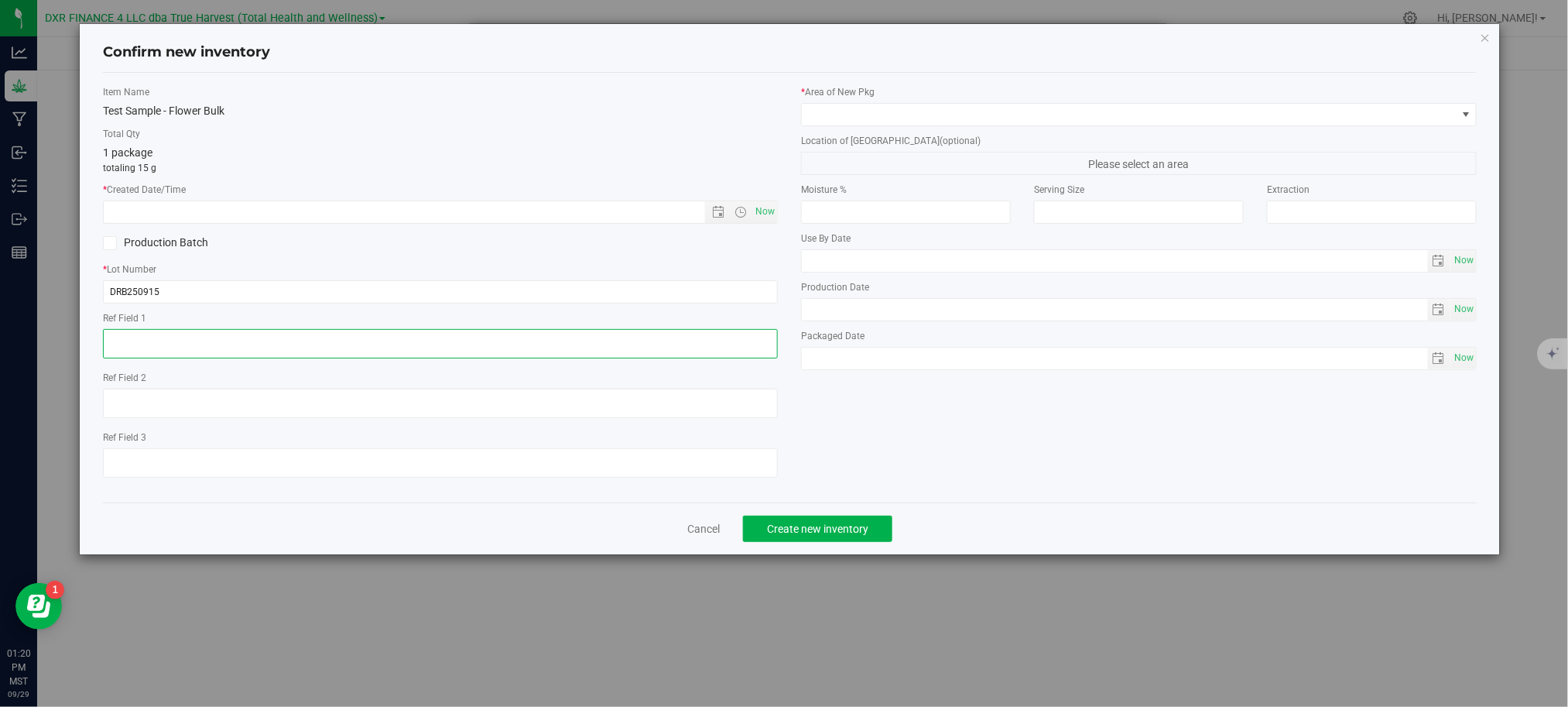
click at [243, 345] on textarea at bounding box center [440, 343] width 674 height 29
paste textarea "[DATE]"
type textarea "[DATE]"
click at [242, 221] on input "text" at bounding box center [417, 211] width 626 height 21
paste input "[DATE]"
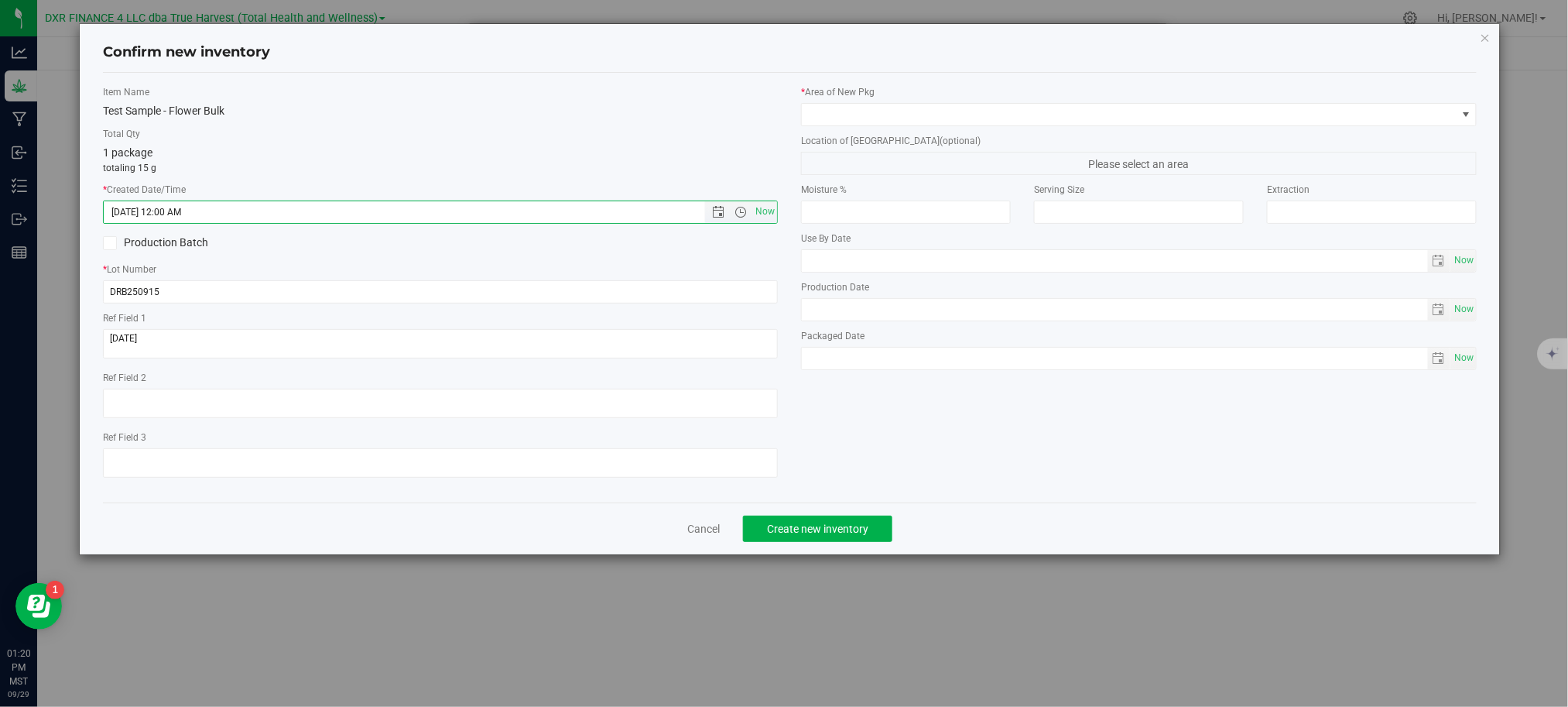
type input "9/15/2025 1:20 PM"
drag, startPoint x: 395, startPoint y: 162, endPoint x: 660, endPoint y: 144, distance: 265.6
click at [398, 159] on div "1 package totaling 15 g" at bounding box center [440, 160] width 674 height 30
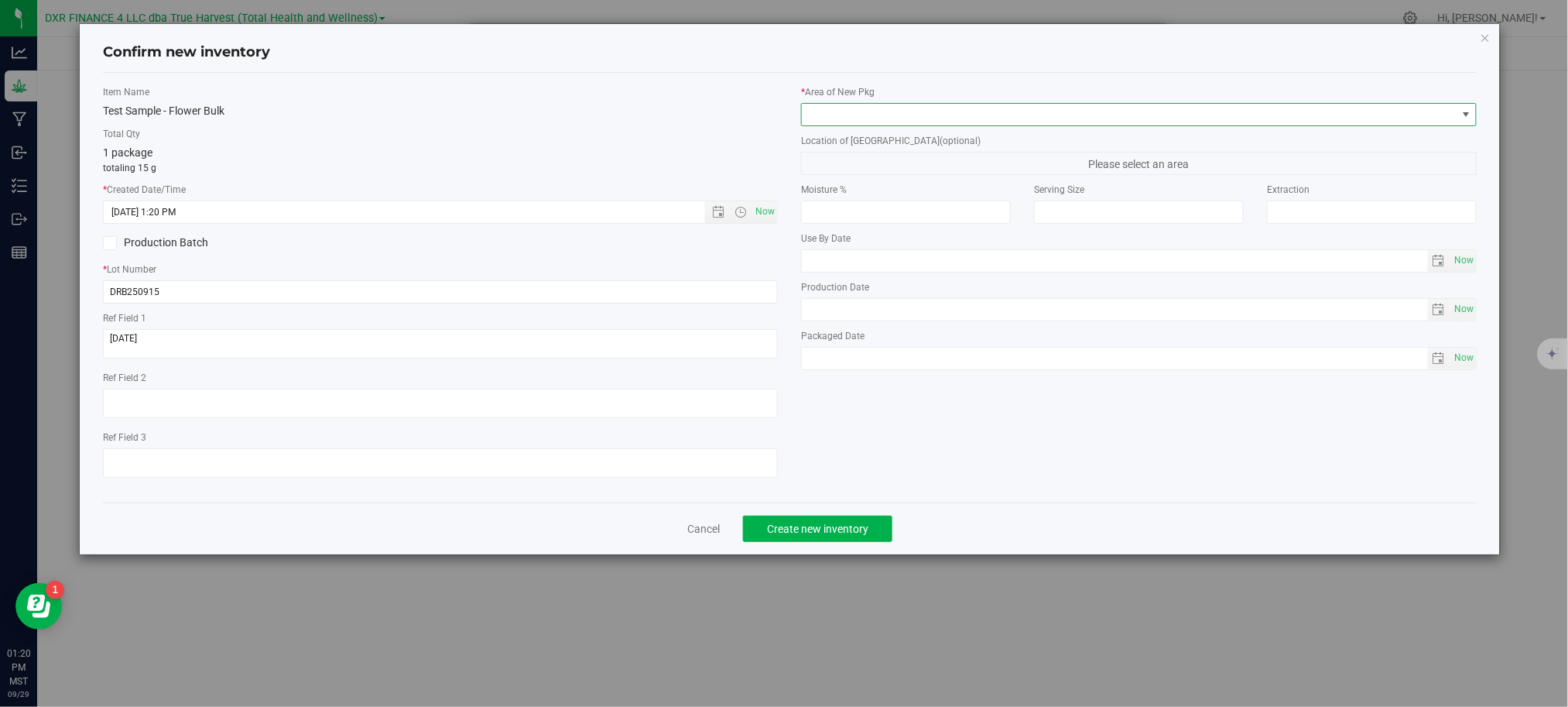
drag, startPoint x: 804, startPoint y: 118, endPoint x: 821, endPoint y: 118, distance: 17.0
click at [805, 118] on span at bounding box center [1128, 114] width 654 height 21
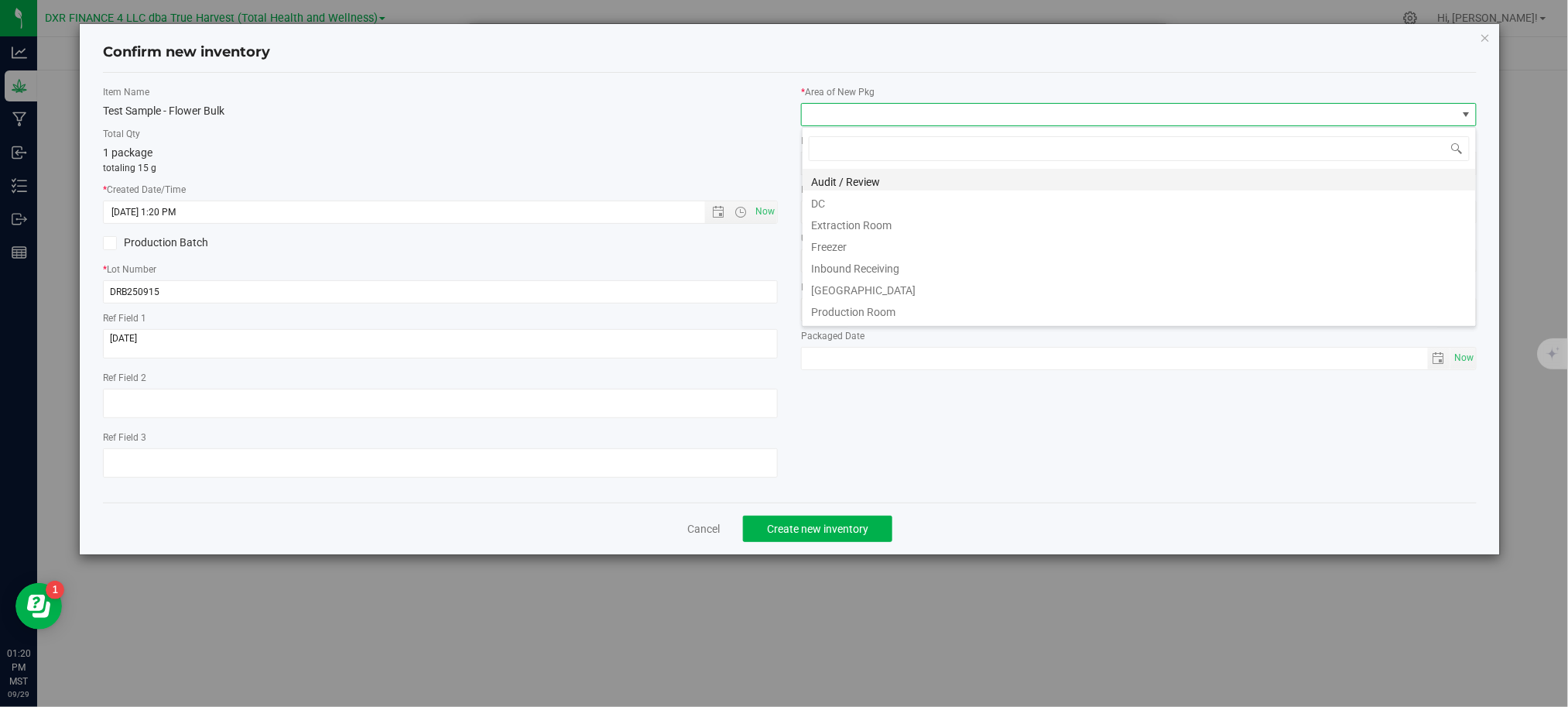
scroll to position [23, 675]
drag, startPoint x: 874, startPoint y: 195, endPoint x: 732, endPoint y: 162, distance: 145.8
click at [871, 196] on li "DC" at bounding box center [1139, 201] width 673 height 21
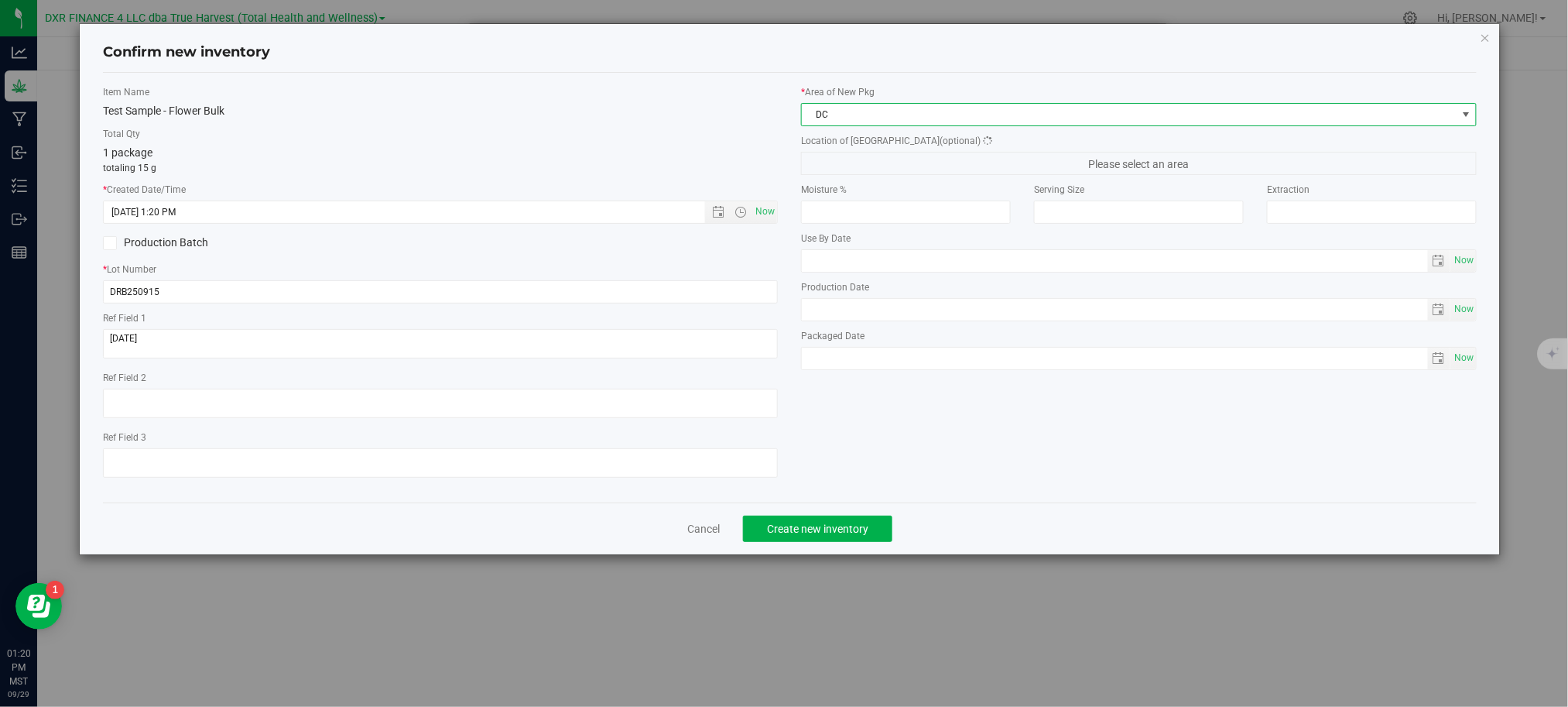
click at [667, 137] on label "Total Qty" at bounding box center [440, 134] width 674 height 14
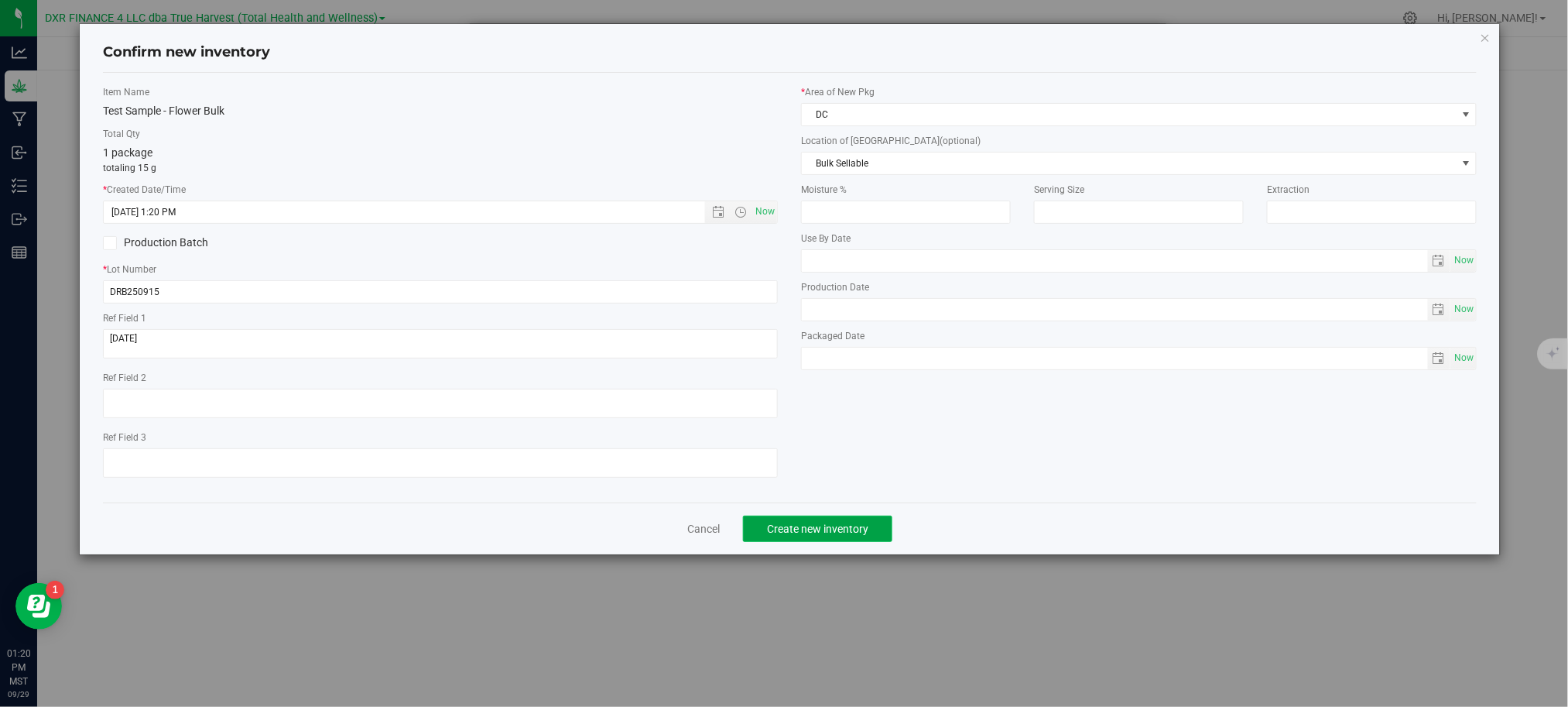
click at [808, 527] on button "Create new inventory" at bounding box center [818, 528] width 150 height 26
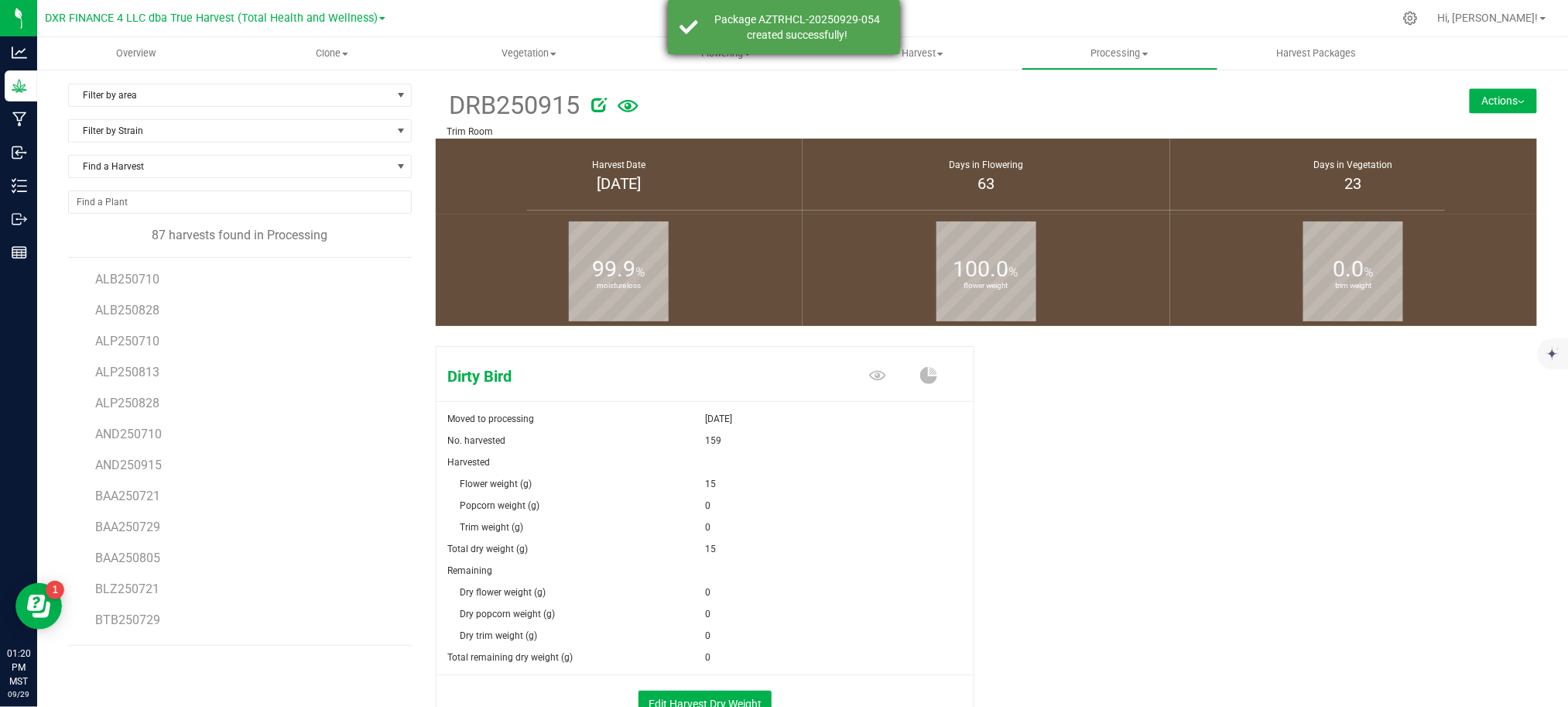
click at [827, 32] on div "Package AZTRHCL-20250929-054 created successfully!" at bounding box center [797, 27] width 182 height 31
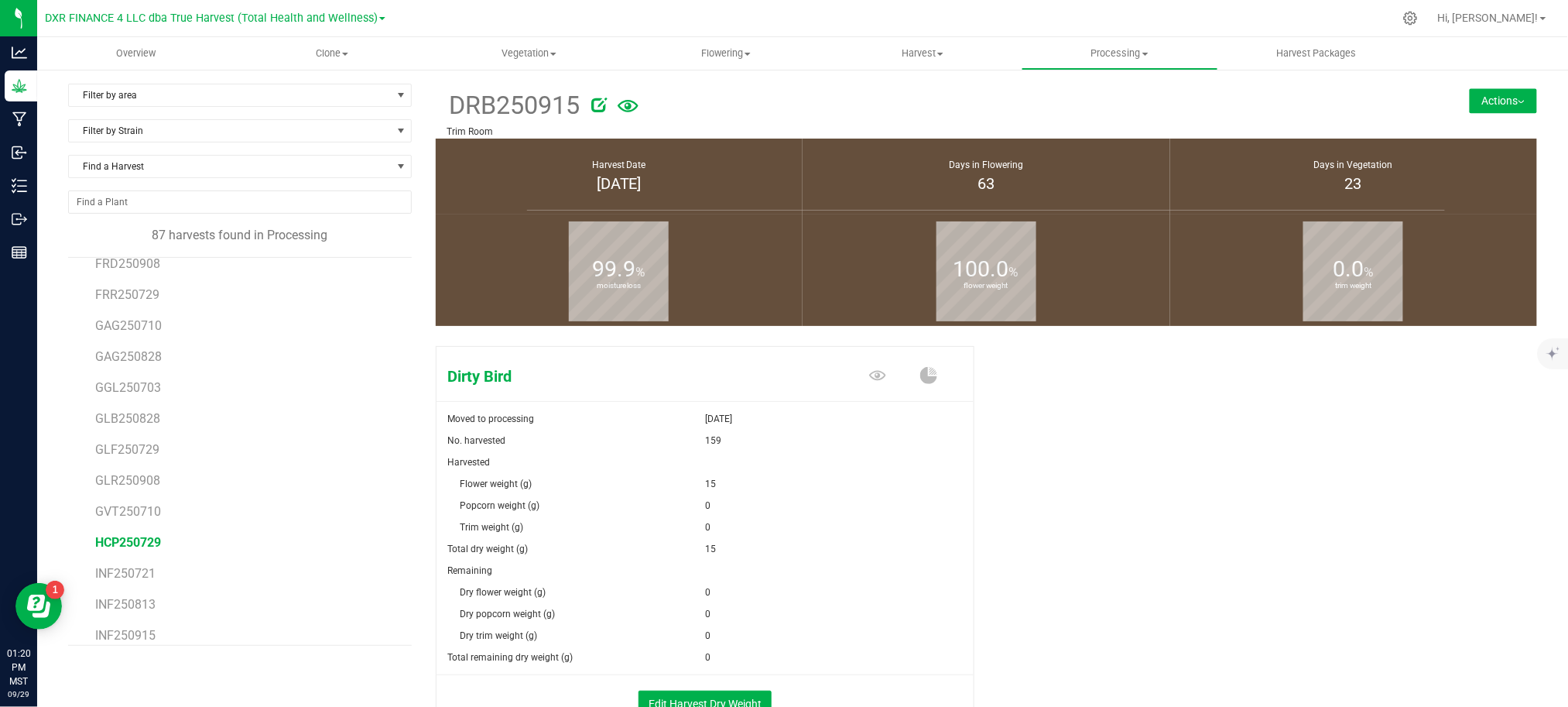
scroll to position [1135, 0]
click at [117, 605] on span "INF250915" at bounding box center [126, 599] width 61 height 15
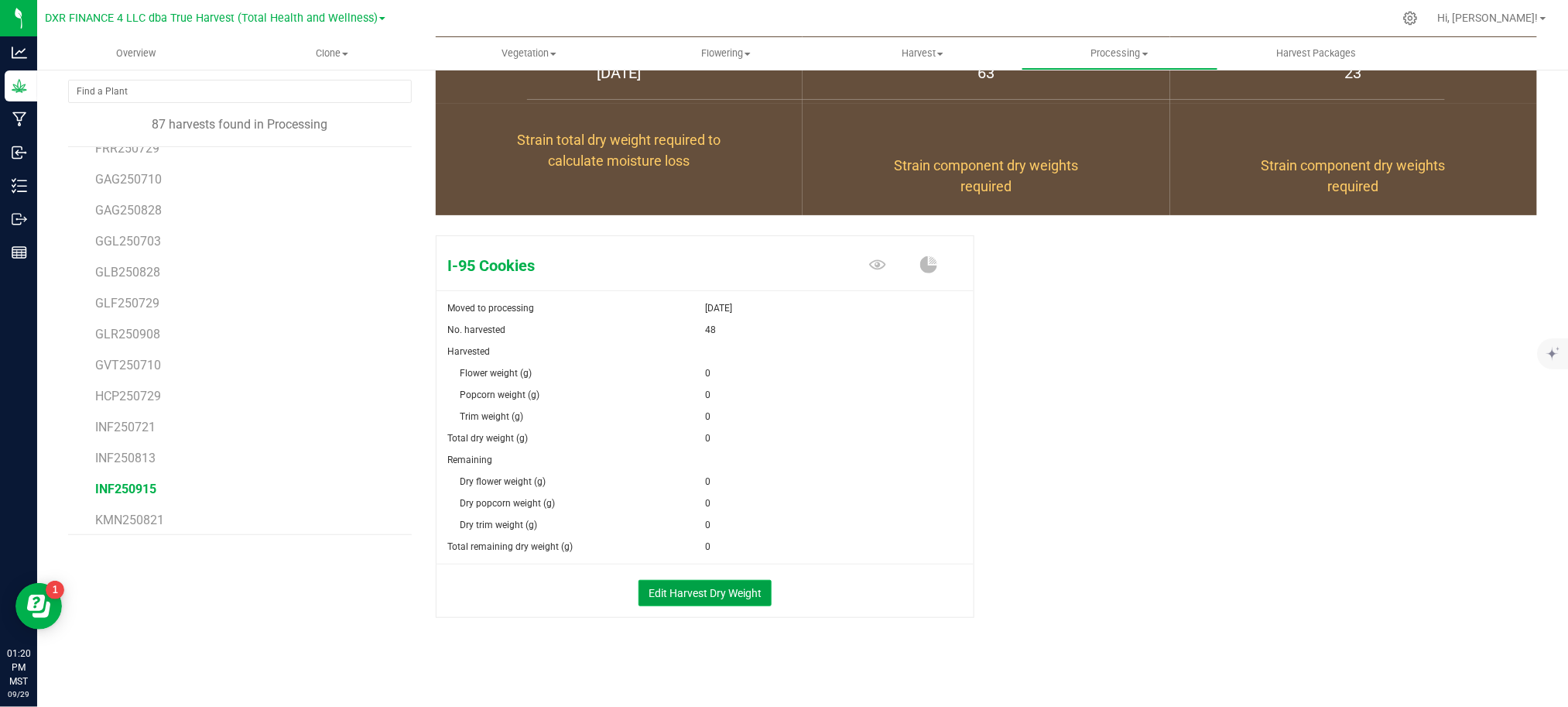
click at [724, 602] on button "Edit Harvest Dry Weight" at bounding box center [704, 593] width 133 height 26
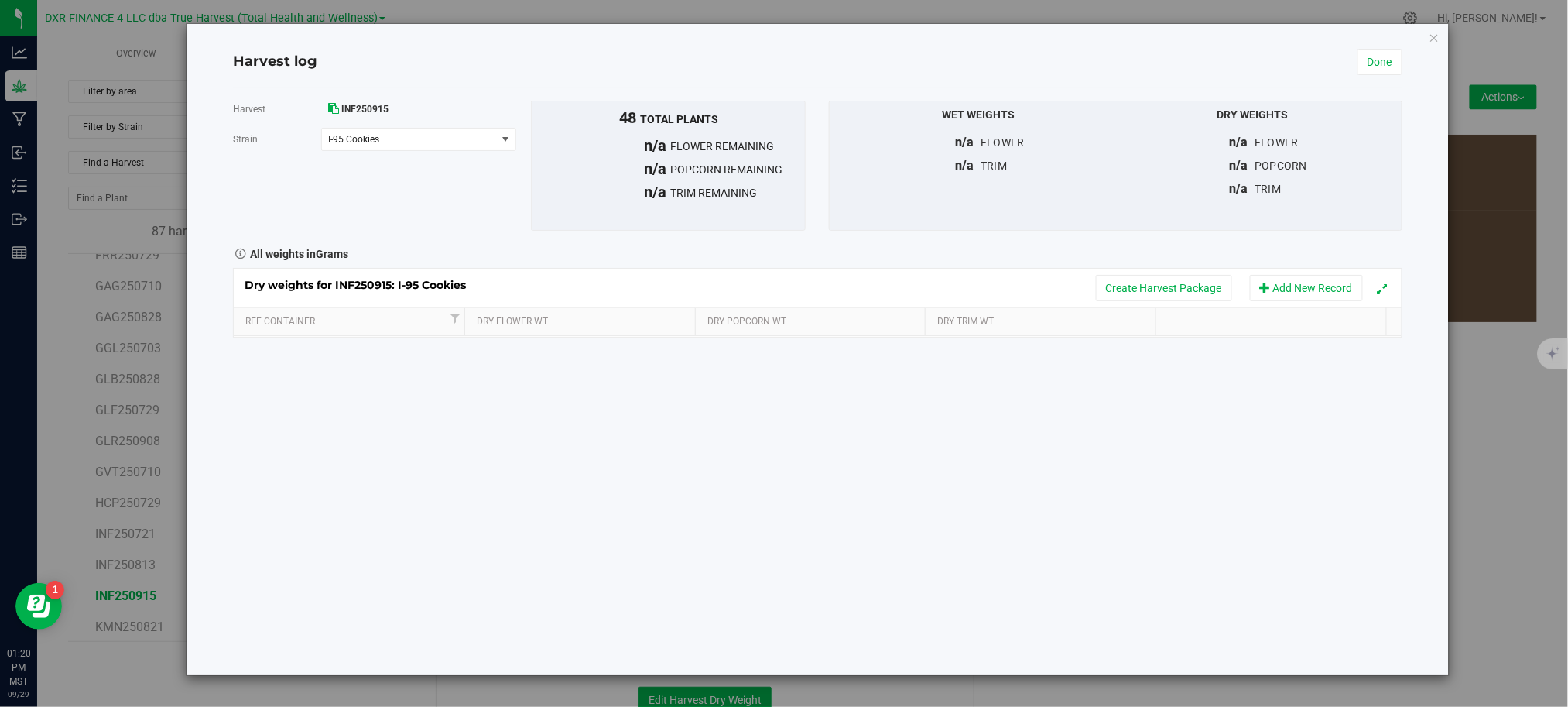
scroll to position [111, 0]
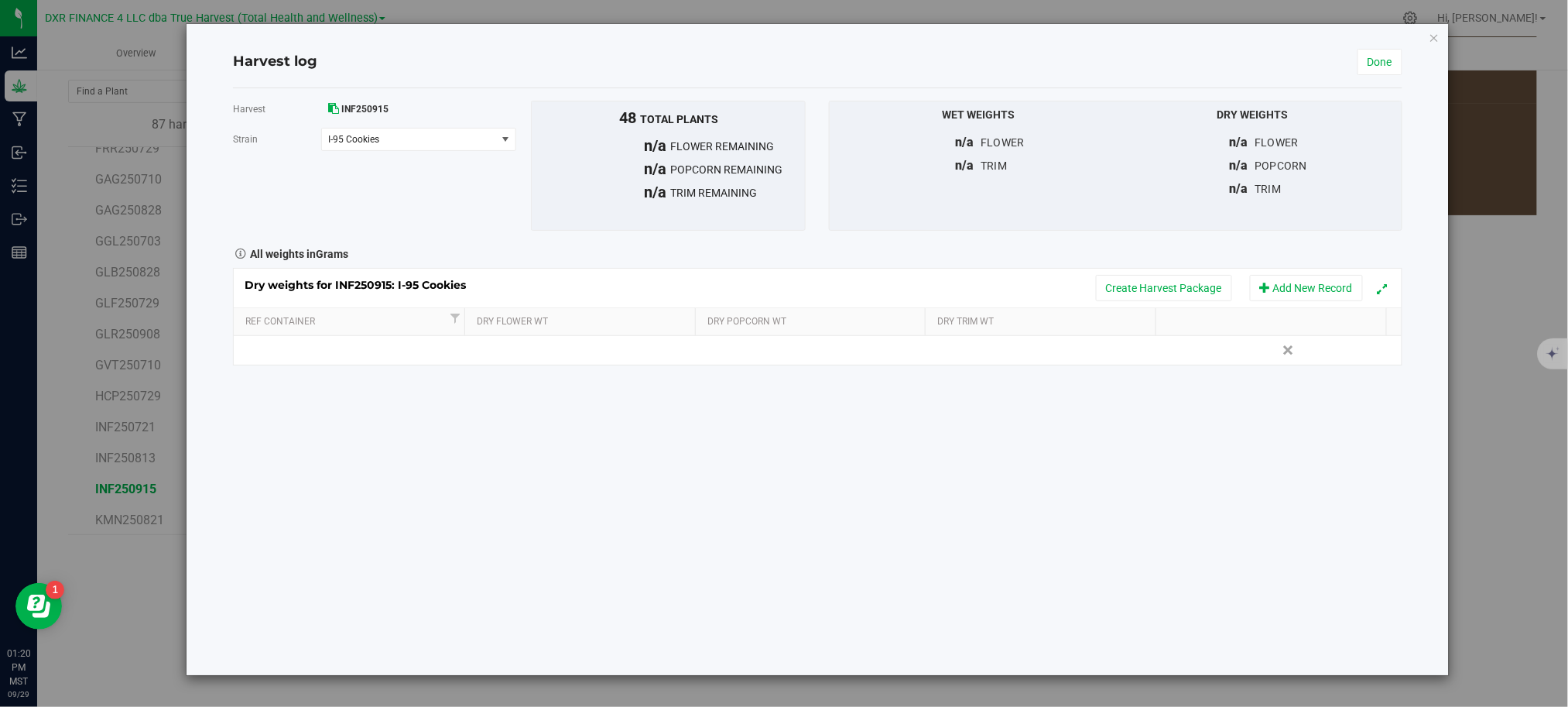
click at [548, 369] on div "Harvest INF250915 Strain I-95 Cookies Select strain I-95 Cookies To bulk upload…" at bounding box center [818, 381] width 1169 height 586
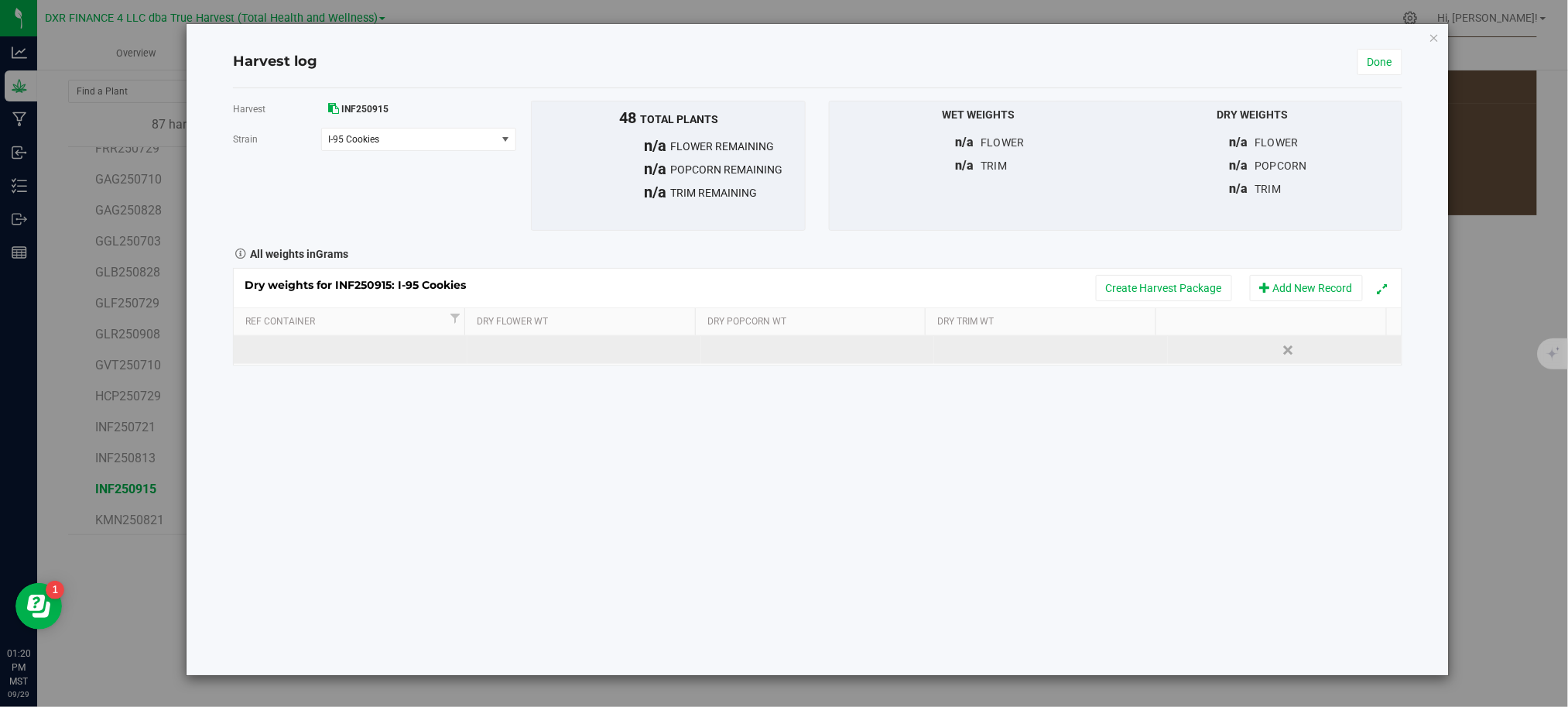
click at [558, 354] on td at bounding box center [584, 349] width 234 height 28
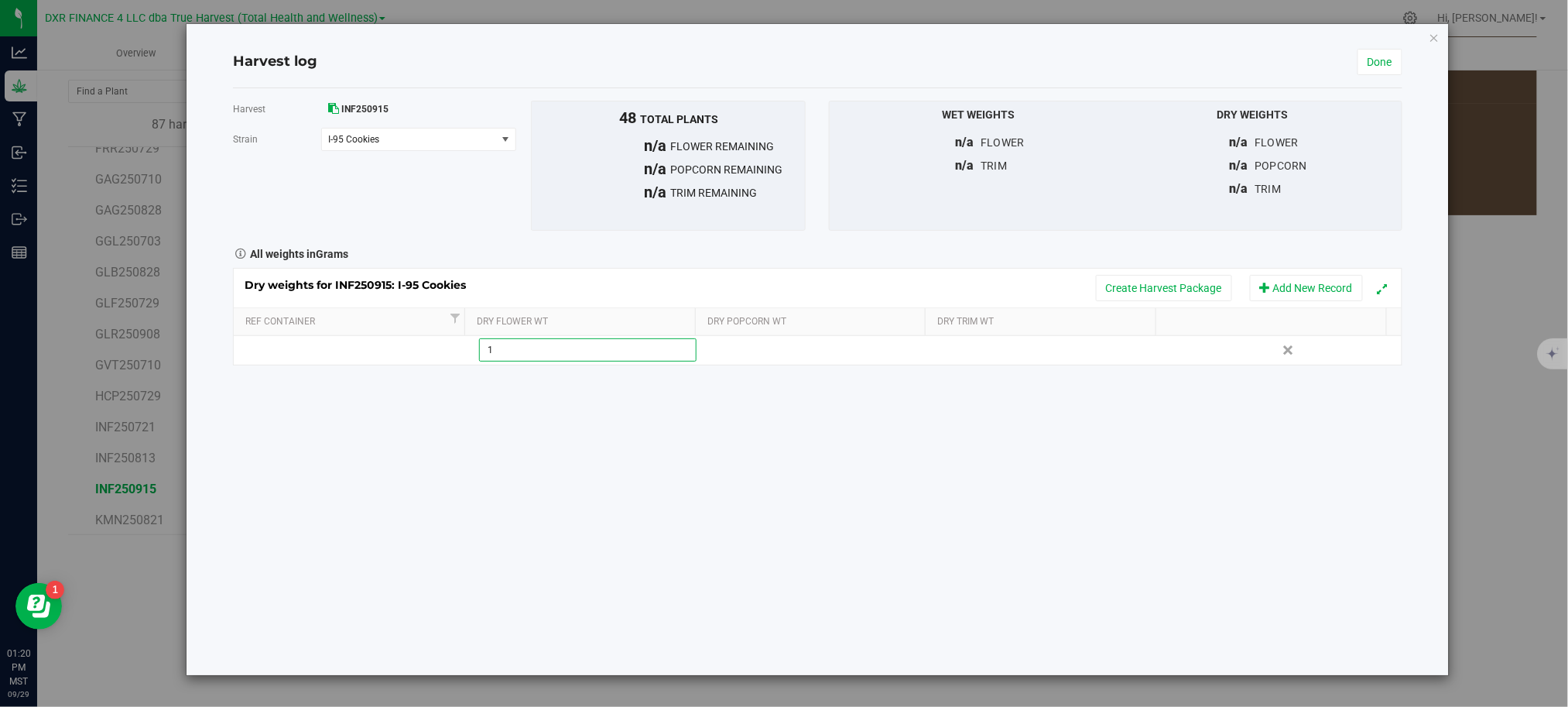
type input "15"
click at [710, 462] on div "Harvest INF250915 Strain I-95 Cookies Select strain I-95 Cookies To bulk upload…" at bounding box center [818, 381] width 1169 height 586
click at [1368, 54] on link "Done" at bounding box center [1379, 61] width 45 height 26
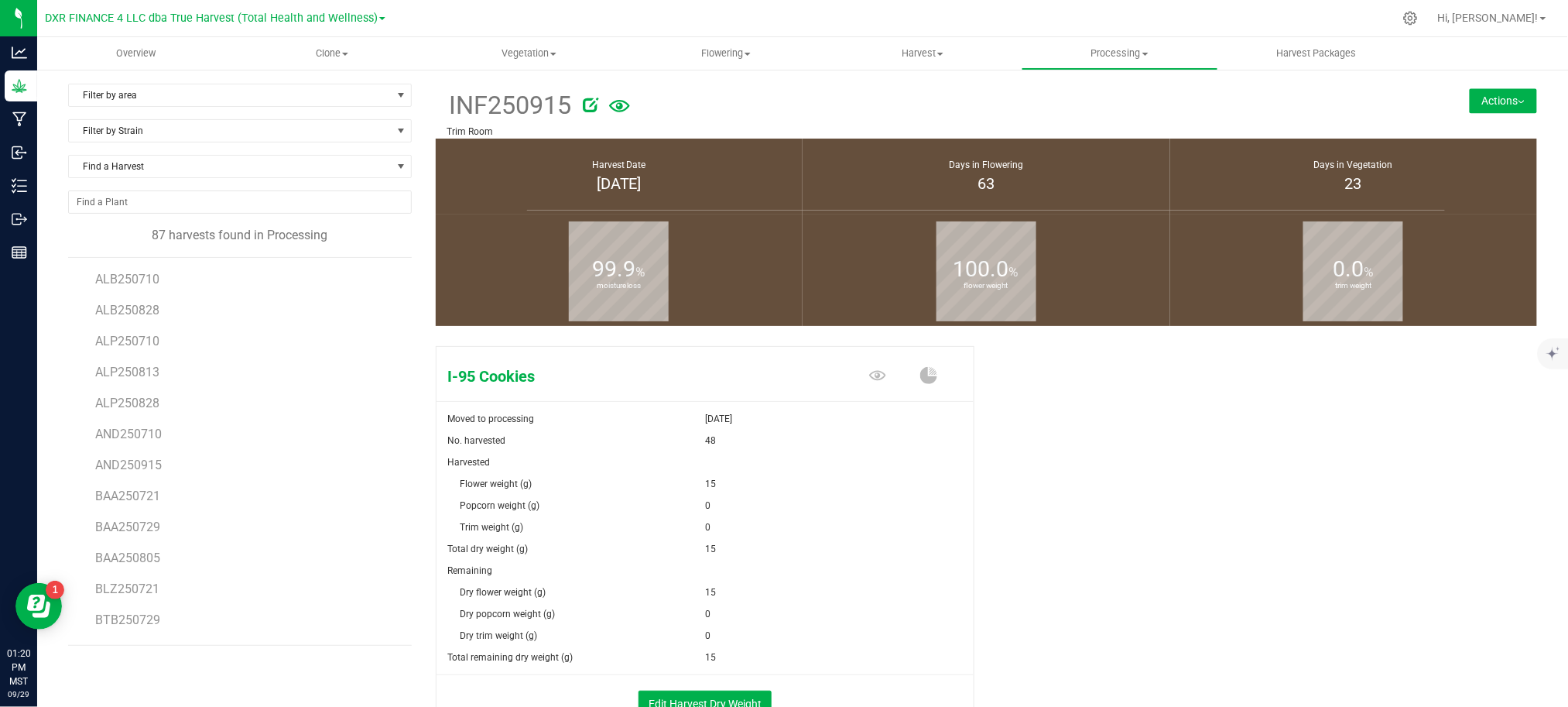
click at [1492, 82] on div "Filter by area Filter by area All Trim Room Filter by Strain Find a Harvest 87 …" at bounding box center [802, 442] width 1530 height 750
click at [1490, 93] on button "Actions" at bounding box center [1503, 100] width 67 height 24
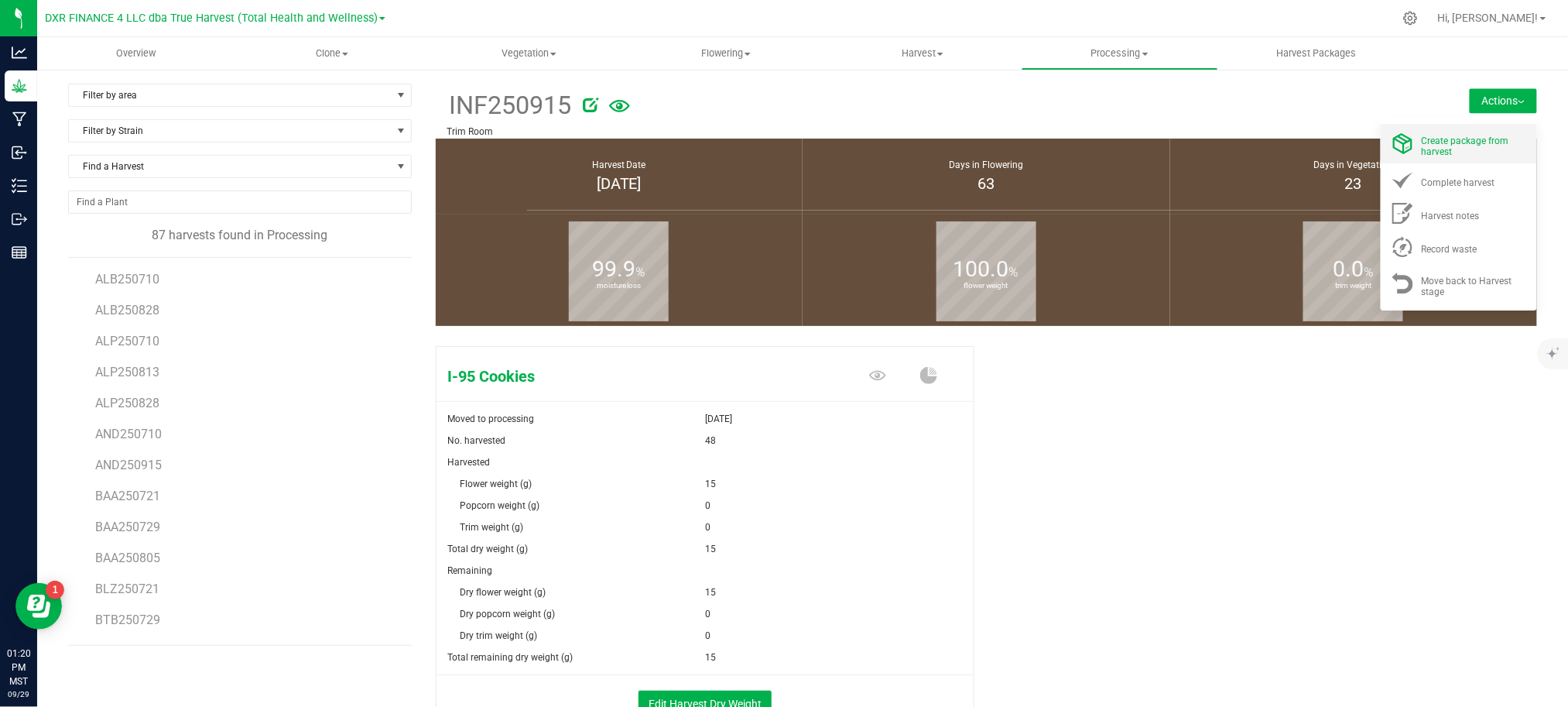
click at [1472, 128] on li "Create package from harvest" at bounding box center [1458, 143] width 156 height 39
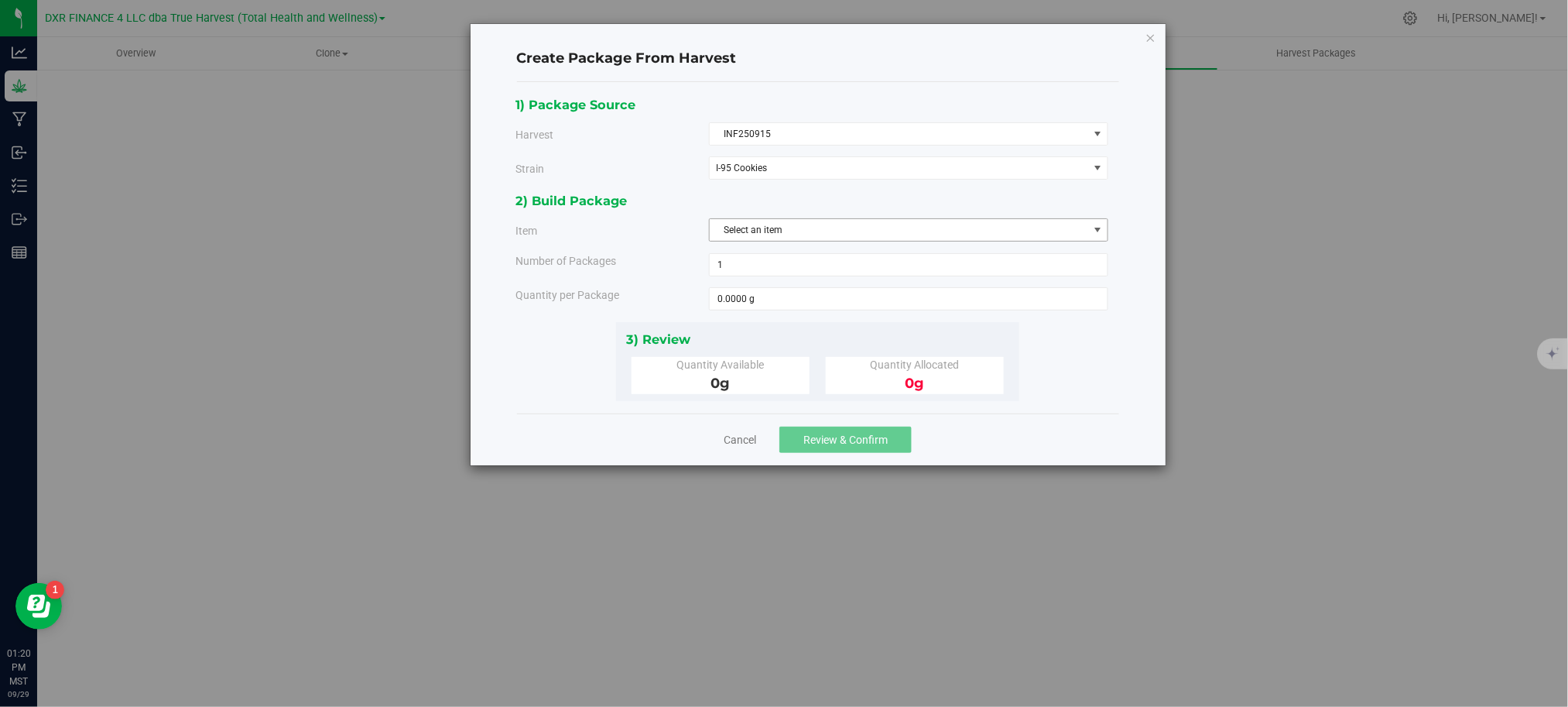
click at [743, 218] on div "2) Build Package Item Select an item BULK - A Buds (I-95 Cookies) BULK - A Buds…" at bounding box center [817, 256] width 604 height 131
click at [744, 230] on span "Select an item" at bounding box center [899, 229] width 378 height 21
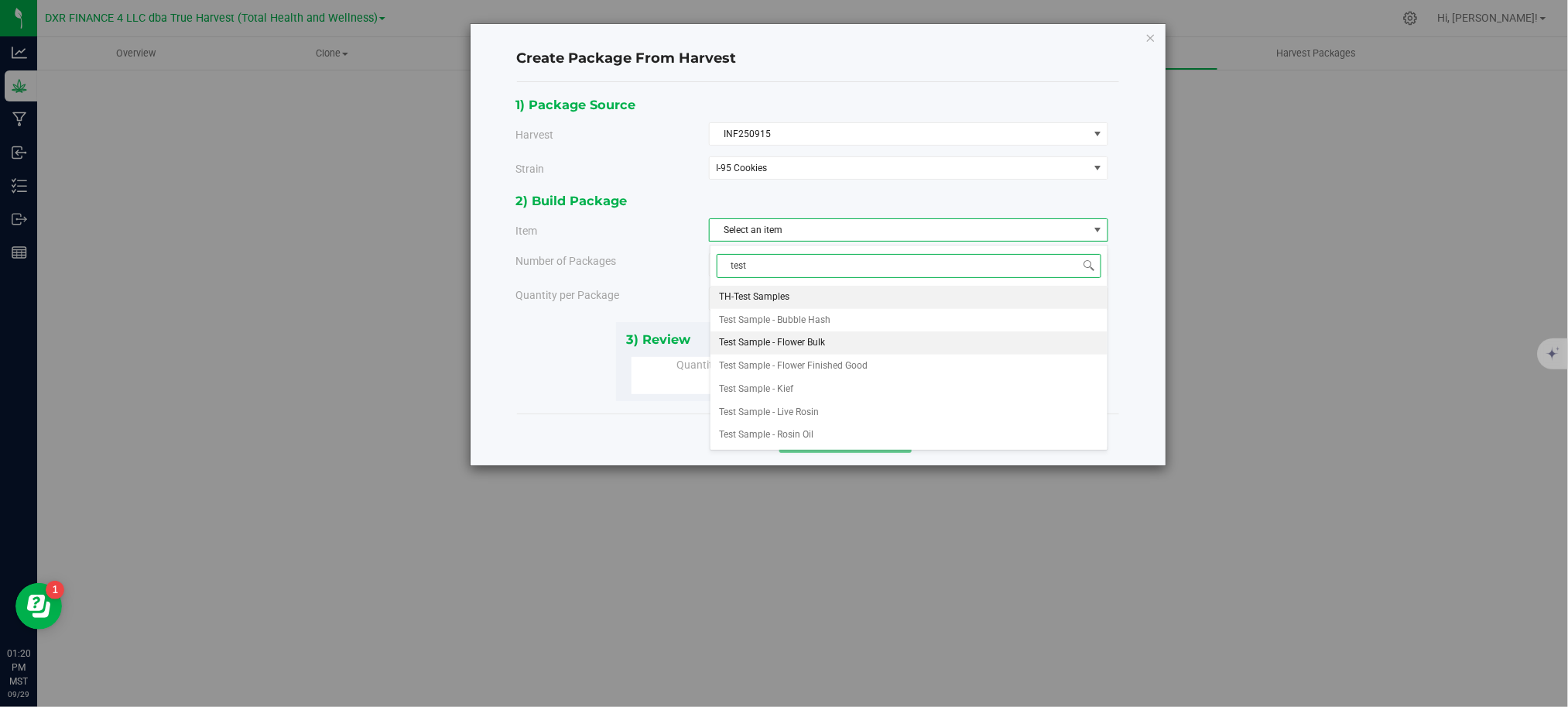
drag, startPoint x: 796, startPoint y: 348, endPoint x: 760, endPoint y: 323, distance: 43.8
click at [796, 348] on span "Test Sample - Flower Bulk" at bounding box center [772, 343] width 106 height 20
type input "test"
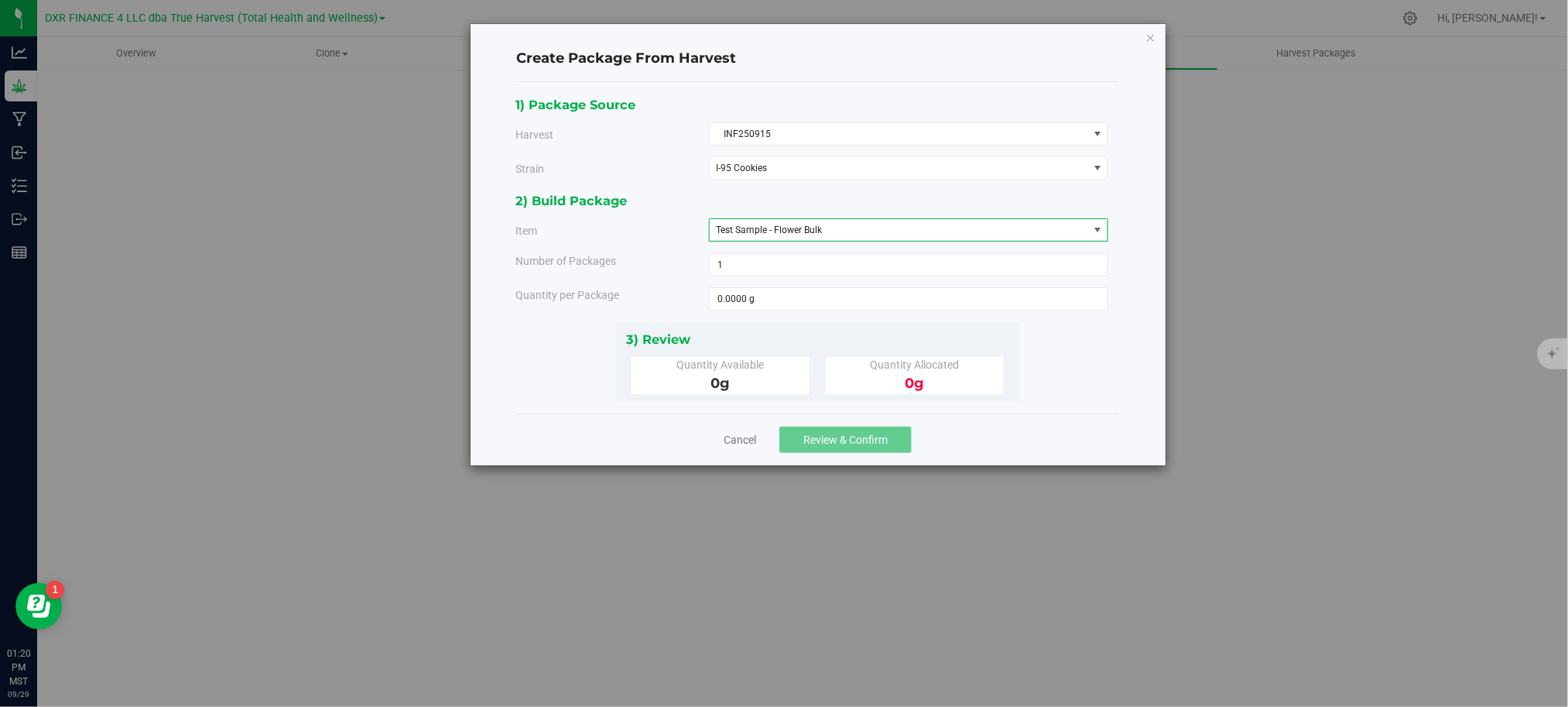
drag, startPoint x: 682, startPoint y: 291, endPoint x: 694, endPoint y: 292, distance: 12.0
click at [694, 292] on div "Quantity per Package" at bounding box center [606, 295] width 205 height 17
click at [734, 299] on span at bounding box center [908, 298] width 399 height 23
type input "15"
type input "15.0000 g"
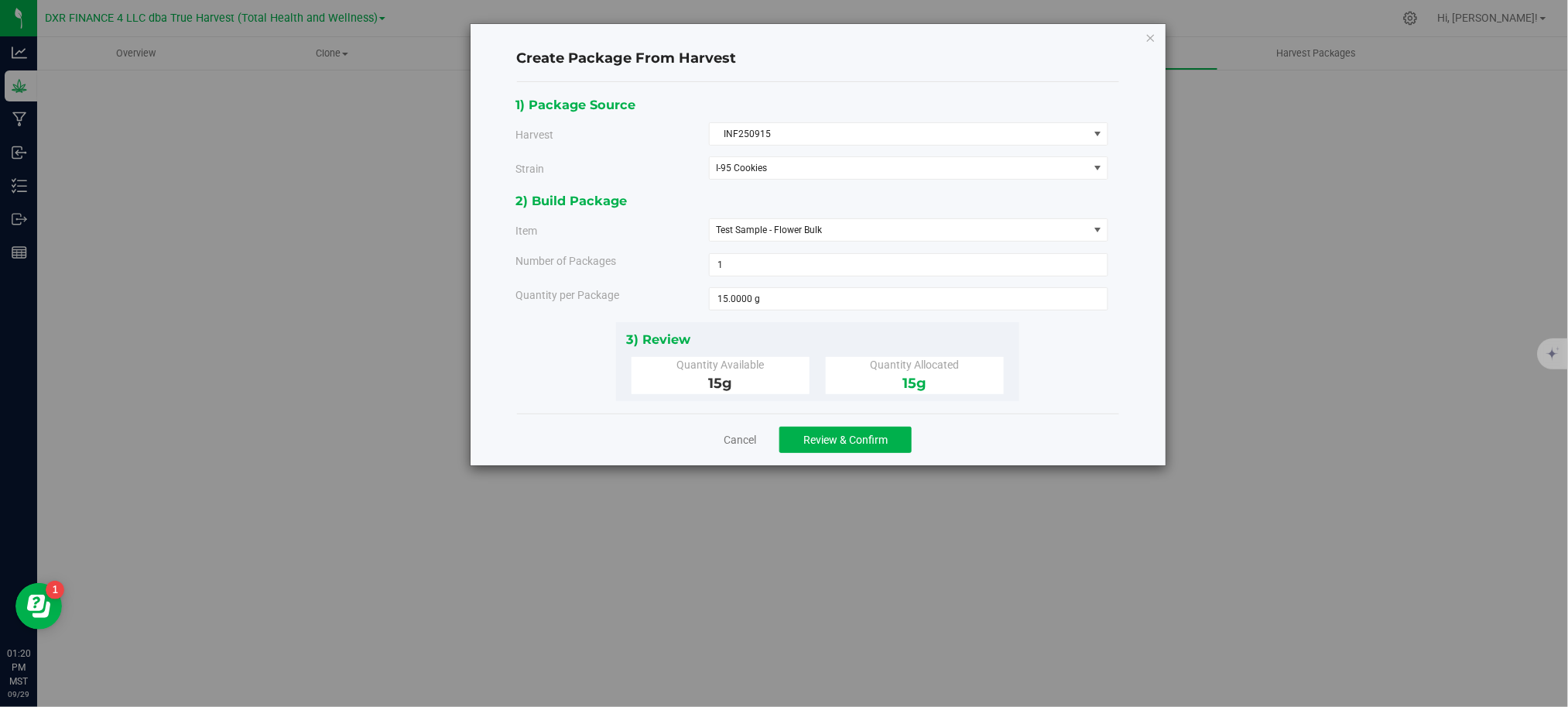
click at [979, 425] on div "Cancel Review & Confirm" at bounding box center [818, 439] width 602 height 52
click at [858, 444] on span "Review & Confirm" at bounding box center [845, 440] width 84 height 13
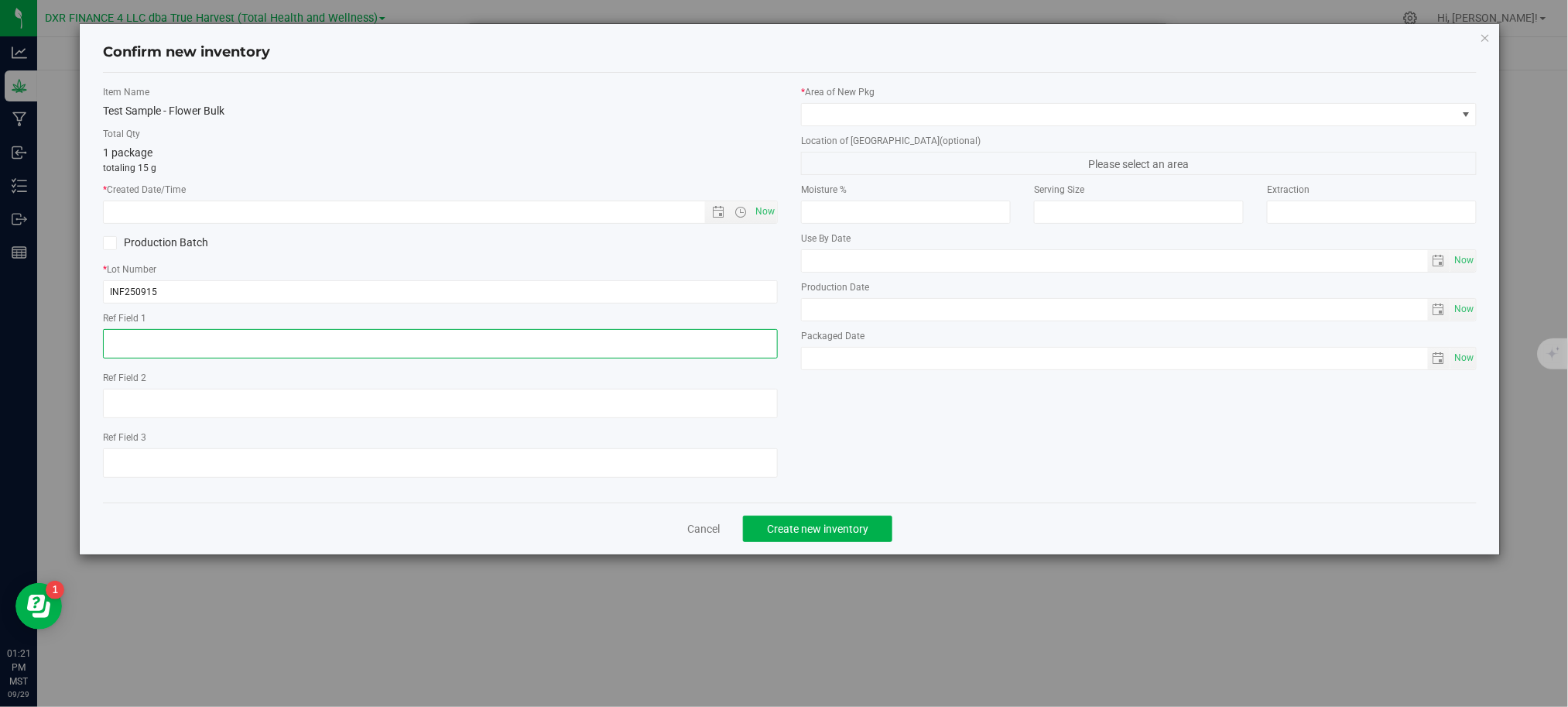
click at [211, 336] on textarea at bounding box center [440, 343] width 674 height 29
paste textarea "[DATE]"
type textarea "[DATE]"
click at [295, 225] on div "Item Name Test Sample - Flower Bulk Total Qty 1 package totaling 15 g * Created…" at bounding box center [440, 288] width 698 height 405
drag, startPoint x: 282, startPoint y: 208, endPoint x: 282, endPoint y: 199, distance: 9.0
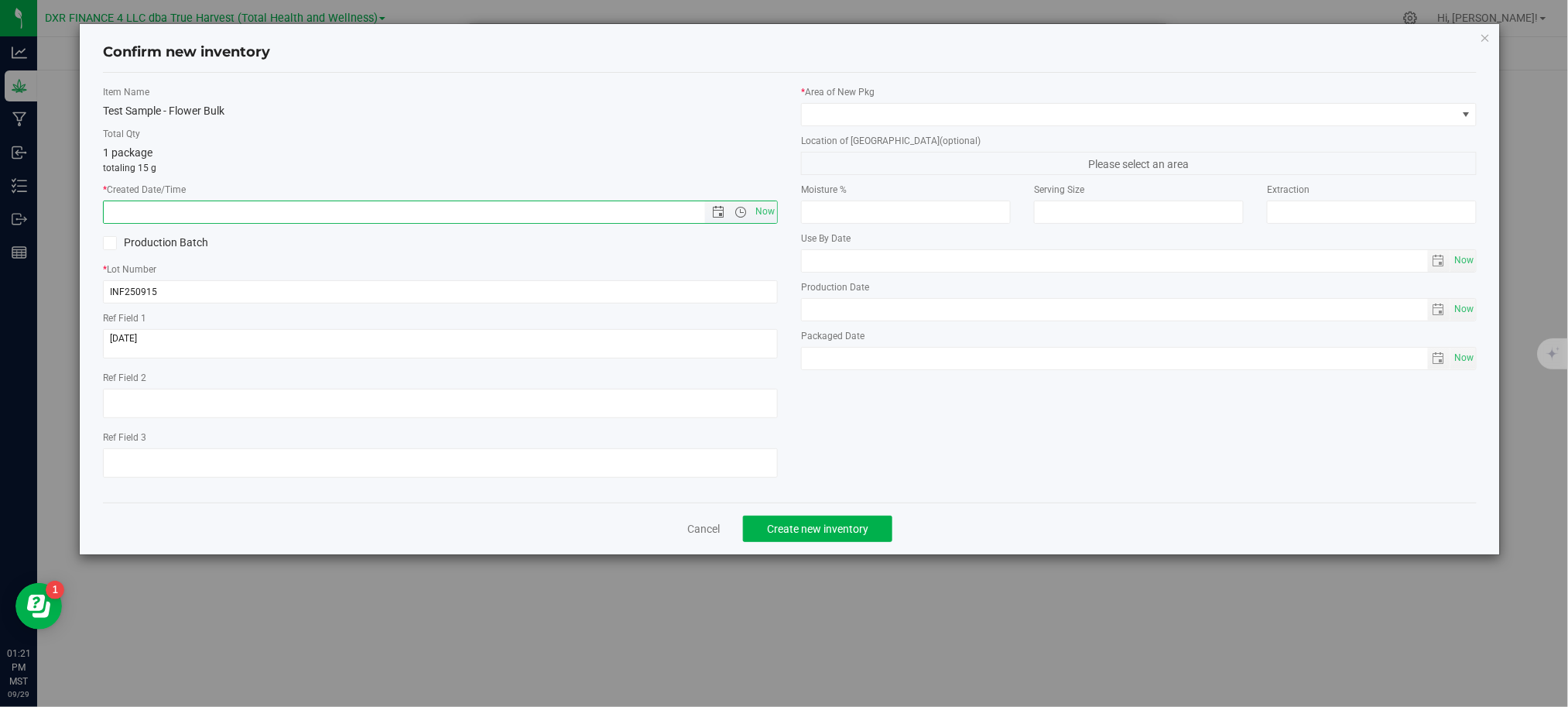
click at [281, 208] on input "text" at bounding box center [417, 211] width 626 height 21
paste input "[DATE]"
type input "9/15/2025 1:21 PM"
drag, startPoint x: 292, startPoint y: 152, endPoint x: 741, endPoint y: 64, distance: 457.5
click at [292, 151] on div "1 package totaling 15 g" at bounding box center [440, 160] width 674 height 30
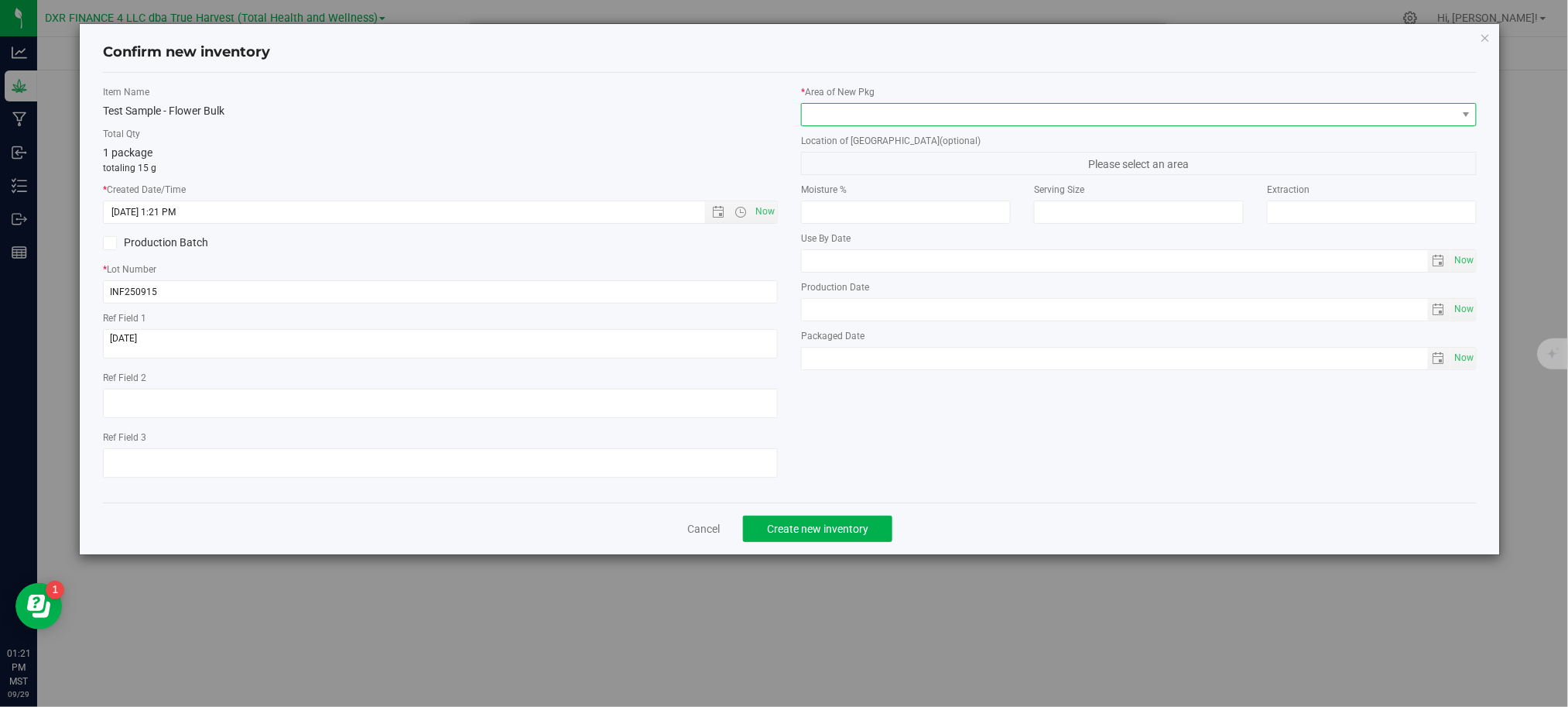
click at [926, 108] on span at bounding box center [1128, 114] width 654 height 21
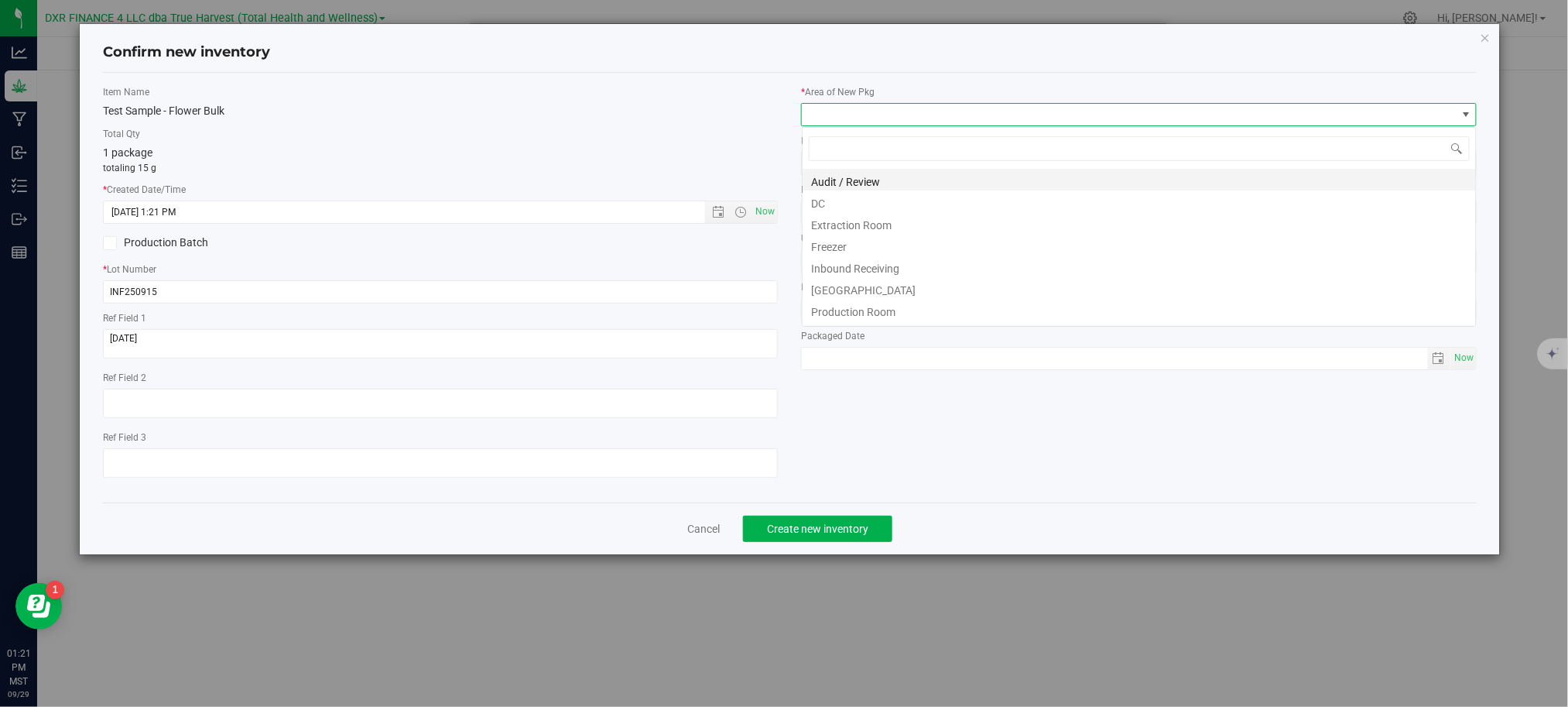
scroll to position [23, 675]
click at [881, 203] on li "DC" at bounding box center [1139, 201] width 673 height 21
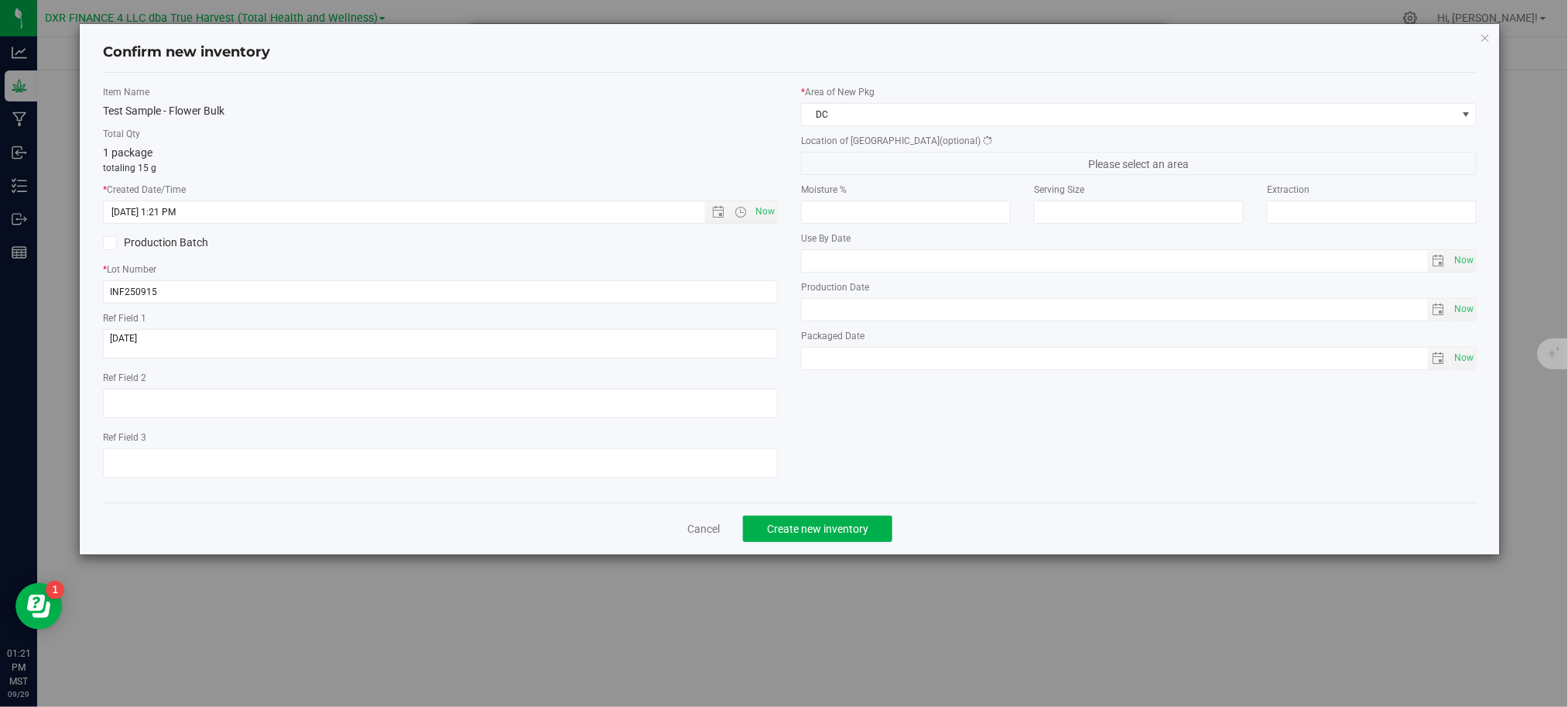
click at [735, 152] on div "1 package totaling 15 g" at bounding box center [440, 160] width 674 height 30
click at [817, 523] on button "Create new inventory" at bounding box center [818, 528] width 150 height 26
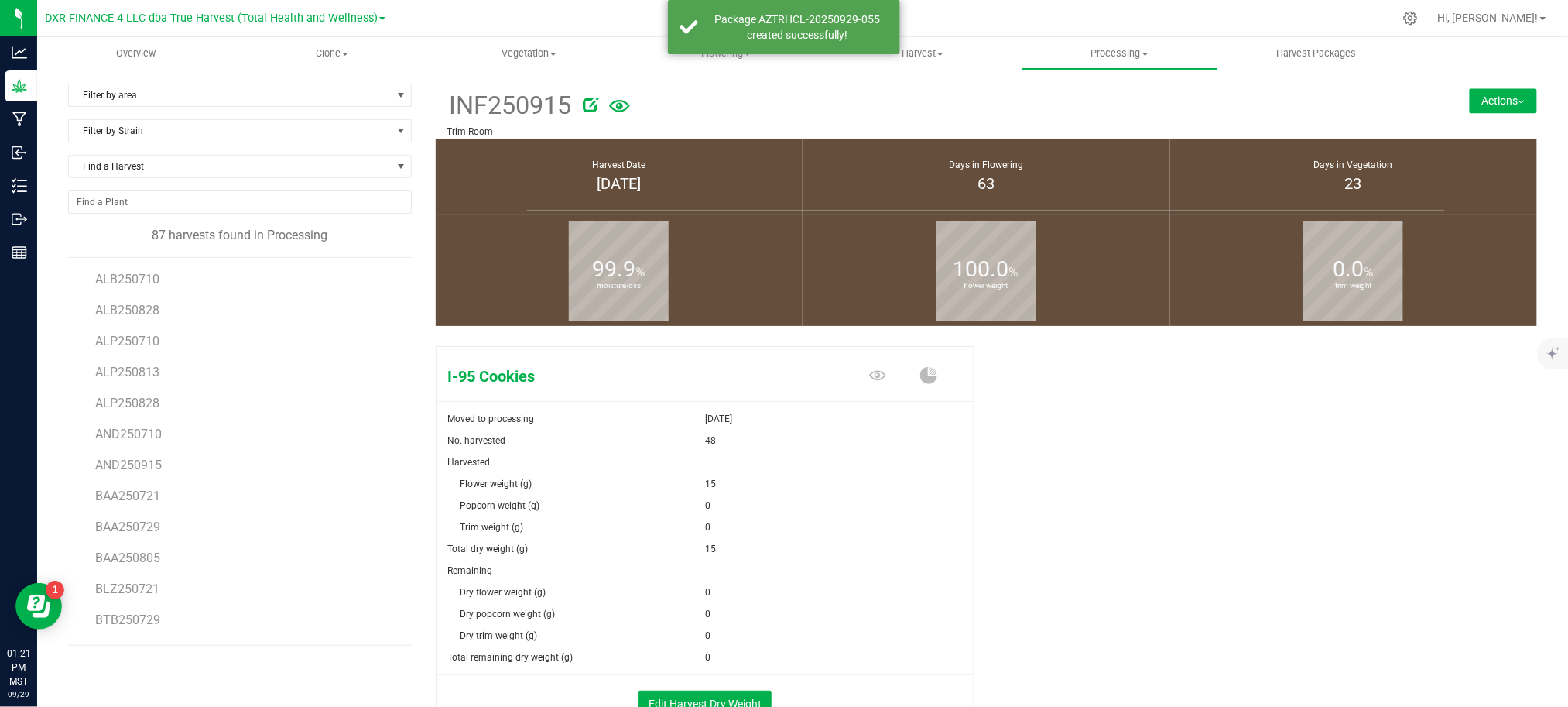
click at [1139, 430] on div "I-95 Cookies Moved to processing Sep 29, 2025 No. harvested 48 Harvested Flower…" at bounding box center [987, 553] width 1102 height 427
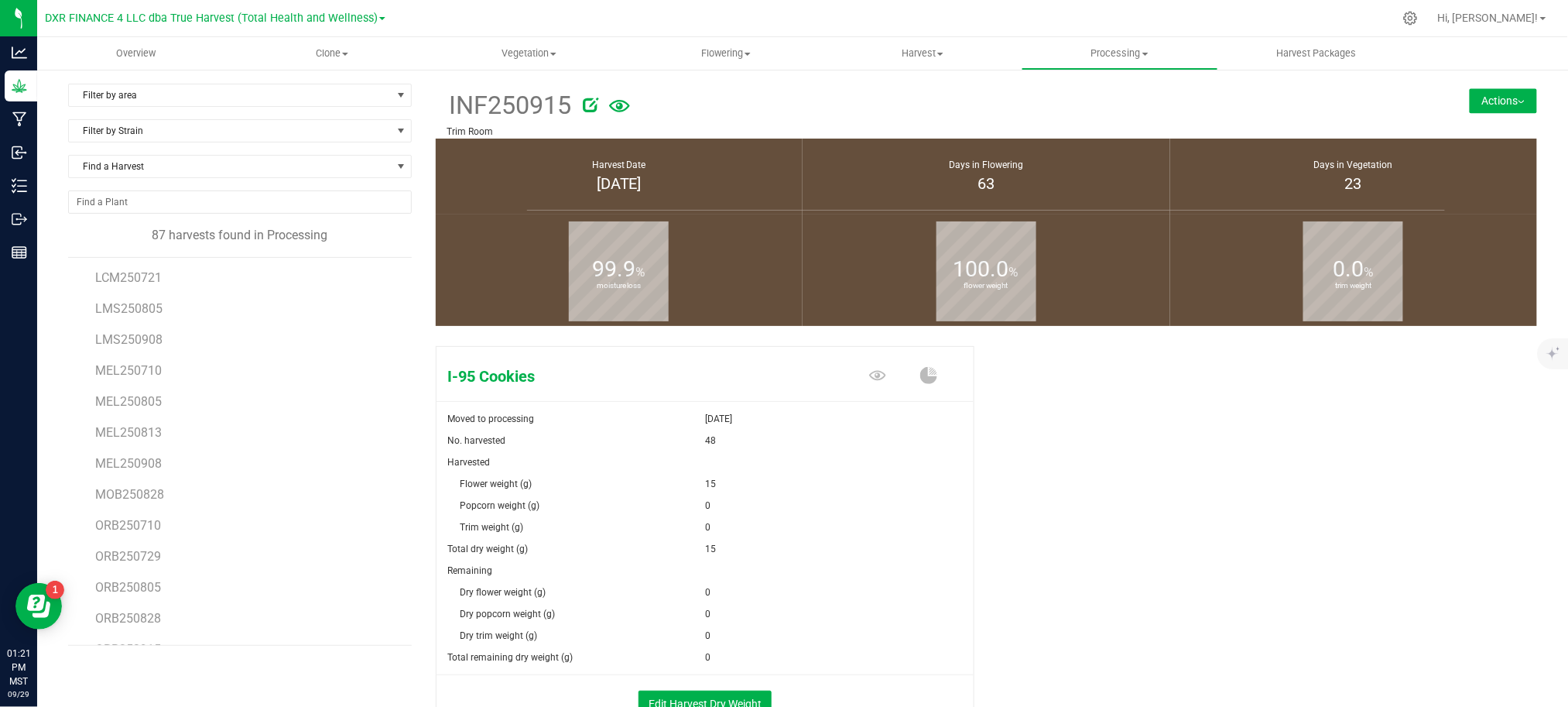
scroll to position [1605, 0]
click at [124, 624] on span "ORB250915" at bounding box center [128, 625] width 65 height 15
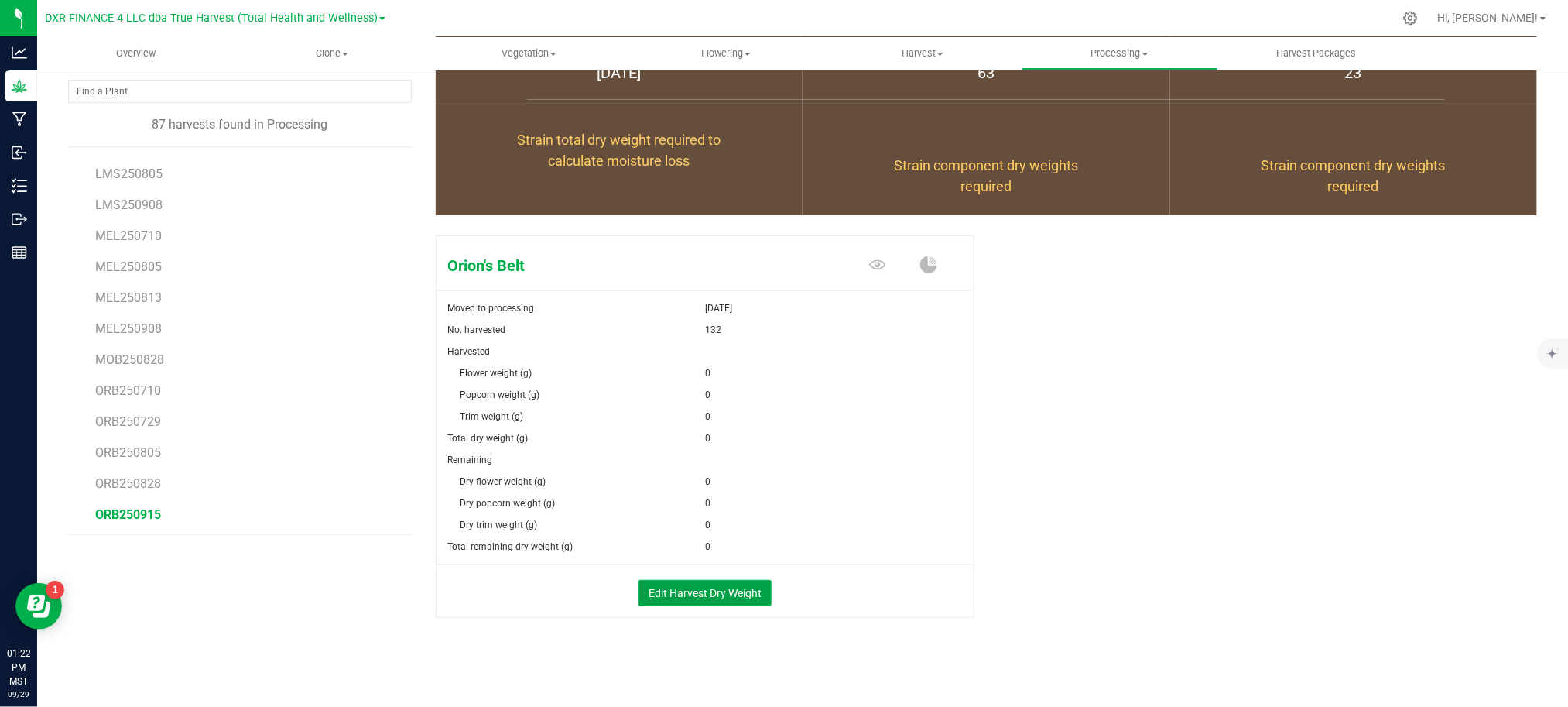
click at [700, 590] on button "Edit Harvest Dry Weight" at bounding box center [704, 593] width 133 height 26
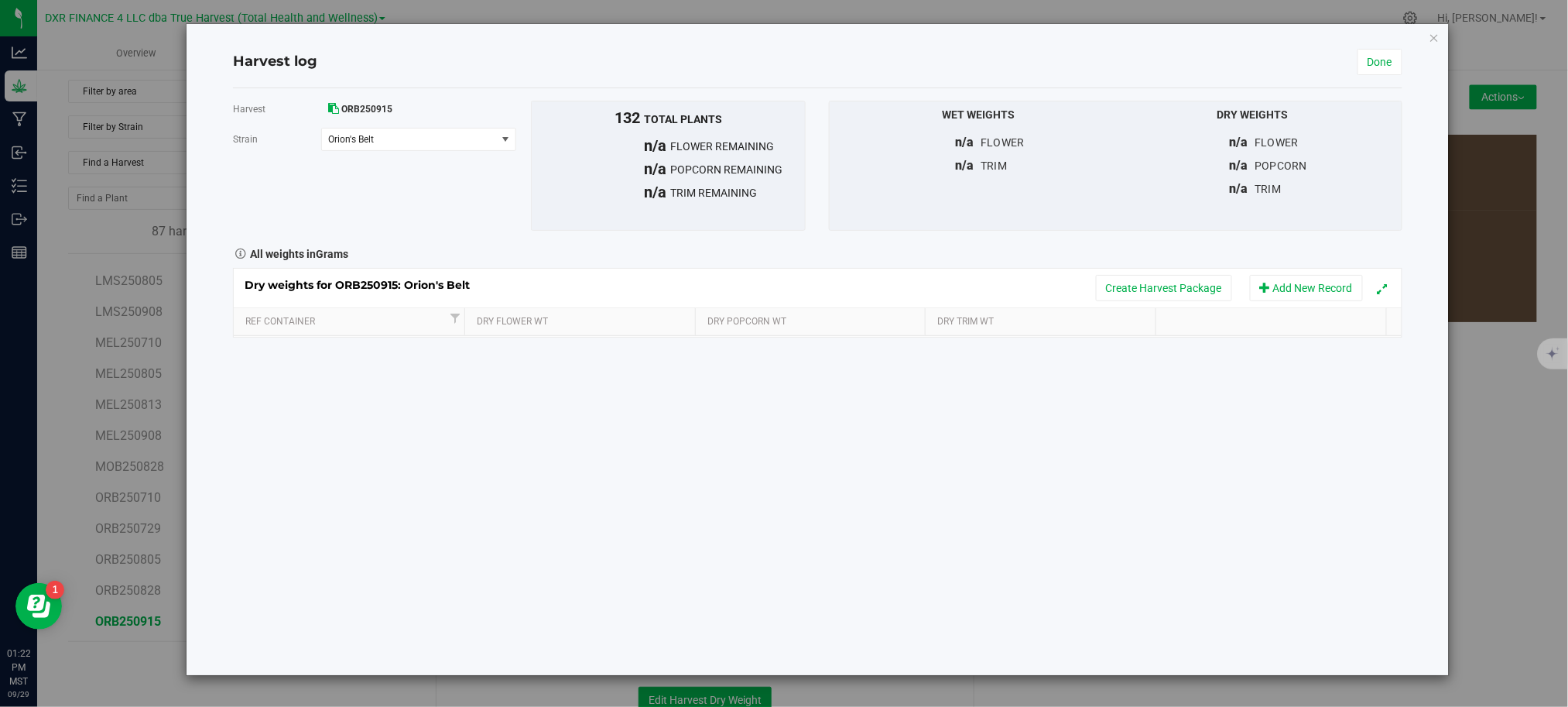
scroll to position [111, 0]
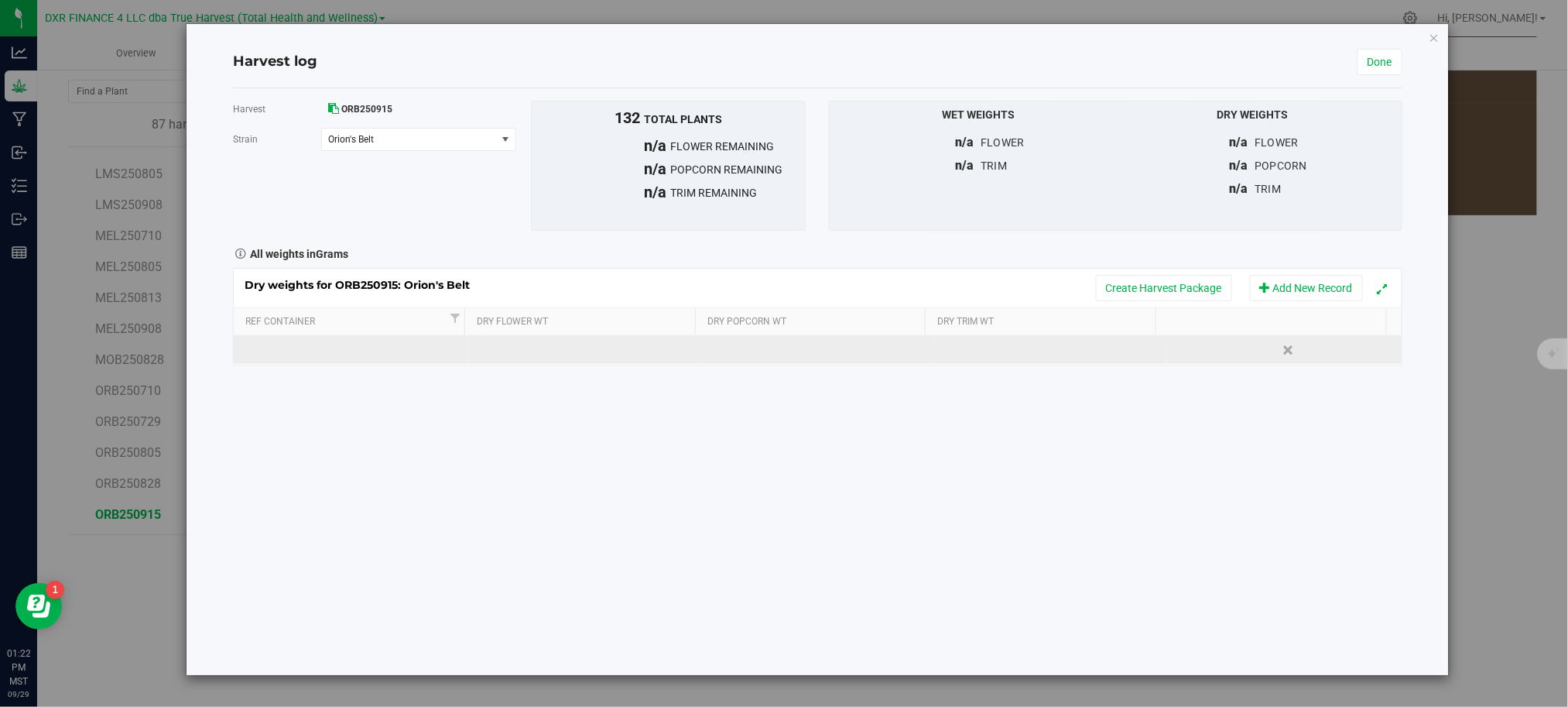
click at [565, 357] on td at bounding box center [584, 349] width 234 height 28
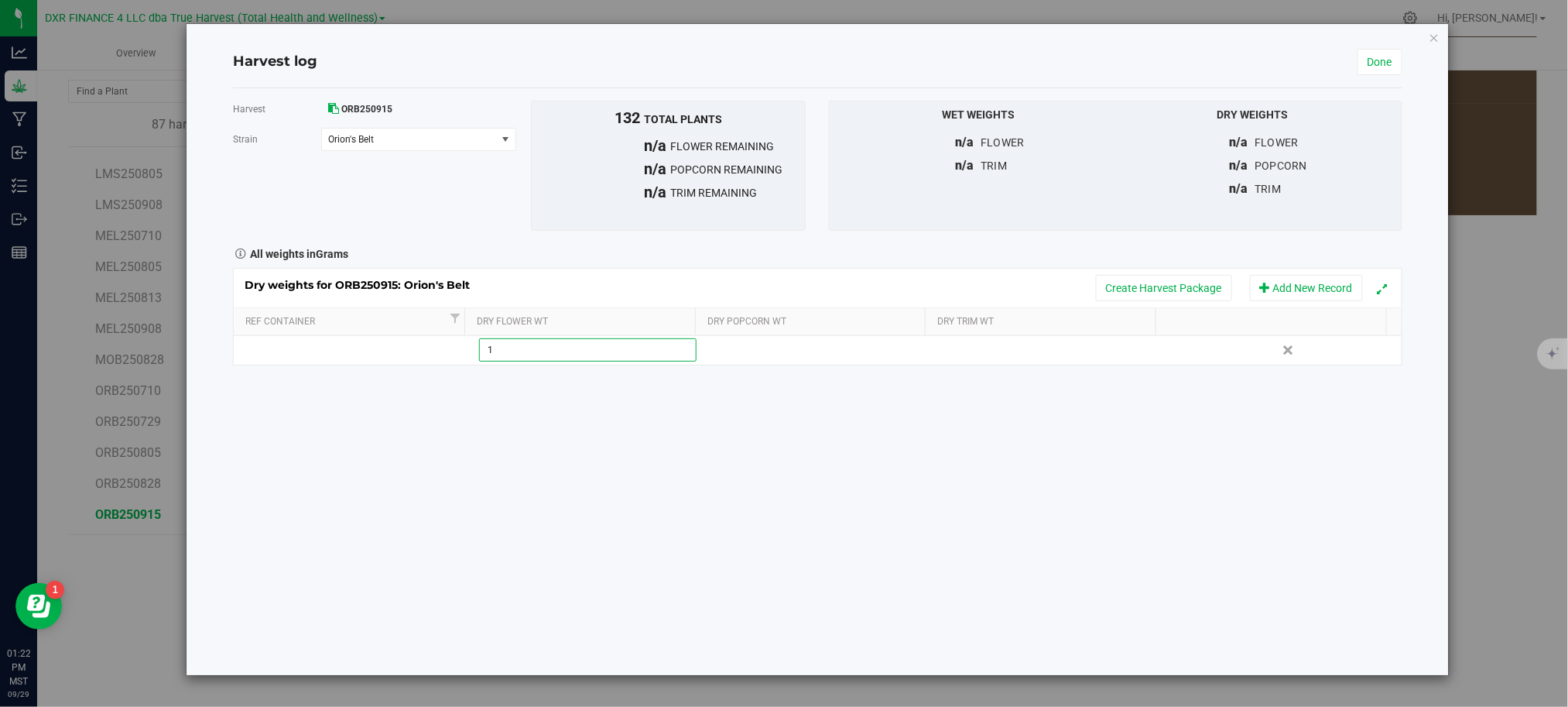
type input "15"
click at [760, 527] on div "Harvest ORB250915 Strain Orion's Belt Select strain Orion's Belt To bulk upload…" at bounding box center [818, 381] width 1169 height 586
drag, startPoint x: 1193, startPoint y: 61, endPoint x: 1257, endPoint y: 53, distance: 64.5
click at [1193, 64] on div "Harvest log" at bounding box center [795, 62] width 1124 height 21
click at [1377, 60] on link "Done" at bounding box center [1379, 61] width 45 height 26
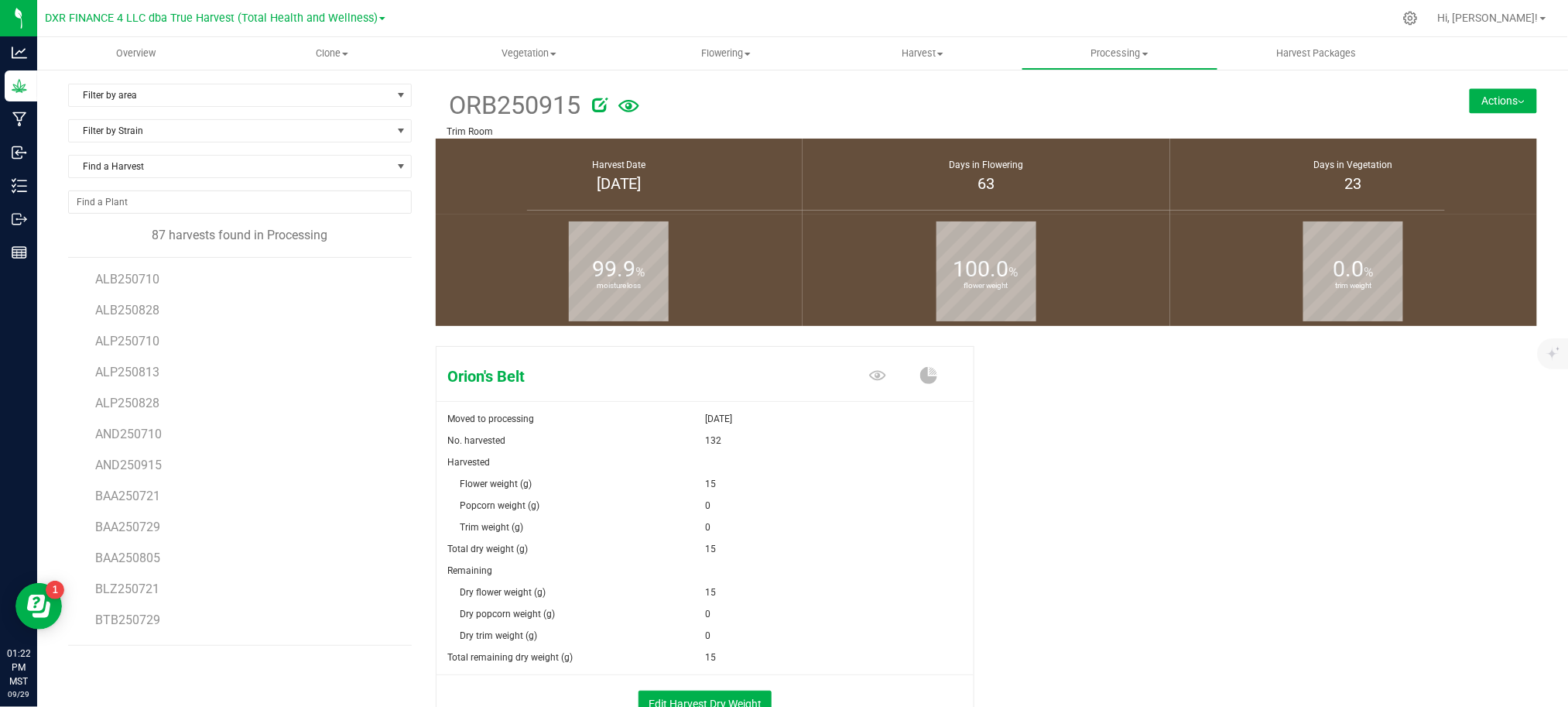
drag, startPoint x: 1245, startPoint y: 500, endPoint x: 1496, endPoint y: 177, distance: 409.1
click at [1246, 498] on div "Orion's Belt Moved to processing Sep 29, 2025 No. harvested 132 Harvested Flowe…" at bounding box center [987, 553] width 1102 height 427
click at [1471, 91] on button "Actions" at bounding box center [1503, 100] width 67 height 24
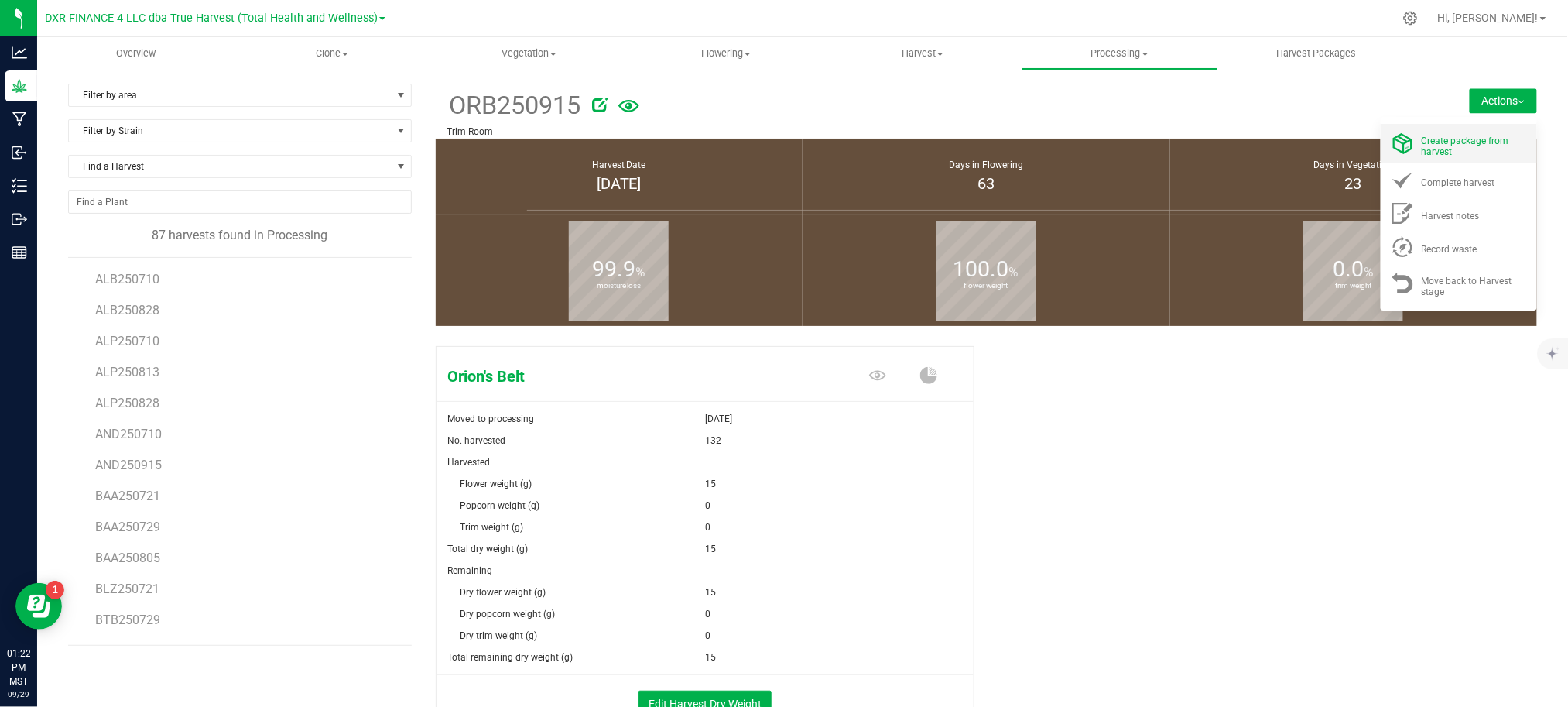
click at [1443, 154] on div "Create package from harvest" at bounding box center [1474, 143] width 106 height 27
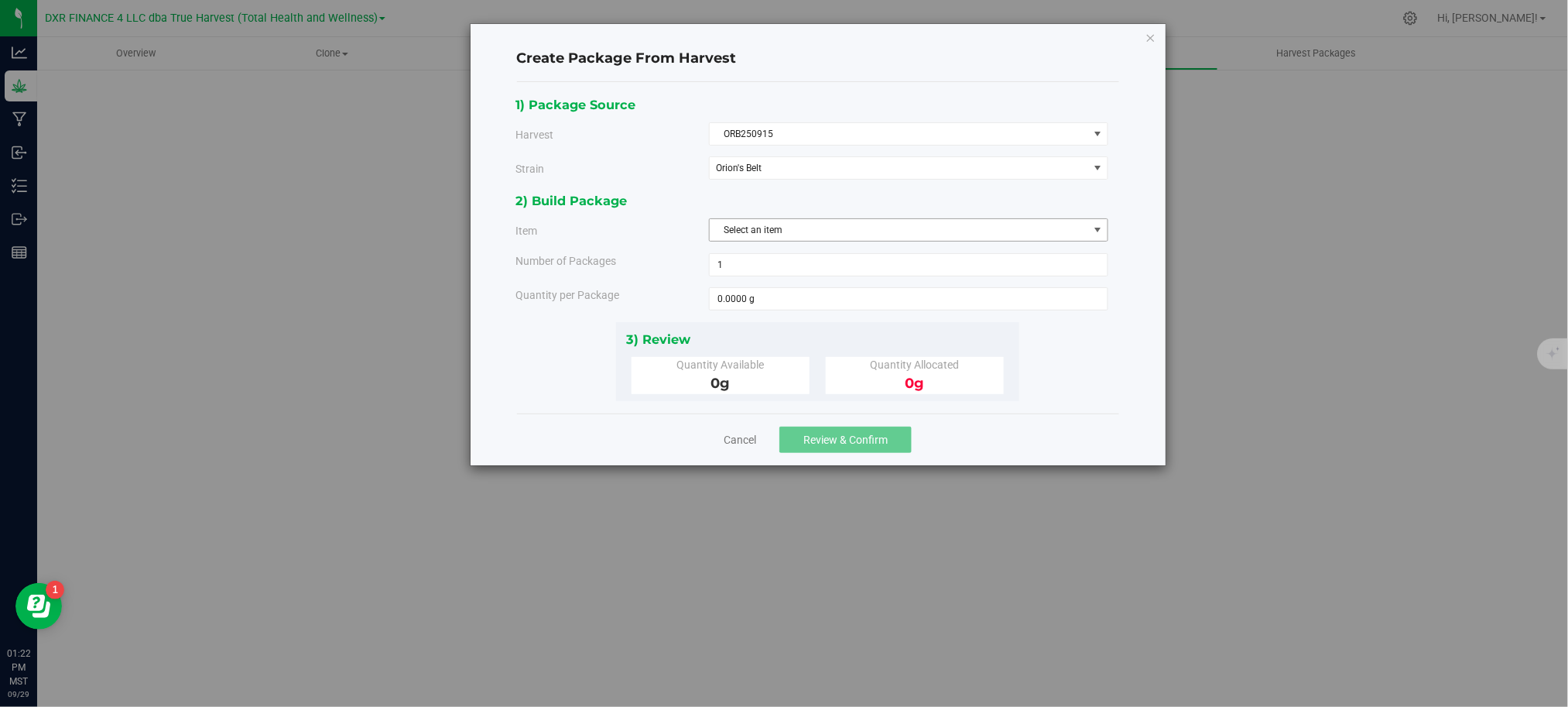
click at [747, 221] on span "Select an item" at bounding box center [899, 229] width 378 height 21
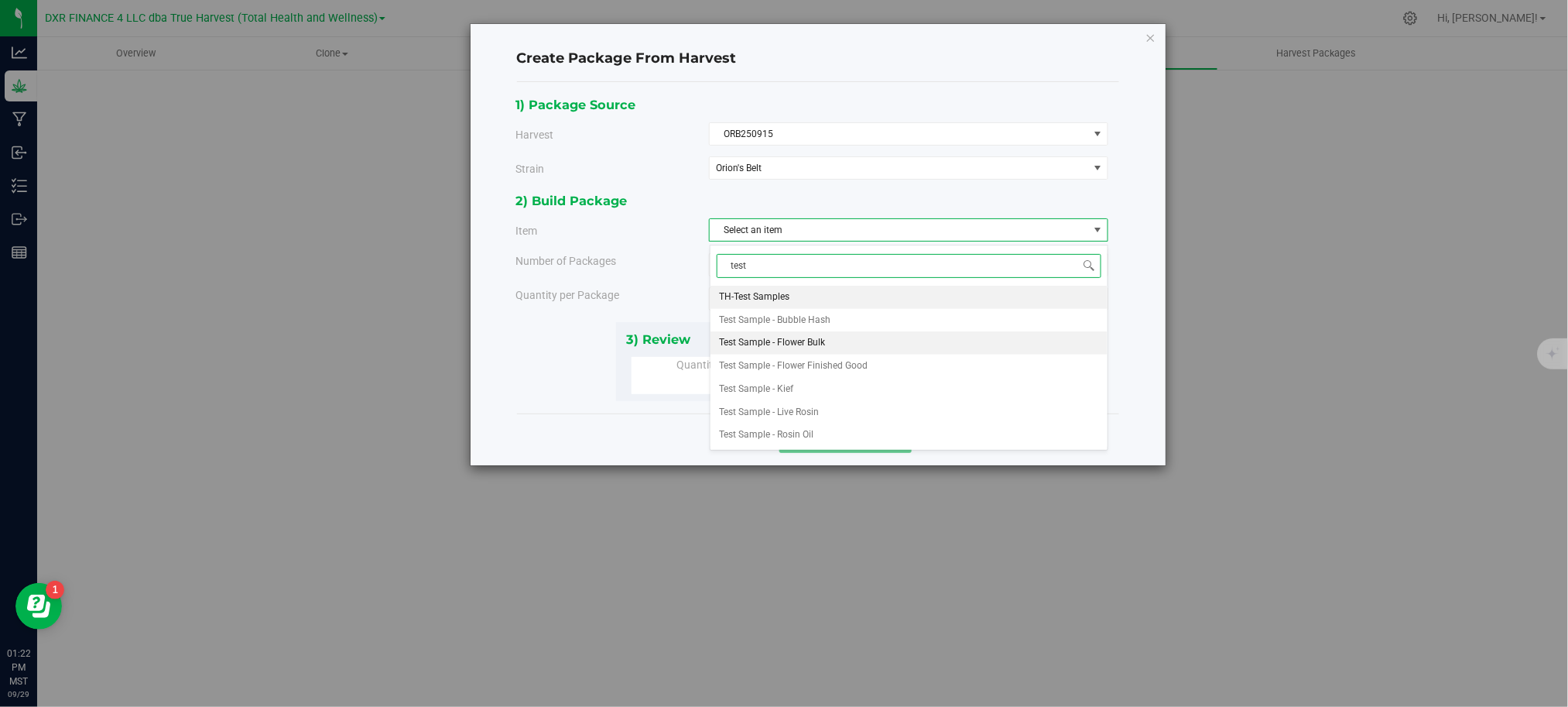
click at [771, 345] on span "Test Sample - Flower Bulk" at bounding box center [772, 343] width 106 height 20
type input "test"
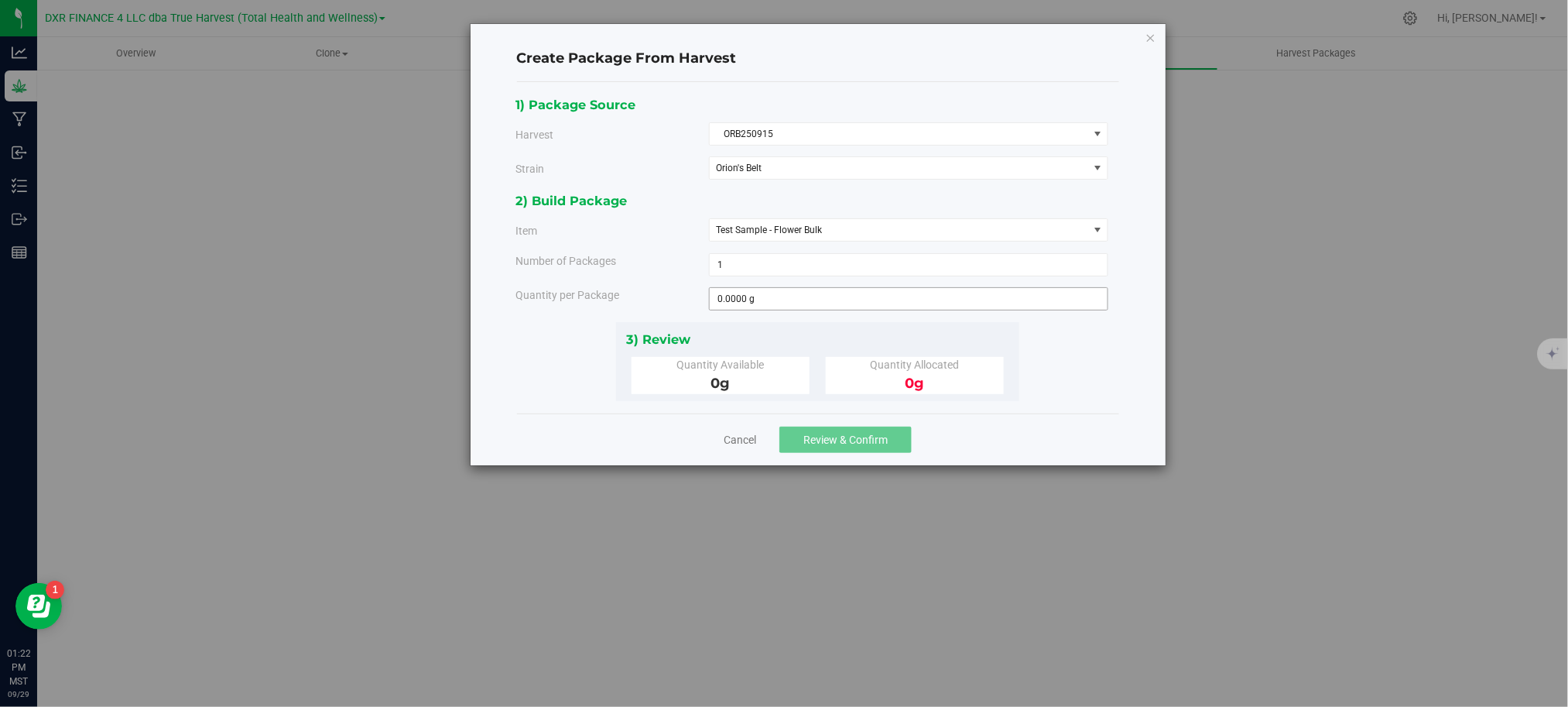
drag, startPoint x: 672, startPoint y: 301, endPoint x: 740, endPoint y: 305, distance: 68.1
click at [686, 300] on div "Quantity per Package" at bounding box center [606, 295] width 205 height 17
click at [741, 307] on span at bounding box center [908, 298] width 399 height 23
type input "15"
type input "15.0000 g"
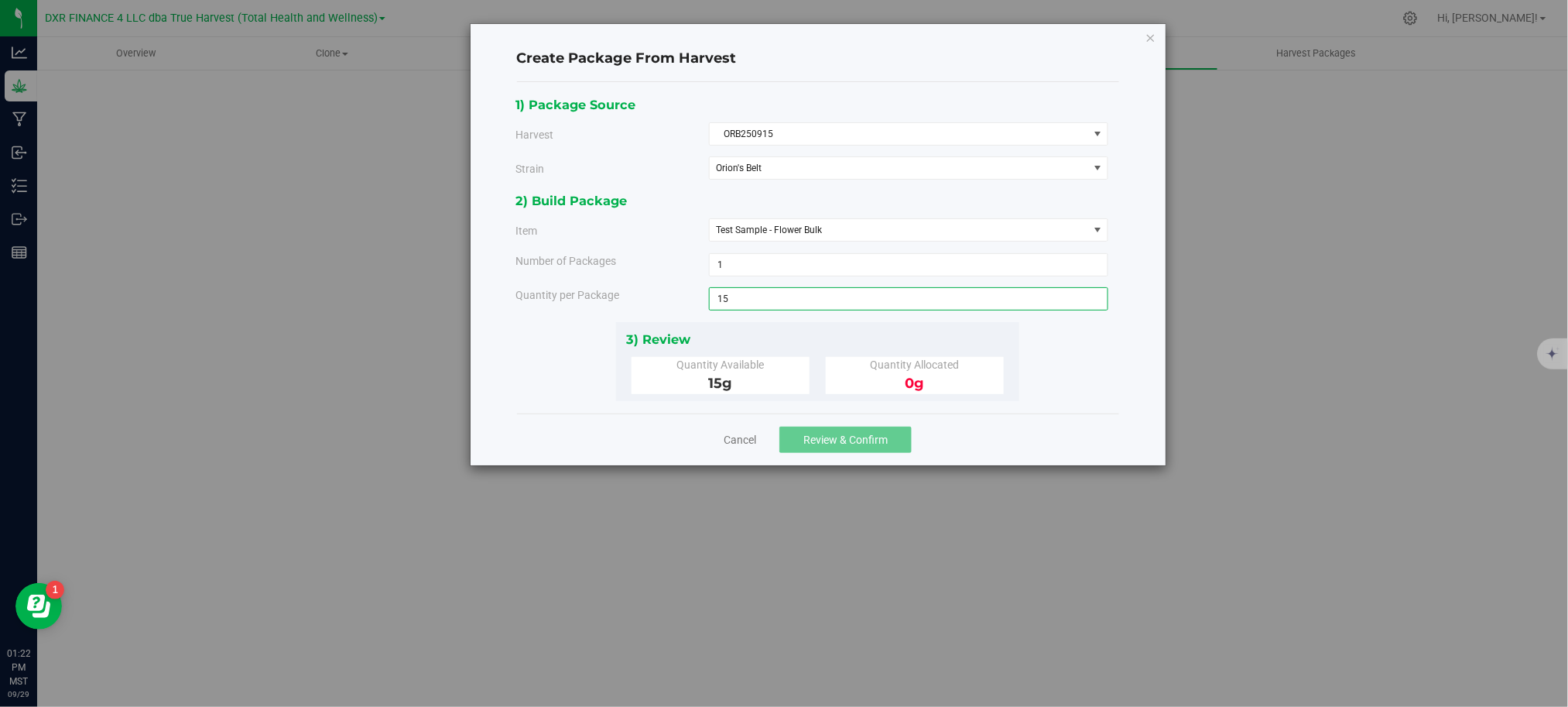
click at [684, 245] on div "2) Build Package Item Test Sample - Flower Bulk TH-Test Samples Test Sample - B…" at bounding box center [817, 256] width 604 height 131
click at [840, 441] on span "Review & Confirm" at bounding box center [845, 440] width 84 height 13
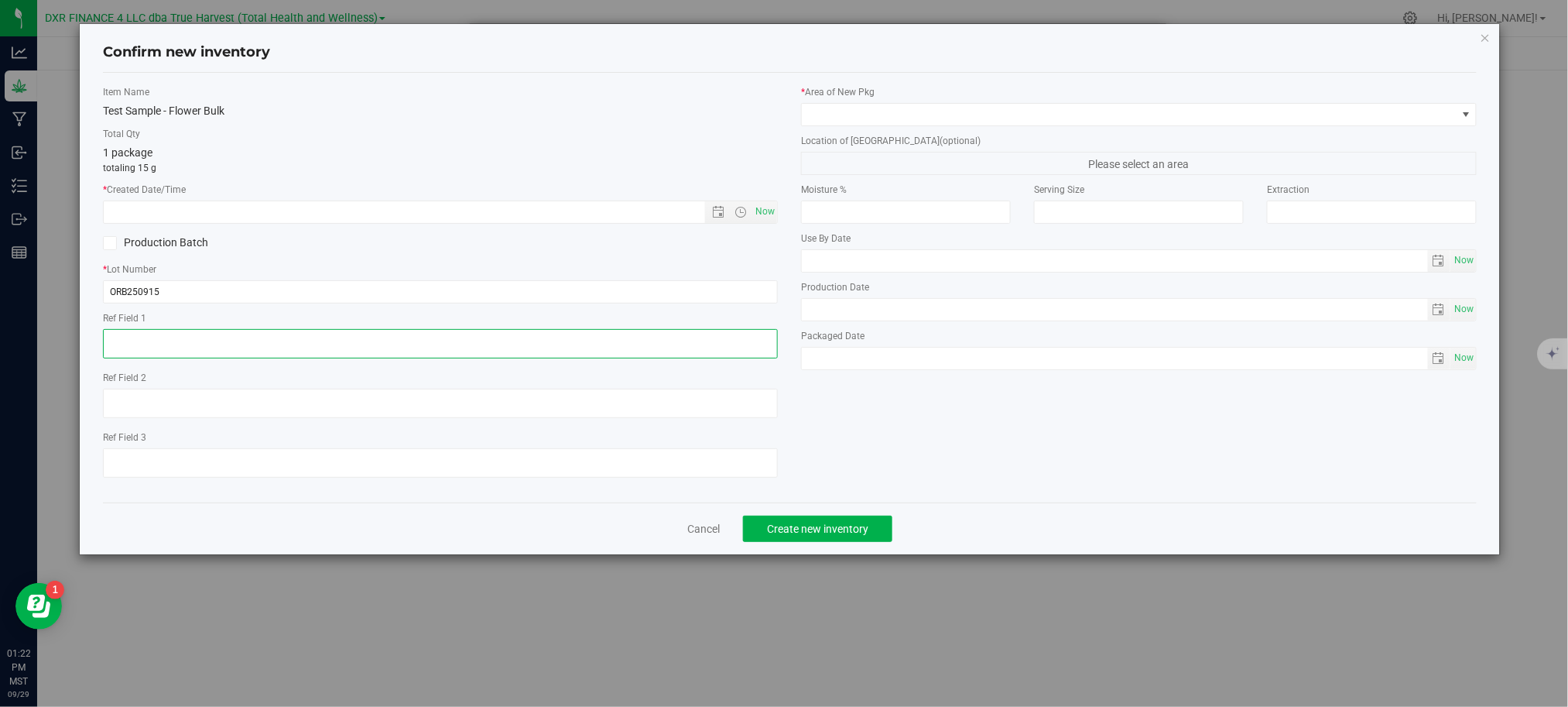
click at [192, 345] on textarea at bounding box center [440, 343] width 674 height 29
paste textarea "[DATE]"
type textarea "[DATE]"
click at [170, 177] on div "Item Name Test Sample - Flower Bulk Total Qty 1 package totaling 15 g * Created…" at bounding box center [440, 288] width 698 height 405
click at [184, 196] on div "* Created Date/Time Now" at bounding box center [440, 203] width 674 height 41
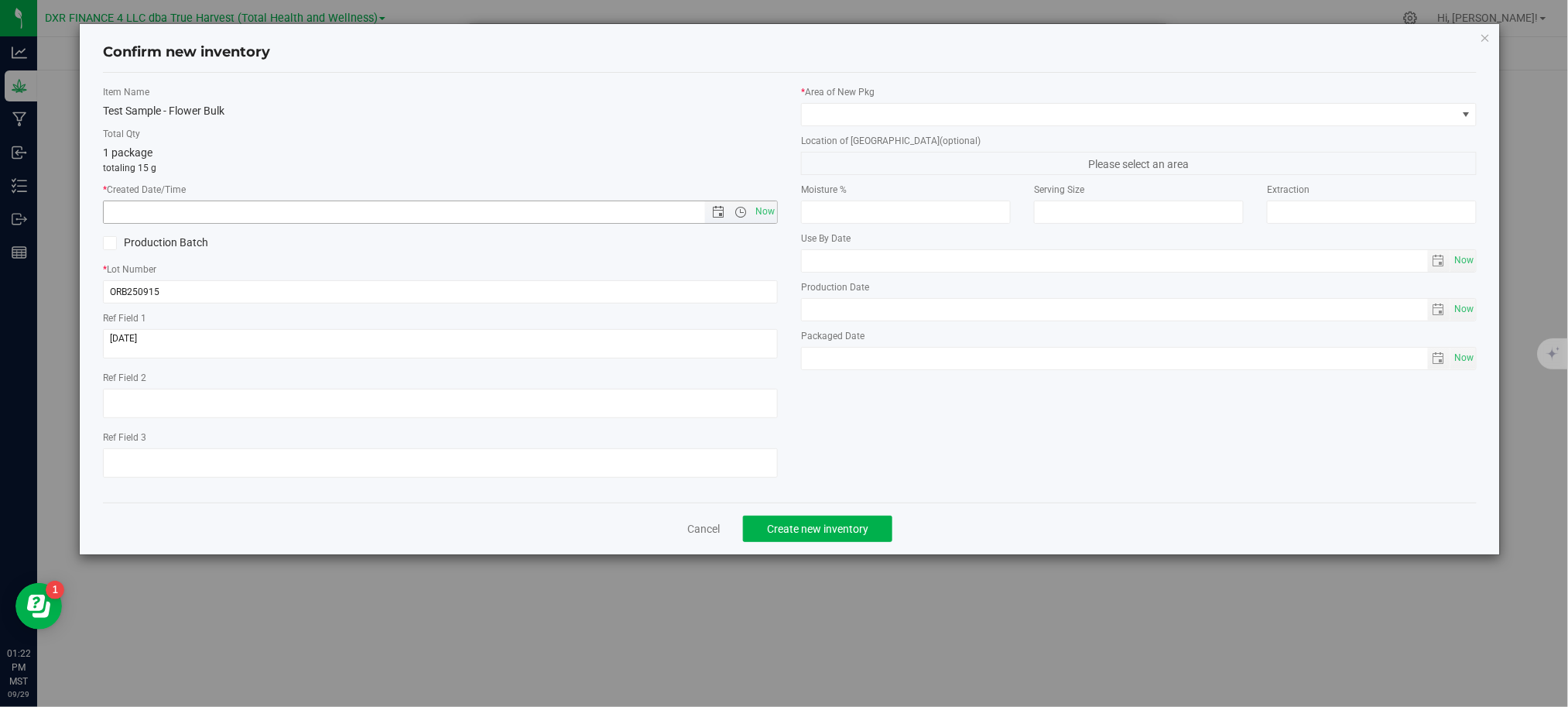
click at [183, 215] on input "text" at bounding box center [417, 211] width 626 height 21
paste input "[DATE]"
type input "9/15/2025 1:22 PM"
click at [366, 134] on label "Total Qty" at bounding box center [440, 134] width 674 height 14
click at [933, 117] on span at bounding box center [1128, 114] width 654 height 21
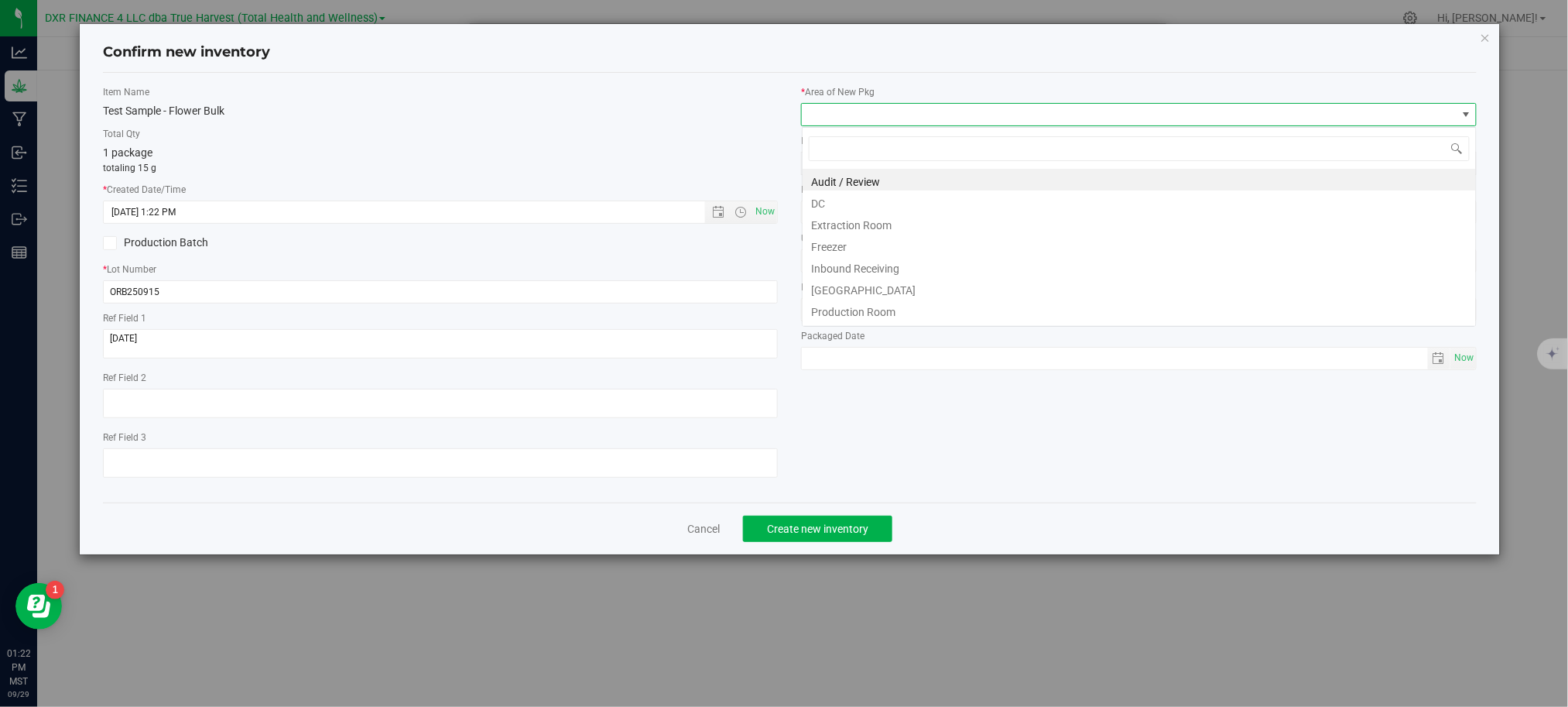
scroll to position [23, 675]
click at [842, 201] on li "DC" at bounding box center [1139, 201] width 673 height 21
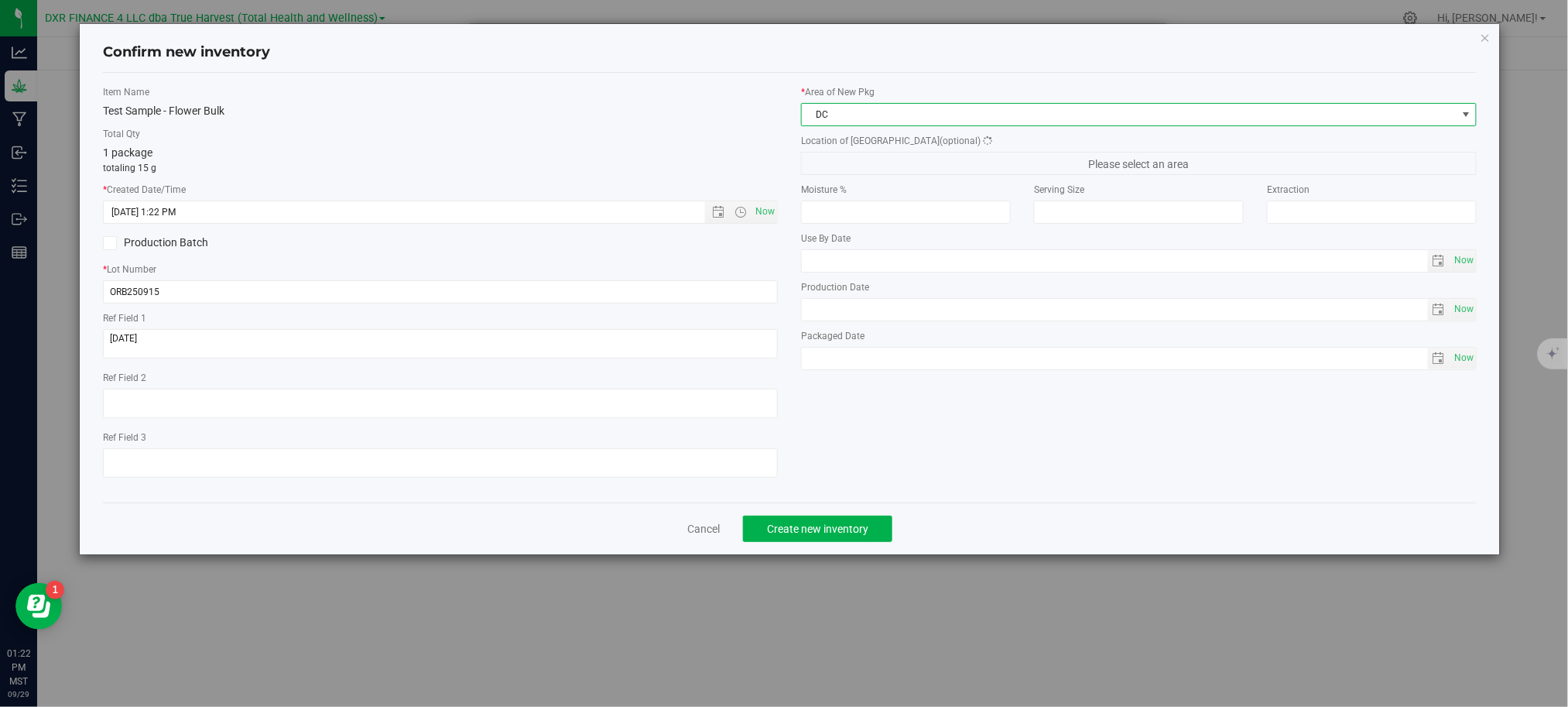
click at [675, 113] on div "Test Sample - Flower Bulk" at bounding box center [440, 111] width 674 height 17
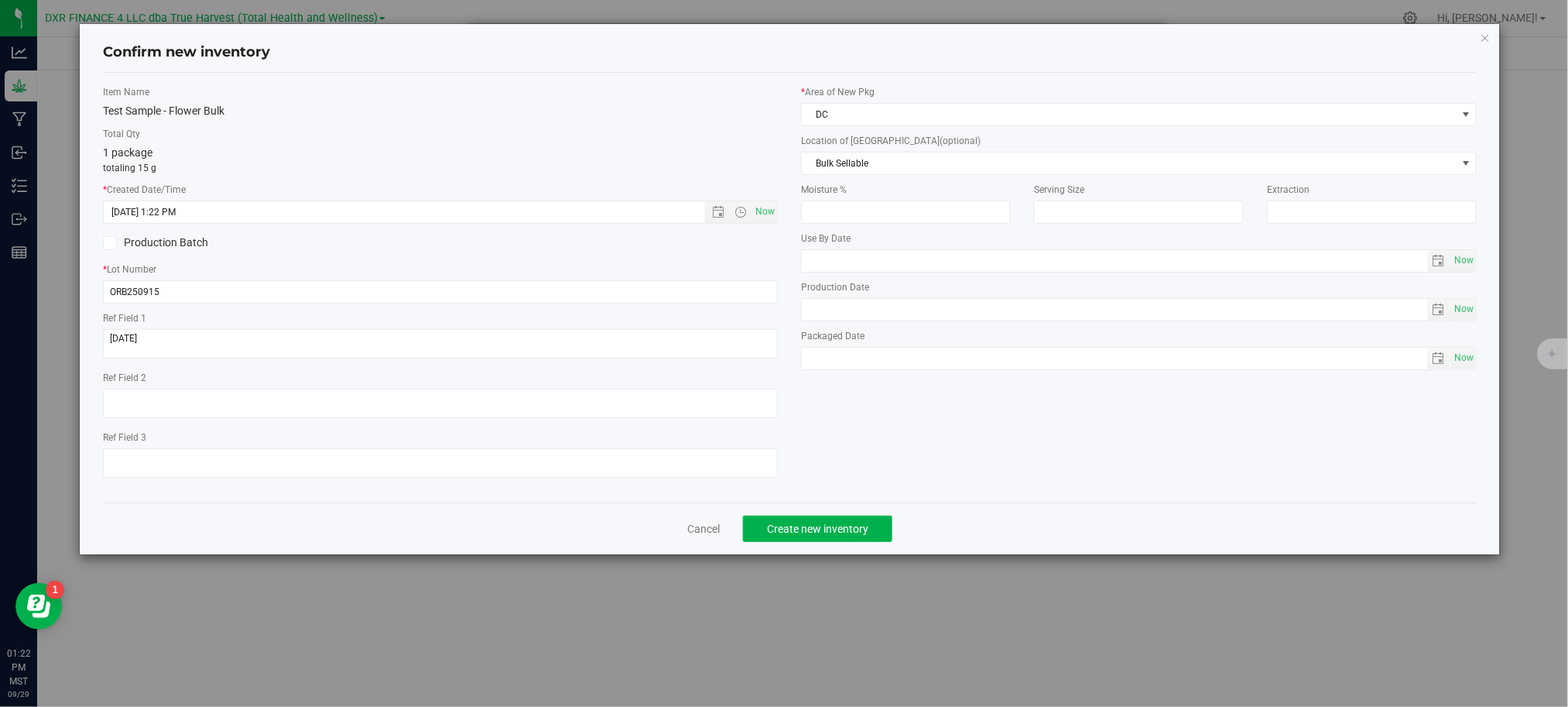
click at [928, 490] on div "Item Name Test Sample - Flower Bulk Total Qty 1 package totaling 15 g * Created…" at bounding box center [790, 288] width 1397 height 405
click at [831, 534] on span "Create new inventory" at bounding box center [817, 529] width 102 height 13
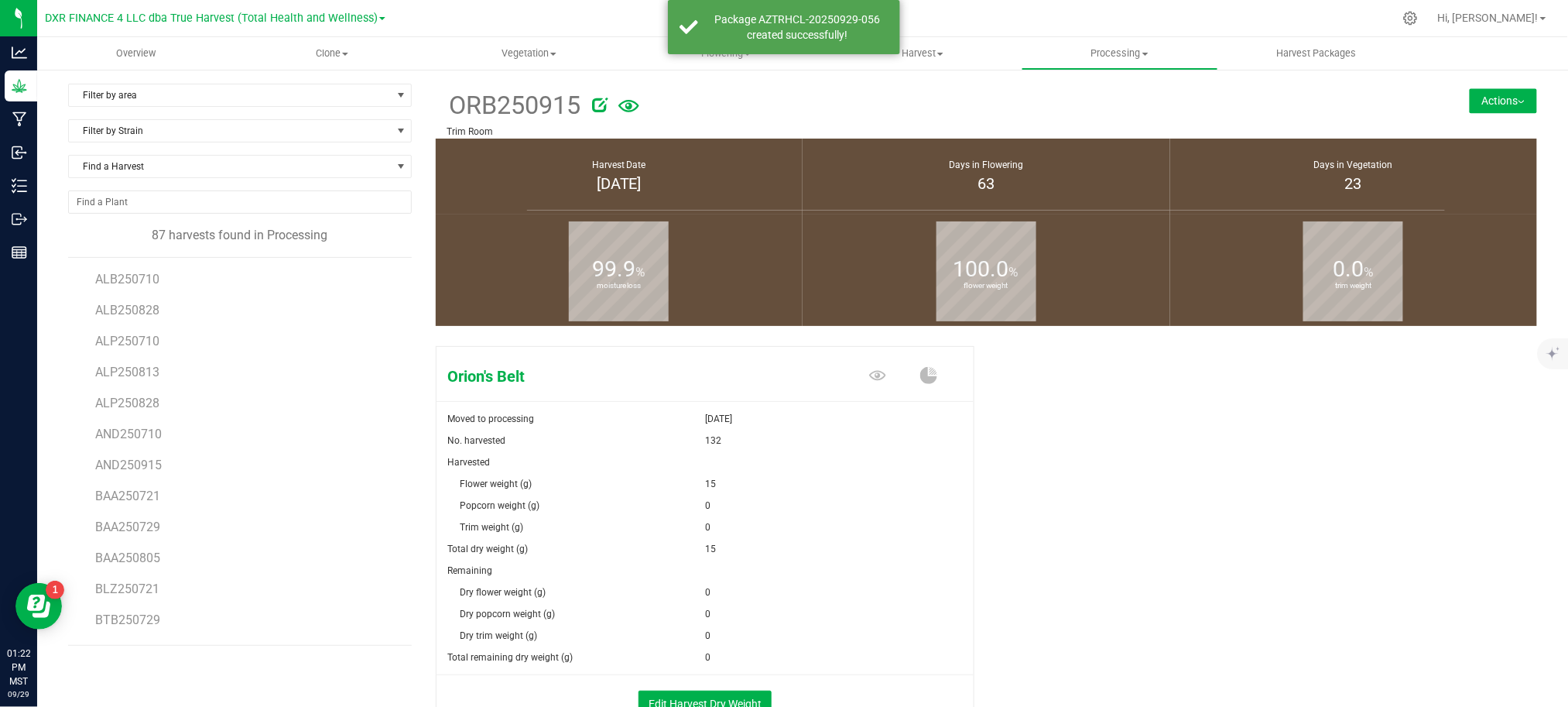
click at [1074, 501] on div "Orion's Belt Moved to processing Sep 29, 2025 No. harvested 132 Harvested Flowe…" at bounding box center [987, 553] width 1102 height 427
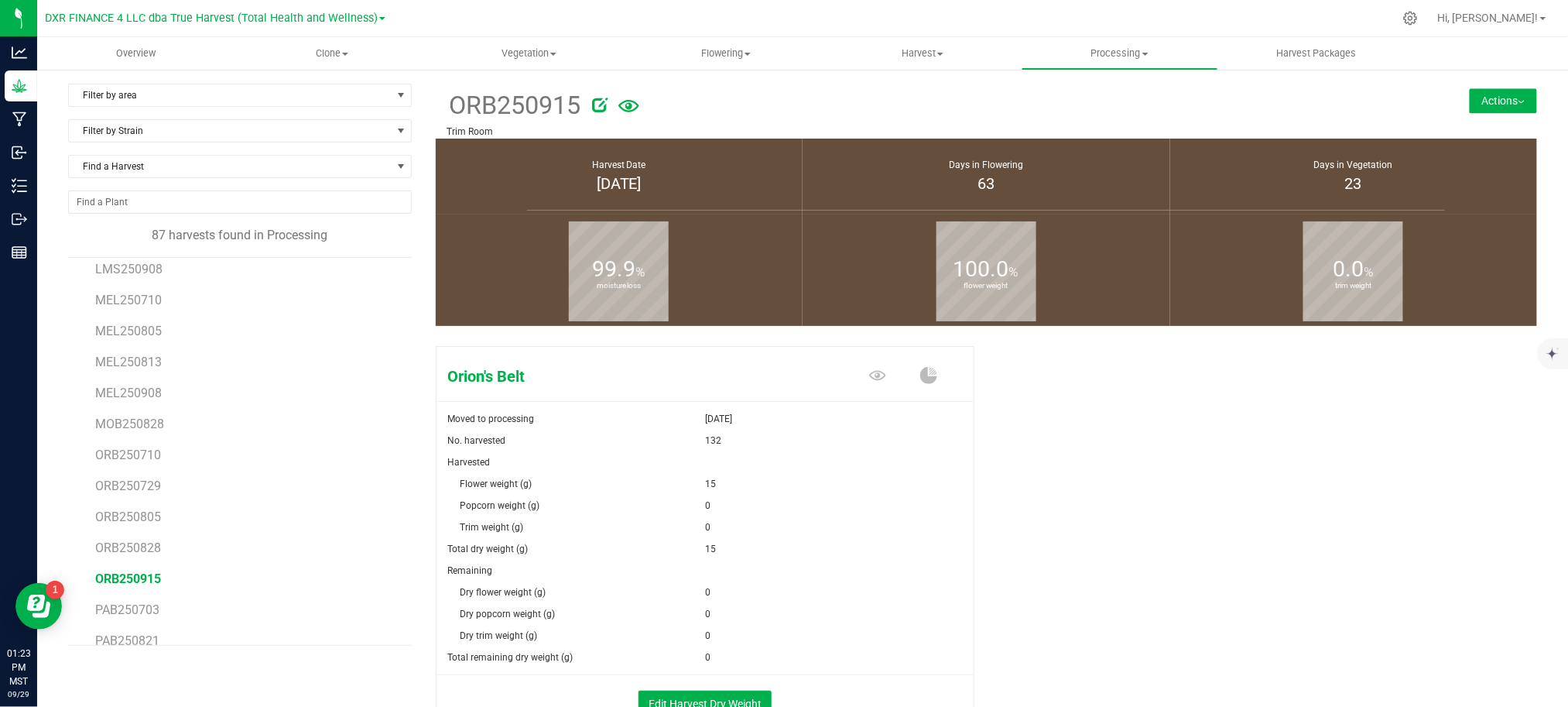
scroll to position [1754, 0]
click at [128, 575] on span "PAB250915" at bounding box center [128, 568] width 65 height 15
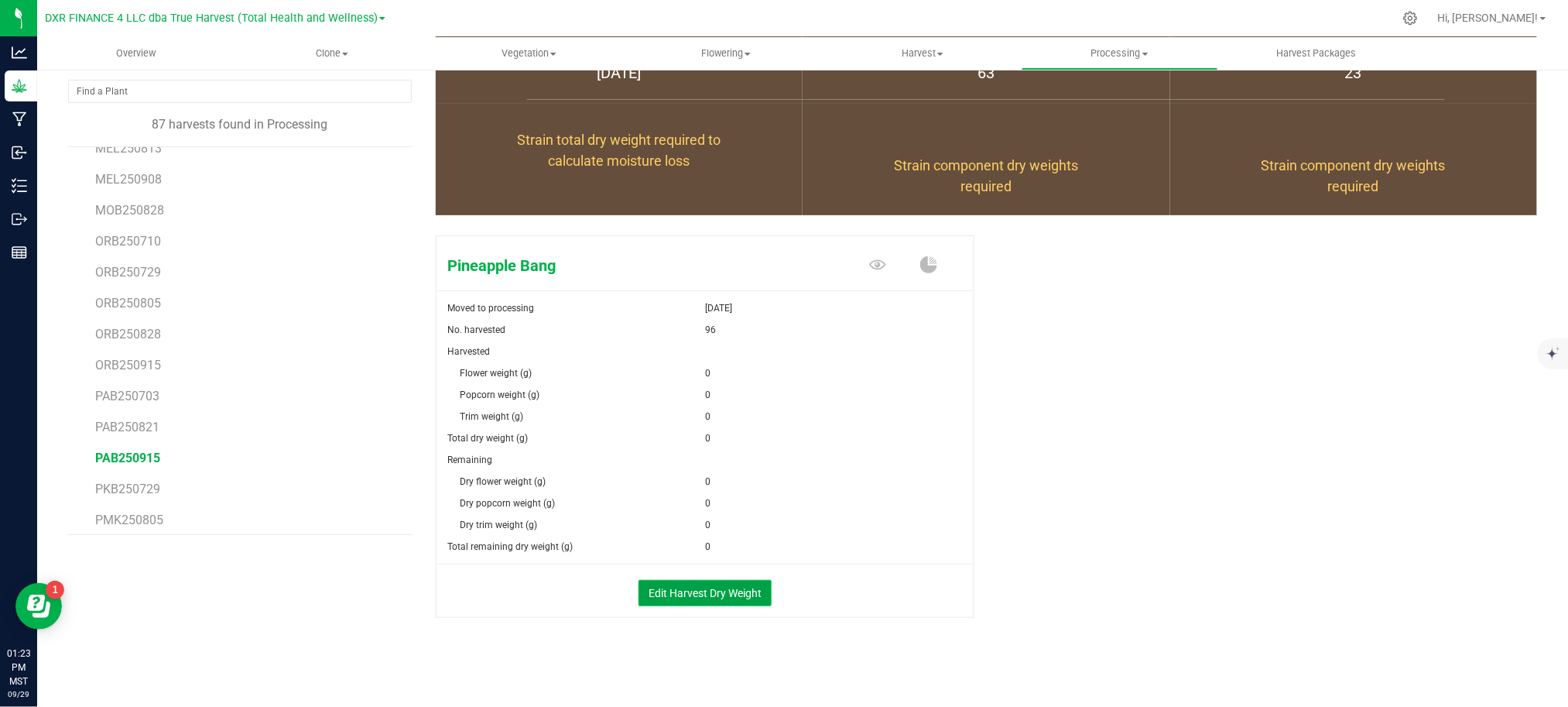
click at [695, 595] on button "Edit Harvest Dry Weight" at bounding box center [704, 593] width 133 height 26
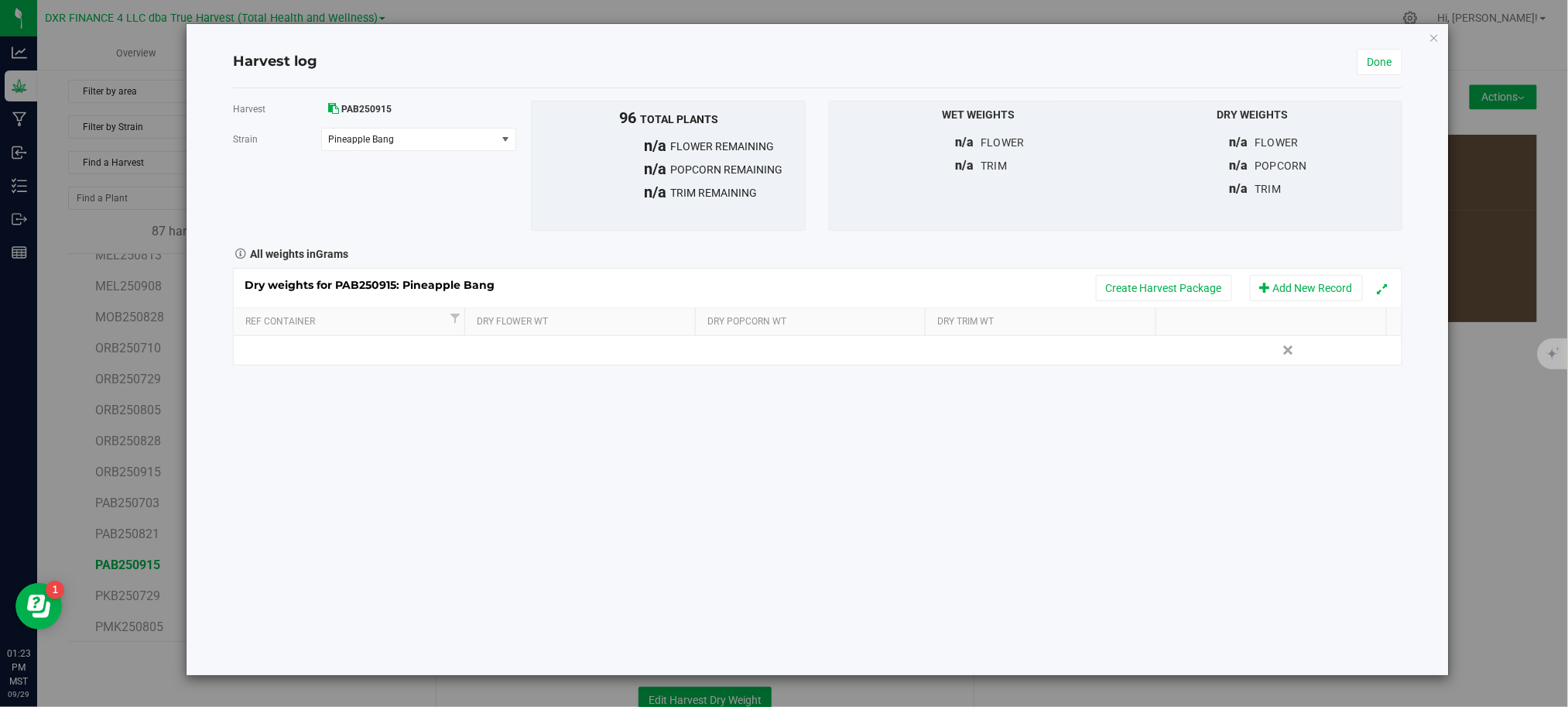
scroll to position [111, 0]
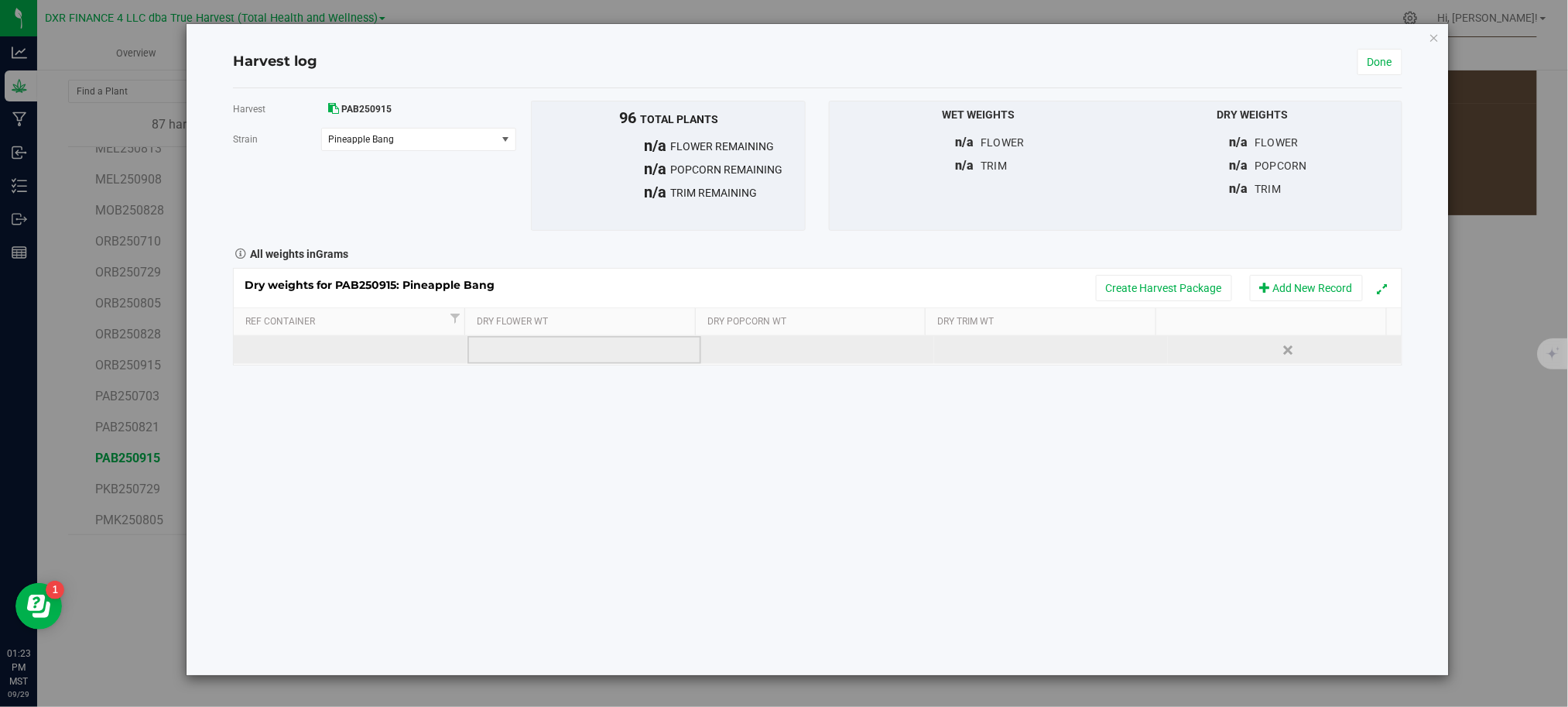
click at [528, 358] on td at bounding box center [584, 349] width 234 height 28
type input "15"
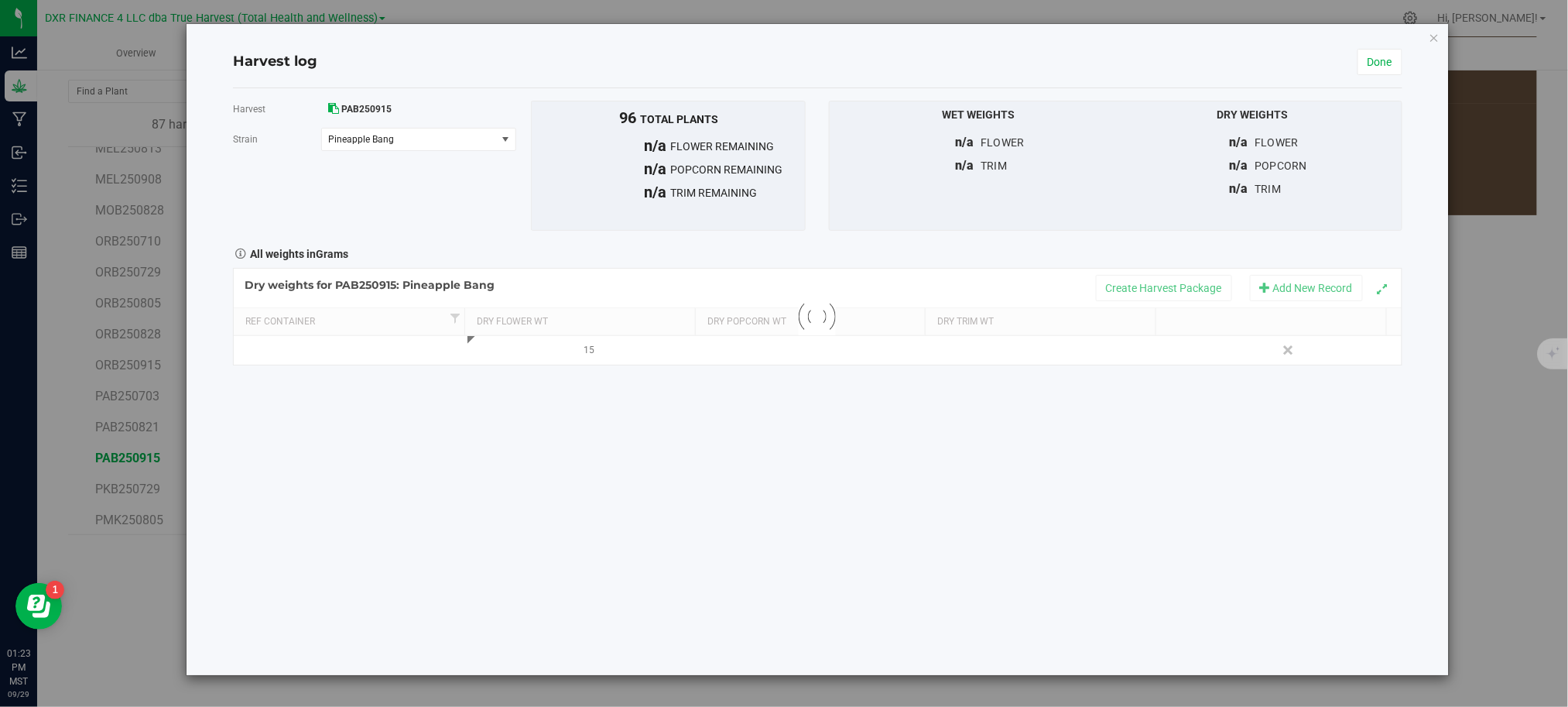
click at [633, 441] on div "Harvest PAB250915 Strain Pineapple Bang Select strain Pineapple Bang To bulk up…" at bounding box center [818, 381] width 1169 height 586
drag, startPoint x: 706, startPoint y: 467, endPoint x: 715, endPoint y: 466, distance: 9.1
click at [712, 466] on div "Harvest PAB250915 Strain Pineapple Bang Select strain Pineapple Bang To bulk up…" at bounding box center [818, 381] width 1169 height 586
drag, startPoint x: 1233, startPoint y: 71, endPoint x: 1252, endPoint y: 75, distance: 19.4
click at [1236, 72] on div "Harvest log" at bounding box center [795, 62] width 1124 height 21
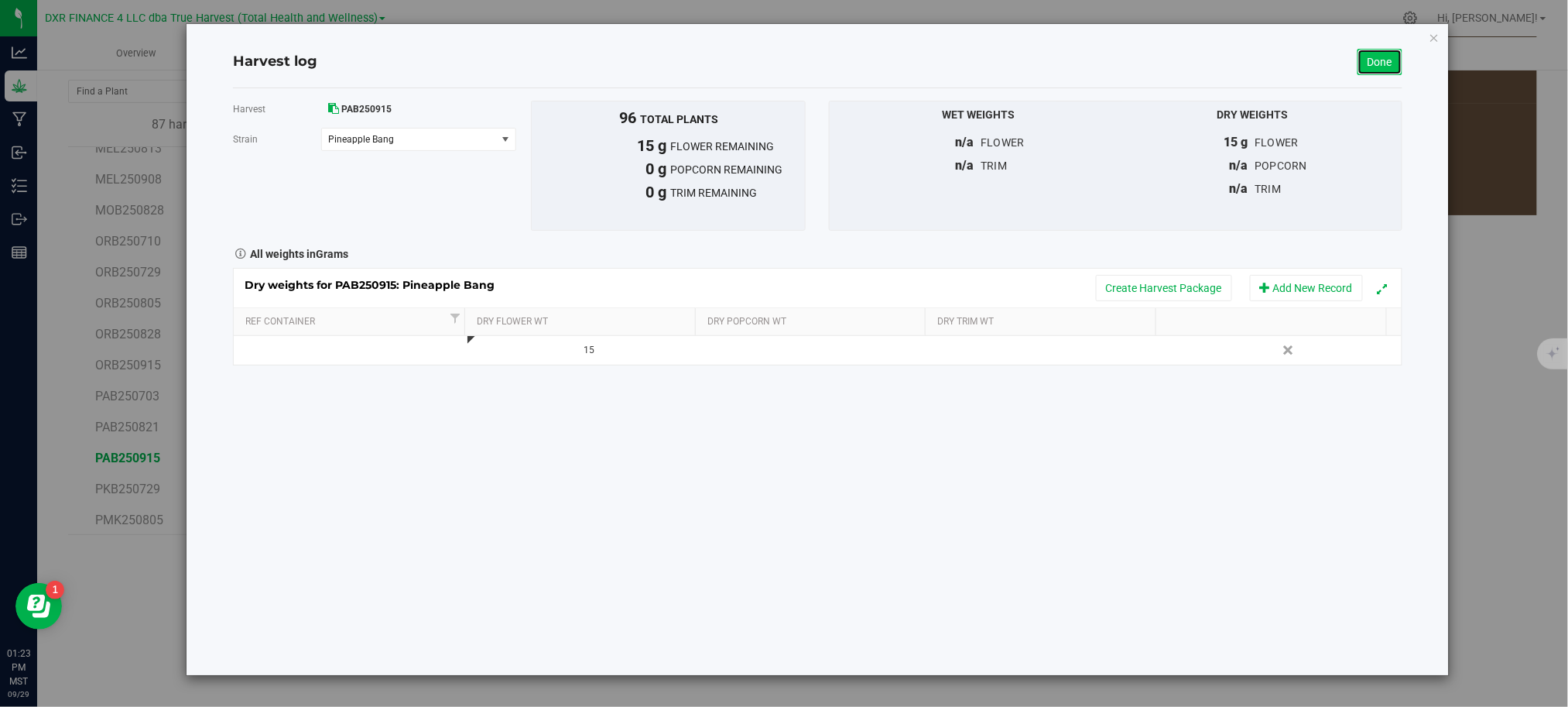
click at [1384, 60] on link "Done" at bounding box center [1379, 61] width 45 height 26
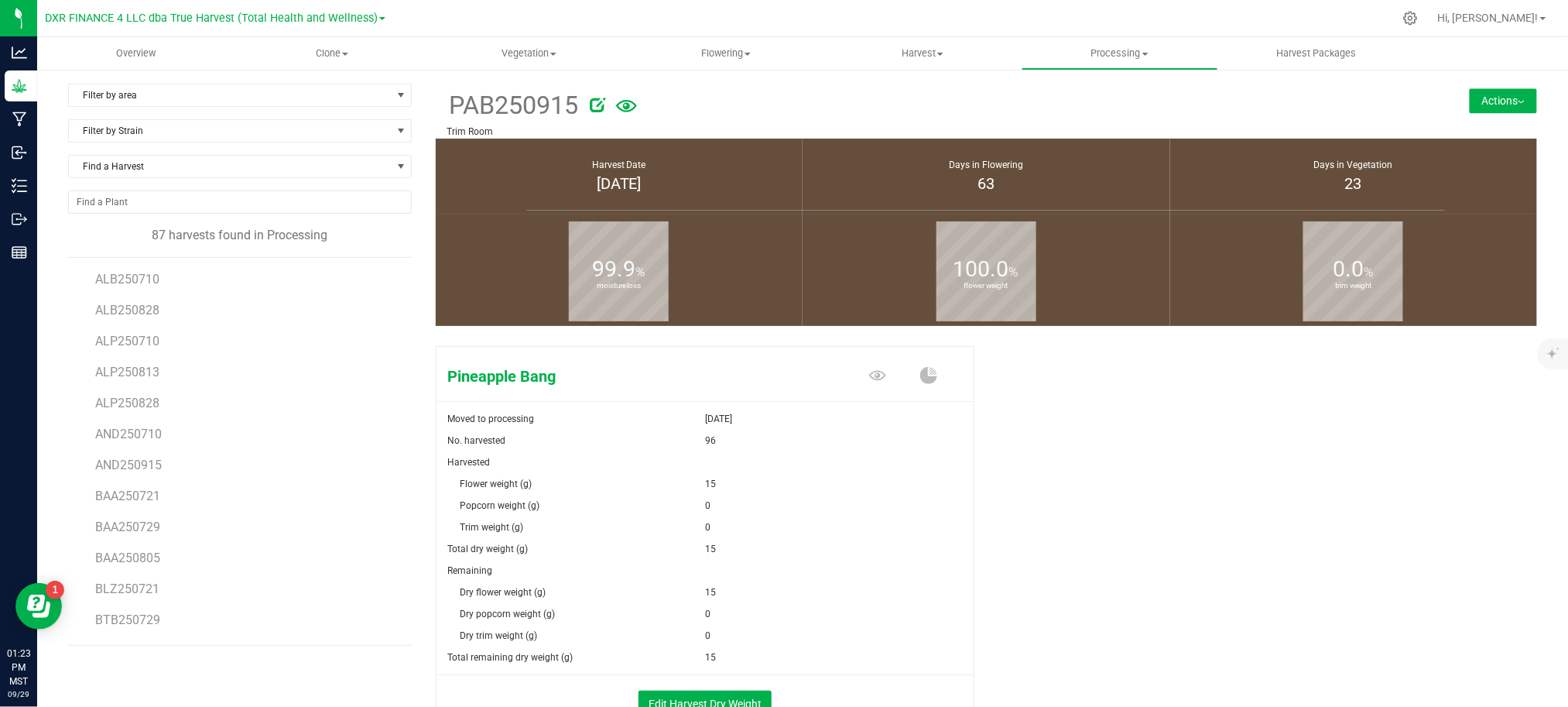
drag, startPoint x: 1077, startPoint y: 455, endPoint x: 1120, endPoint y: 344, distance: 119.0
click at [1079, 452] on div "Pineapple Bang Moved to processing Sep 29, 2025 No. harvested 96 Harvested Flow…" at bounding box center [987, 553] width 1102 height 427
click at [1470, 99] on button "Actions" at bounding box center [1503, 100] width 67 height 24
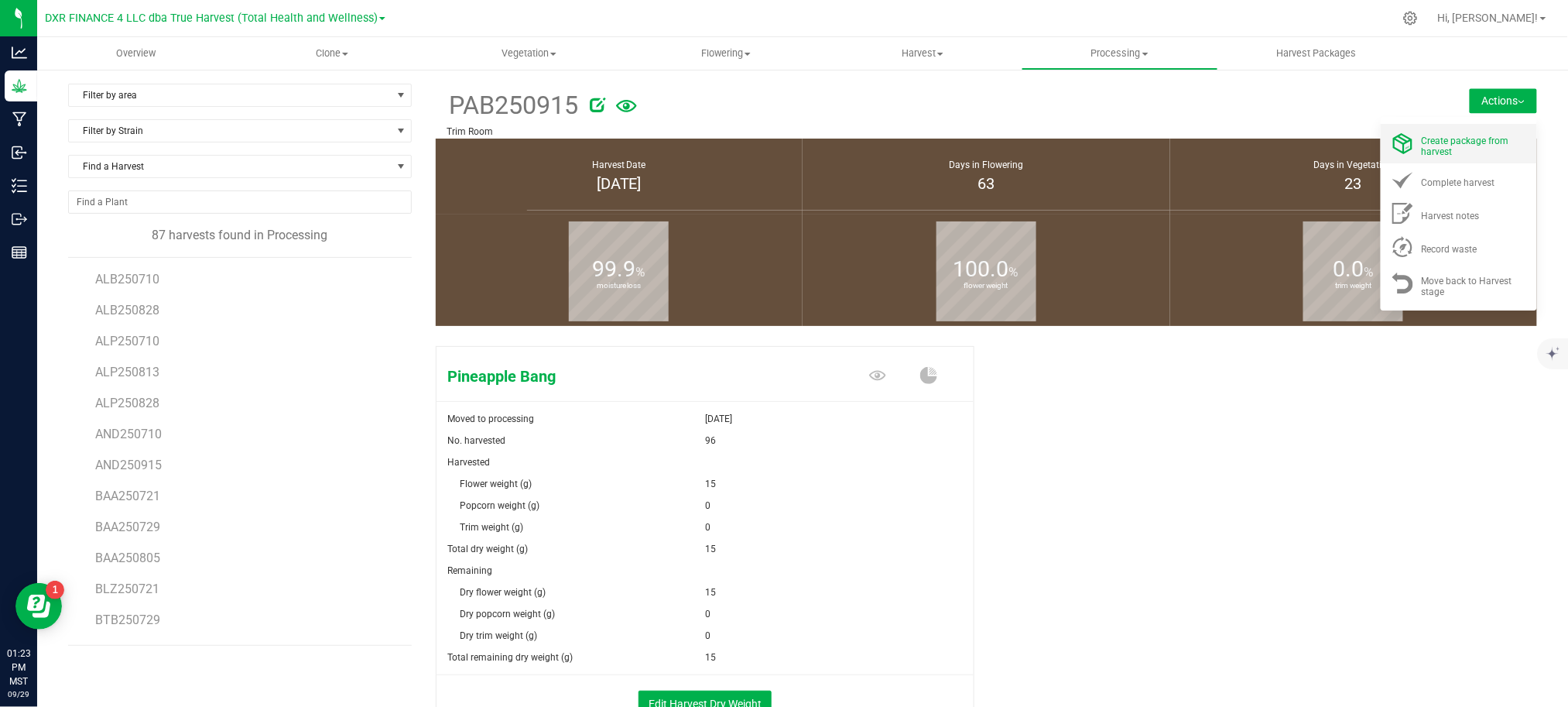
click at [1462, 133] on div "Create package from harvest" at bounding box center [1474, 143] width 106 height 27
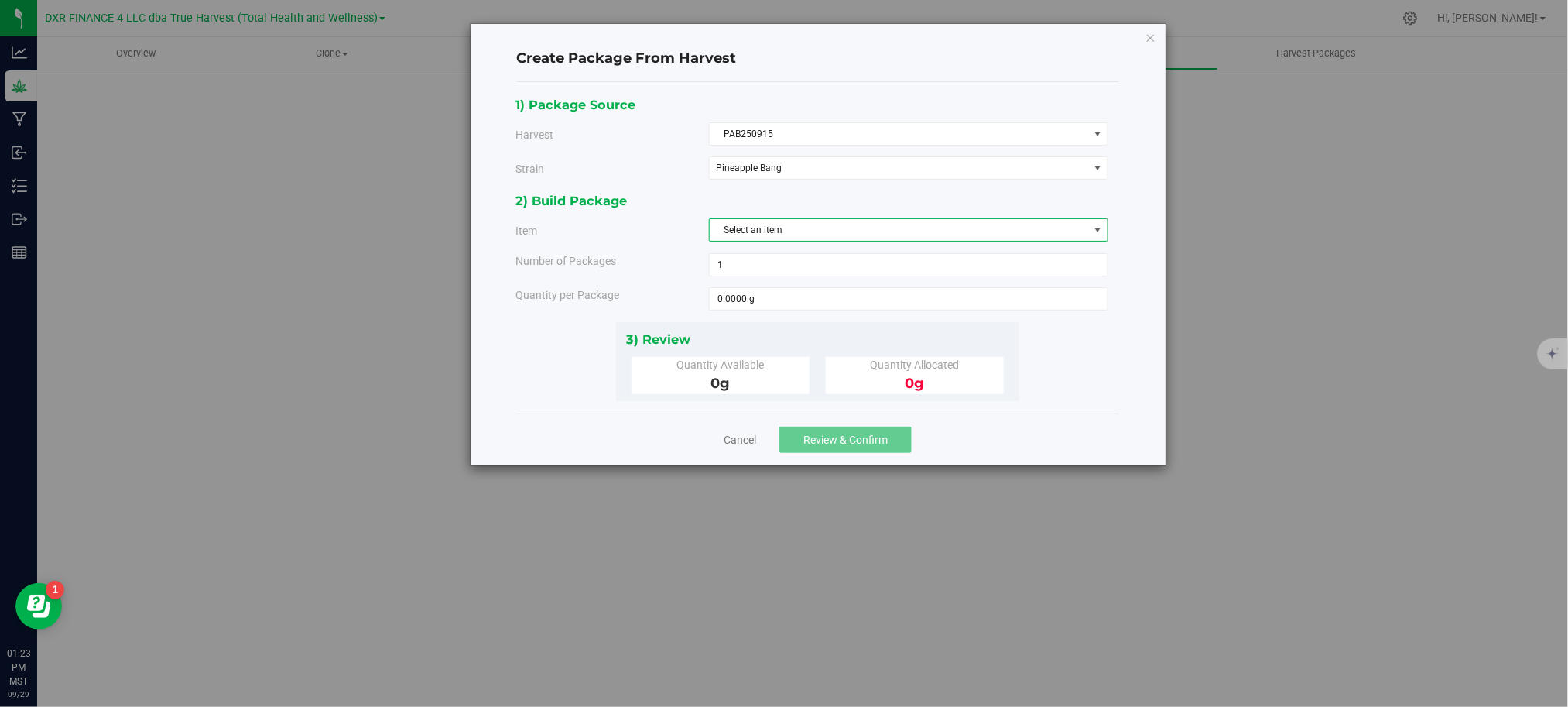
click at [812, 231] on span "Select an item" at bounding box center [899, 229] width 378 height 21
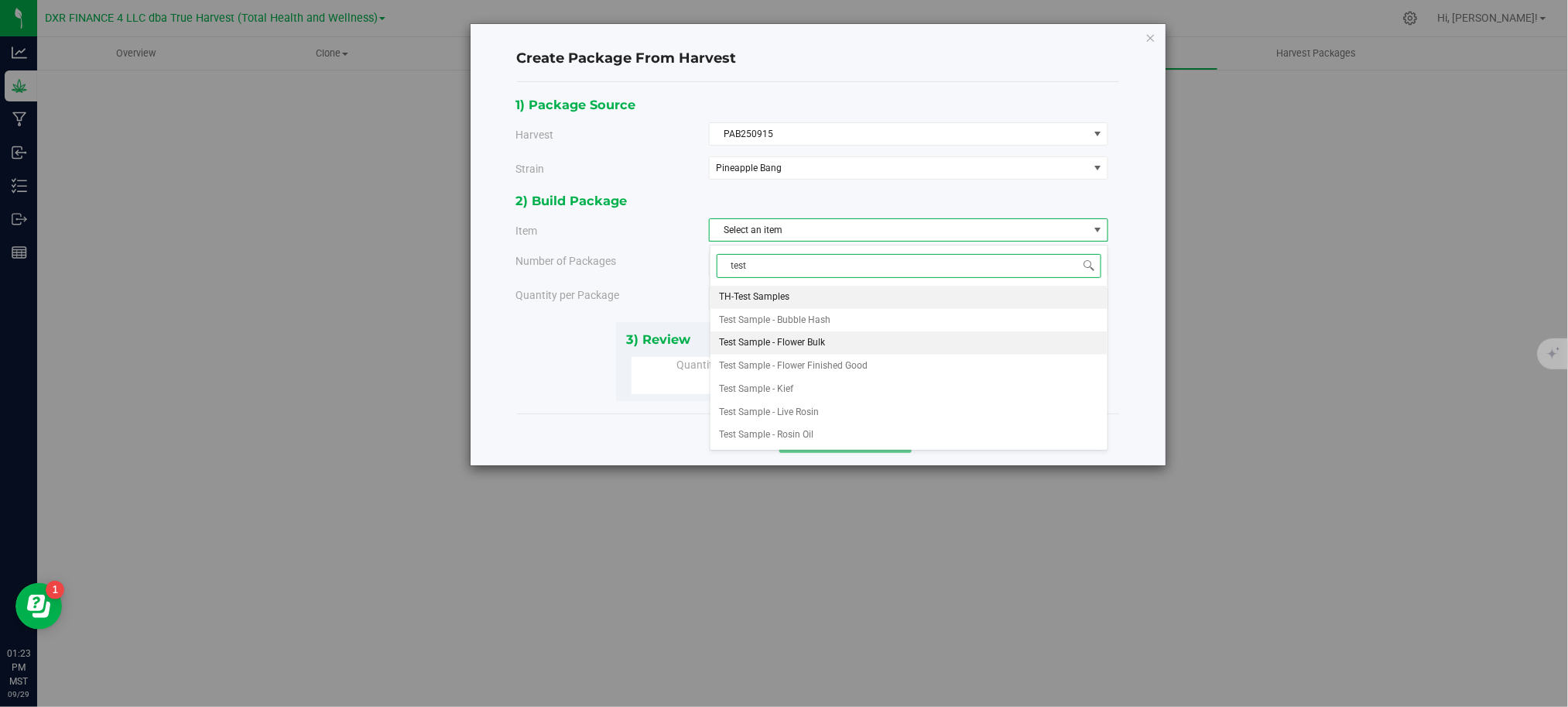
click at [797, 337] on span "Test Sample - Flower Bulk" at bounding box center [772, 343] width 106 height 20
type input "test"
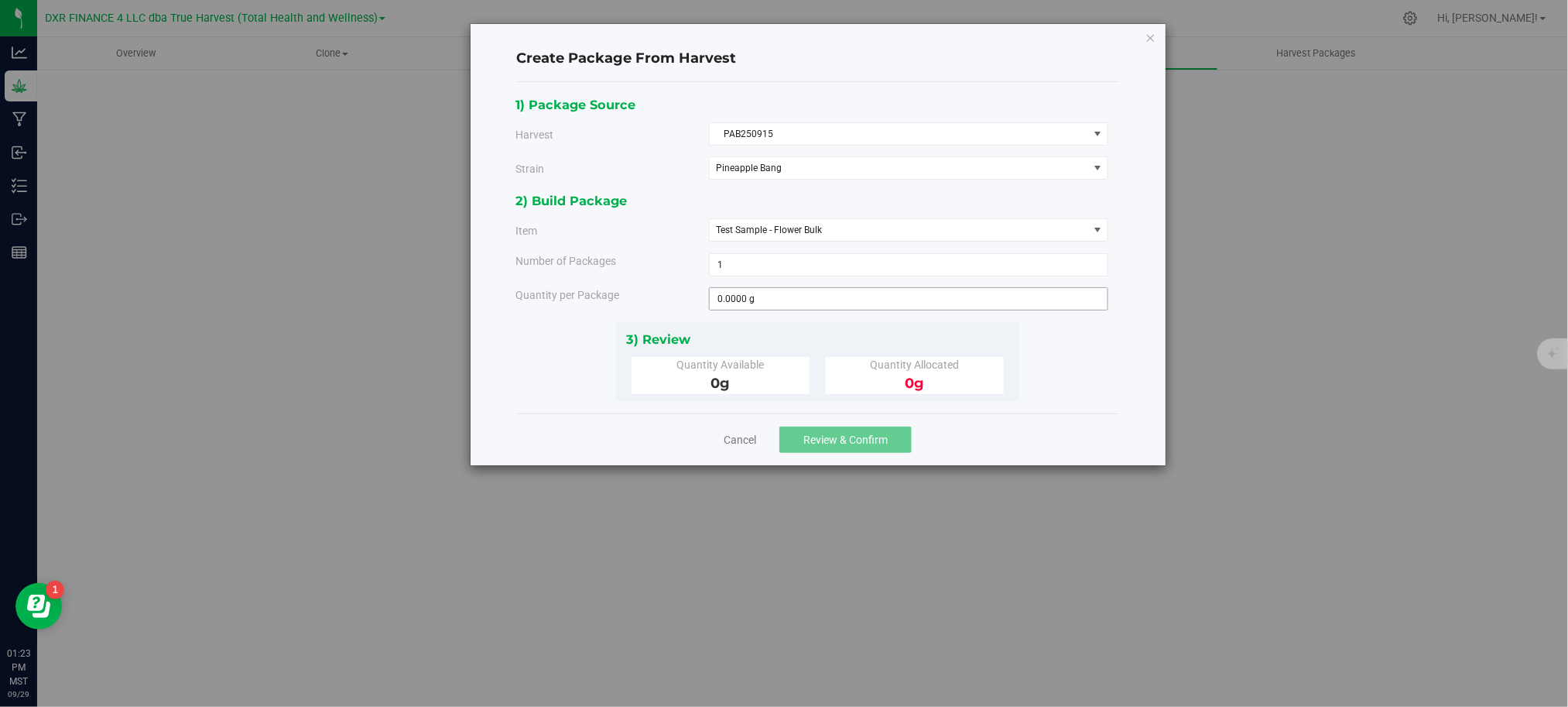
drag, startPoint x: 670, startPoint y: 288, endPoint x: 730, endPoint y: 305, distance: 62.4
click at [678, 291] on div "2) Build Package Item Test Sample - Flower Bulk TH-Test Samples Test Sample - B…" at bounding box center [817, 256] width 604 height 131
click at [762, 311] on span at bounding box center [908, 298] width 399 height 23
type input "15"
type input "15.0000 g"
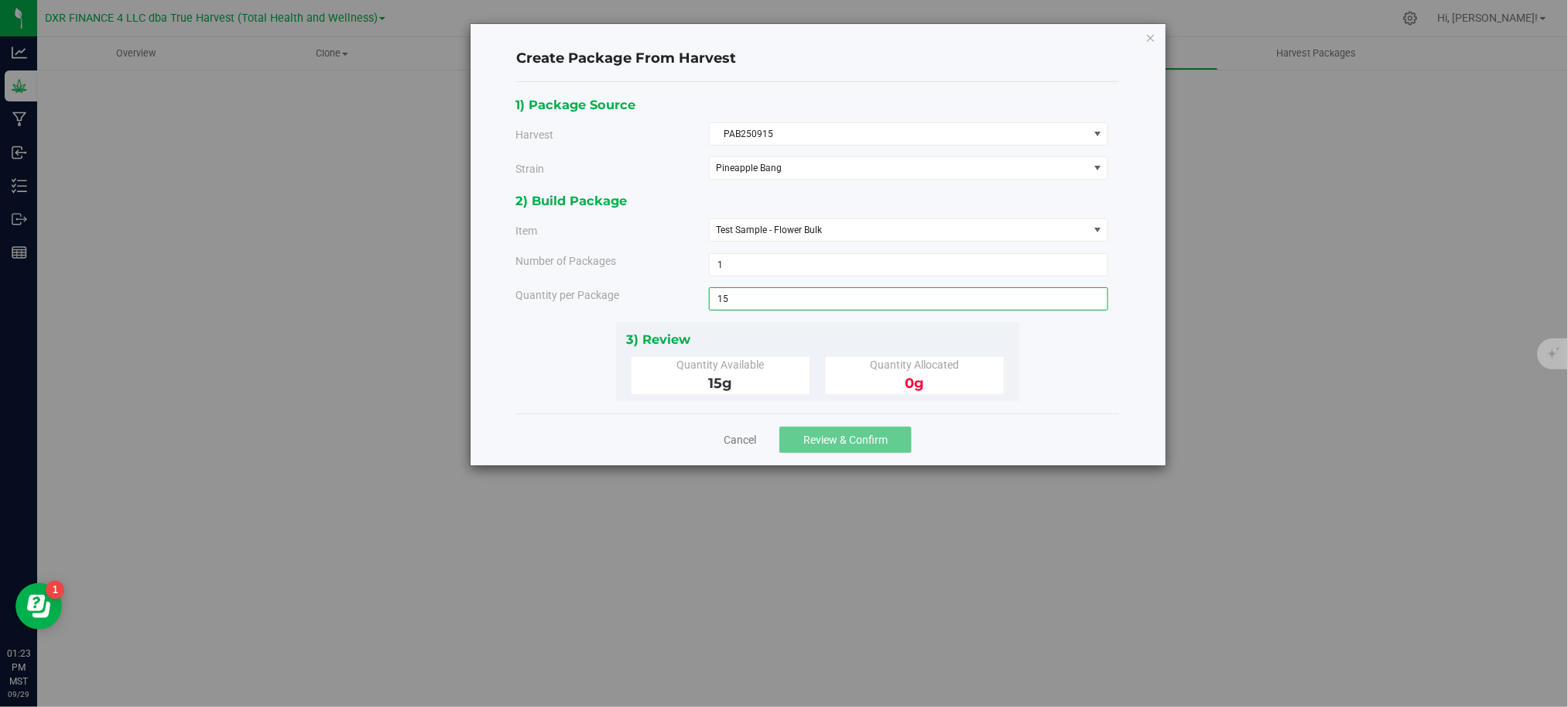
click at [1093, 465] on div "Cancel Review & Confirm" at bounding box center [818, 439] width 602 height 52
click at [845, 444] on span "Review & Confirm" at bounding box center [845, 440] width 84 height 13
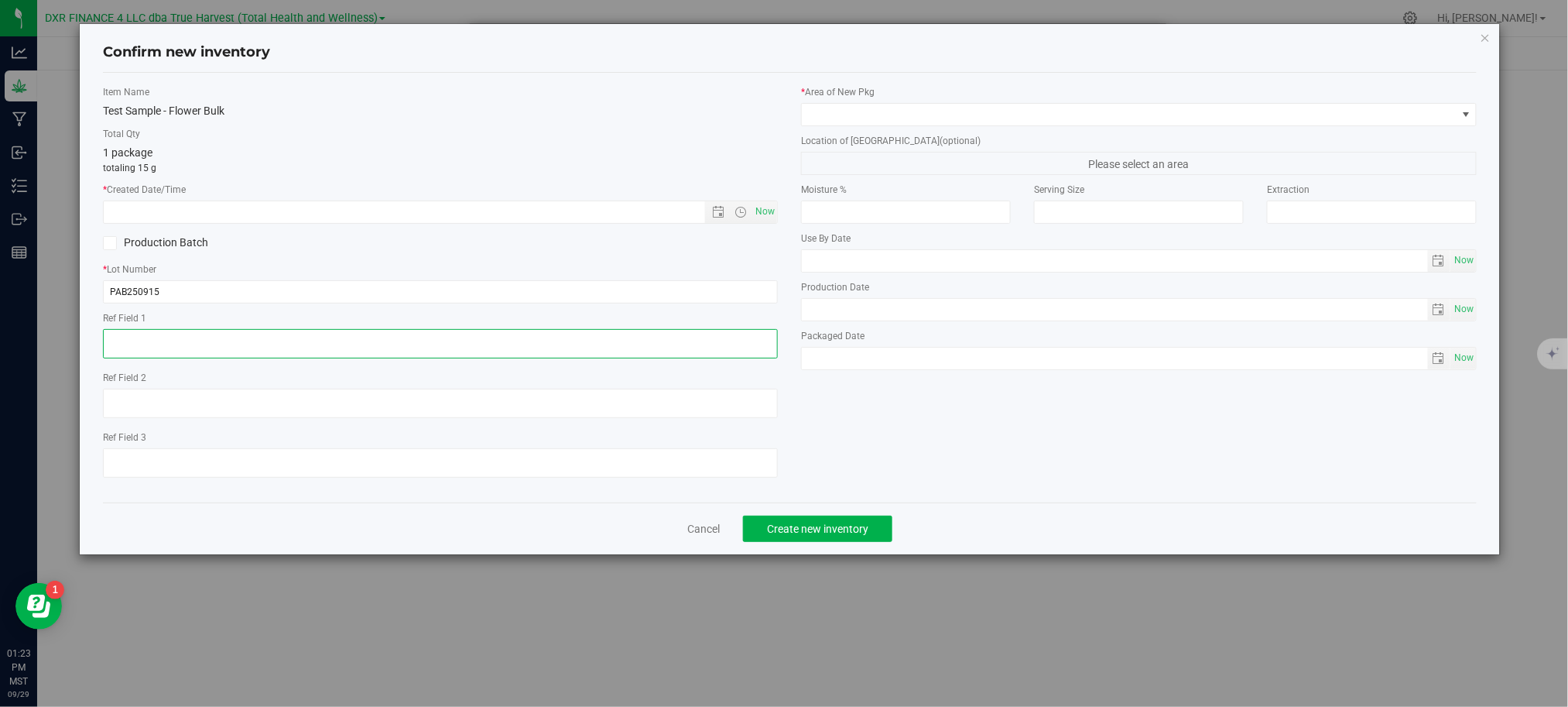
click at [237, 350] on textarea at bounding box center [440, 343] width 674 height 29
paste textarea "[DATE]"
type textarea "[DATE]"
click at [221, 153] on div "1 package totaling 15 g" at bounding box center [440, 160] width 674 height 30
click at [229, 195] on label "* Created Date/Time" at bounding box center [440, 190] width 674 height 14
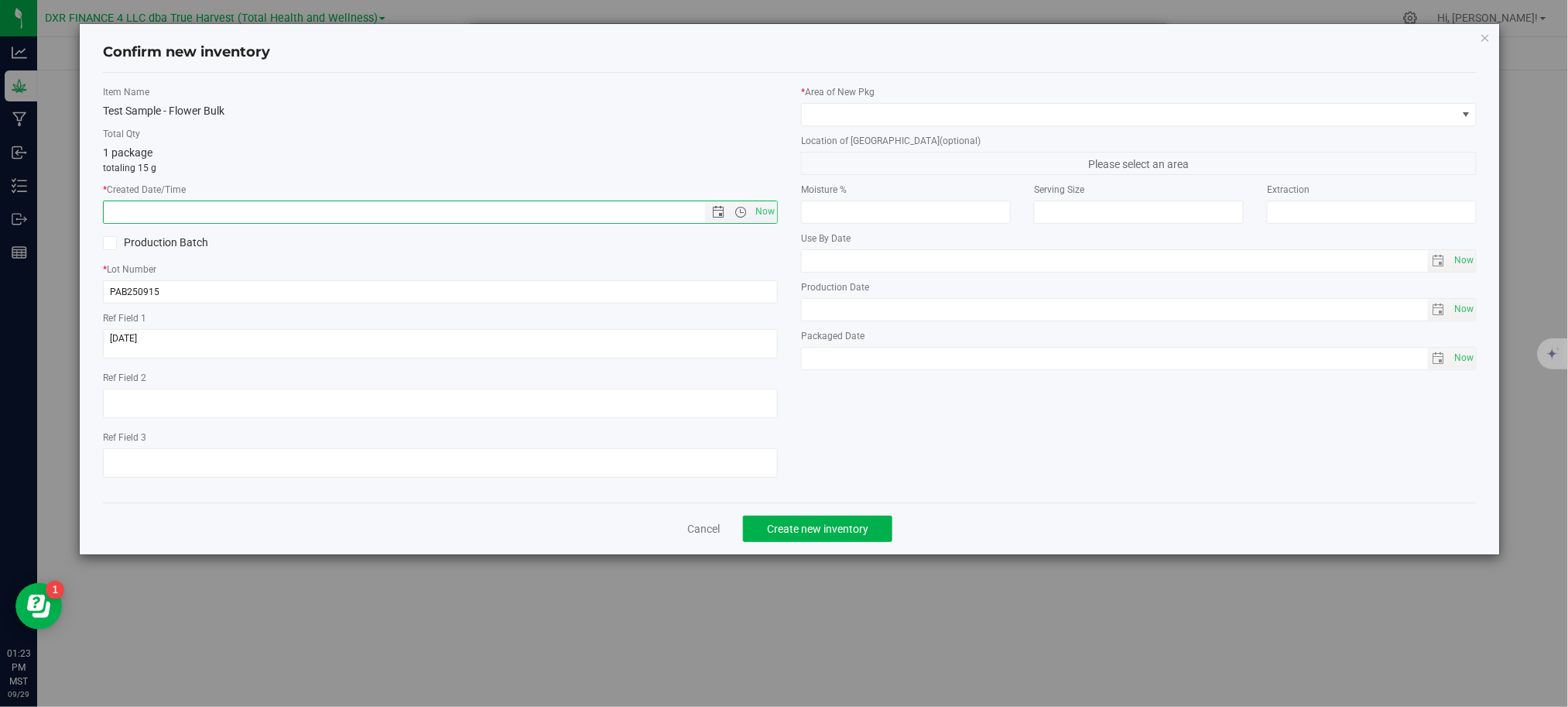
click at [221, 206] on input "text" at bounding box center [417, 211] width 626 height 21
paste input "[DATE]"
type input "9/15/2025 1:23 PM"
click at [350, 125] on div "Item Name Test Sample - Flower Bulk Total Qty 1 package totaling 15 g * Created…" at bounding box center [440, 288] width 698 height 405
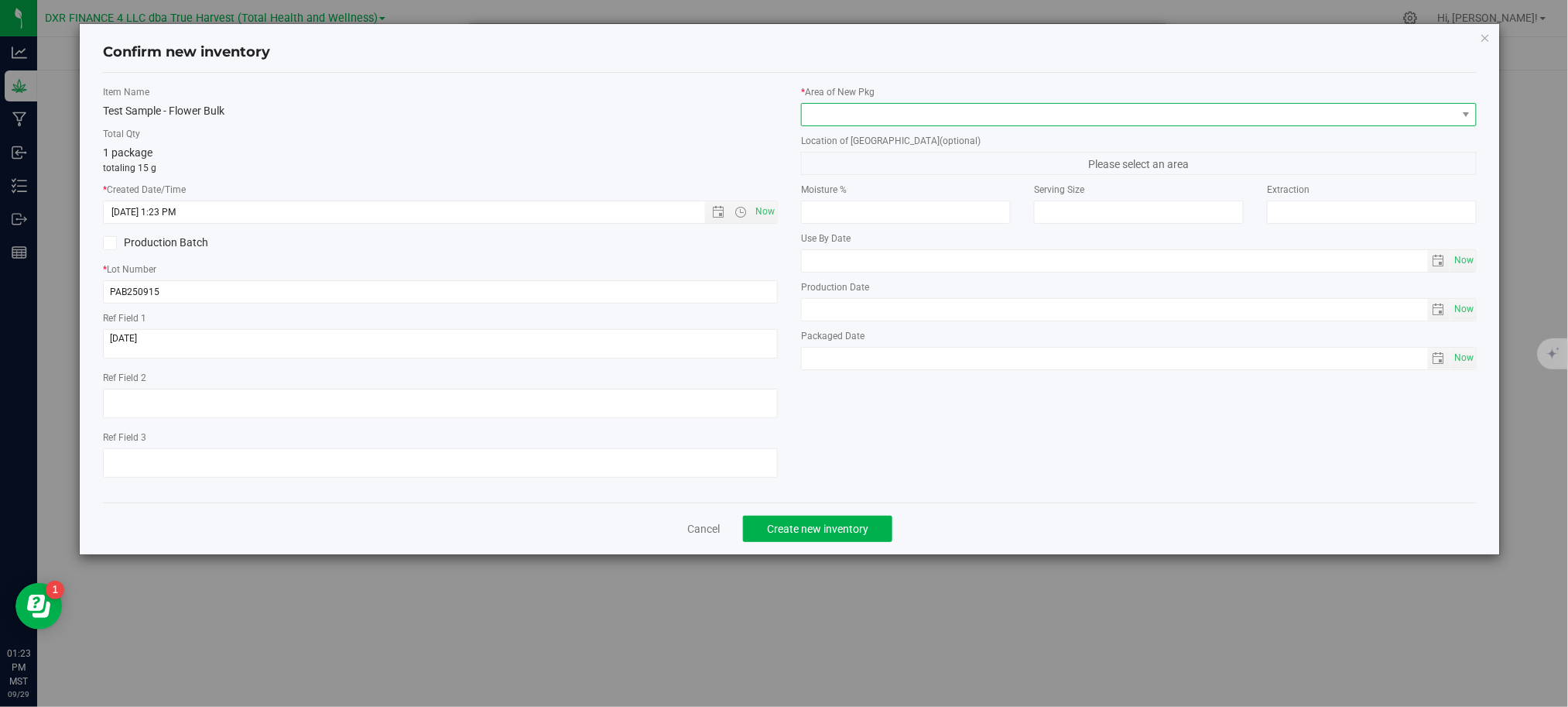
click at [1032, 125] on span at bounding box center [1128, 114] width 654 height 21
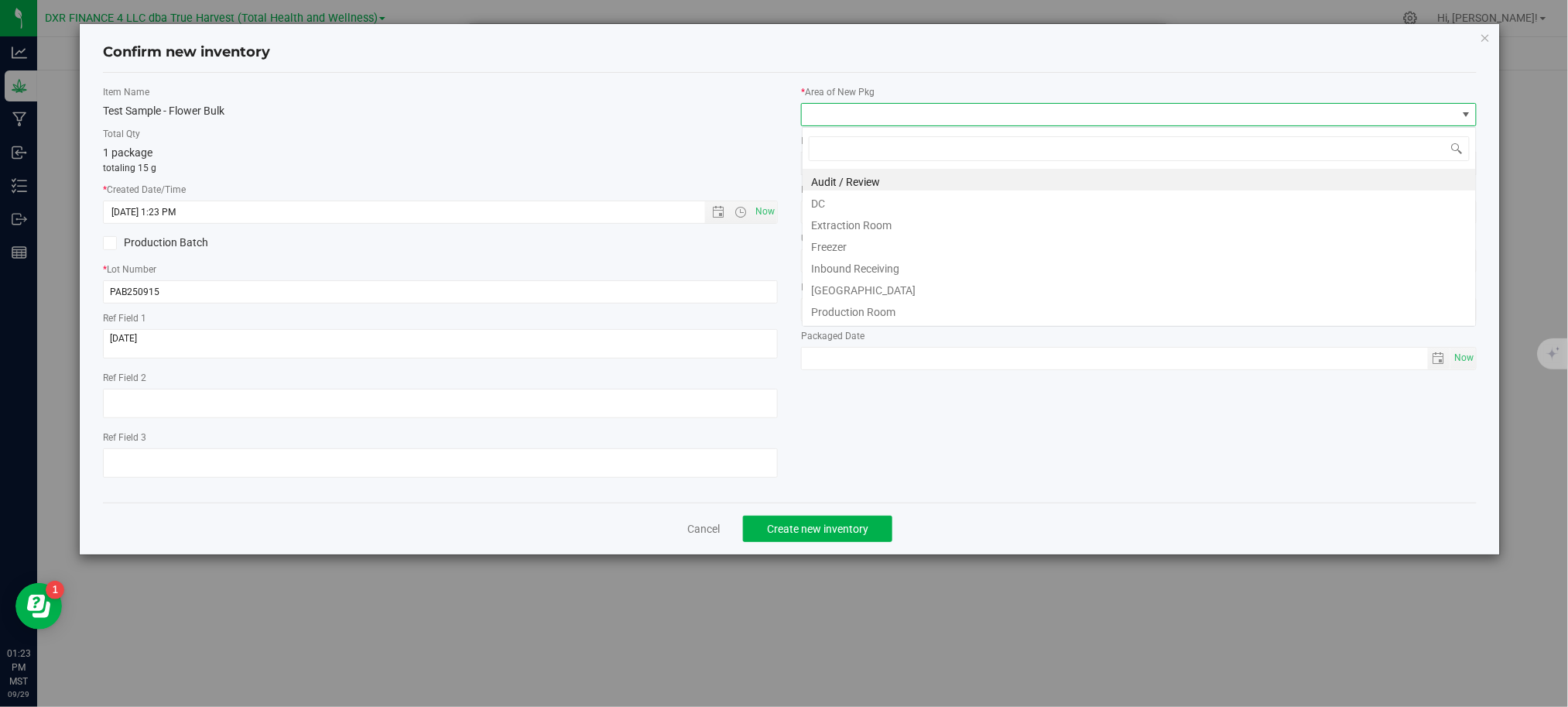
scroll to position [23, 675]
drag, startPoint x: 1016, startPoint y: 121, endPoint x: 987, endPoint y: 121, distance: 29.0
click at [1015, 121] on span at bounding box center [1128, 114] width 654 height 21
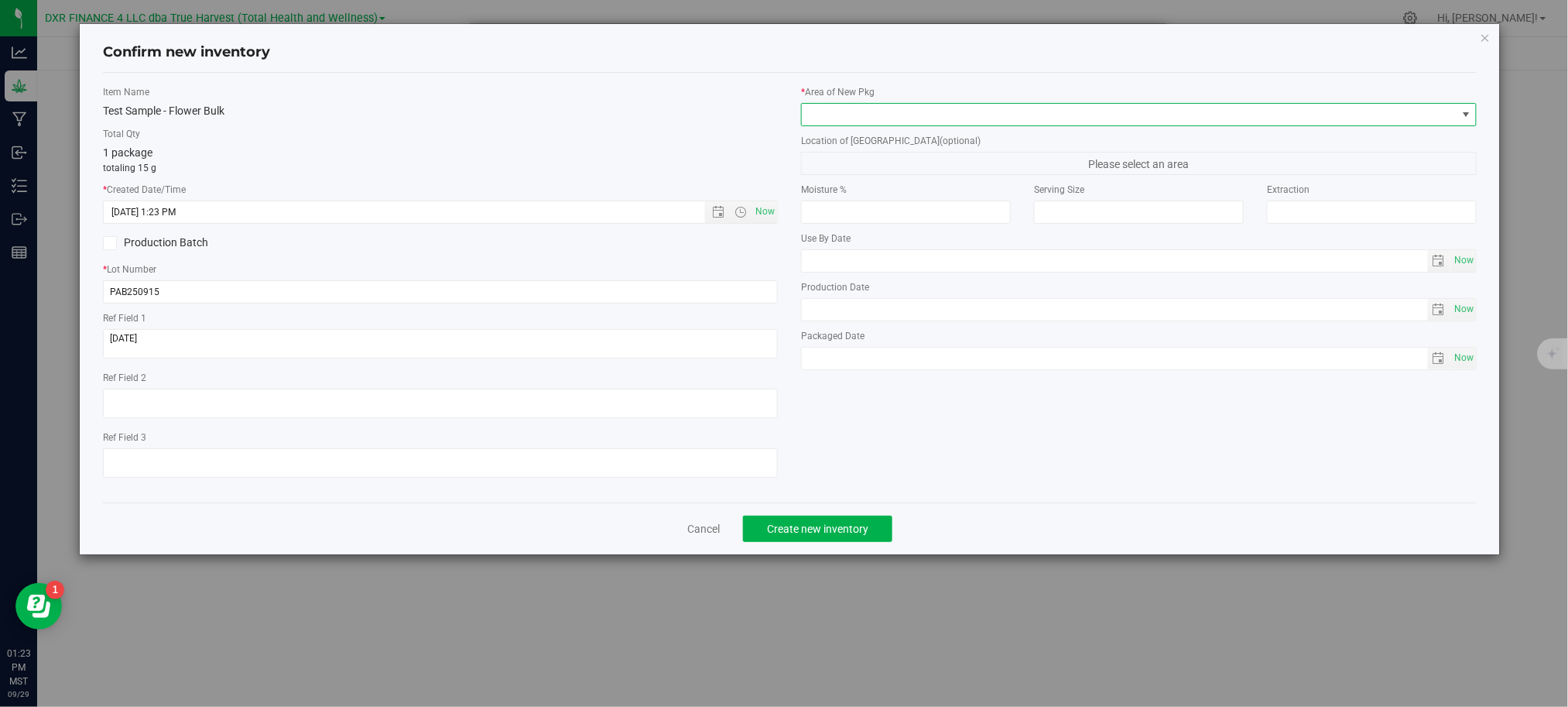
click at [990, 119] on span at bounding box center [1128, 114] width 654 height 21
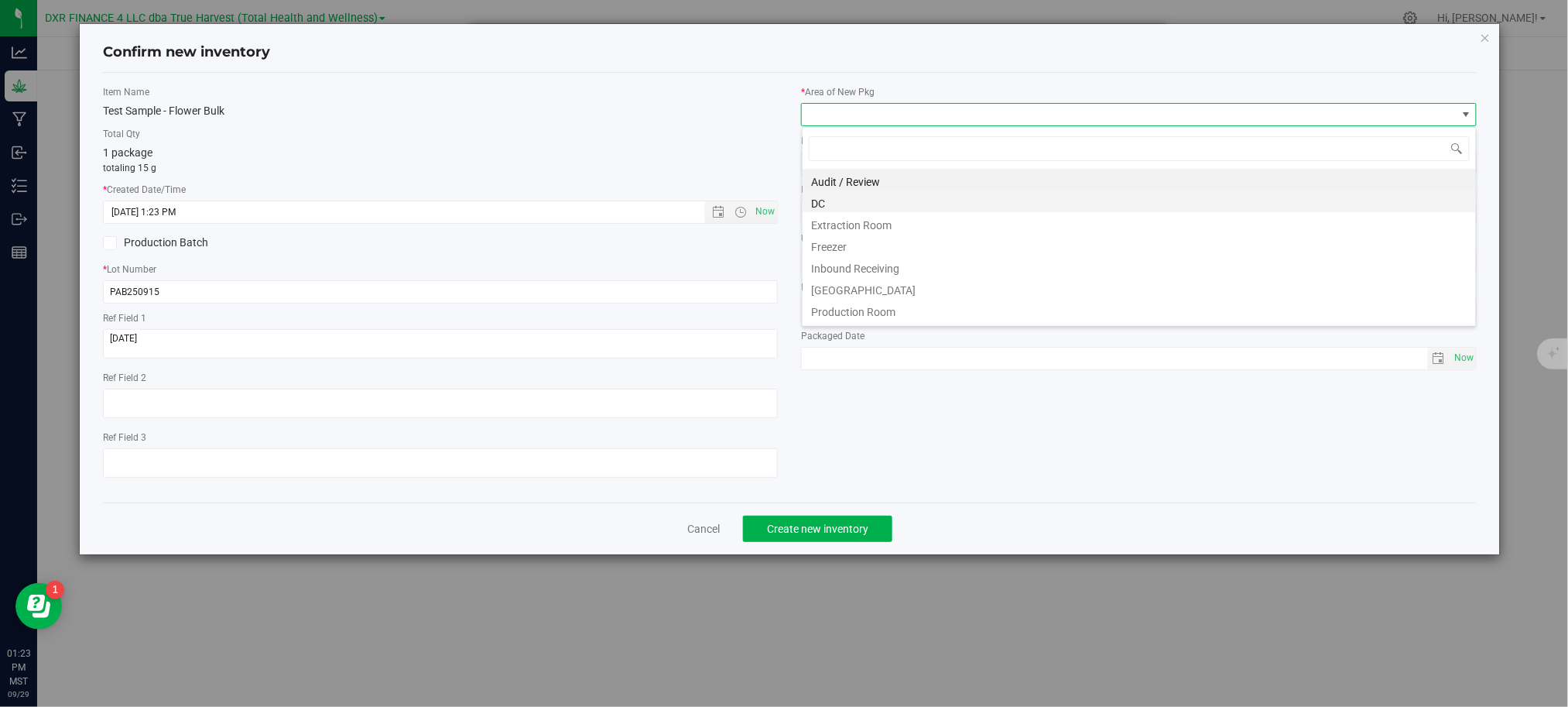
click at [836, 207] on li "DC" at bounding box center [1139, 201] width 673 height 21
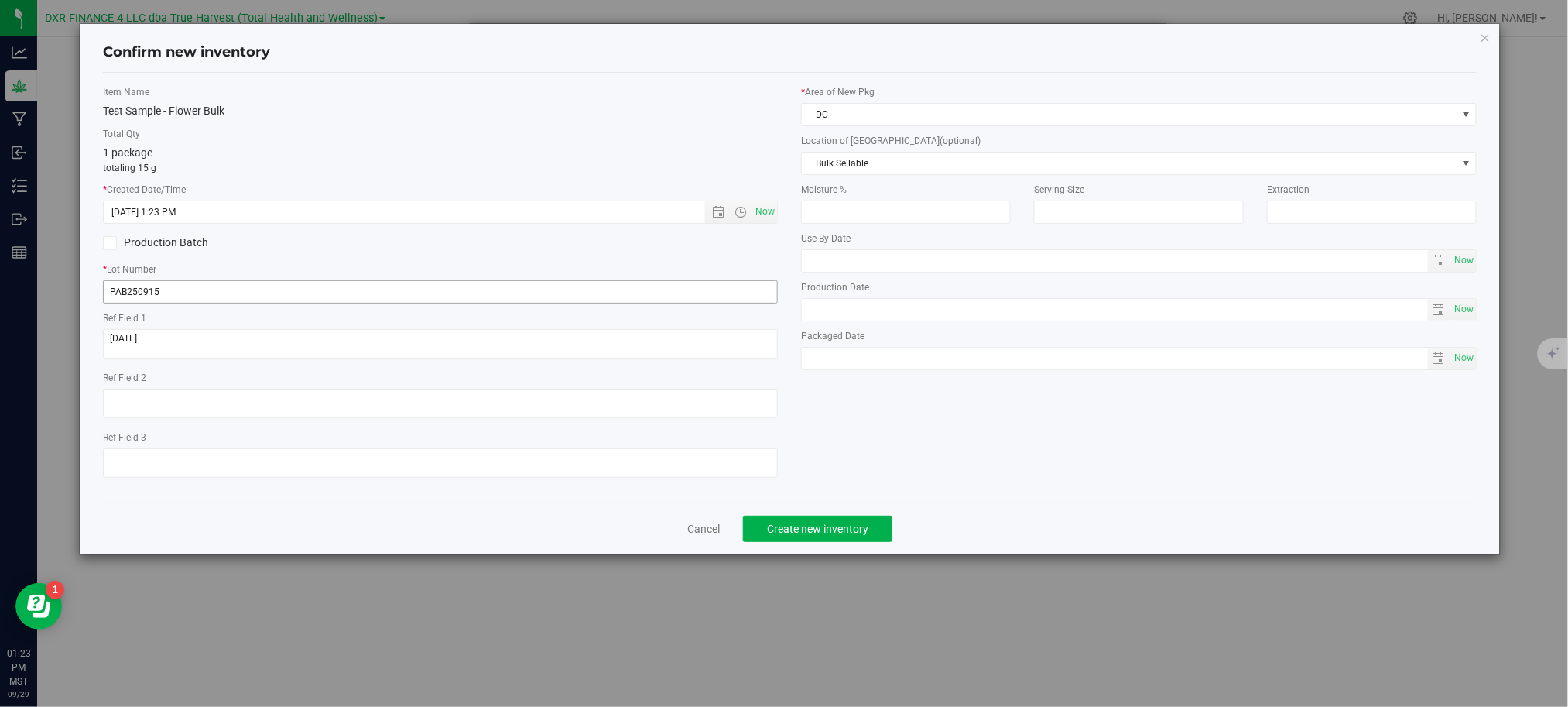
drag, startPoint x: 723, startPoint y: 143, endPoint x: 694, endPoint y: 286, distance: 145.9
click at [719, 143] on div "Total Qty 1 package totaling 15 g" at bounding box center [440, 151] width 674 height 48
drag, startPoint x: 1098, startPoint y: 437, endPoint x: 1076, endPoint y: 437, distance: 22.0
click at [1091, 437] on div "Item Name Test Sample - Flower Bulk Total Qty 1 package totaling 15 g * Created…" at bounding box center [790, 288] width 1397 height 405
click at [857, 541] on button "Create new inventory" at bounding box center [818, 528] width 150 height 26
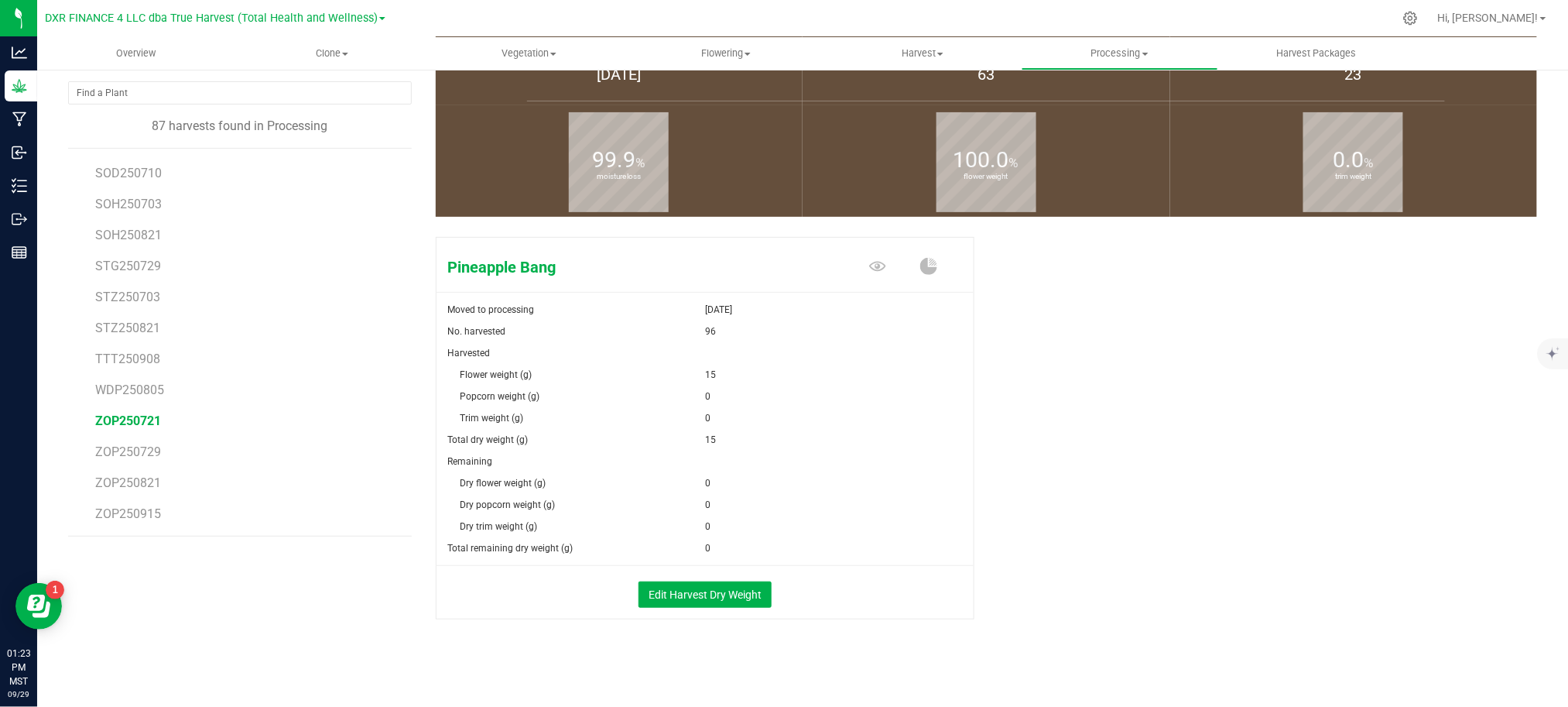
scroll to position [111, 0]
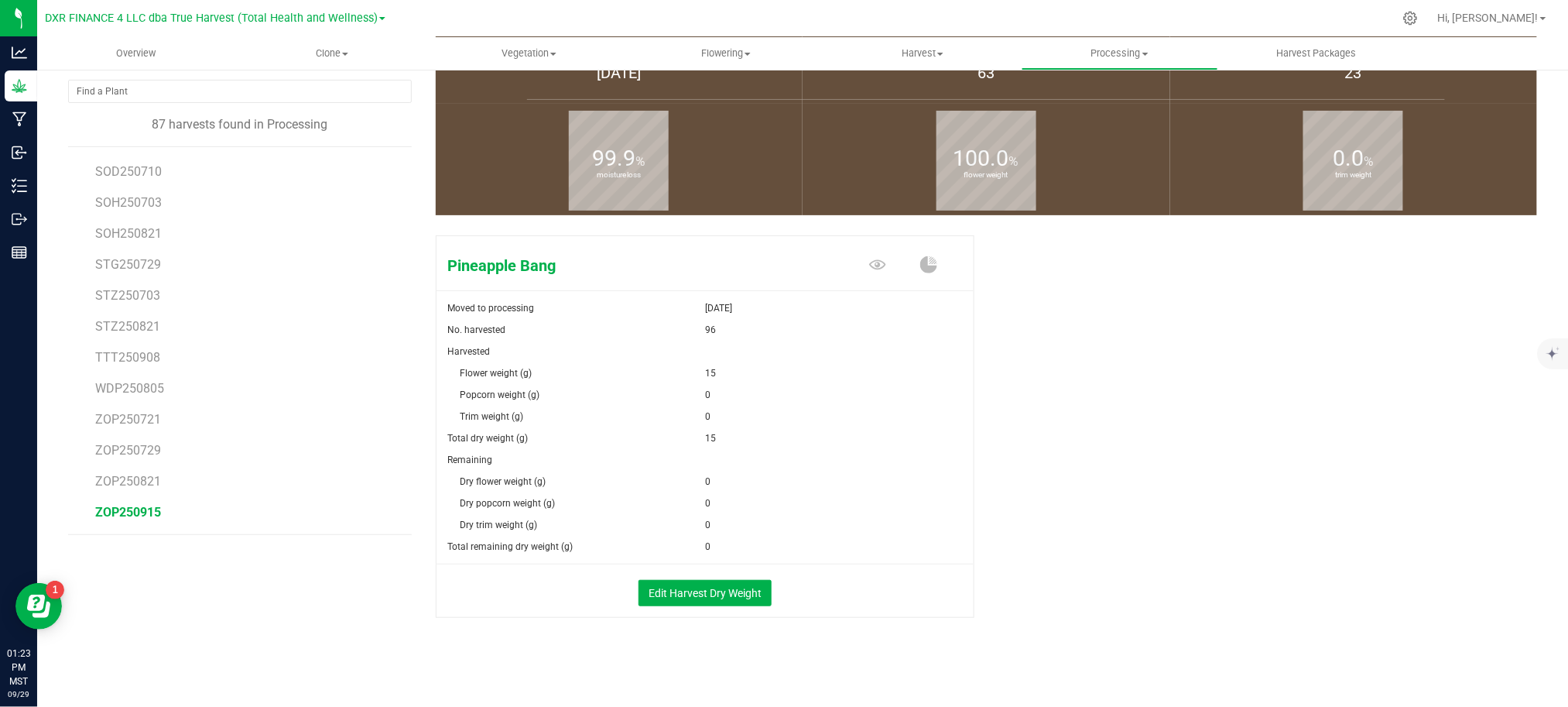
click at [143, 519] on span "ZOP250915" at bounding box center [128, 512] width 65 height 15
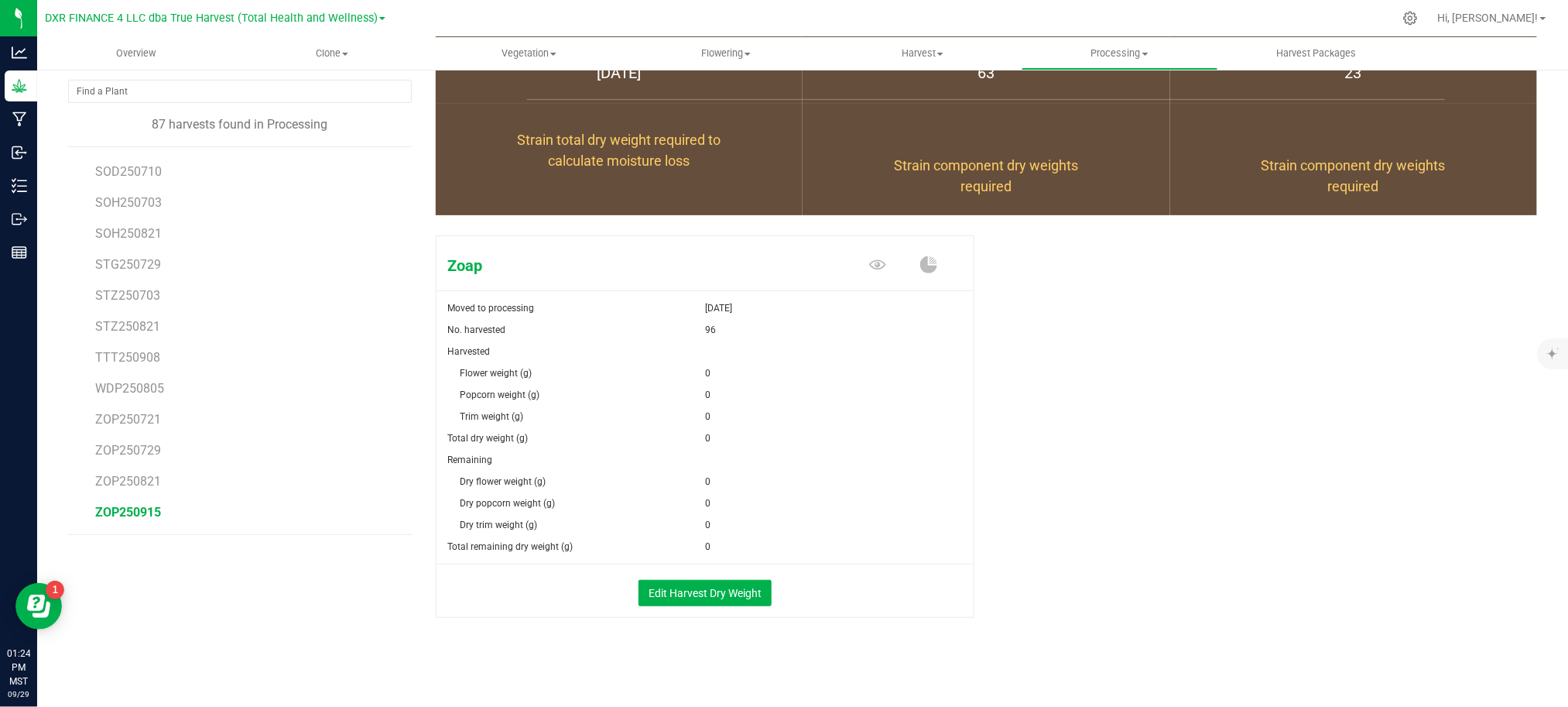
drag, startPoint x: 1139, startPoint y: 552, endPoint x: 1063, endPoint y: 580, distance: 81.0
click at [1139, 553] on div "Zoap Moved to processing Sep 29, 2025 No. harvested 96 Harvested Flower weight …" at bounding box center [987, 443] width 1102 height 427
click at [713, 601] on button "Edit Harvest Dry Weight" at bounding box center [704, 593] width 133 height 26
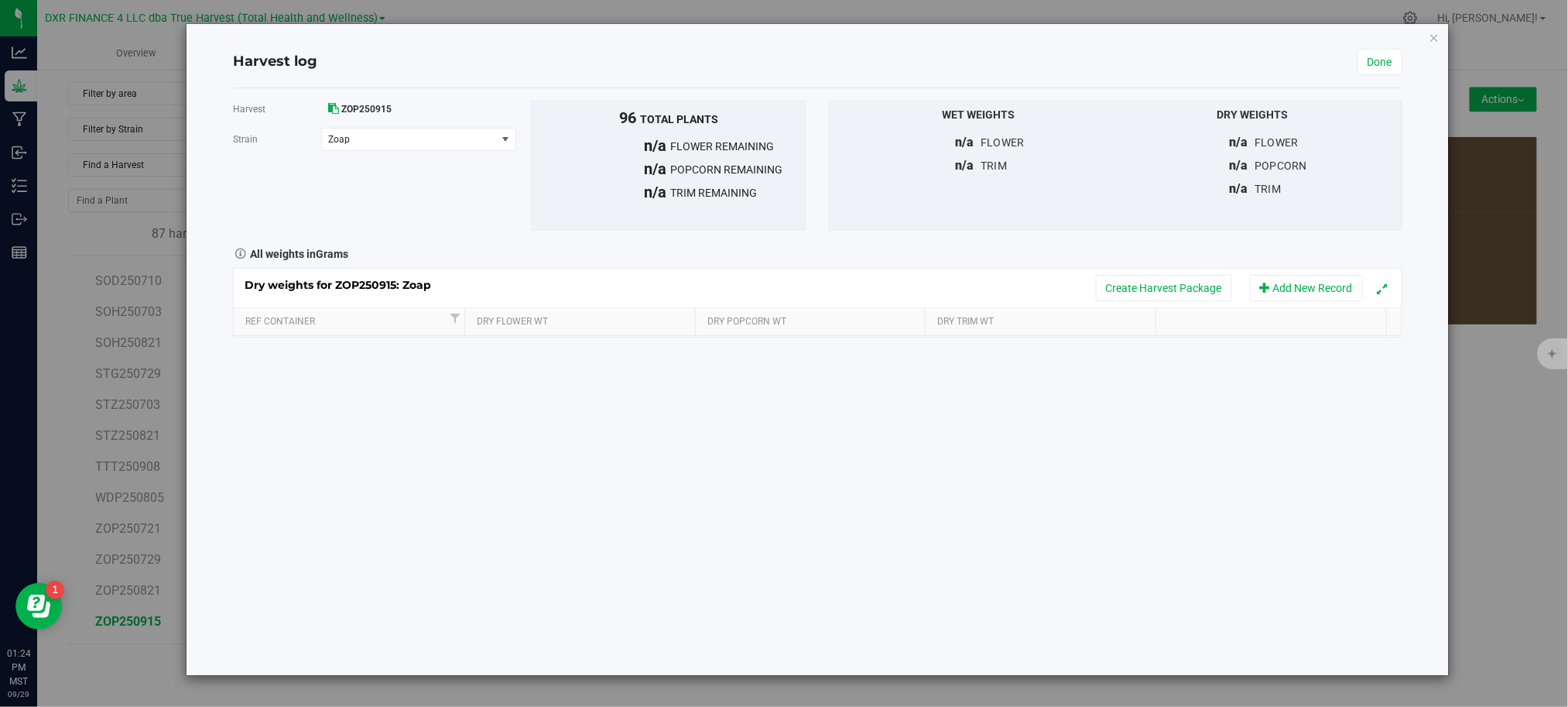
scroll to position [111, 0]
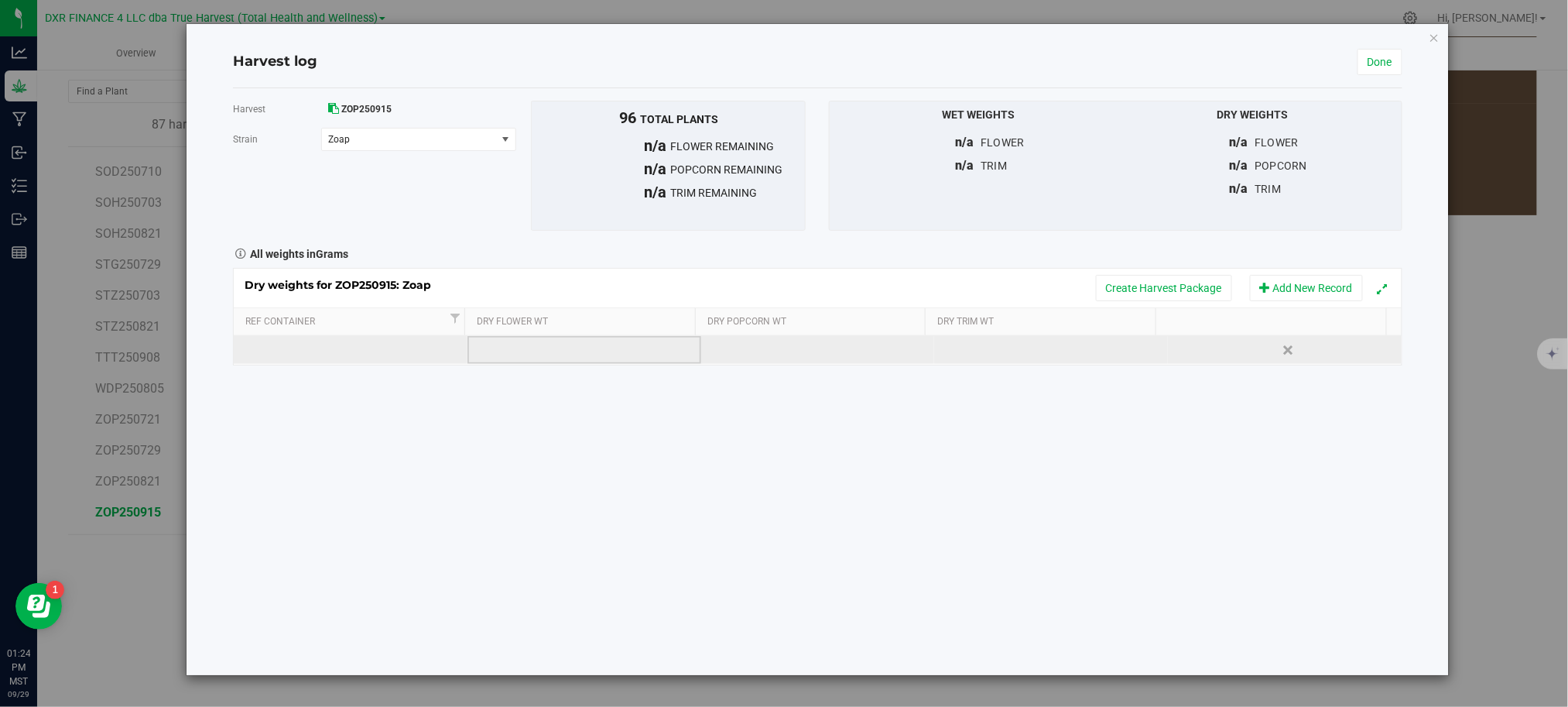
click at [597, 357] on td at bounding box center [584, 349] width 234 height 28
type input "15"
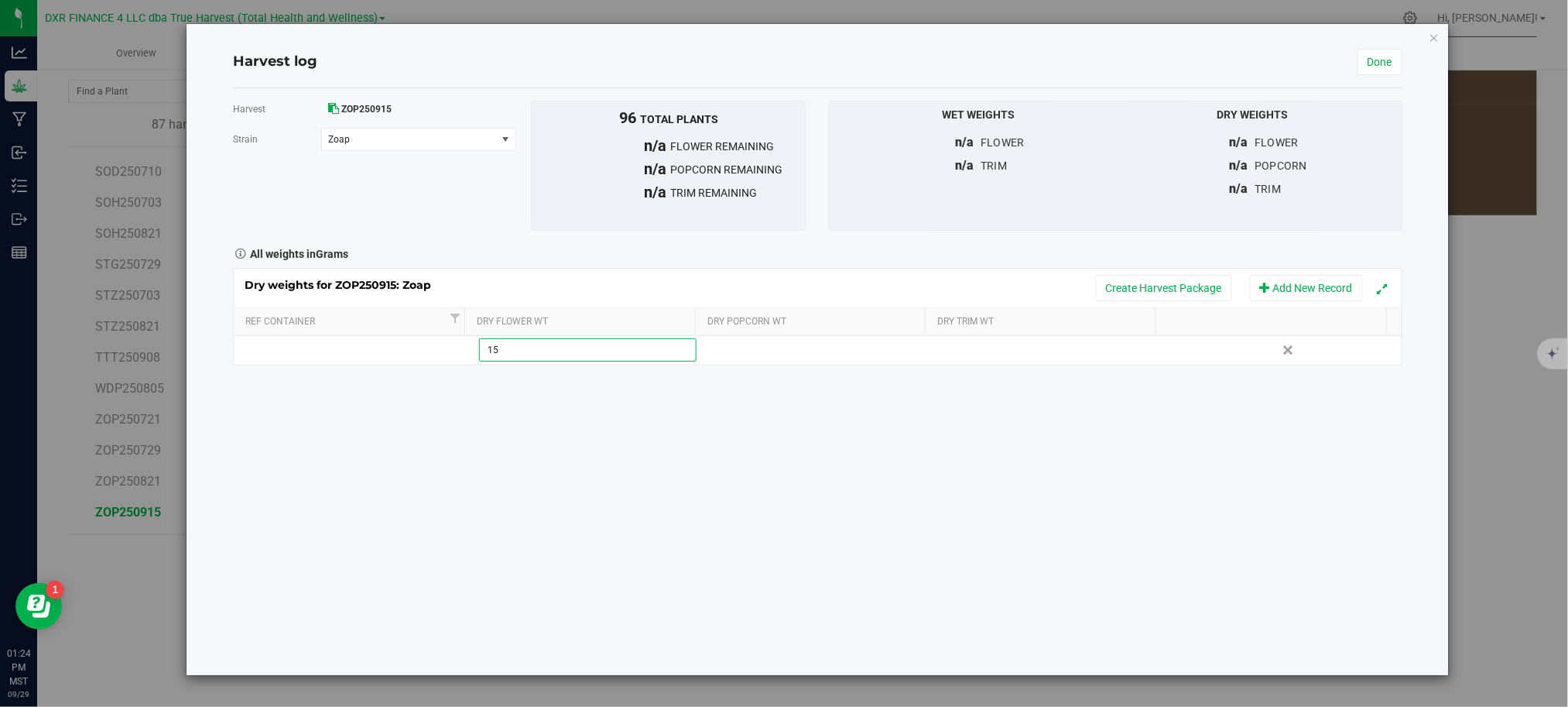
drag, startPoint x: 632, startPoint y: 521, endPoint x: 613, endPoint y: 527, distance: 19.9
click at [617, 527] on div "Harvest ZOP250915 Strain Zoap Select strain Zoap To bulk upload trim weights: E…" at bounding box center [818, 381] width 1169 height 586
click at [1377, 65] on link "Done" at bounding box center [1379, 61] width 45 height 26
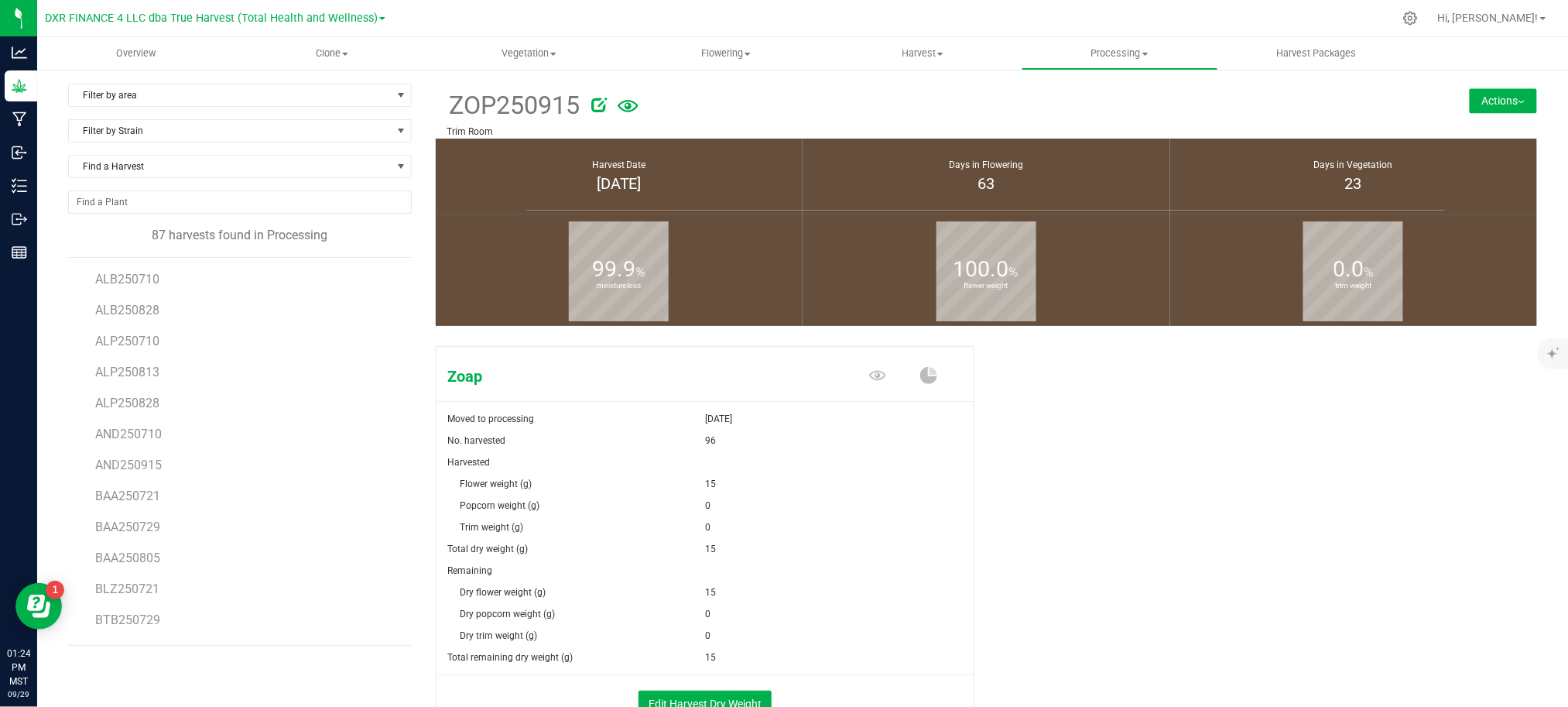
drag, startPoint x: 1109, startPoint y: 517, endPoint x: 1260, endPoint y: 453, distance: 164.0
click at [1121, 512] on div "Zoap Moved to processing Sep 29, 2025 No. harvested 96 Harvested Flower weight …" at bounding box center [987, 553] width 1102 height 427
click at [1472, 97] on button "Actions" at bounding box center [1503, 100] width 67 height 24
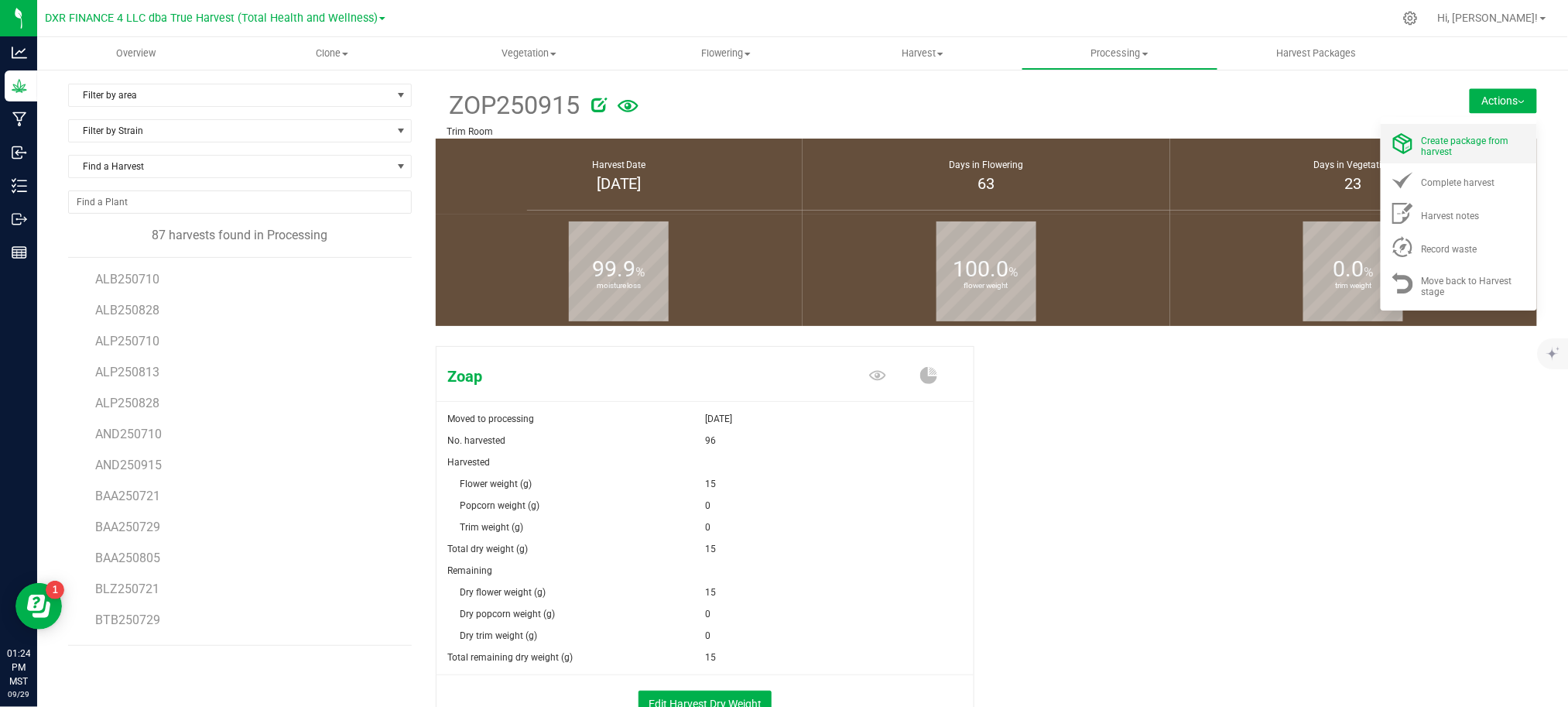
click at [1466, 136] on span "Create package from harvest" at bounding box center [1465, 146] width 87 height 21
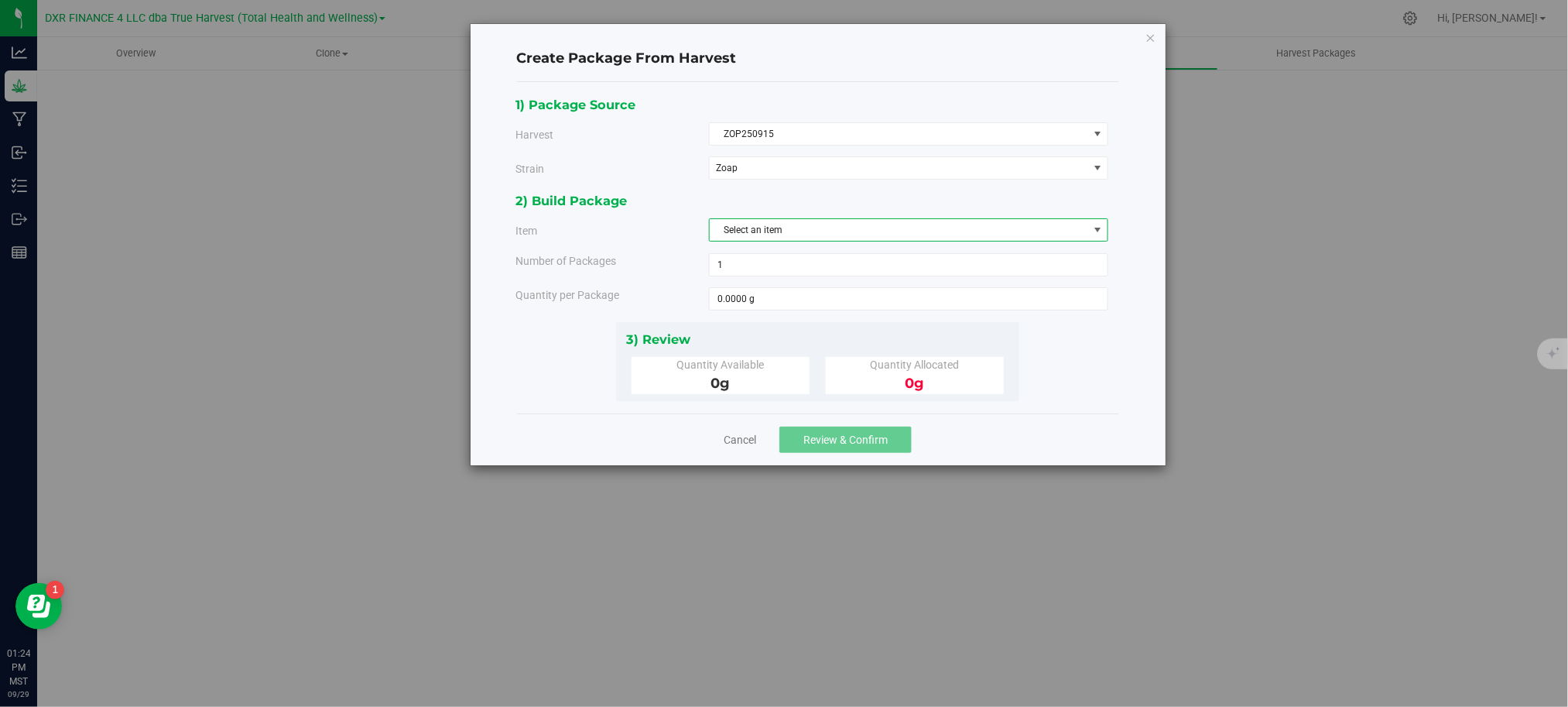
click at [768, 229] on span "Select an item" at bounding box center [899, 229] width 378 height 21
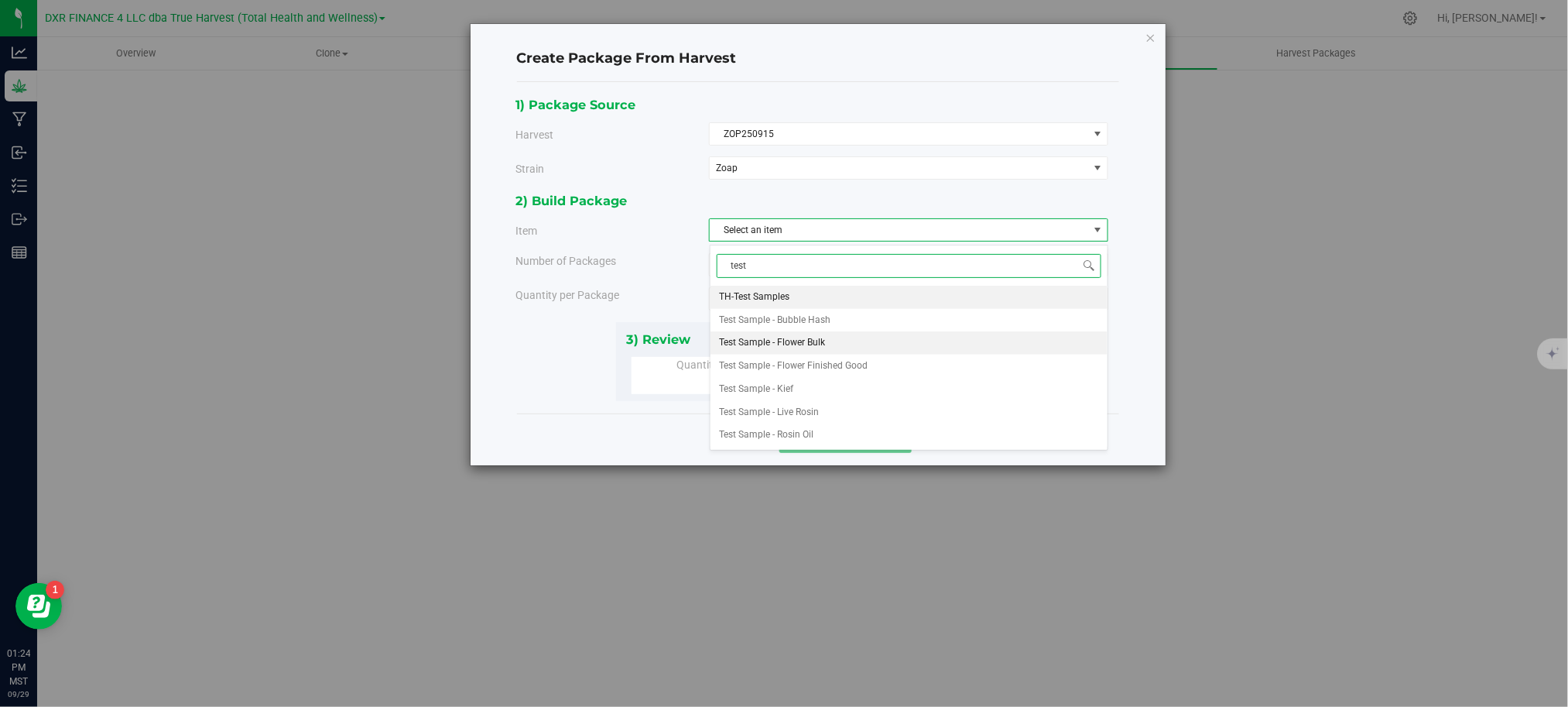
click at [786, 339] on span "Test Sample - Flower Bulk" at bounding box center [772, 343] width 106 height 20
type input "test"
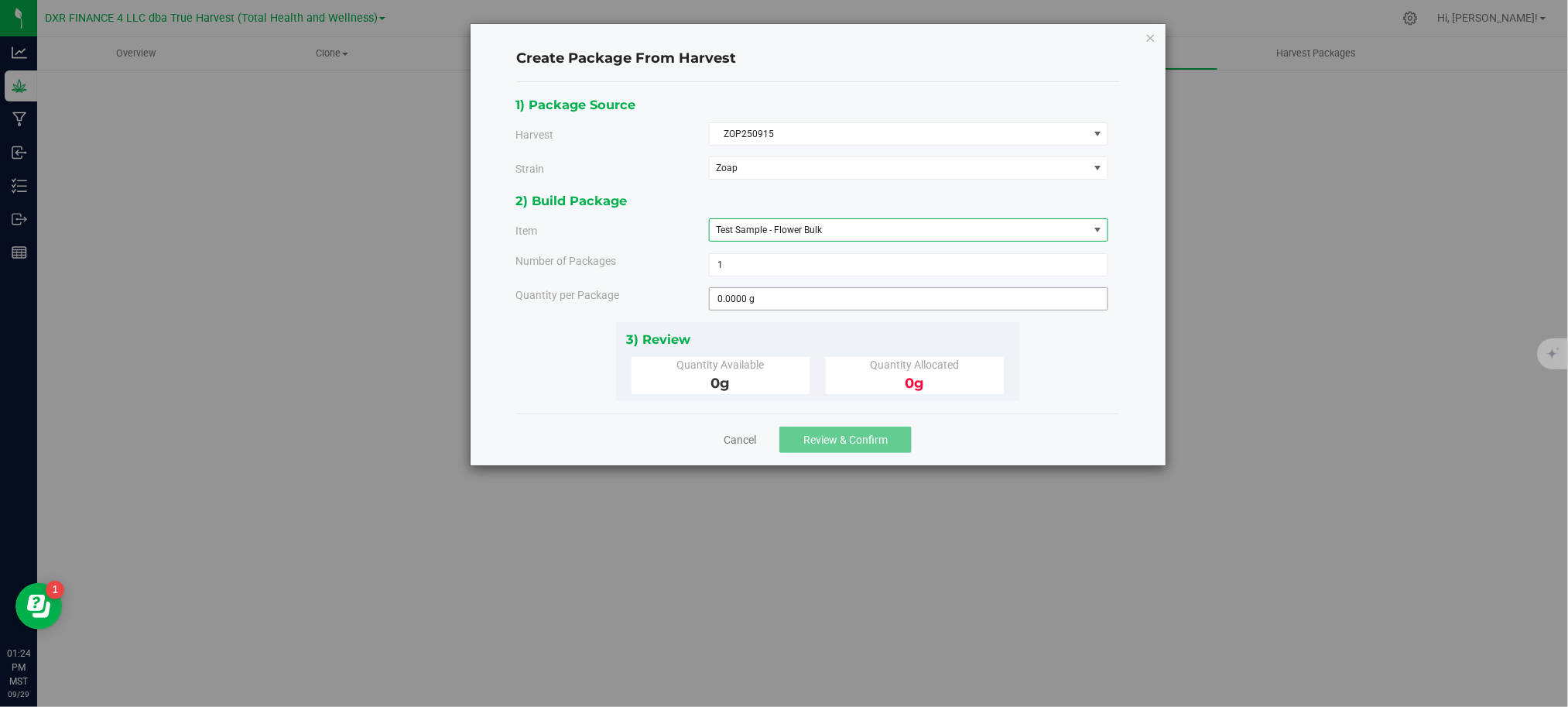
drag, startPoint x: 685, startPoint y: 267, endPoint x: 738, endPoint y: 294, distance: 59.5
click at [701, 280] on div "2) Build Package Item Test Sample - Flower Bulk TH-Test Samples Test Sample - B…" at bounding box center [817, 256] width 604 height 131
click at [793, 311] on span at bounding box center [908, 298] width 399 height 23
type input "15"
type input "15.0000 g"
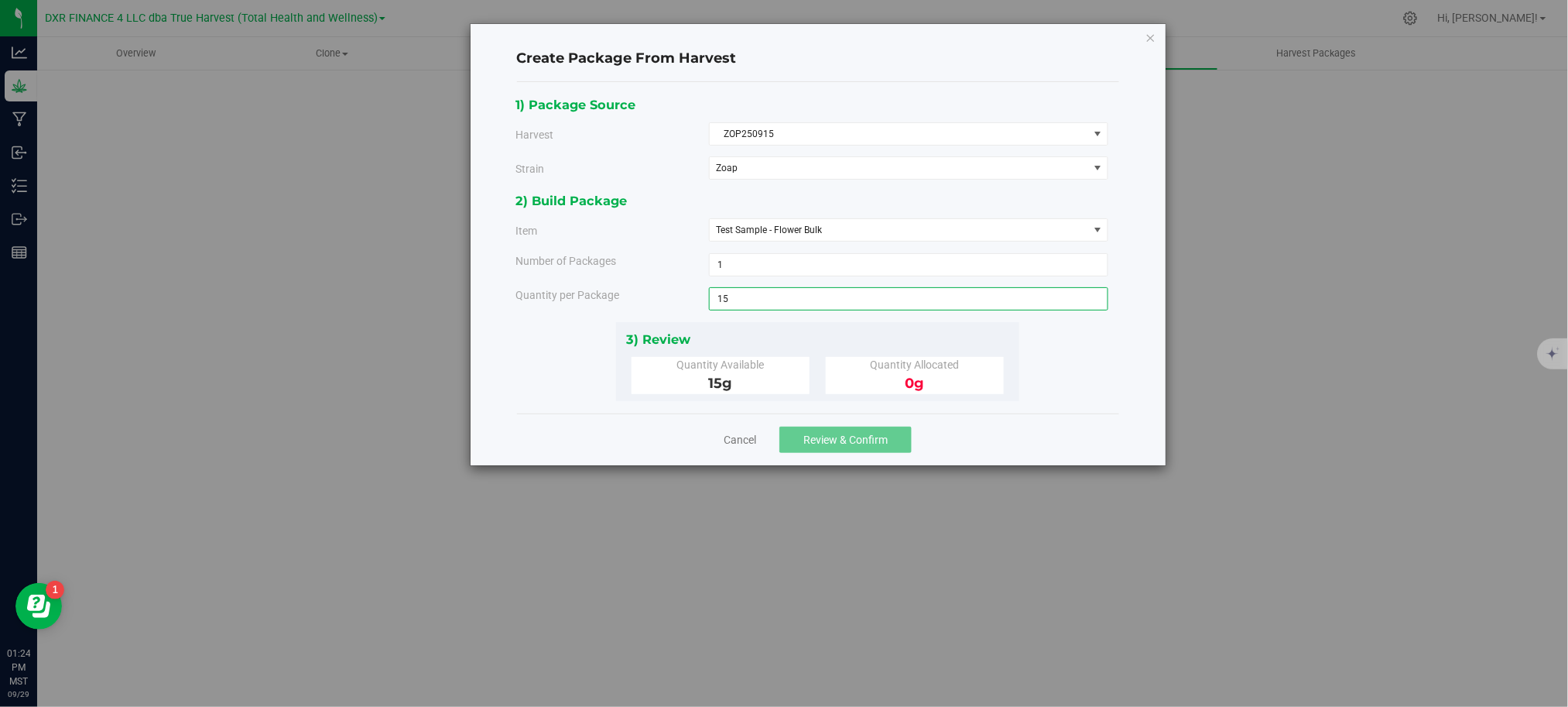
drag, startPoint x: 1057, startPoint y: 393, endPoint x: 1039, endPoint y: 392, distance: 18.0
click at [1056, 393] on div "1) Package Source Harvest ZOP250915 Select ALB250710 ALB250828 ALP250710 ALP250…" at bounding box center [817, 247] width 604 height 307
click at [839, 450] on button "Review & Confirm" at bounding box center [845, 439] width 132 height 26
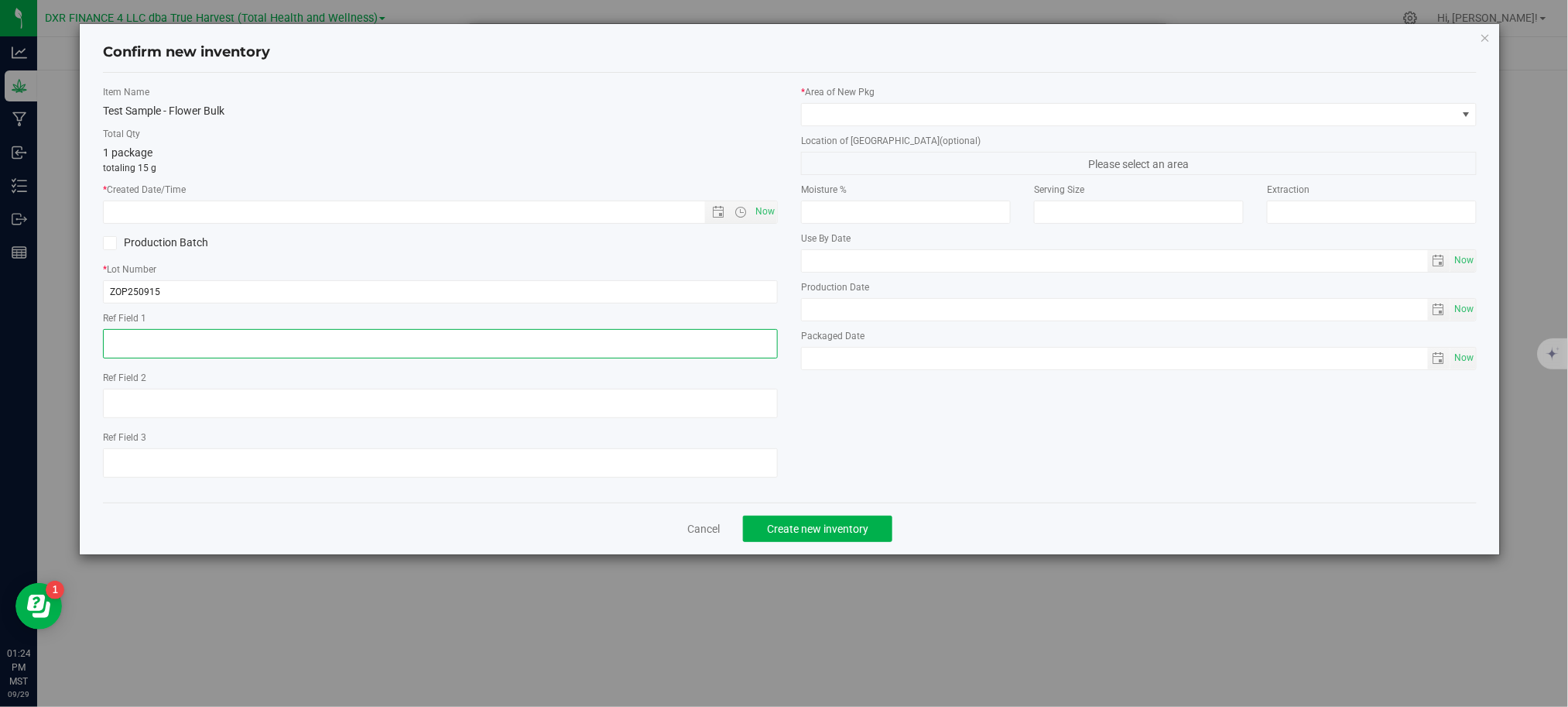
click at [158, 332] on textarea at bounding box center [440, 343] width 674 height 29
paste textarea "[DATE]"
type textarea "[DATE]"
click at [258, 214] on input "text" at bounding box center [417, 211] width 626 height 21
paste input "[DATE]"
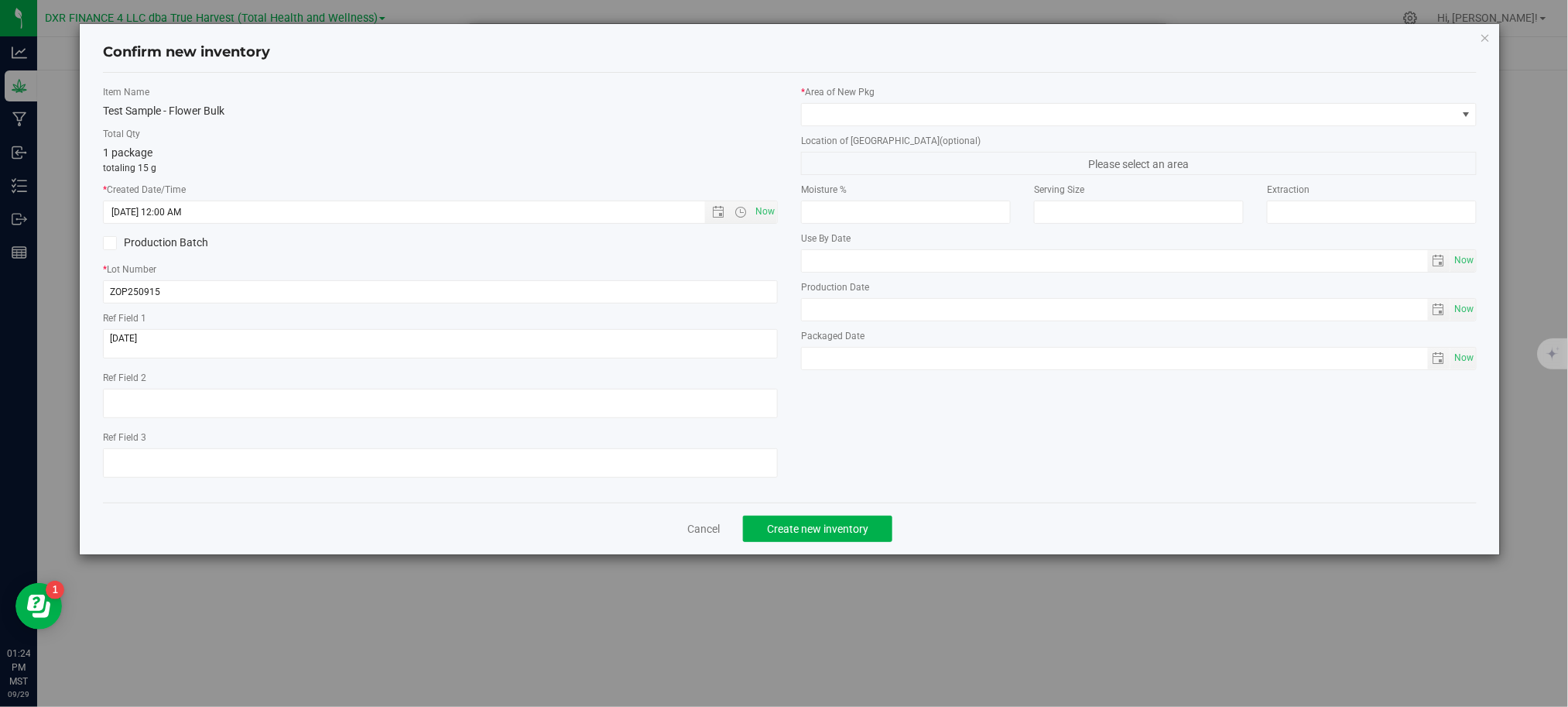
type input "9/15/2025 1:24 PM"
drag, startPoint x: 363, startPoint y: 135, endPoint x: 731, endPoint y: 154, distance: 368.5
click at [368, 135] on label "Total Qty" at bounding box center [440, 134] width 674 height 14
click at [970, 114] on span at bounding box center [1128, 114] width 654 height 21
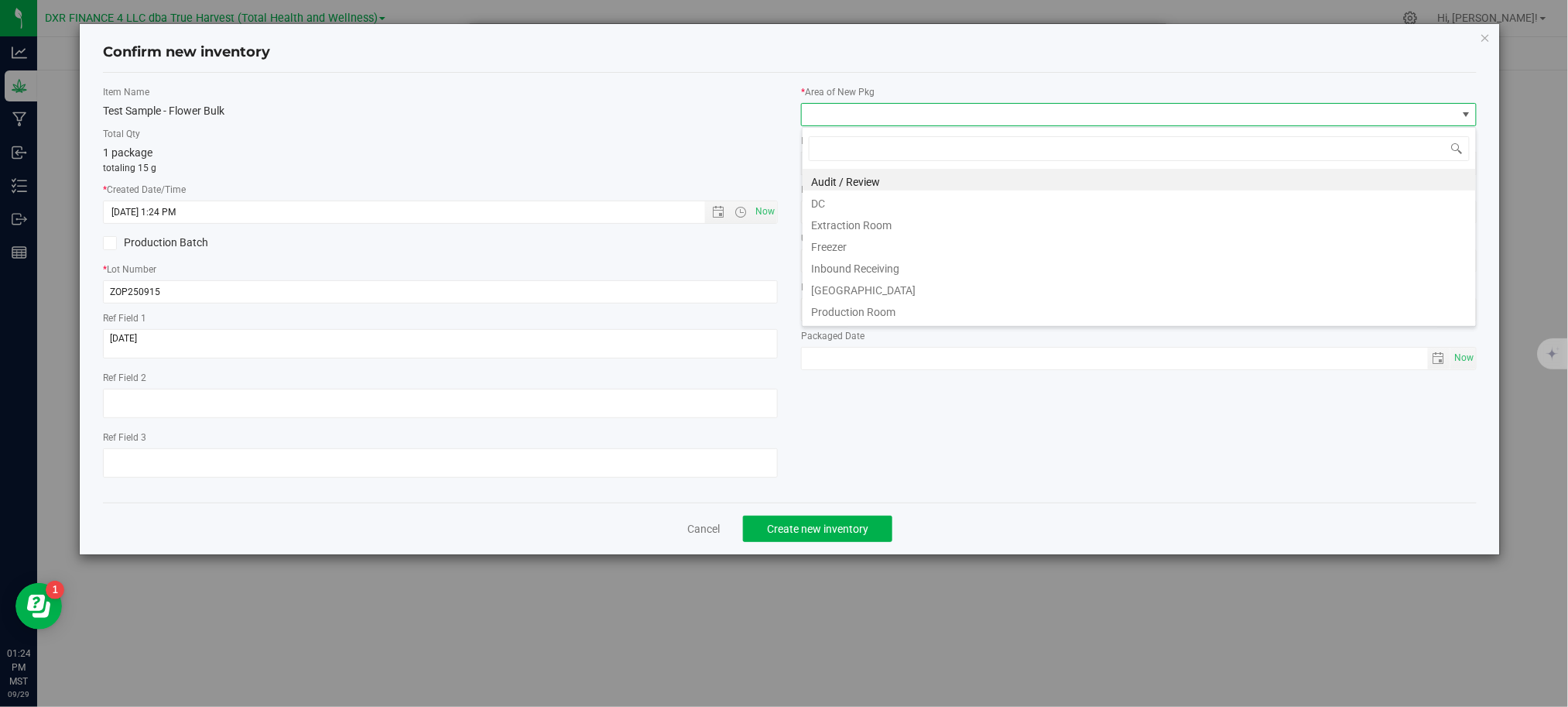
scroll to position [23, 675]
click at [821, 199] on li "DC" at bounding box center [1139, 201] width 673 height 21
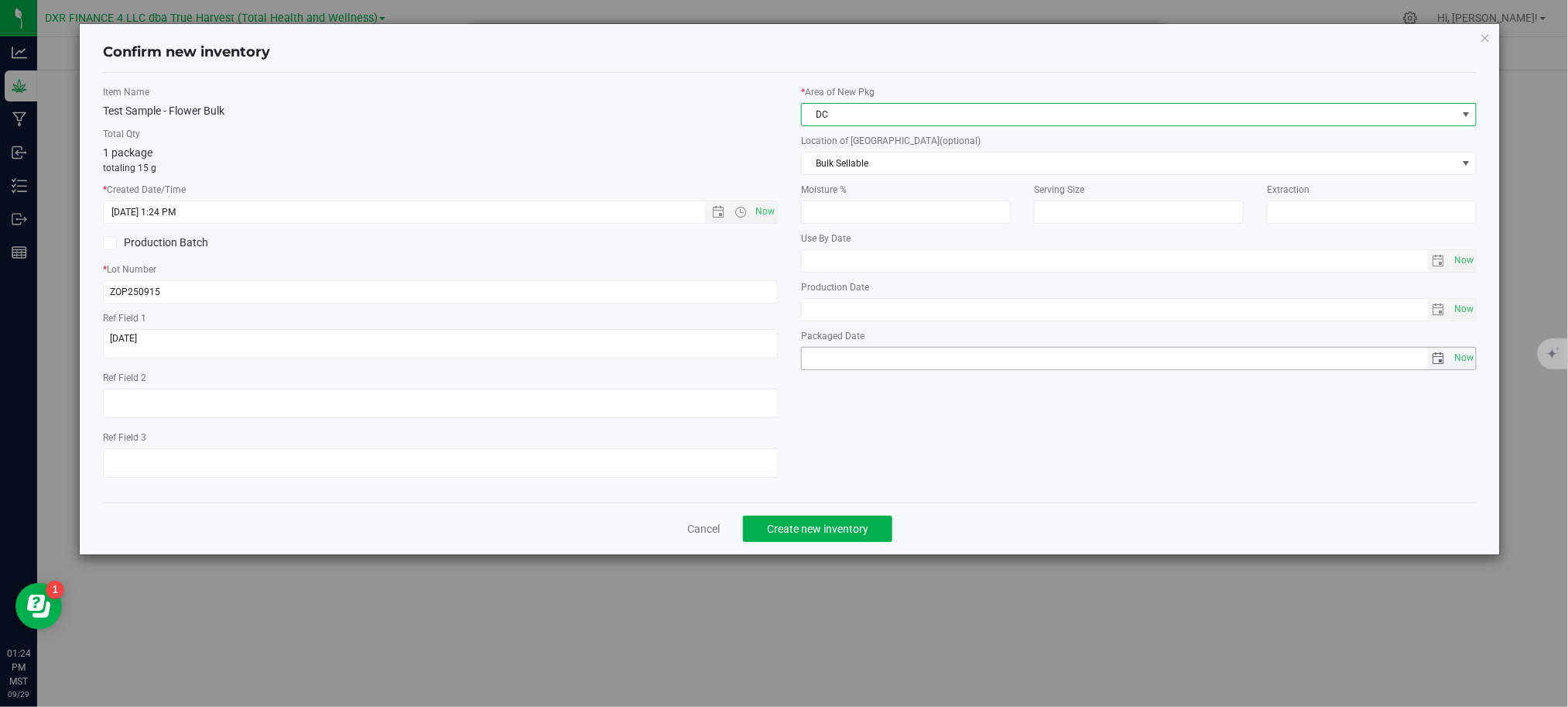
drag, startPoint x: 932, startPoint y: 400, endPoint x: 924, endPoint y: 400, distance: 8.0
click at [927, 400] on div "Item Name Test Sample - Flower Bulk Total Qty 1 package totaling 15 g * Created…" at bounding box center [790, 288] width 1397 height 405
click at [1077, 466] on div "Item Name Test Sample - Flower Bulk Total Qty 1 package totaling 15 g * Created…" at bounding box center [790, 288] width 1397 height 405
click at [838, 524] on button "Create new inventory" at bounding box center [818, 528] width 150 height 26
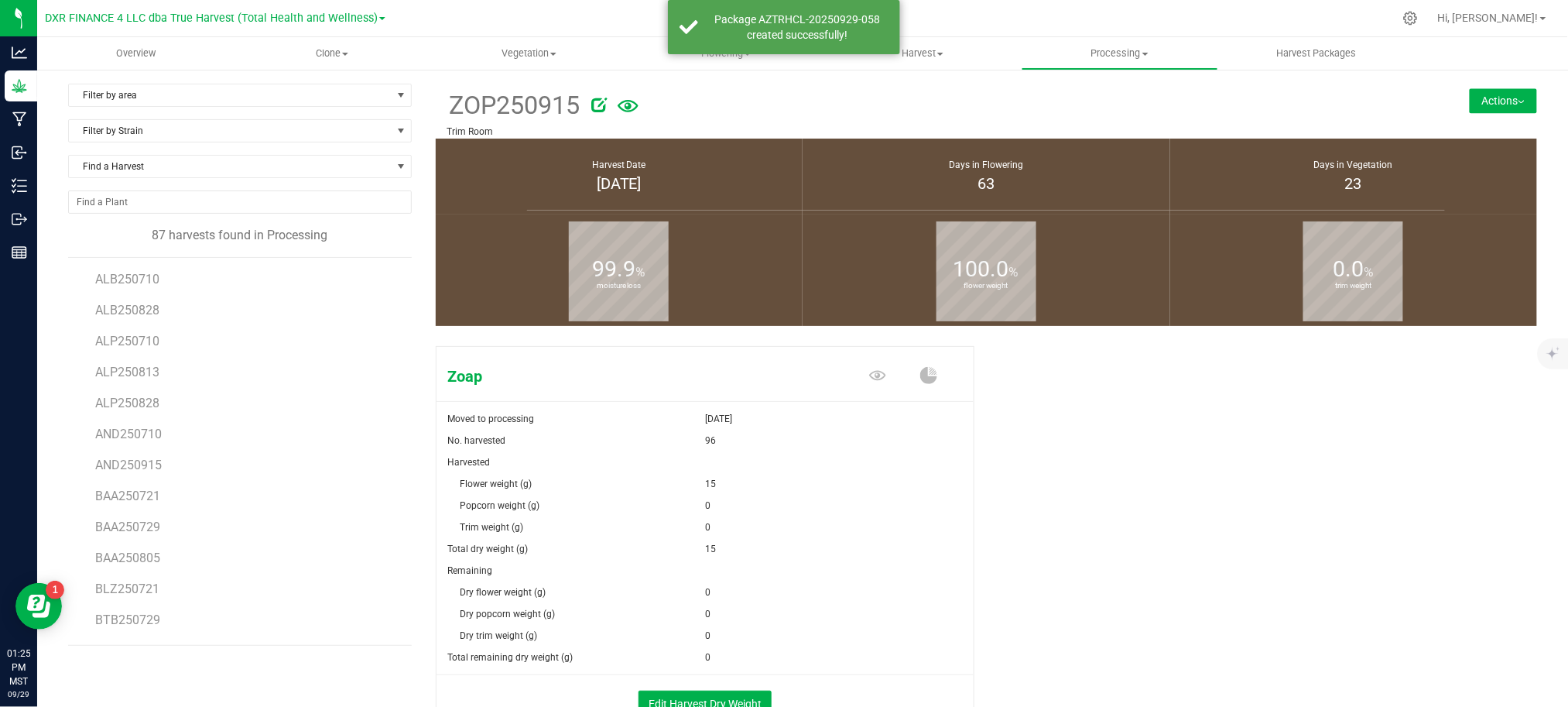
click at [1130, 508] on div "Zoap Moved to processing Sep 29, 2025 No. harvested 96 Harvested Flower weight …" at bounding box center [987, 553] width 1102 height 427
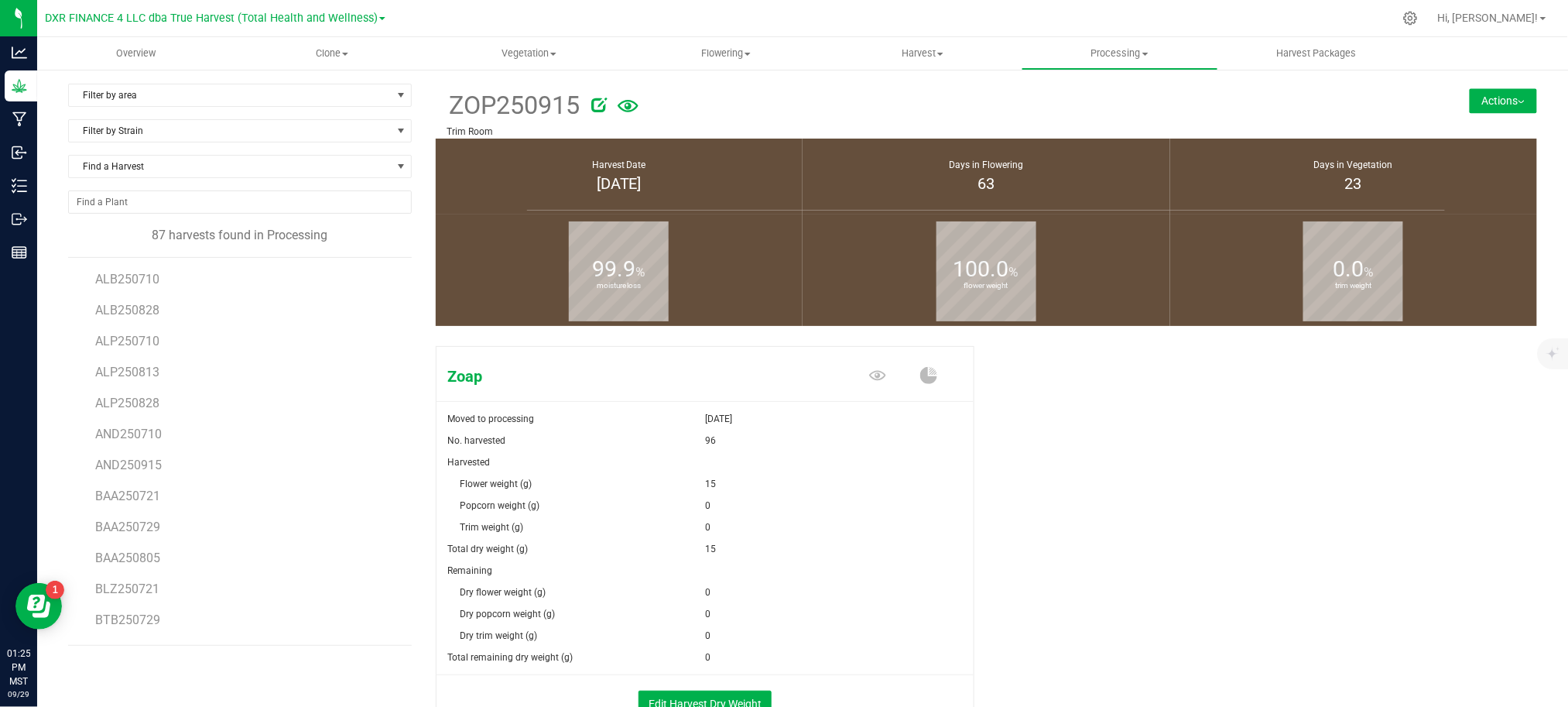
click at [1111, 459] on div "Zoap Moved to processing Sep 29, 2025 No. harvested 96 Harvested Flower weight …" at bounding box center [987, 553] width 1102 height 427
click at [1139, 464] on div "Zoap Moved to processing Sep 29, 2025 No. harvested 96 Harvested Flower weight …" at bounding box center [987, 553] width 1102 height 427
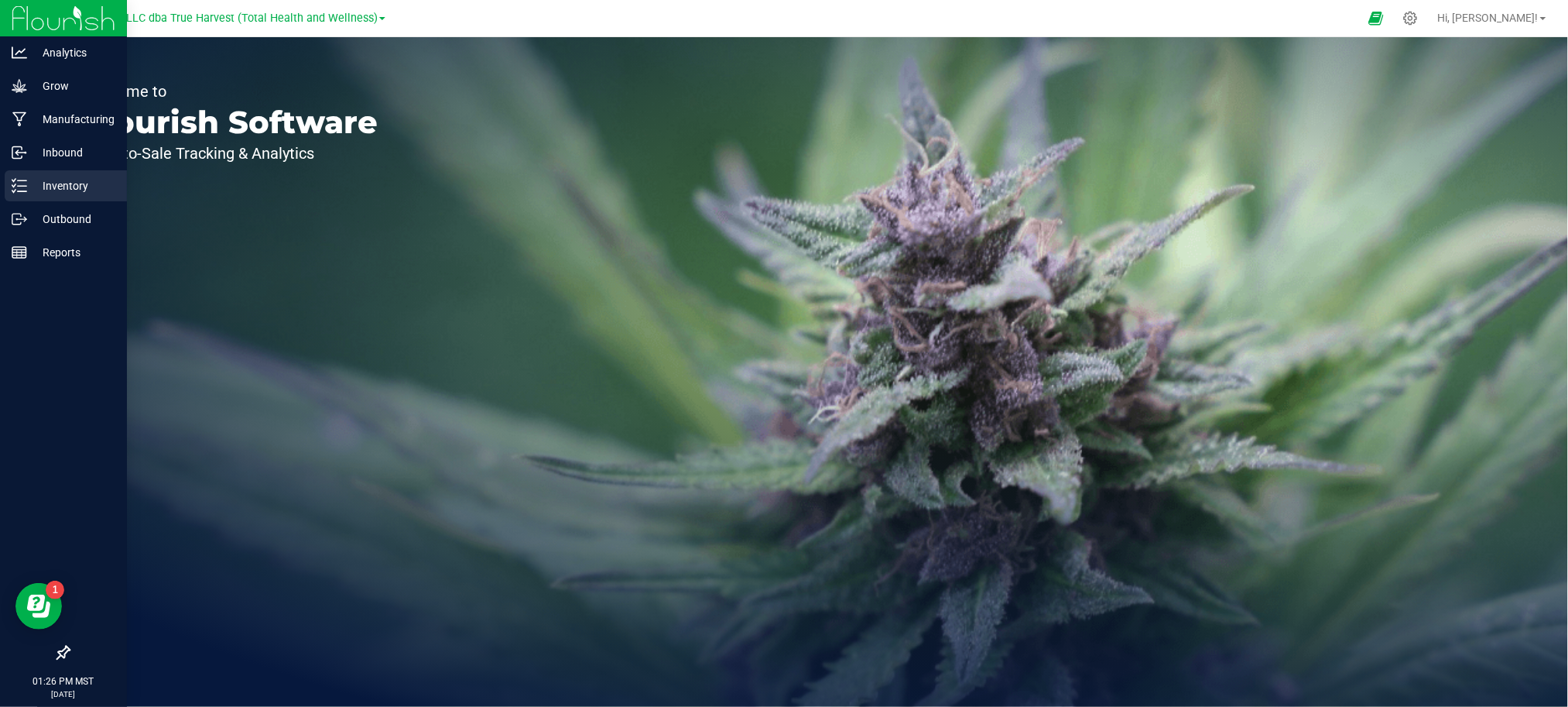
click at [45, 184] on p "Inventory" at bounding box center [73, 186] width 93 height 19
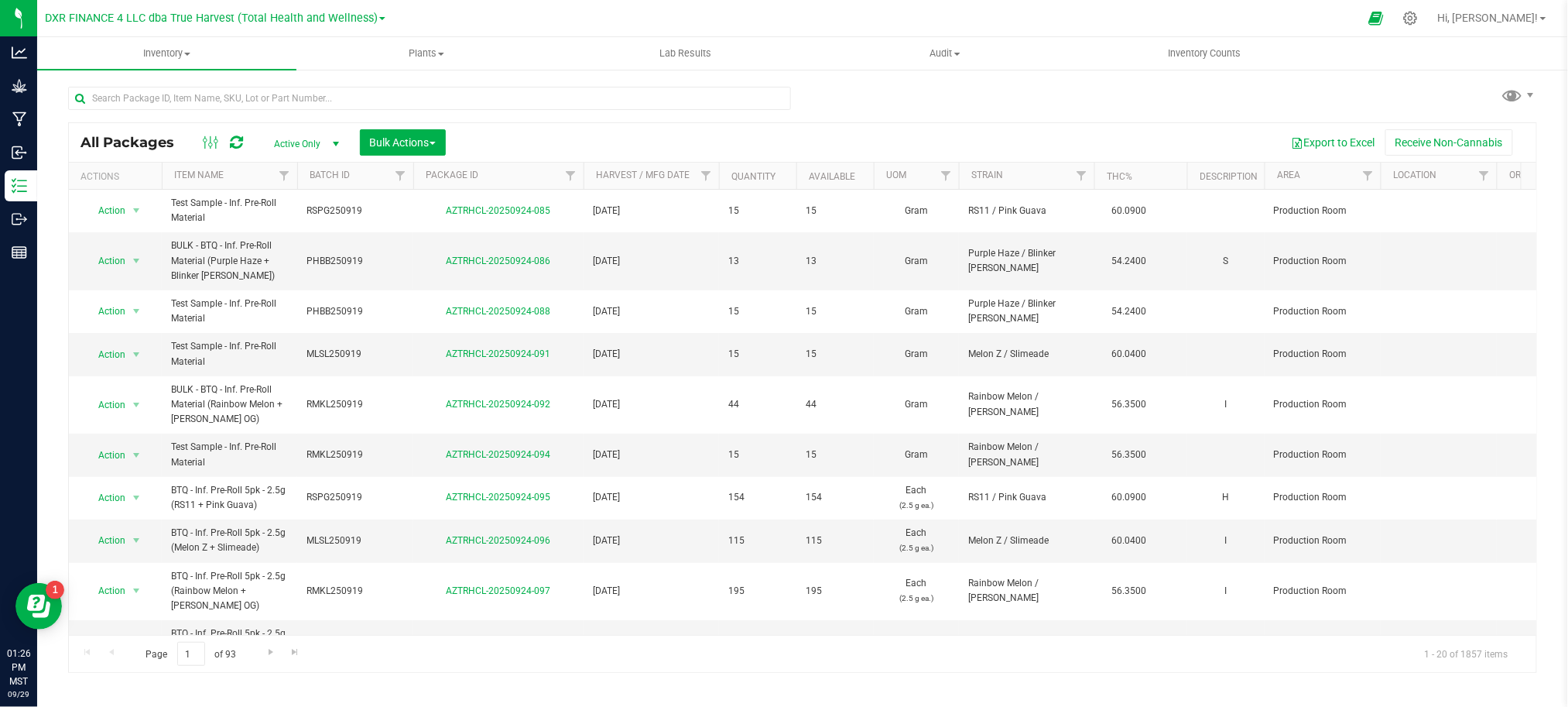
click at [886, 108] on div "All Packages Active Only Active Only Lab Samples Locked All Bulk Actions Add to…" at bounding box center [802, 372] width 1469 height 601
click at [545, 135] on div "Export to Excel Receive Non-Cannabis" at bounding box center [990, 142] width 1067 height 26
click at [463, 178] on link "Package ID" at bounding box center [451, 175] width 53 height 11
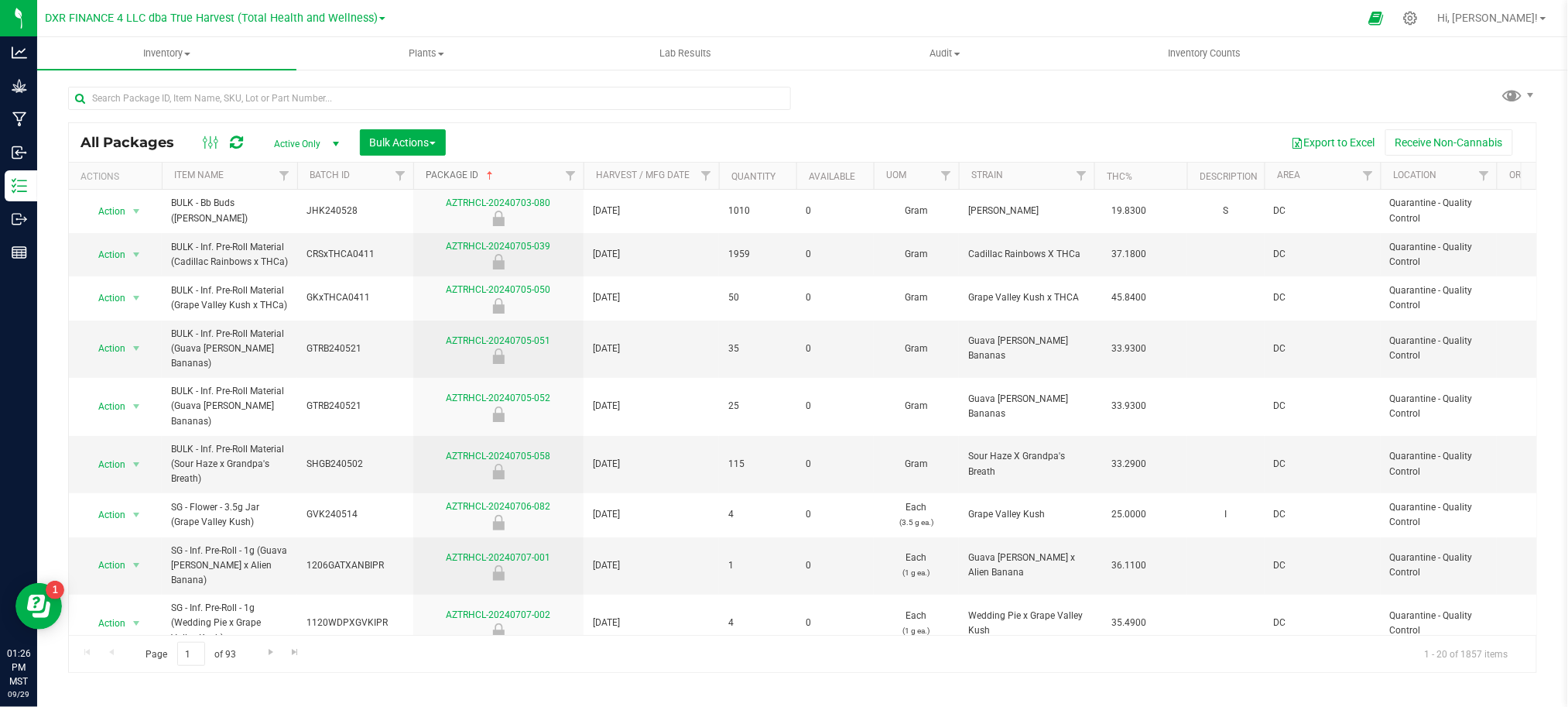
click at [463, 177] on link "Package ID" at bounding box center [460, 175] width 70 height 11
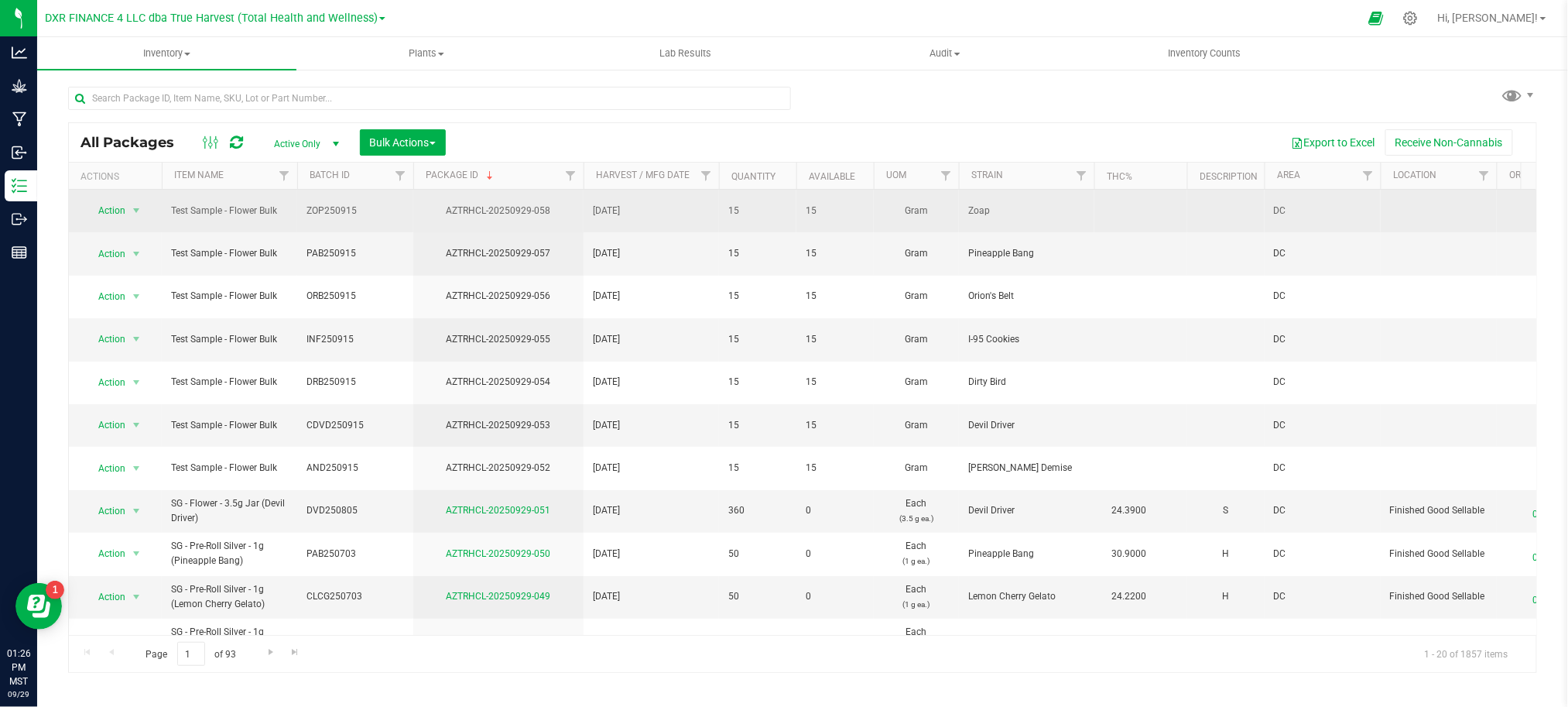
drag, startPoint x: 366, startPoint y: 206, endPoint x: 325, endPoint y: 208, distance: 41.0
click at [325, 208] on span "ZOP250915" at bounding box center [355, 210] width 98 height 15
click at [348, 203] on input "ZOP250915" at bounding box center [351, 210] width 110 height 24
drag, startPoint x: 371, startPoint y: 208, endPoint x: 323, endPoint y: 210, distance: 48.0
click at [323, 210] on input "ZOP250915" at bounding box center [351, 210] width 110 height 24
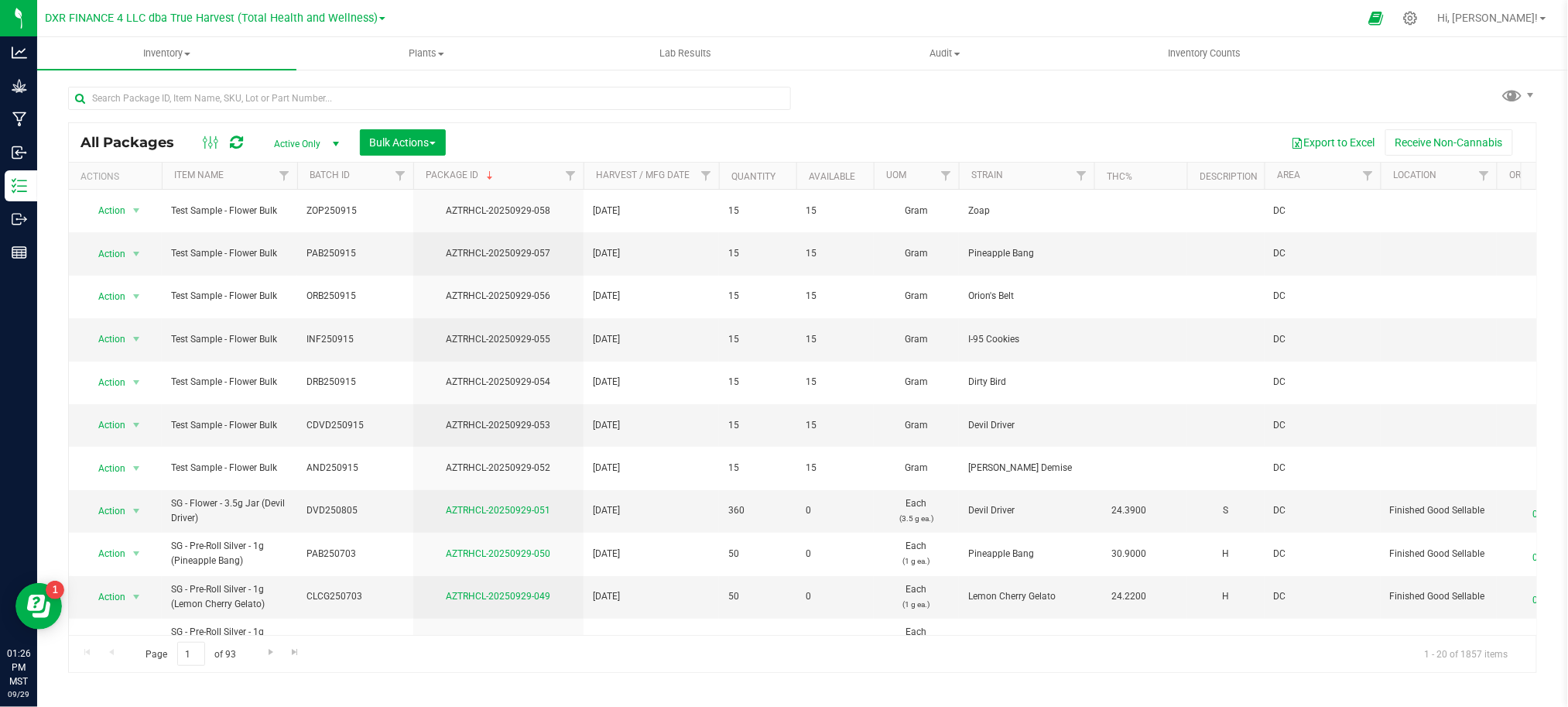
click at [995, 128] on div "All Packages Active Only Active Only Lab Samples Locked All Bulk Actions Add to…" at bounding box center [802, 142] width 1467 height 39
click at [448, 90] on input "text" at bounding box center [429, 98] width 723 height 23
paste input "250915"
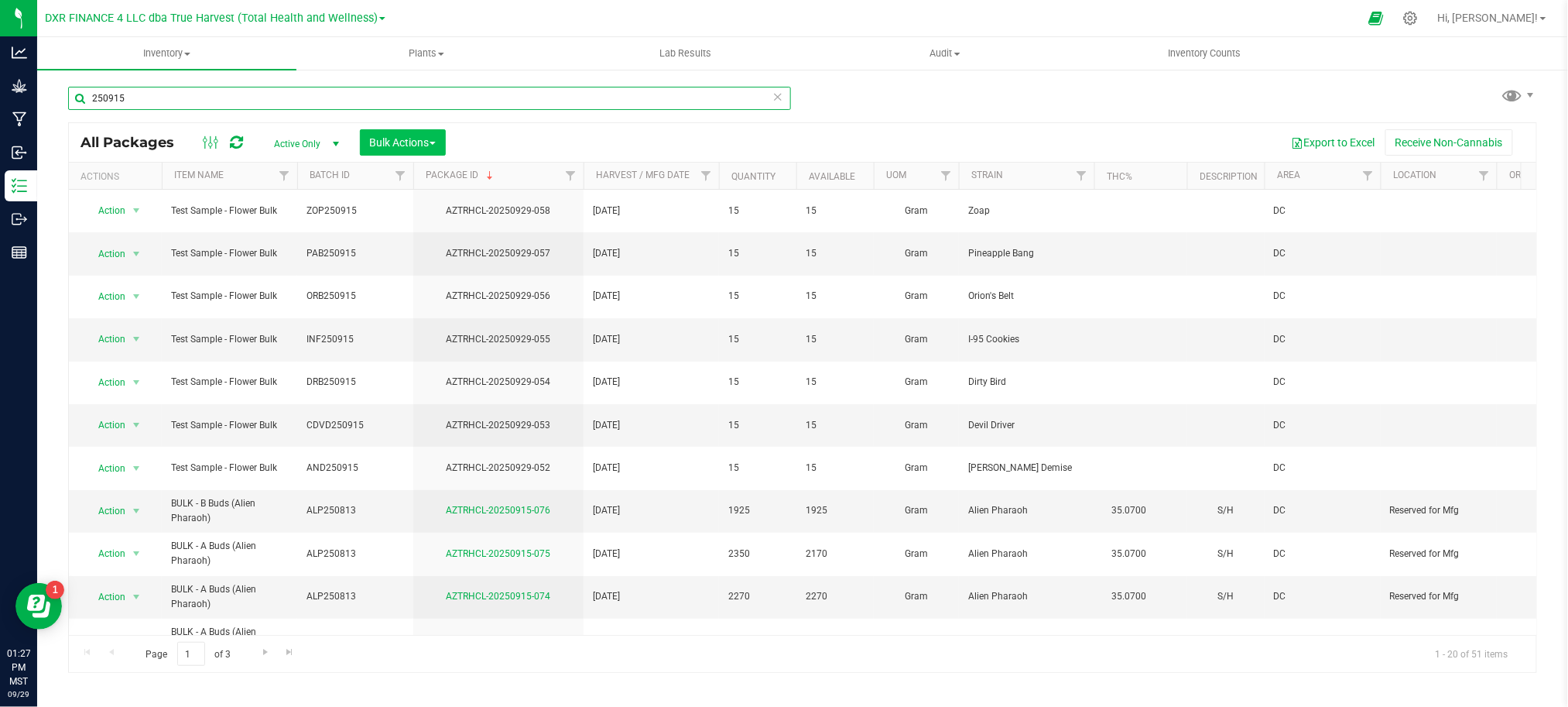
type input "250915"
click at [387, 143] on span "Bulk Actions" at bounding box center [402, 143] width 65 height 13
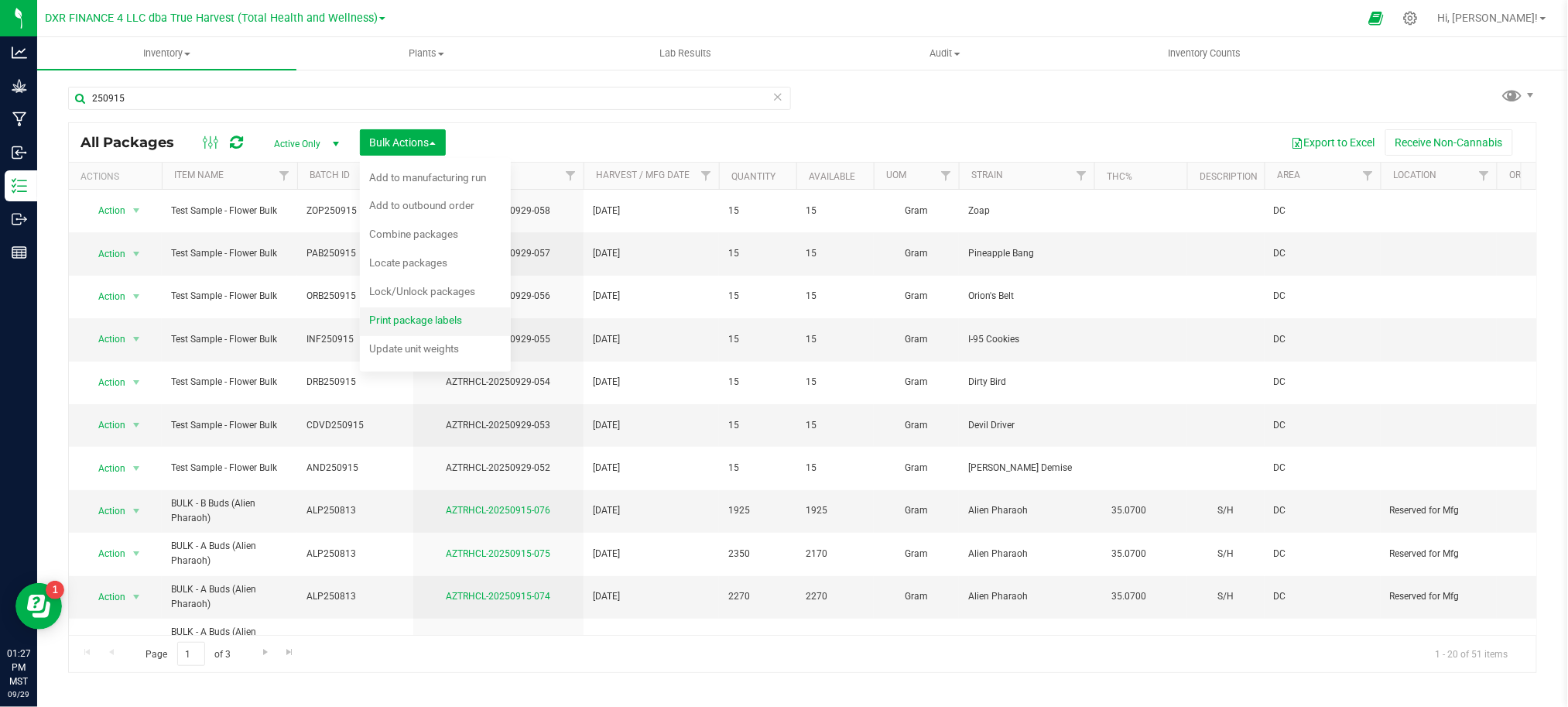
click at [421, 326] on div "Print package labels" at bounding box center [425, 322] width 113 height 24
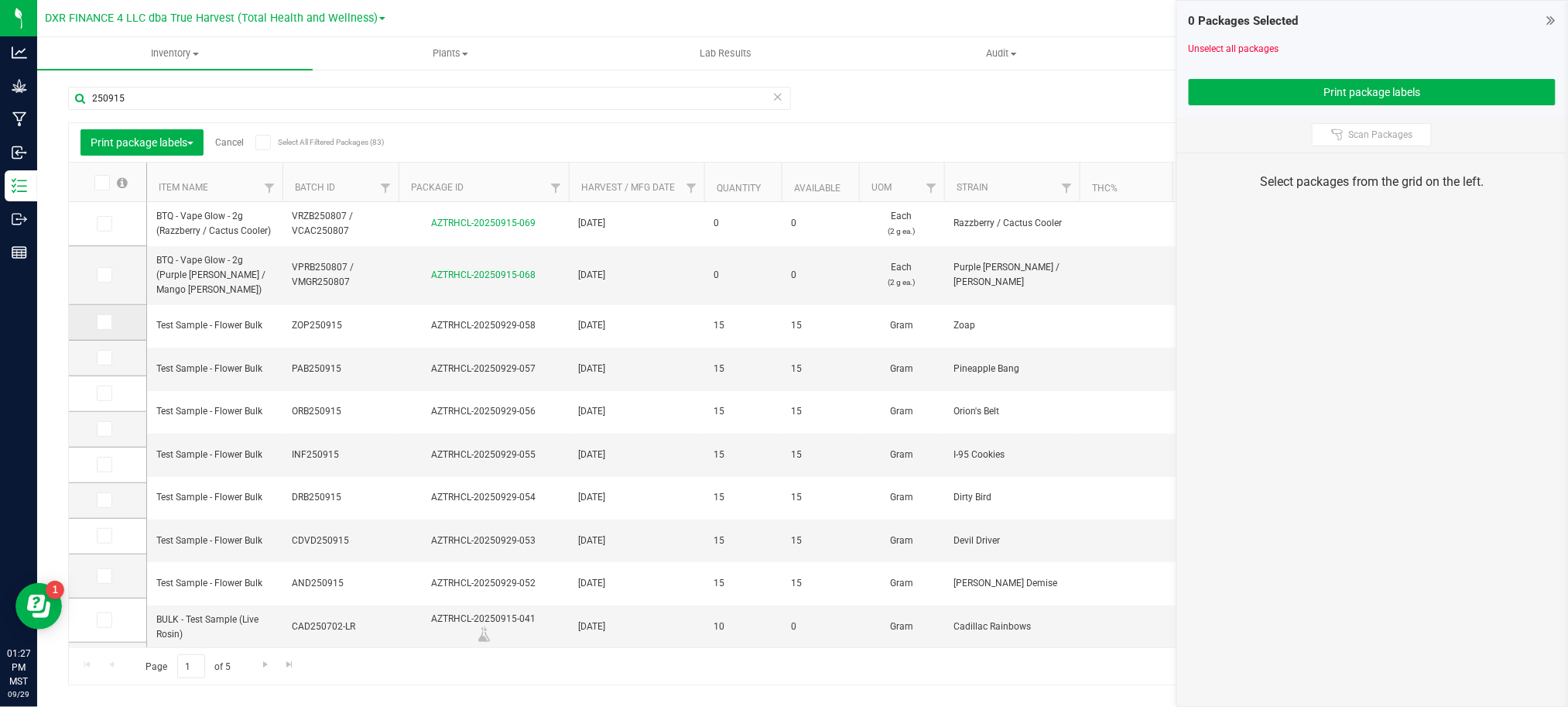
click at [106, 328] on span at bounding box center [105, 322] width 16 height 16
click at [0, 0] on input "checkbox" at bounding box center [0, 0] width 0 height 0
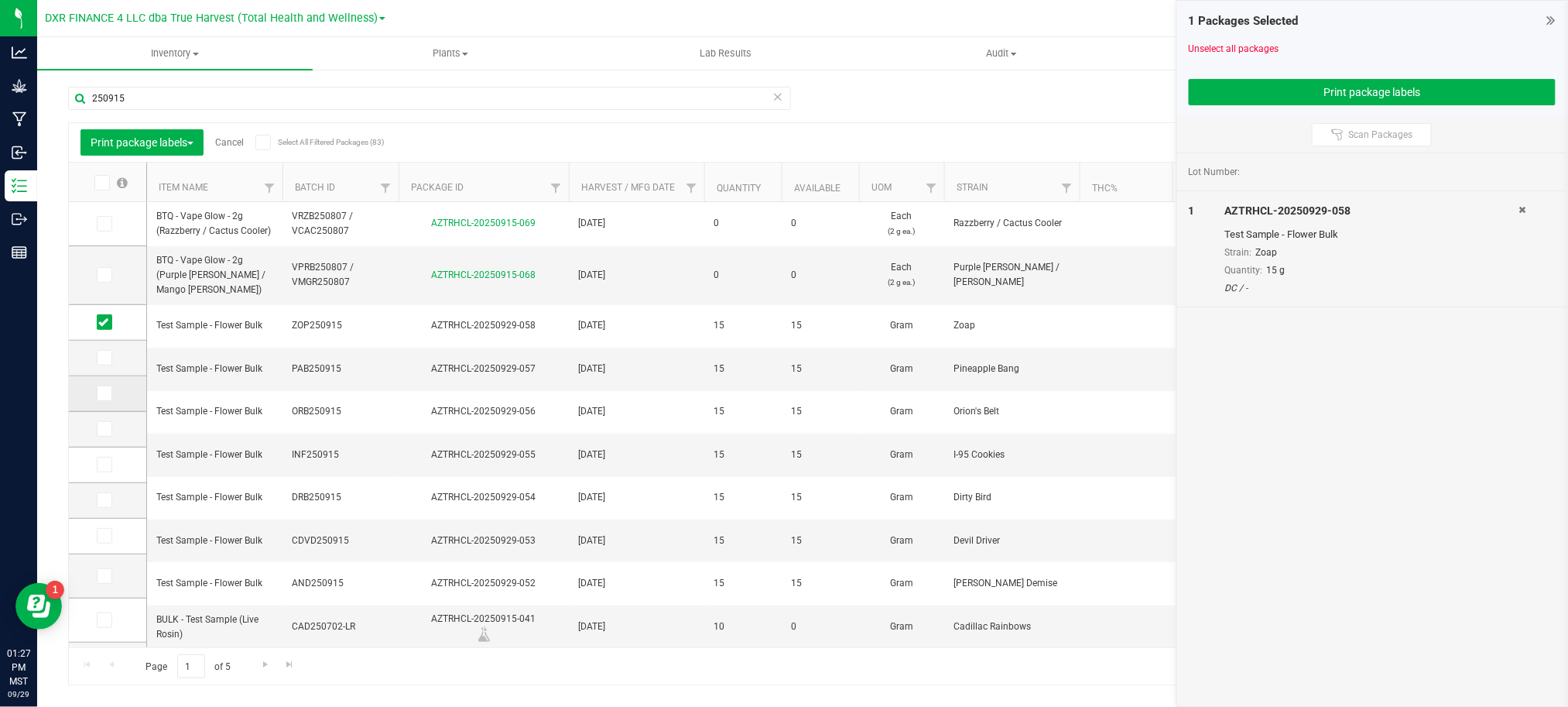
drag, startPoint x: 103, startPoint y: 359, endPoint x: 106, endPoint y: 387, distance: 28.2
click at [103, 358] on icon at bounding box center [103, 358] width 10 height 0
click at [0, 0] on input "checkbox" at bounding box center [0, 0] width 0 height 0
drag, startPoint x: 103, startPoint y: 393, endPoint x: 110, endPoint y: 413, distance: 21.2
click at [102, 393] on icon at bounding box center [103, 393] width 10 height 0
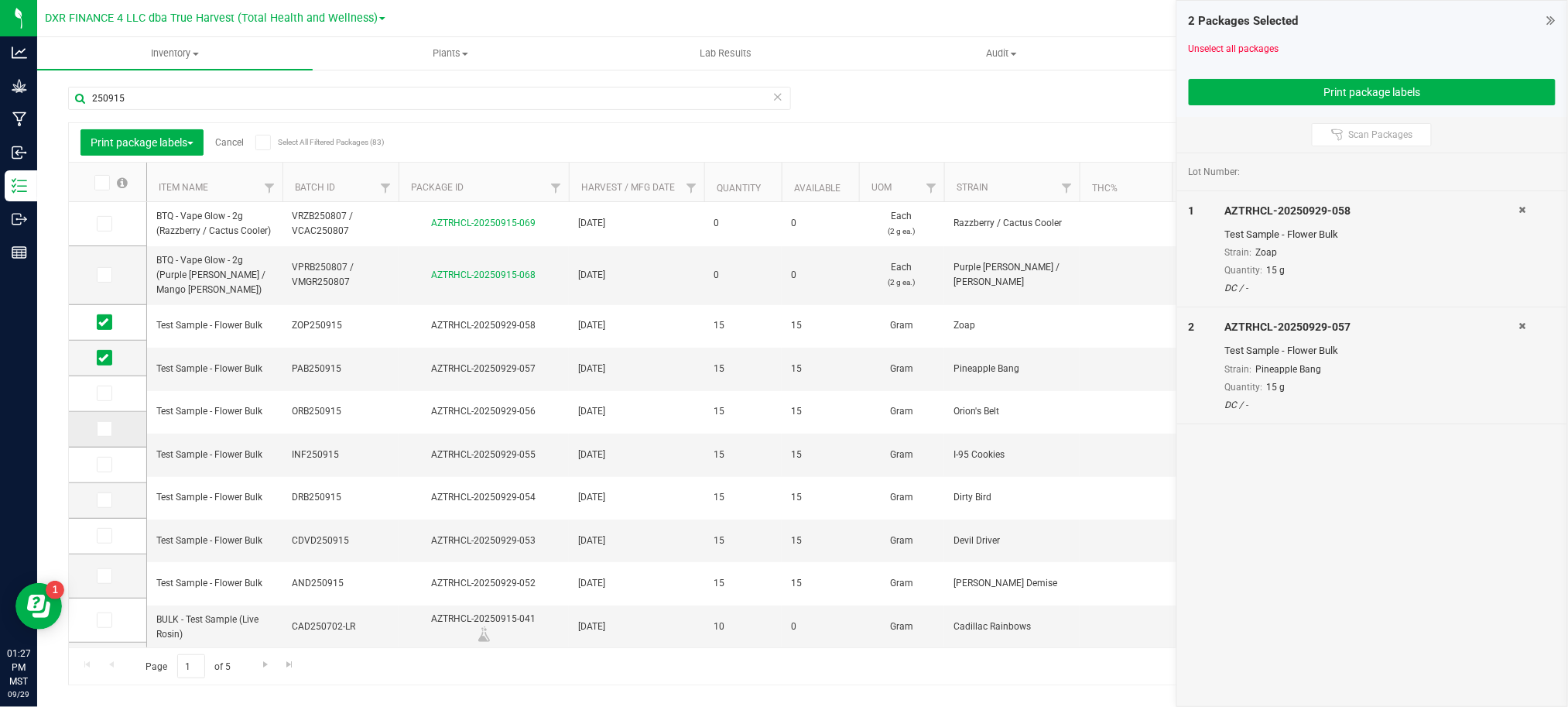
click at [0, 0] on input "checkbox" at bounding box center [0, 0] width 0 height 0
click at [107, 434] on span at bounding box center [105, 429] width 16 height 16
click at [104, 429] on icon at bounding box center [103, 429] width 10 height 0
click at [0, 0] on input "checkbox" at bounding box center [0, 0] width 0 height 0
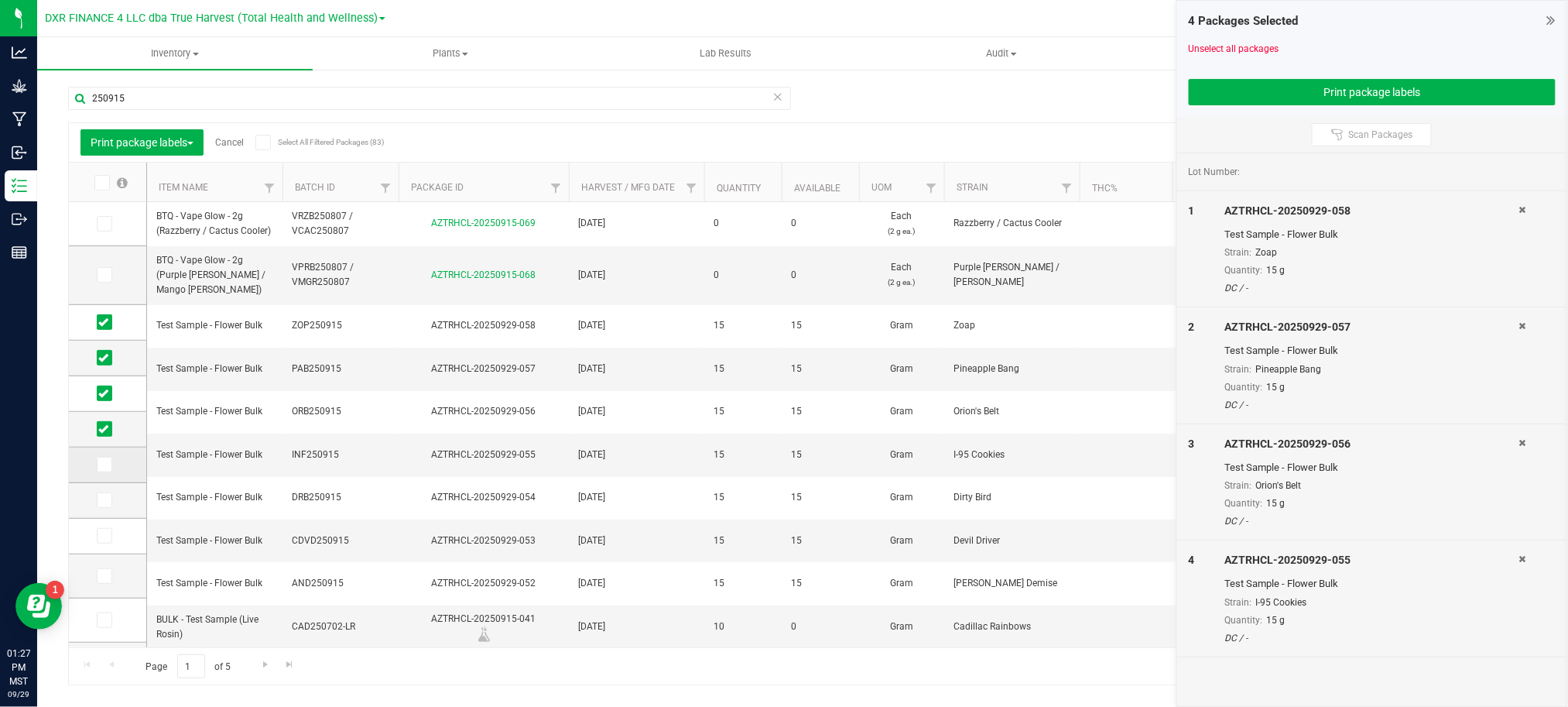
click at [101, 464] on icon at bounding box center [103, 464] width 10 height 0
click at [0, 0] on input "checkbox" at bounding box center [0, 0] width 0 height 0
click at [102, 500] on icon at bounding box center [103, 500] width 10 height 0
click at [0, 0] on input "checkbox" at bounding box center [0, 0] width 0 height 0
click at [106, 543] on span at bounding box center [105, 536] width 16 height 16
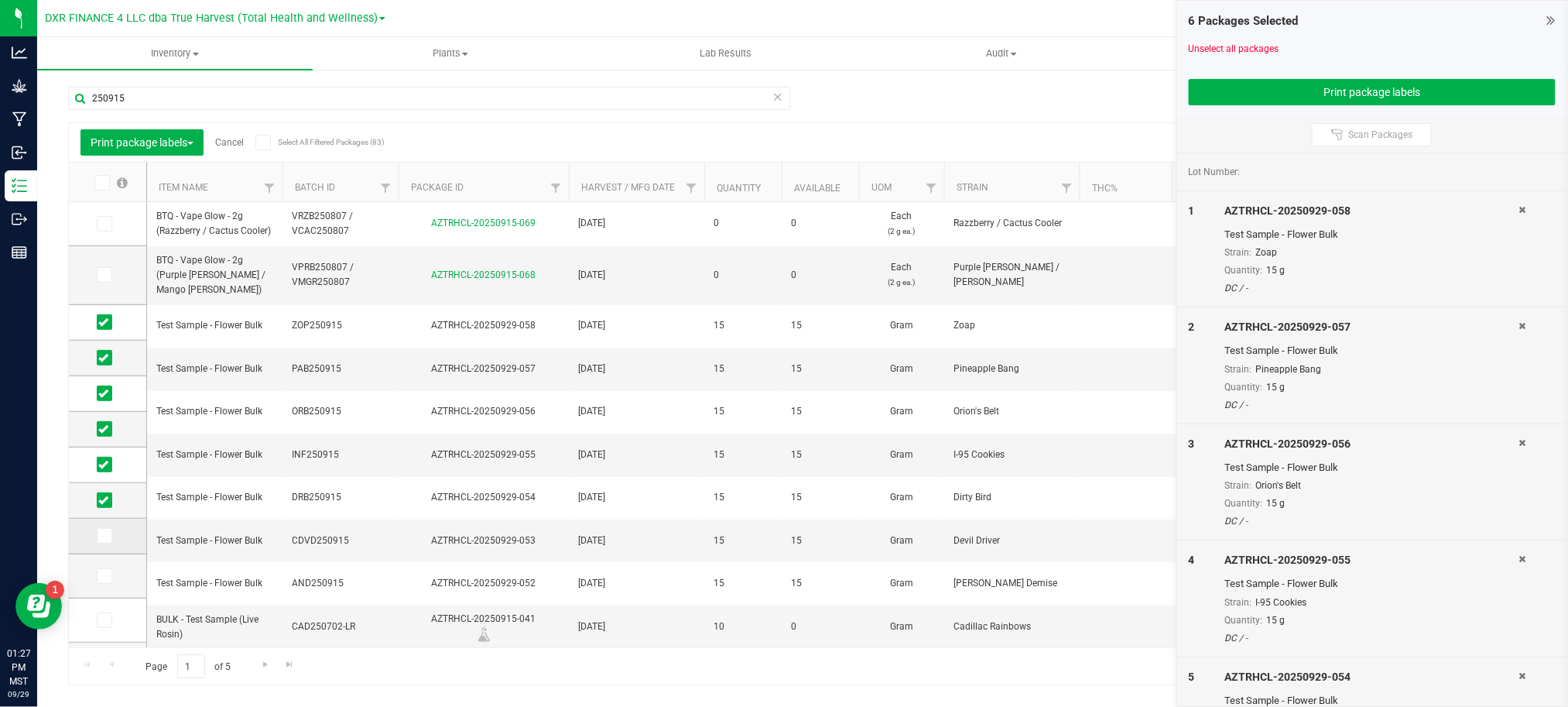
click at [100, 536] on icon at bounding box center [103, 536] width 10 height 0
click at [0, 0] on input "checkbox" at bounding box center [0, 0] width 0 height 0
click at [1425, 47] on div "Unselect all packages" at bounding box center [1372, 49] width 367 height 14
click at [1396, 44] on div "Unselect all packages" at bounding box center [1372, 49] width 367 height 14
click at [1406, 91] on button "Print package labels" at bounding box center [1372, 91] width 367 height 26
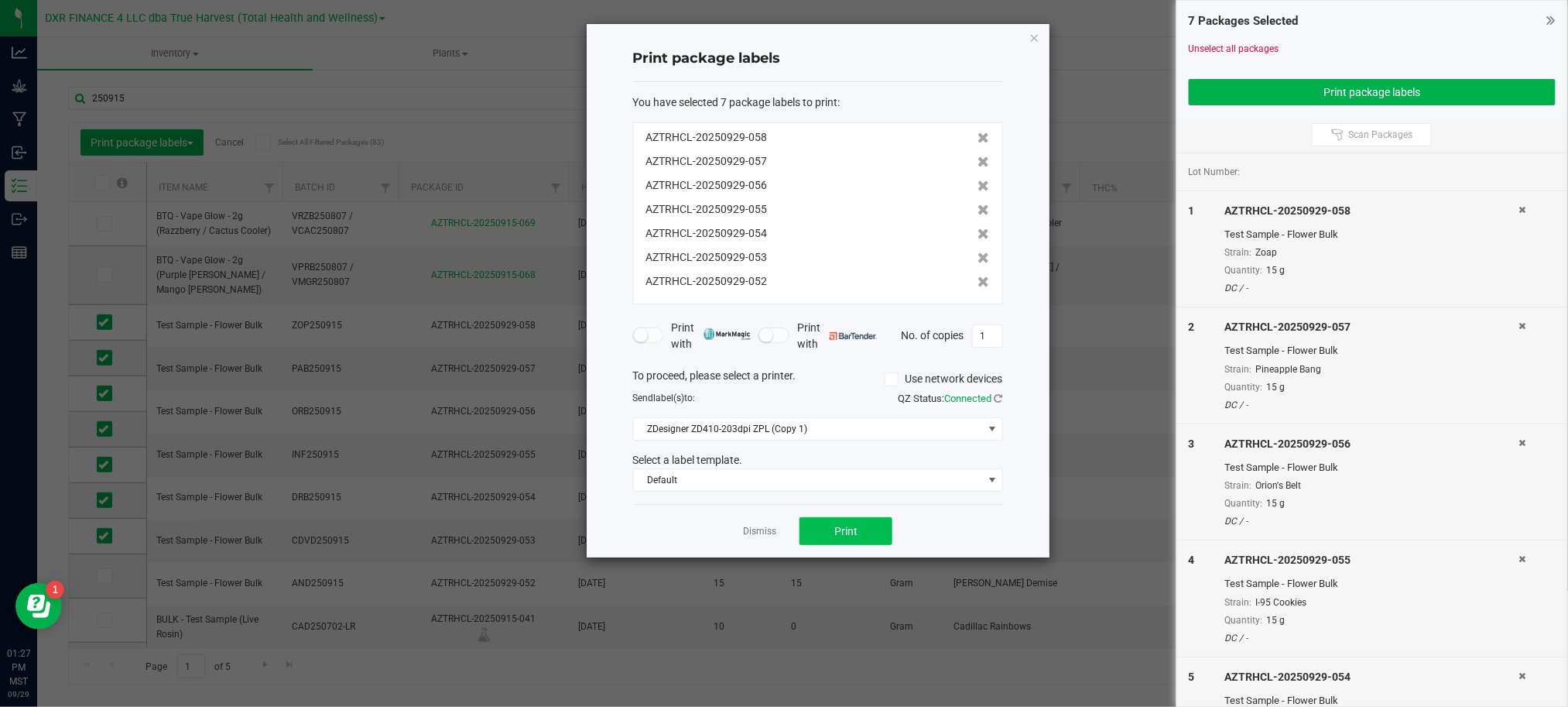
drag, startPoint x: 948, startPoint y: 528, endPoint x: 880, endPoint y: 524, distance: 68.1
click at [942, 527] on div "Dismiss Print" at bounding box center [817, 530] width 370 height 54
click at [859, 522] on button "Print" at bounding box center [845, 530] width 93 height 28
click at [1032, 35] on icon "button" at bounding box center [1035, 37] width 11 height 19
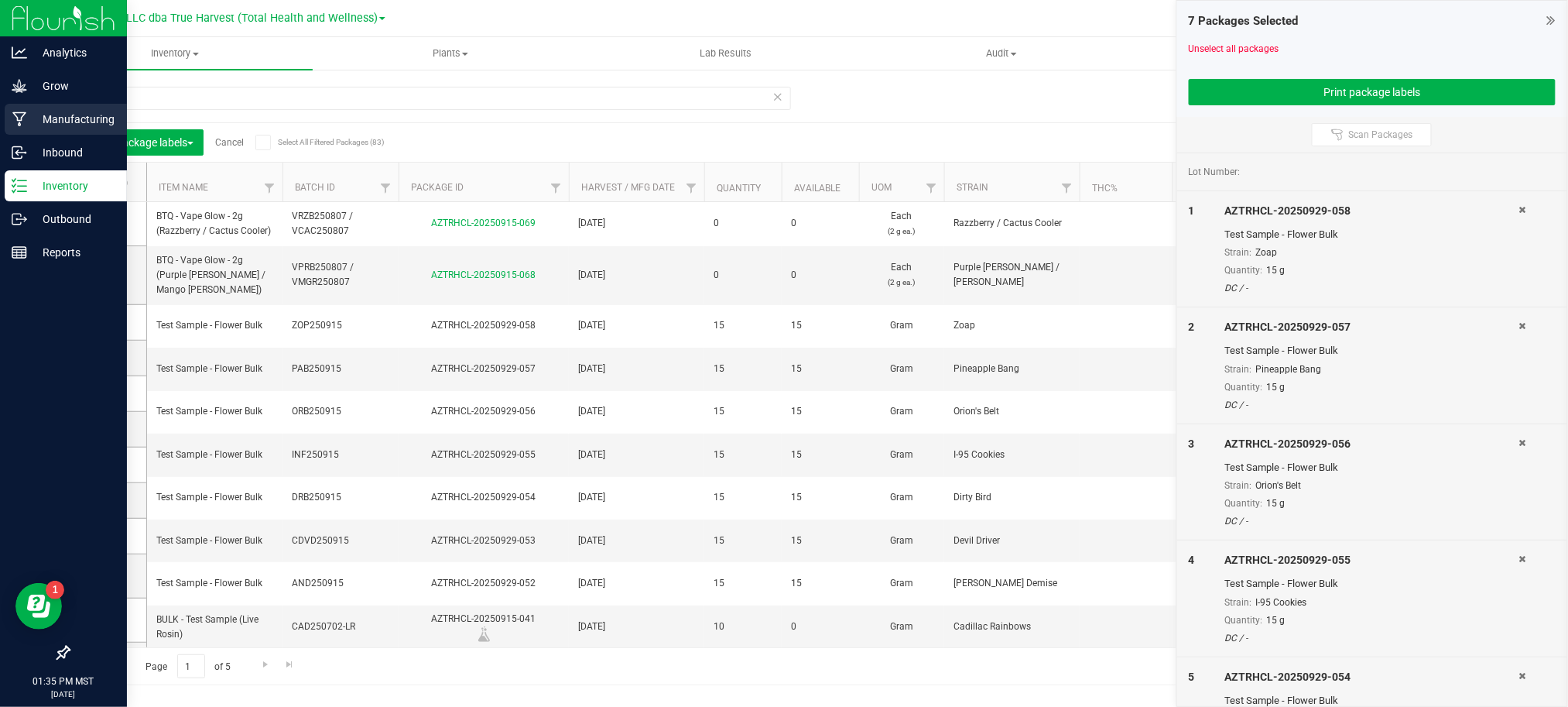
click at [14, 133] on div "Manufacturing" at bounding box center [65, 119] width 122 height 31
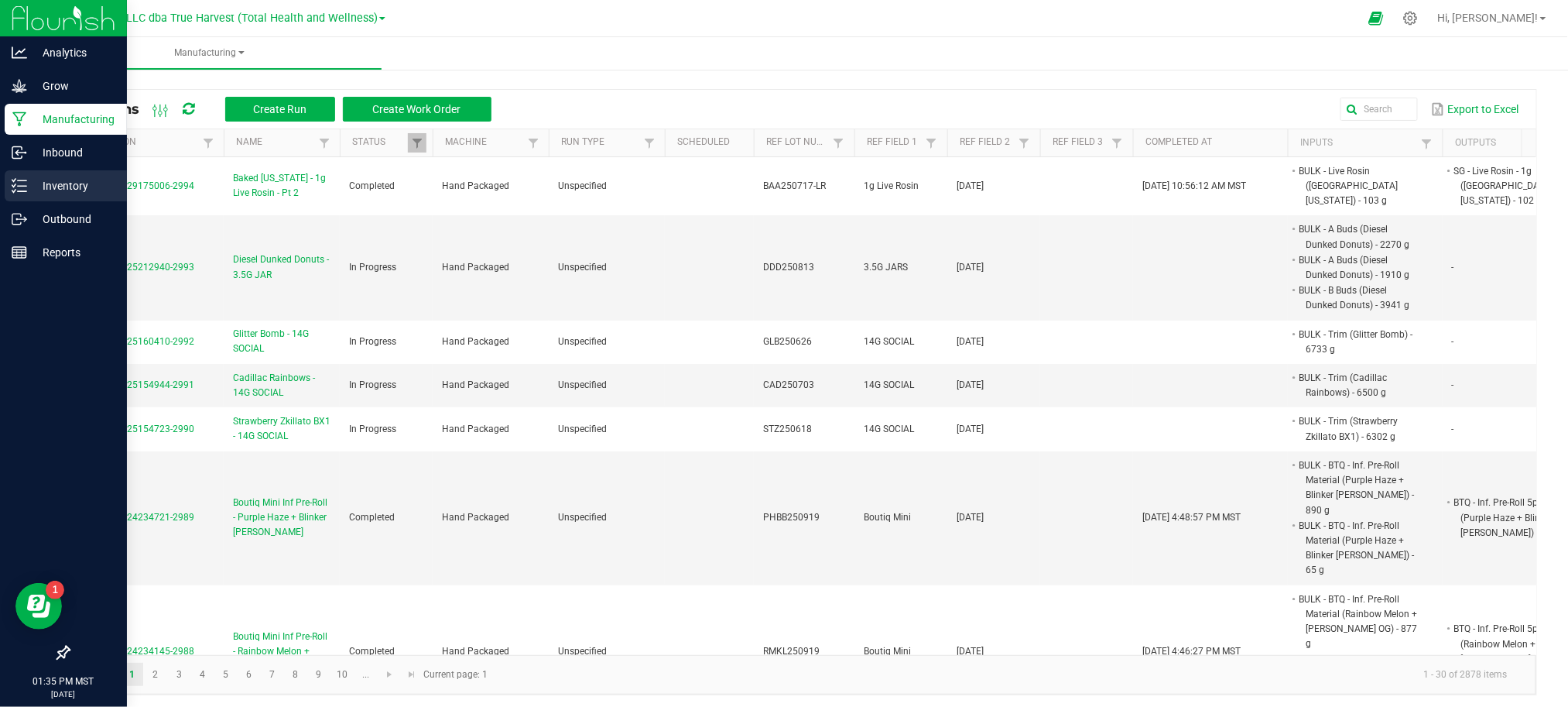
click at [38, 186] on p "Inventory" at bounding box center [73, 186] width 93 height 19
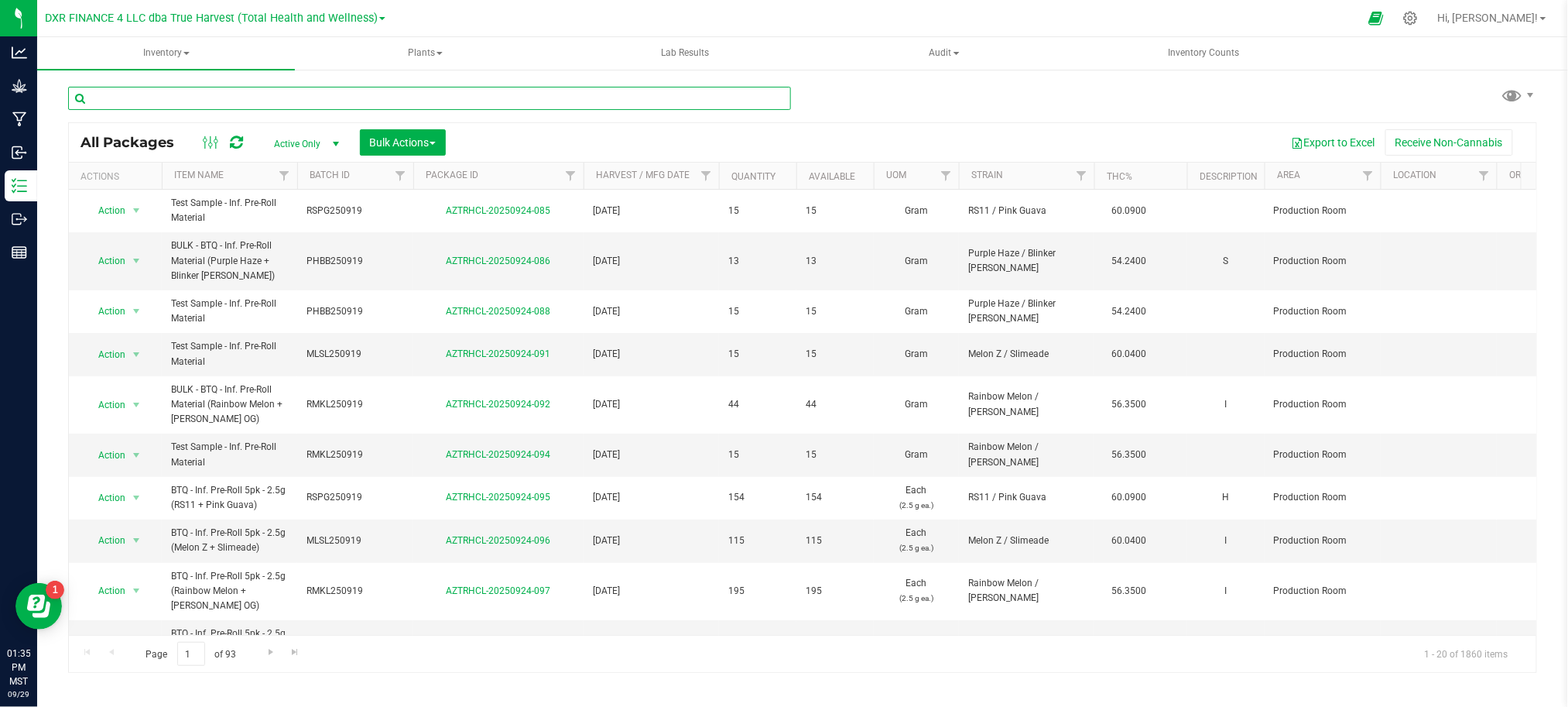
click at [176, 91] on input "text" at bounding box center [429, 98] width 723 height 23
paste input "250915"
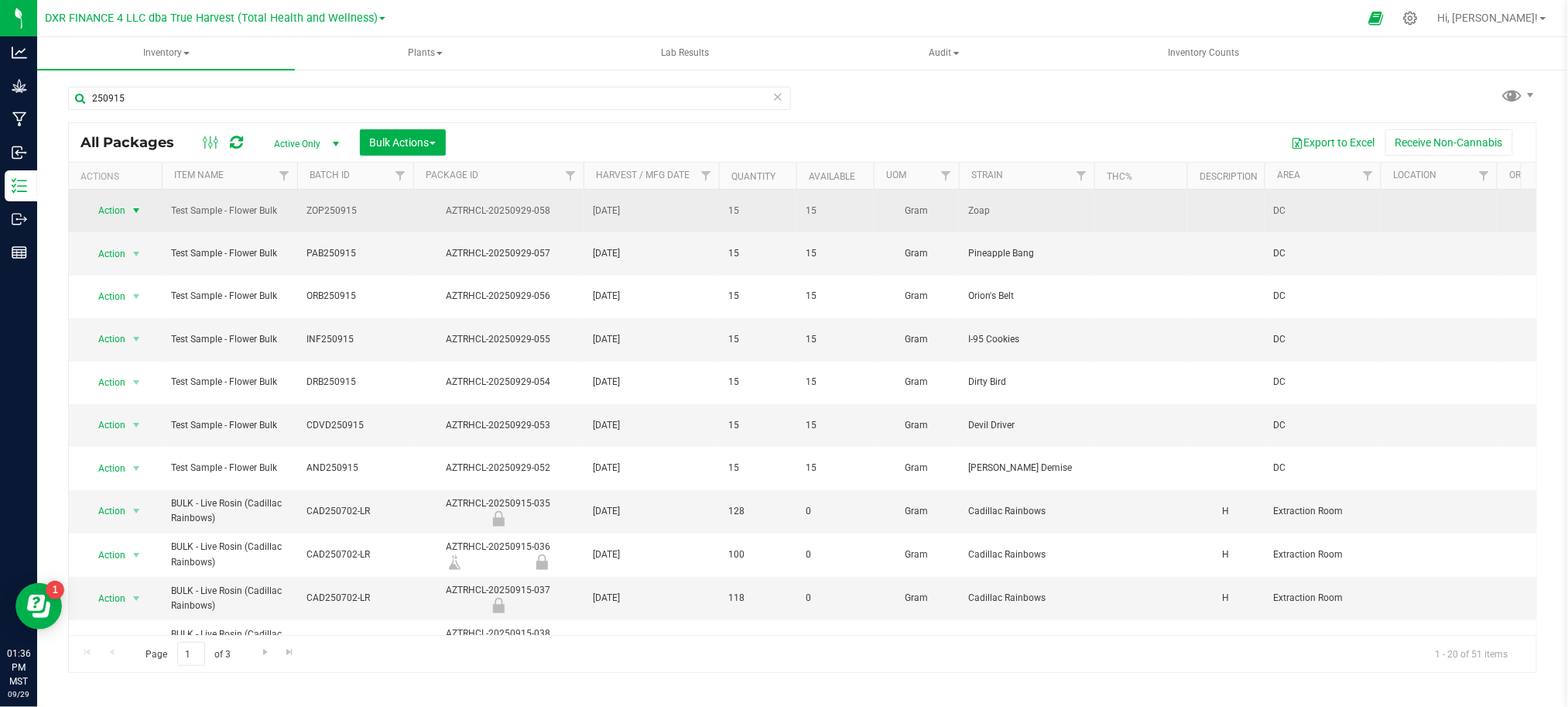
click at [116, 205] on span "Action" at bounding box center [105, 210] width 42 height 21
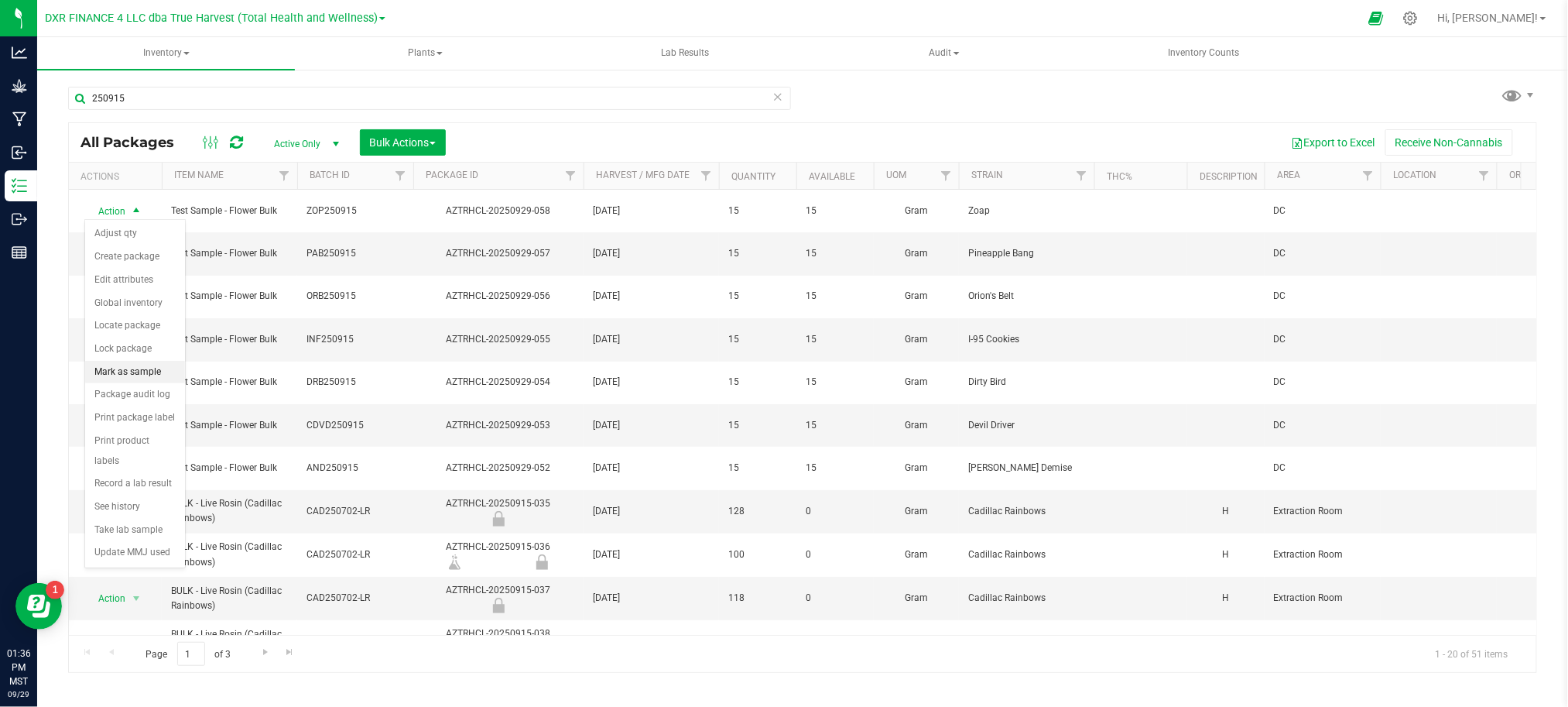
click at [119, 378] on li "Mark as sample" at bounding box center [135, 372] width 100 height 23
click at [118, 247] on span "Action" at bounding box center [105, 253] width 42 height 21
click at [143, 422] on li "Mark as sample" at bounding box center [135, 415] width 100 height 23
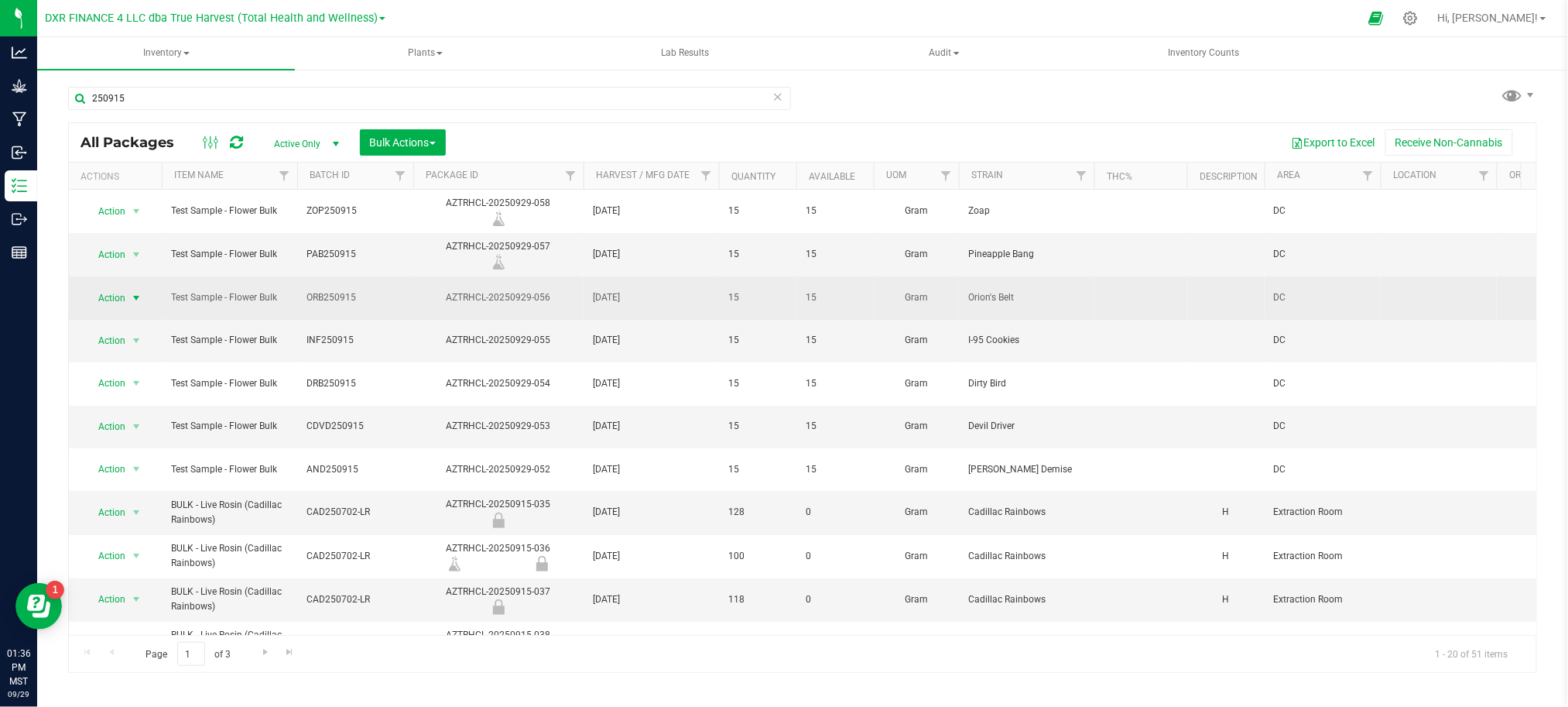
click at [124, 296] on span "Action" at bounding box center [105, 297] width 42 height 21
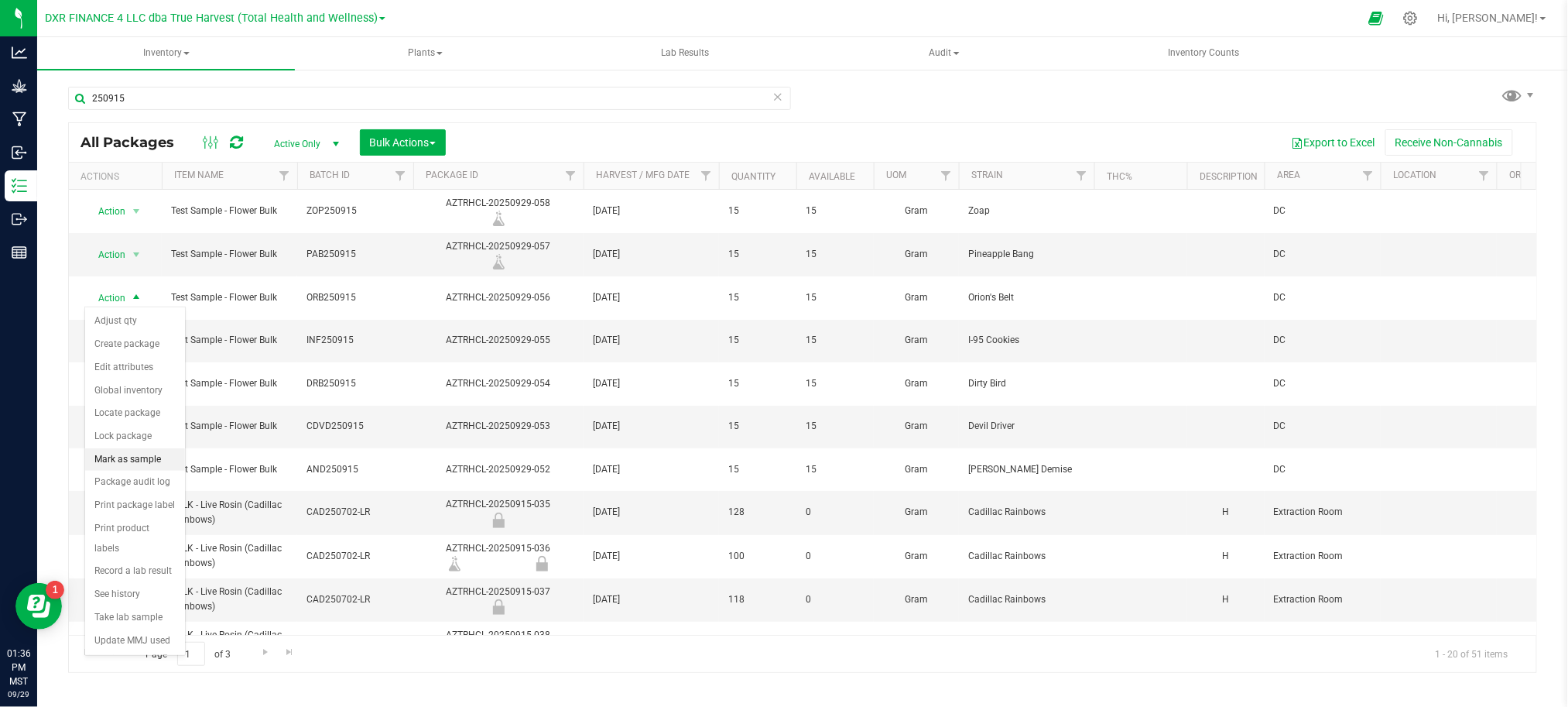
click at [143, 461] on li "Mark as sample" at bounding box center [135, 460] width 100 height 23
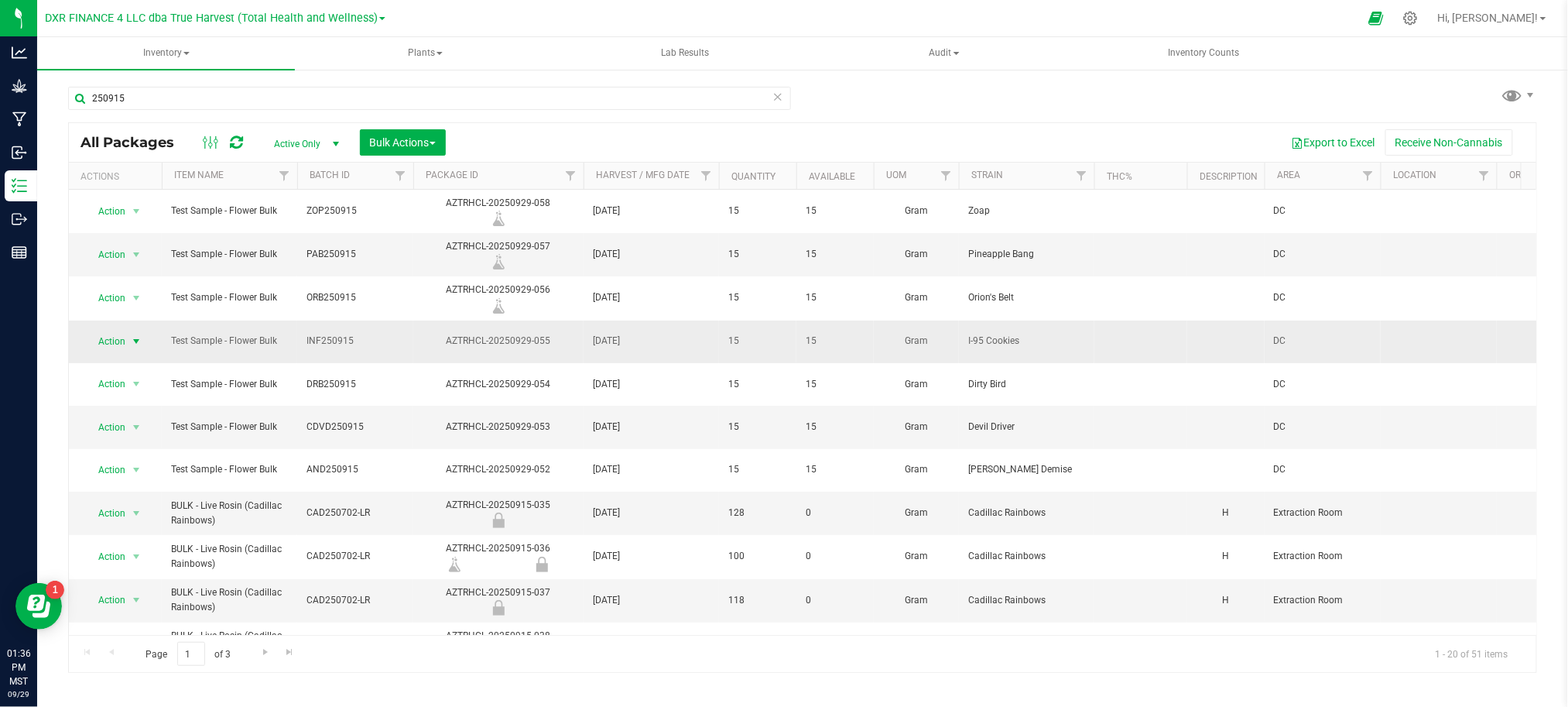
click at [121, 345] on span "Action" at bounding box center [105, 340] width 42 height 21
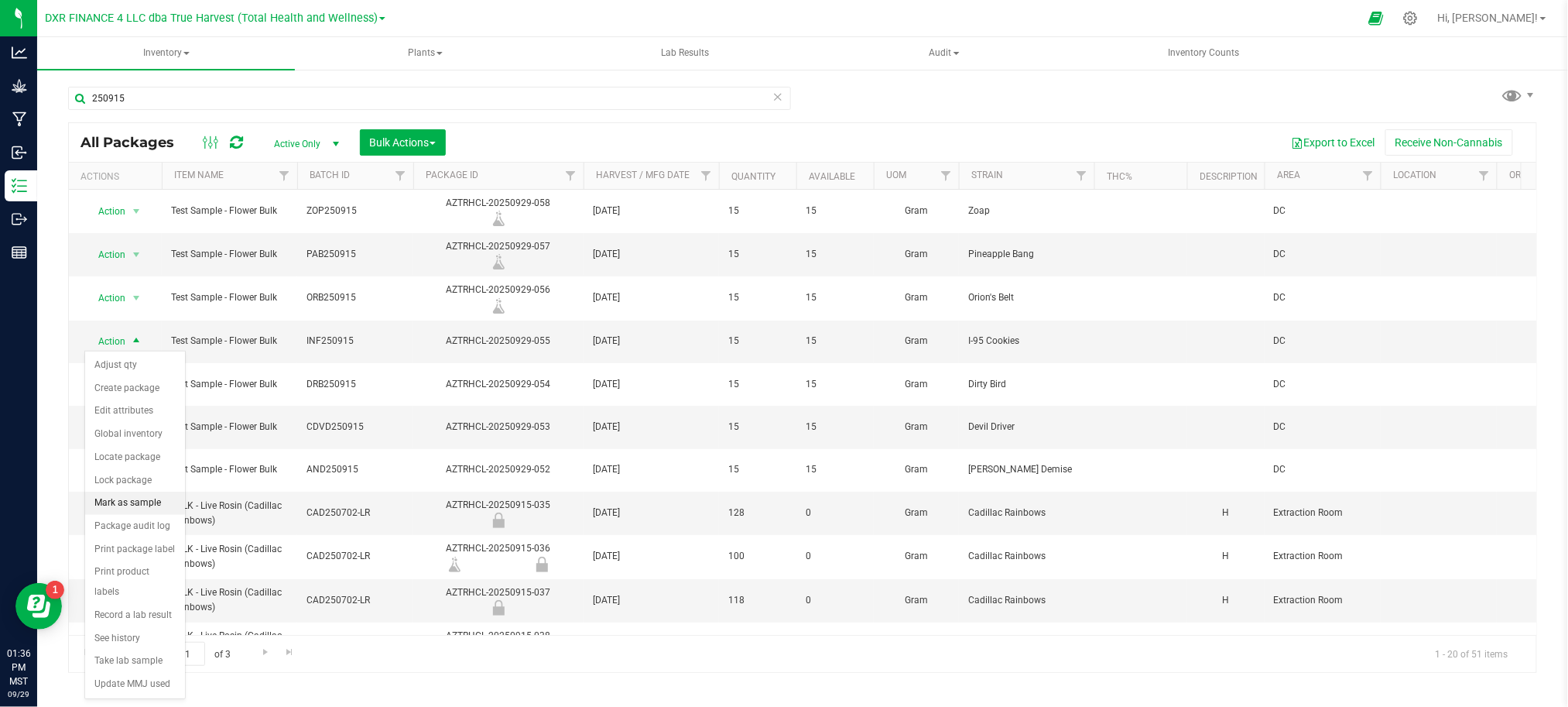
click at [150, 496] on li "Mark as sample" at bounding box center [135, 503] width 100 height 23
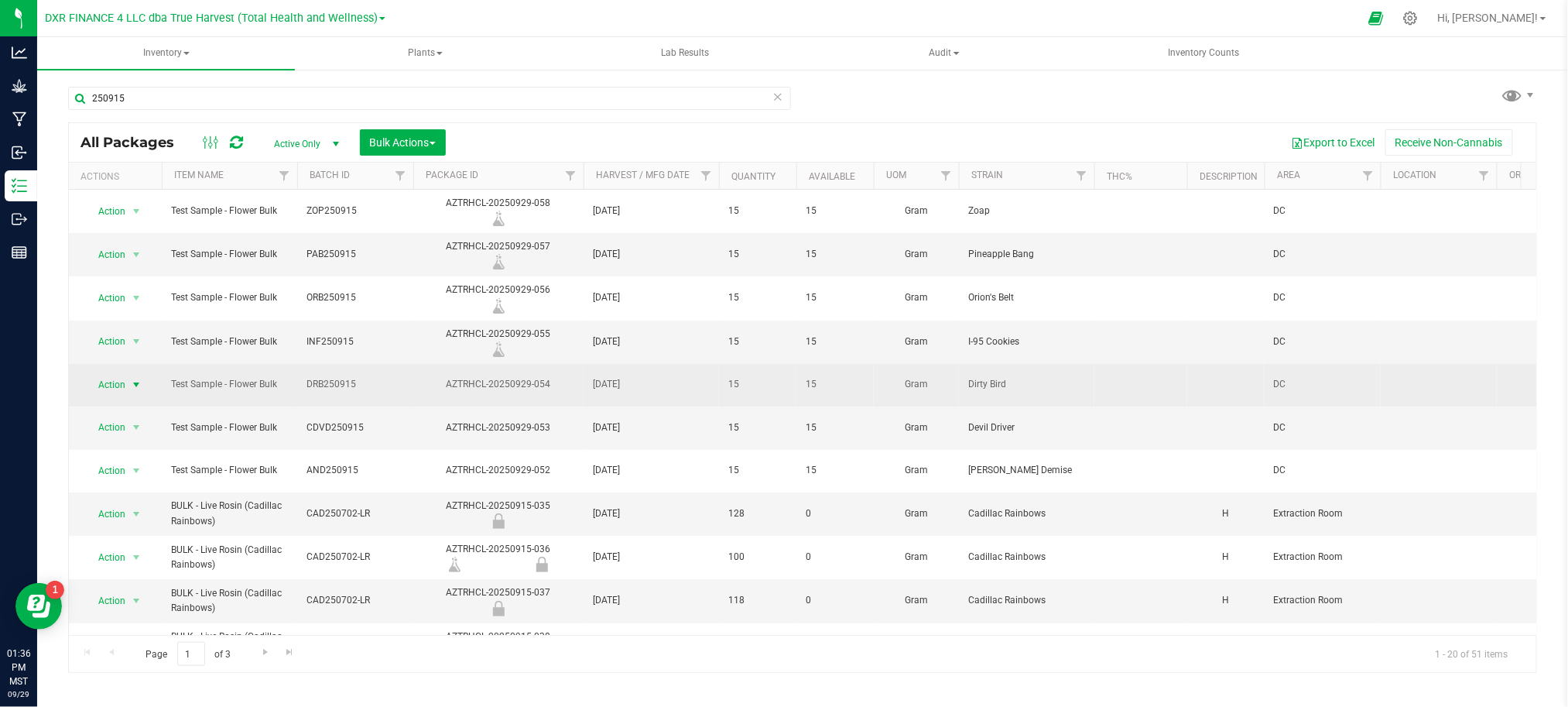
click at [114, 382] on span "Action" at bounding box center [105, 384] width 42 height 21
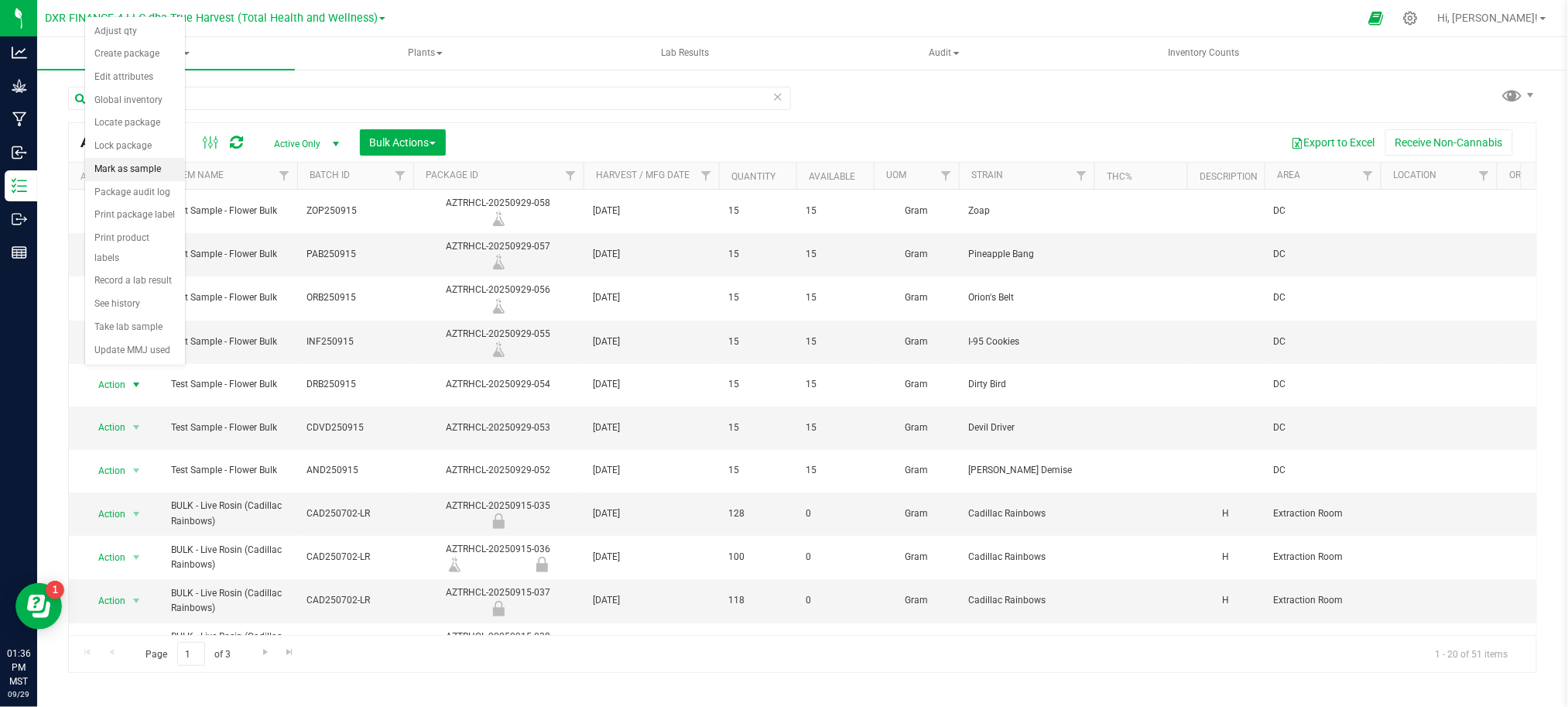
click at [131, 164] on li "Mark as sample" at bounding box center [135, 169] width 100 height 23
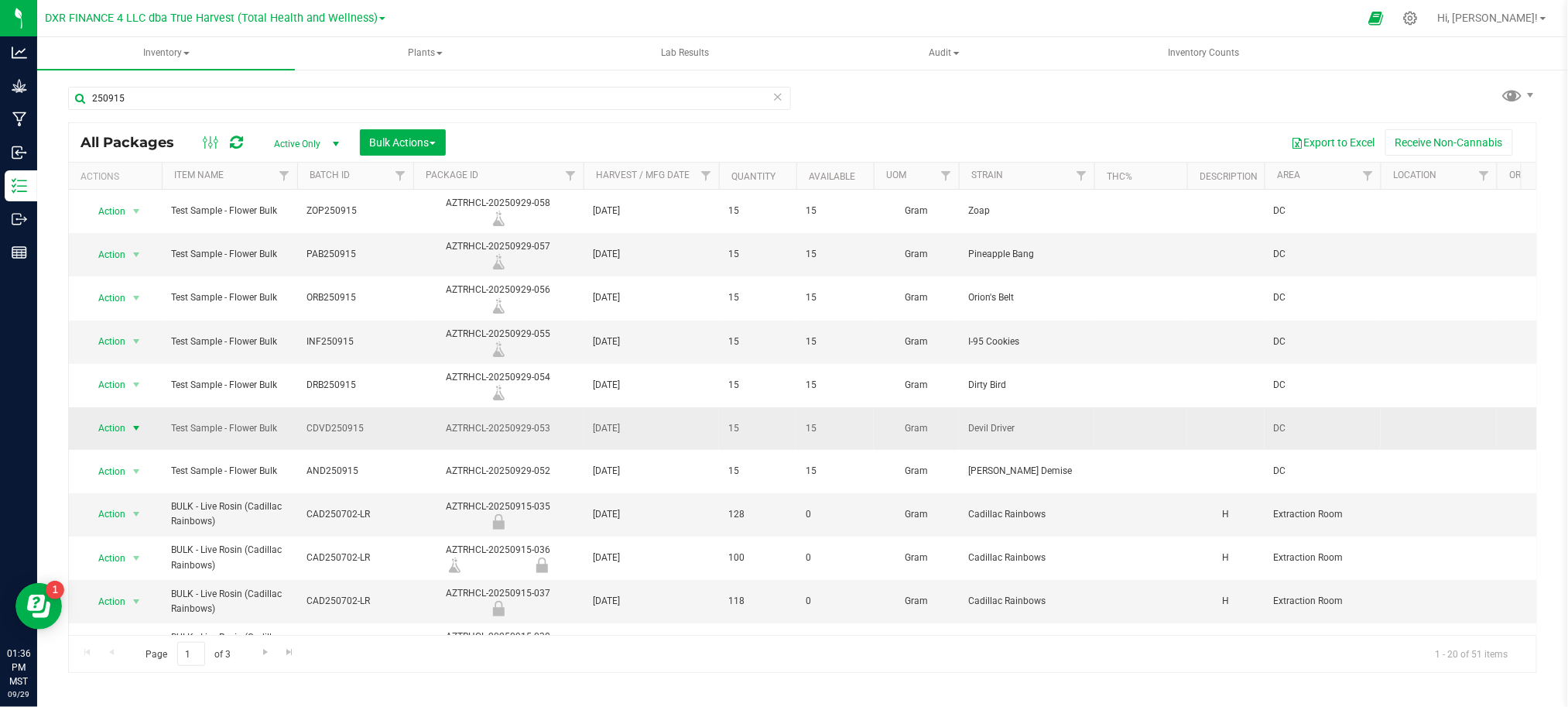
click at [115, 429] on span "Action" at bounding box center [105, 427] width 42 height 21
click at [128, 220] on li "Mark as sample" at bounding box center [135, 212] width 100 height 23
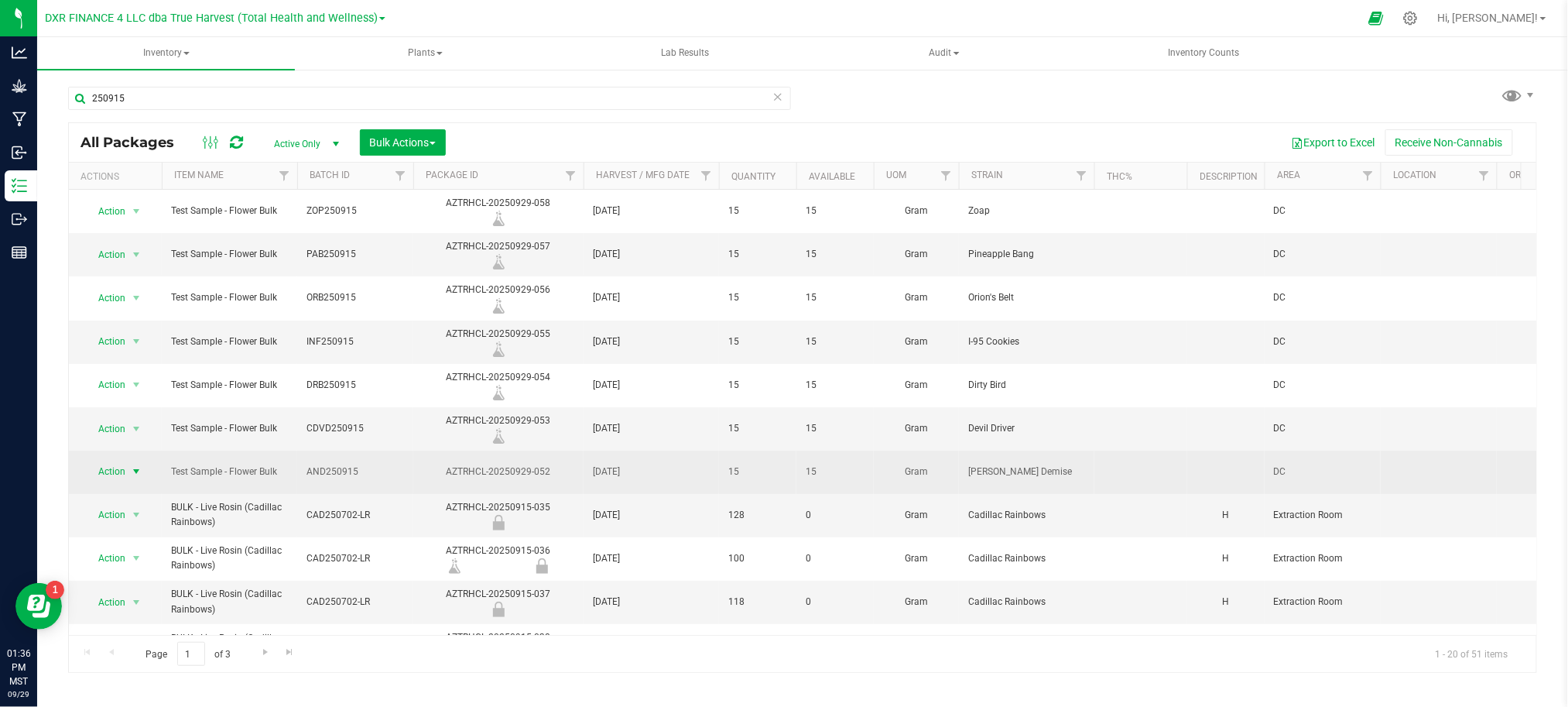
click at [116, 471] on span "Action" at bounding box center [105, 471] width 42 height 21
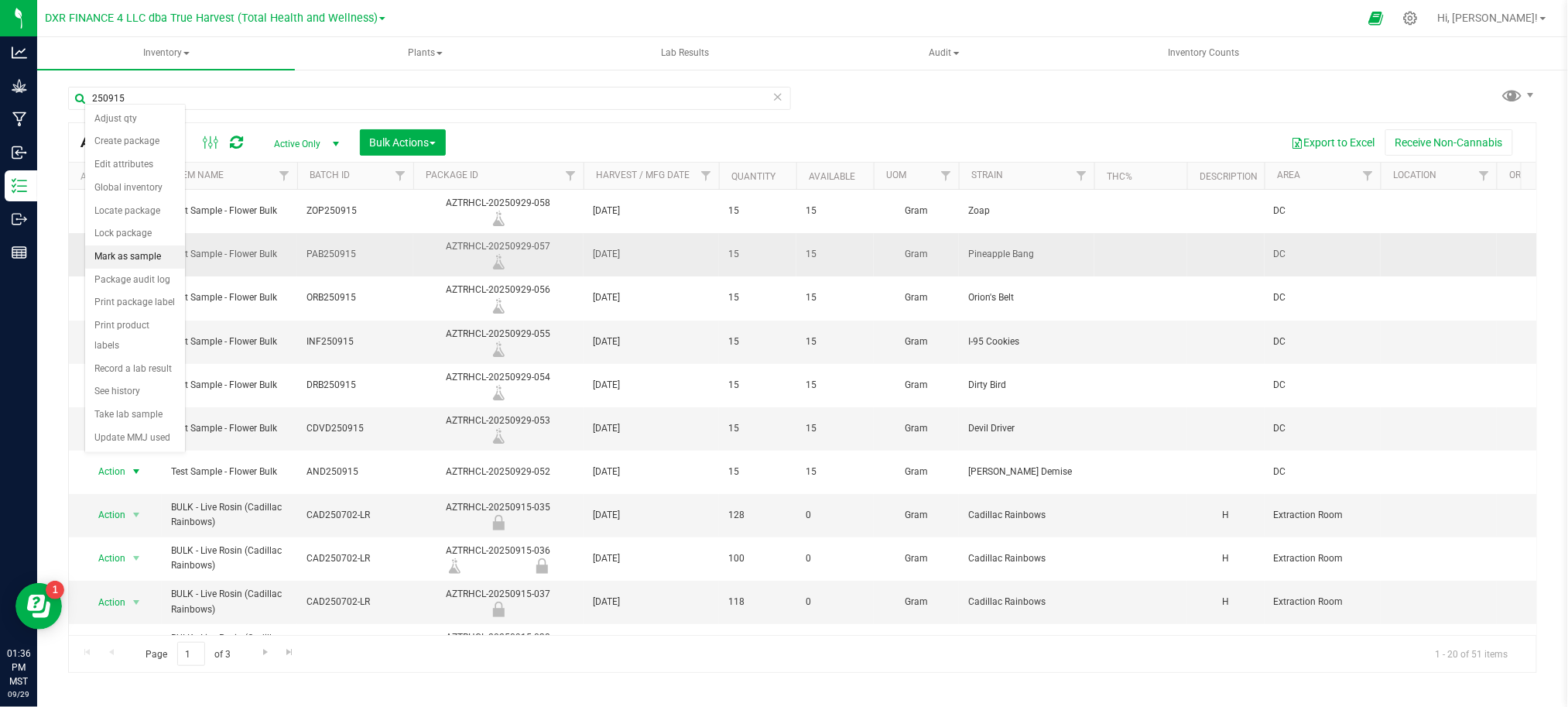
click at [128, 254] on li "Mark as sample" at bounding box center [135, 256] width 100 height 23
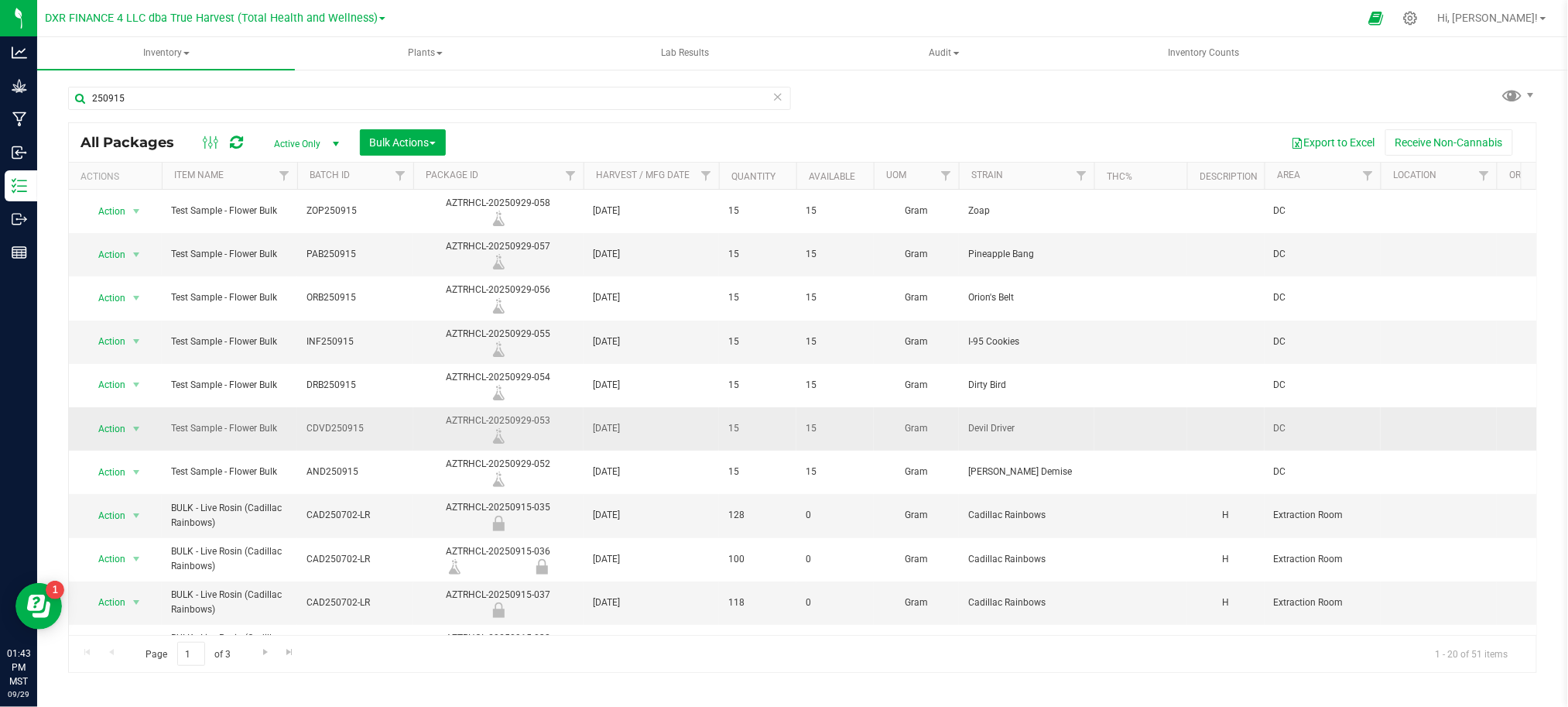
click at [836, 428] on span "15" at bounding box center [834, 428] width 59 height 15
click at [183, 93] on input "250915" at bounding box center [429, 98] width 723 height 23
type input "2"
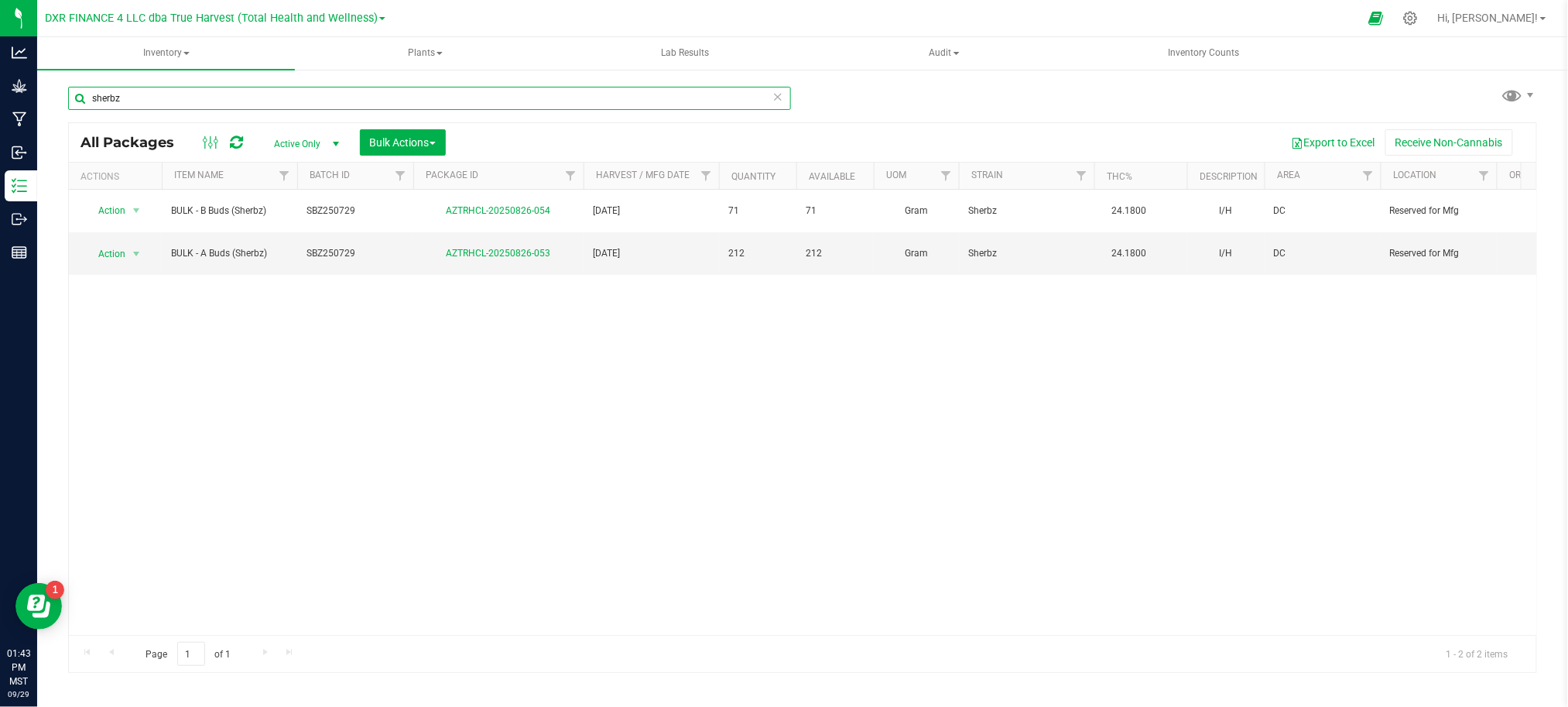
type input "sherbz"
click at [279, 333] on div "Action Action Adjust qty Create package Edit attributes Global inventory Locate…" at bounding box center [802, 412] width 1467 height 445
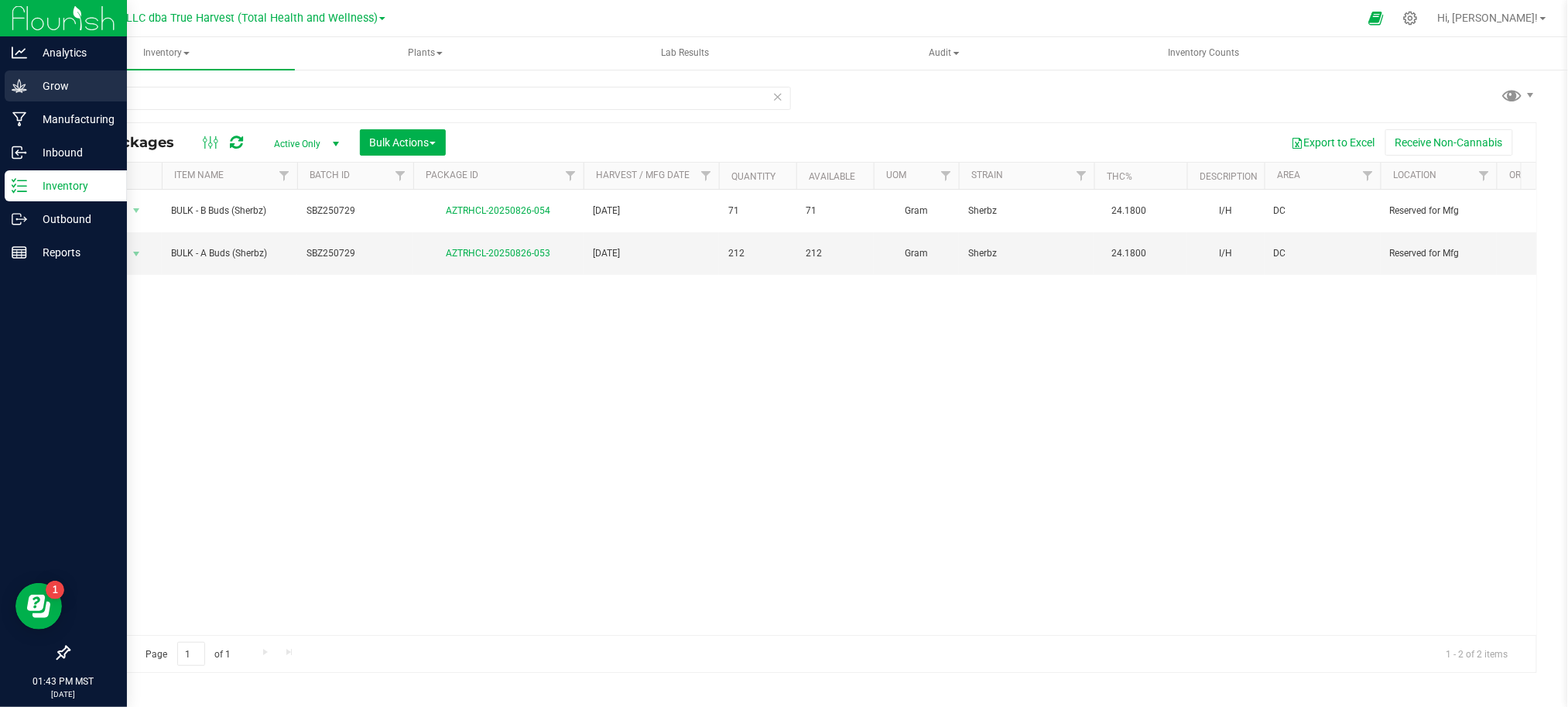
click at [38, 81] on p "Grow" at bounding box center [73, 86] width 93 height 19
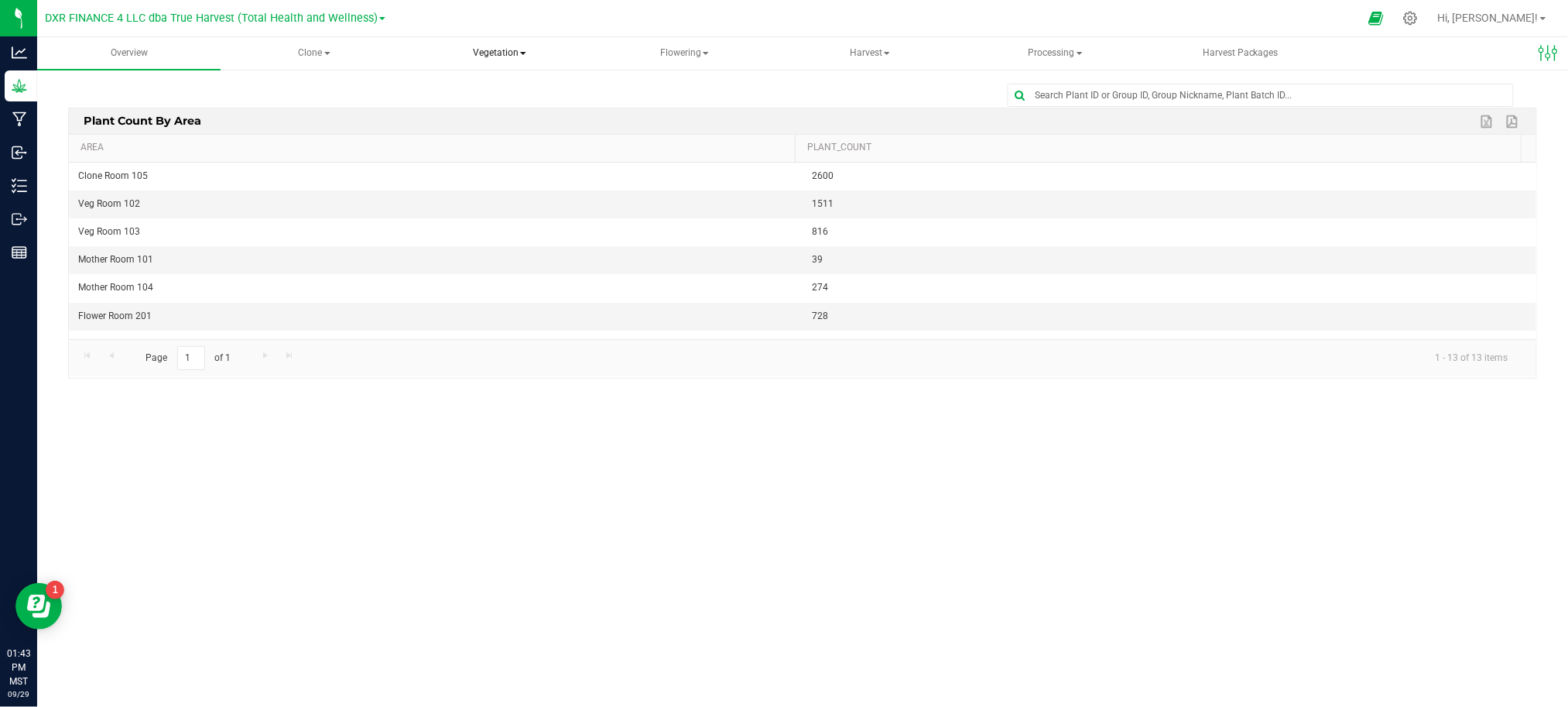
click at [483, 51] on span "Vegetation" at bounding box center [500, 53] width 182 height 31
click at [508, 108] on span "Veg plants" at bounding box center [476, 111] width 95 height 13
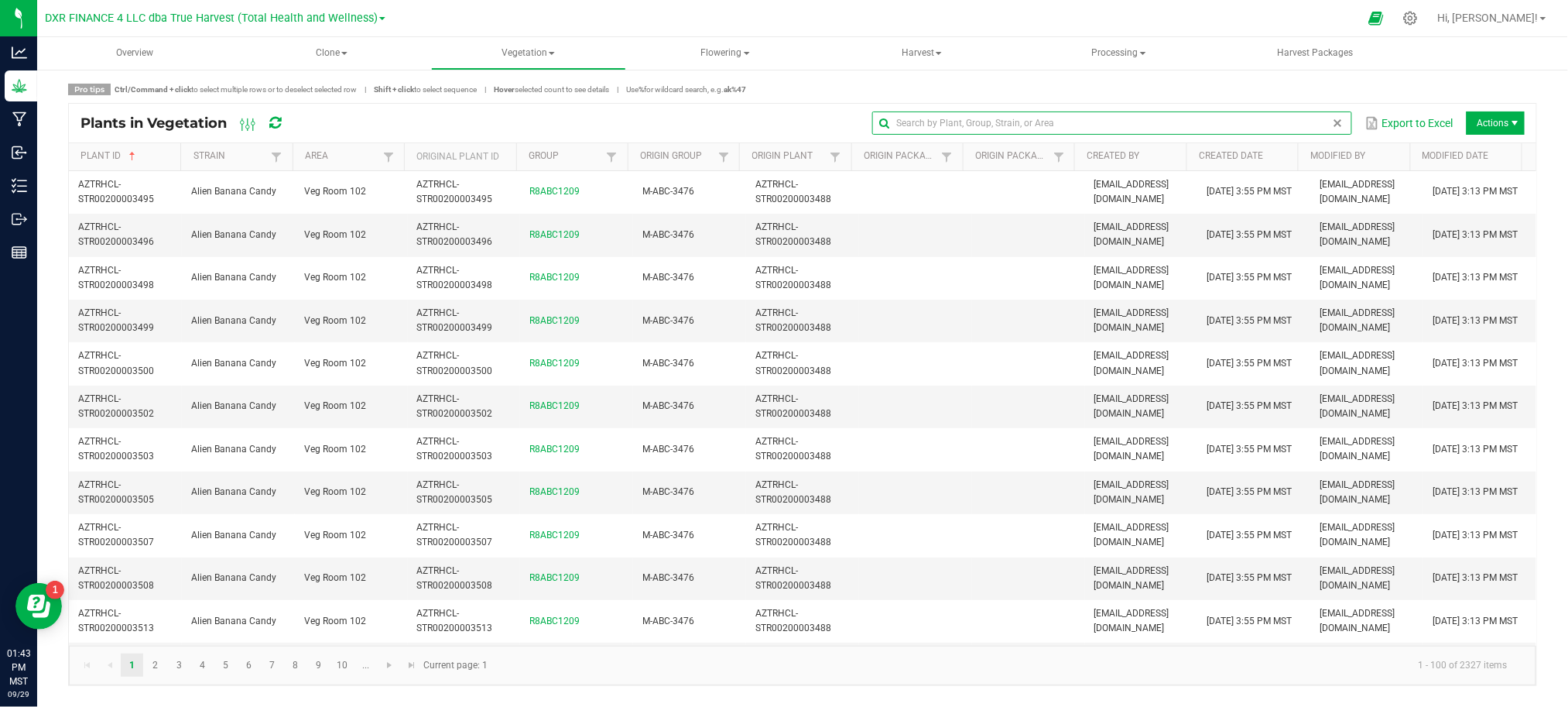
drag, startPoint x: 1343, startPoint y: 125, endPoint x: 1323, endPoint y: 125, distance: 20.0
click at [1343, 125] on input "text" at bounding box center [1112, 122] width 480 height 23
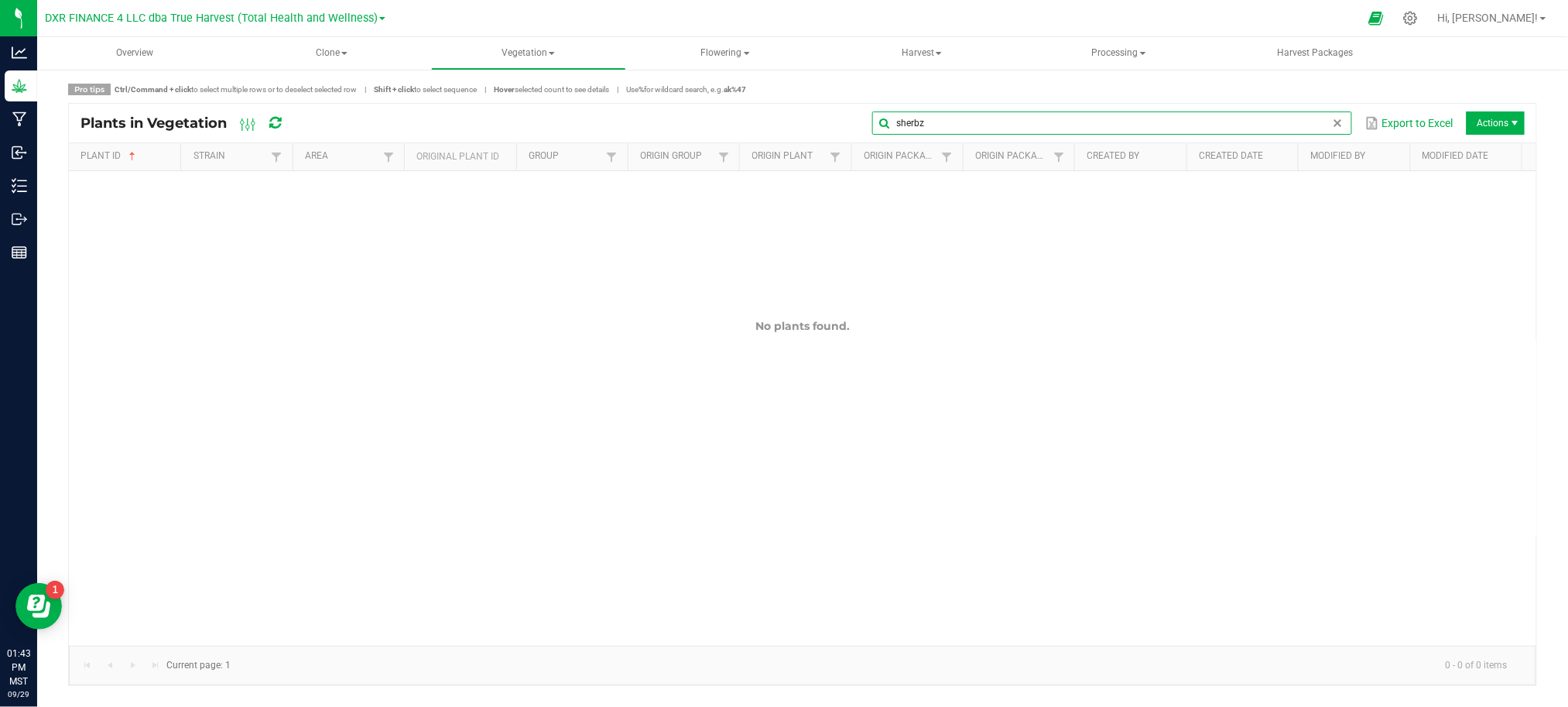
drag, startPoint x: 934, startPoint y: 124, endPoint x: 767, endPoint y: 140, distance: 167.8
click at [803, 127] on div "sherbz Export to Excel Actions" at bounding box center [916, 122] width 1216 height 26
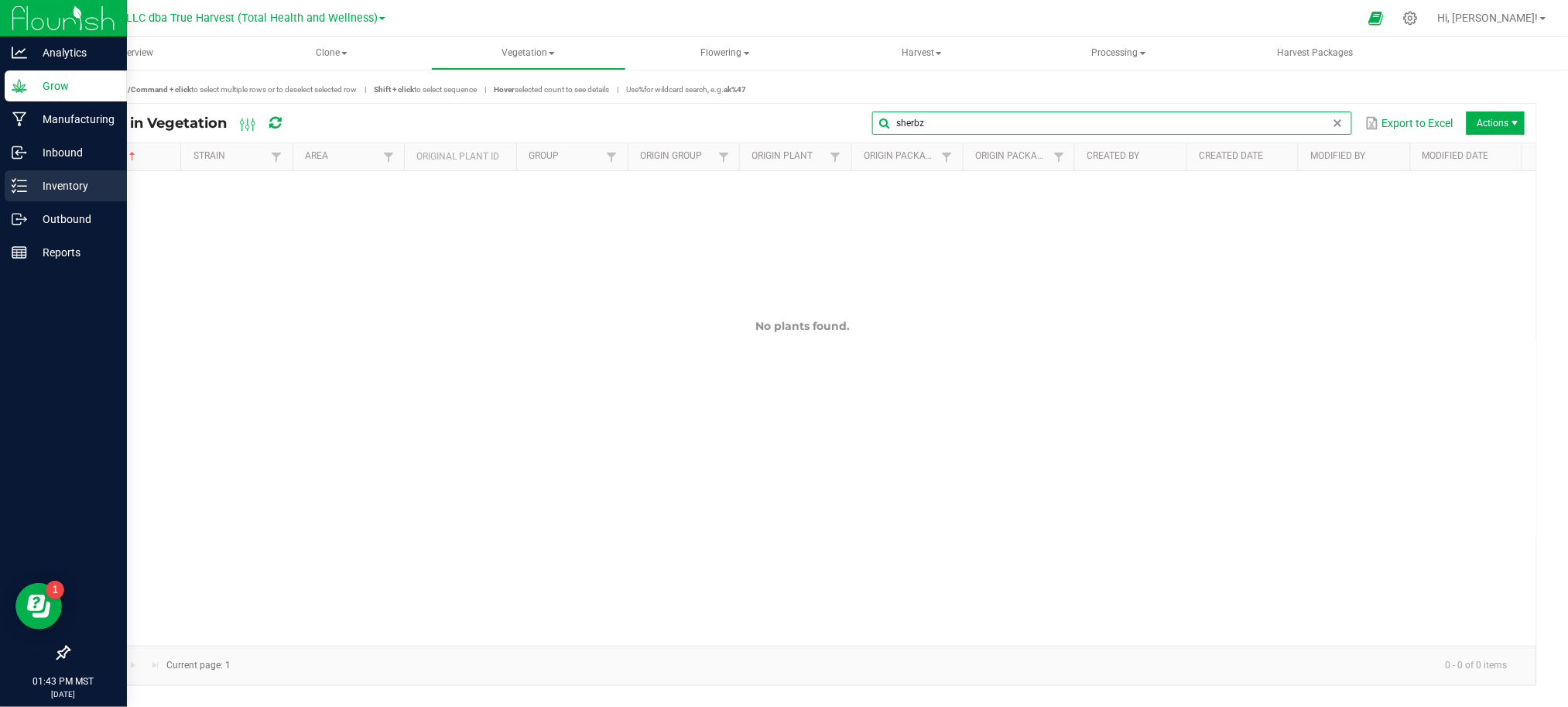
type input "sherbz"
click at [28, 195] on div "Inventory" at bounding box center [65, 185] width 122 height 31
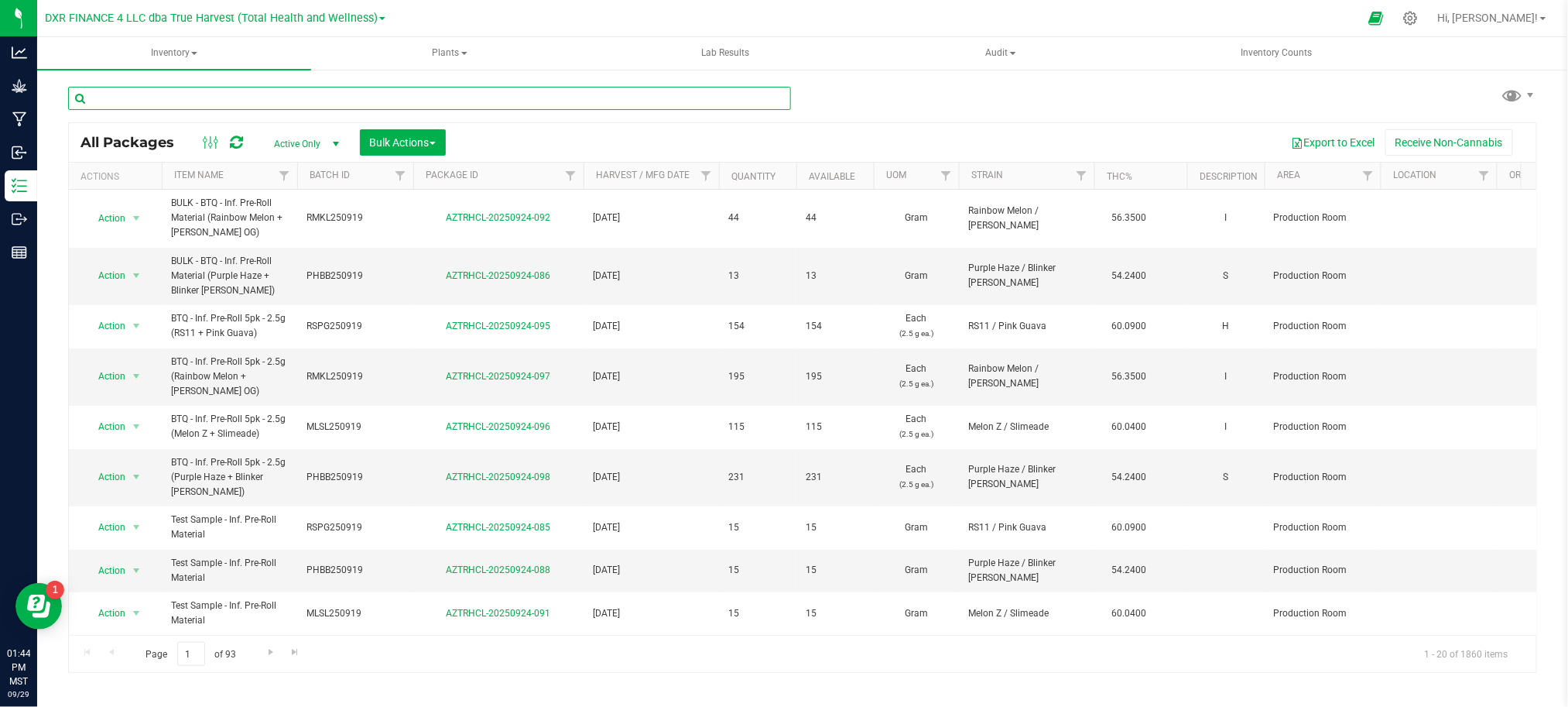
click at [254, 100] on input "text" at bounding box center [429, 98] width 723 height 23
paste input "sherbz"
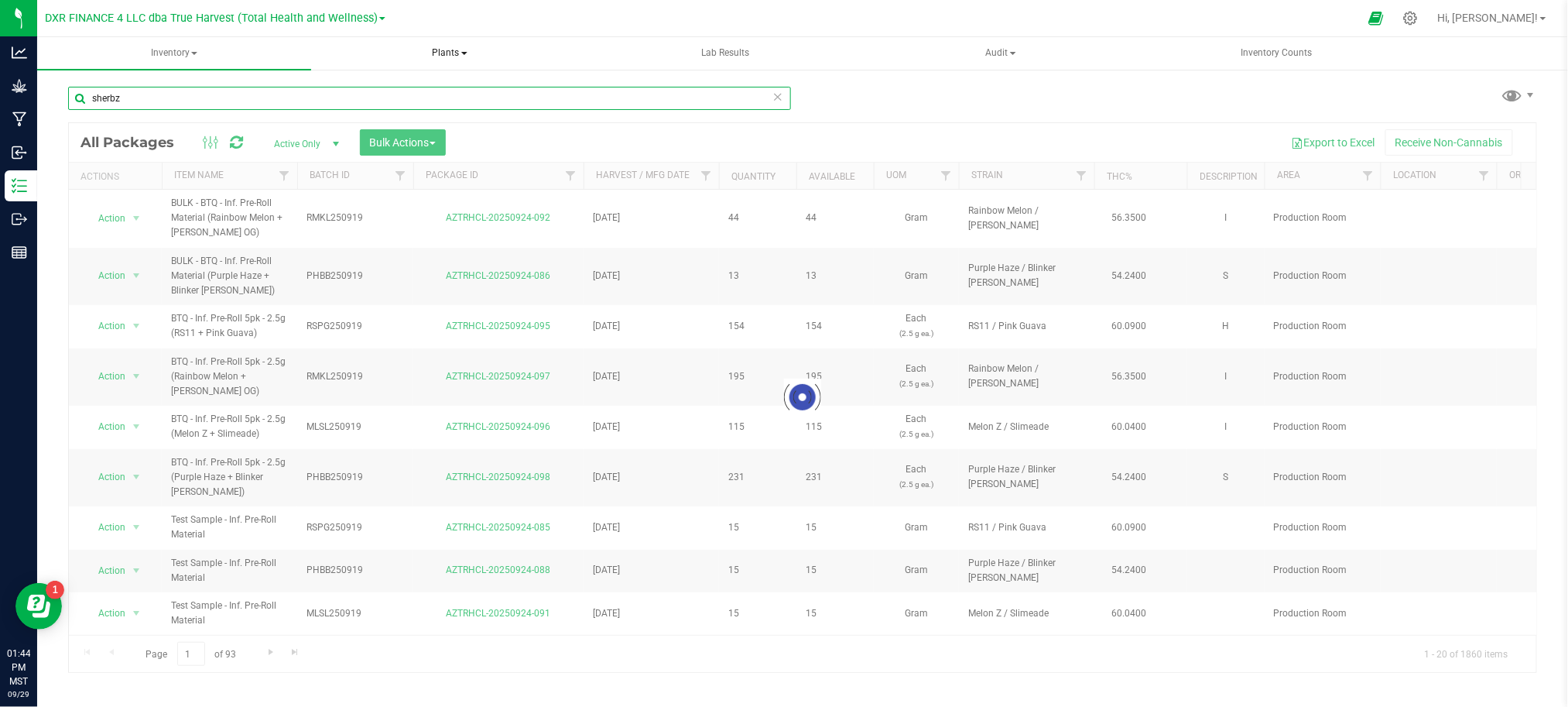
type input "sherbz"
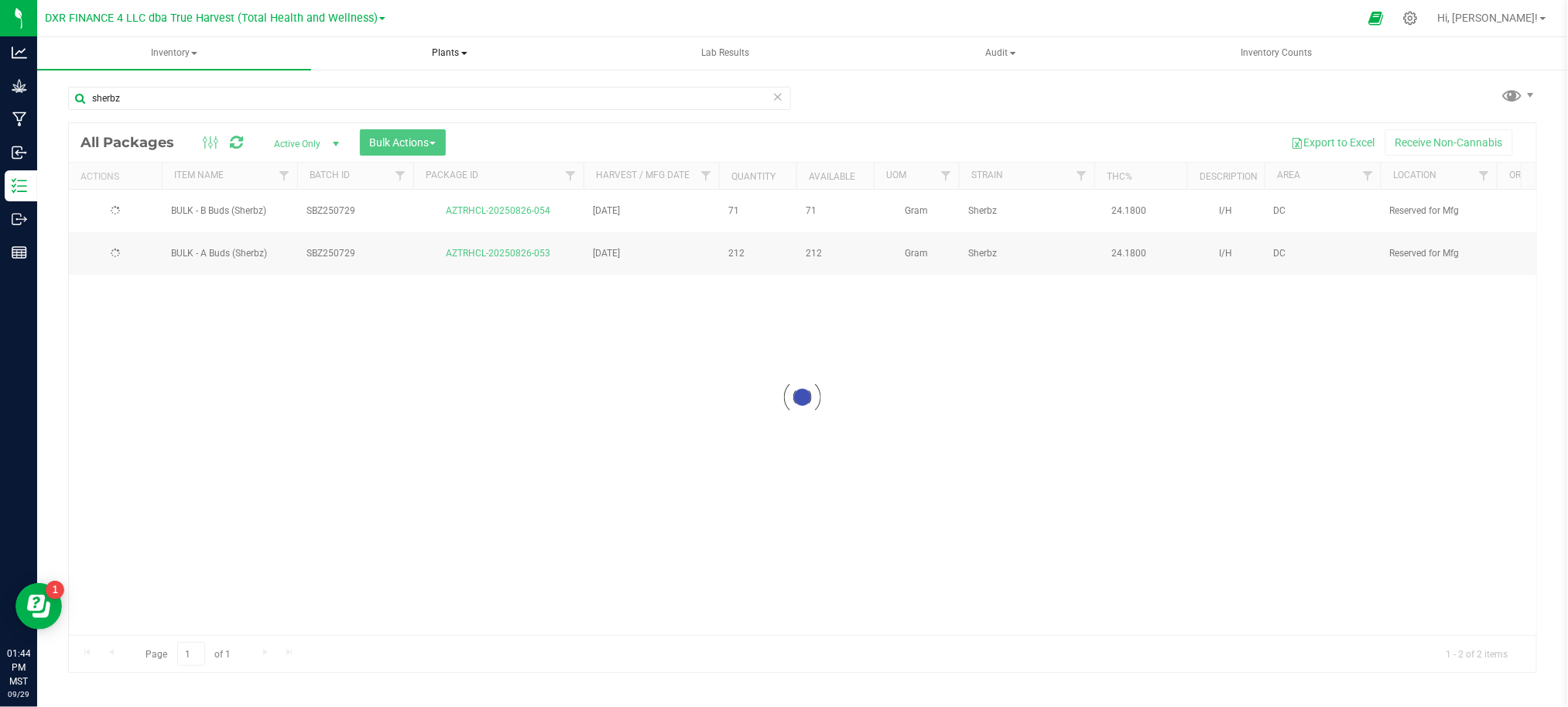
click at [453, 50] on span "Plants" at bounding box center [450, 53] width 273 height 31
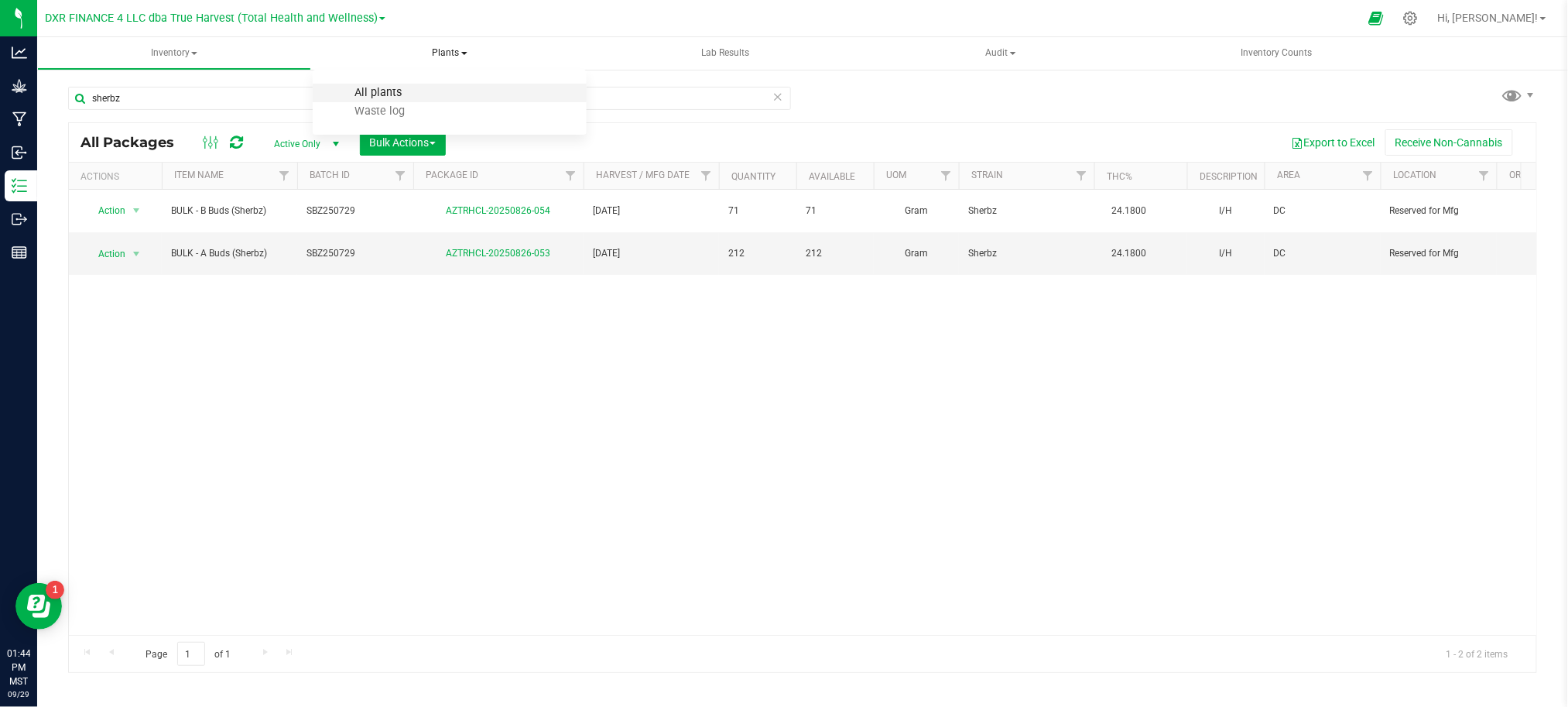
click at [385, 91] on span "All plants" at bounding box center [377, 92] width 89 height 13
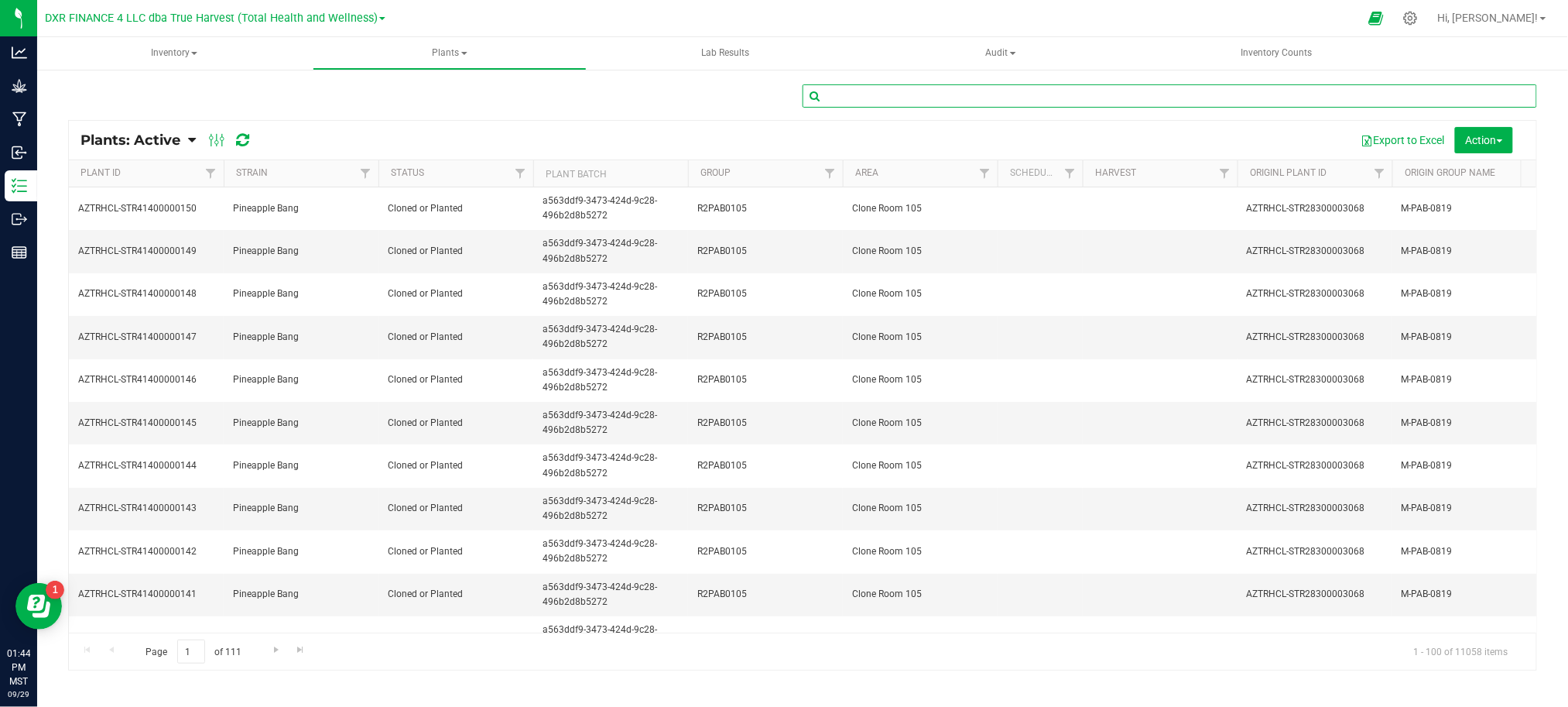
click at [968, 84] on input "text" at bounding box center [1169, 95] width 734 height 23
paste input "sherbz"
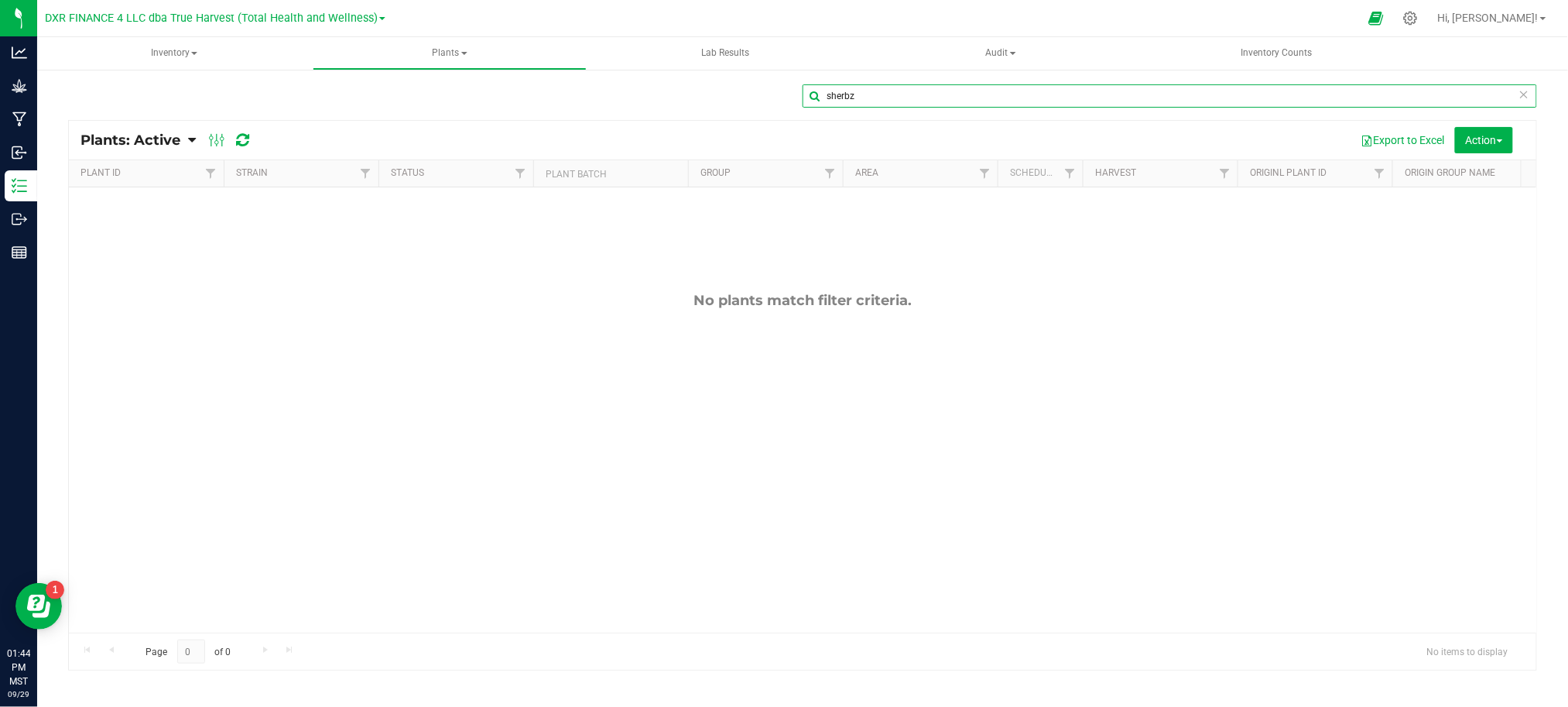
type input "sherbz"
click at [455, 118] on div "sherbz" at bounding box center [802, 102] width 1469 height 35
